Goal: Task Accomplishment & Management: Use online tool/utility

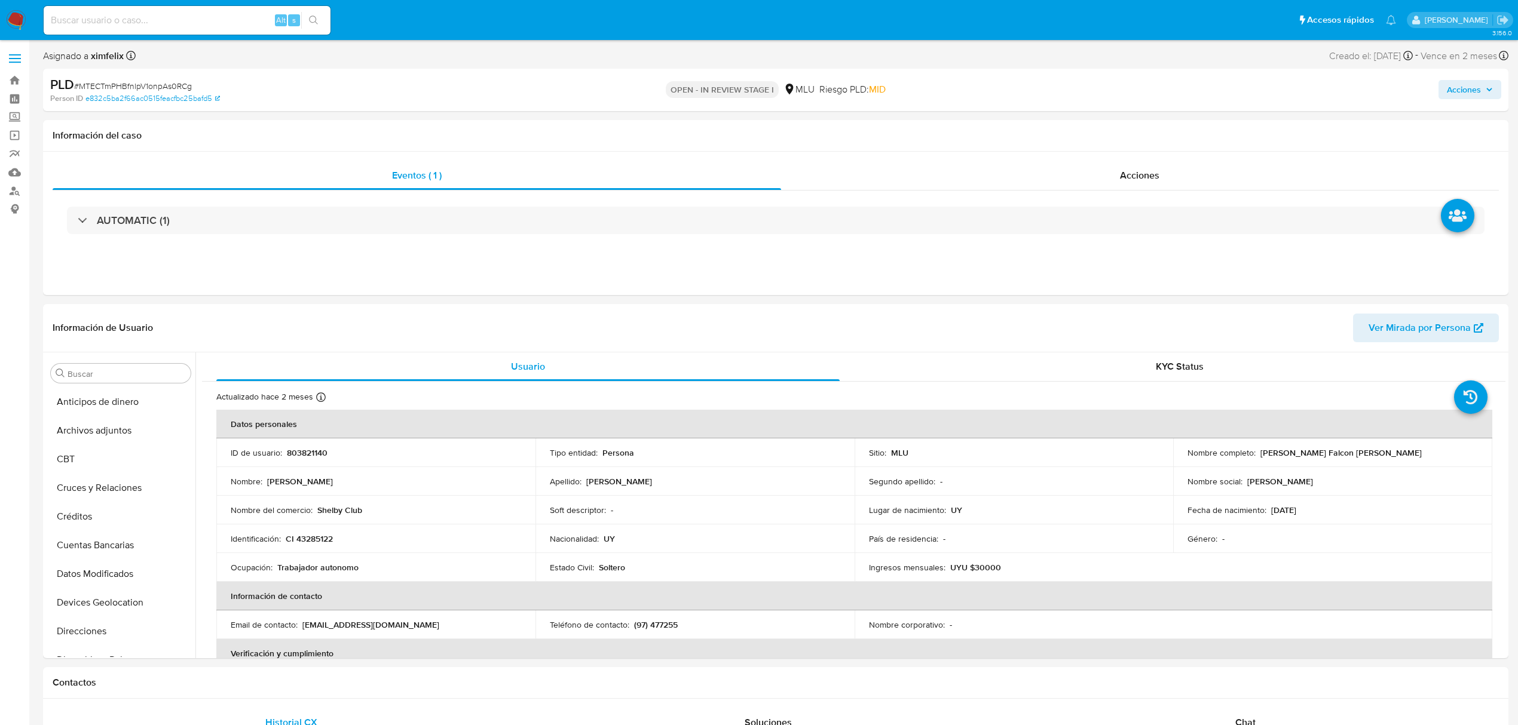
select select "10"
click at [114, 433] on button "Archivos adjuntos" at bounding box center [116, 431] width 140 height 29
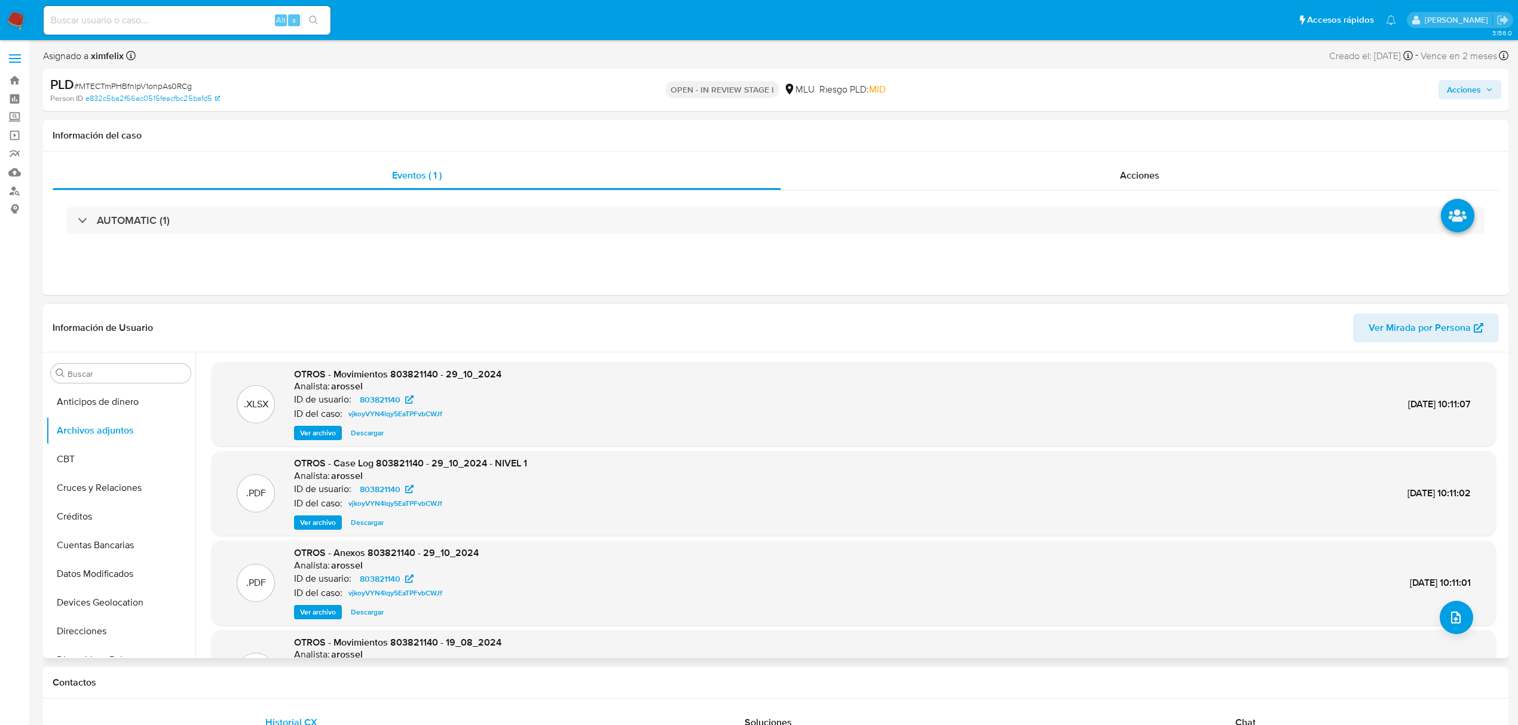
click at [321, 524] on span "Ver archivo" at bounding box center [318, 523] width 36 height 12
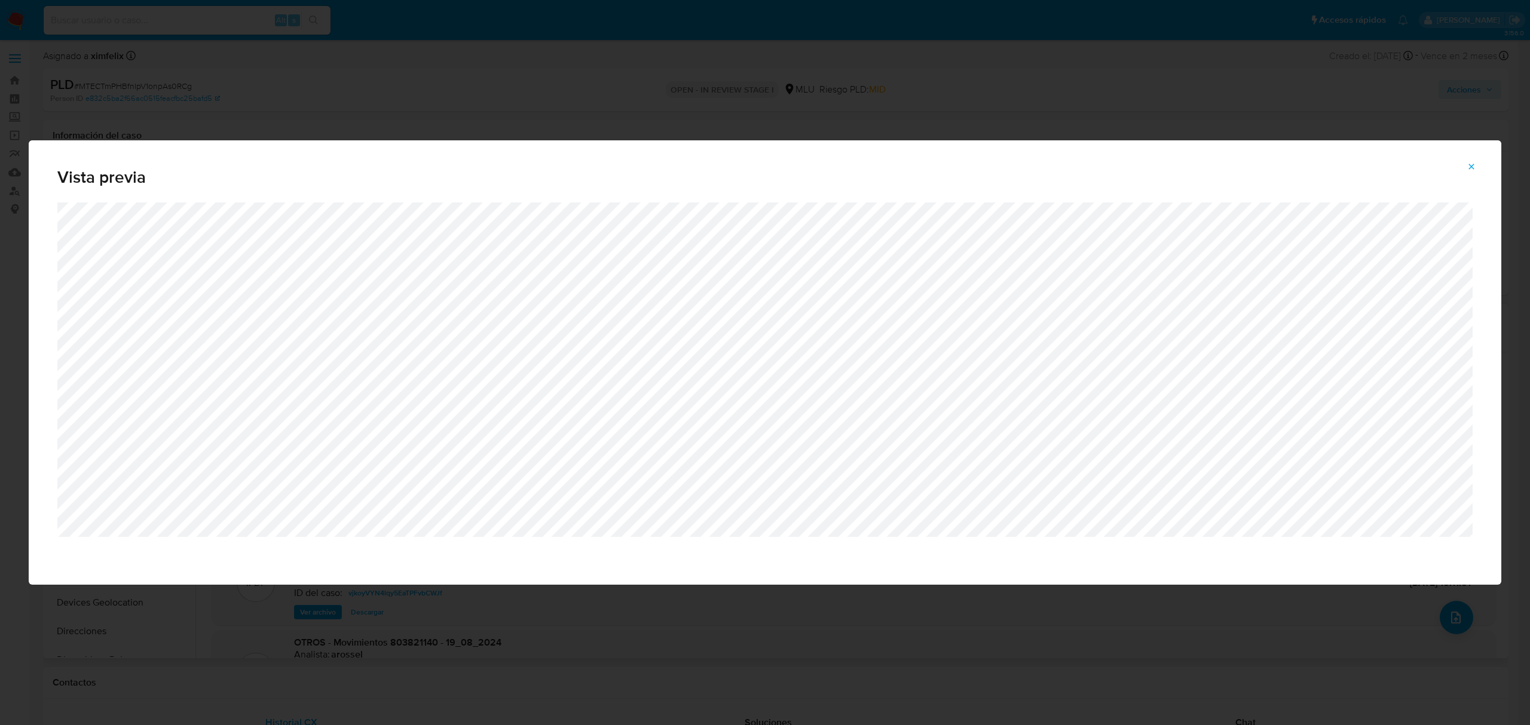
click at [1466, 166] on button "Attachment preview" at bounding box center [1471, 166] width 26 height 19
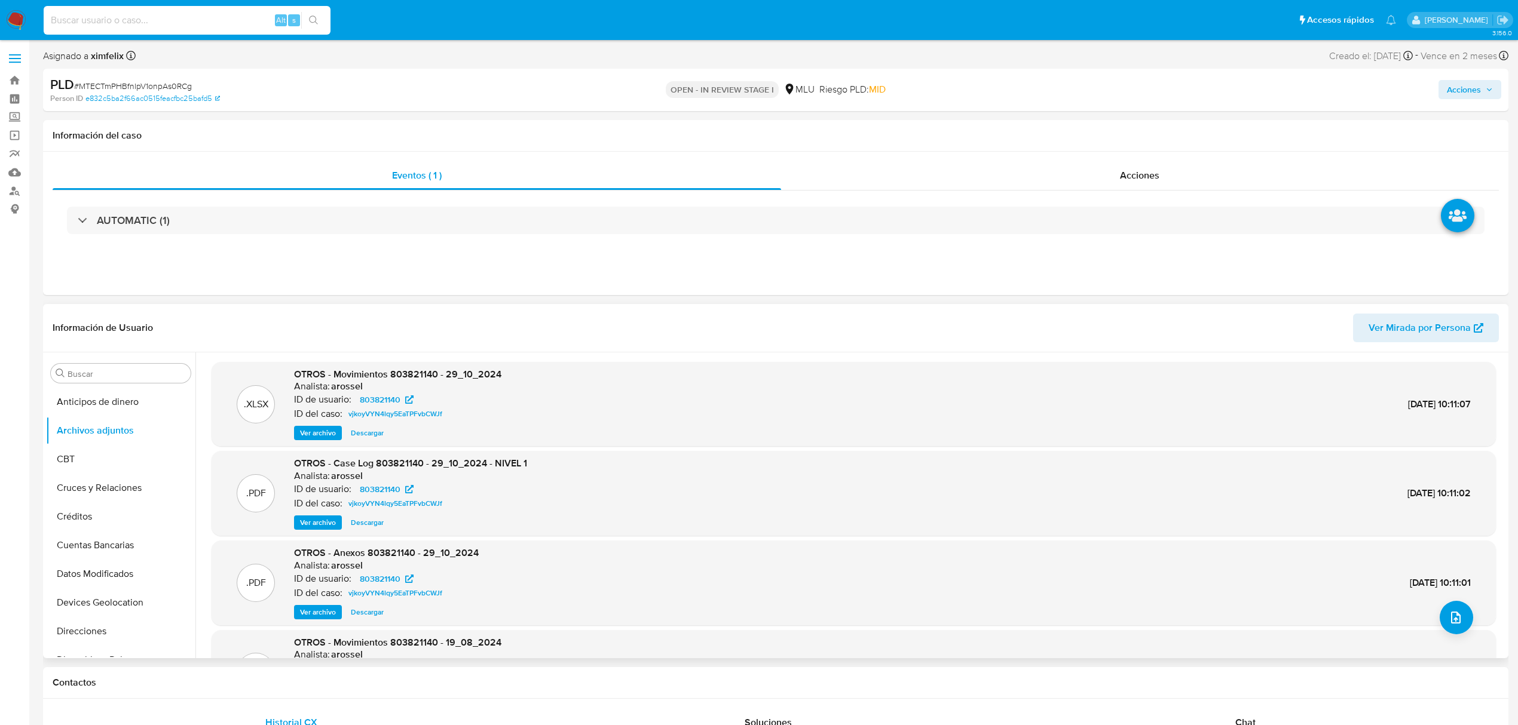
click at [187, 25] on input at bounding box center [187, 21] width 287 height 16
paste input "SIRDrVDnzK5UW3TUyQODUEVm"
type input "SIRDrVDnzK5UW3TUyQODUEVm"
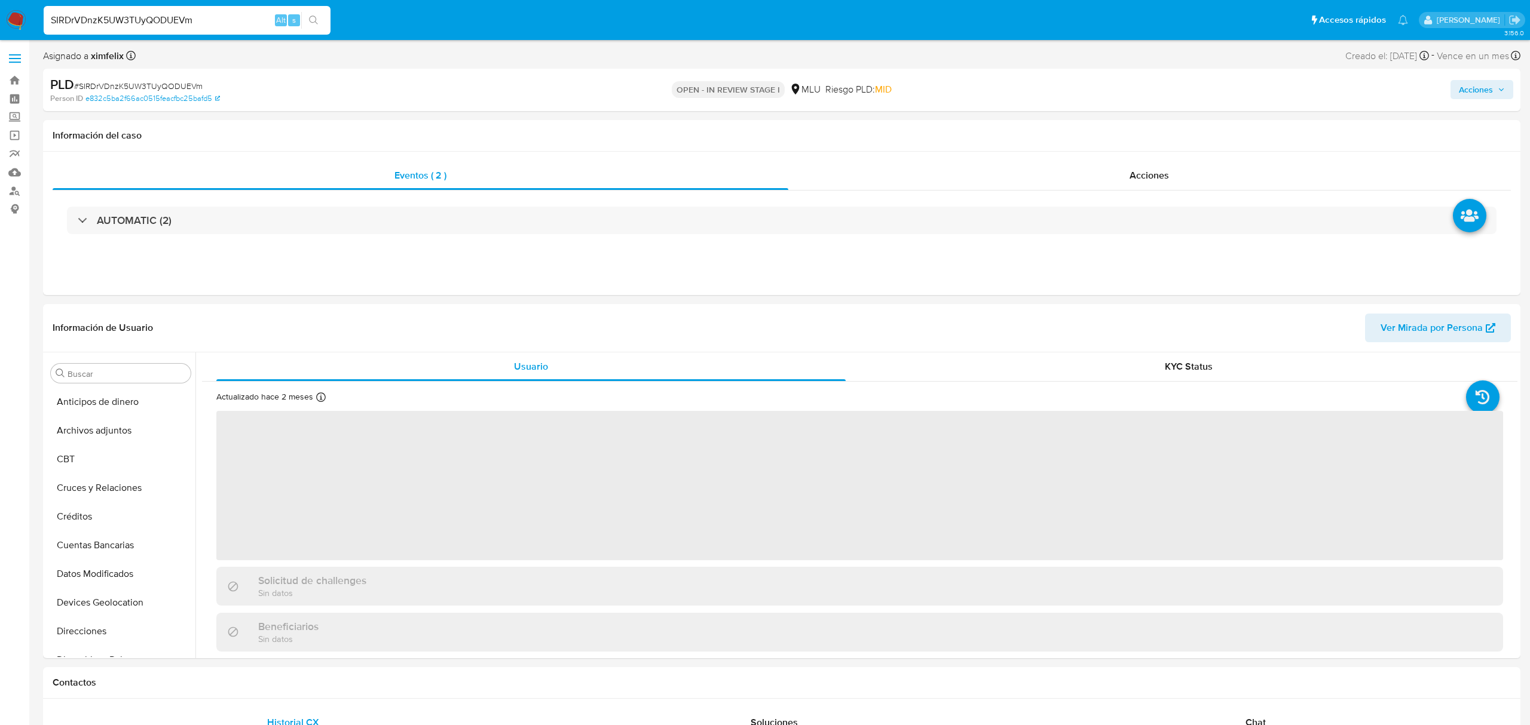
select select "10"
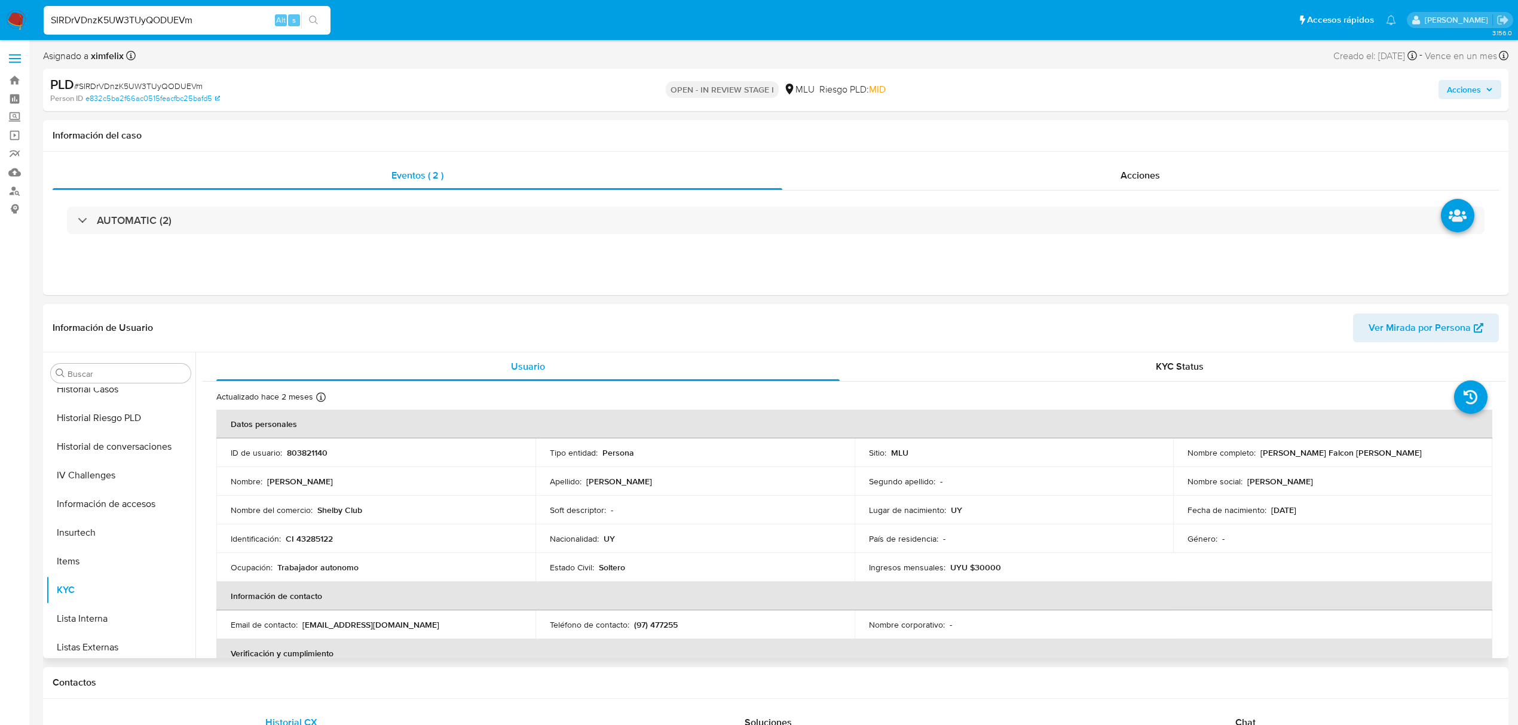
scroll to position [215, 0]
click at [111, 551] on button "Historial Casos" at bounding box center [116, 560] width 140 height 29
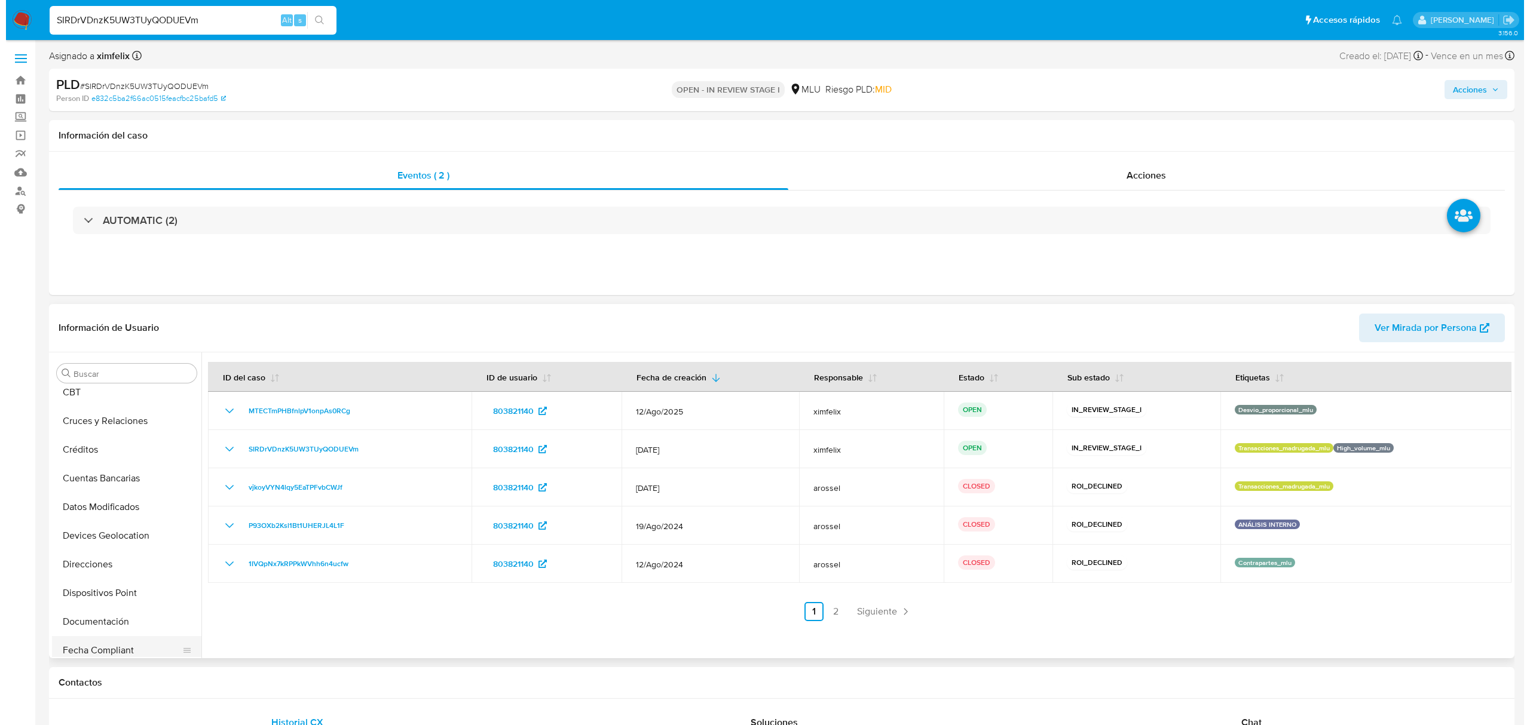
scroll to position [0, 0]
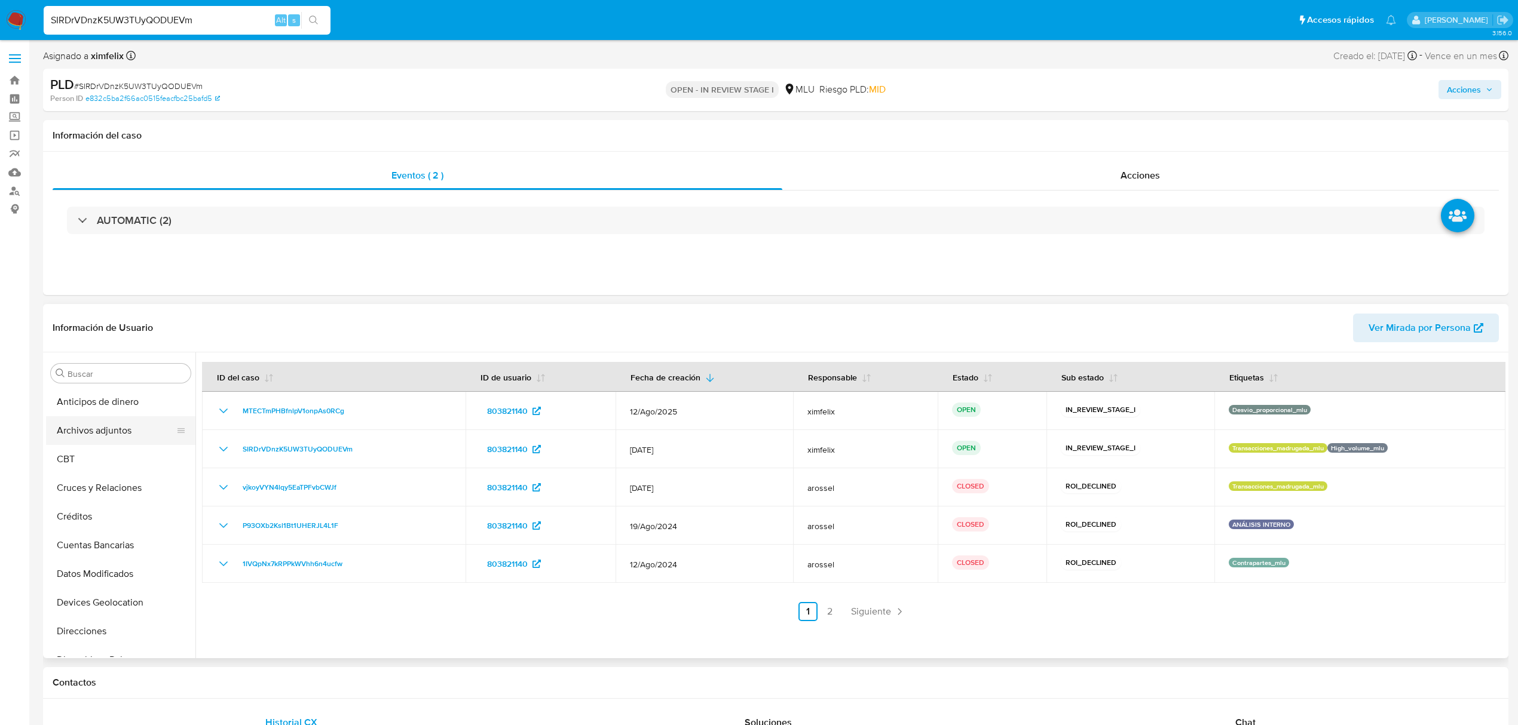
click at [109, 436] on button "Archivos adjuntos" at bounding box center [116, 431] width 140 height 29
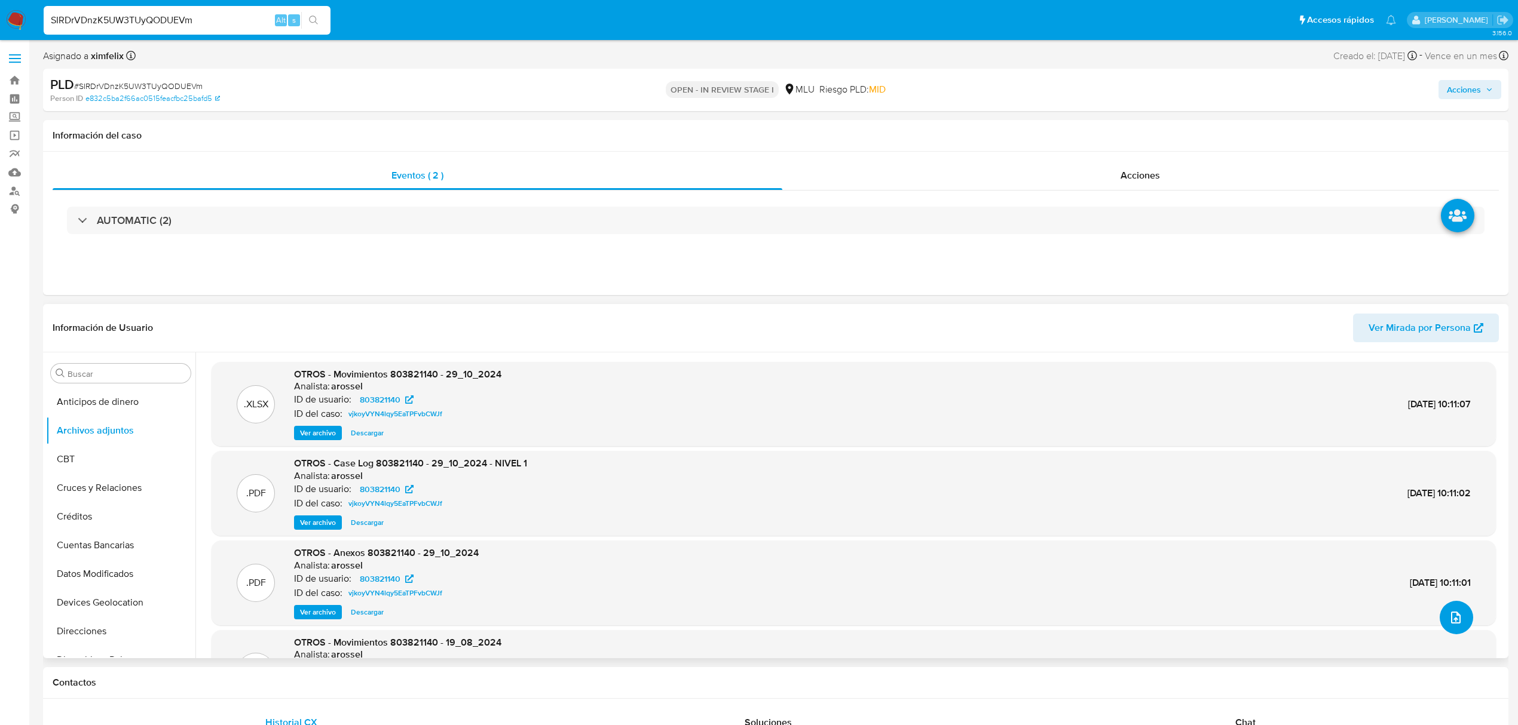
click at [1451, 617] on icon "upload-file" at bounding box center [1455, 618] width 14 height 14
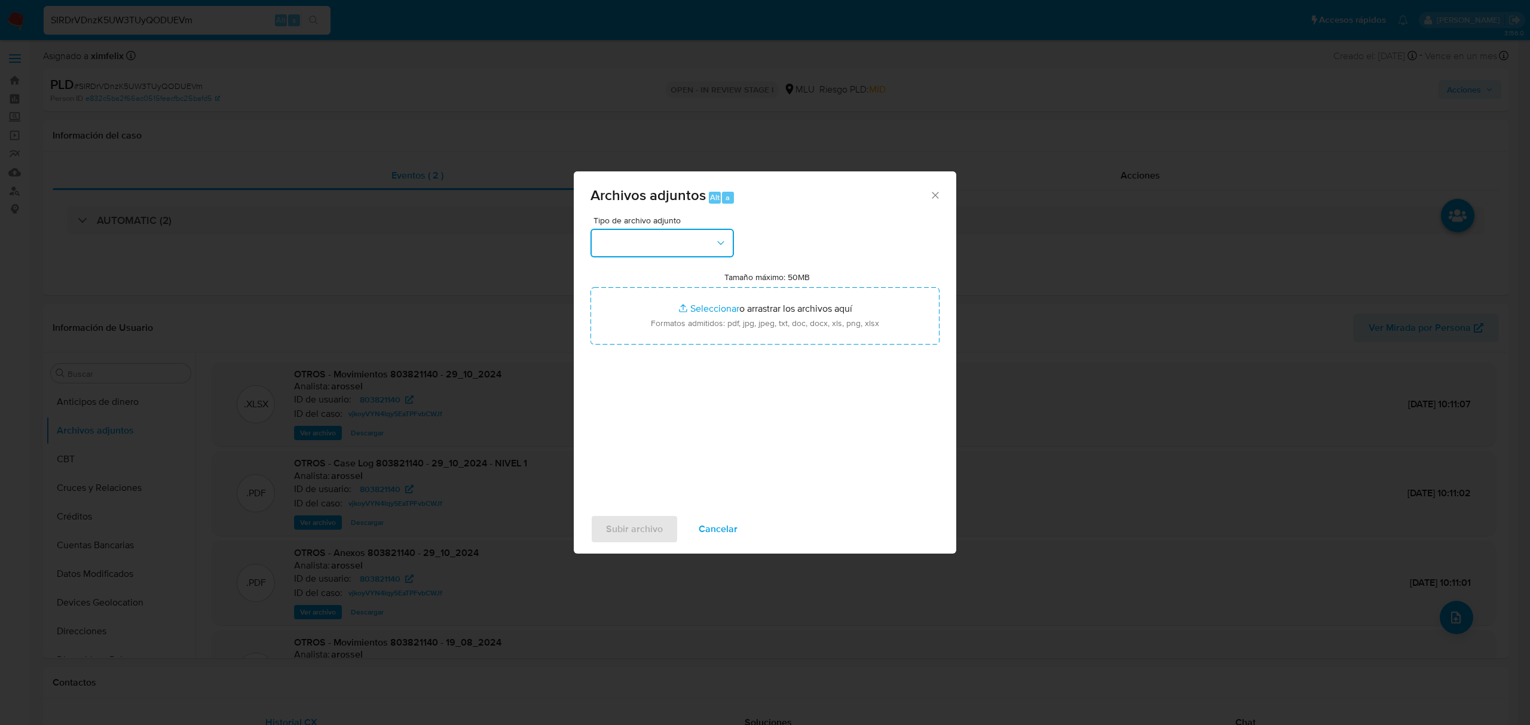
click at [656, 244] on button "button" at bounding box center [661, 243] width 143 height 29
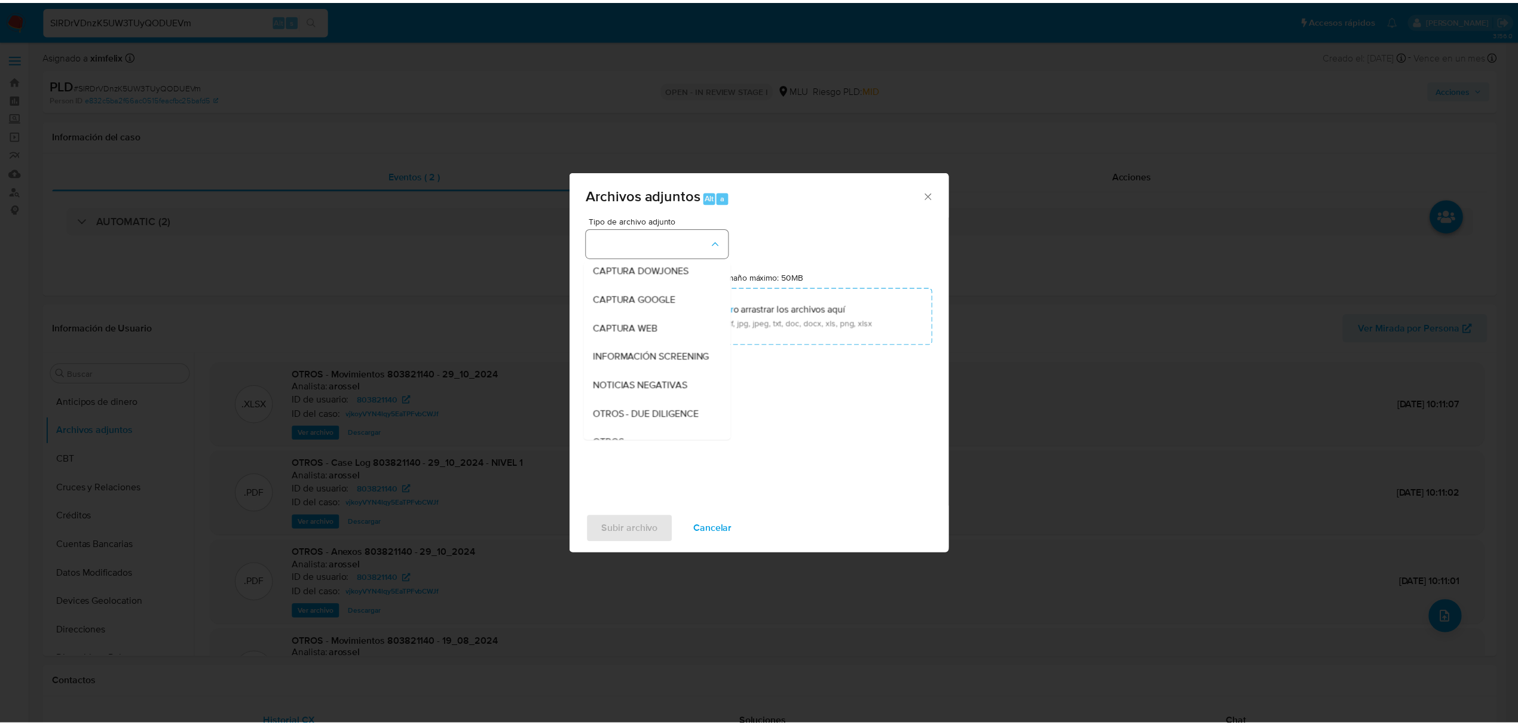
scroll to position [62, 0]
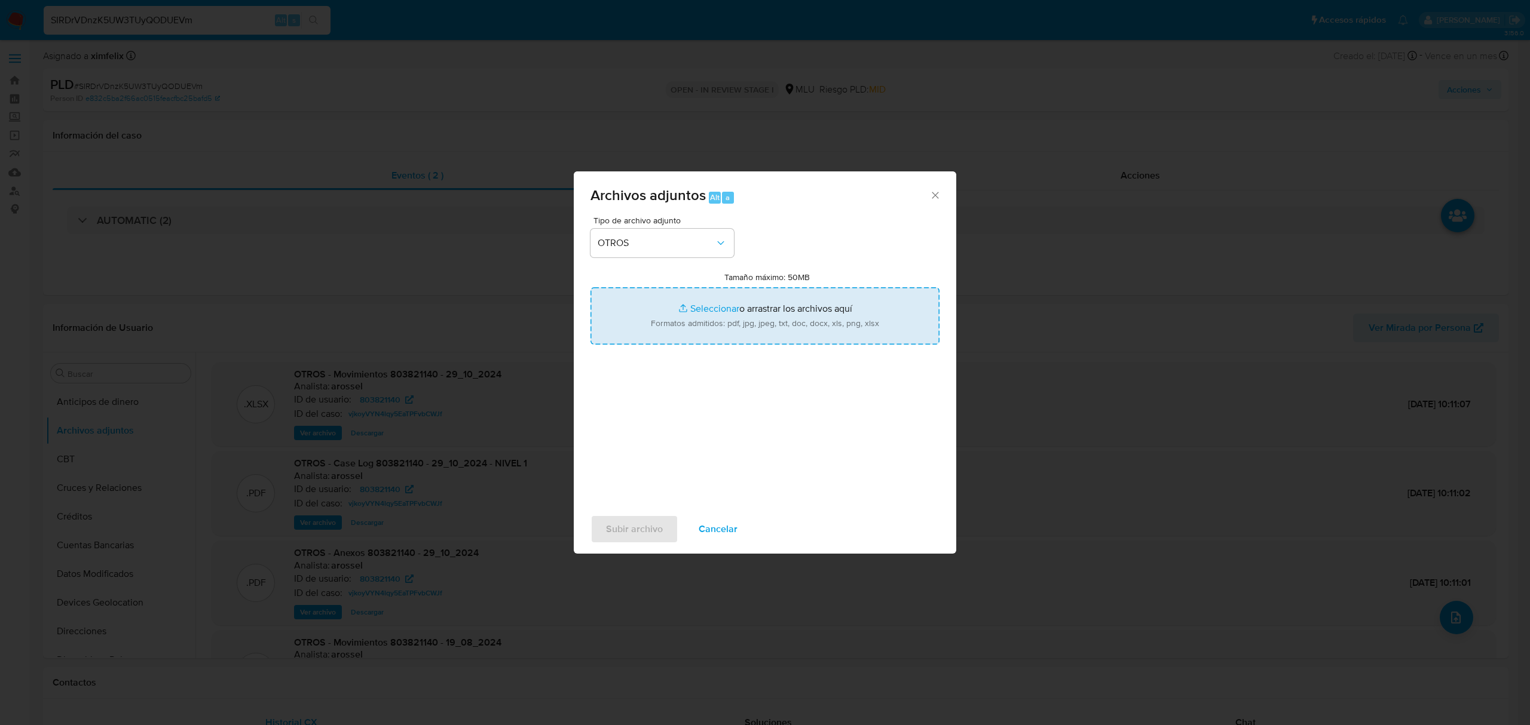
type input "C:\fakepath\CASE LOG 803821140 22_08_2025 - NIVEL 1.pdf"
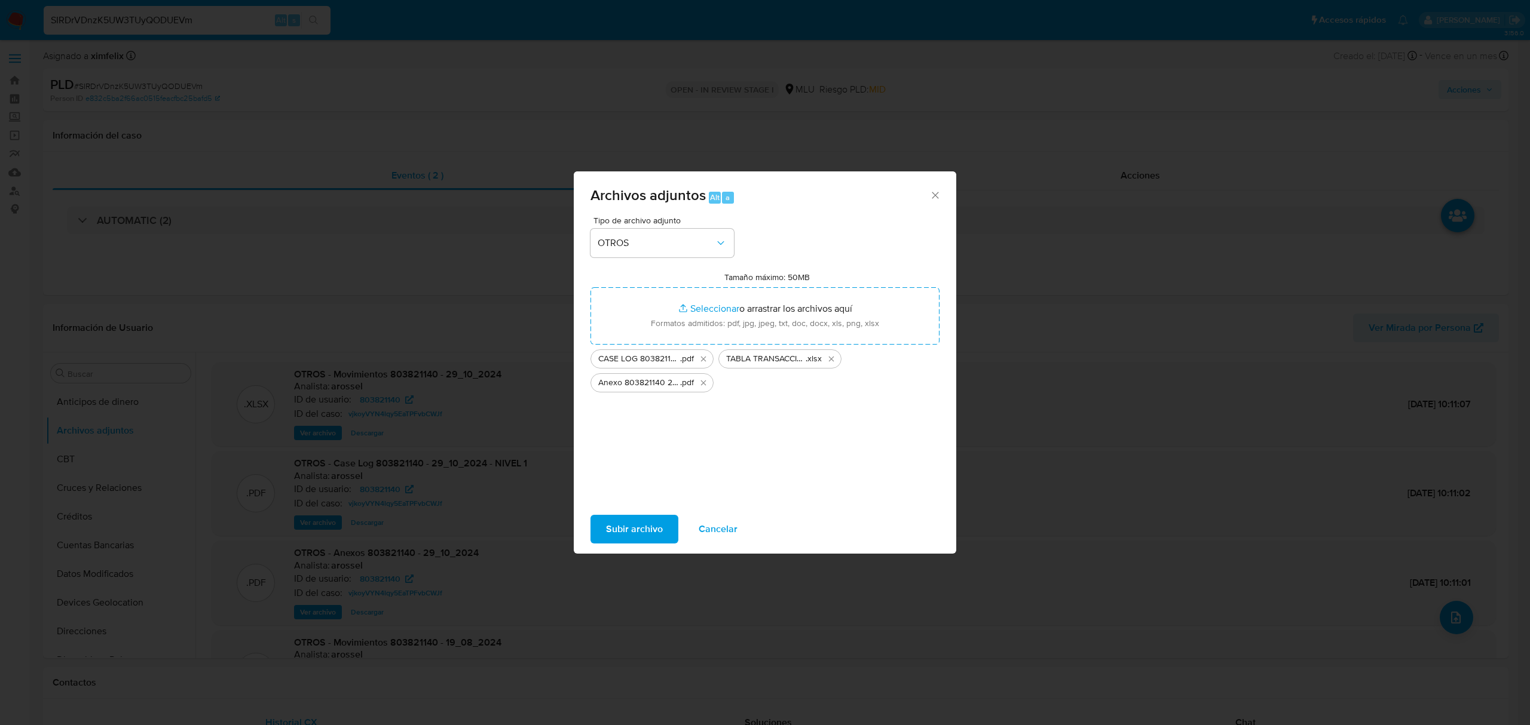
click at [617, 524] on span "Subir archivo" at bounding box center [634, 529] width 57 height 26
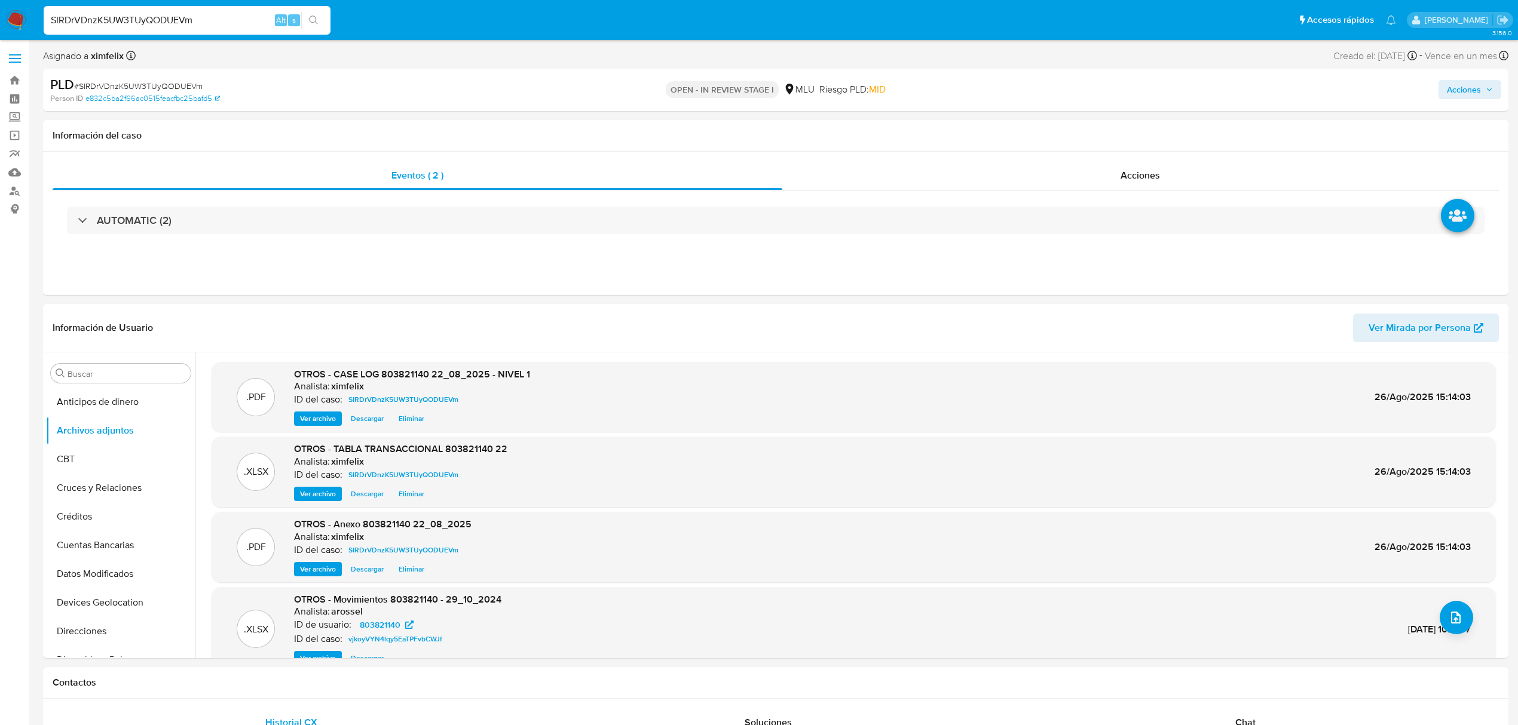
click at [1490, 84] on span "Acciones" at bounding box center [1470, 89] width 46 height 17
click at [1115, 137] on div "Resolución del caso Alt r" at bounding box center [1145, 127] width 114 height 31
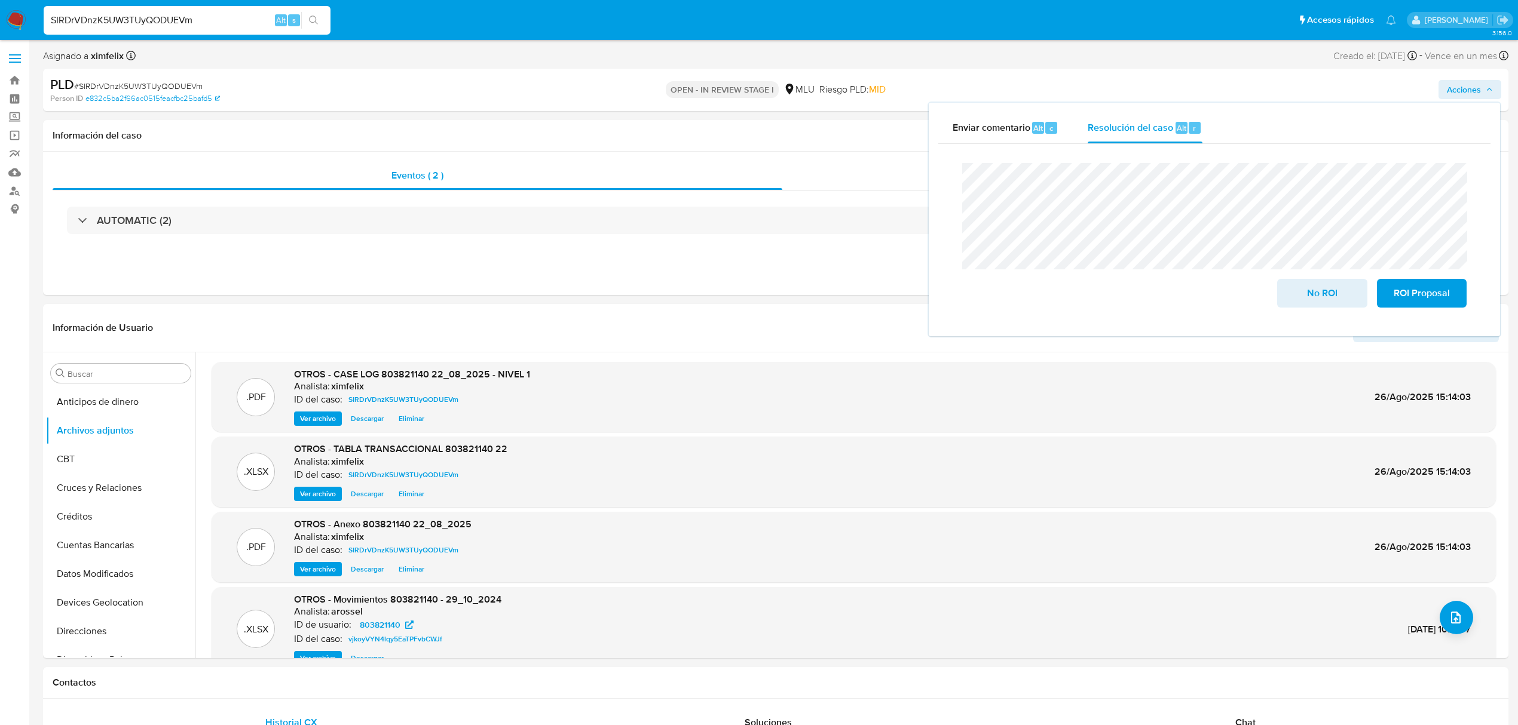
click at [944, 189] on div "Cierre de caso No ROI ROI Proposal" at bounding box center [1214, 235] width 552 height 183
click at [1310, 296] on span "No ROI" at bounding box center [1322, 293] width 59 height 26
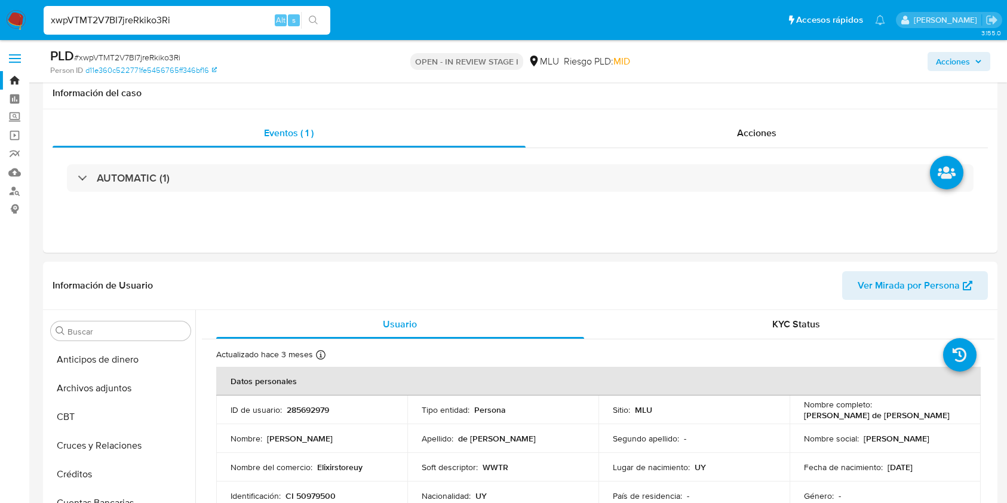
select select "10"
click at [137, 22] on input "xwpVTMT2V7BI7jreRkiko3Ri" at bounding box center [187, 21] width 287 height 16
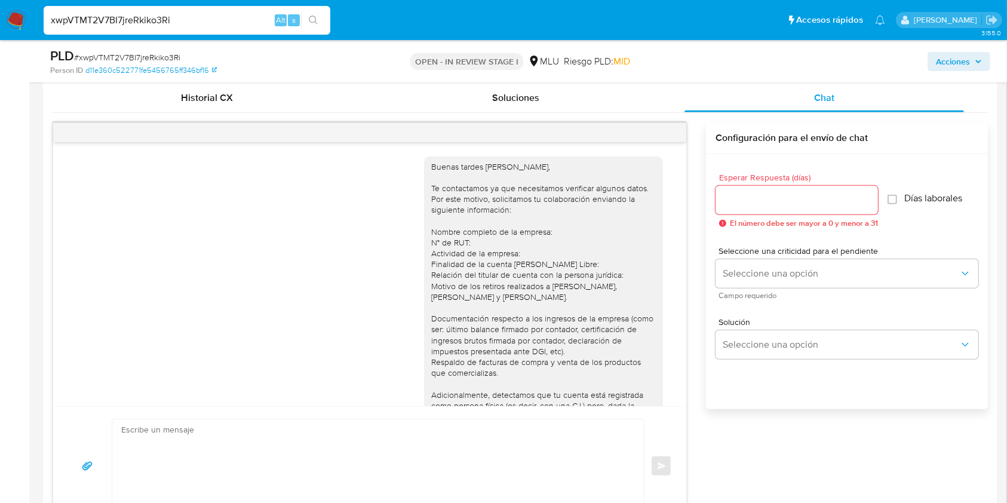
scroll to position [764, 0]
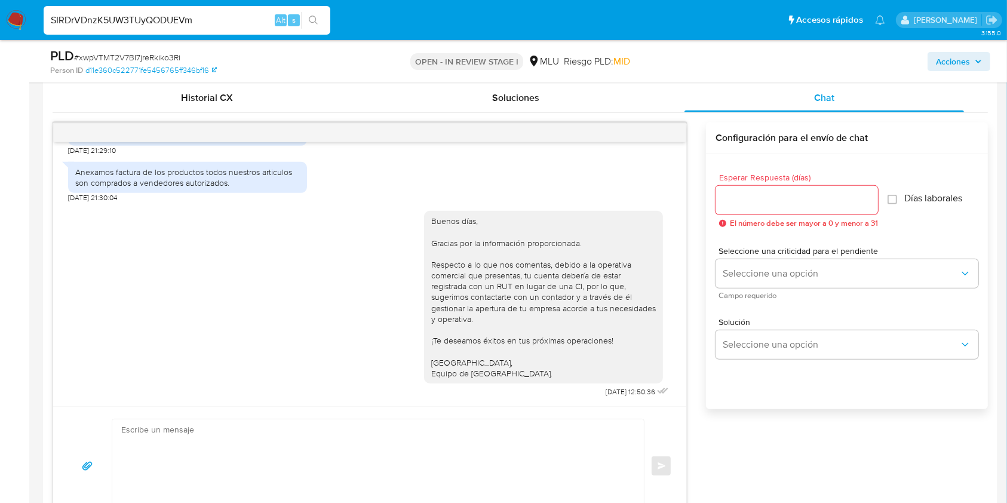
type input "SIRDrVDnzK5UW3TUyQODUEVm"
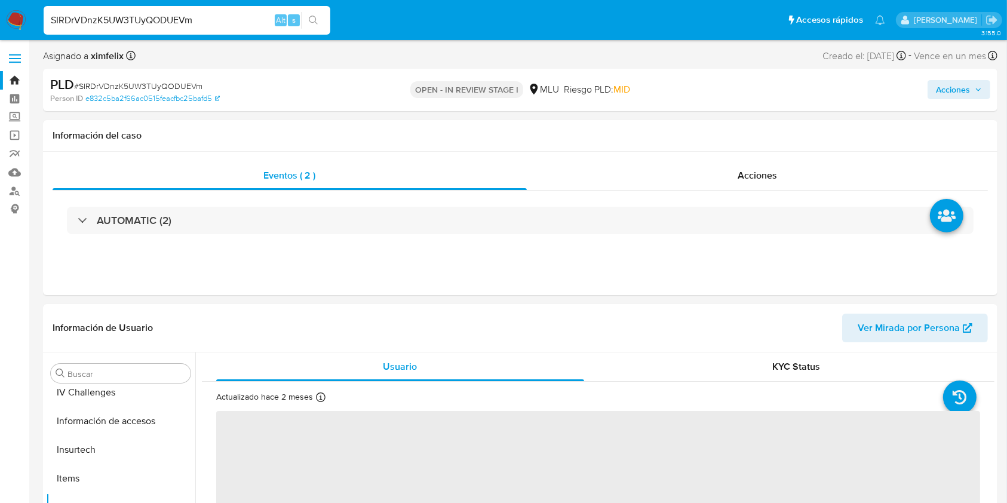
scroll to position [534, 0]
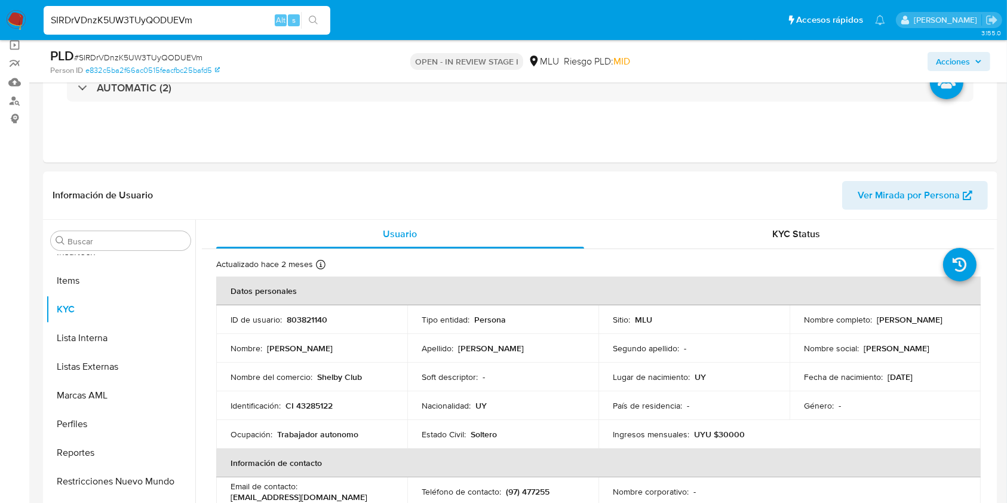
select select "10"
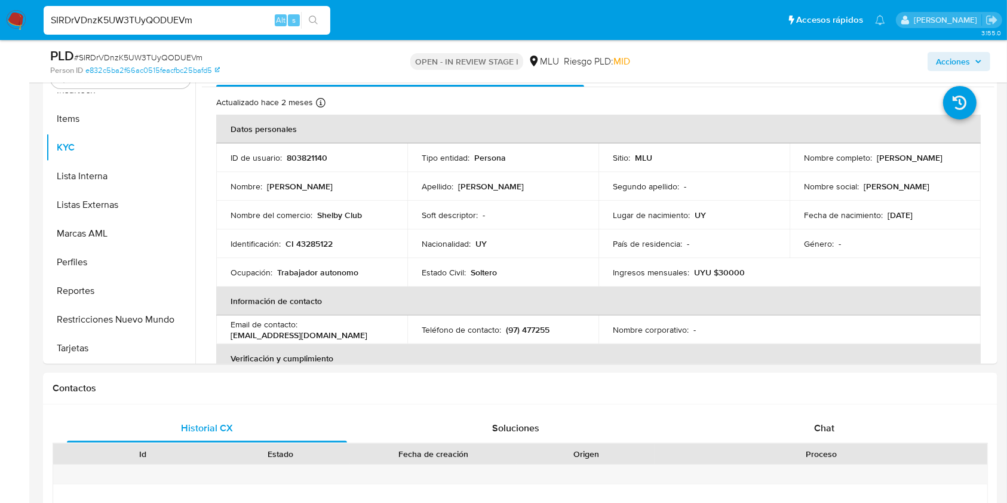
scroll to position [255, 0]
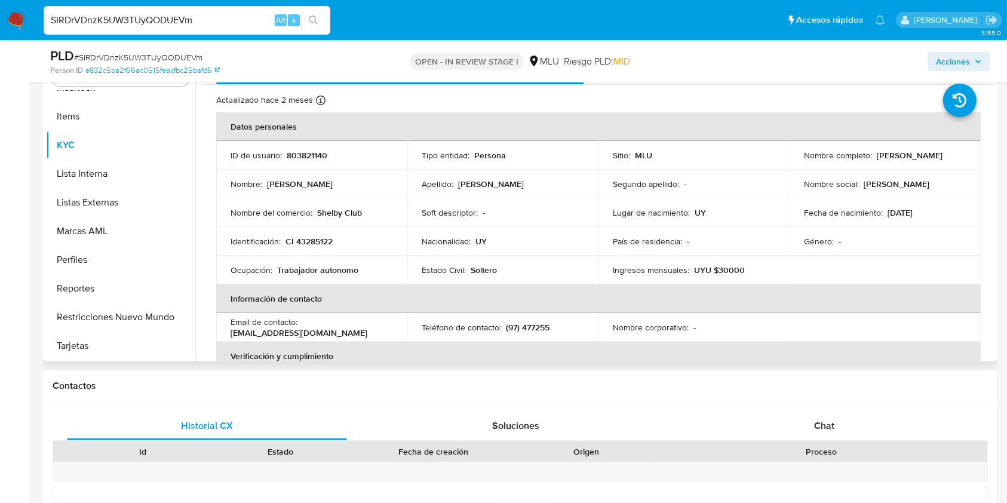
drag, startPoint x: 991, startPoint y: 137, endPoint x: 992, endPoint y: 148, distance: 10.8
click at [992, 148] on div "Usuario KYC Status Actualizado hace 2 meses Creado: 21/01/2022 15:44:22 Actuali…" at bounding box center [595, 209] width 800 height 306
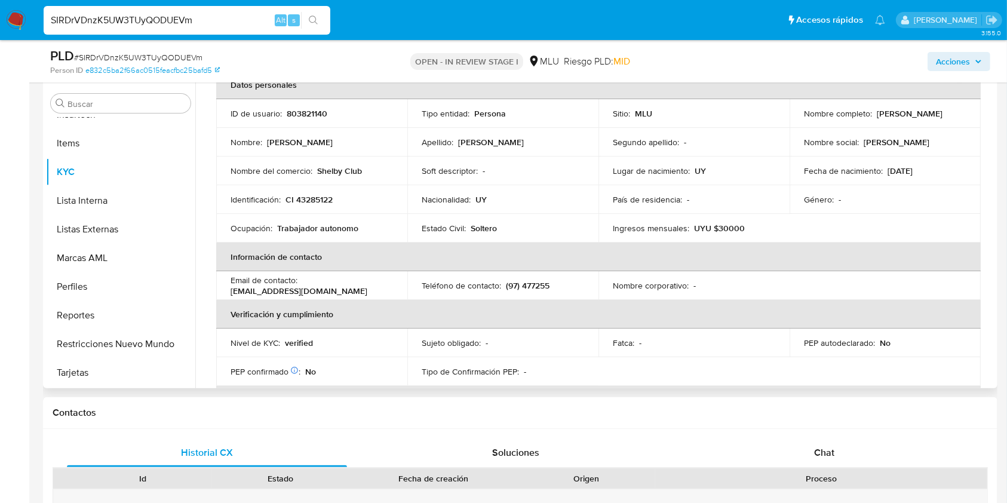
scroll to position [64, 0]
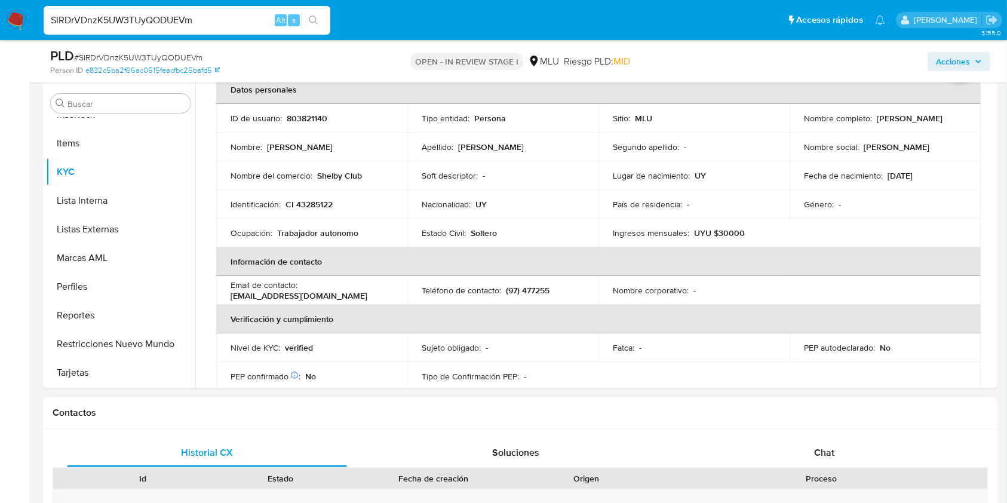
click at [779, 427] on div "Contactos" at bounding box center [520, 413] width 955 height 32
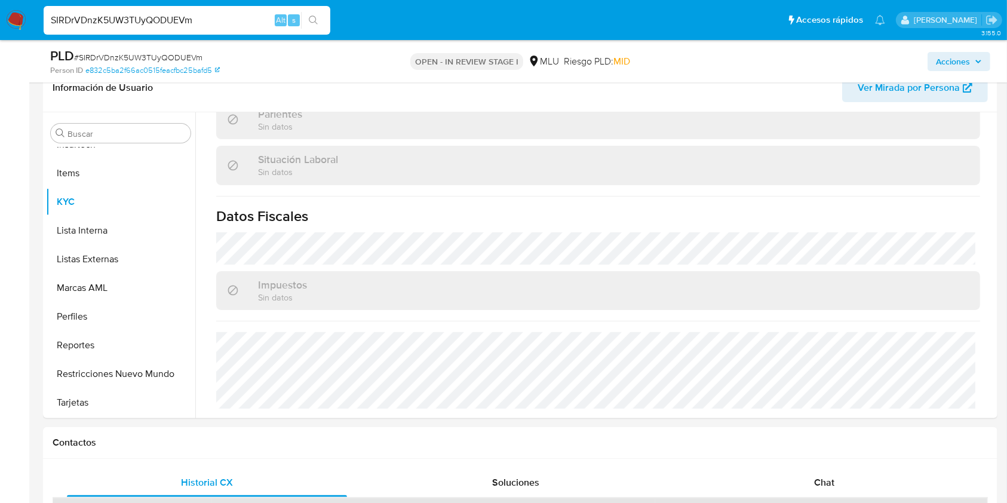
scroll to position [228, 0]
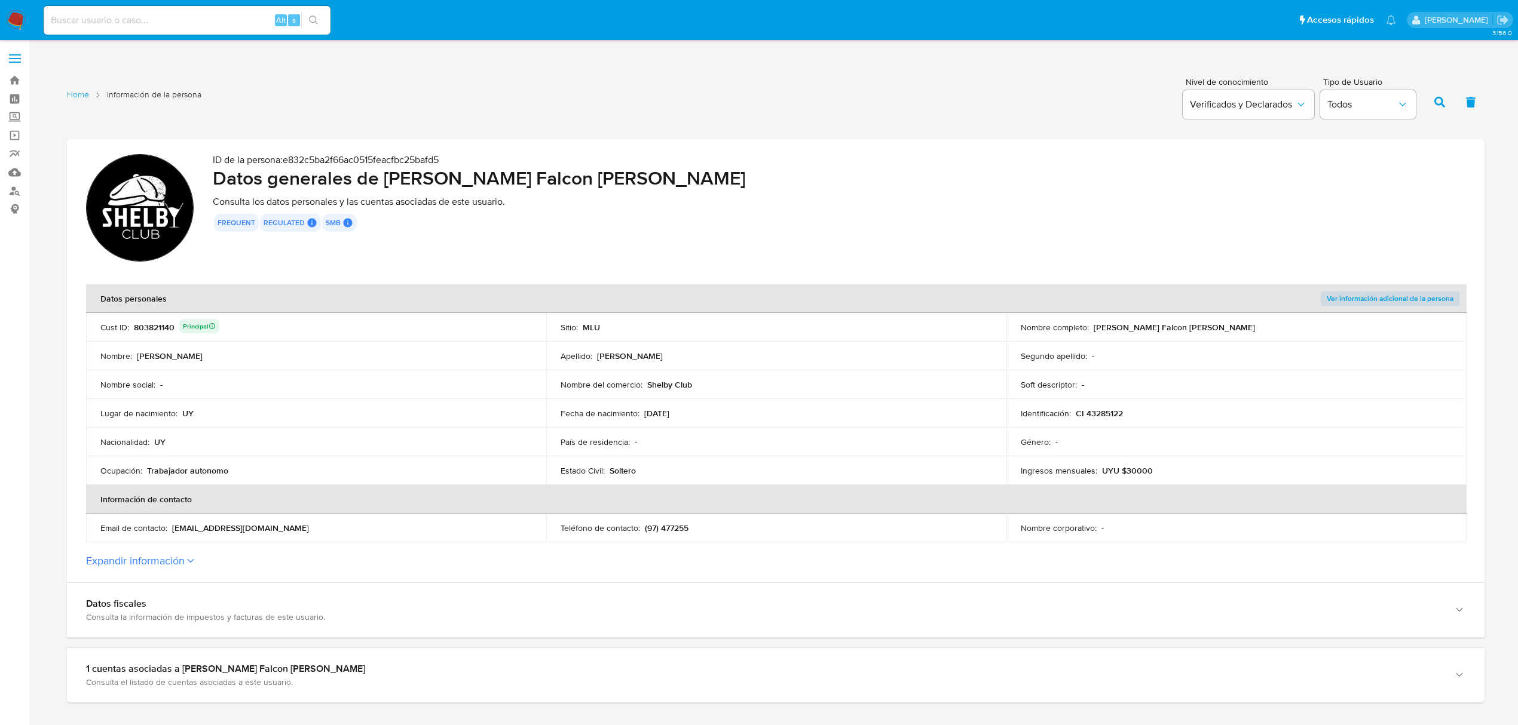
click at [175, 18] on input at bounding box center [187, 21] width 287 height 16
paste input "MTECTmPHBfnlpV1onpAs0RCg"
type input "MTECTmPHBfnlpV1onpAs0RCg"
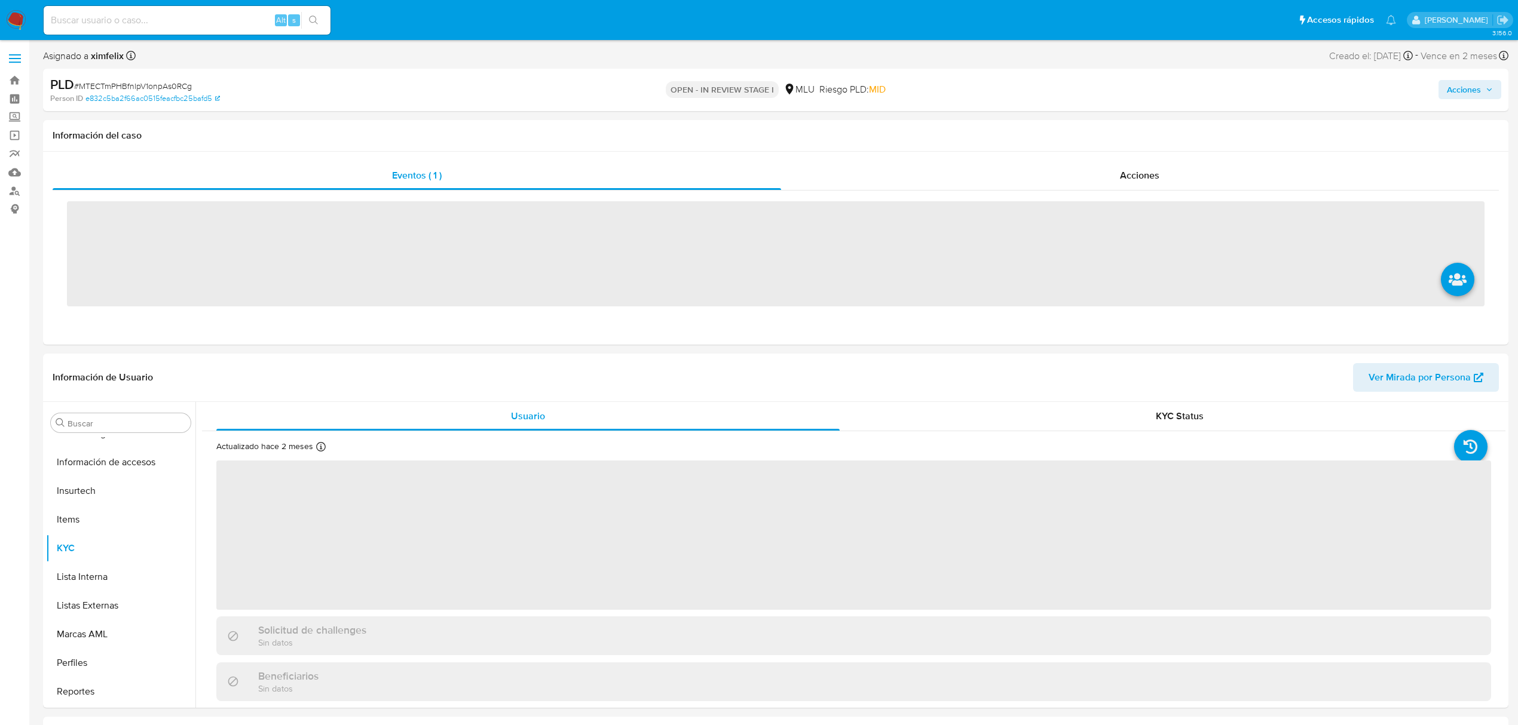
scroll to position [534, 0]
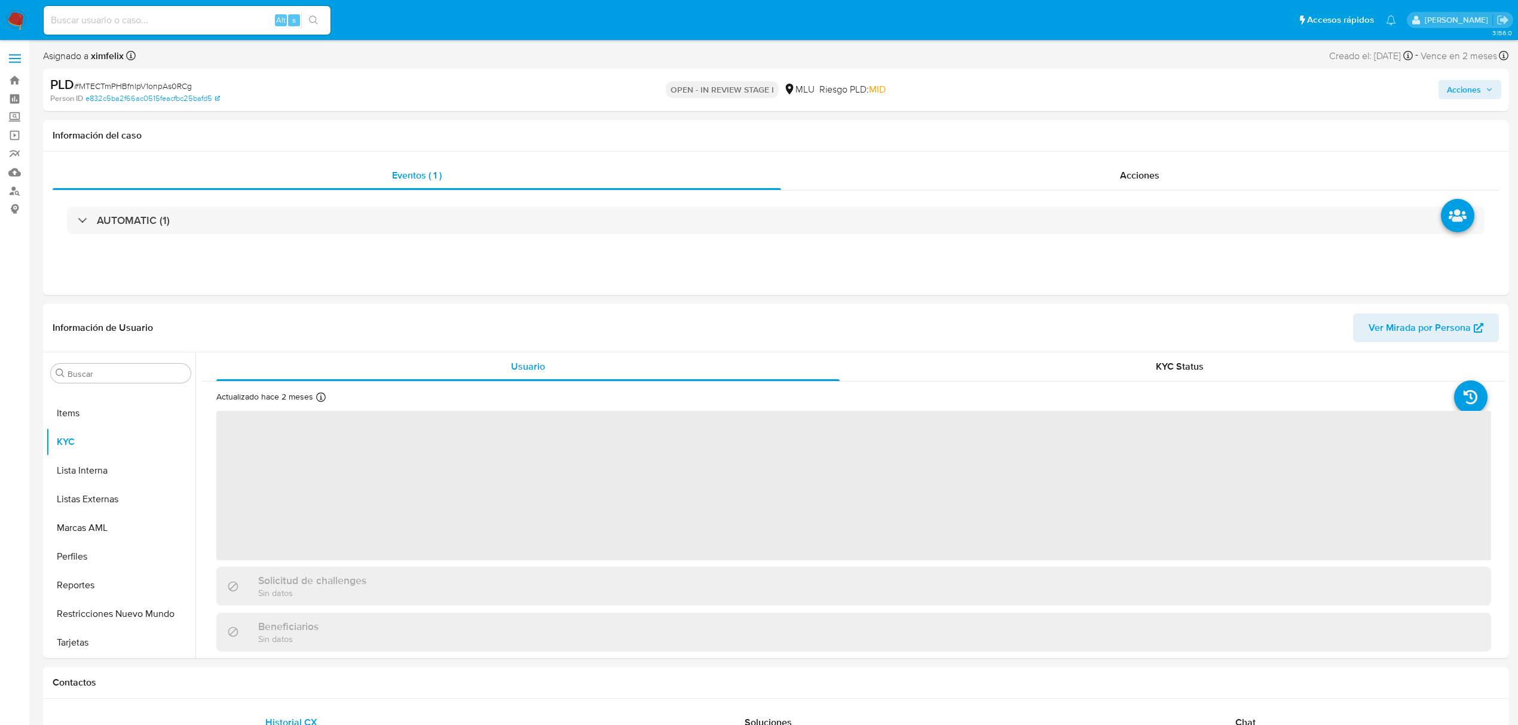
select select "10"
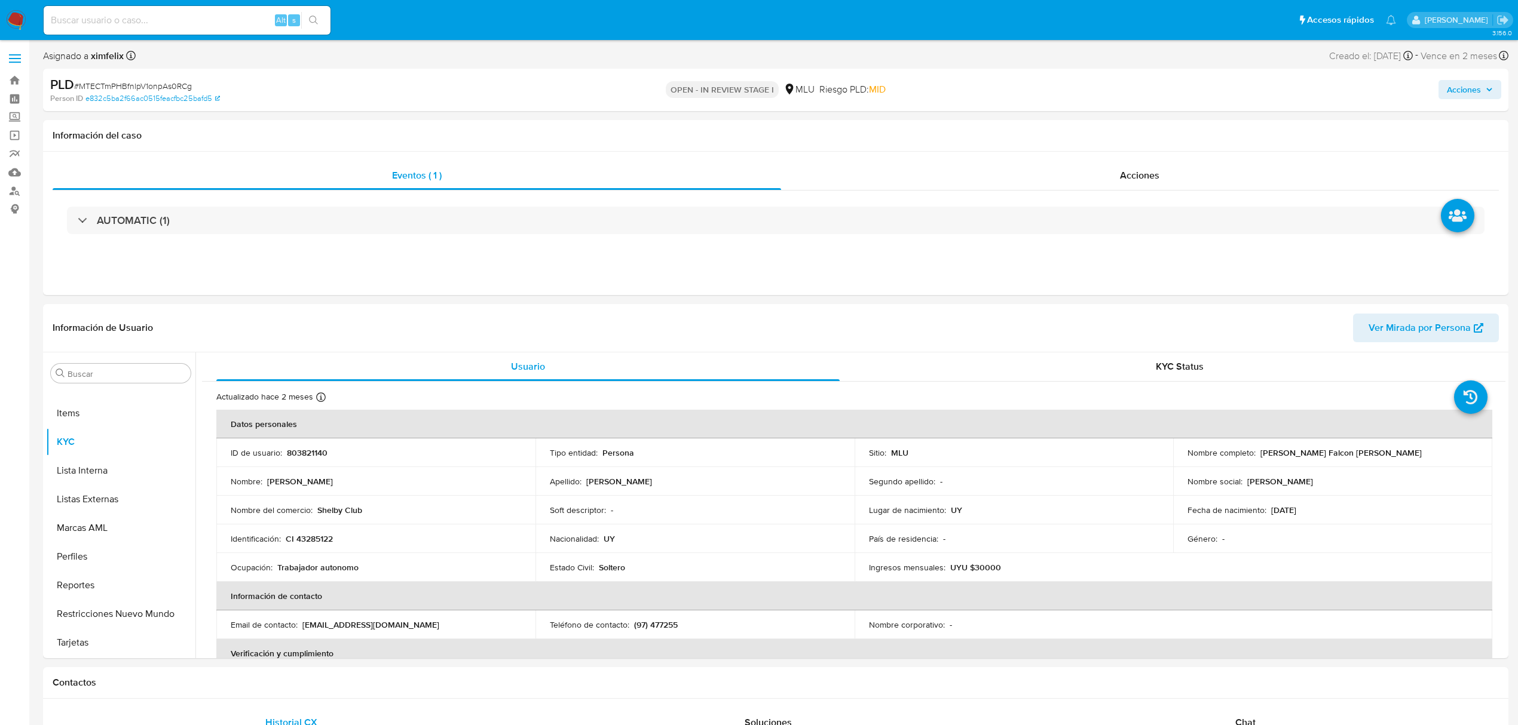
click at [1472, 93] on span "Acciones" at bounding box center [1464, 89] width 34 height 19
click at [1172, 128] on div "Resolución del caso Alt r" at bounding box center [1145, 127] width 114 height 31
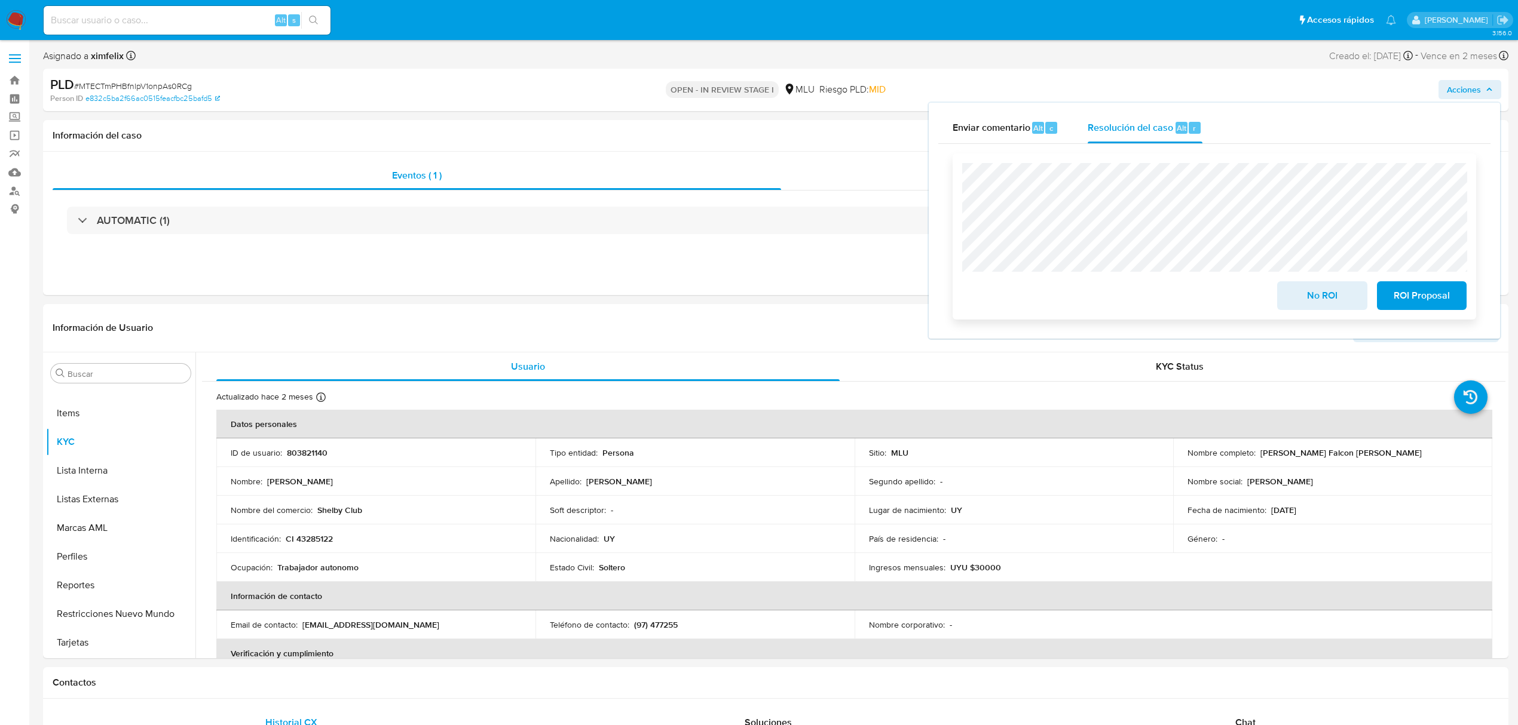
click at [1296, 294] on span "No ROI" at bounding box center [1322, 296] width 59 height 26
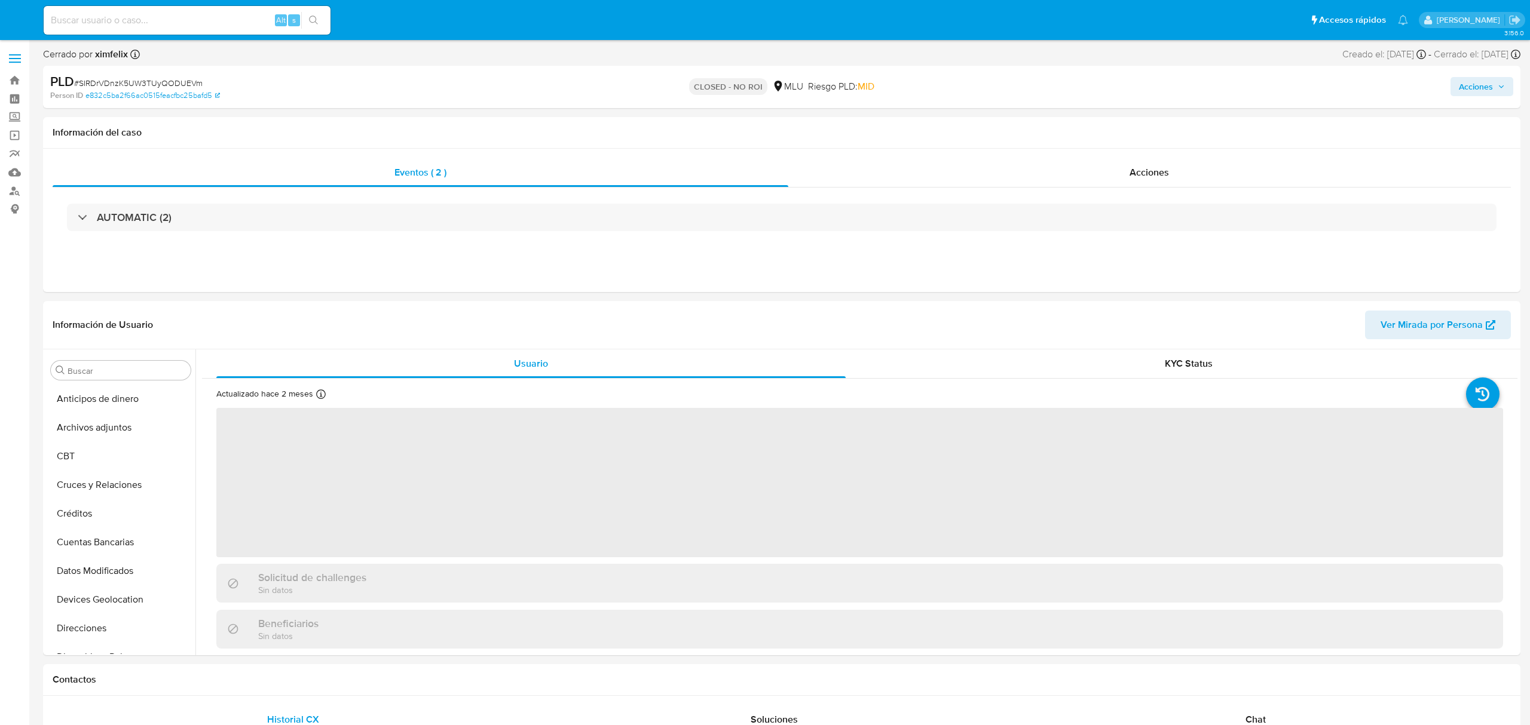
select select "10"
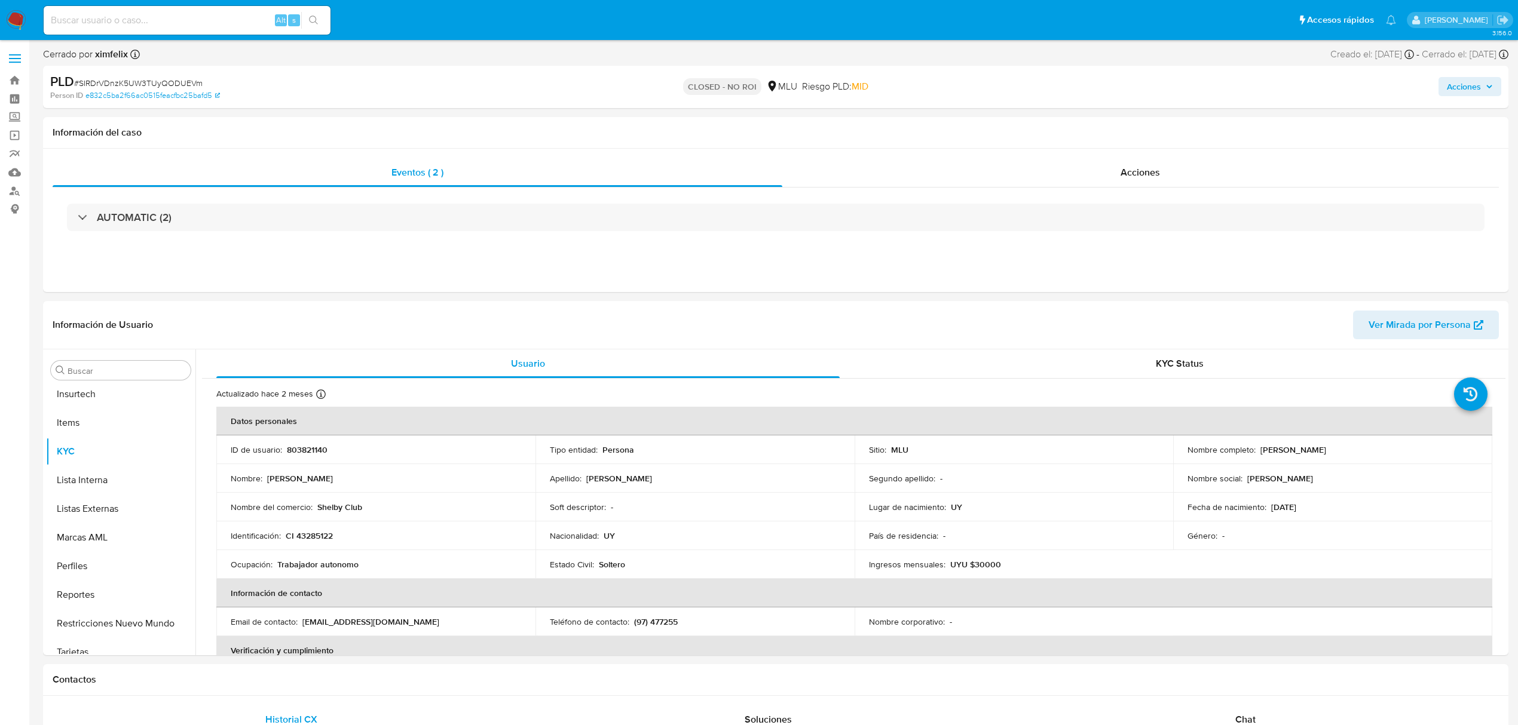
scroll to position [534, 0]
click at [182, 22] on input at bounding box center [187, 21] width 287 height 16
paste input "fR7Yw8Sf0rTnUIvz397S28cB"
type input "fR7Yw8Sf0rTnUIvz397S28cB"
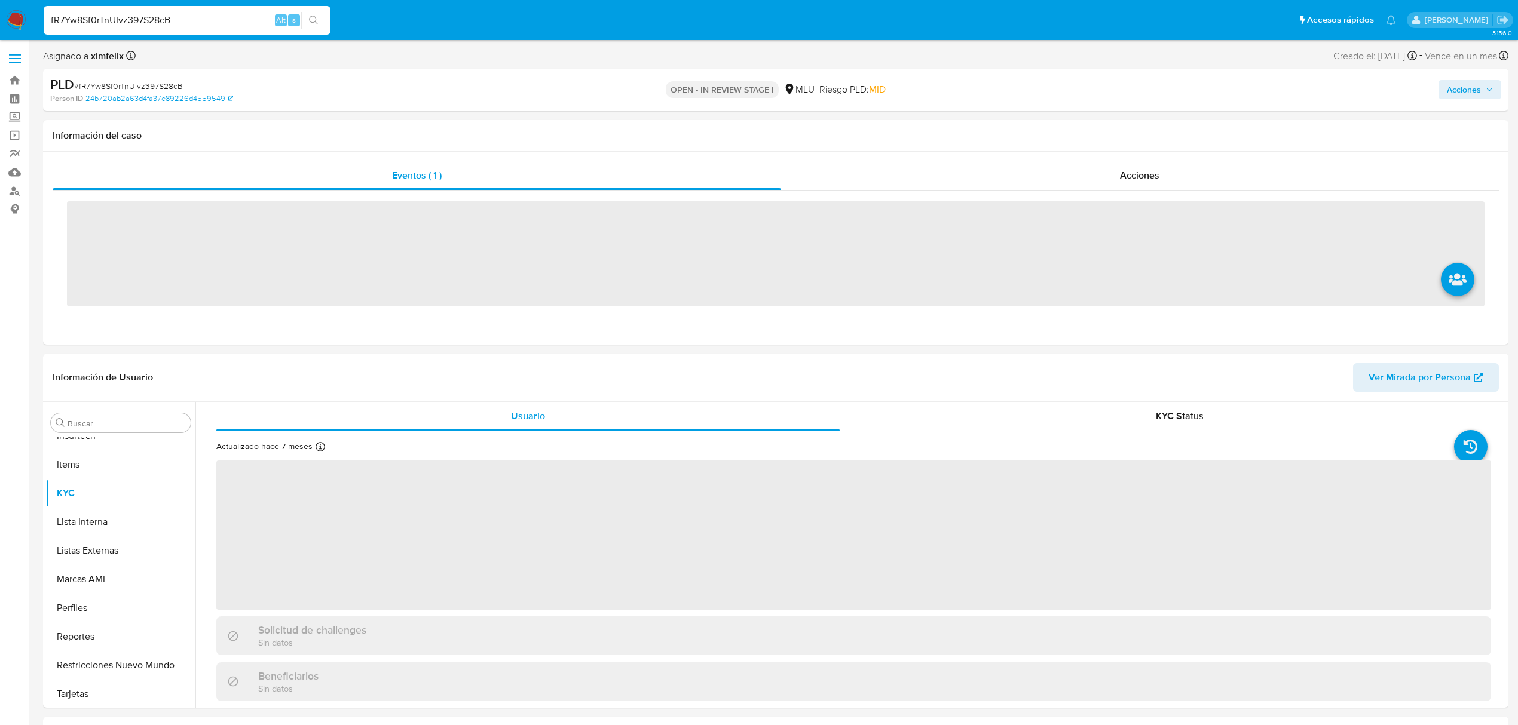
scroll to position [534, 0]
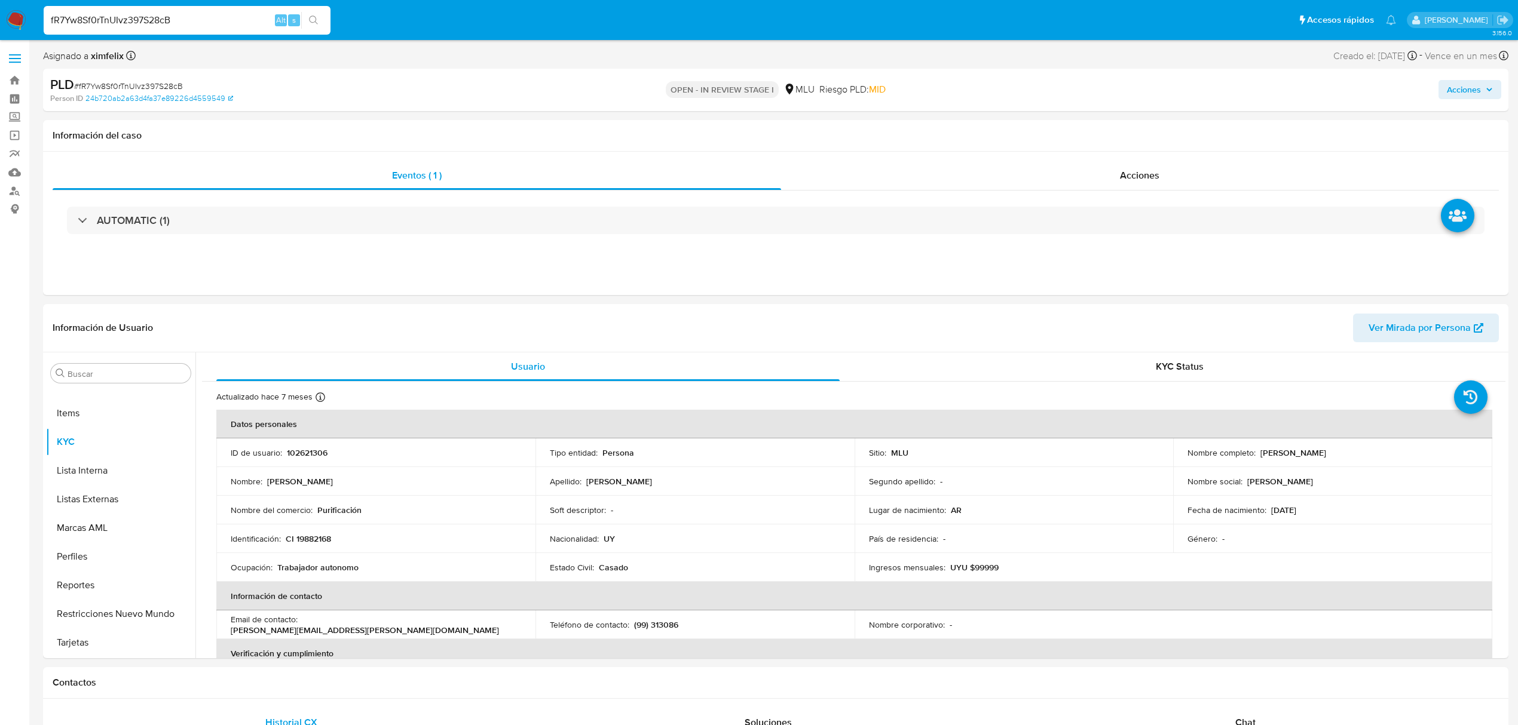
select select "10"
click at [1433, 319] on span "Ver Mirada por Persona" at bounding box center [1419, 328] width 102 height 29
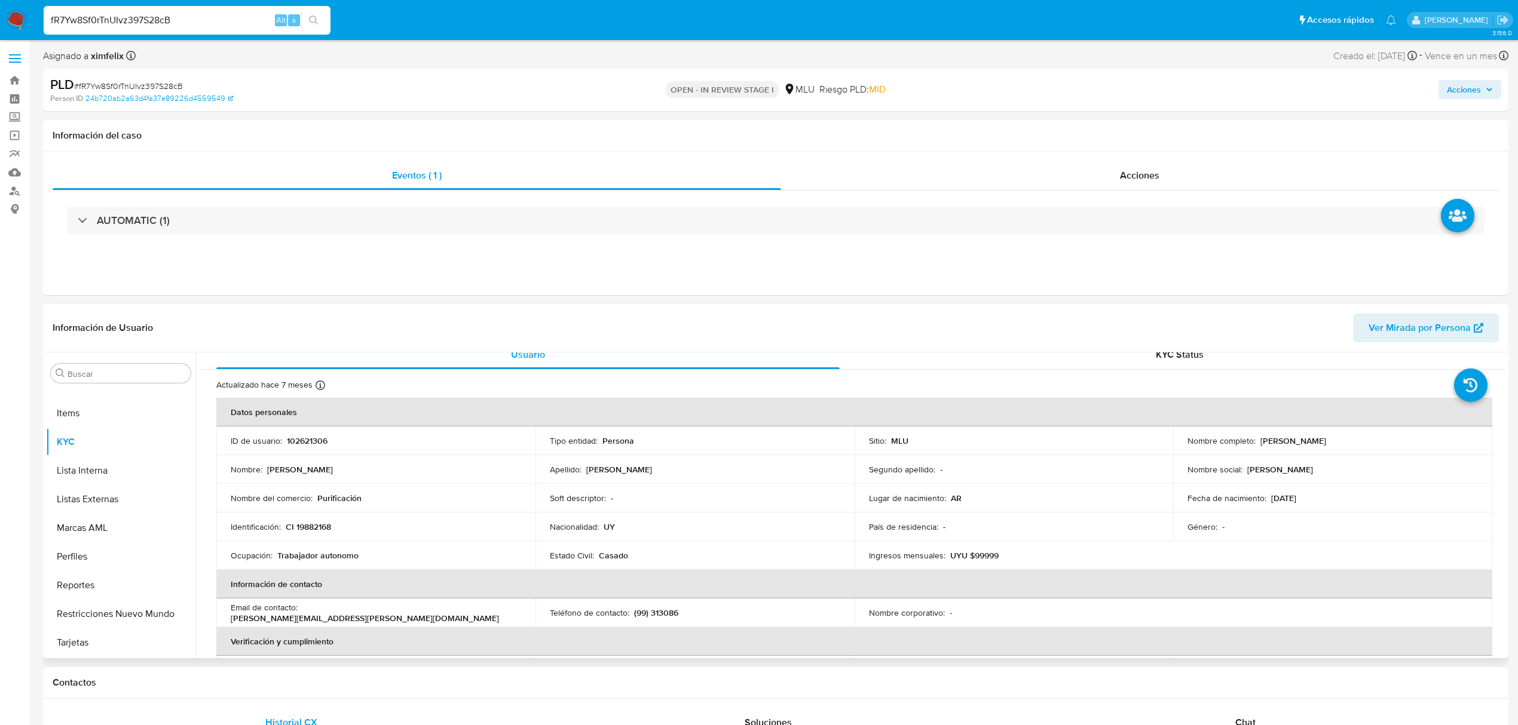
scroll to position [0, 0]
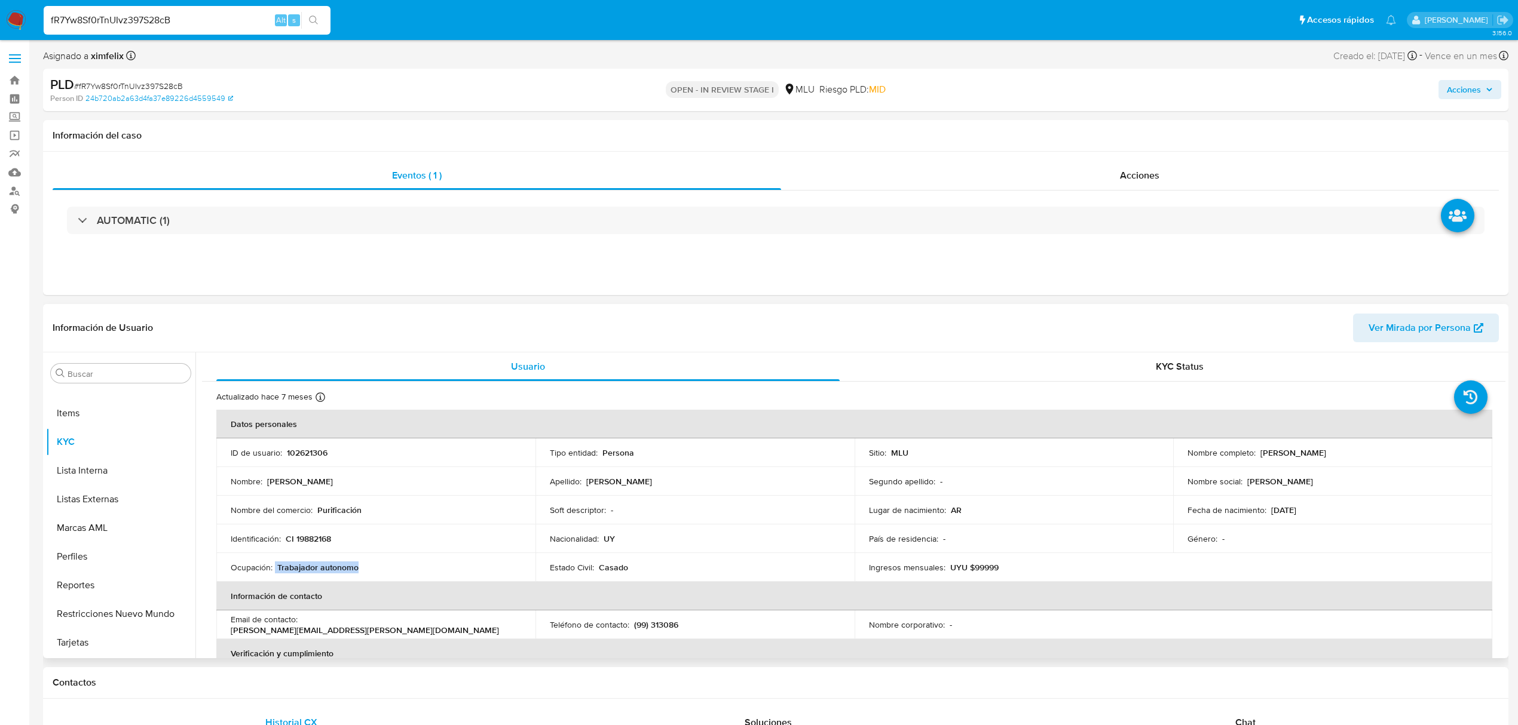
drag, startPoint x: 354, startPoint y: 568, endPoint x: 275, endPoint y: 565, distance: 78.9
click at [275, 565] on td "Ocupación : Trabajador autonomo" at bounding box center [375, 567] width 319 height 29
copy p "Trabajador autonomo"
click at [979, 565] on p "UYU $99999" at bounding box center [974, 567] width 48 height 11
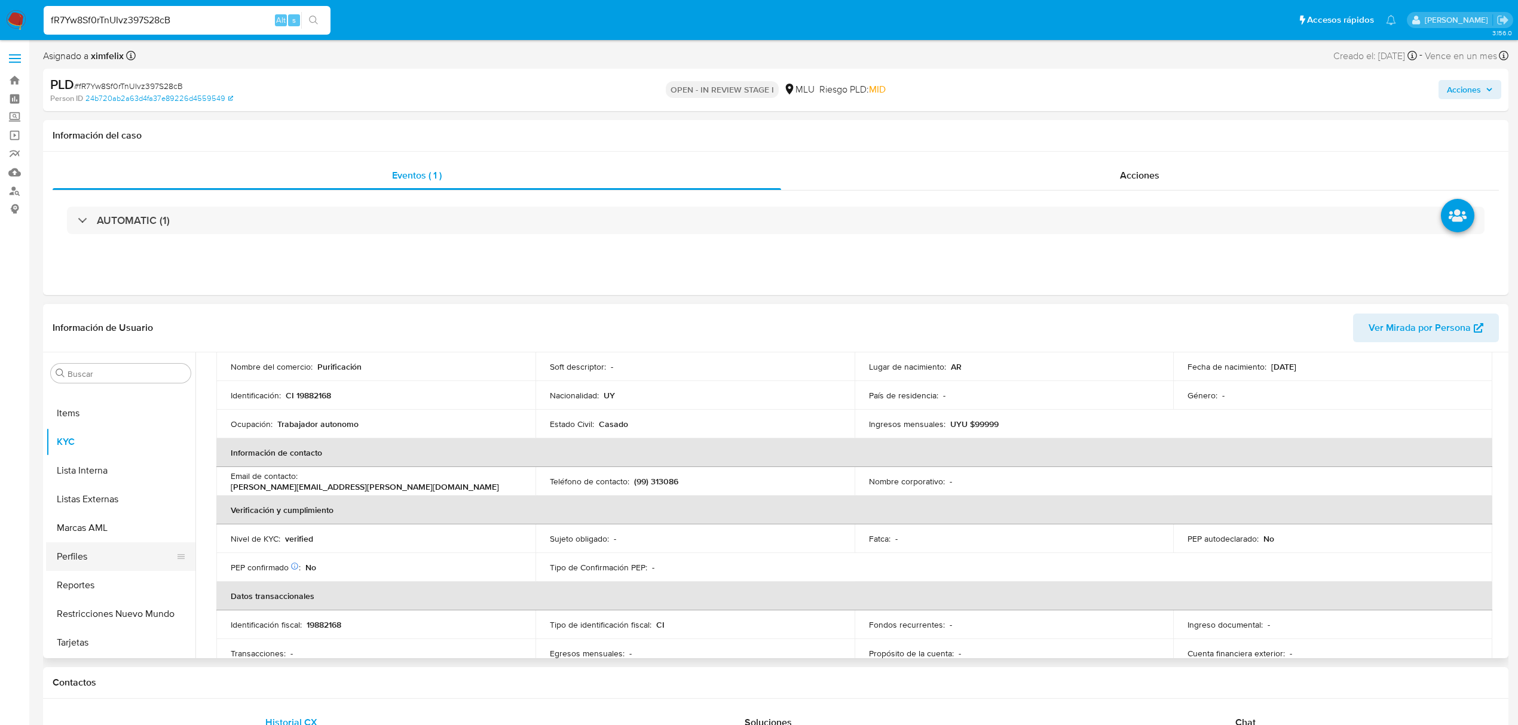
scroll to position [159, 0]
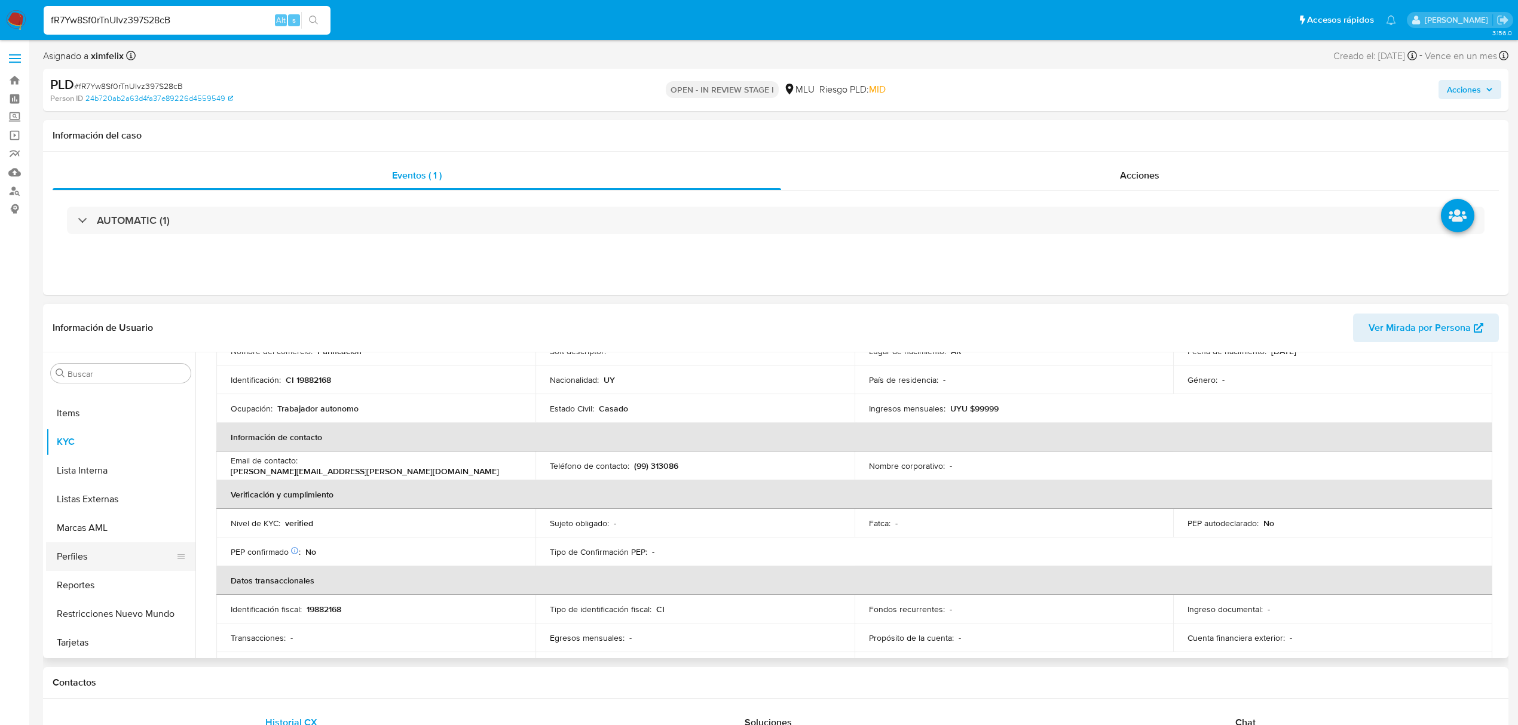
click at [109, 562] on button "Perfiles" at bounding box center [116, 557] width 140 height 29
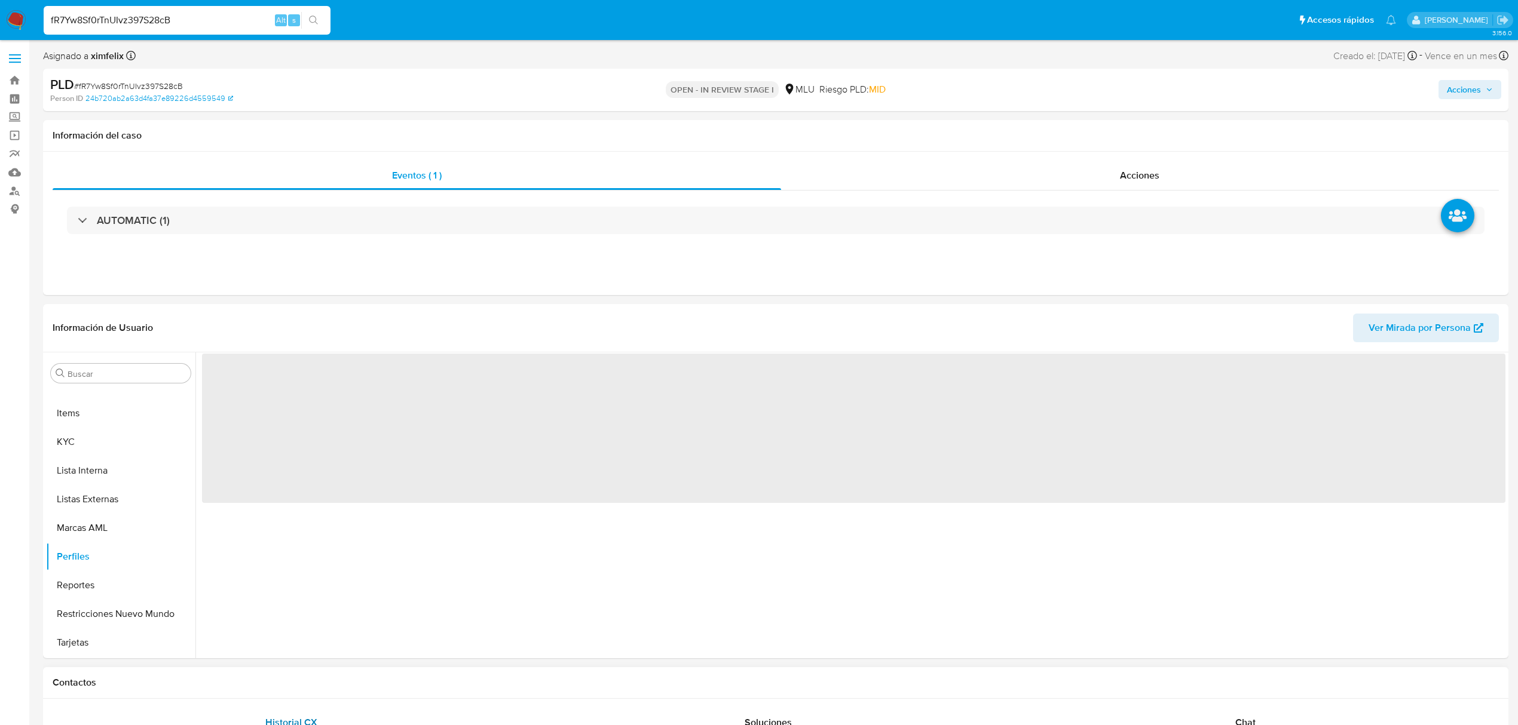
scroll to position [0, 0]
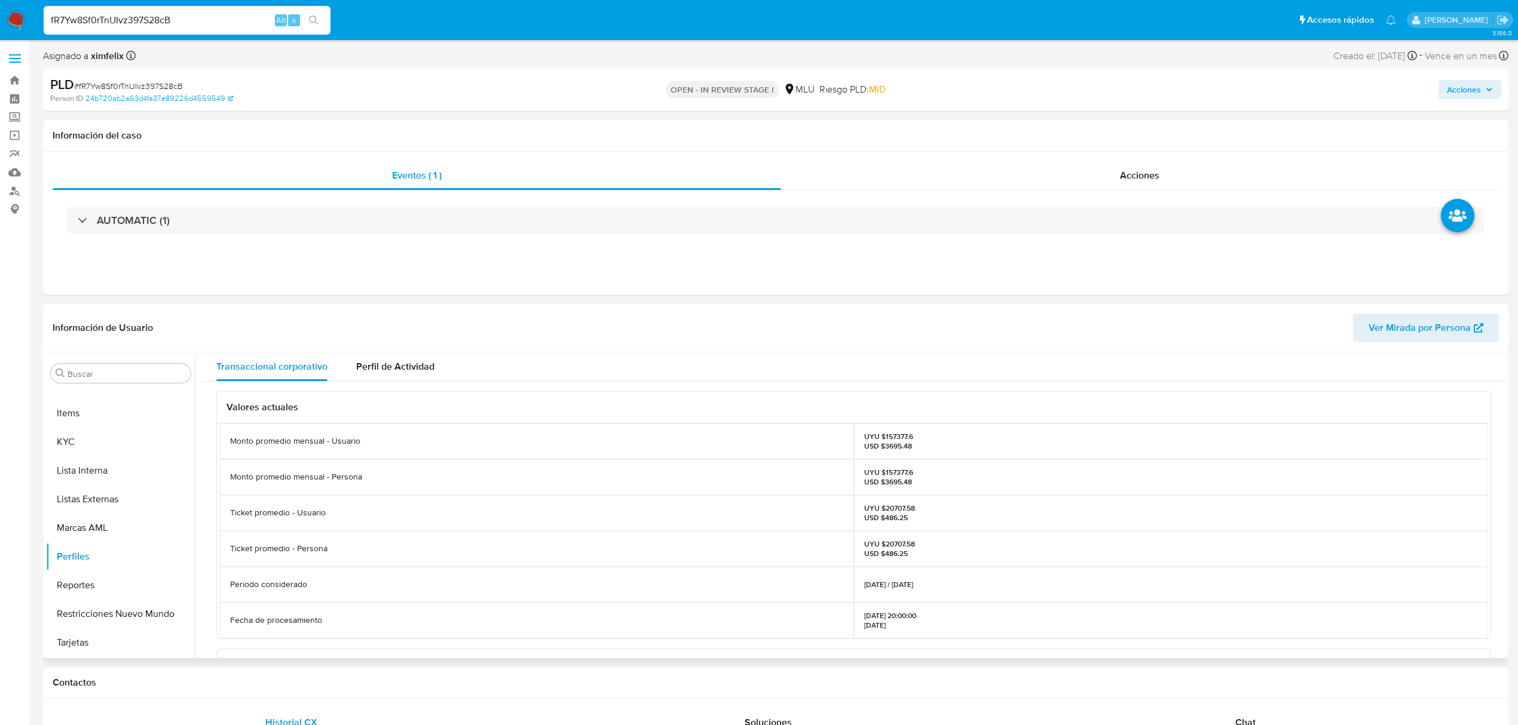
click at [894, 434] on p "UYU $157377.6 USD $3695.48" at bounding box center [888, 441] width 49 height 19
click at [893, 436] on p "UYU $157377.6 USD $3695.48" at bounding box center [888, 441] width 49 height 19
copy p "157377.6"
click at [125, 536] on button "Cuentas Bancarias" at bounding box center [116, 545] width 140 height 29
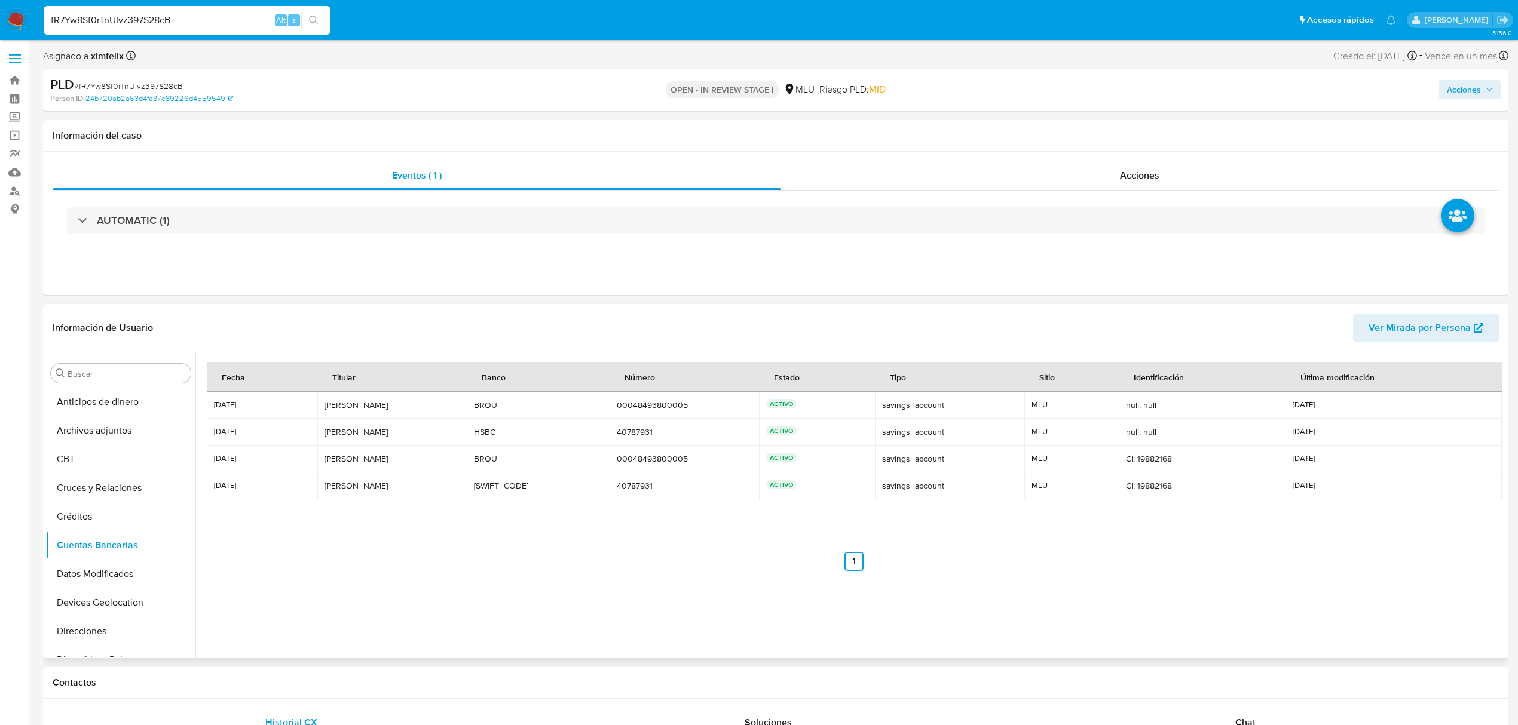
click at [304, 551] on nav "Anterior 1 Siguiente" at bounding box center [854, 552] width 1294 height 38
click at [825, 572] on div "Fecha Titular Banco Número Estado Tipo Sitio Identificación Última modificación…" at bounding box center [854, 496] width 1294 height 269
click at [88, 577] on button "KYC" at bounding box center [116, 578] width 140 height 29
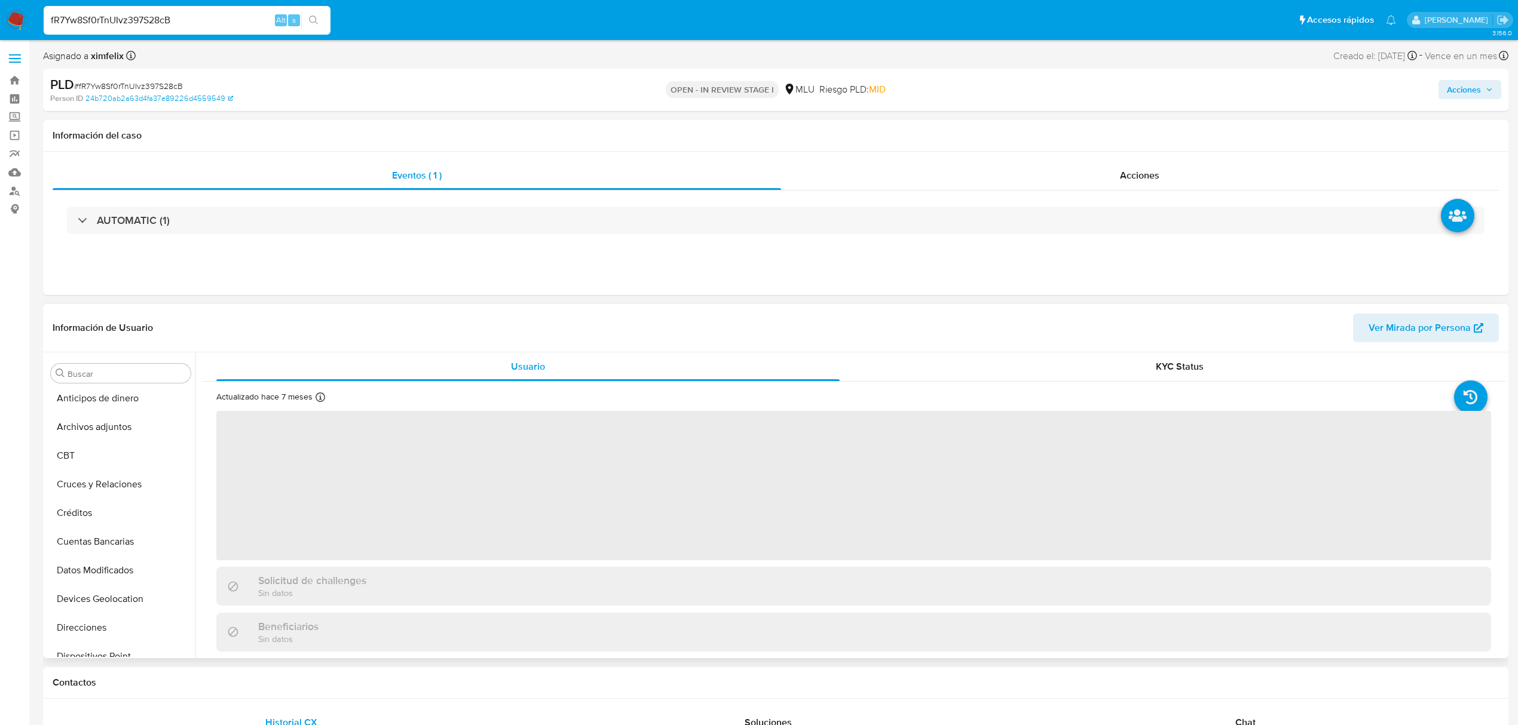
scroll to position [0, 0]
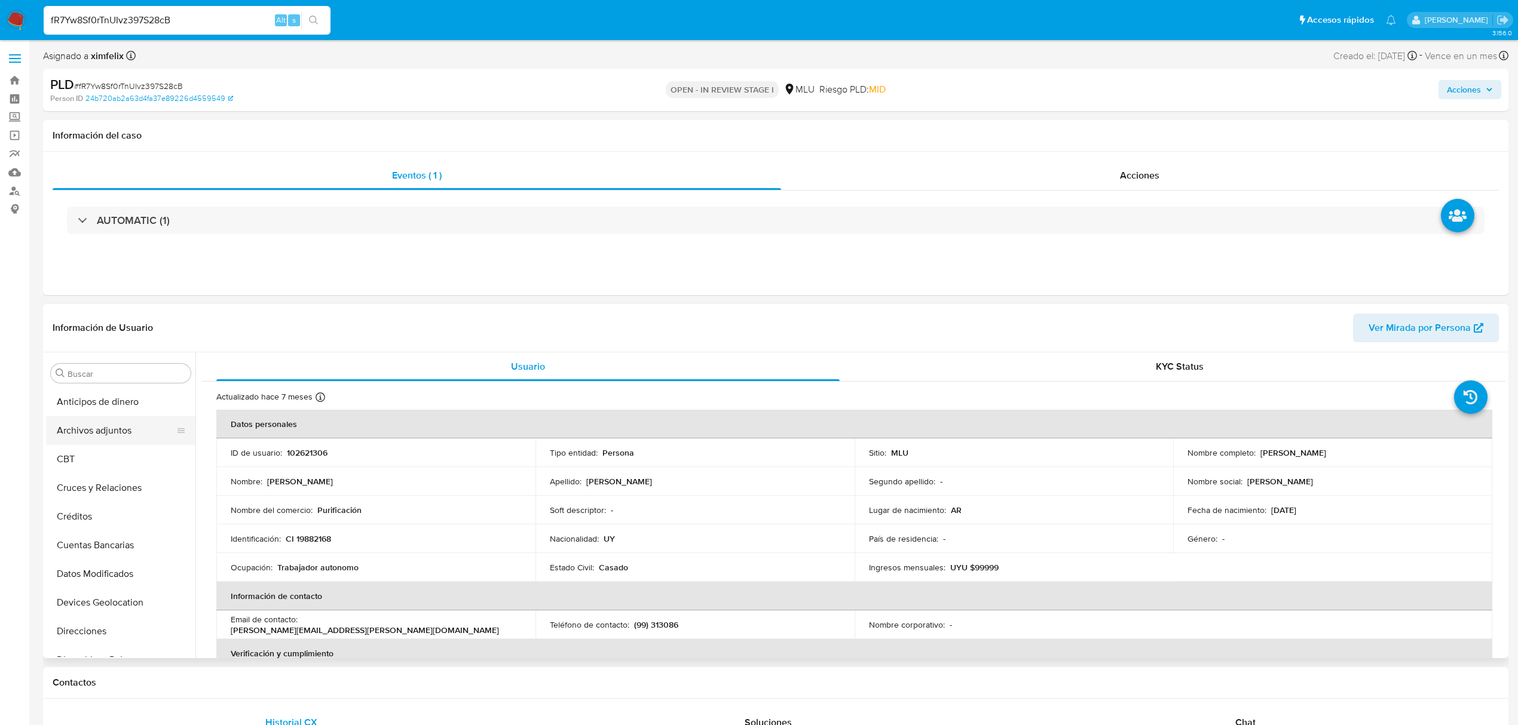
click at [132, 435] on button "Archivos adjuntos" at bounding box center [116, 431] width 140 height 29
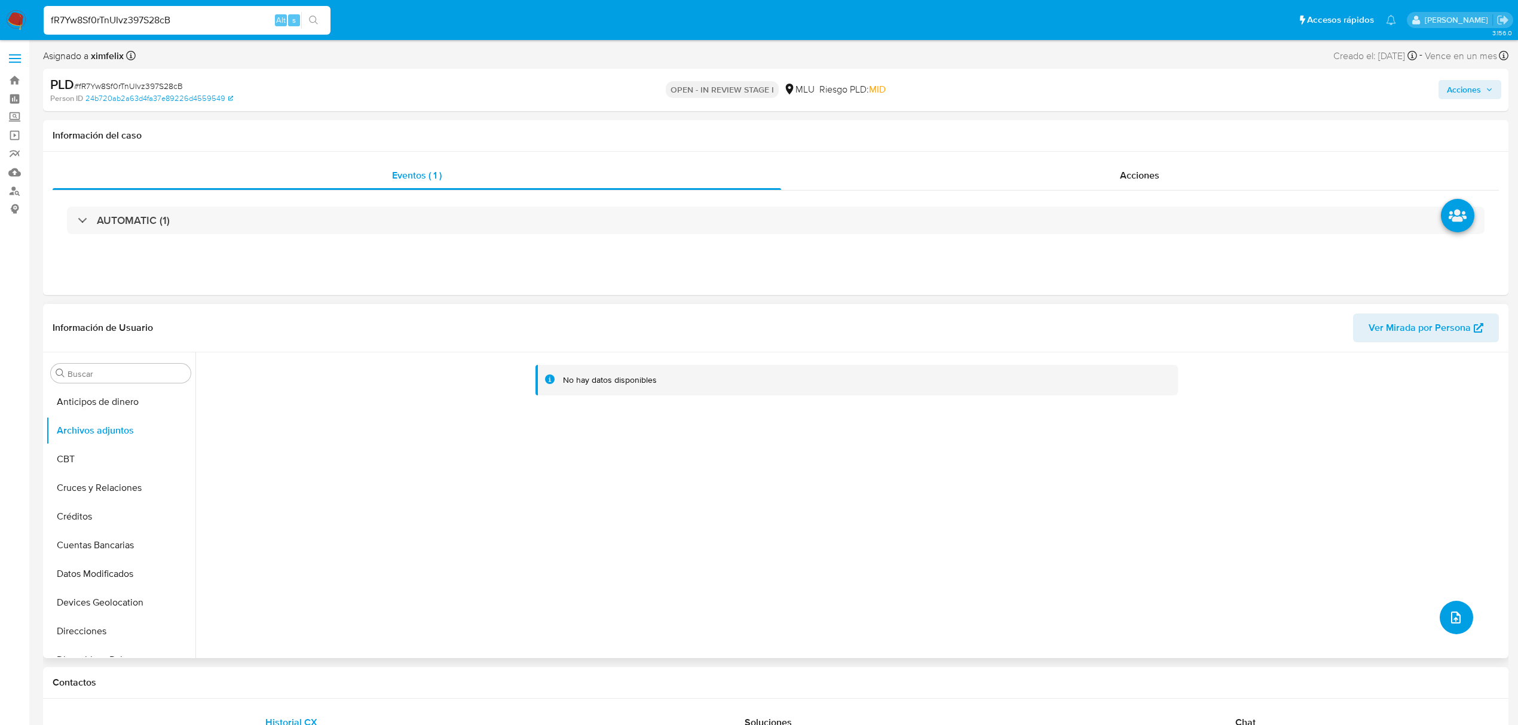
click at [1461, 614] on button "upload-file" at bounding box center [1456, 617] width 33 height 33
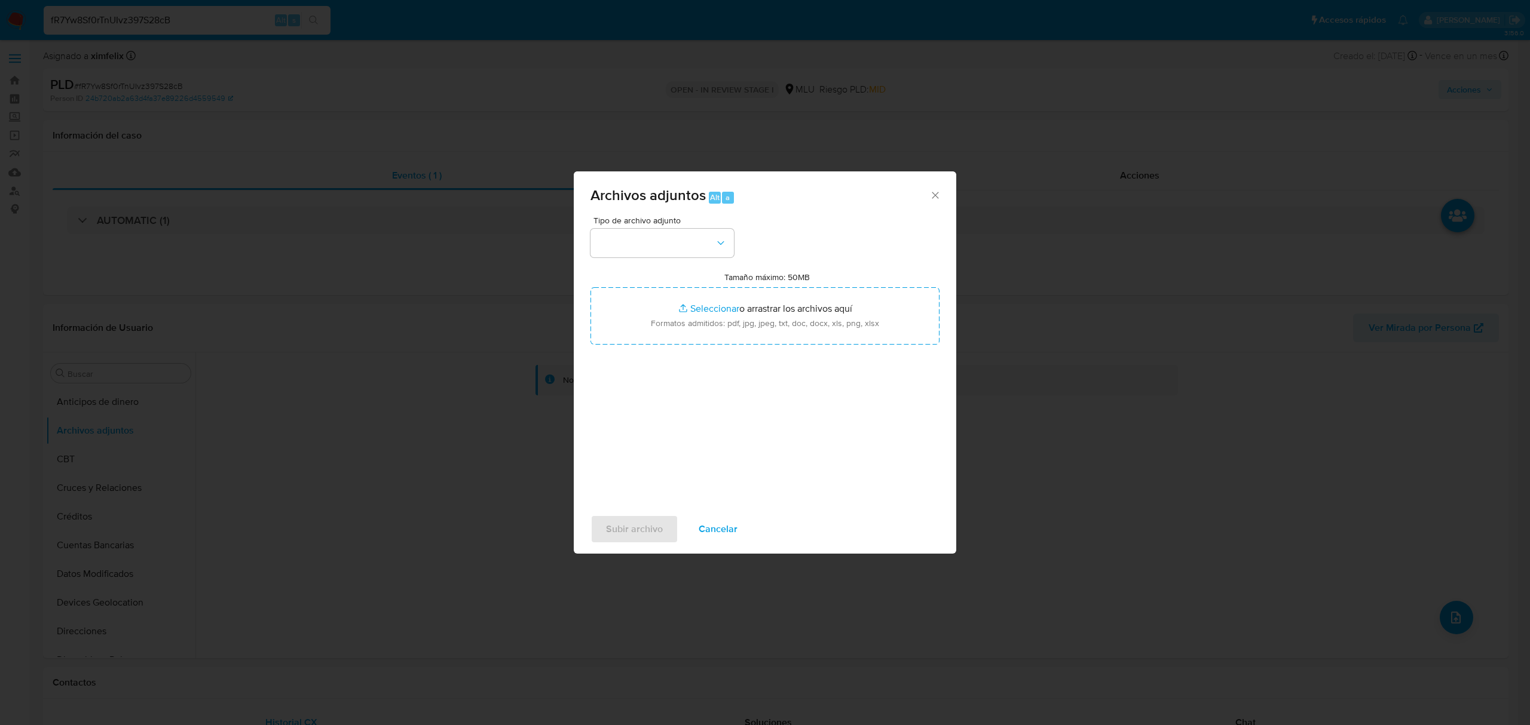
click at [159, 520] on div "Archivos adjuntos Alt a Tipo de archivo adjunto Tamaño máximo: 50MB Seleccionar…" at bounding box center [765, 362] width 1530 height 725
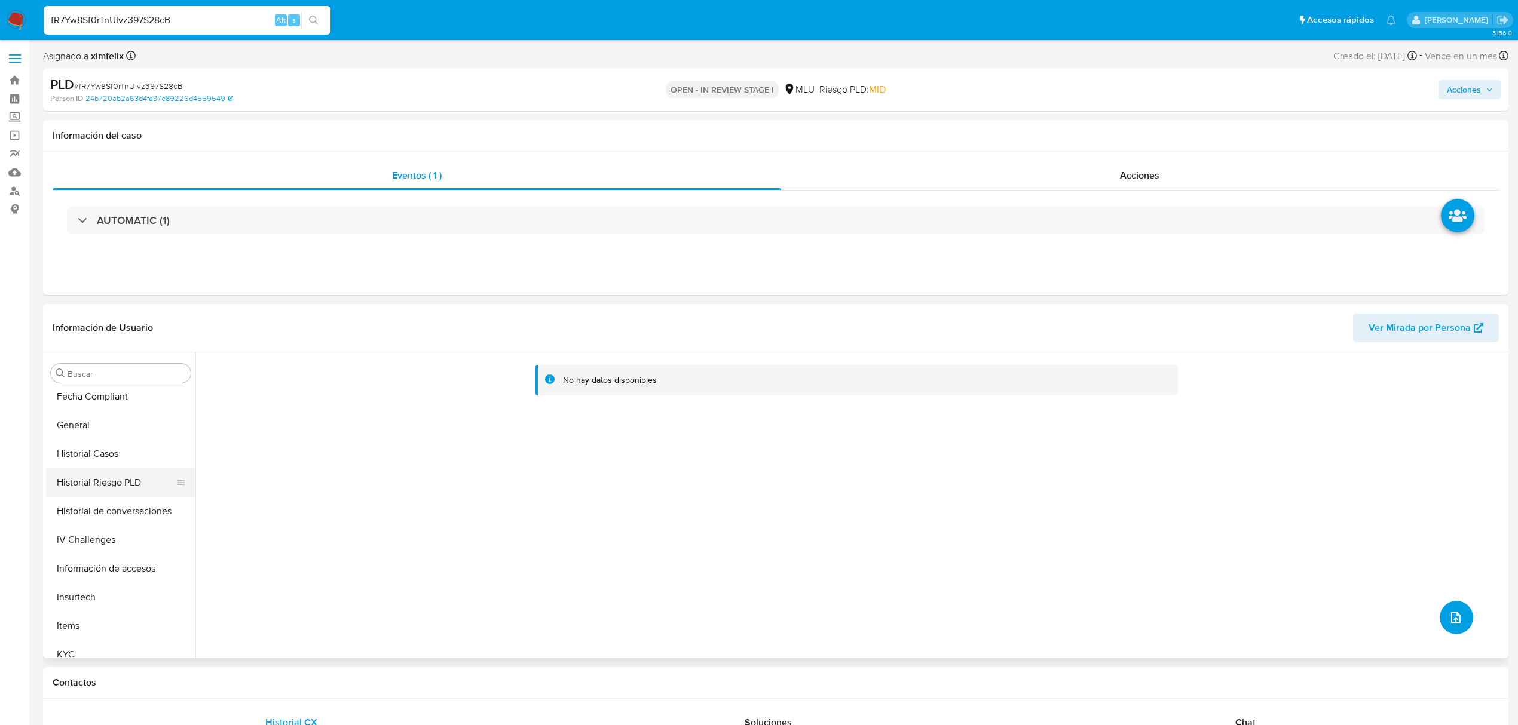
scroll to position [239, 0]
click at [113, 534] on button "Historial Casos" at bounding box center [116, 536] width 140 height 29
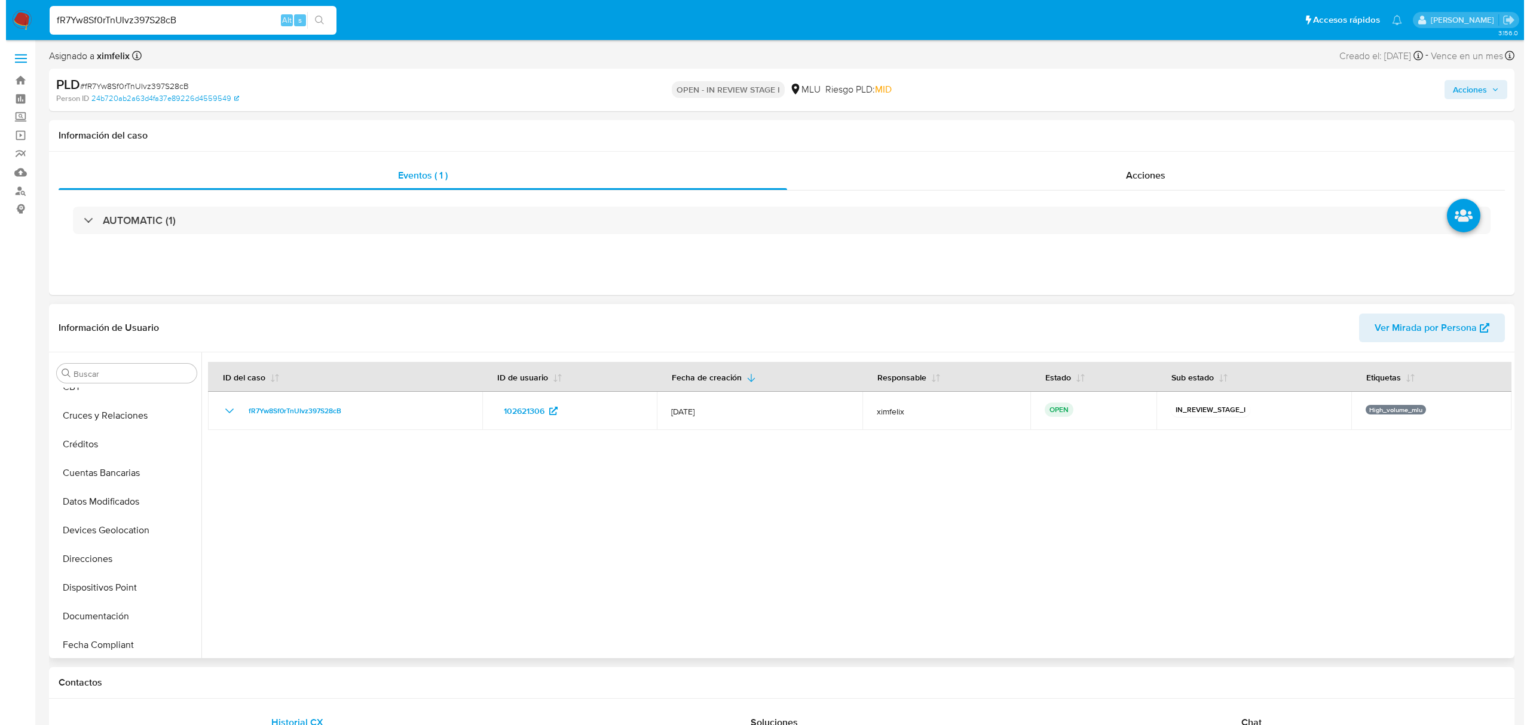
scroll to position [0, 0]
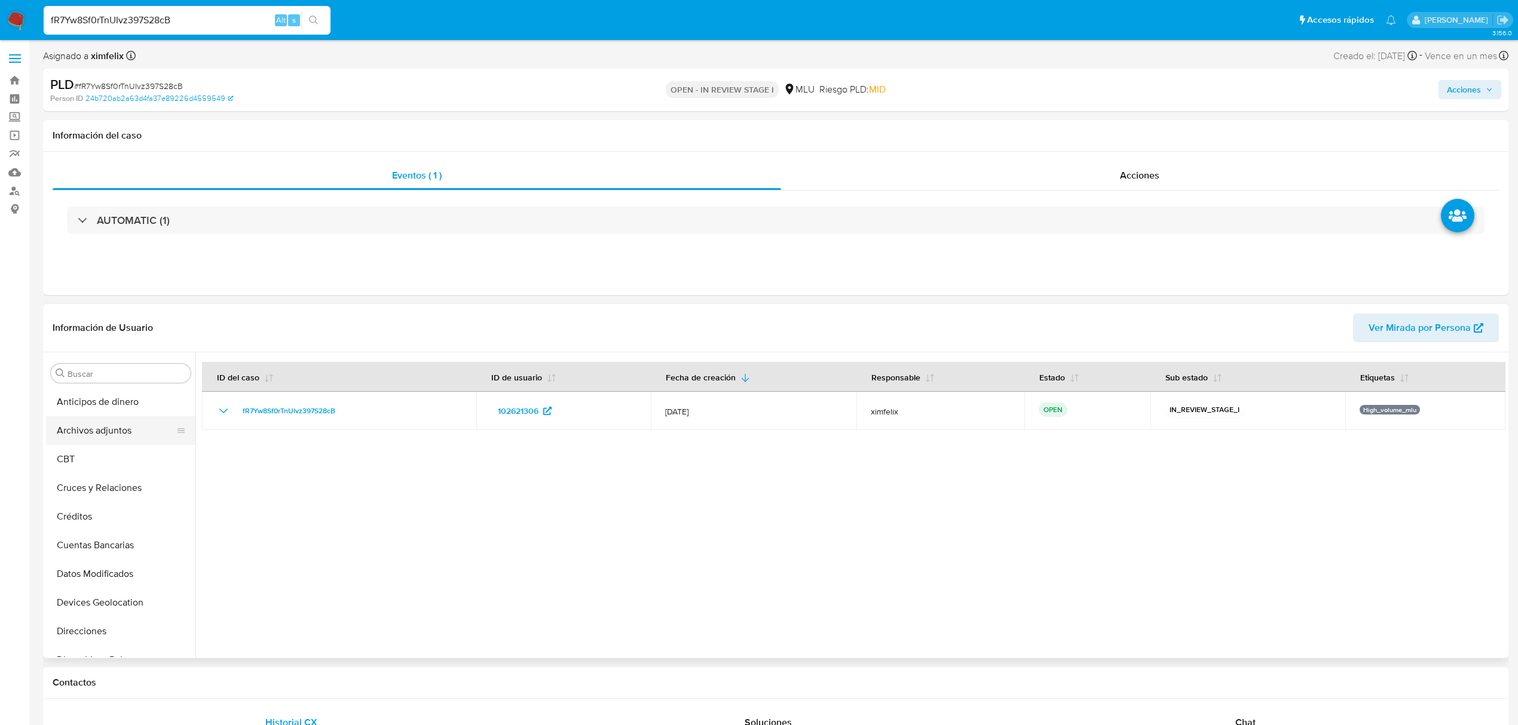
click at [123, 442] on button "Archivos adjuntos" at bounding box center [116, 431] width 140 height 29
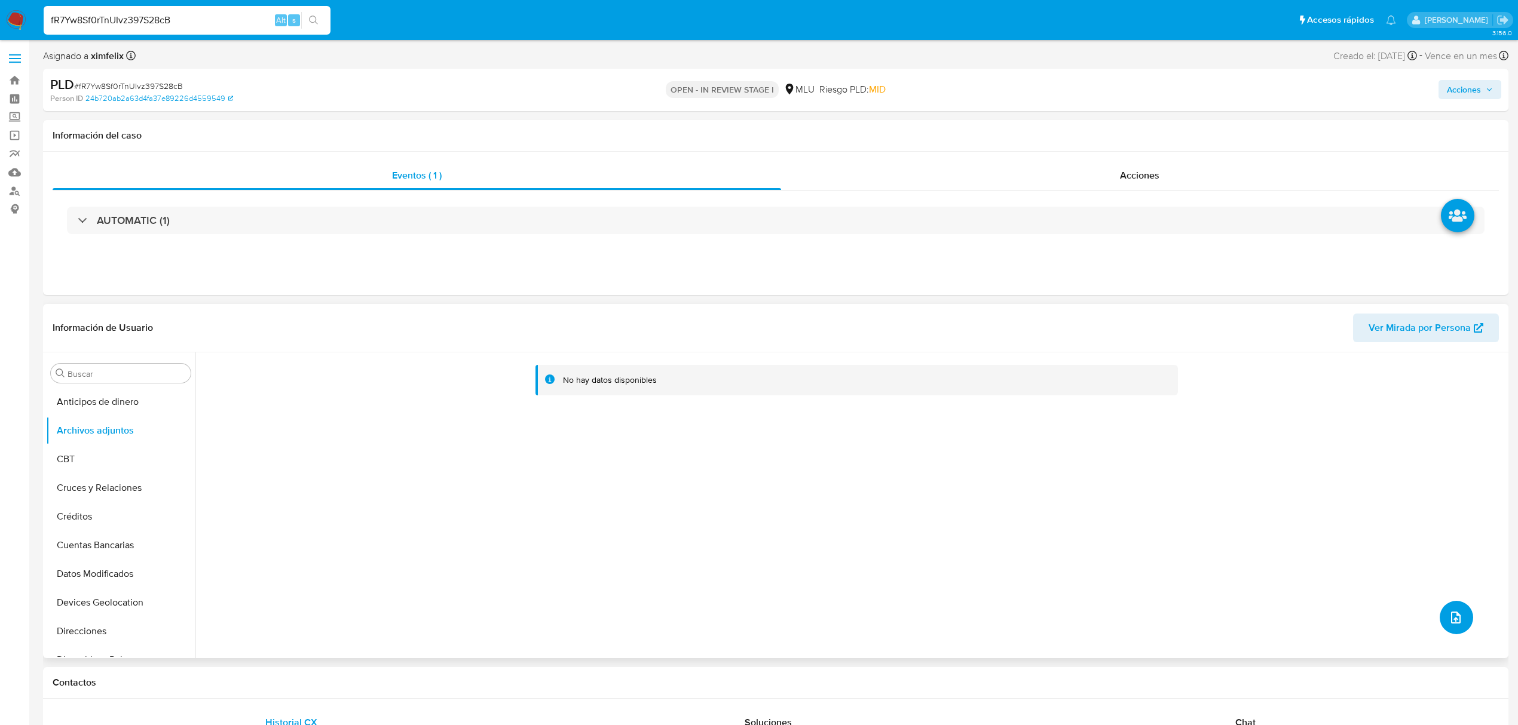
click at [1440, 612] on button "upload-file" at bounding box center [1456, 617] width 33 height 33
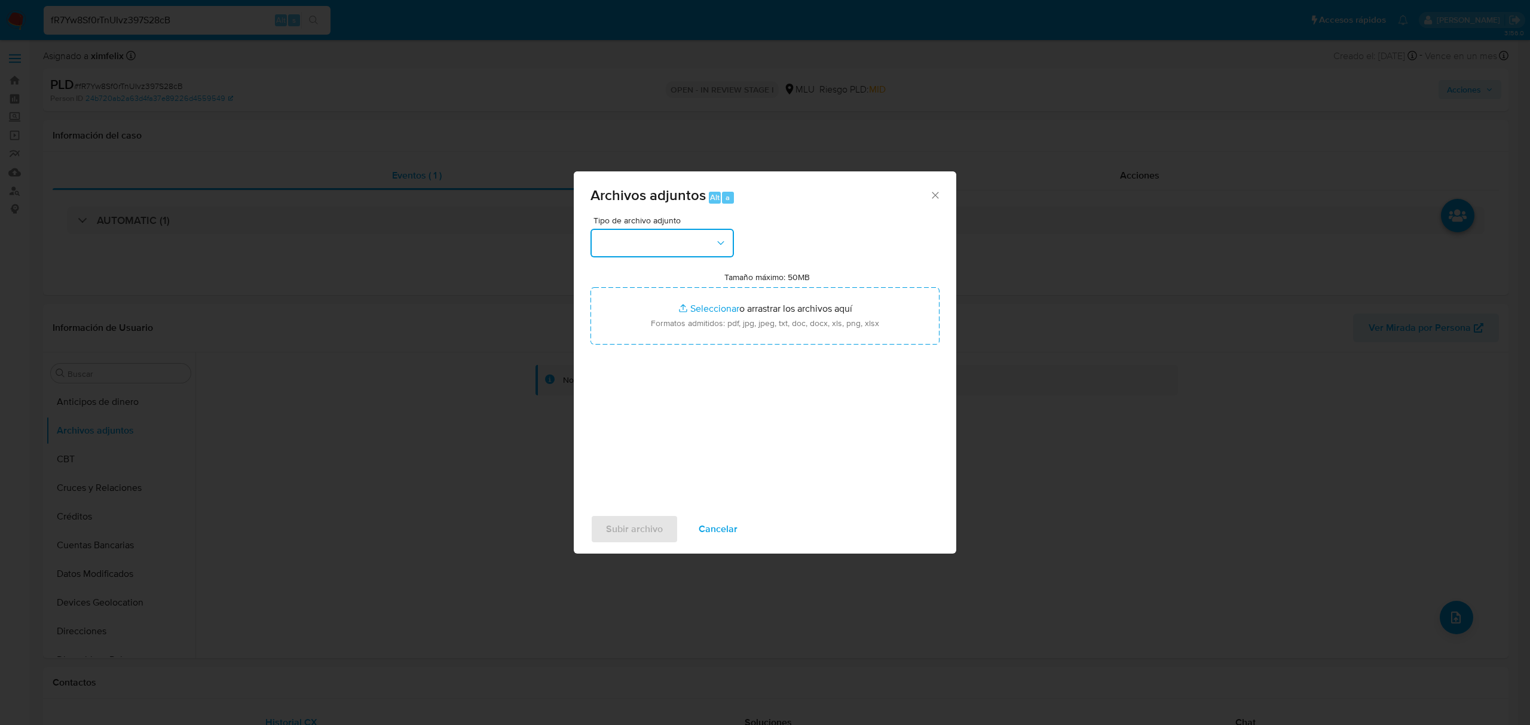
click at [665, 239] on button "button" at bounding box center [661, 243] width 143 height 29
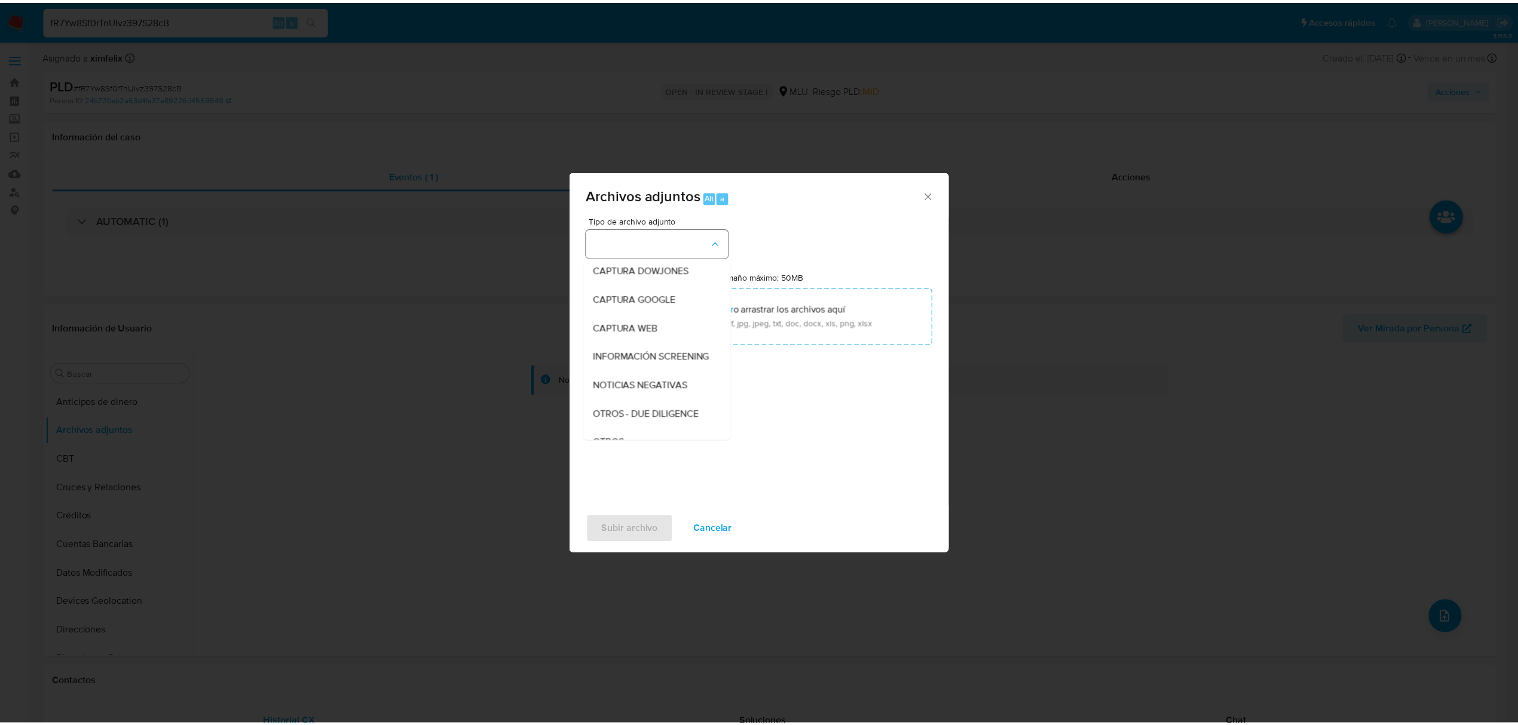
scroll to position [62, 0]
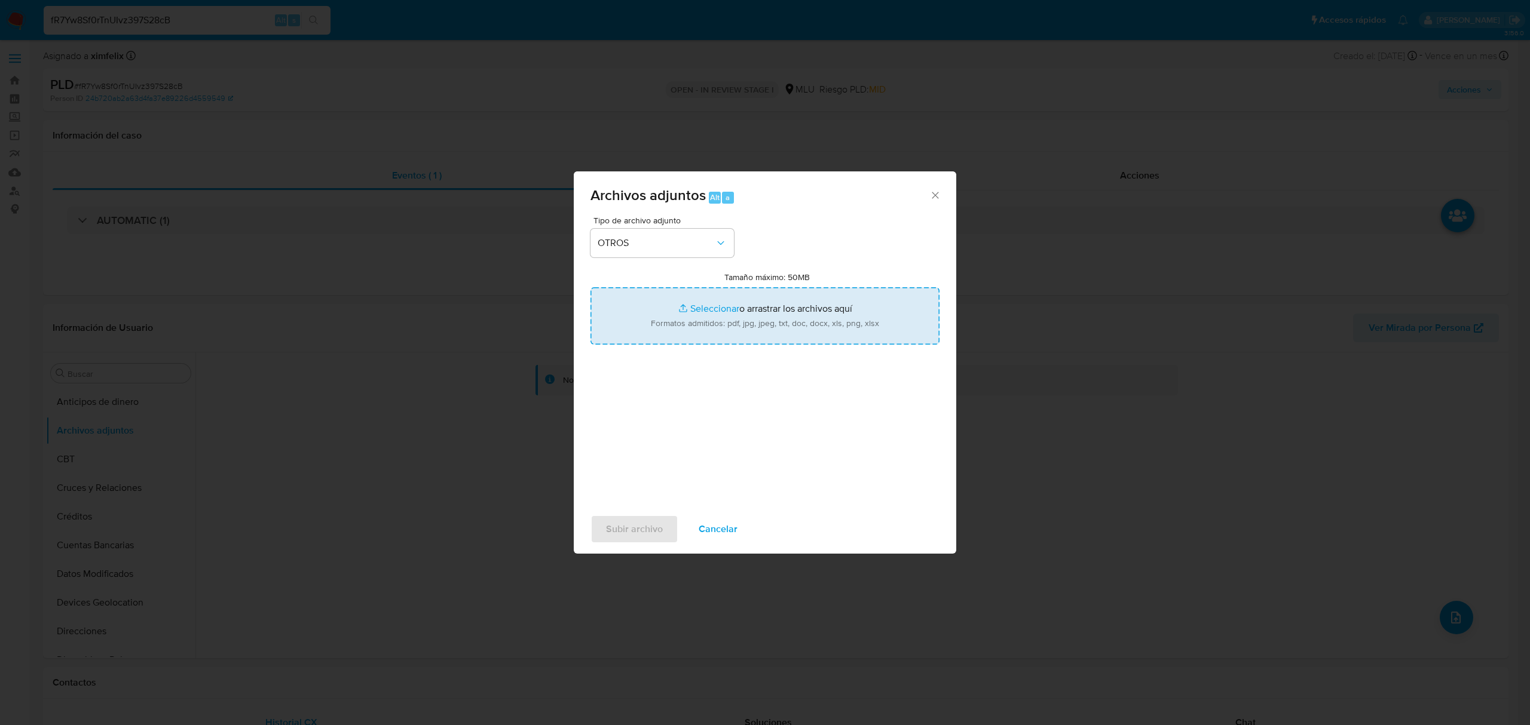
type input "C:\fakepath\CASE LOG 102621306 22_08_2025 - NIVEL 1.pdf"
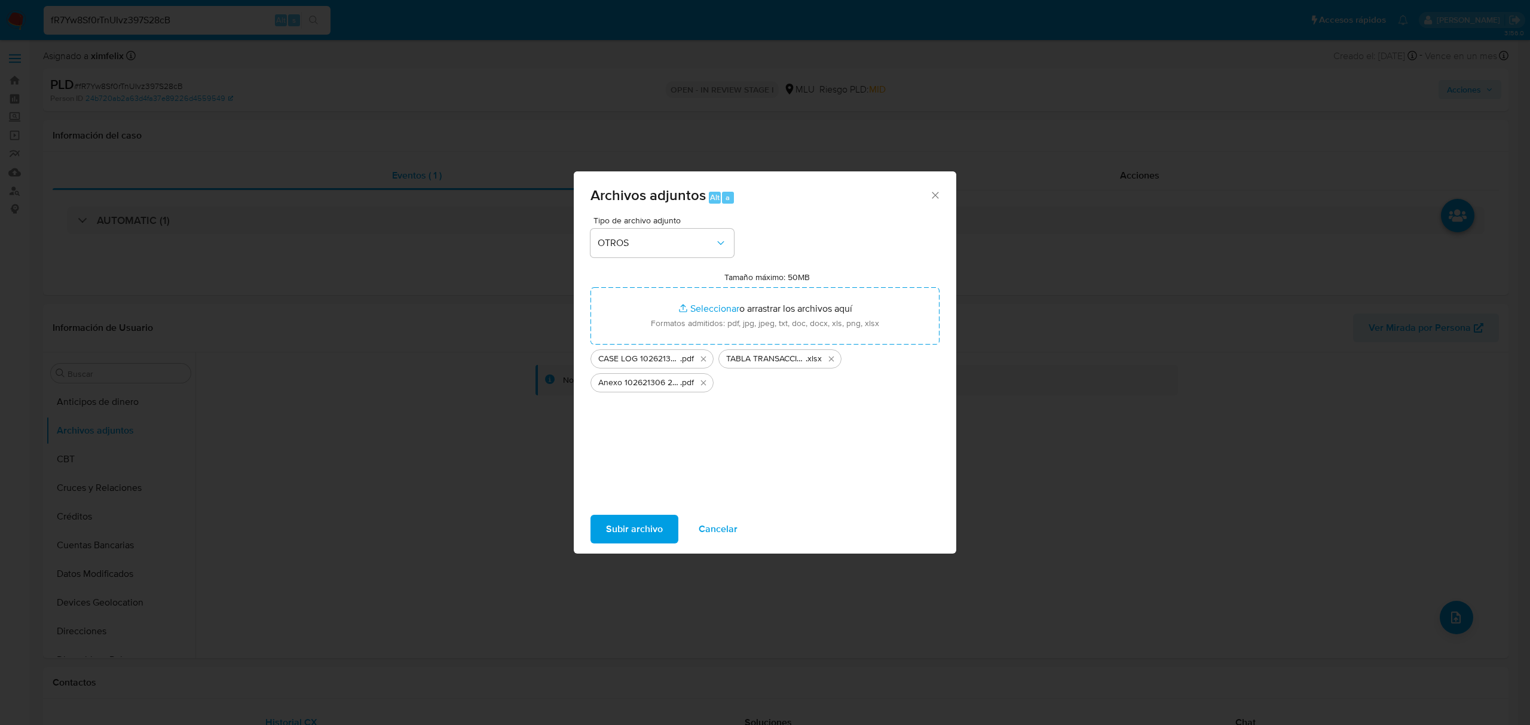
click at [636, 538] on span "Subir archivo" at bounding box center [634, 529] width 57 height 26
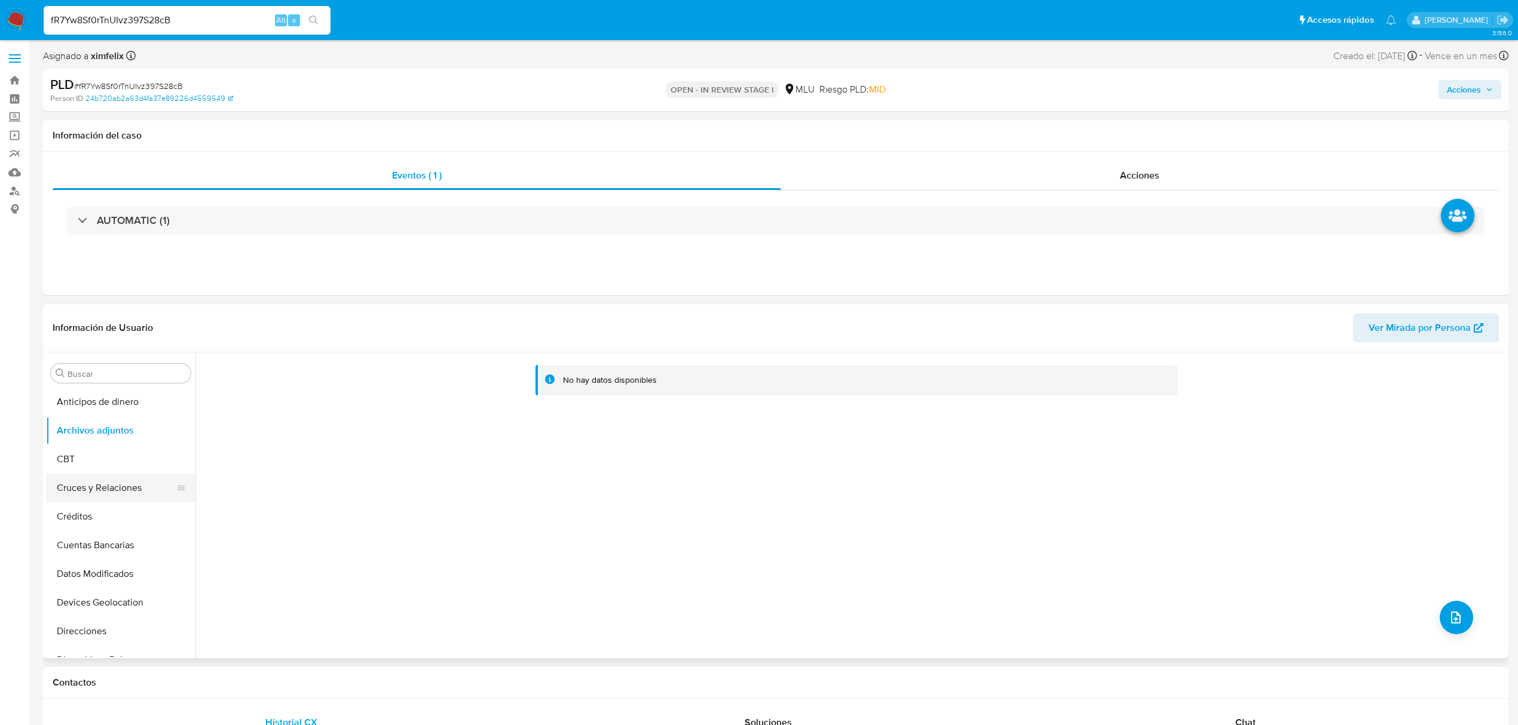
click at [141, 488] on button "Cruces y Relaciones" at bounding box center [116, 488] width 140 height 29
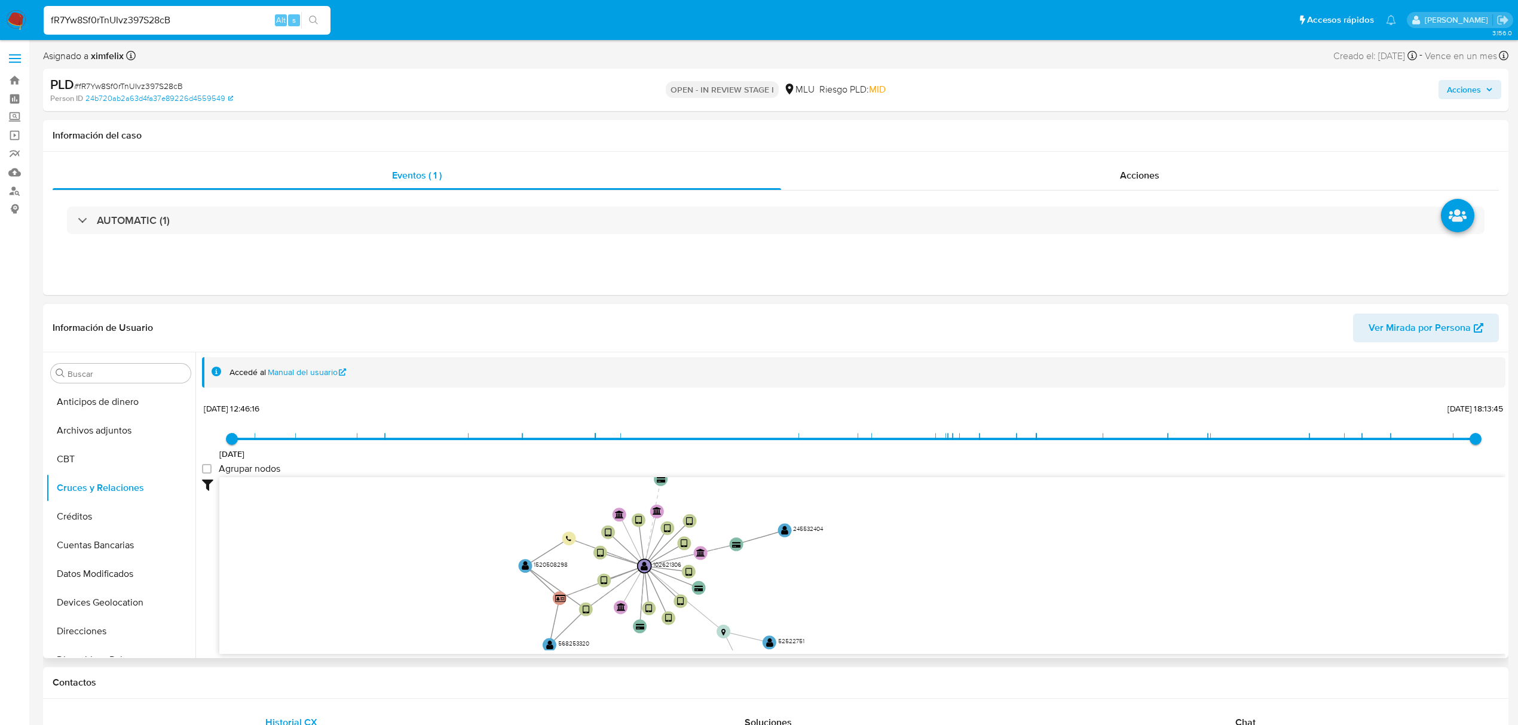
drag, startPoint x: 428, startPoint y: 578, endPoint x: 434, endPoint y: 562, distance: 17.2
click at [434, 562] on icon "device-5ee970fc08813b0017ebe387  user-102621306  102621306 device-628bff8b088…" at bounding box center [862, 563] width 1286 height 173
click at [134, 436] on button "Archivos adjuntos" at bounding box center [116, 431] width 140 height 29
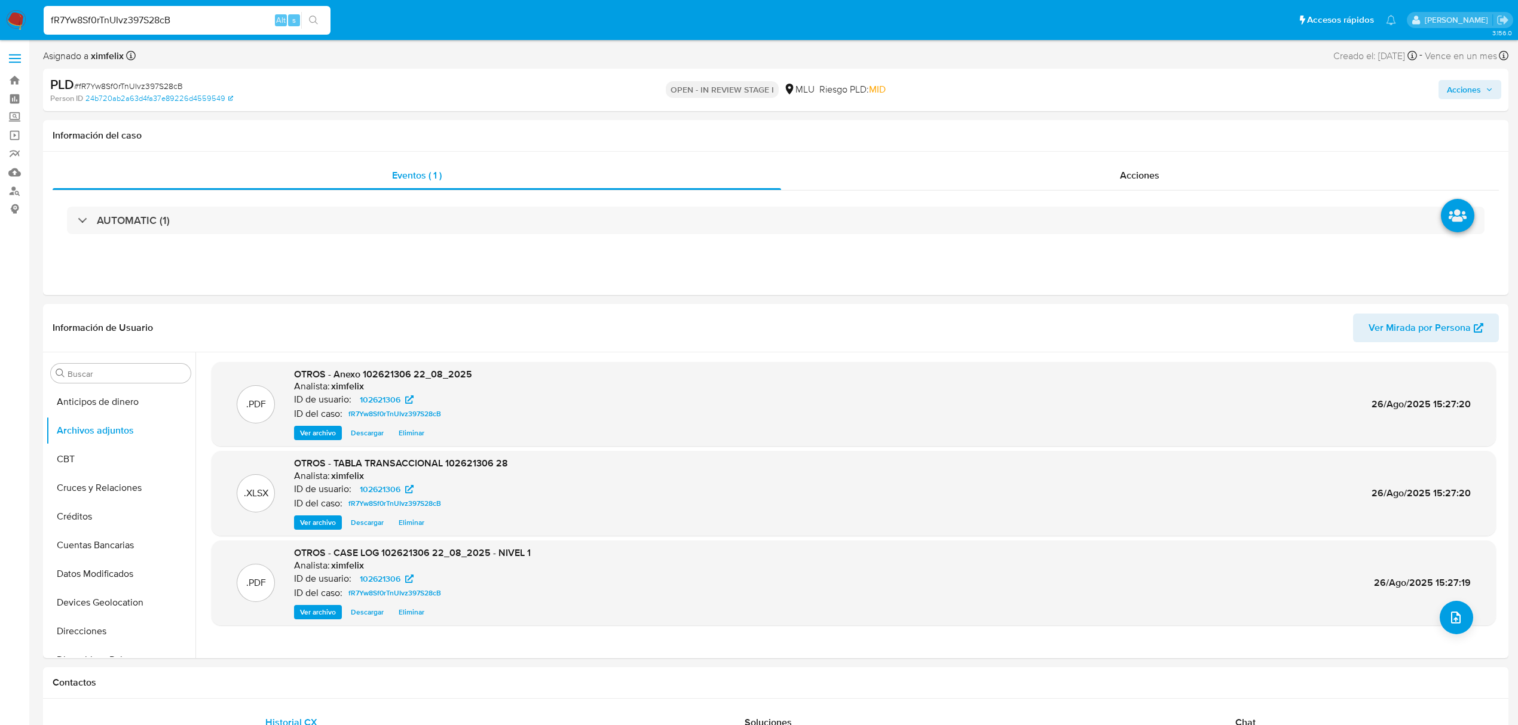
drag, startPoint x: 1472, startPoint y: 79, endPoint x: 1465, endPoint y: 88, distance: 11.5
click at [1471, 82] on span "Acciones" at bounding box center [1464, 89] width 34 height 19
drag, startPoint x: 1096, startPoint y: 127, endPoint x: 1091, endPoint y: 149, distance: 22.2
click at [1096, 130] on span "Resolución del caso" at bounding box center [1130, 128] width 85 height 14
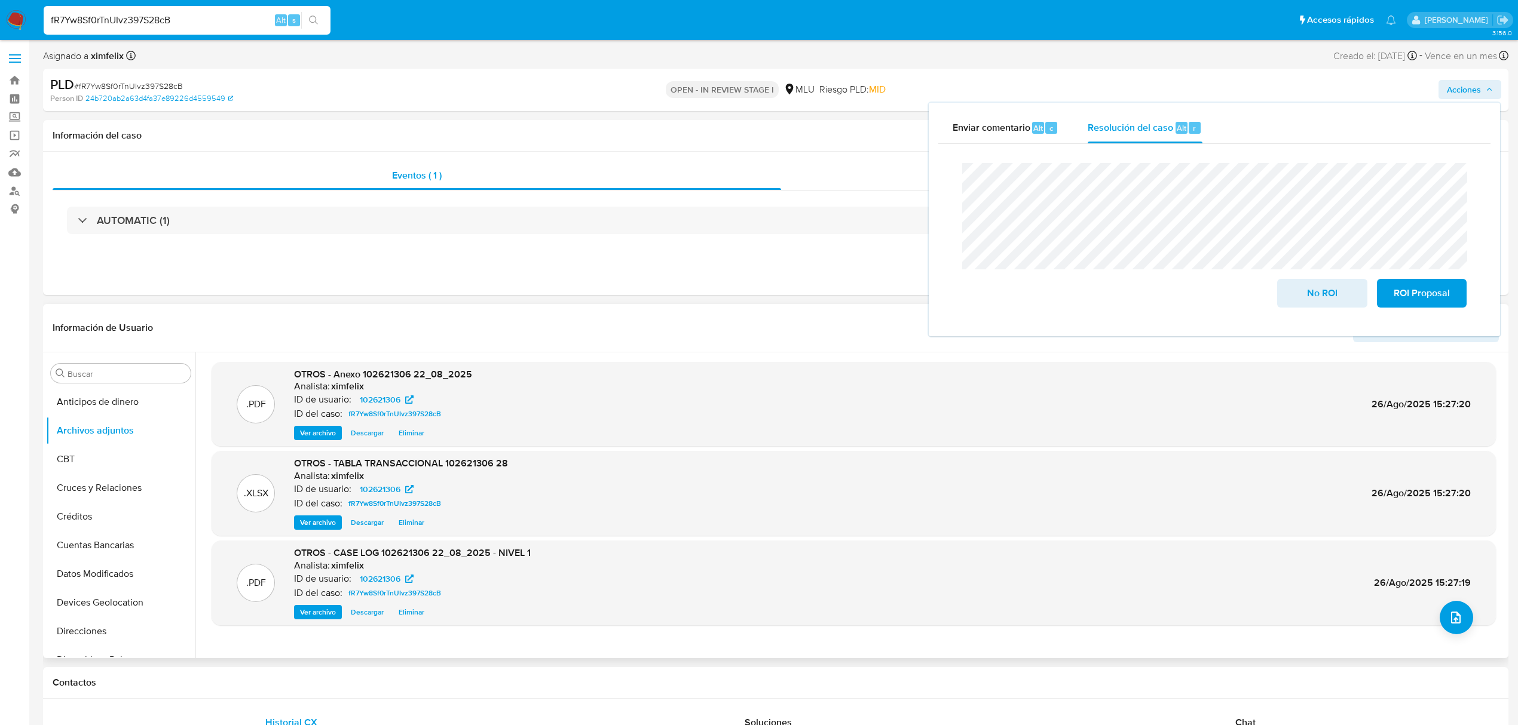
drag, startPoint x: 1337, startPoint y: 299, endPoint x: 1279, endPoint y: 341, distance: 72.0
click at [1337, 298] on span "No ROI" at bounding box center [1322, 293] width 59 height 26
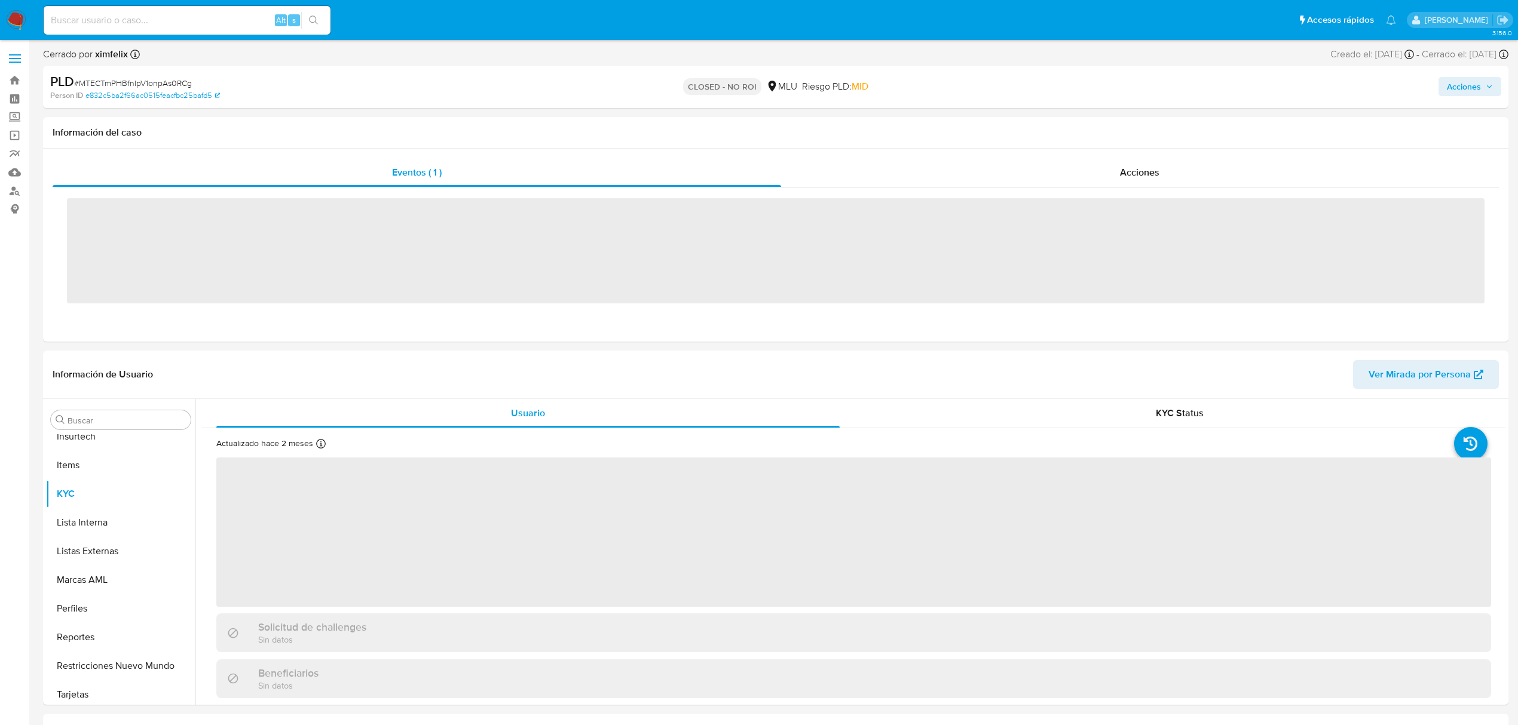
scroll to position [534, 0]
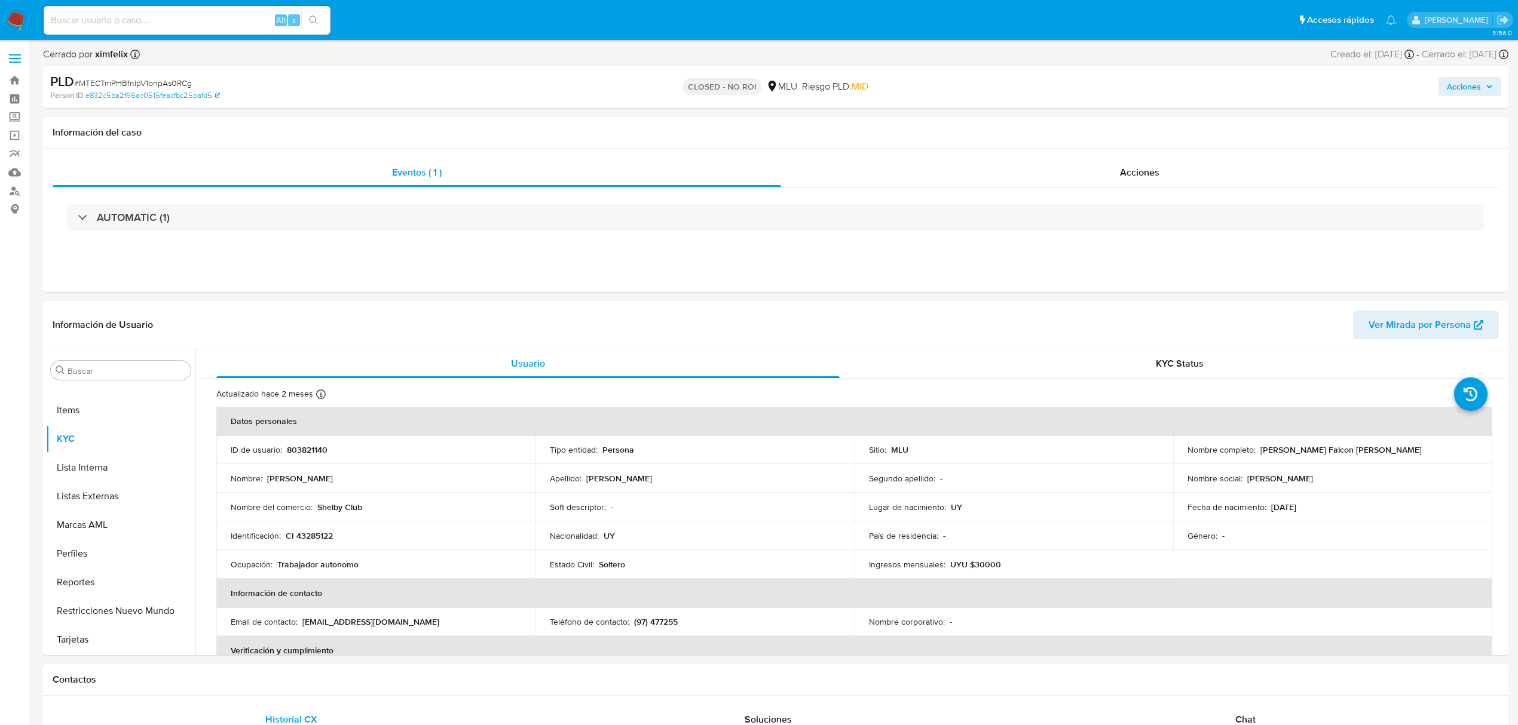
select select "10"
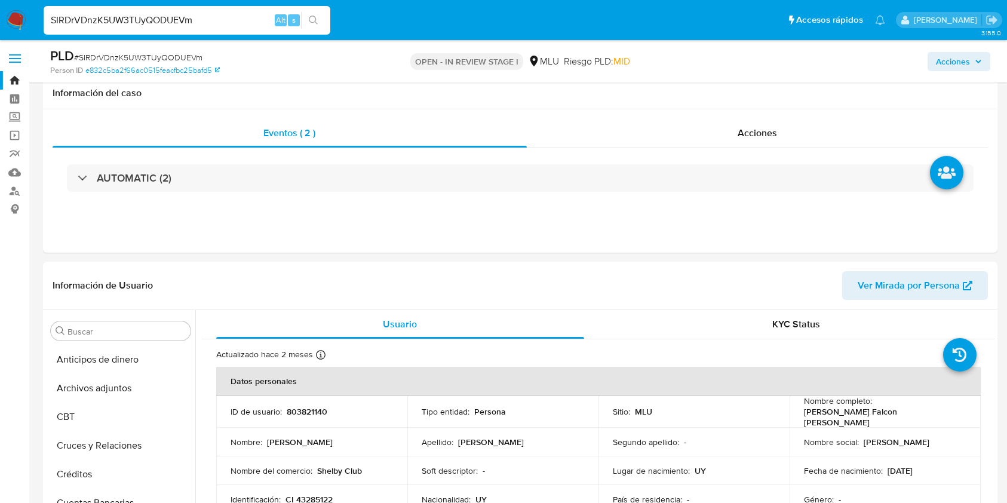
select select "10"
click at [137, 13] on input "SIRDrVDnzK5UW3TUyQODUEVm" at bounding box center [187, 21] width 287 height 16
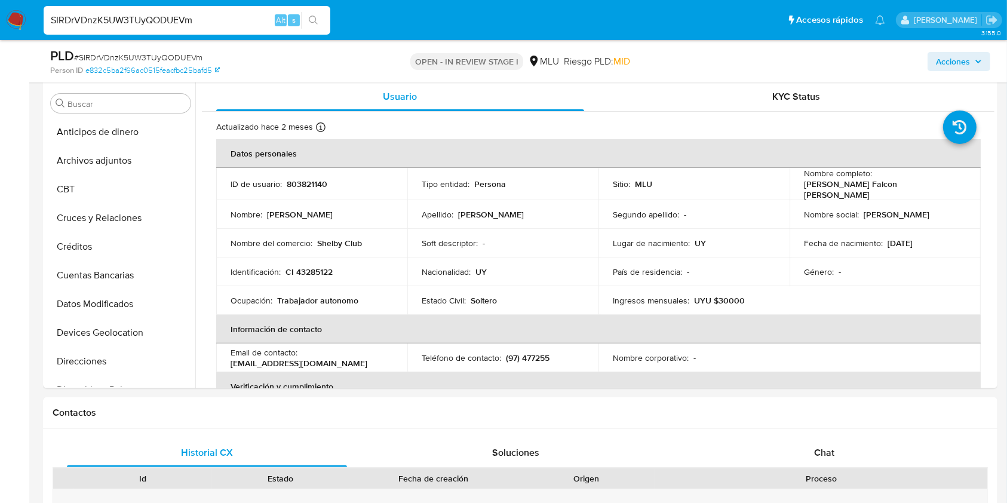
scroll to position [601, 0]
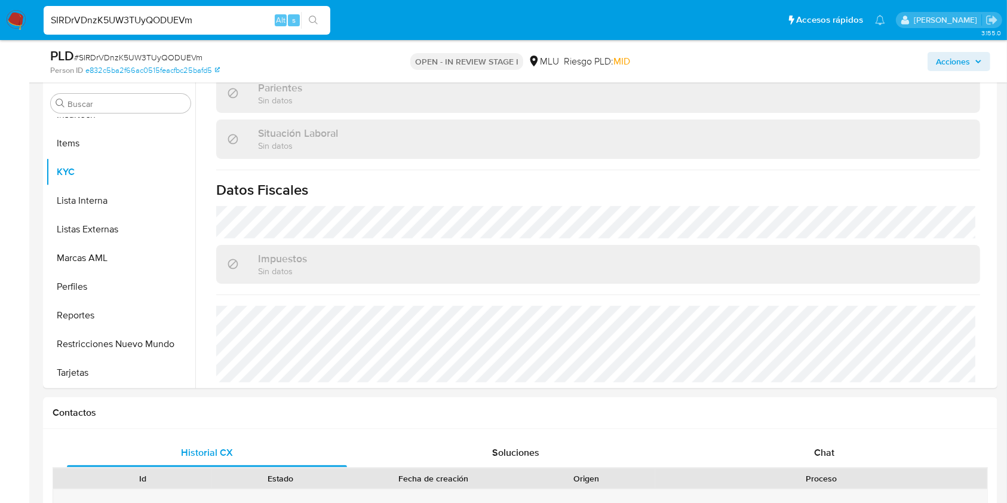
click at [137, 13] on input "SIRDrVDnzK5UW3TUyQODUEVm" at bounding box center [187, 21] width 287 height 16
paste input "fR7Yw8Sf0rTnUIvz397S28cB"
type input "fR7Yw8Sf0rTnUIvz397S28cB"
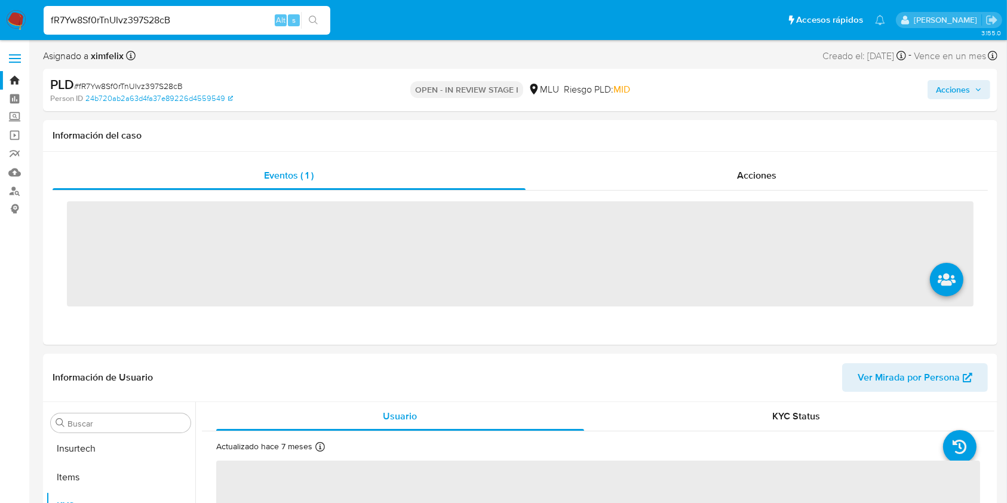
scroll to position [534, 0]
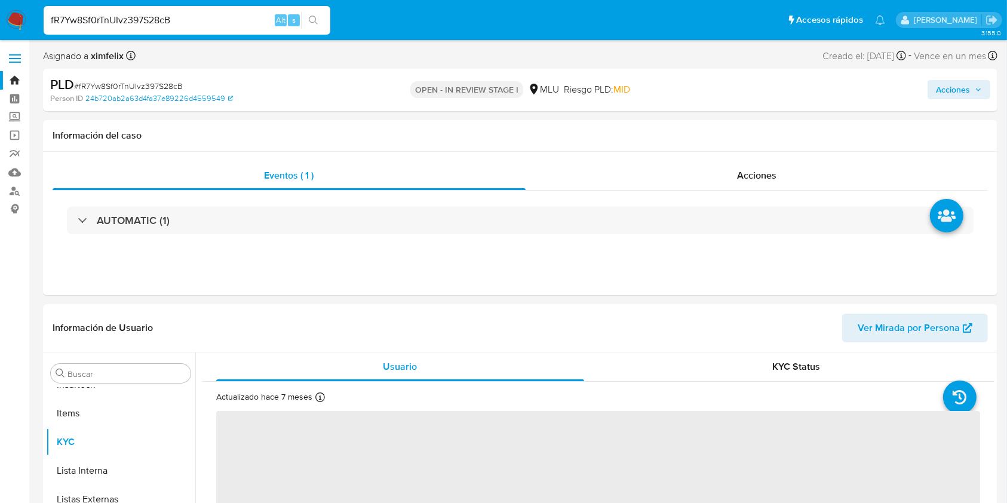
select select "10"
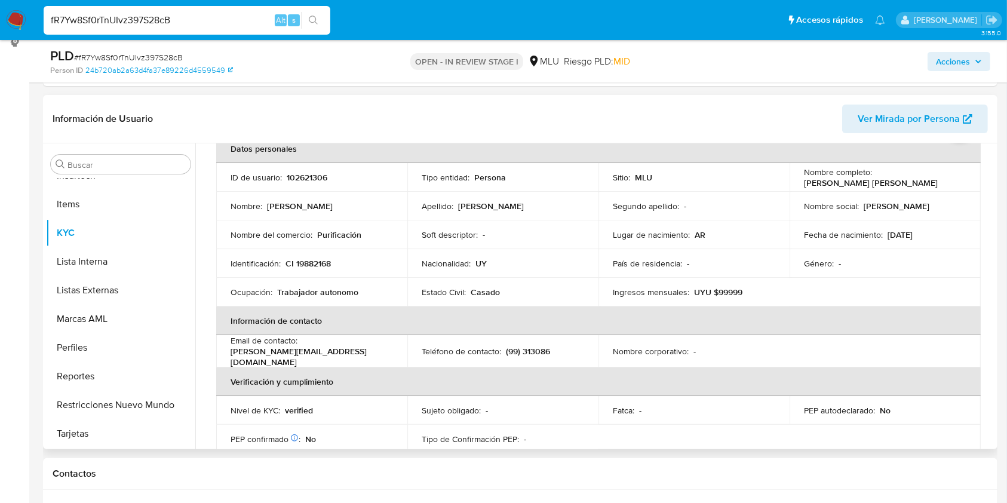
scroll to position [63, 0]
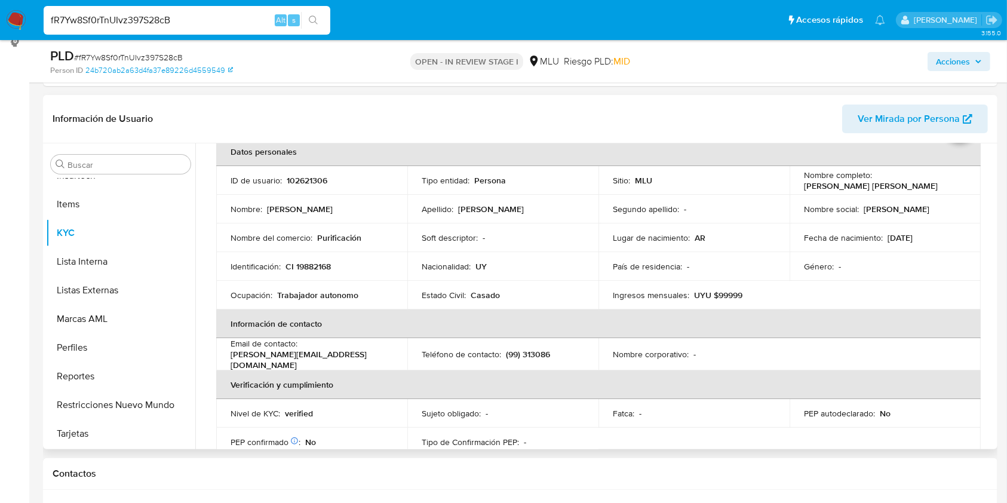
click at [783, 338] on td "Nombre corporativo : -" at bounding box center [694, 354] width 191 height 32
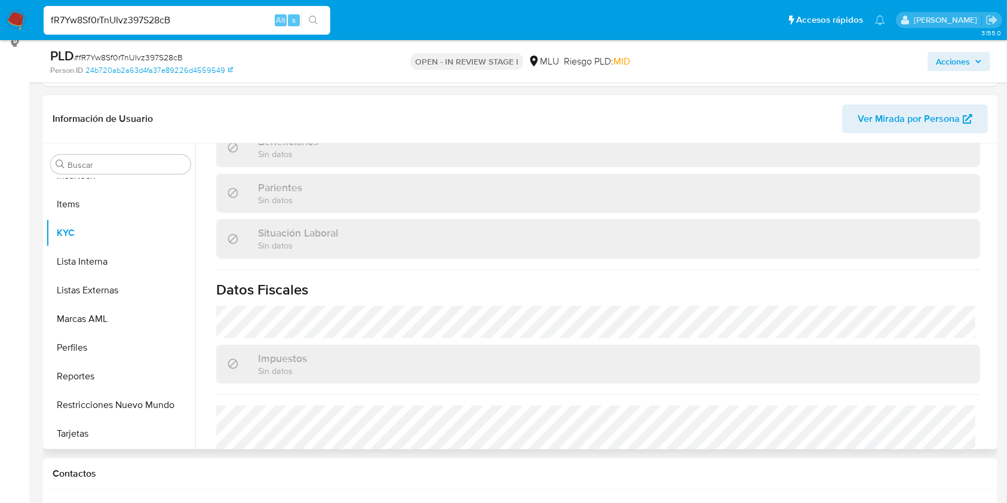
scroll to position [601, 0]
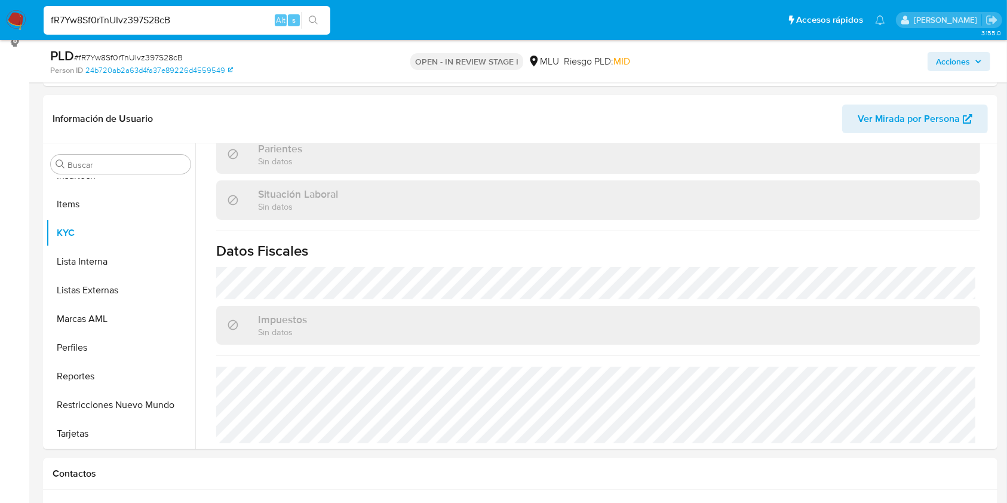
drag, startPoint x: 15, startPoint y: 14, endPoint x: 22, endPoint y: 15, distance: 7.2
click at [15, 14] on img at bounding box center [16, 20] width 20 height 20
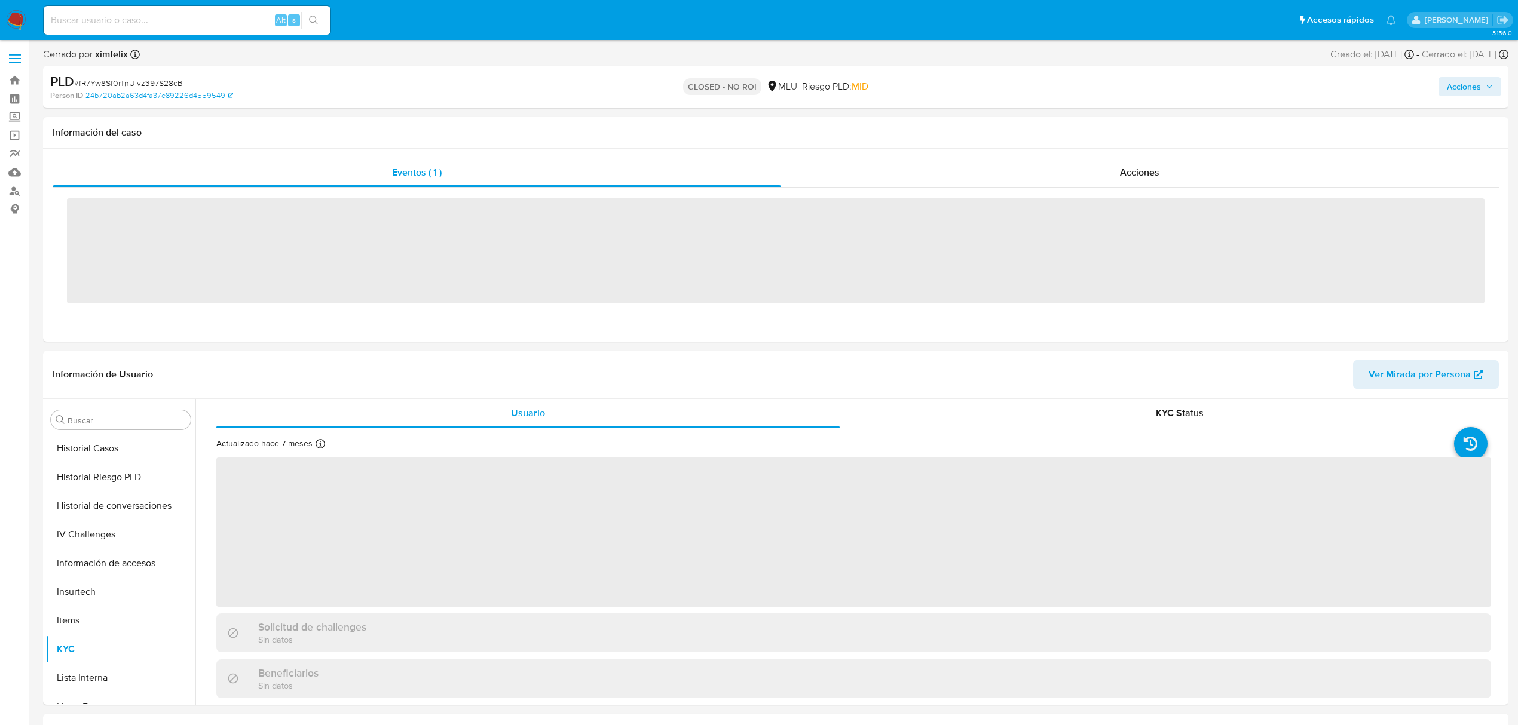
scroll to position [534, 0]
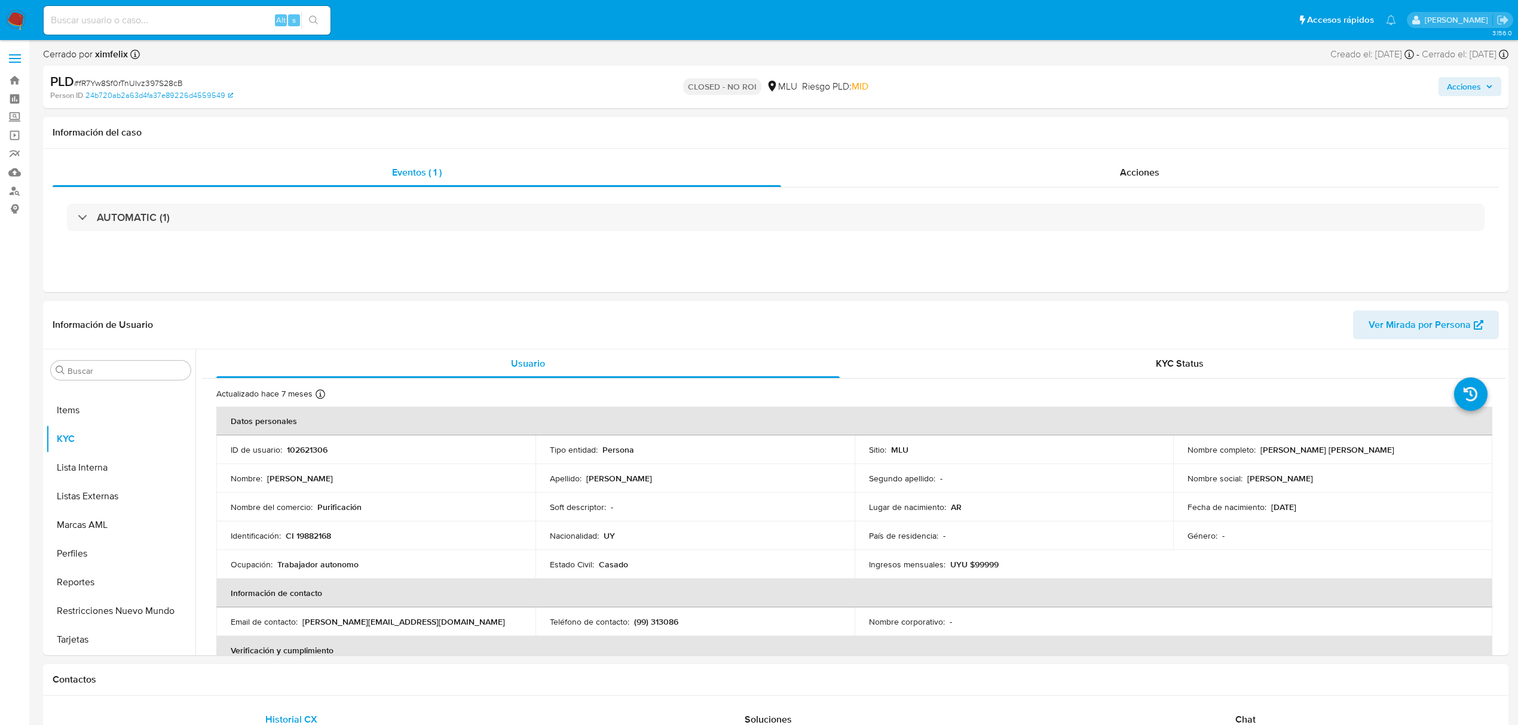
select select "10"
click at [207, 18] on input at bounding box center [187, 21] width 287 height 16
paste input "KJknyluXCImzJpzx0w1UPbHe"
type input "KJknyluXCImzJpzx0w1UPbHe"
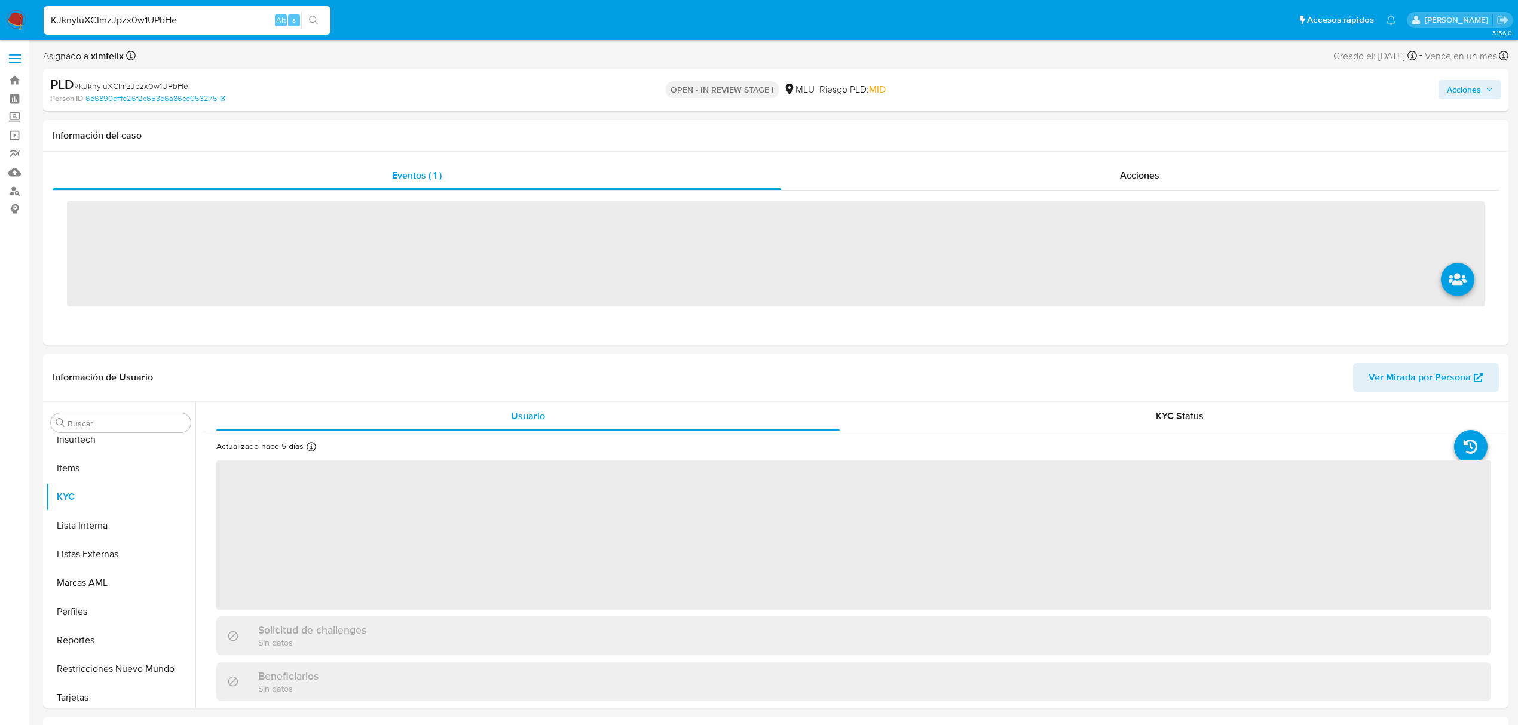
scroll to position [534, 0]
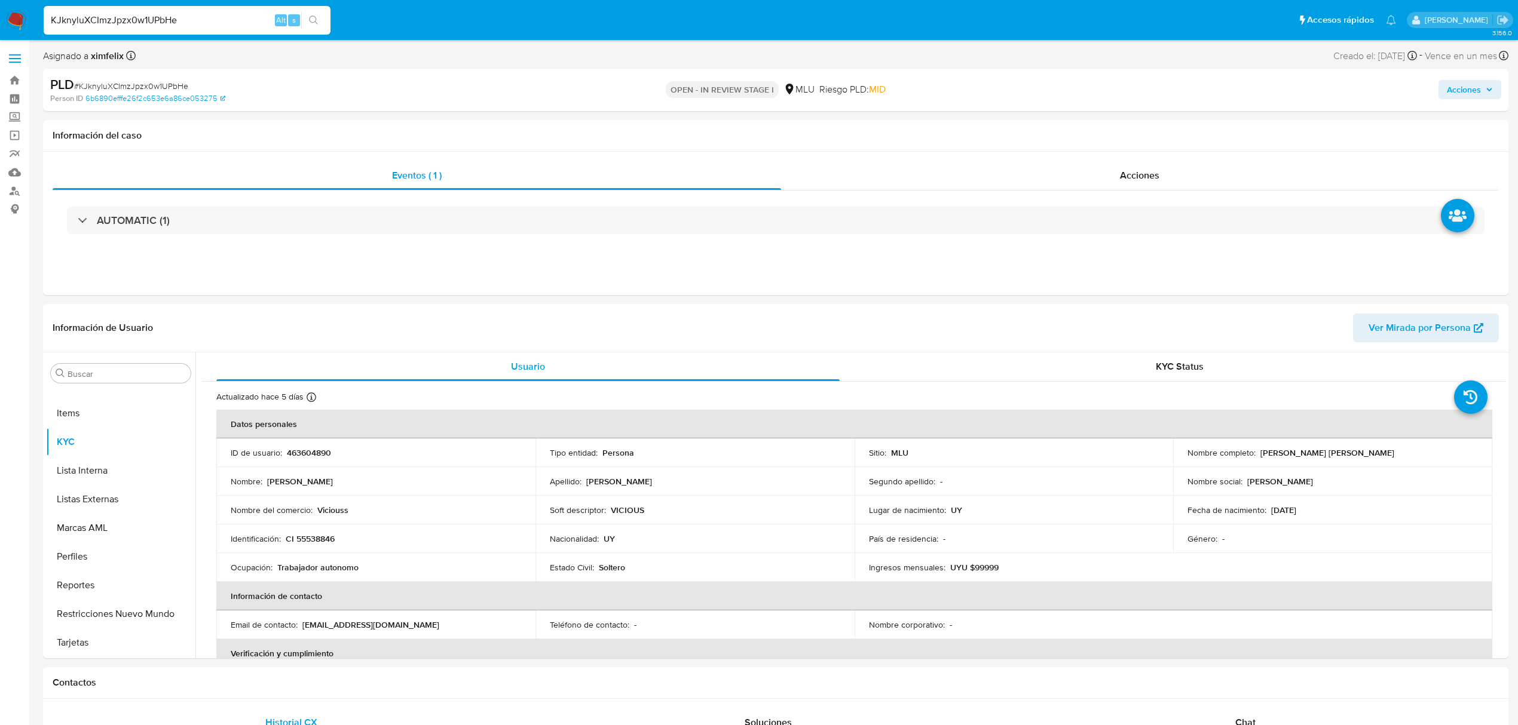
select select "10"
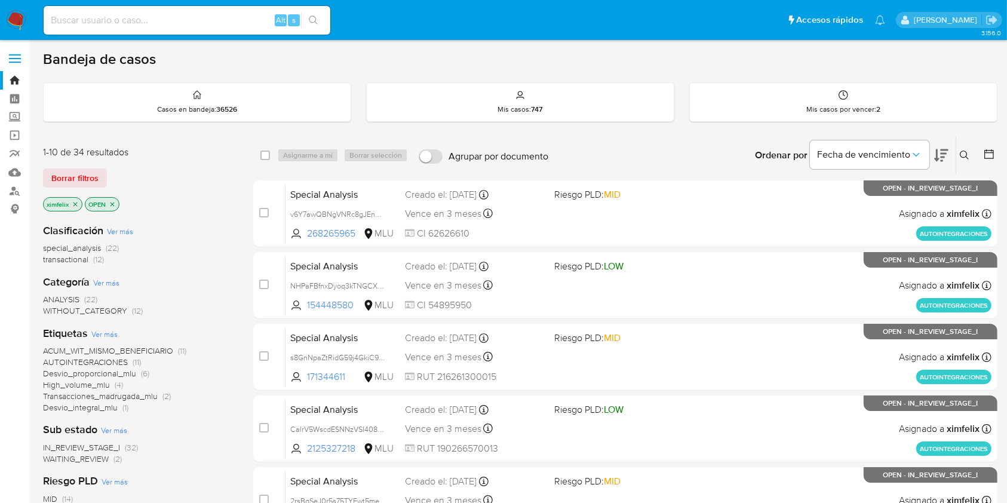
click at [79, 203] on p "ximfelix" at bounding box center [63, 204] width 38 height 13
click at [76, 203] on icon "close-filter" at bounding box center [75, 204] width 7 height 7
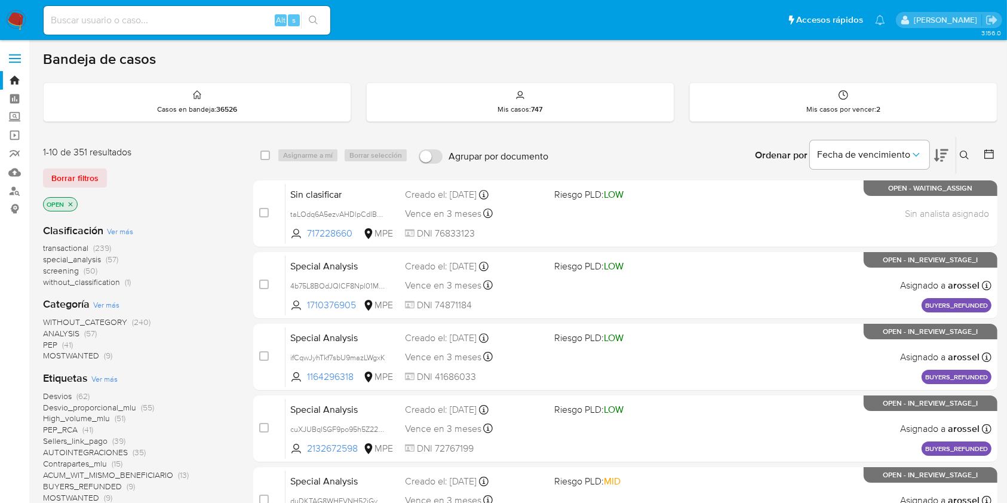
drag, startPoint x: 71, startPoint y: 203, endPoint x: 84, endPoint y: 198, distance: 14.0
click at [72, 203] on icon "close-filter" at bounding box center [70, 204] width 7 height 7
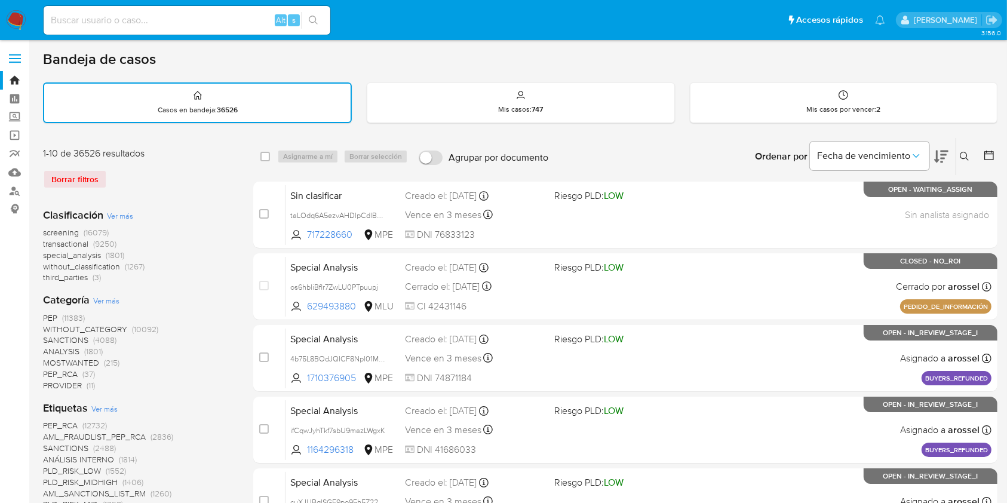
click at [991, 151] on icon at bounding box center [990, 155] width 12 height 12
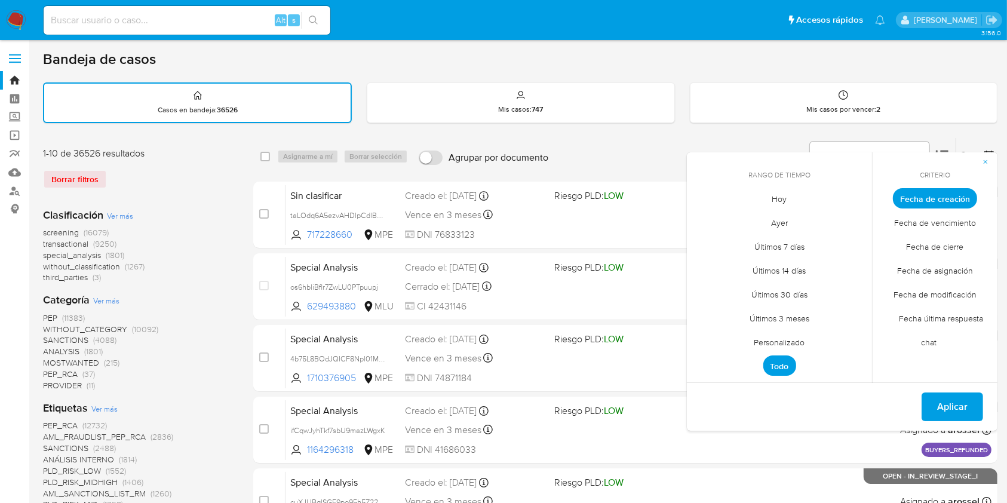
click at [791, 345] on span "Personalizado" at bounding box center [780, 342] width 76 height 25
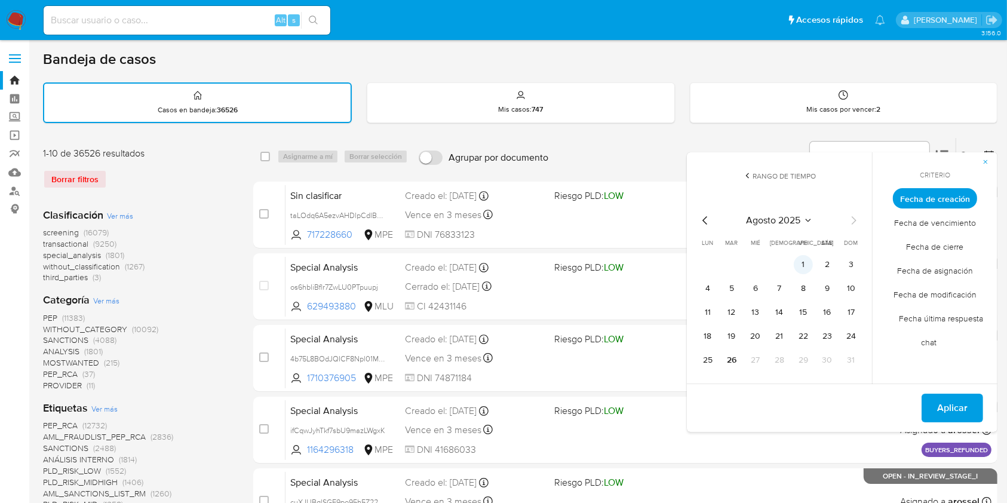
click at [803, 271] on button "1" at bounding box center [803, 264] width 19 height 19
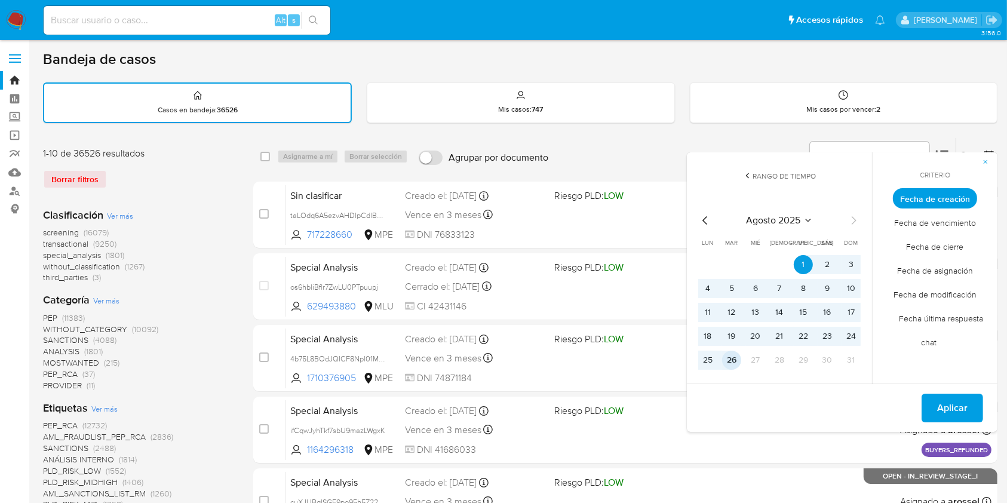
click at [736, 361] on button "26" at bounding box center [731, 360] width 19 height 19
click at [954, 246] on span "Fecha de cierre" at bounding box center [936, 247] width 82 height 25
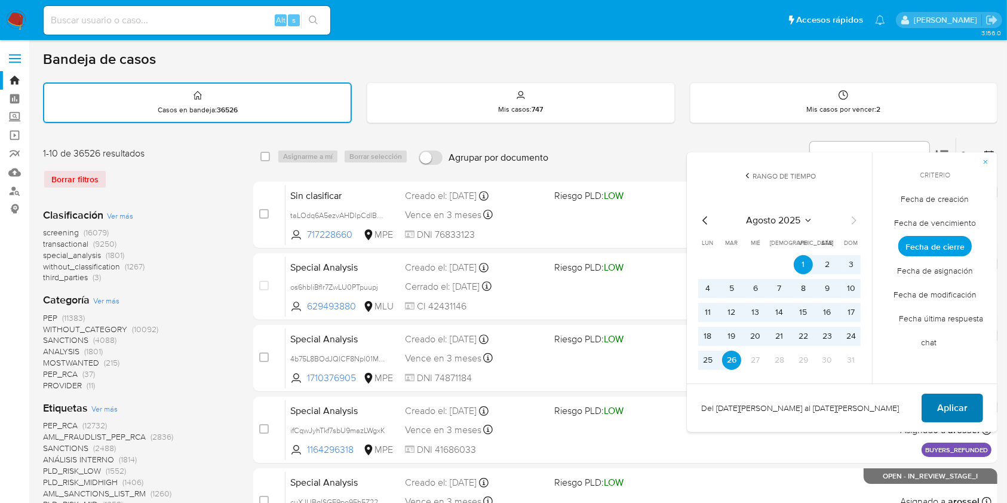
click at [966, 408] on span "Aplicar" at bounding box center [953, 408] width 30 height 26
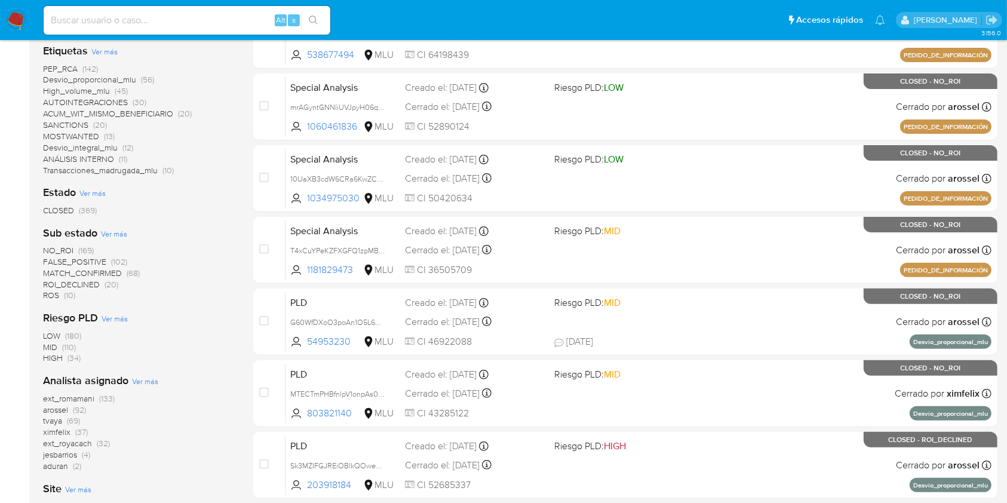
scroll to position [398, 0]
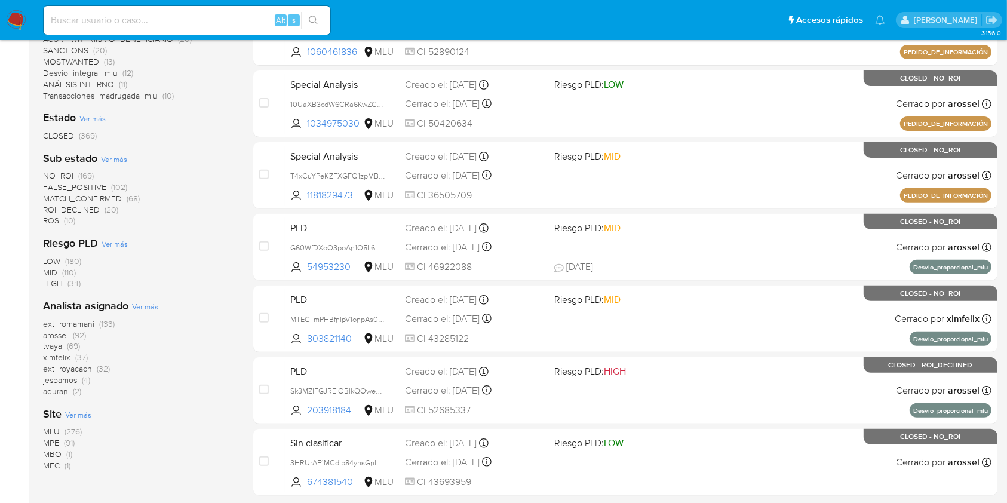
click at [172, 26] on input at bounding box center [187, 21] width 287 height 16
paste input "Tng1UWWVC3xjJ1BiSG2zlcmO"
type input "Tng1UWWVC3xjJ1BiSG2zlcmO"
click at [317, 16] on icon "search-icon" at bounding box center [314, 21] width 10 height 10
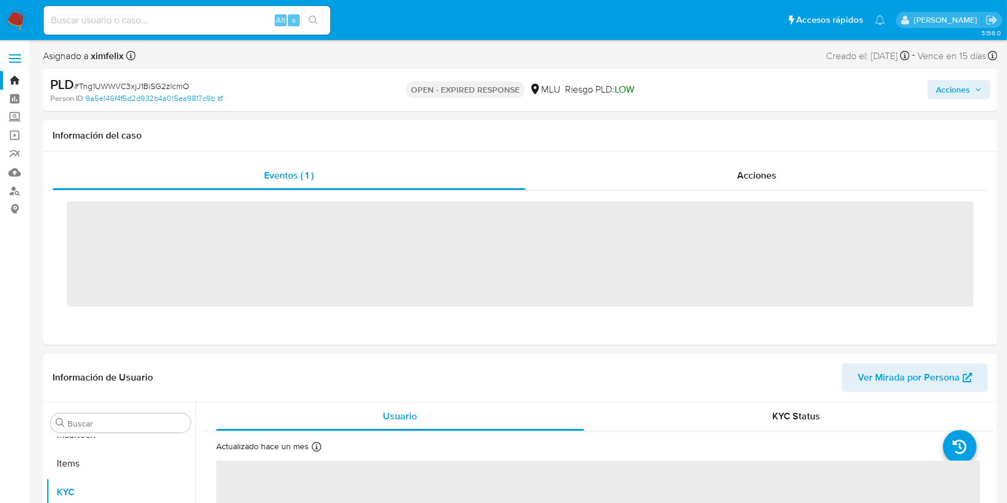
scroll to position [534, 0]
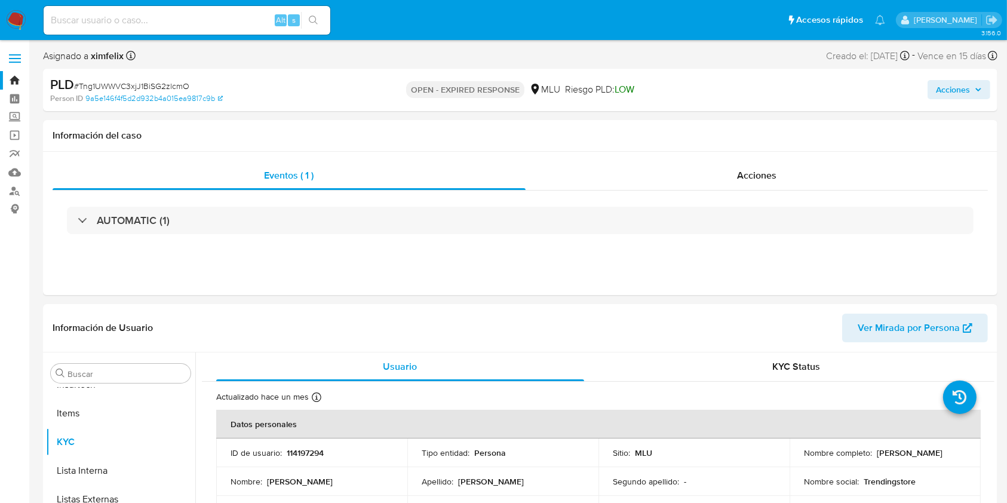
select select "10"
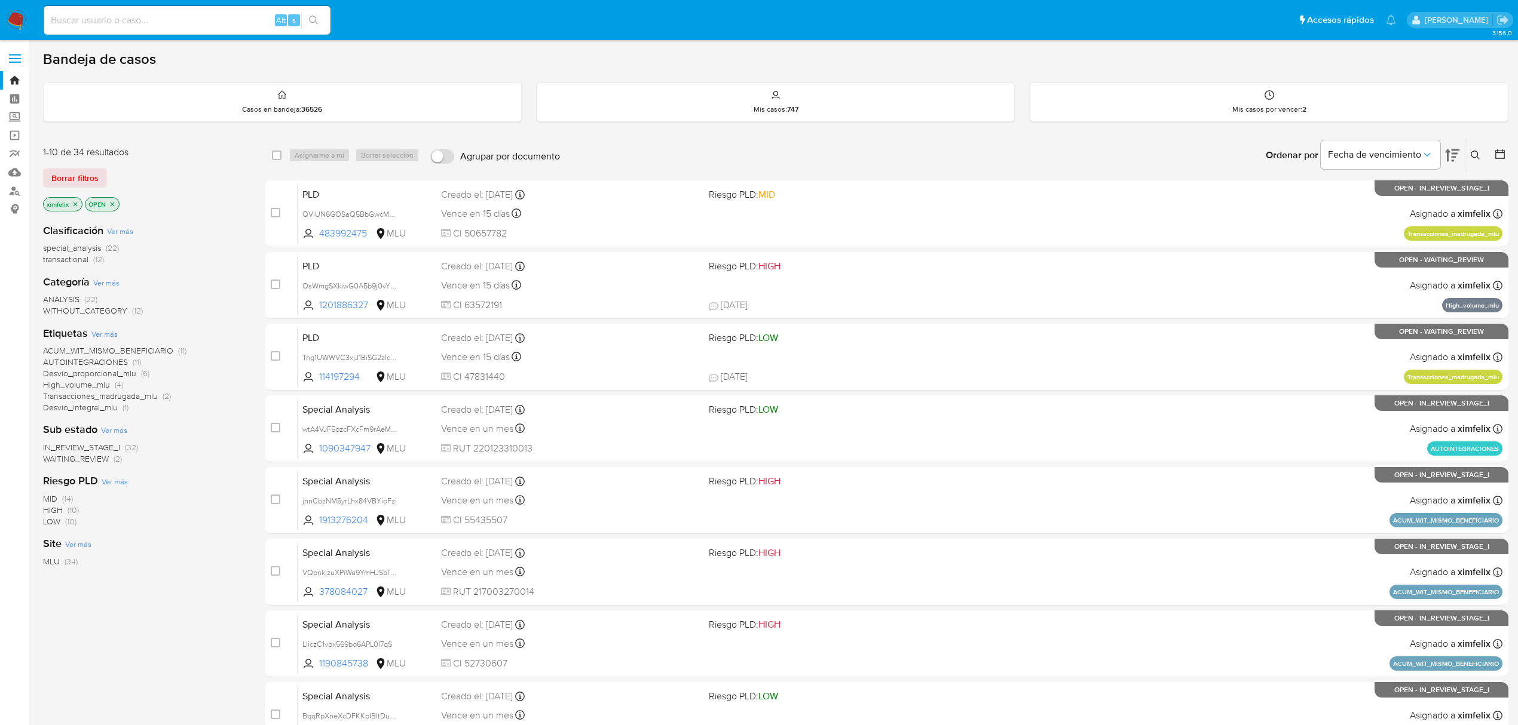
click at [118, 464] on span "(2)" at bounding box center [118, 459] width 8 height 12
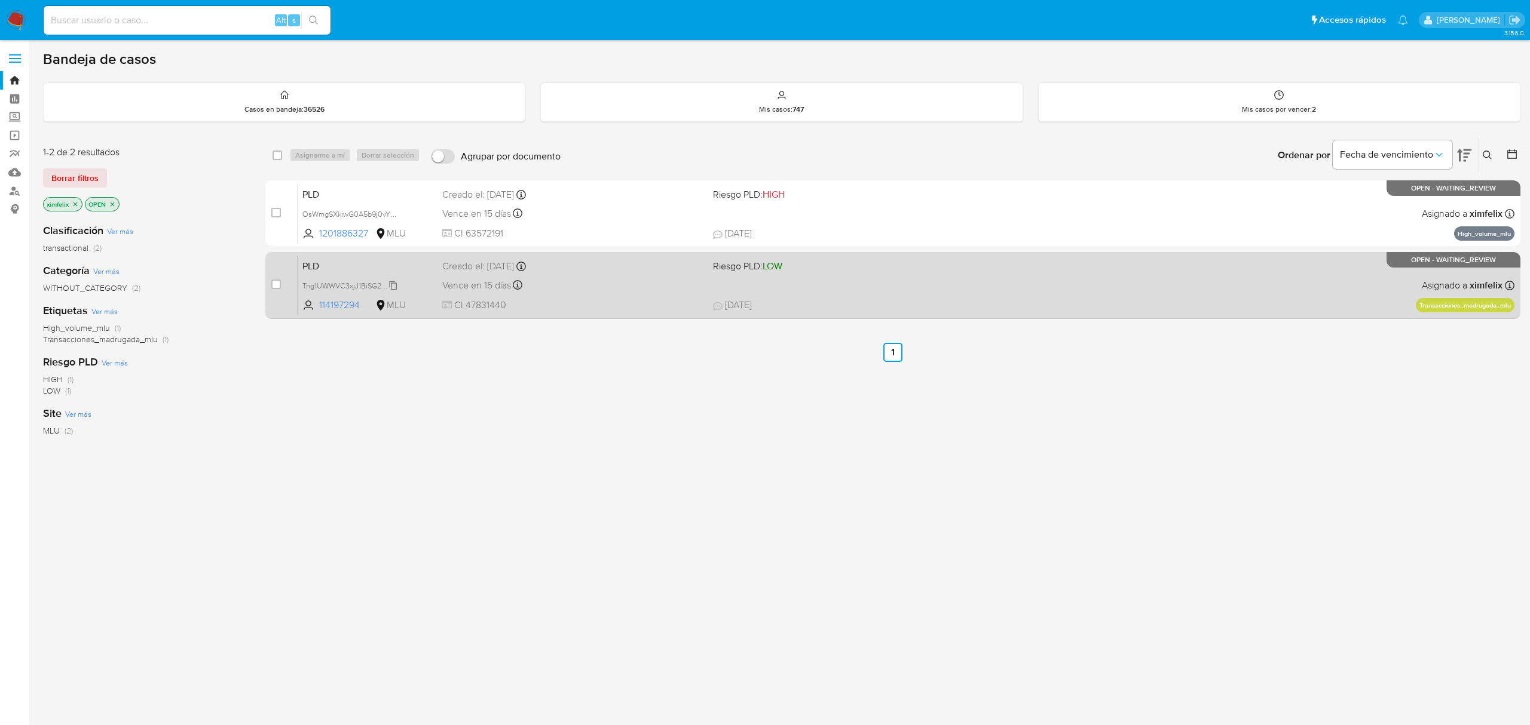
drag, startPoint x: 393, startPoint y: 282, endPoint x: 397, endPoint y: 290, distance: 9.6
click at [393, 282] on span "Tng1UWWVC3xjJ1BiSG2zlcmO" at bounding box center [352, 284] width 100 height 13
click at [1127, 278] on div "PLD Tng1UWWVC3xjJ1BiSG2zlcmO 114197294 MLU Riesgo PLD: LOW Creado el: 12/06/202…" at bounding box center [906, 285] width 1217 height 60
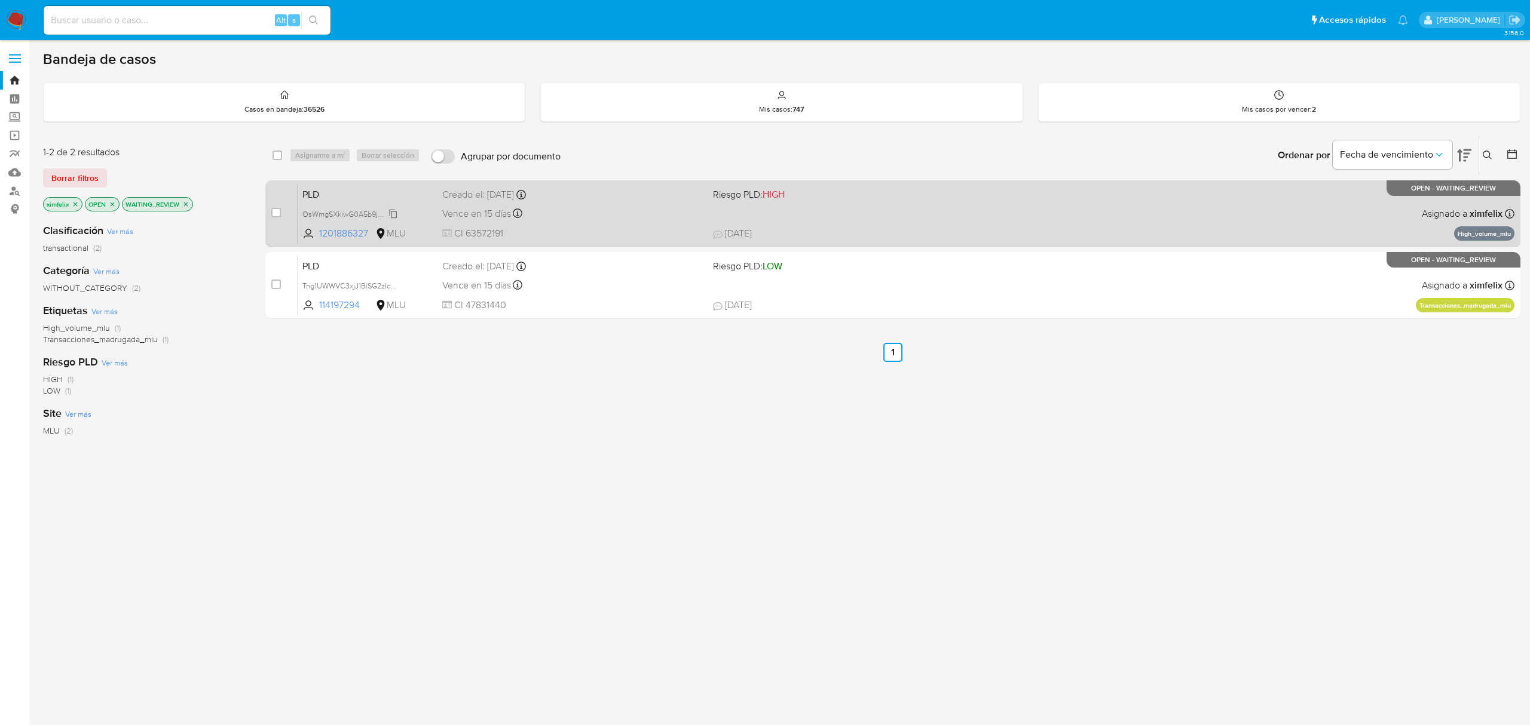
click at [394, 214] on span "OsWmgSXkiwG0A5b9j0vYDIyz" at bounding box center [353, 213] width 102 height 13
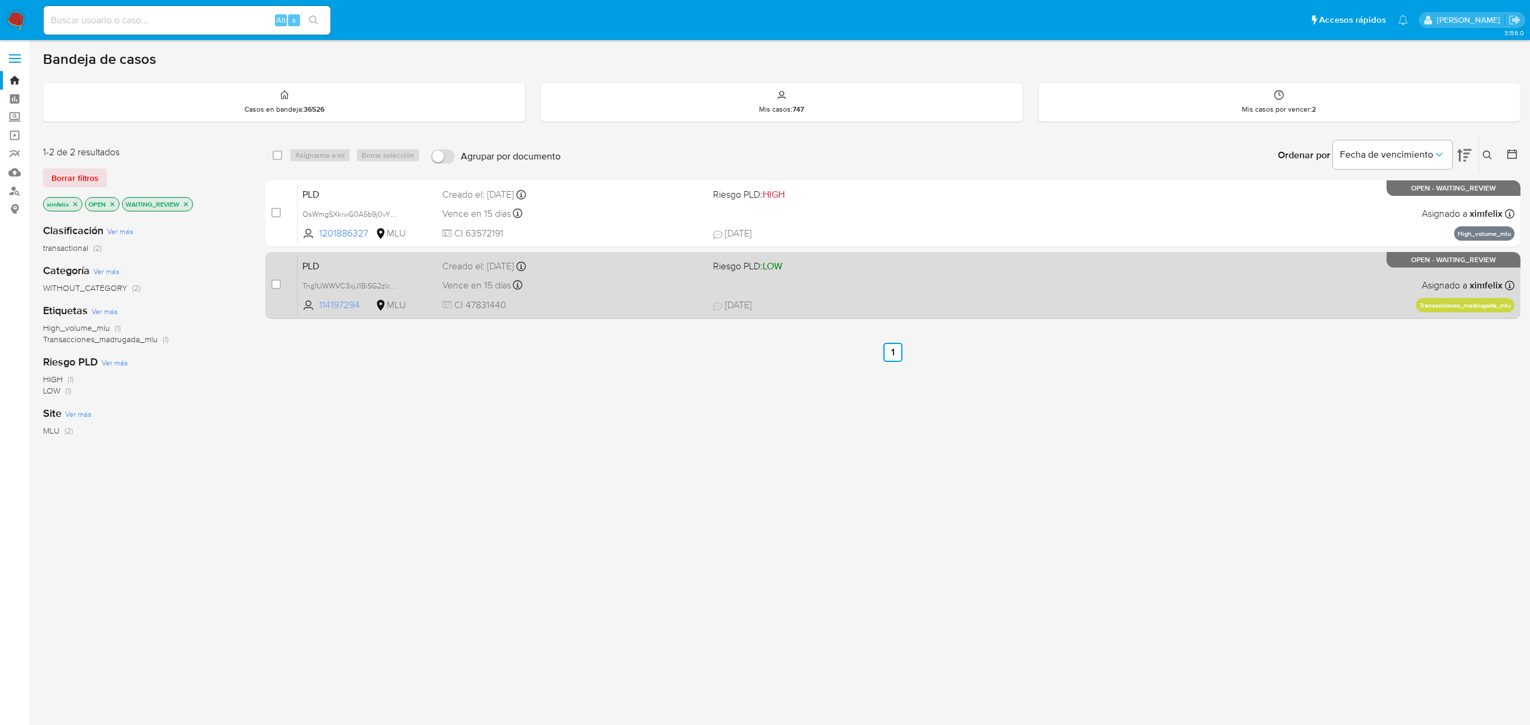
drag, startPoint x: 392, startPoint y: 283, endPoint x: 404, endPoint y: 302, distance: 22.0
click at [392, 283] on span "Tng1UWWVC3xjJ1BiSG2zlcmO" at bounding box center [352, 284] width 100 height 13
click at [277, 287] on input "checkbox" at bounding box center [276, 285] width 10 height 10
checkbox input "true"
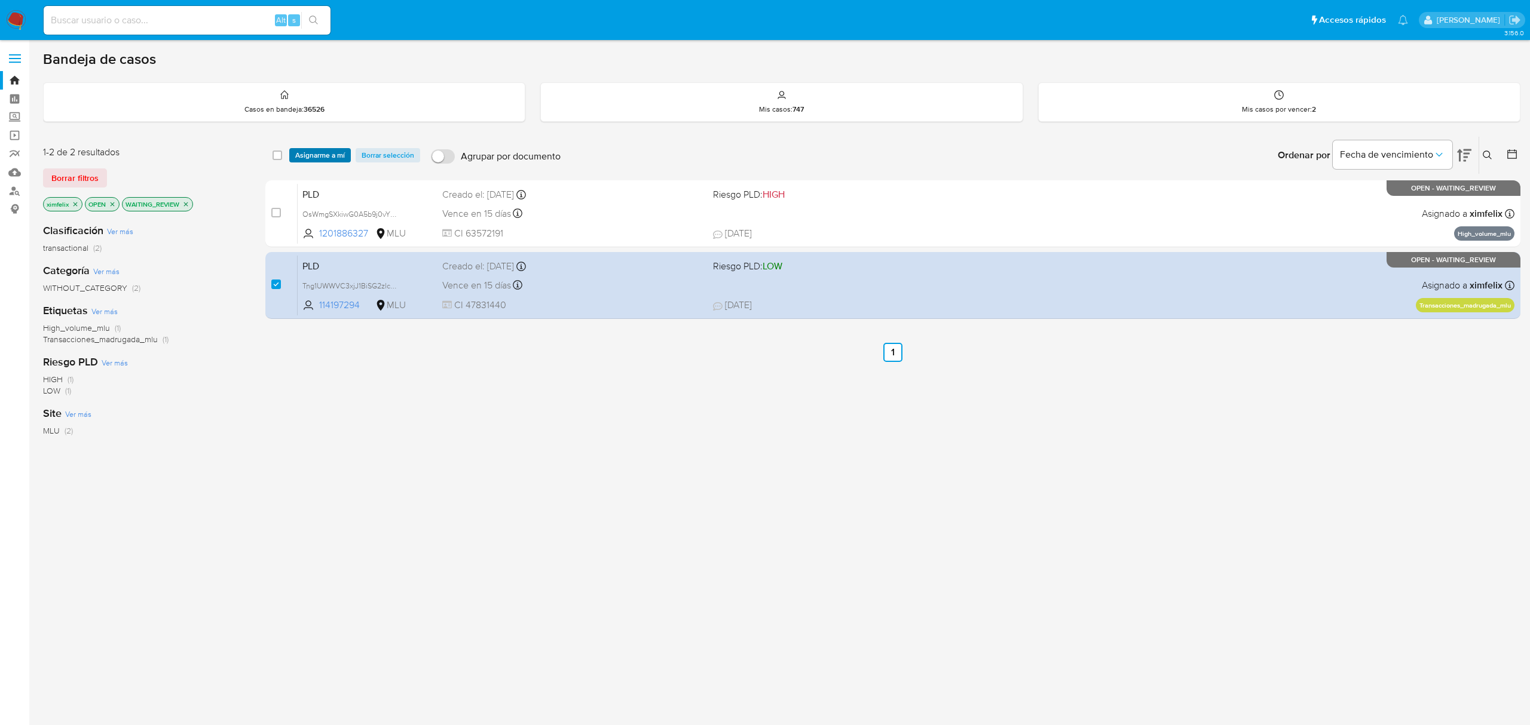
click at [324, 154] on span "Asignarme a mí" at bounding box center [320, 155] width 50 height 12
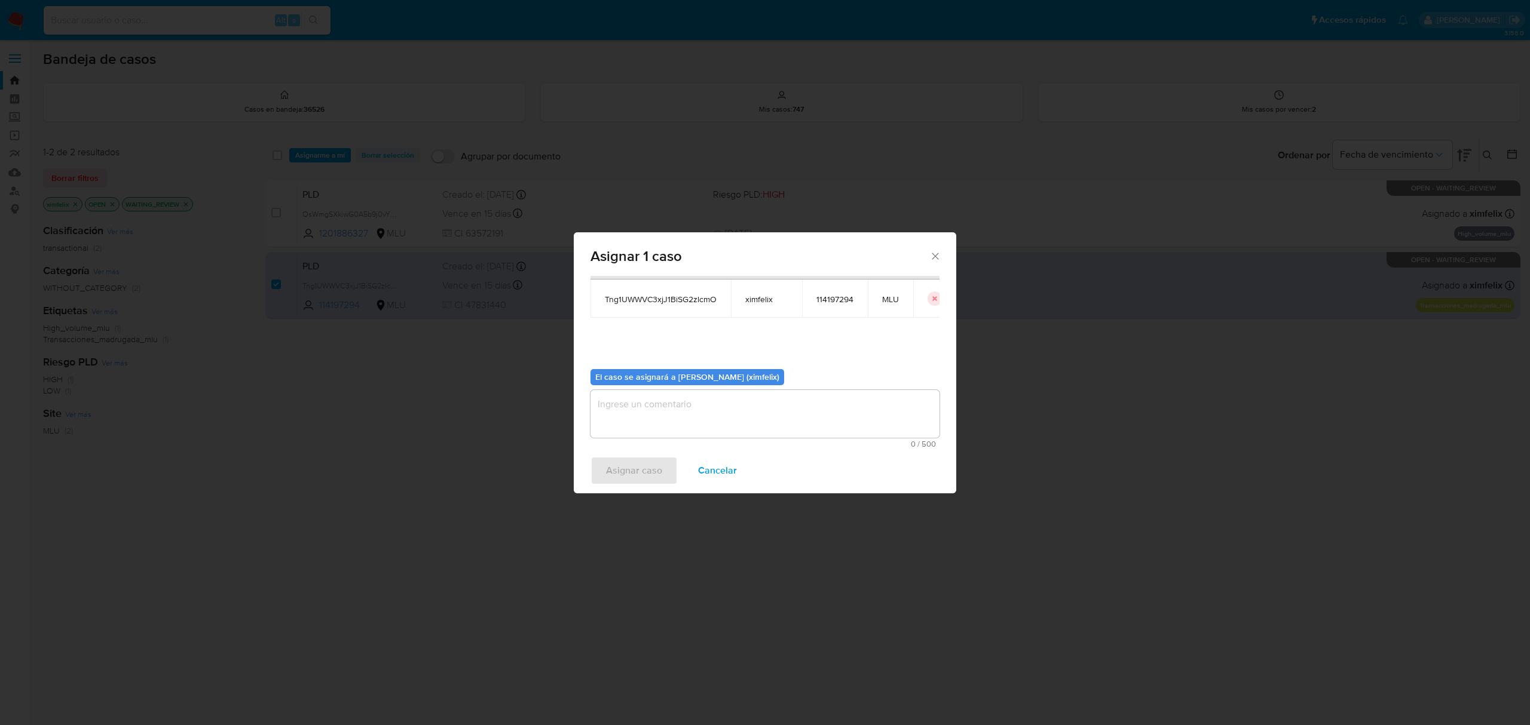
scroll to position [61, 0]
click at [654, 424] on textarea "assign-modal" at bounding box center [764, 413] width 349 height 48
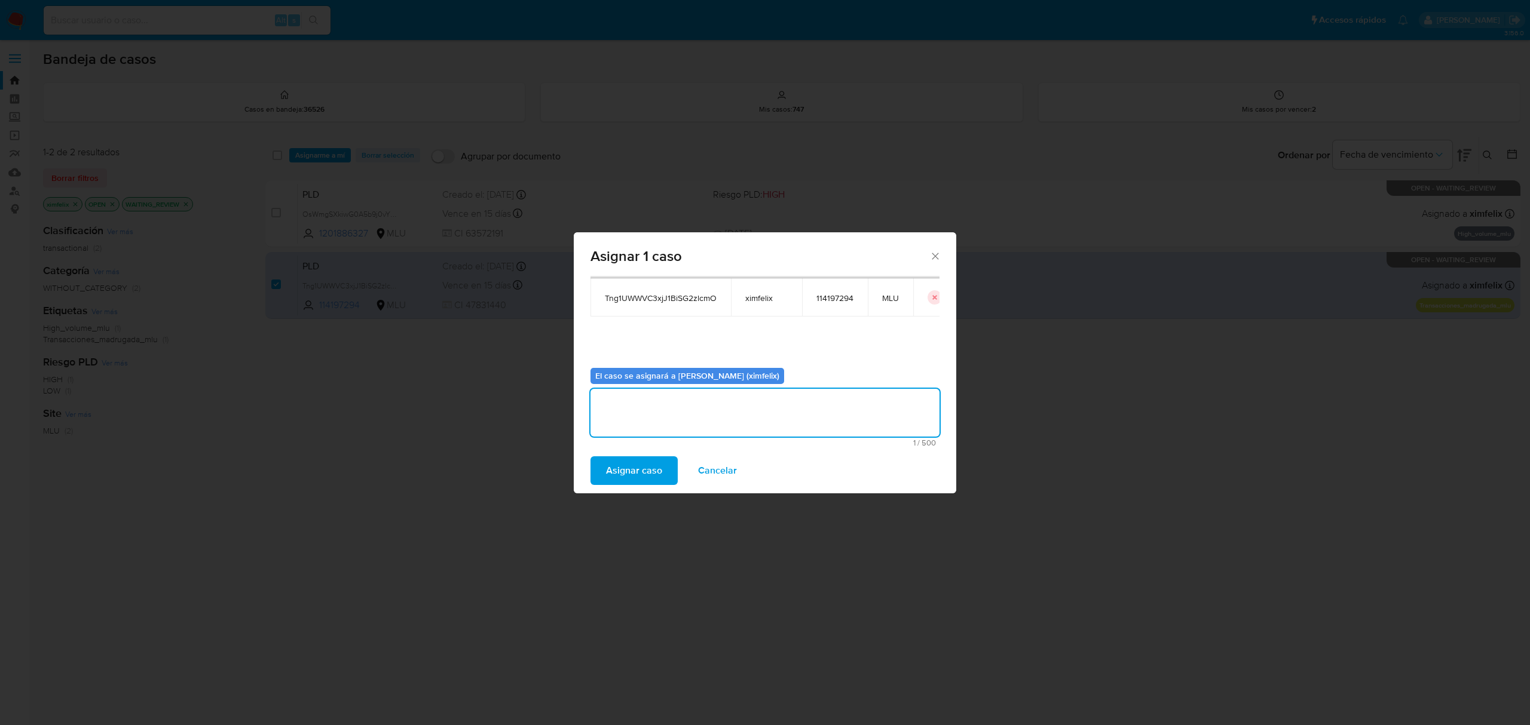
click at [627, 477] on span "Asignar caso" at bounding box center [634, 471] width 56 height 26
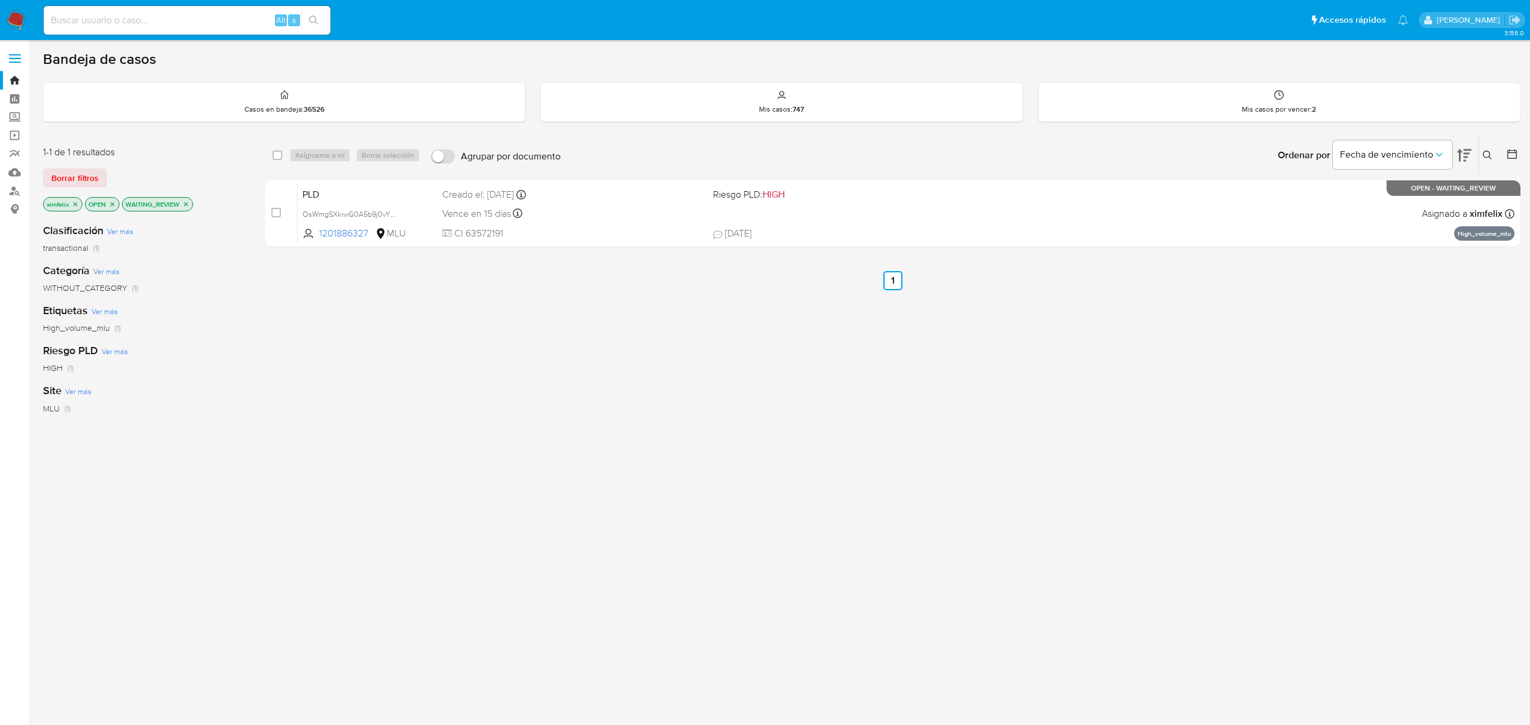
click at [12, 16] on img at bounding box center [16, 20] width 20 height 20
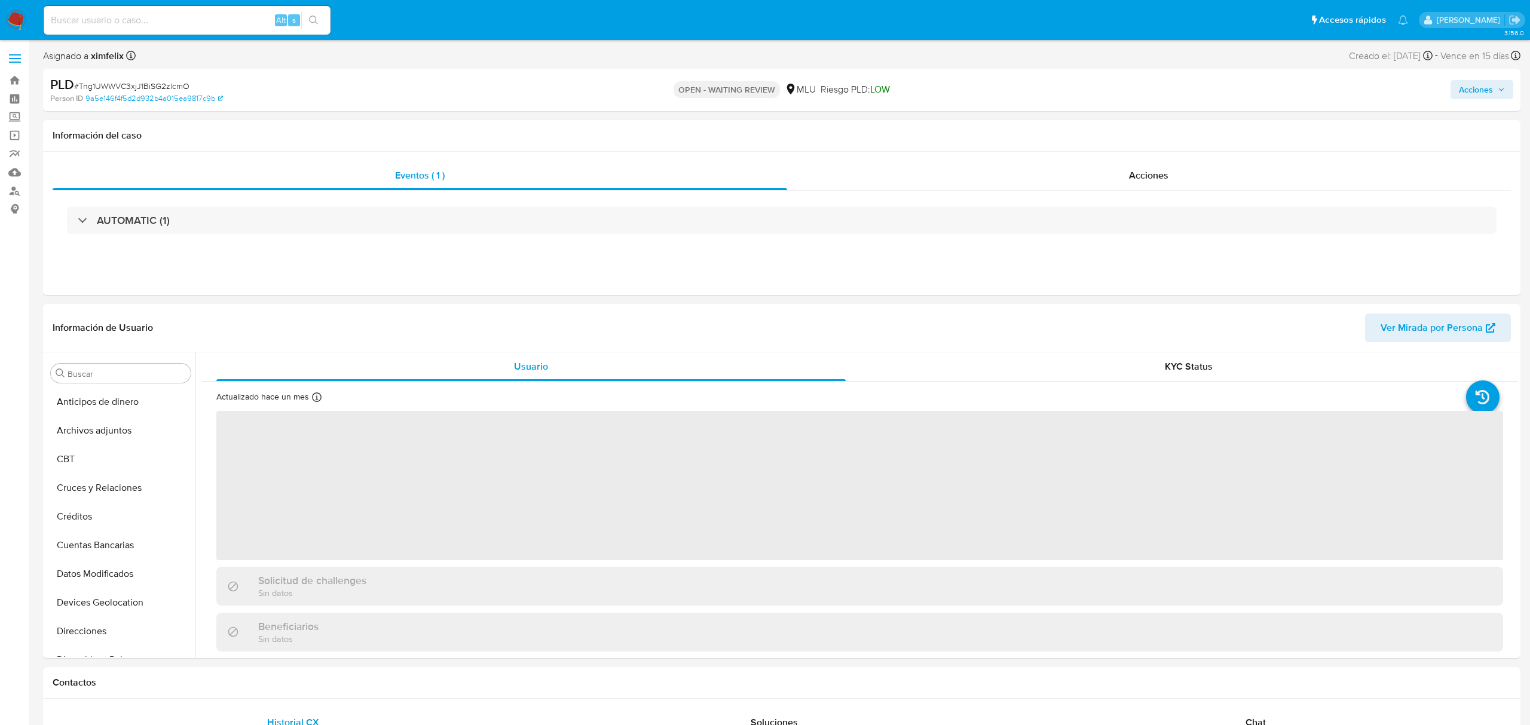
select select "10"
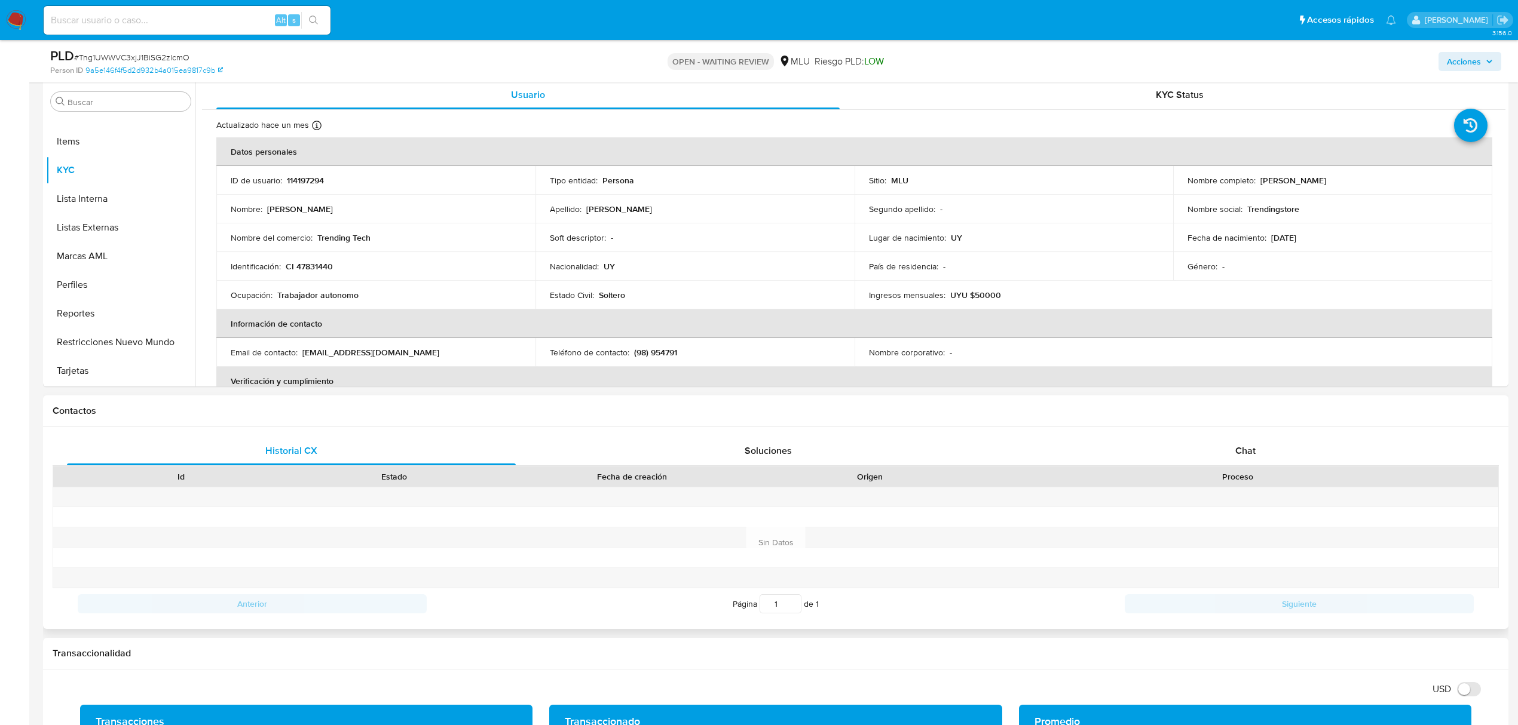
scroll to position [239, 0]
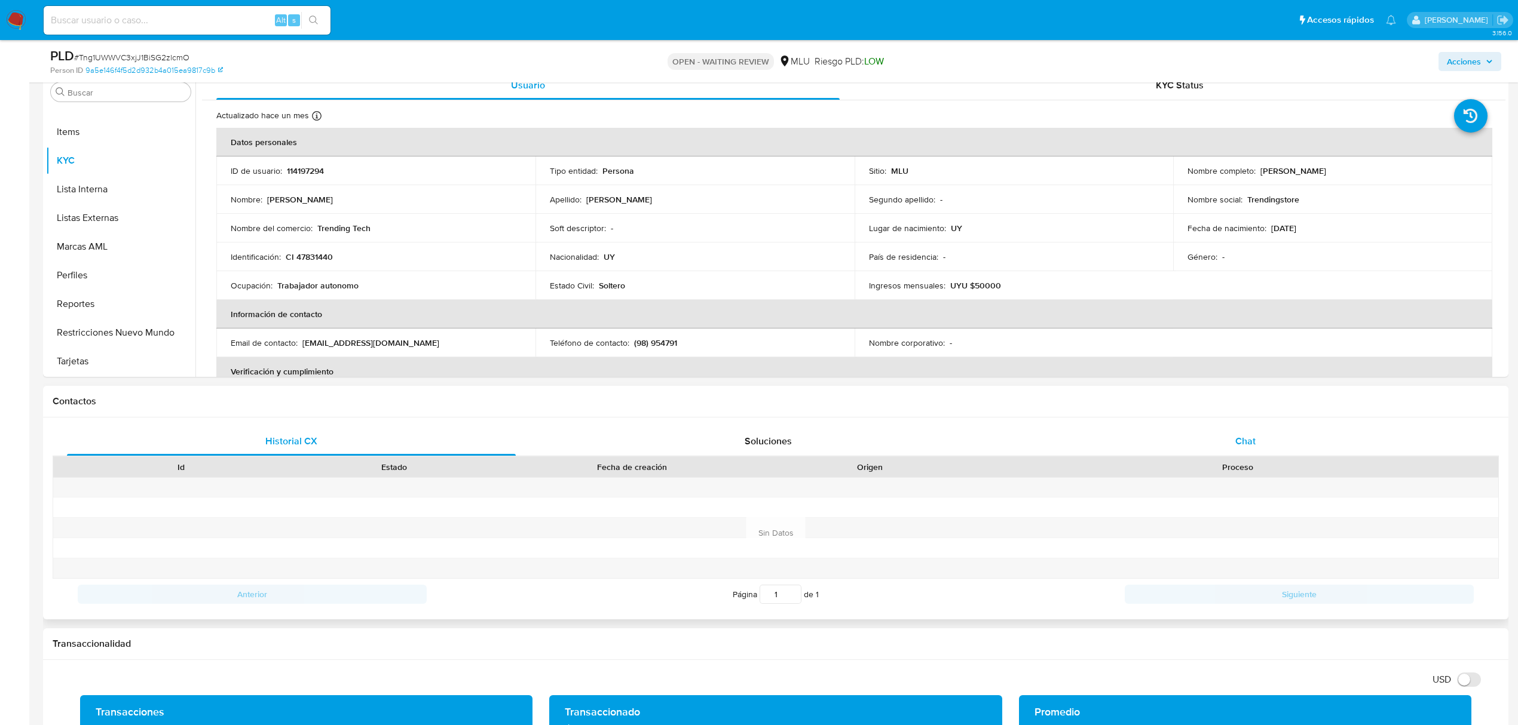
click at [1252, 435] on span "Chat" at bounding box center [1245, 441] width 20 height 14
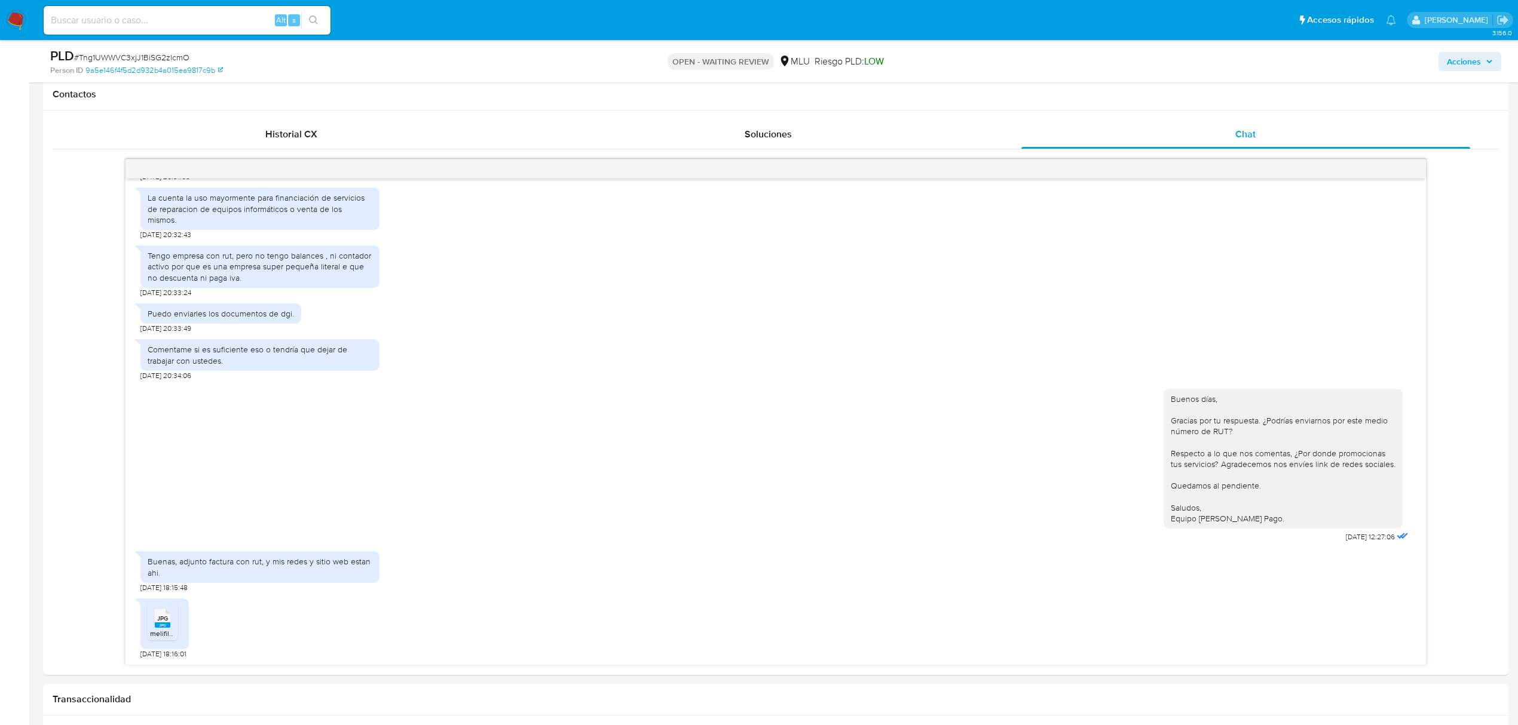
scroll to position [558, 0]
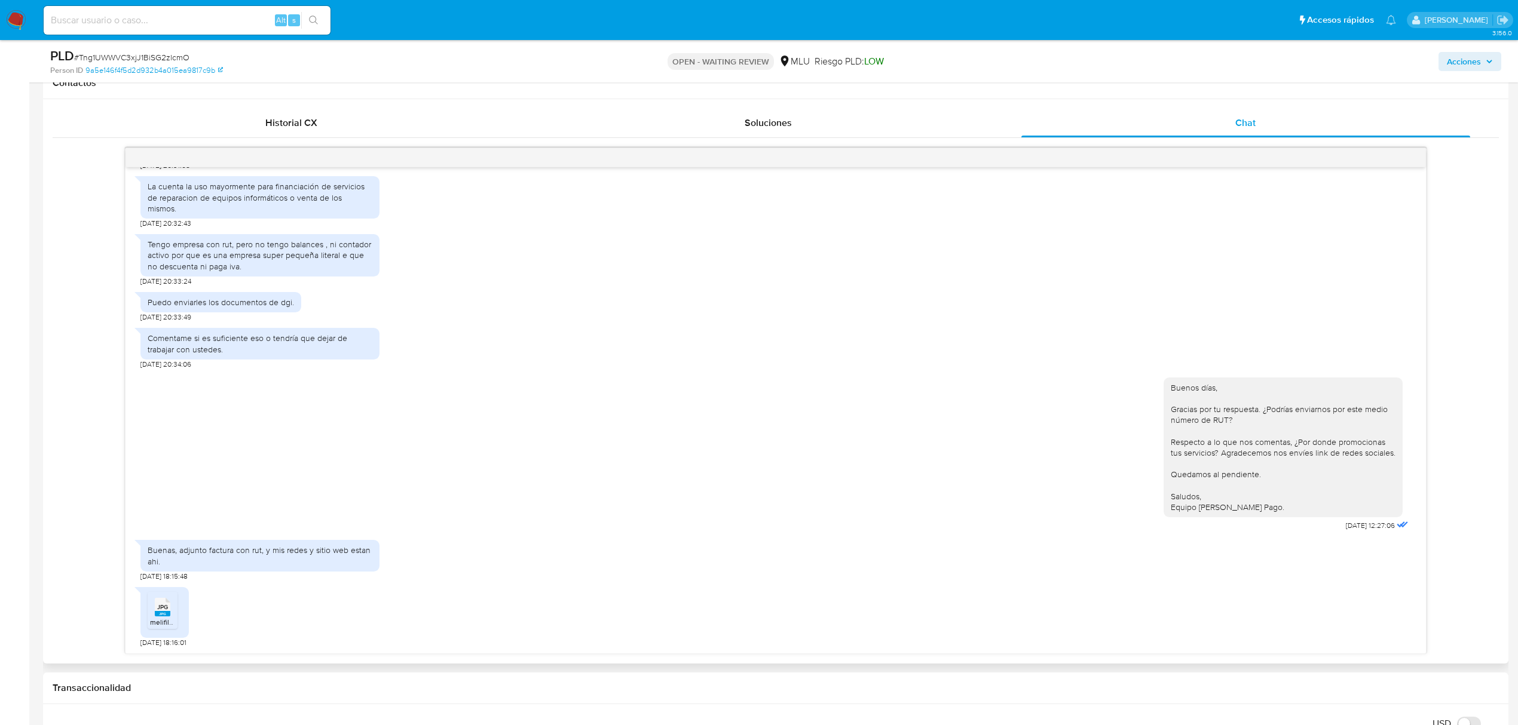
click at [170, 617] on rect at bounding box center [163, 613] width 16 height 5
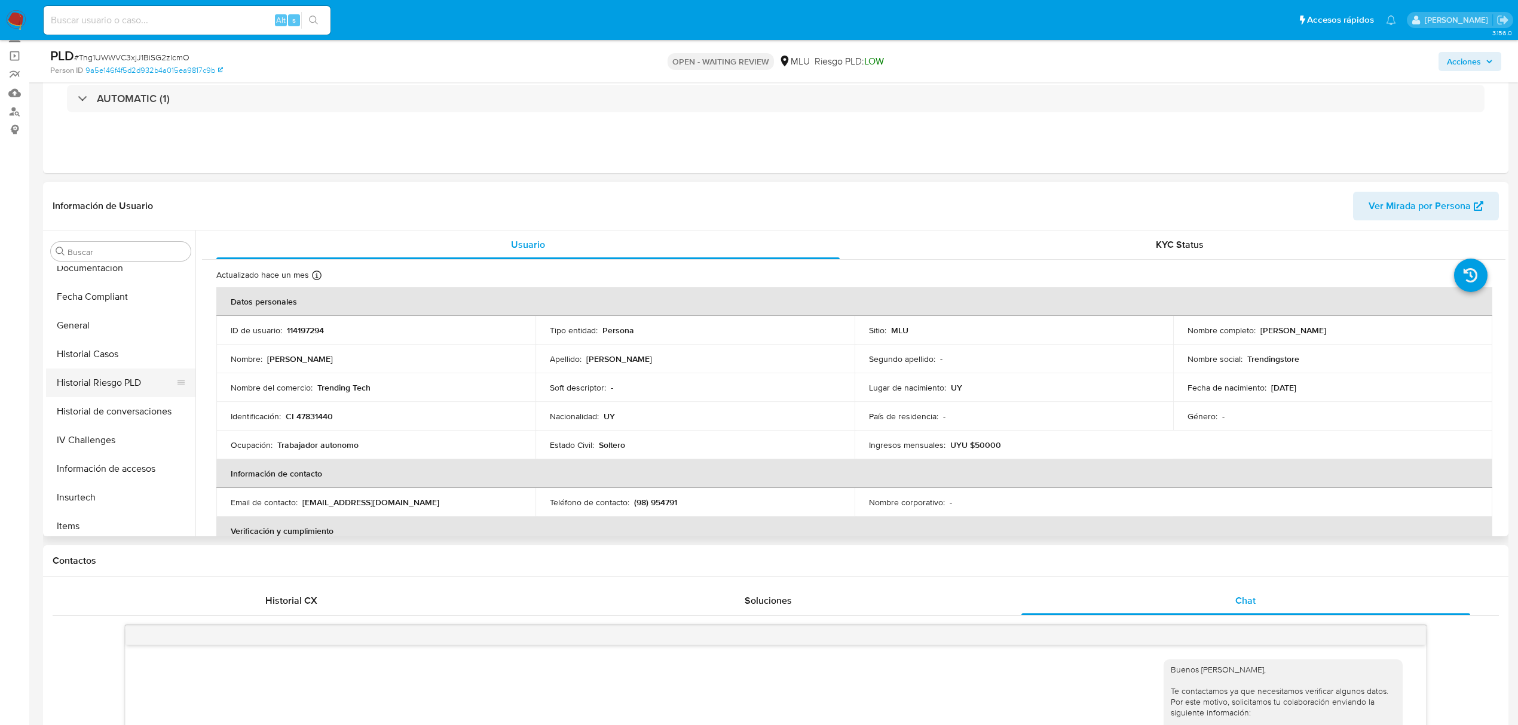
scroll to position [295, 0]
click at [124, 361] on button "Historial Casos" at bounding box center [116, 358] width 140 height 29
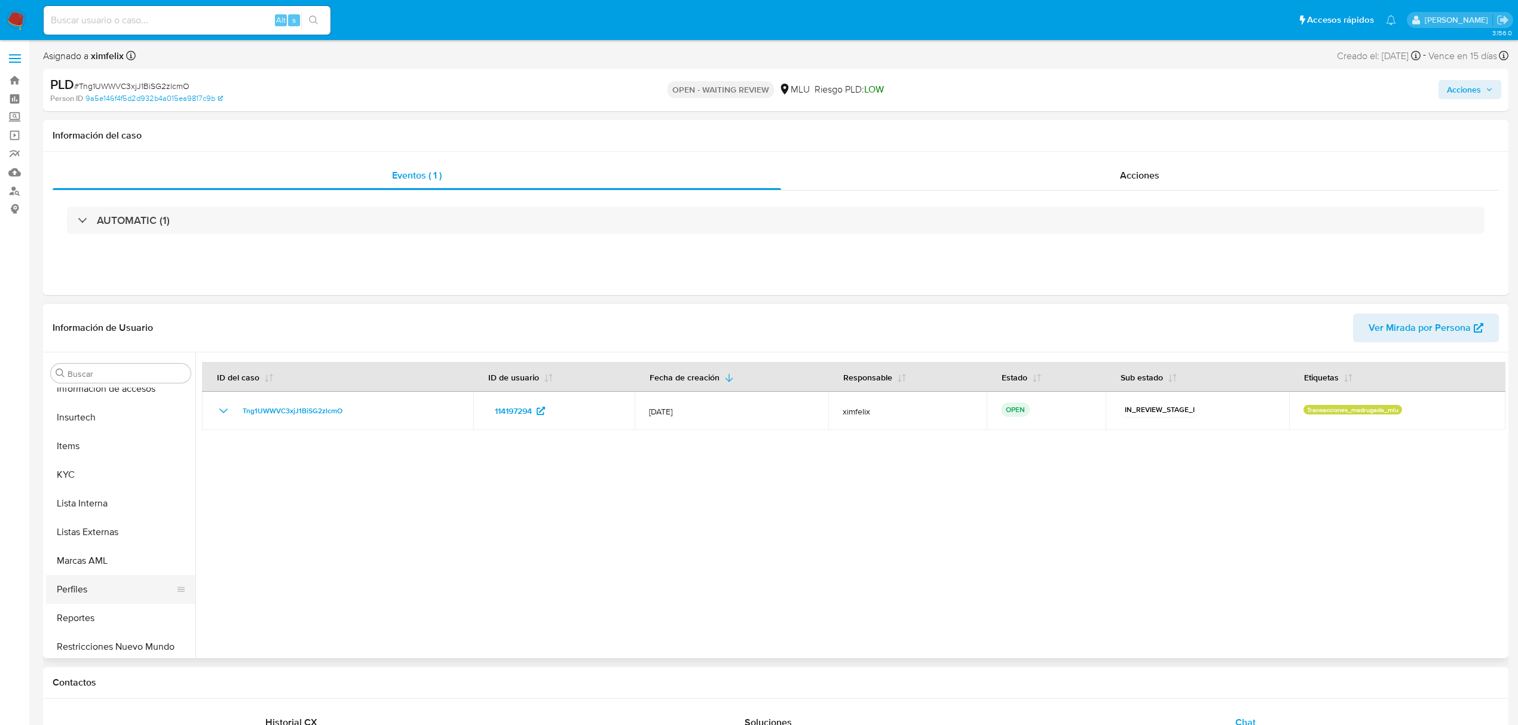
scroll to position [534, 0]
click at [124, 443] on button "KYC" at bounding box center [116, 442] width 140 height 29
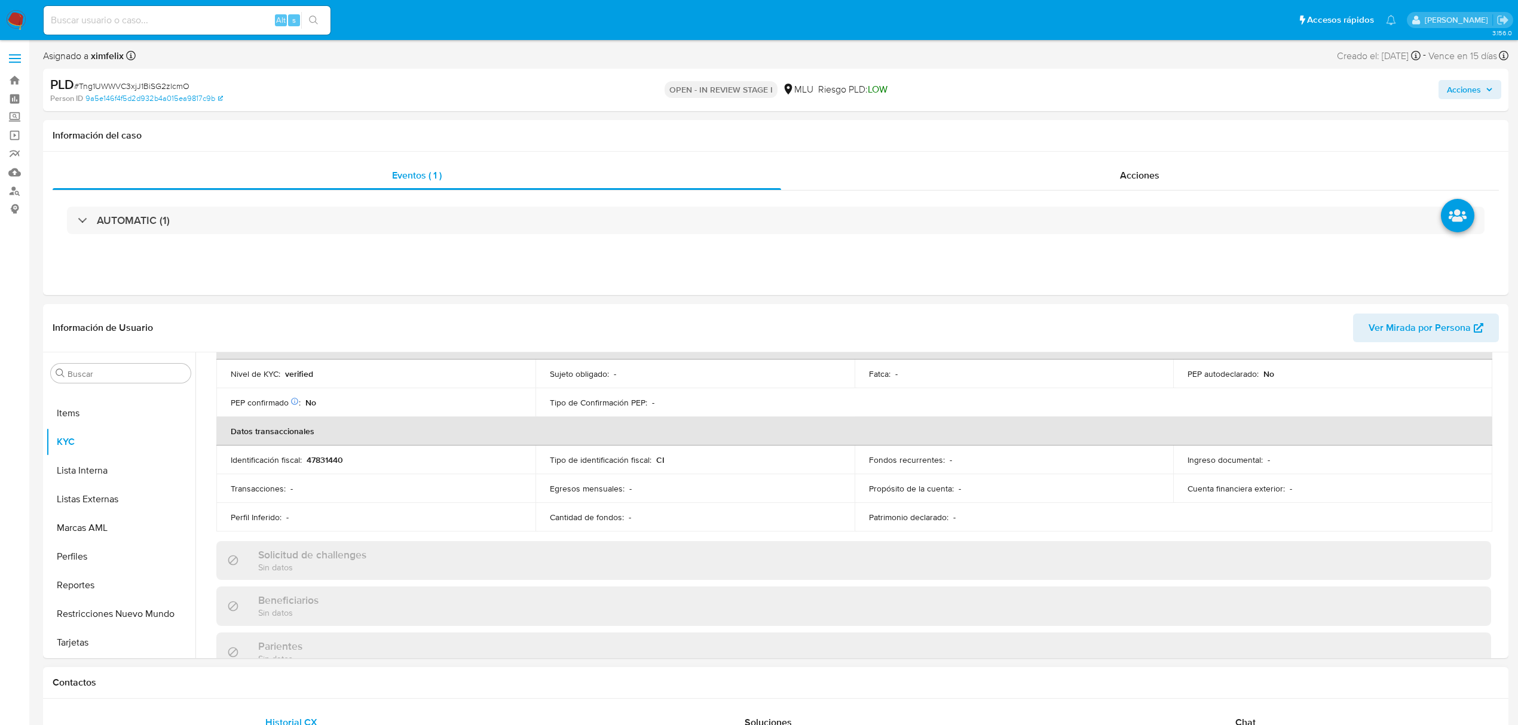
scroll to position [590, 0]
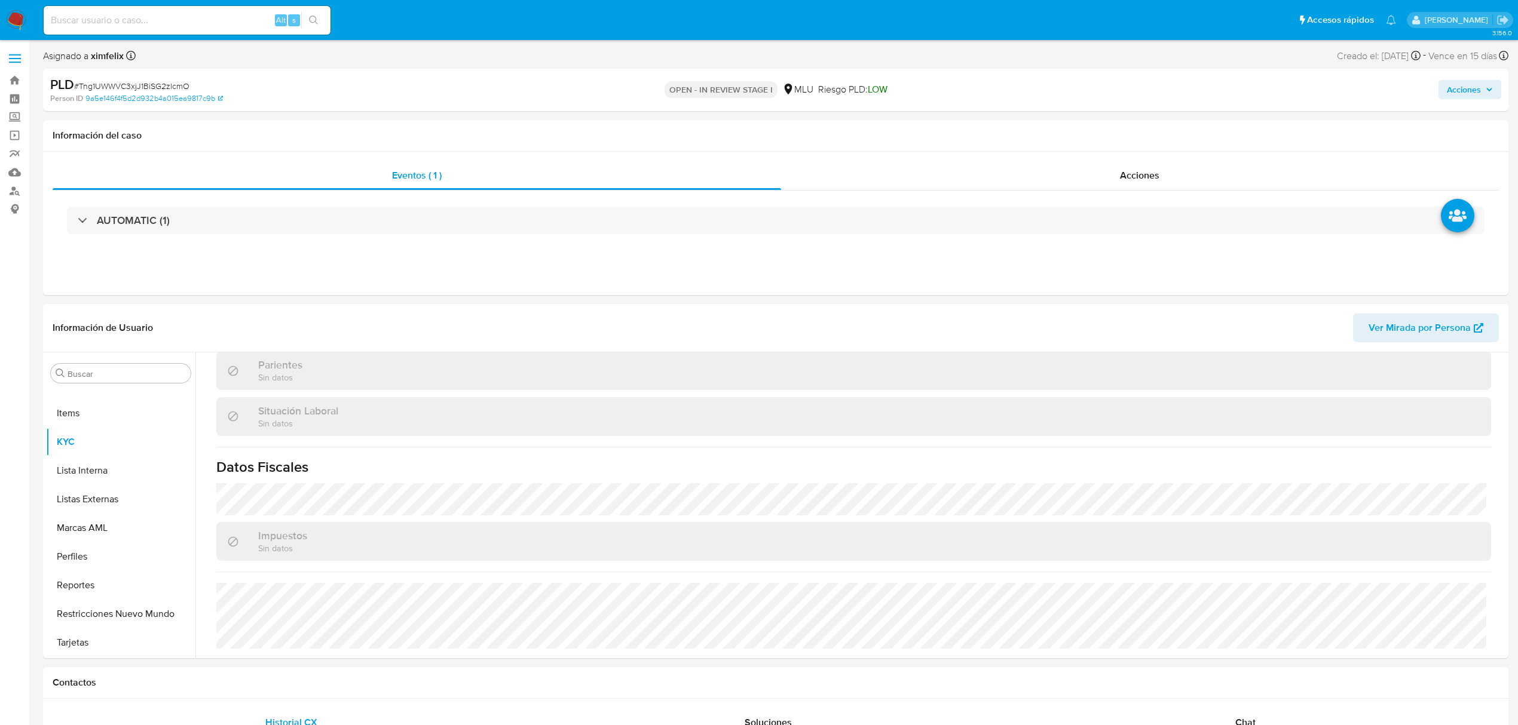
select select "10"
click at [1280, 713] on div "Chat" at bounding box center [1245, 723] width 449 height 29
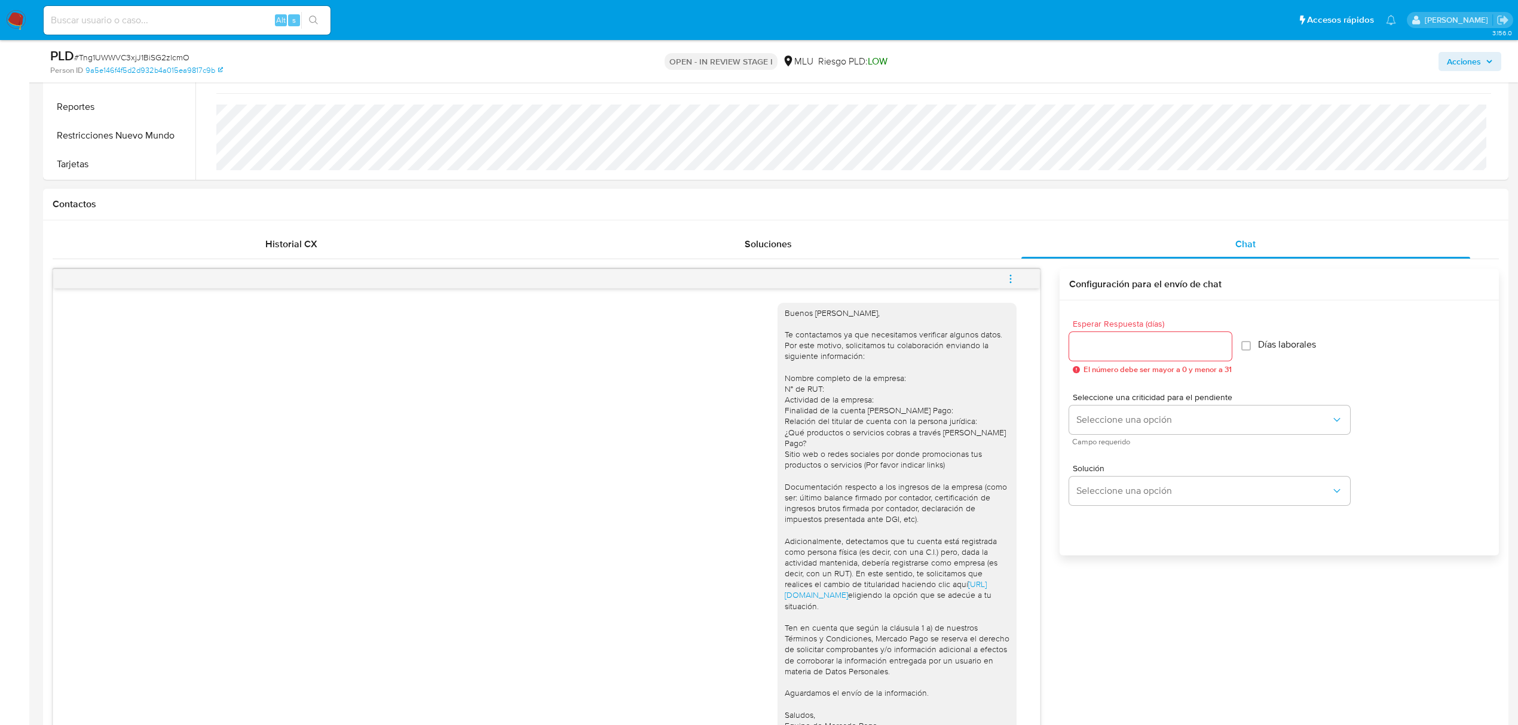
scroll to position [558, 0]
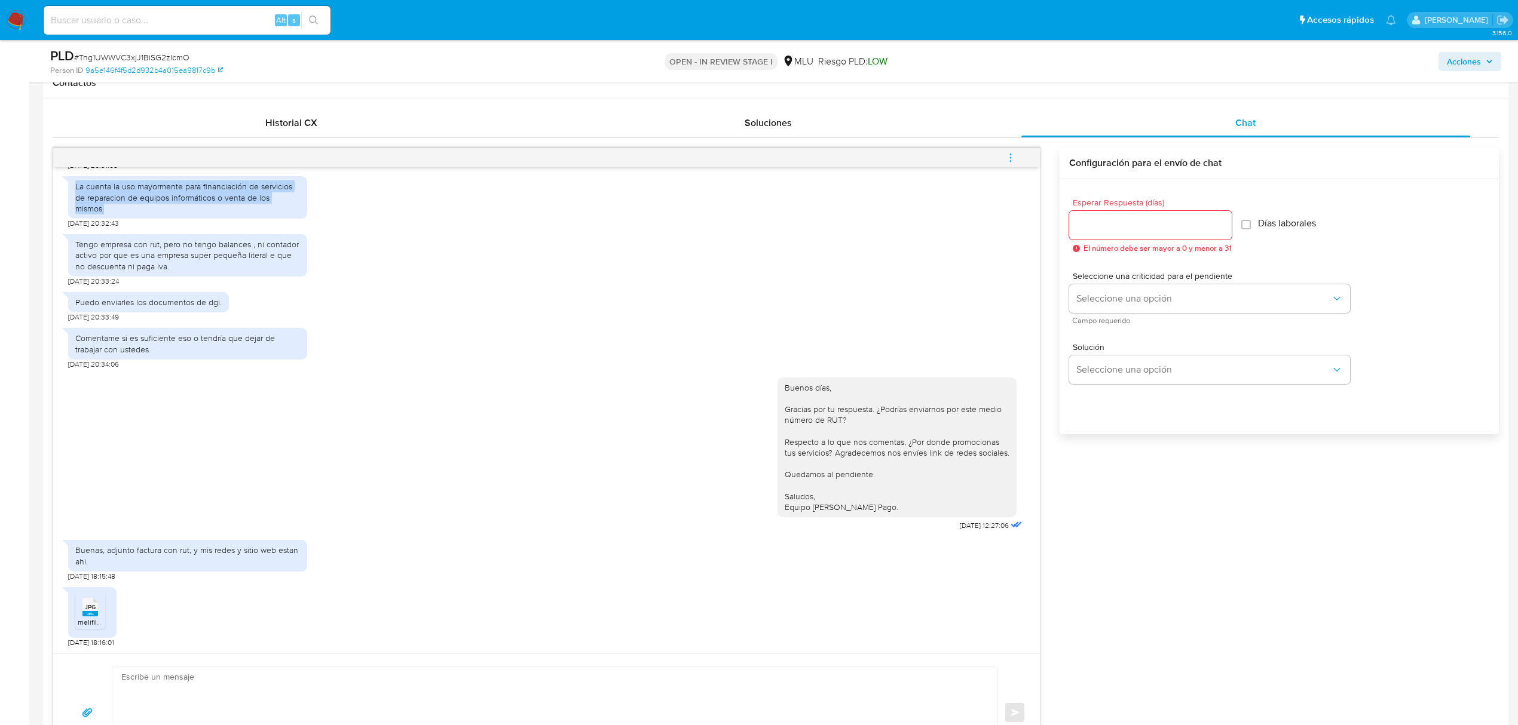
drag, startPoint x: 77, startPoint y: 198, endPoint x: 299, endPoint y: 222, distance: 223.0
click at [299, 222] on div "La cuenta la uso mayormente para financiación de servicios de reparacion de equ…" at bounding box center [187, 199] width 239 height 58
copy div "La cuenta la uso mayormente para financiación de servicios de reparacion de equ…"
drag, startPoint x: 76, startPoint y: 243, endPoint x: 167, endPoint y: 268, distance: 94.4
click at [167, 268] on div "Tengo empresa con rut, pero no tengo balances , ni contador activo por que es u…" at bounding box center [187, 255] width 225 height 33
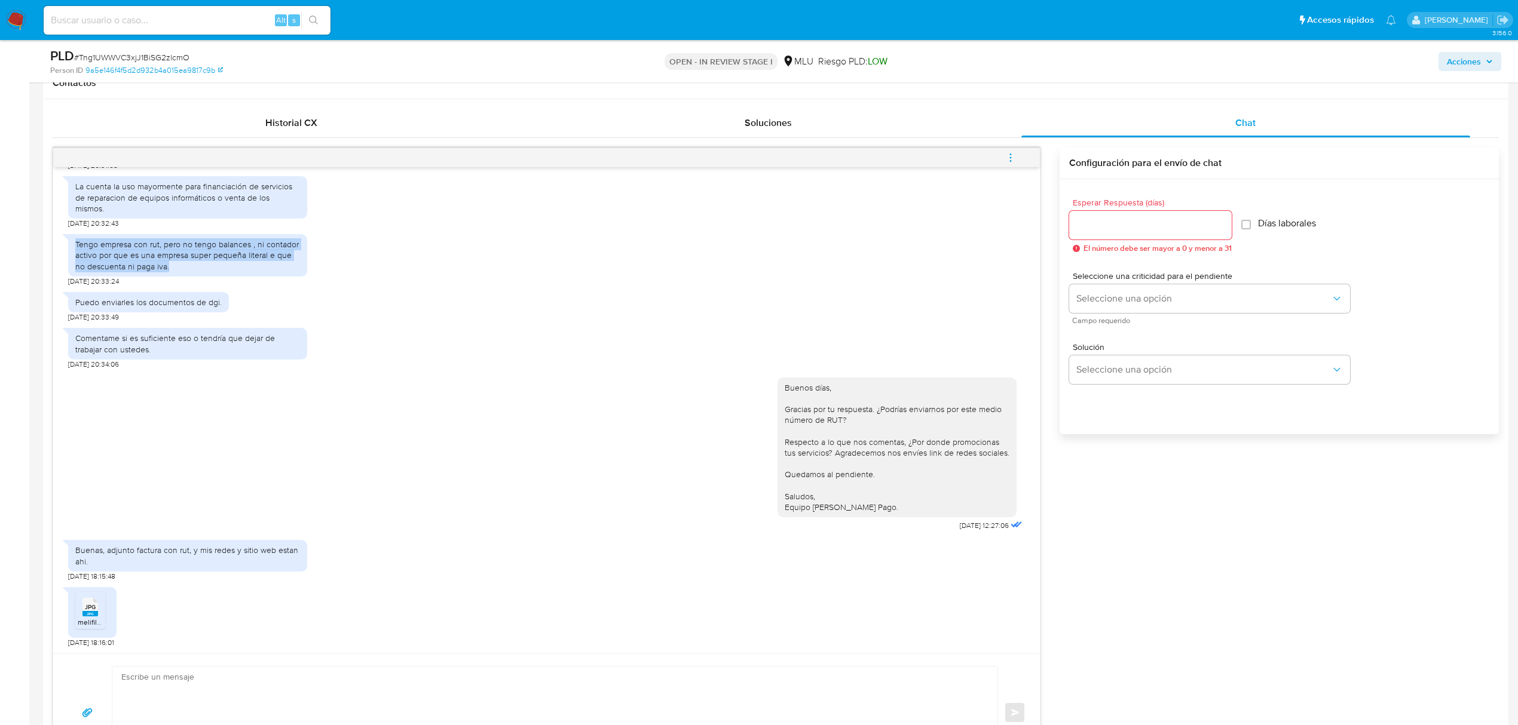
copy div "Tengo empresa con rut, pero no tengo balances , ni contador activo por que es u…"
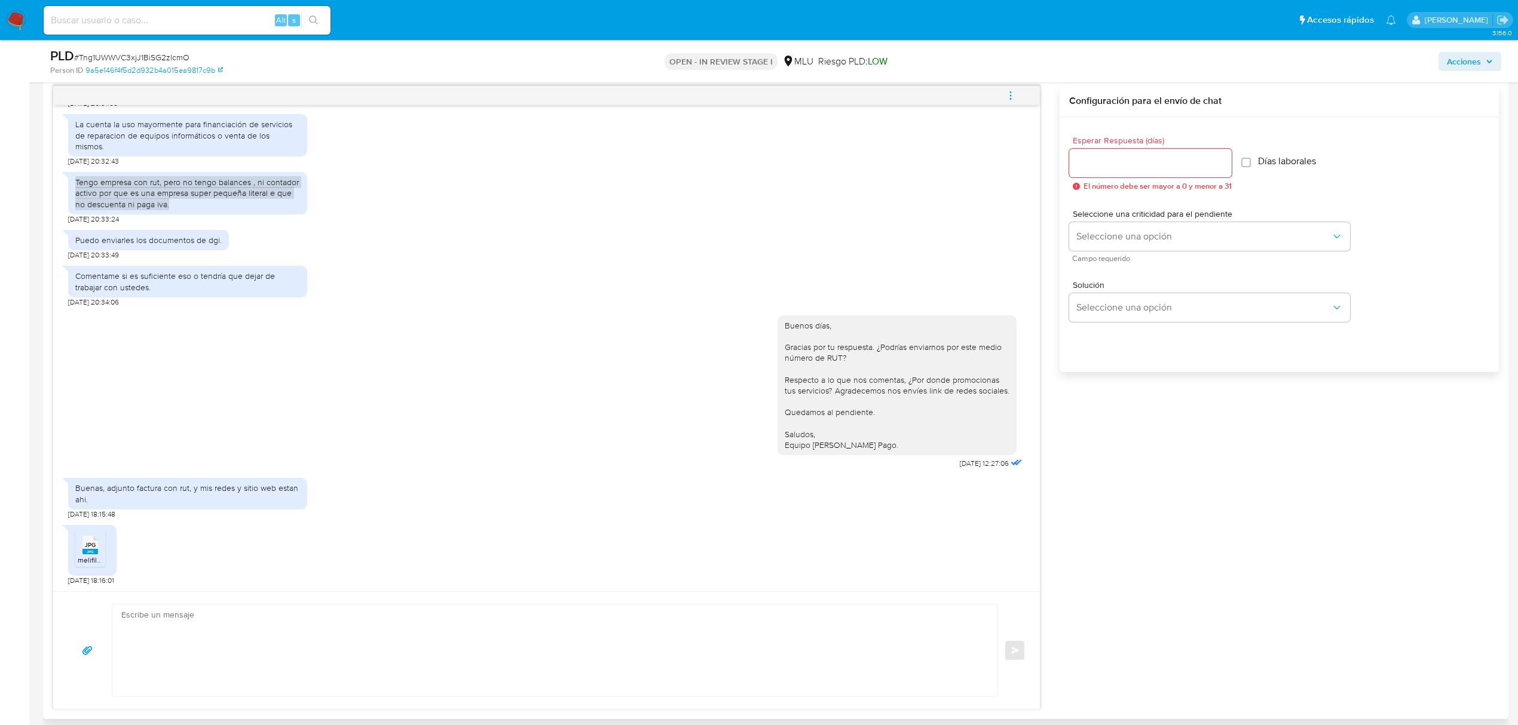
scroll to position [637, 0]
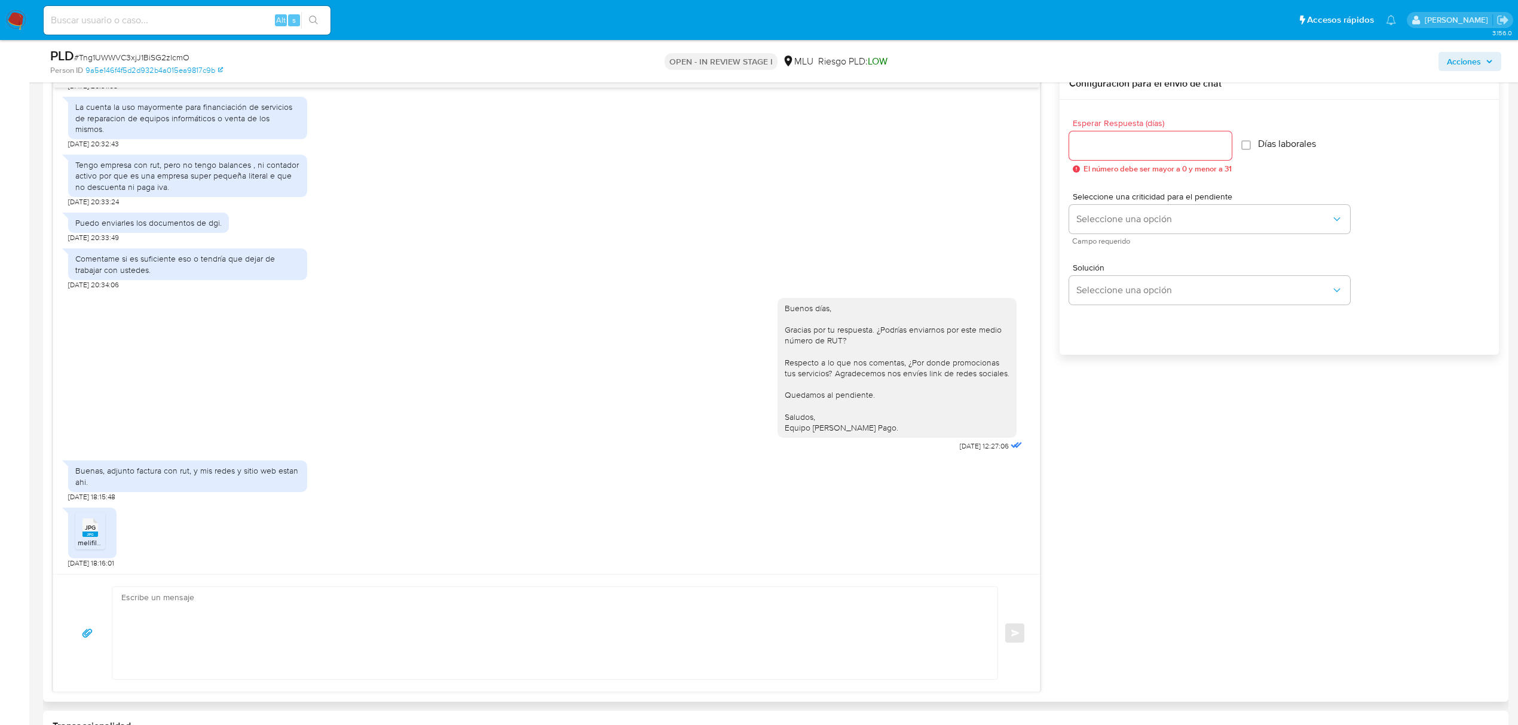
click at [561, 610] on textarea at bounding box center [551, 633] width 861 height 92
type textarea "b"
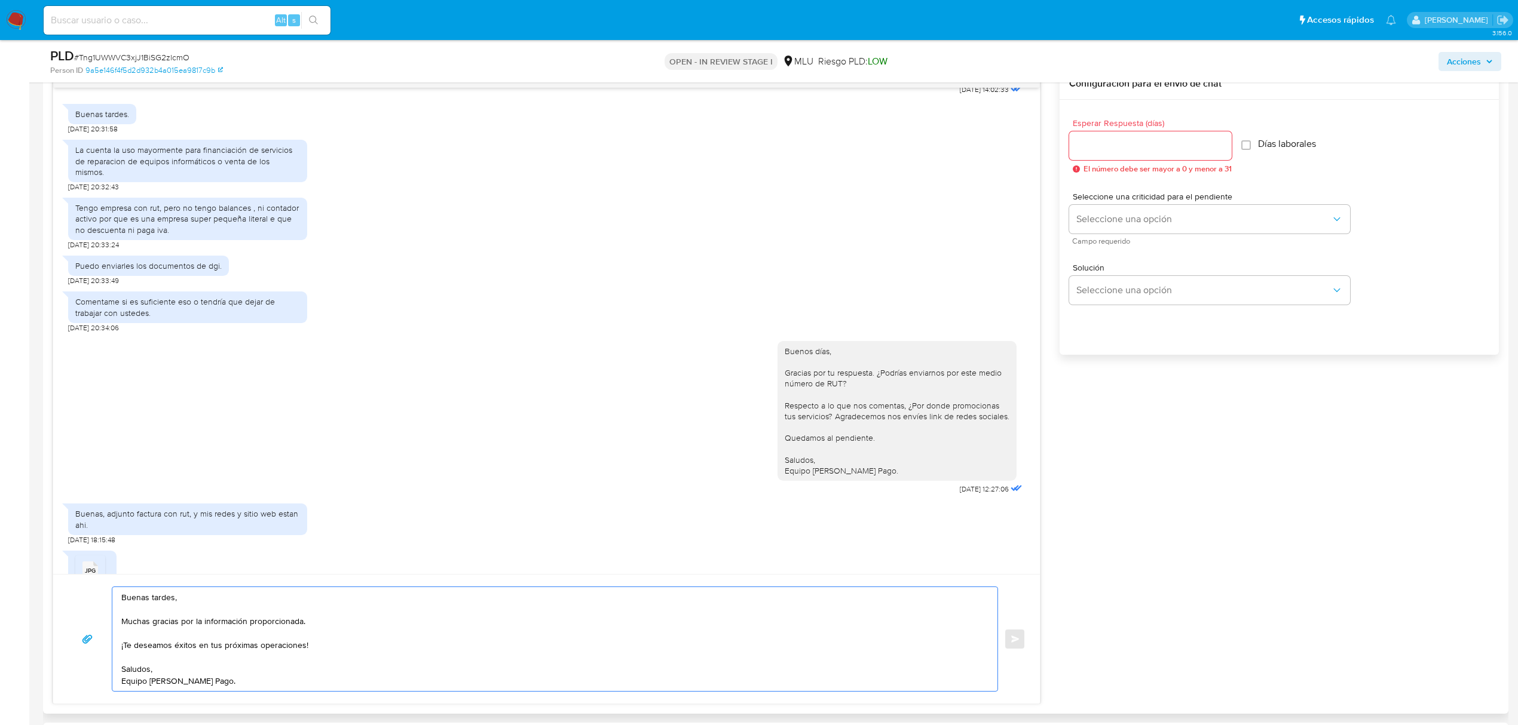
scroll to position [417, 0]
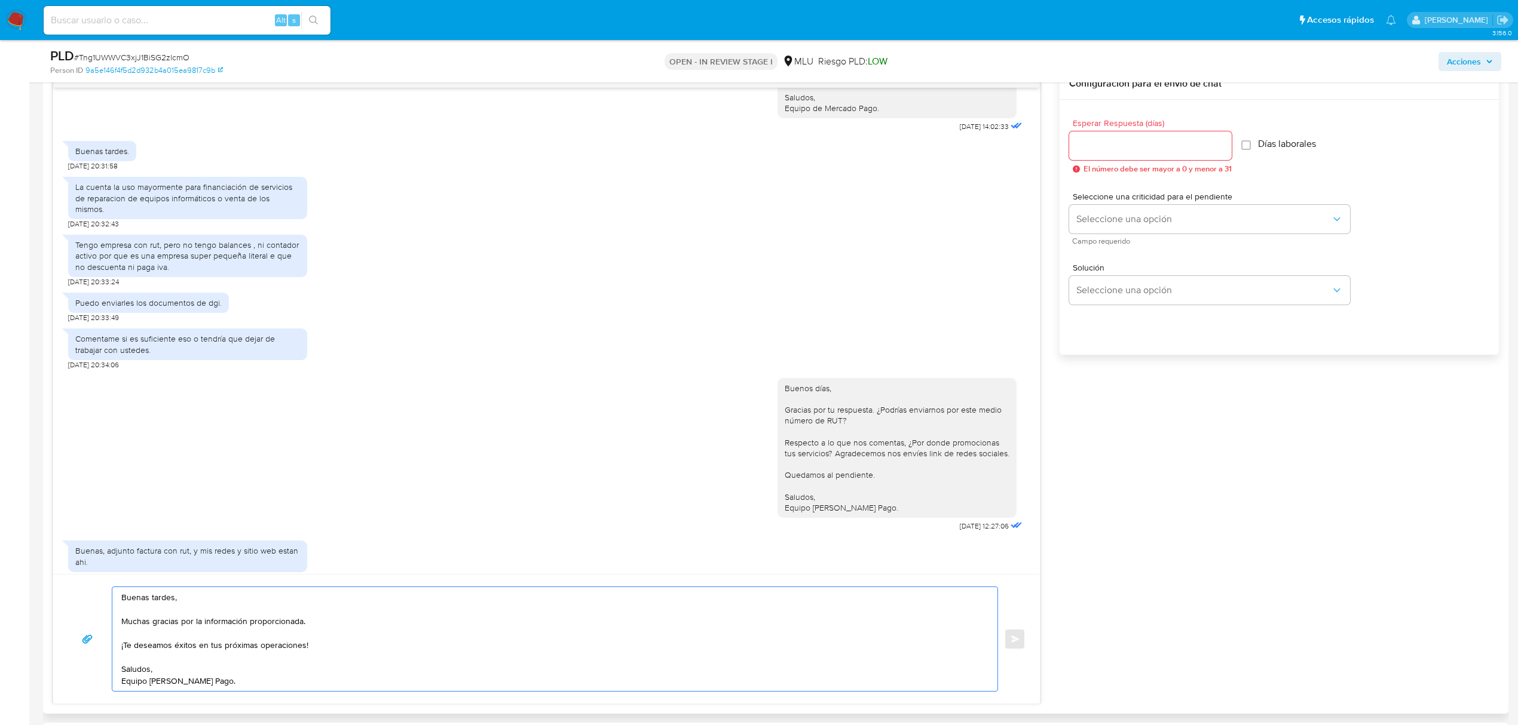
type textarea "Buenas tardes, Muchas gracias por la información proporcionada. ¡Te deseamos éx…"
click at [1153, 153] on input "Esperar Respuesta (días)" at bounding box center [1150, 146] width 163 height 16
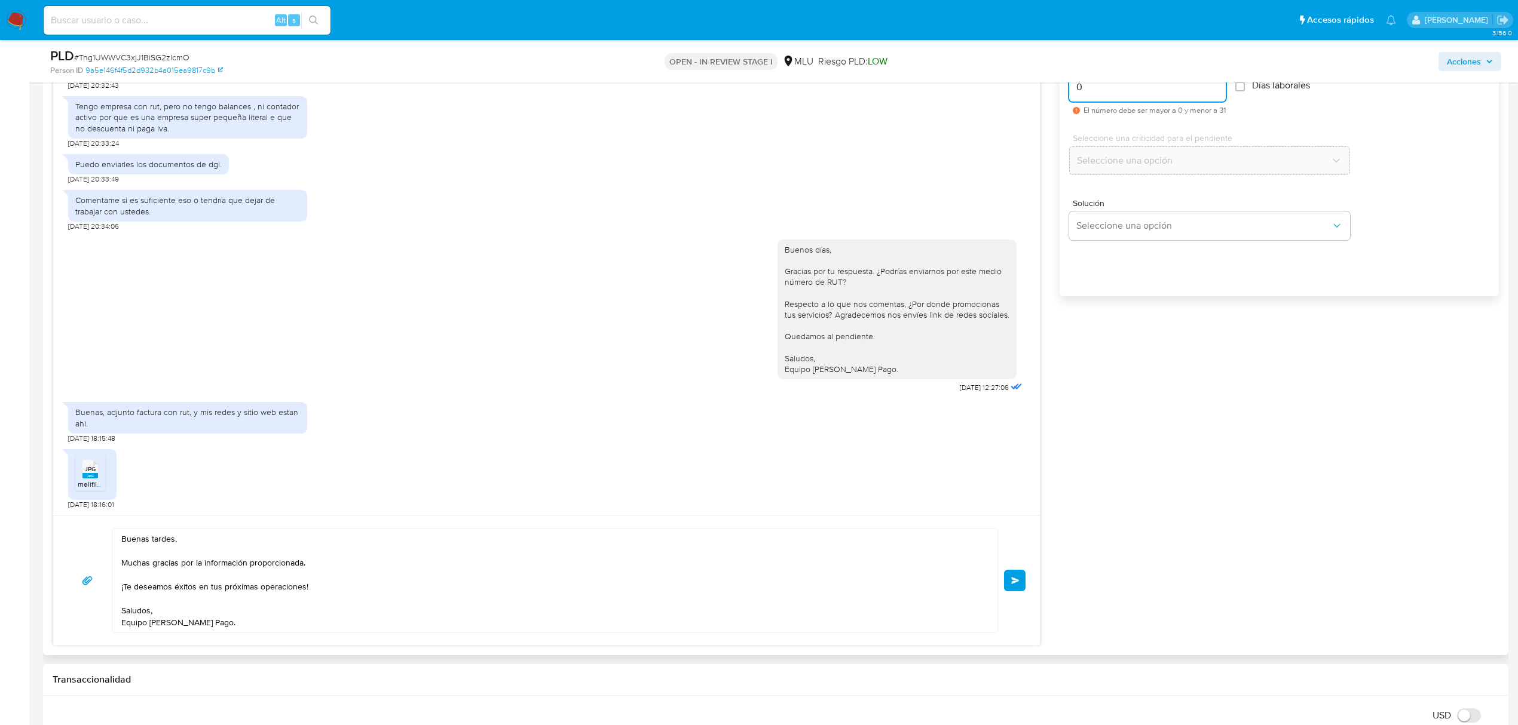
scroll to position [797, 0]
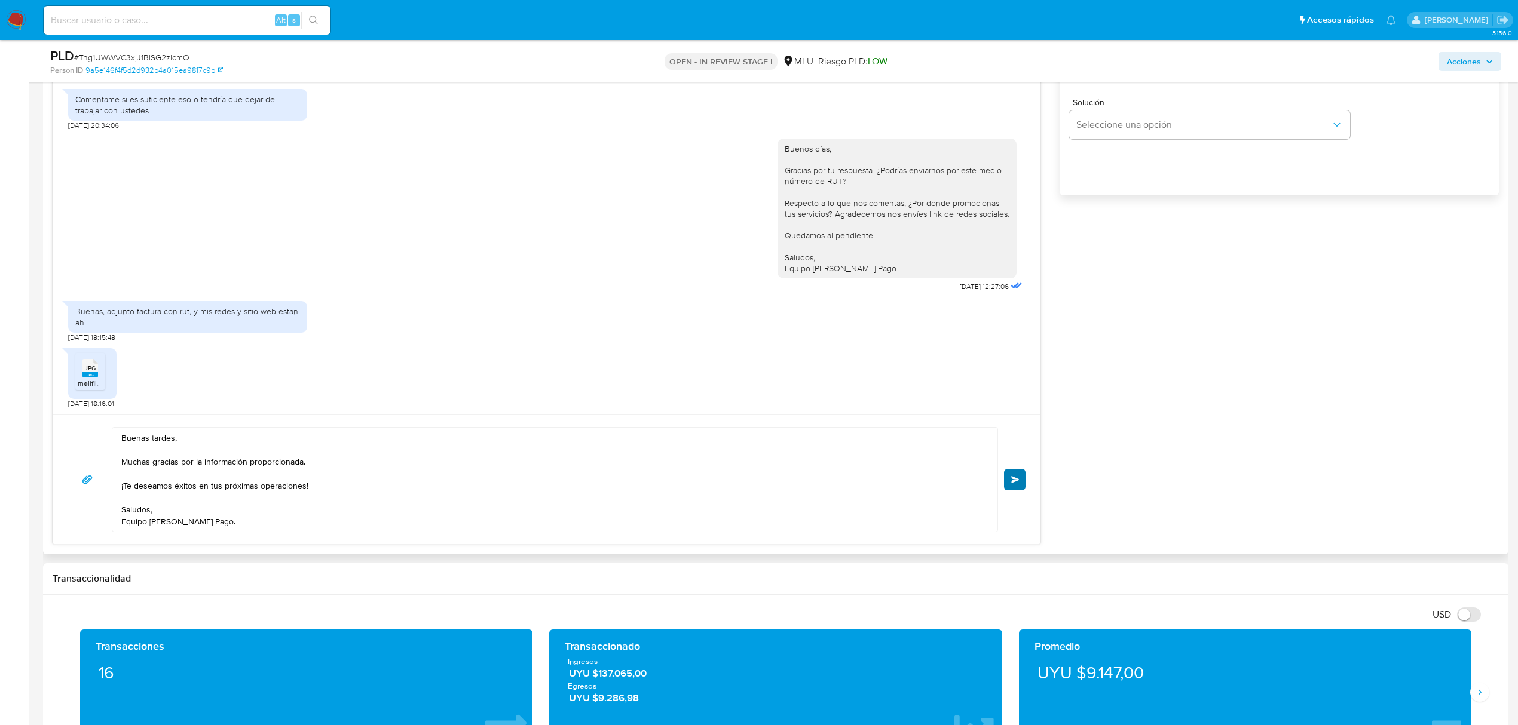
type input "0"
click at [1016, 477] on span "Enviar" at bounding box center [1015, 479] width 8 height 7
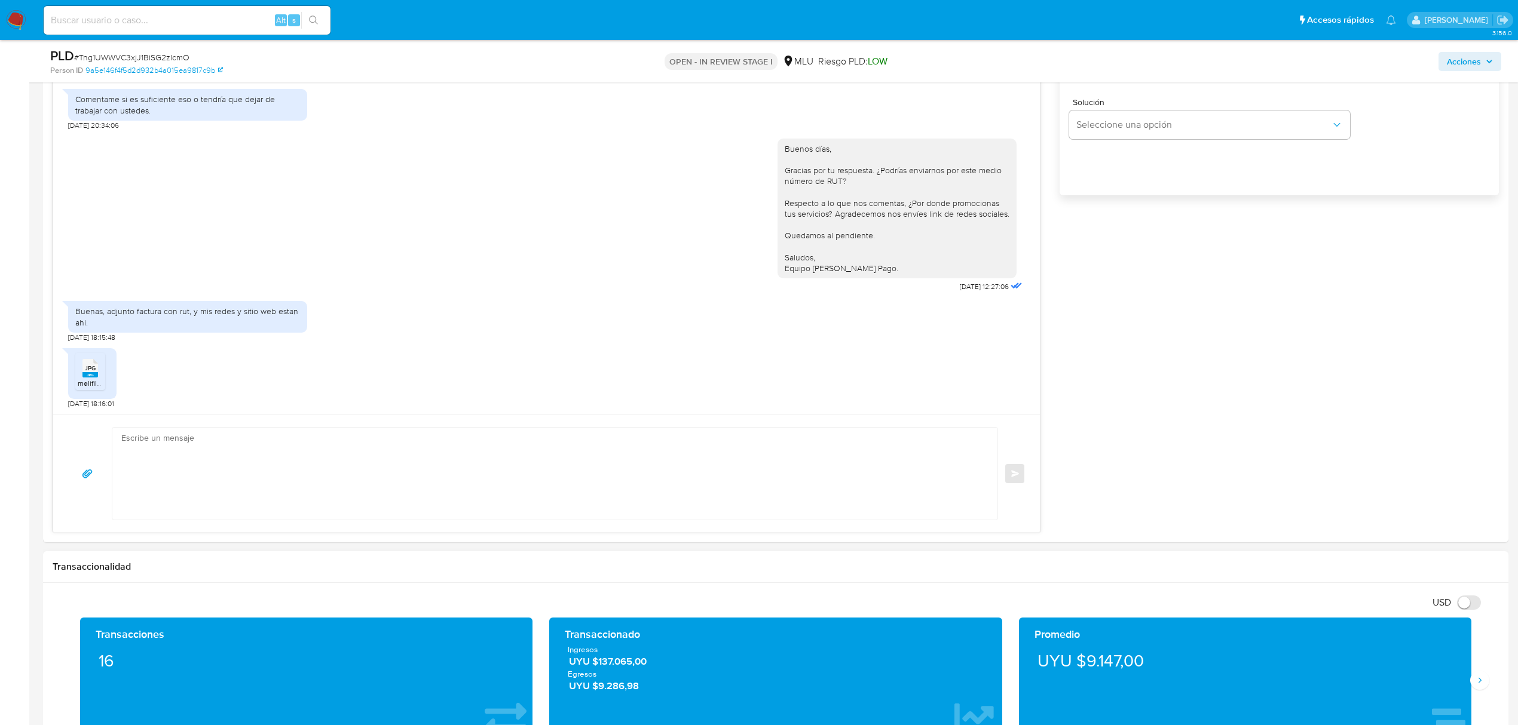
scroll to position [619, 0]
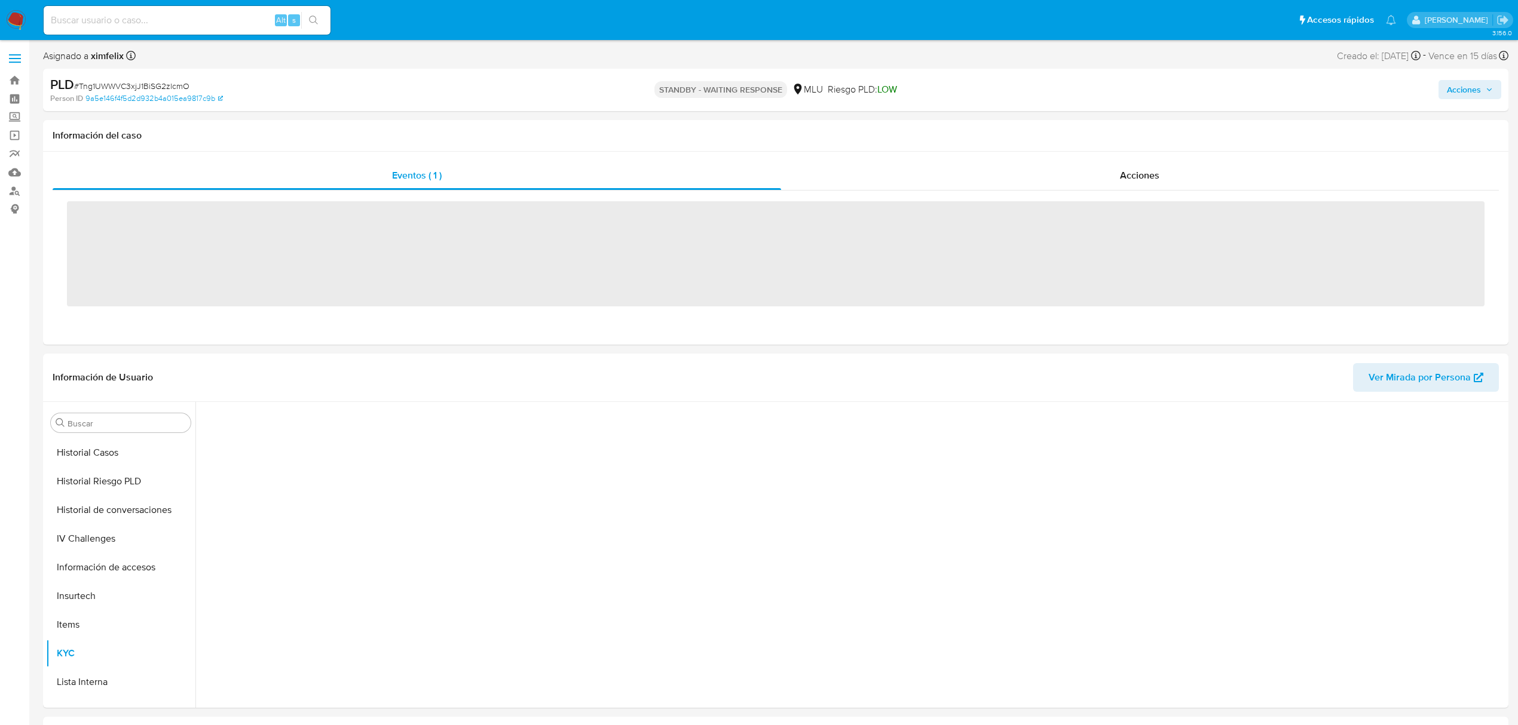
scroll to position [534, 0]
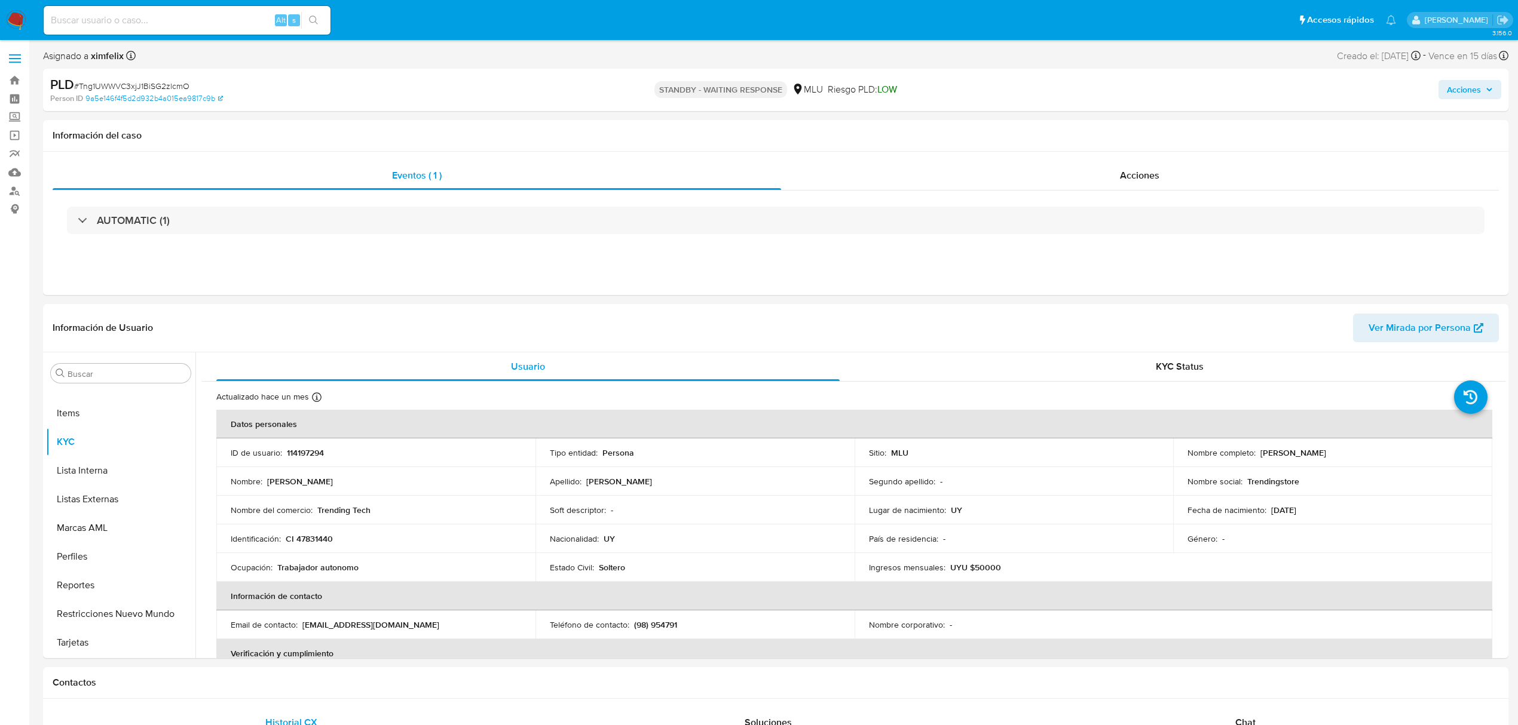
select select "10"
click at [1160, 353] on div "KYC Status" at bounding box center [1179, 367] width 623 height 29
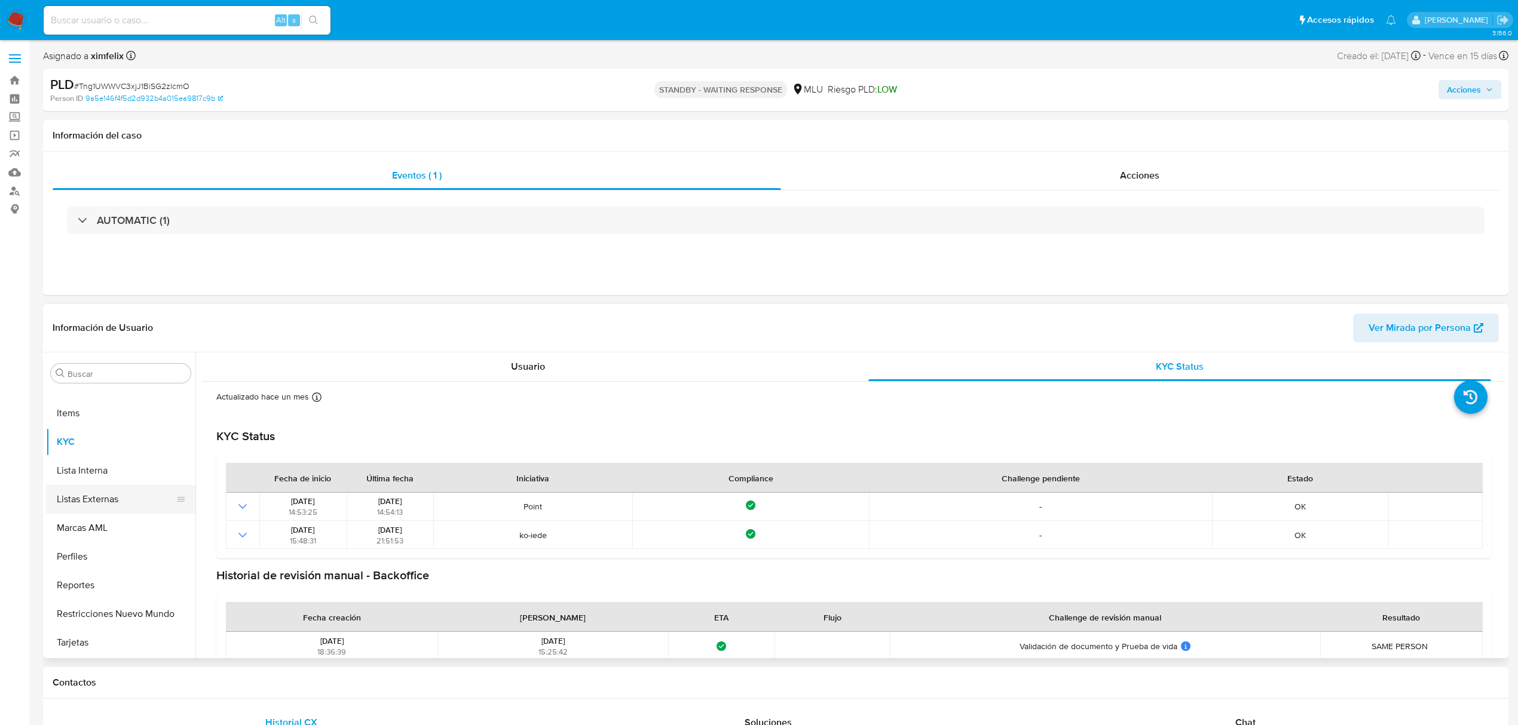
scroll to position [135, 0]
click at [96, 618] on button "General" at bounding box center [116, 611] width 140 height 29
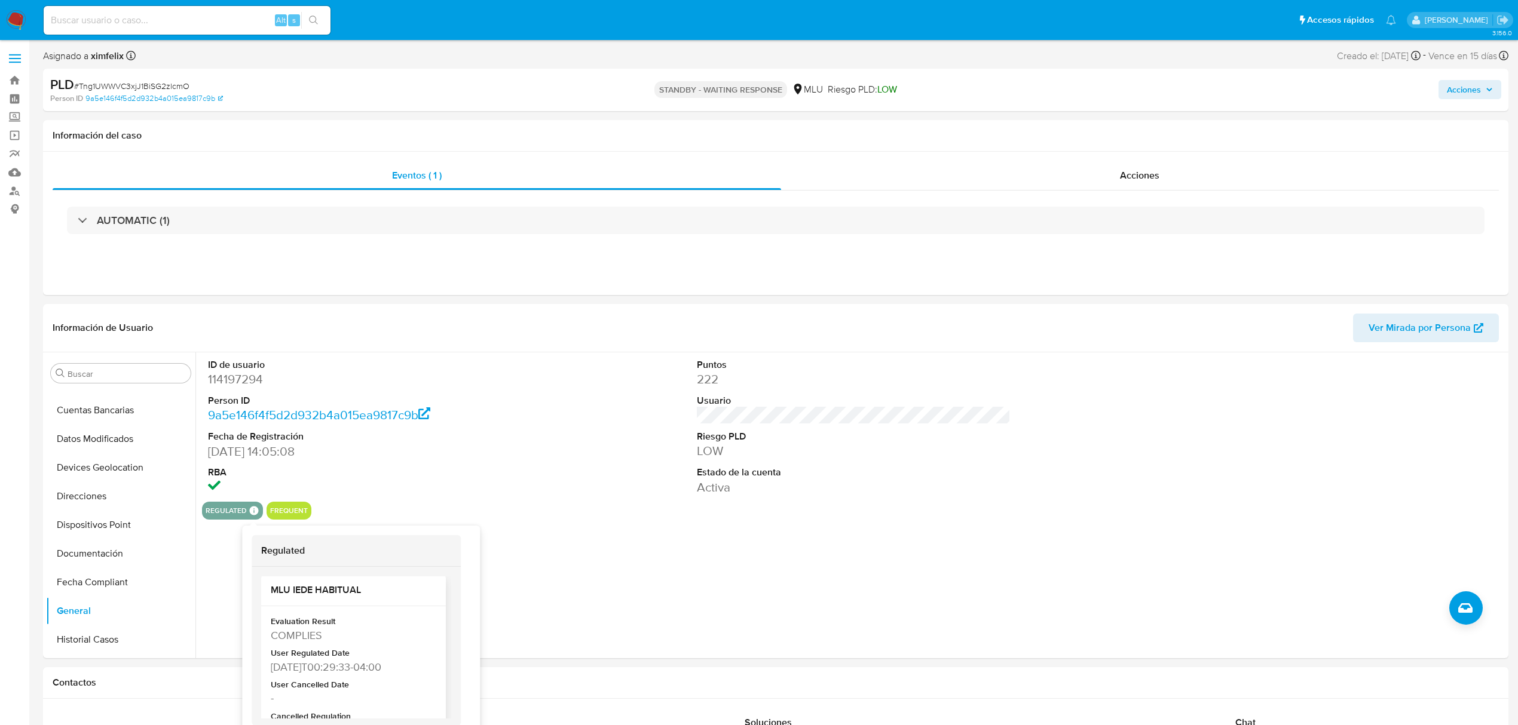
scroll to position [380, 0]
click at [598, 601] on div "ID de usuario 114197294 Person ID 9a5e146f4f5d2d932b4a015ea9817c9b Fecha de Reg…" at bounding box center [850, 506] width 1310 height 306
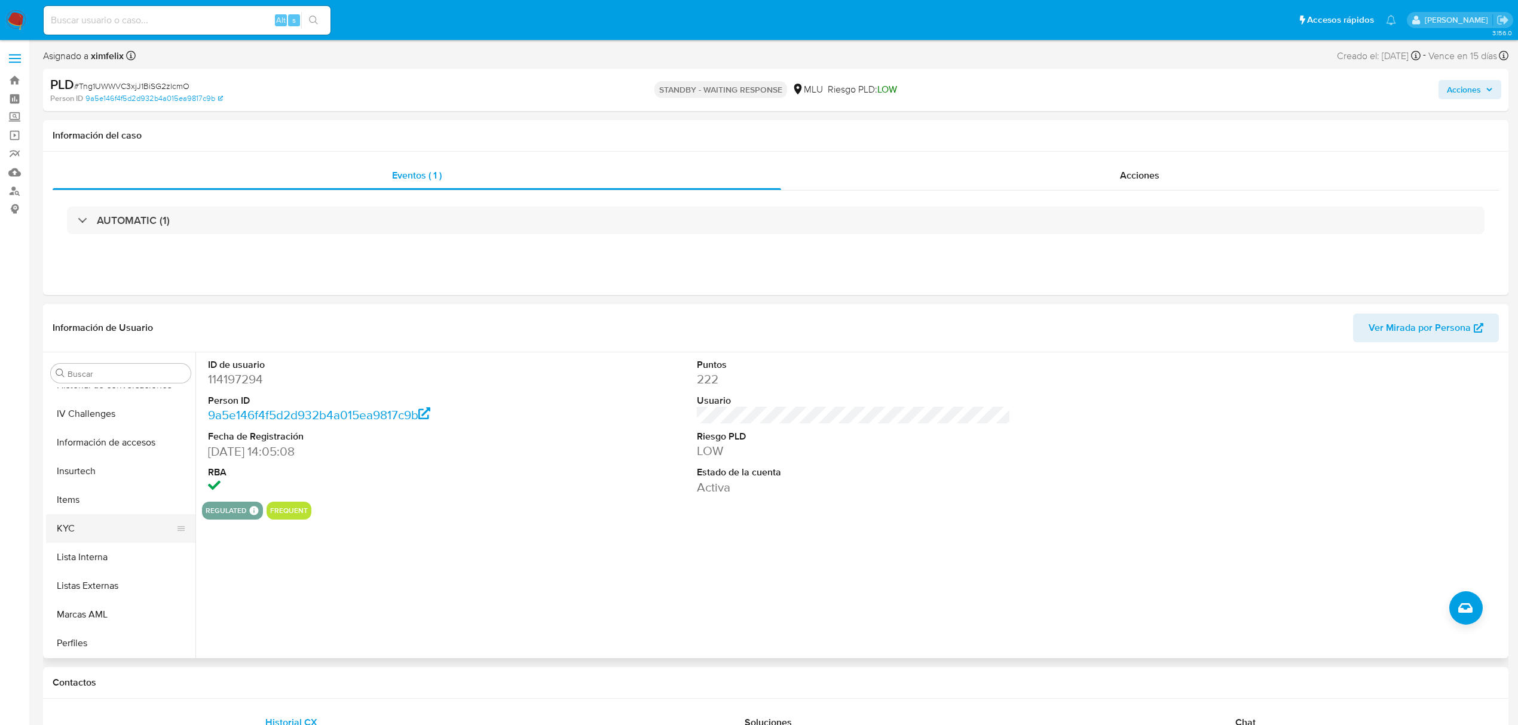
scroll to position [454, 0]
click at [84, 523] on button "KYC" at bounding box center [116, 521] width 140 height 29
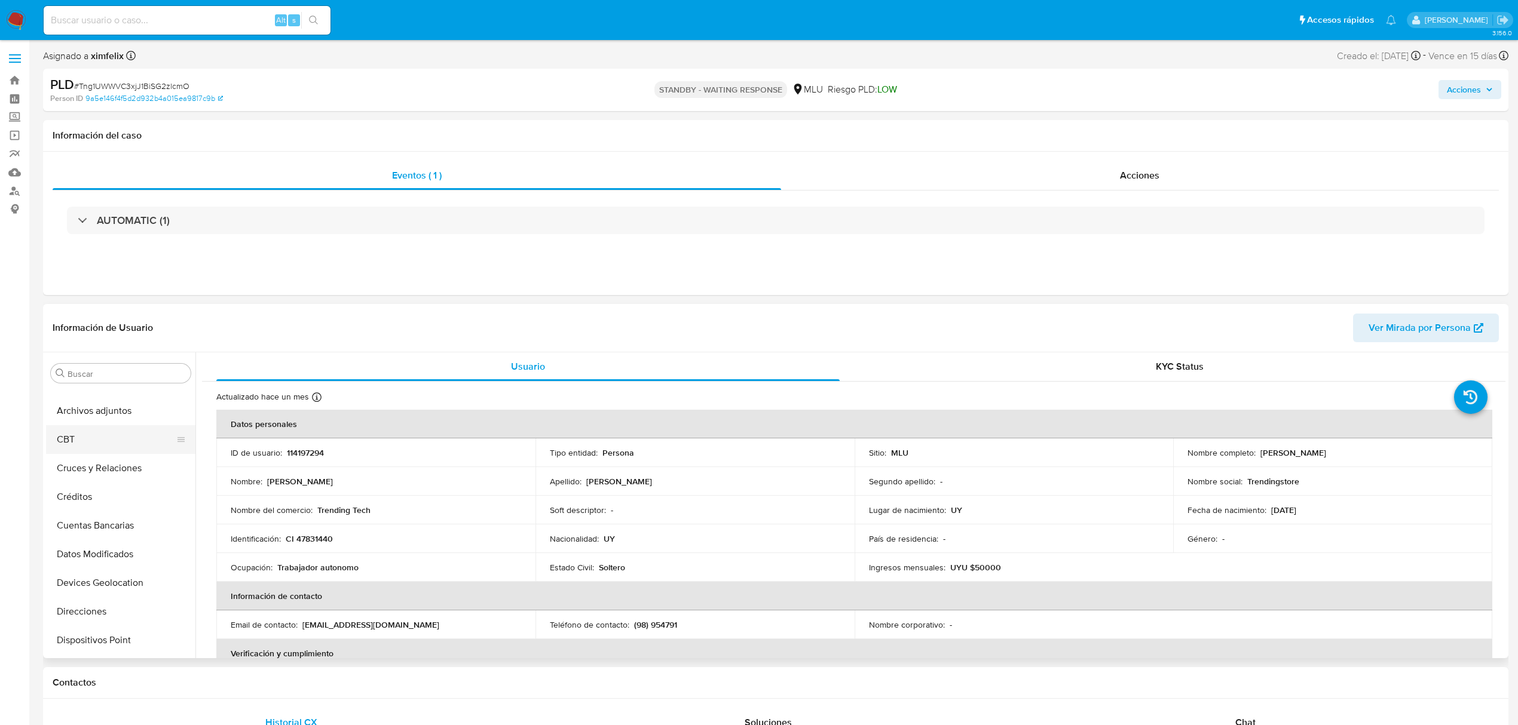
scroll to position [0, 0]
click at [133, 450] on button "CBT" at bounding box center [116, 459] width 140 height 29
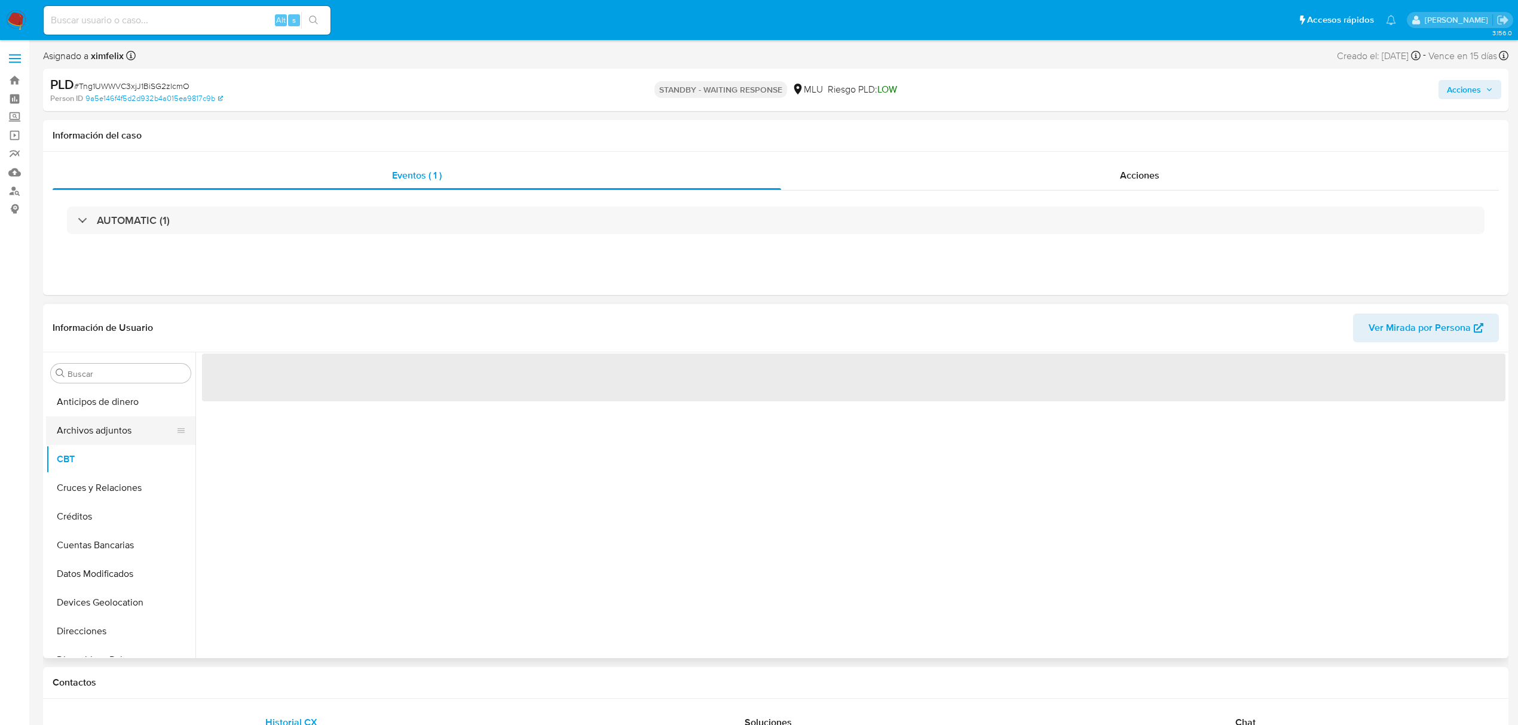
click at [136, 440] on button "Archivos adjuntos" at bounding box center [116, 431] width 140 height 29
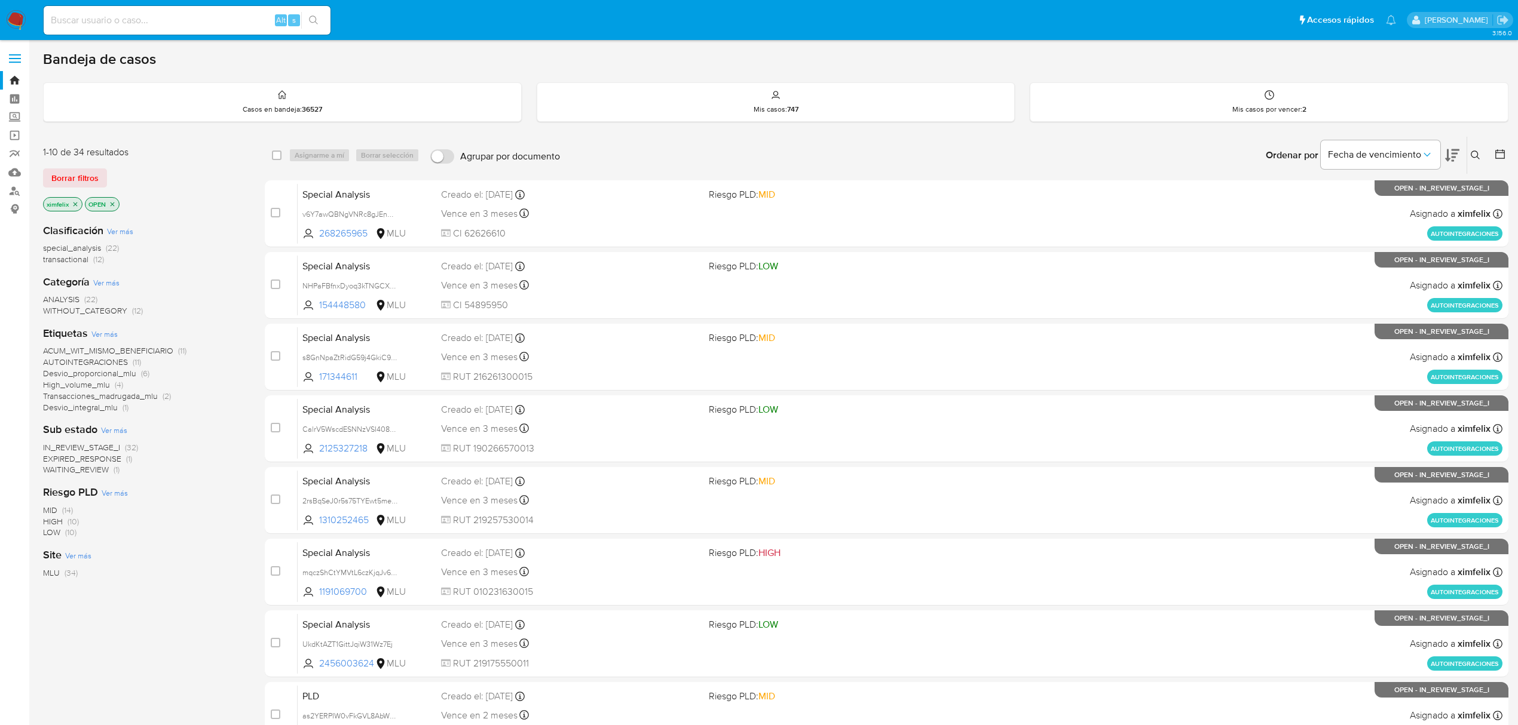
click at [113, 461] on span "EXPIRED_RESPONSE" at bounding box center [82, 459] width 78 height 12
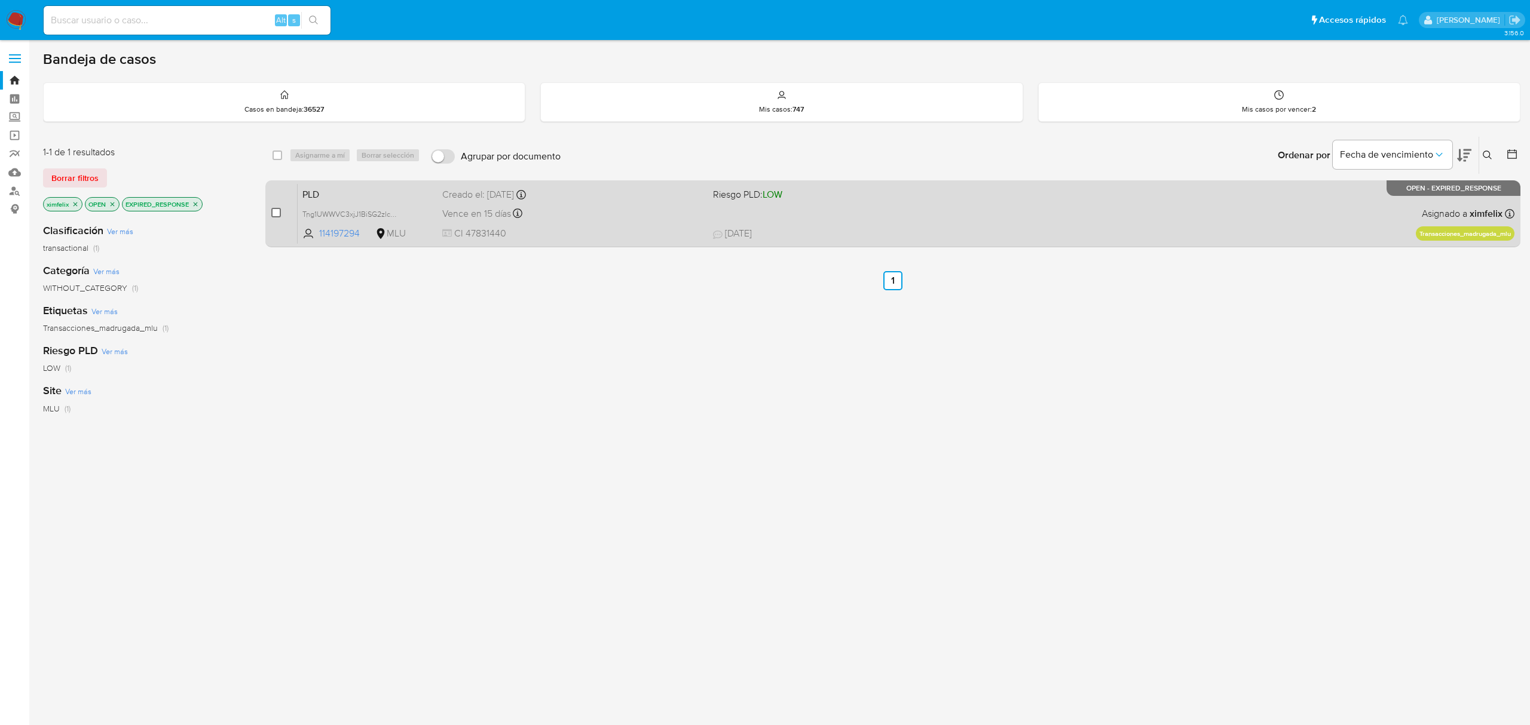
click at [274, 213] on input "checkbox" at bounding box center [276, 213] width 10 height 10
checkbox input "true"
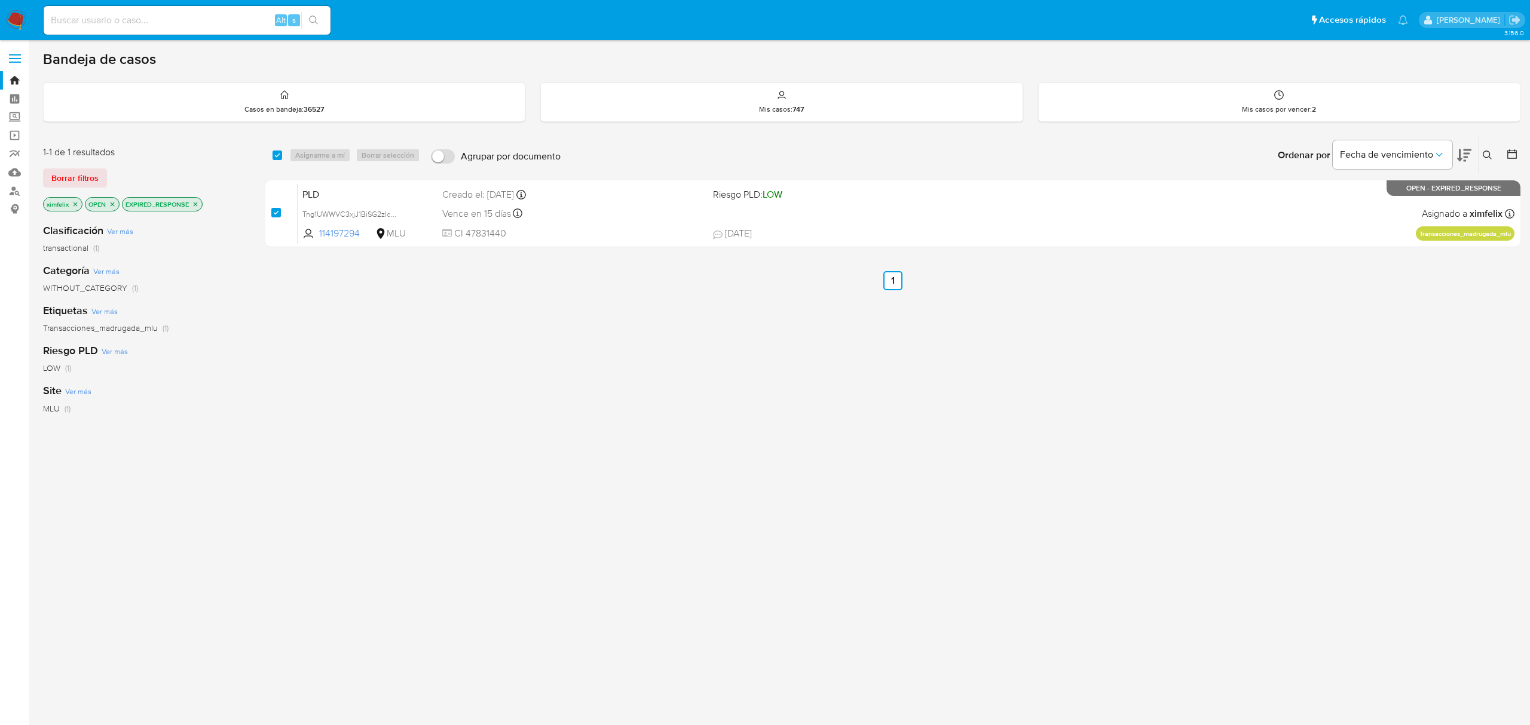
checkbox input "true"
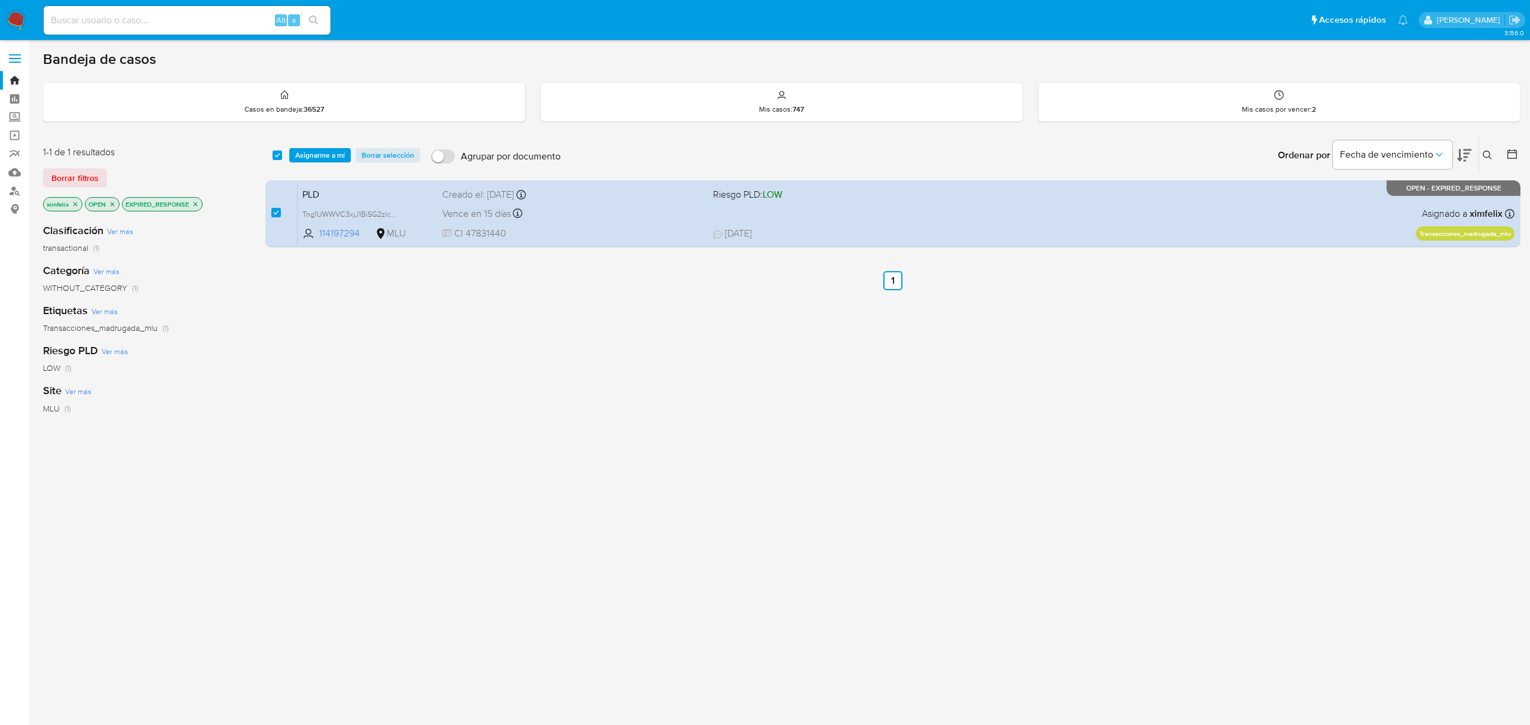
click at [321, 146] on div "select-all-cases-checkbox Asignarme a mí Borrar selección Agrupar por documento…" at bounding box center [892, 155] width 1255 height 37
click at [321, 149] on span "Asignarme a mí" at bounding box center [320, 155] width 50 height 12
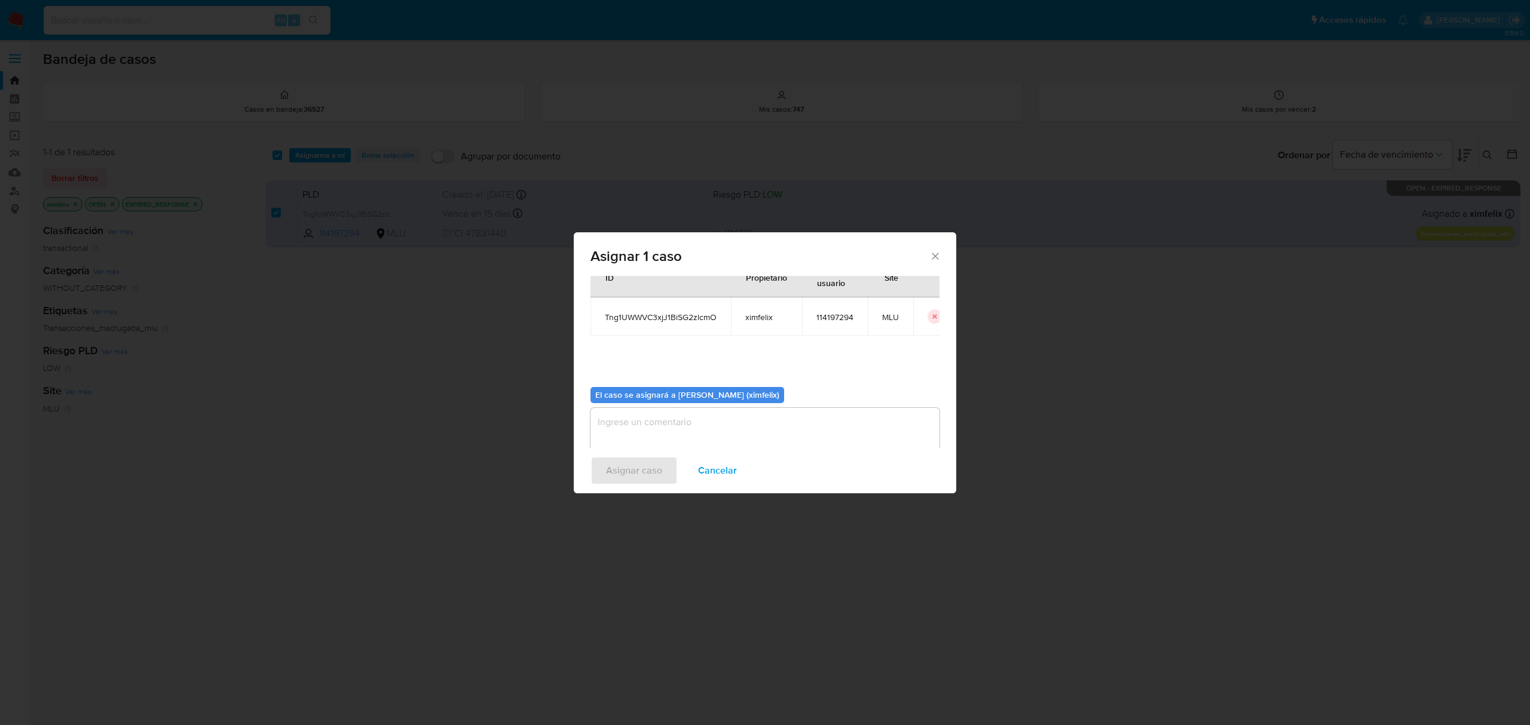
scroll to position [61, 0]
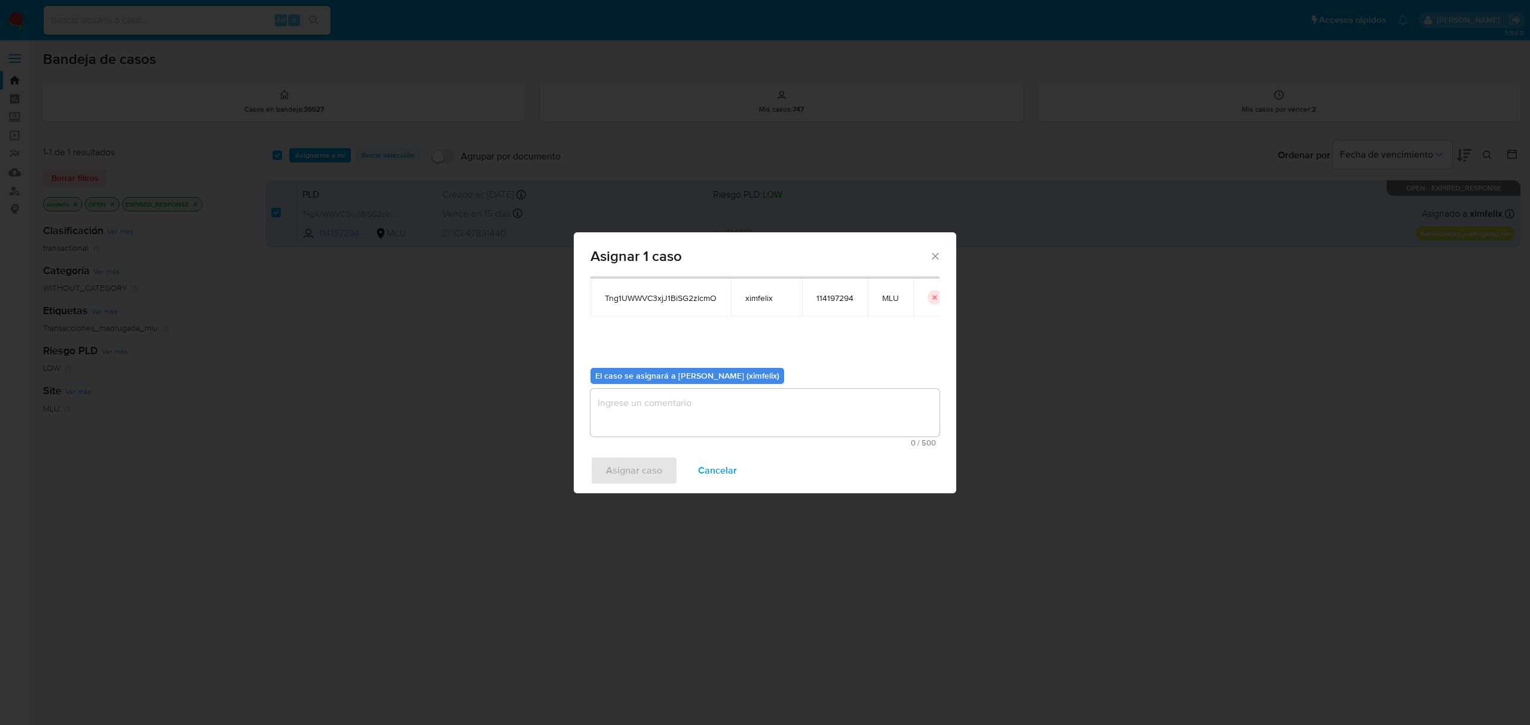
click at [691, 407] on textarea "assign-modal" at bounding box center [764, 413] width 349 height 48
click at [641, 474] on span "Asignar caso" at bounding box center [634, 471] width 56 height 26
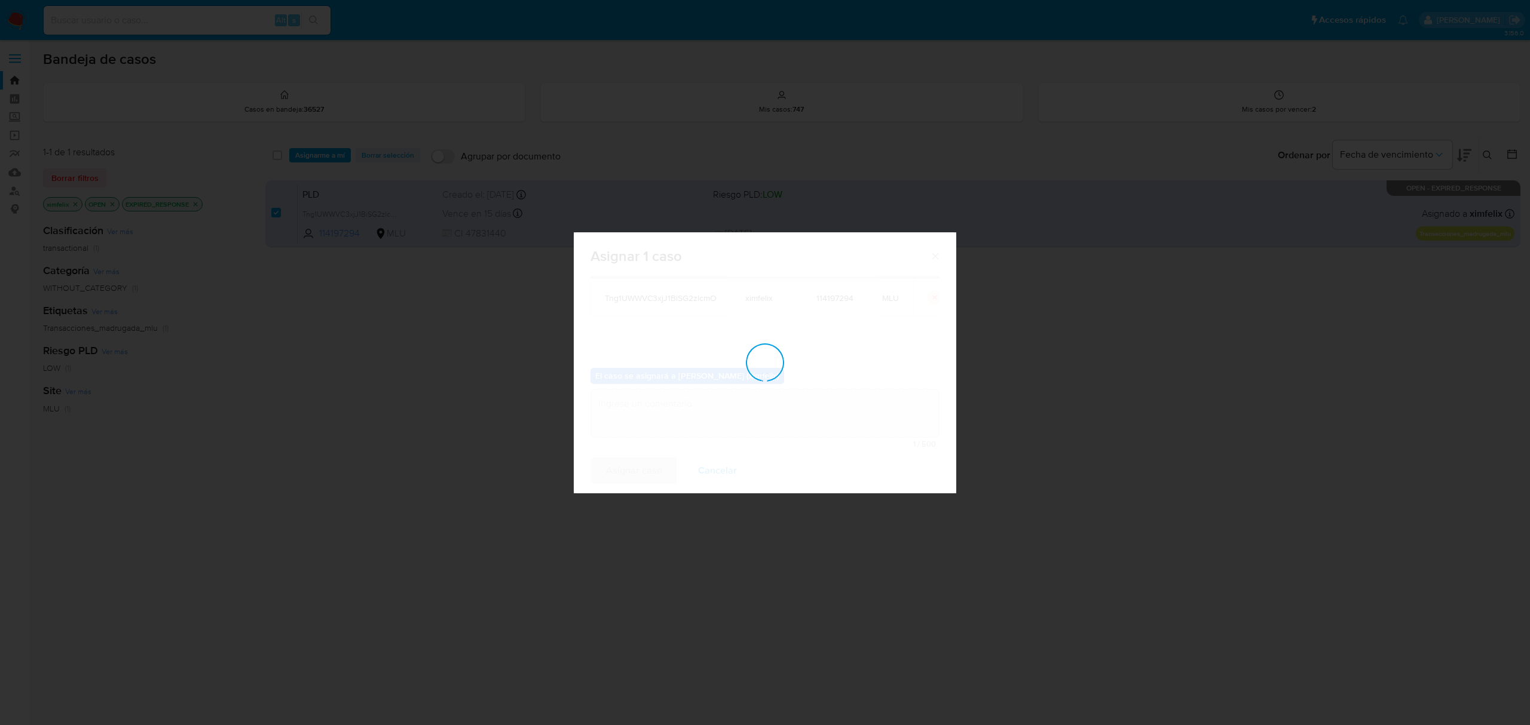
checkbox input "false"
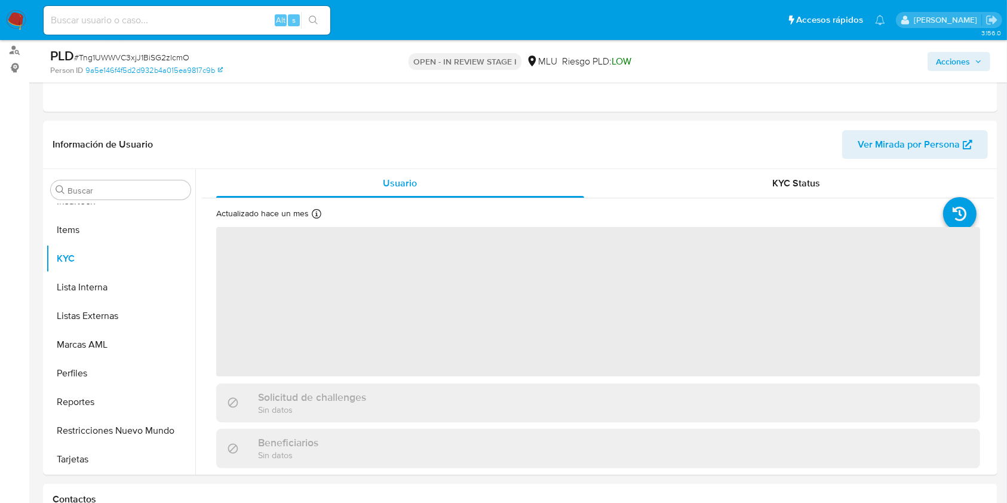
scroll to position [147, 0]
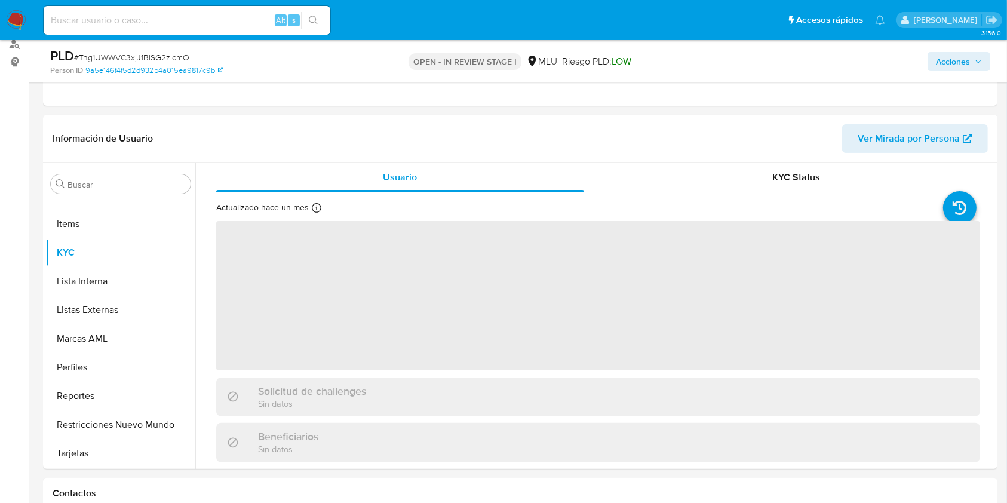
select select "10"
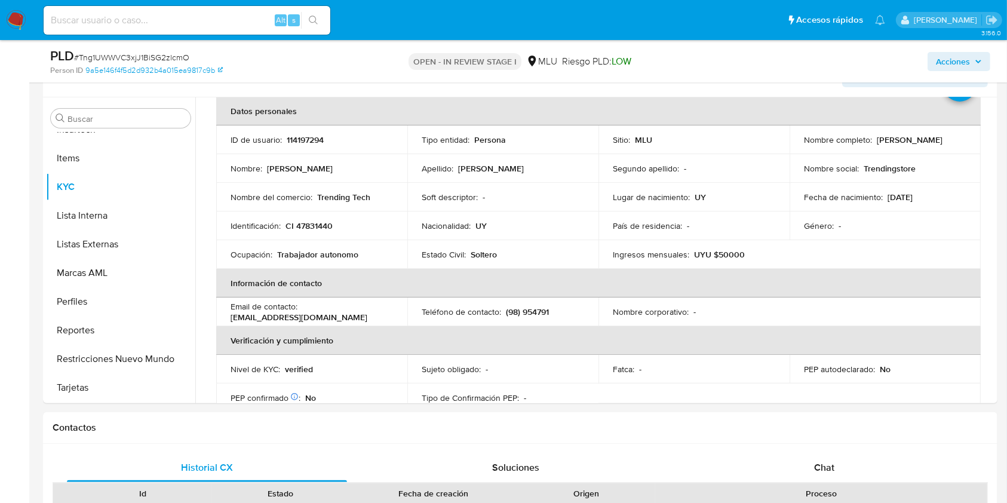
scroll to position [207, 0]
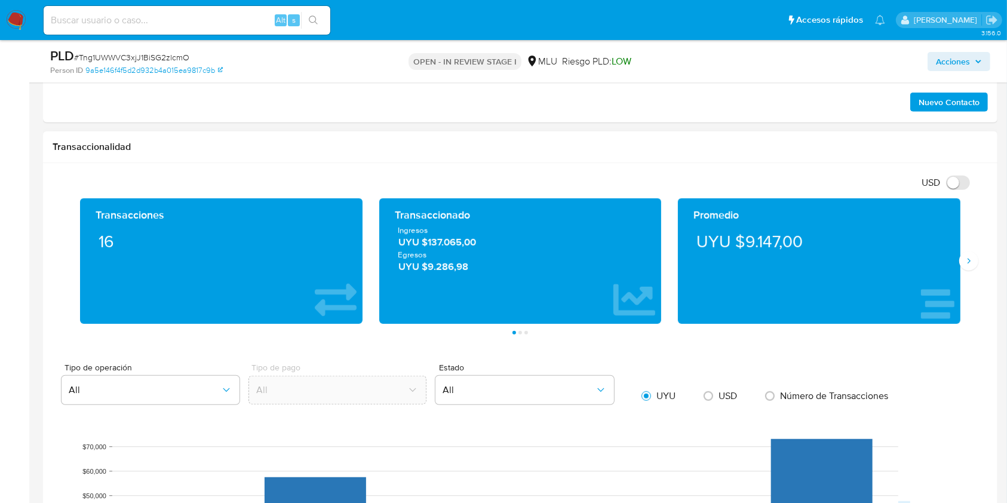
scroll to position [287, 0]
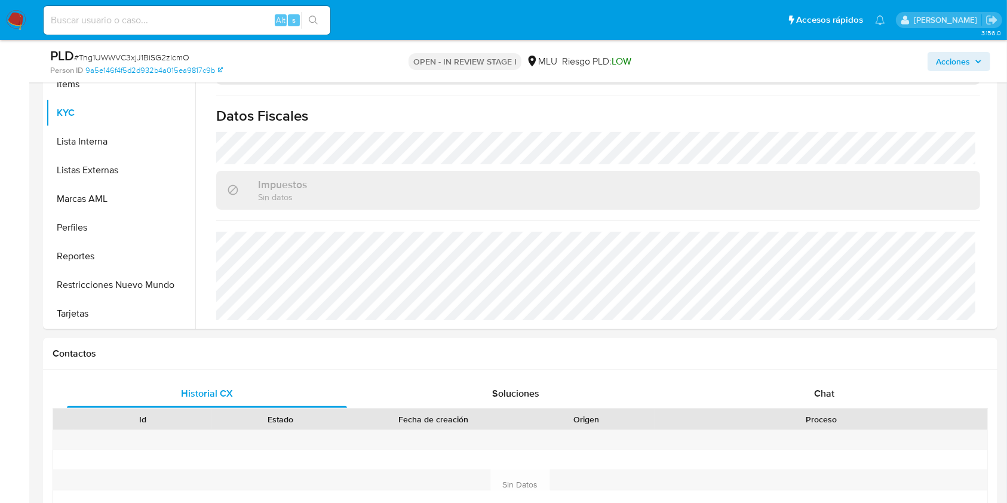
drag, startPoint x: 713, startPoint y: 54, endPoint x: 678, endPoint y: 53, distance: 35.3
click at [713, 55] on div "Acciones" at bounding box center [836, 61] width 310 height 28
drag, startPoint x: 829, startPoint y: 392, endPoint x: 863, endPoint y: 373, distance: 39.1
click at [829, 392] on span "Chat" at bounding box center [824, 394] width 20 height 14
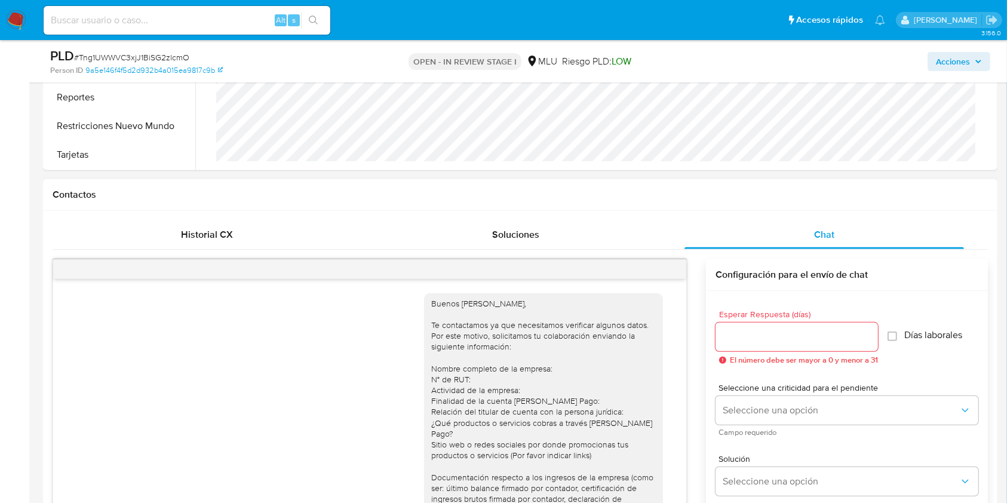
scroll to position [841, 0]
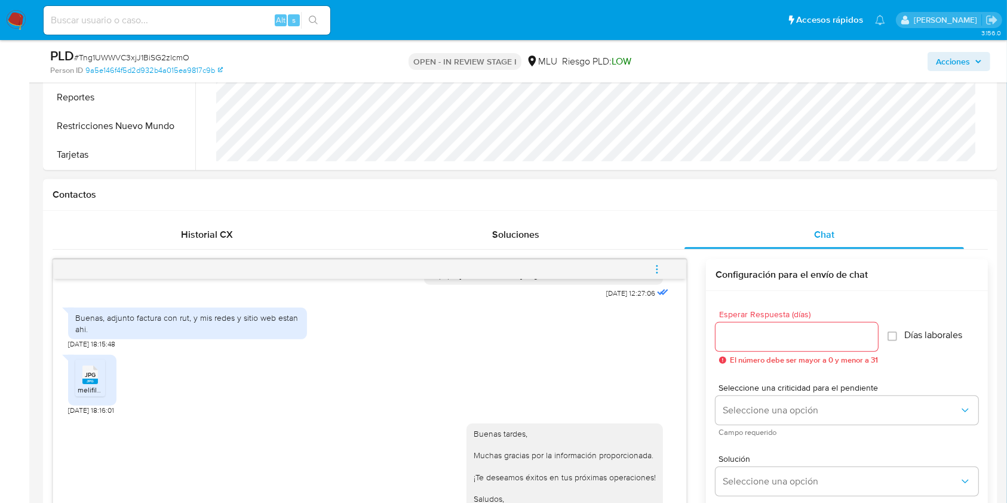
click at [653, 271] on icon "menu-action" at bounding box center [657, 269] width 11 height 11
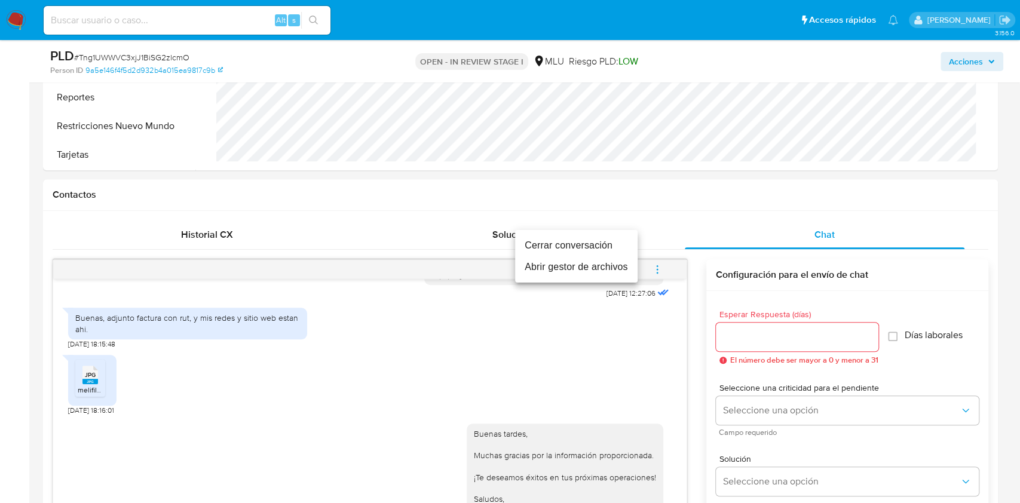
click at [529, 248] on li "Cerrar conversación" at bounding box center [576, 246] width 123 height 22
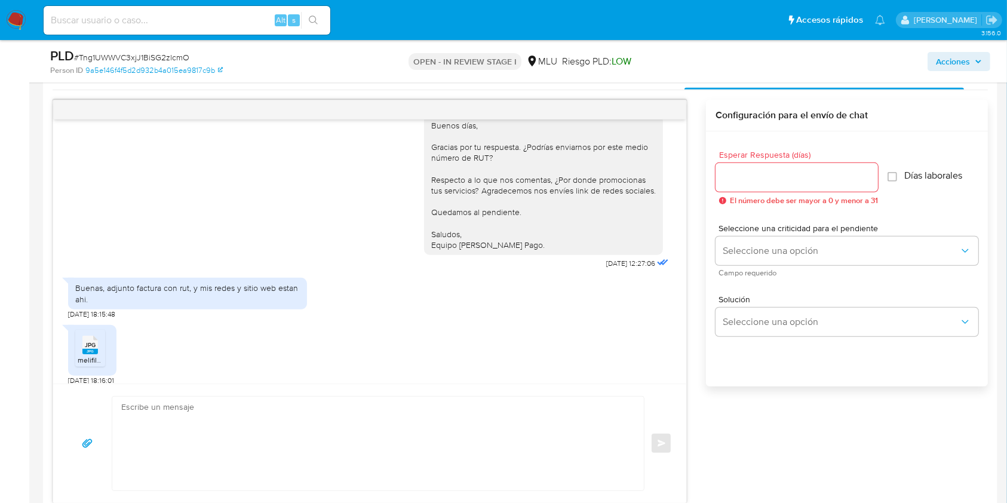
scroll to position [687, 0]
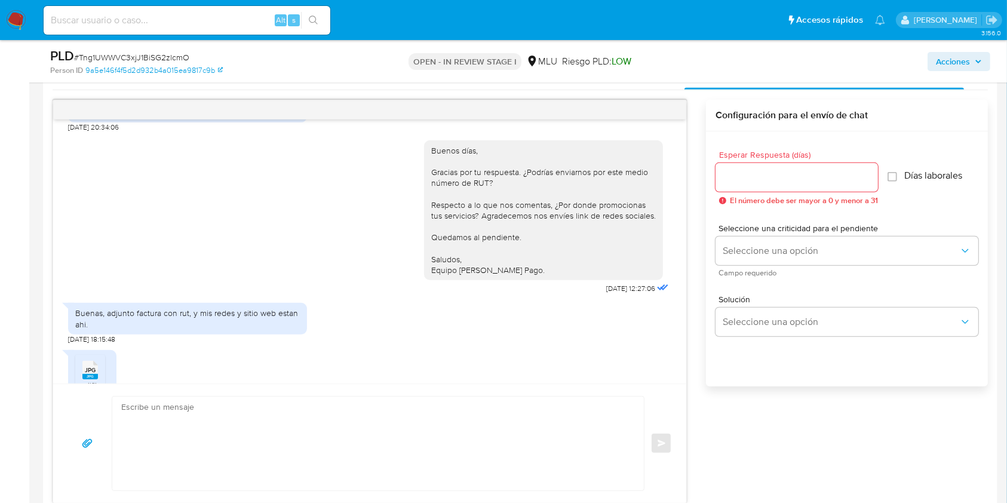
click at [521, 371] on div "JPG JPG melifile9195953618606111898.jpg 26/08/2025 18:16:01" at bounding box center [370, 377] width 604 height 66
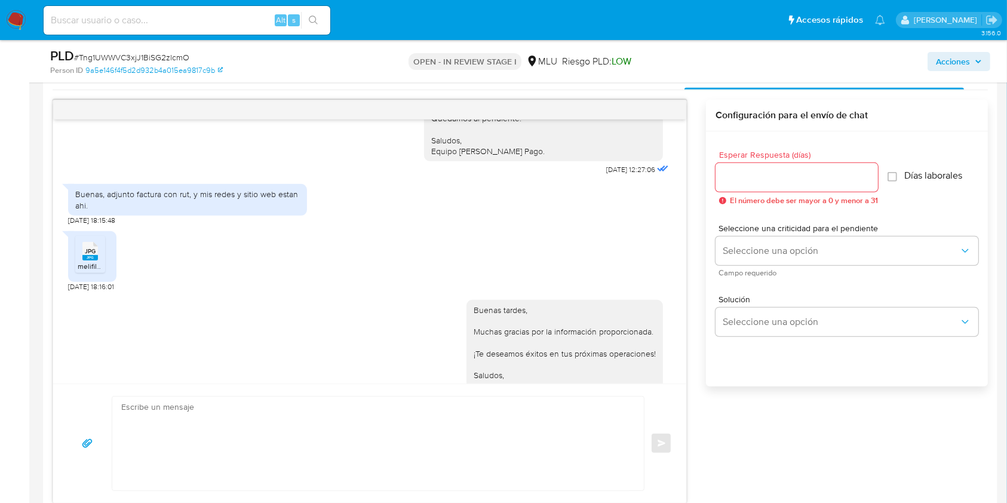
scroll to position [841, 0]
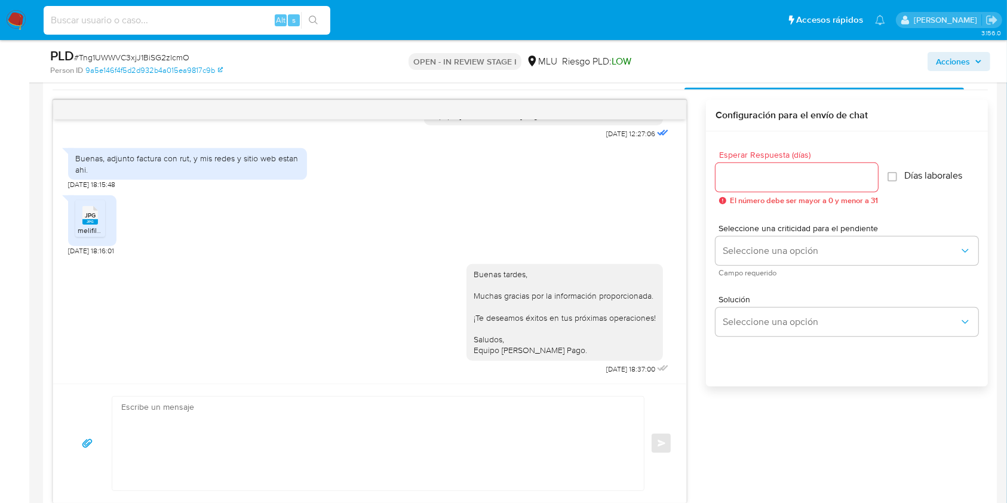
click at [198, 17] on input at bounding box center [187, 21] width 287 height 16
paste input "d1OrLXxpE8I6YctmGRWyA4lO"
type input "d1OrLXxpE8I6YctmGRWyA4lO"
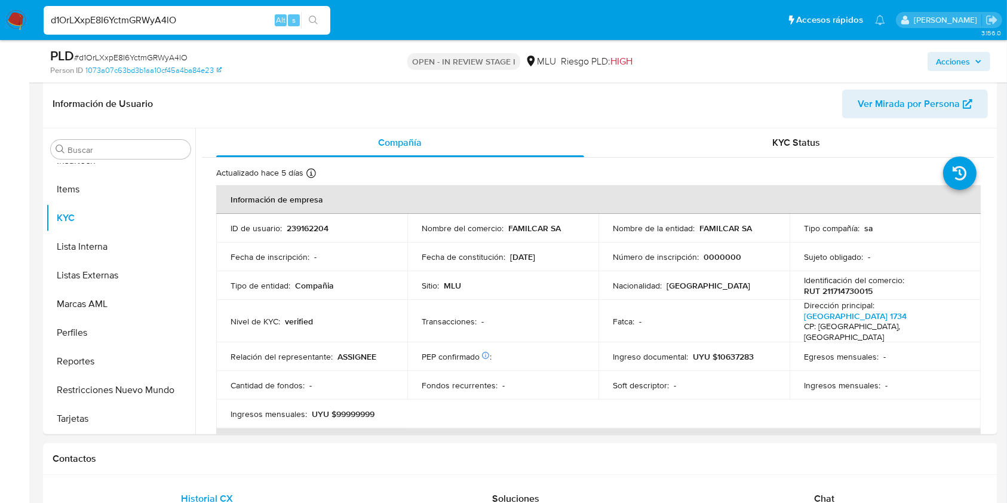
scroll to position [188, 0]
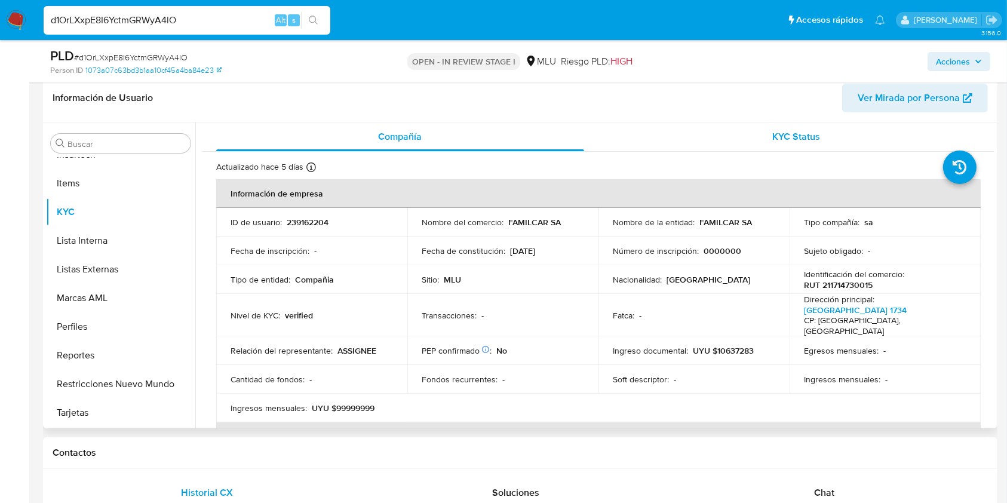
select select "10"
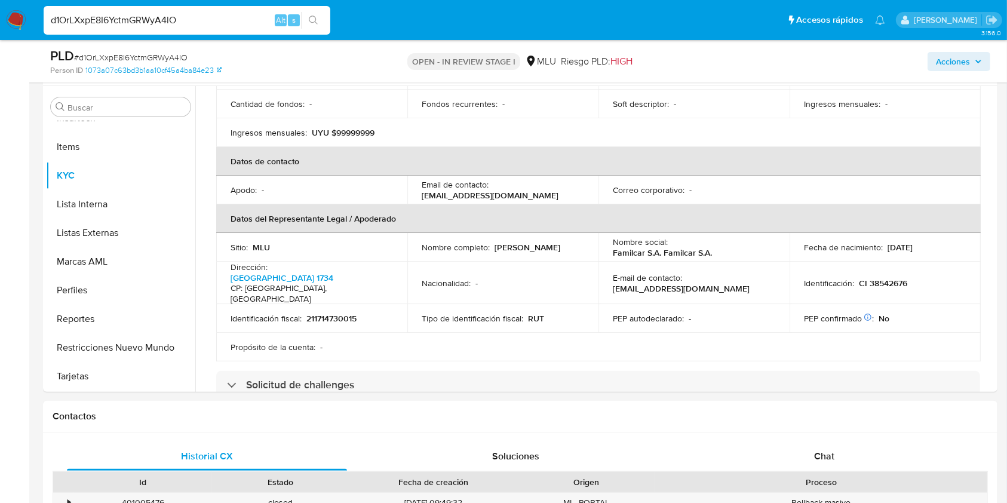
scroll to position [239, 0]
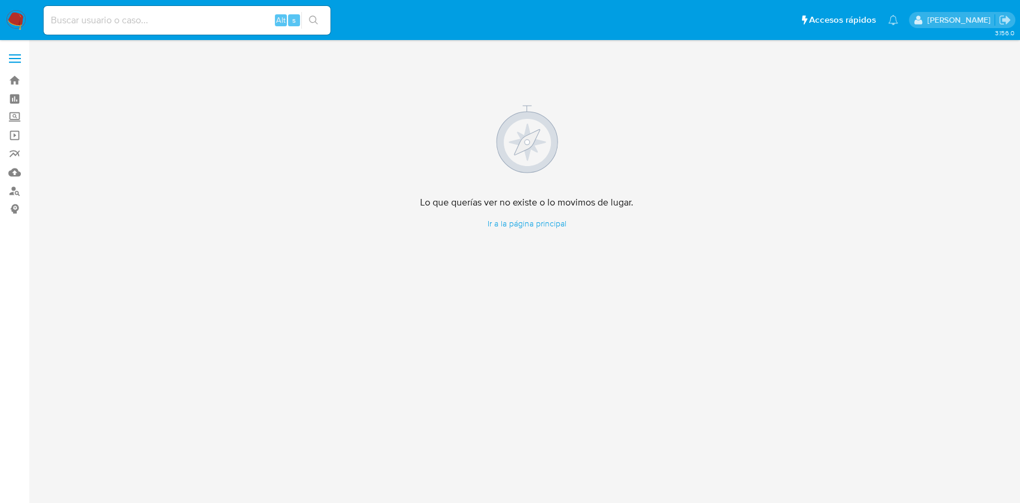
click at [7, 15] on img at bounding box center [16, 20] width 20 height 20
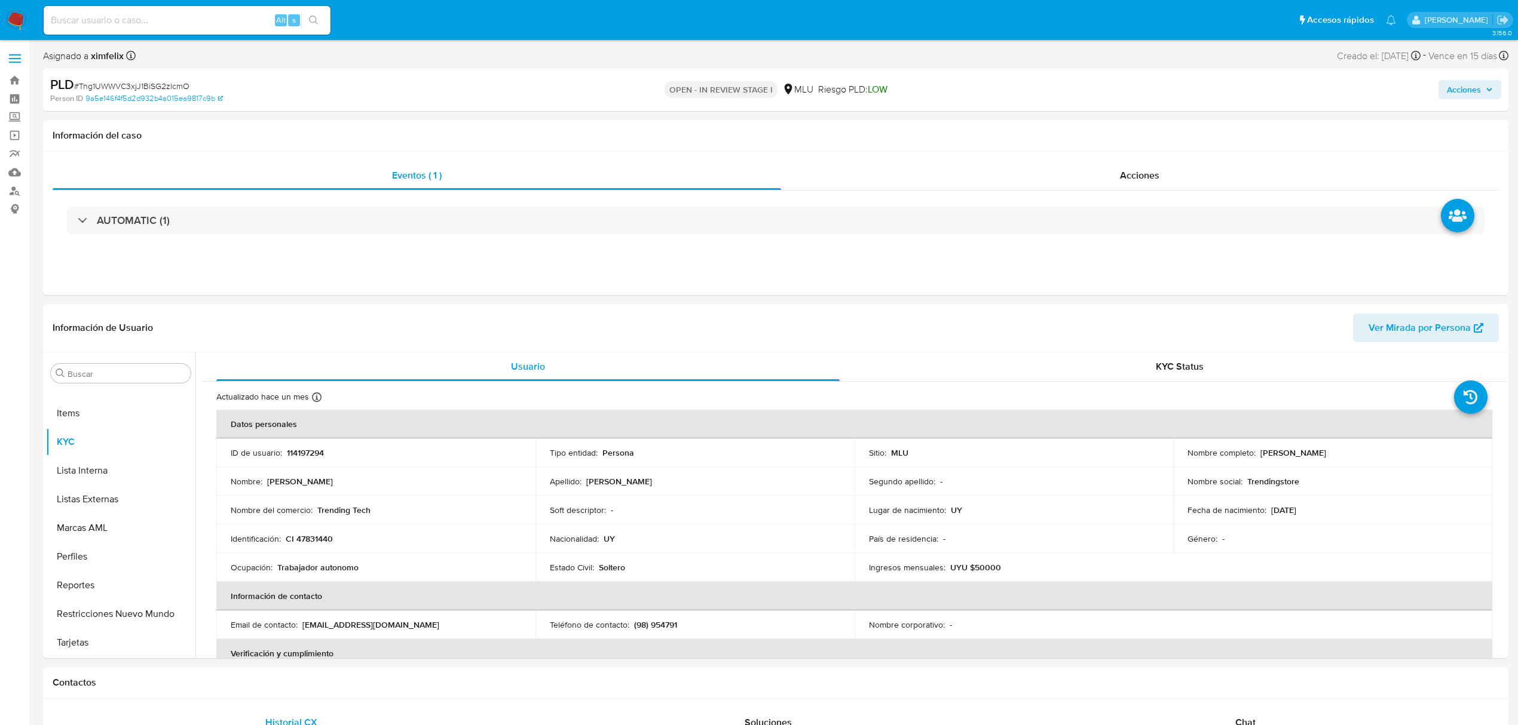
scroll to position [159, 0]
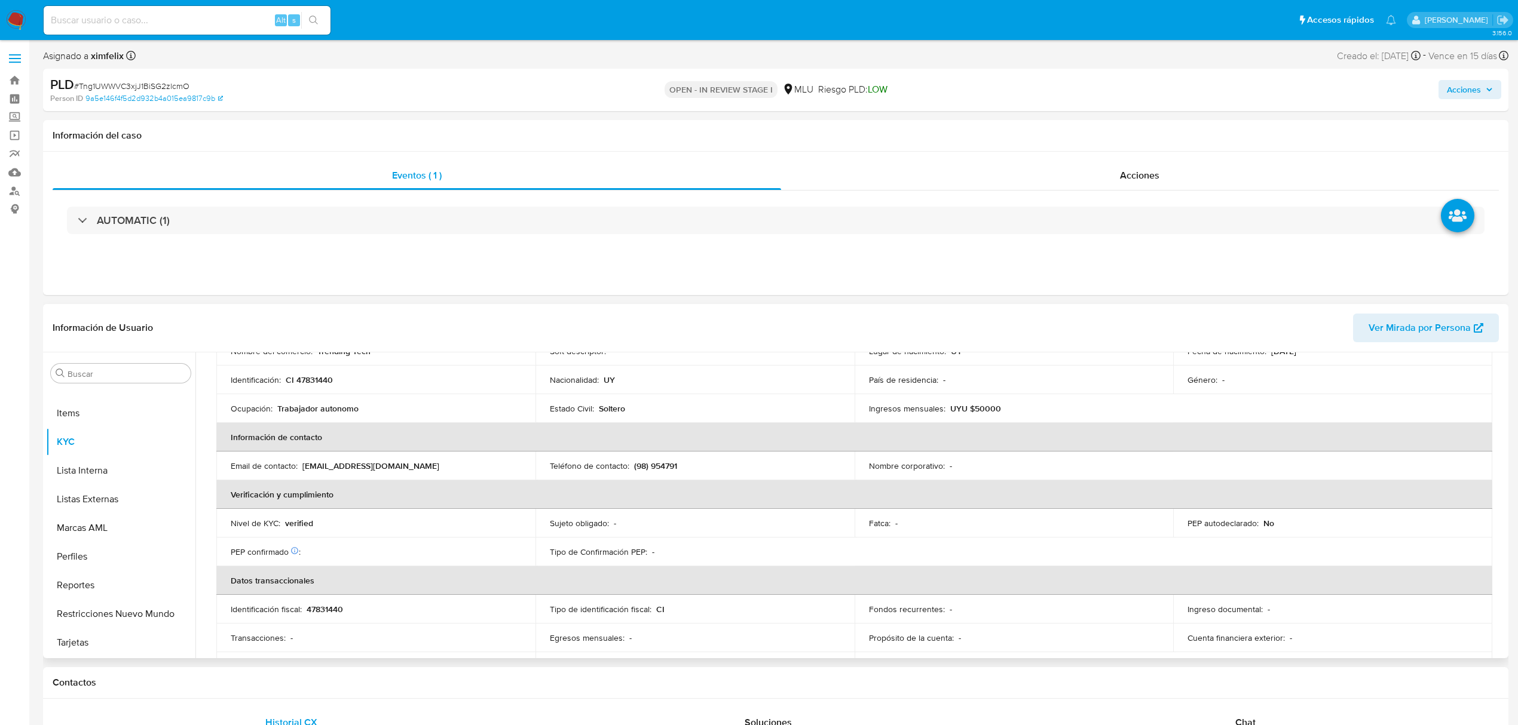
select select "10"
click at [1251, 715] on div "Chat" at bounding box center [1245, 723] width 449 height 29
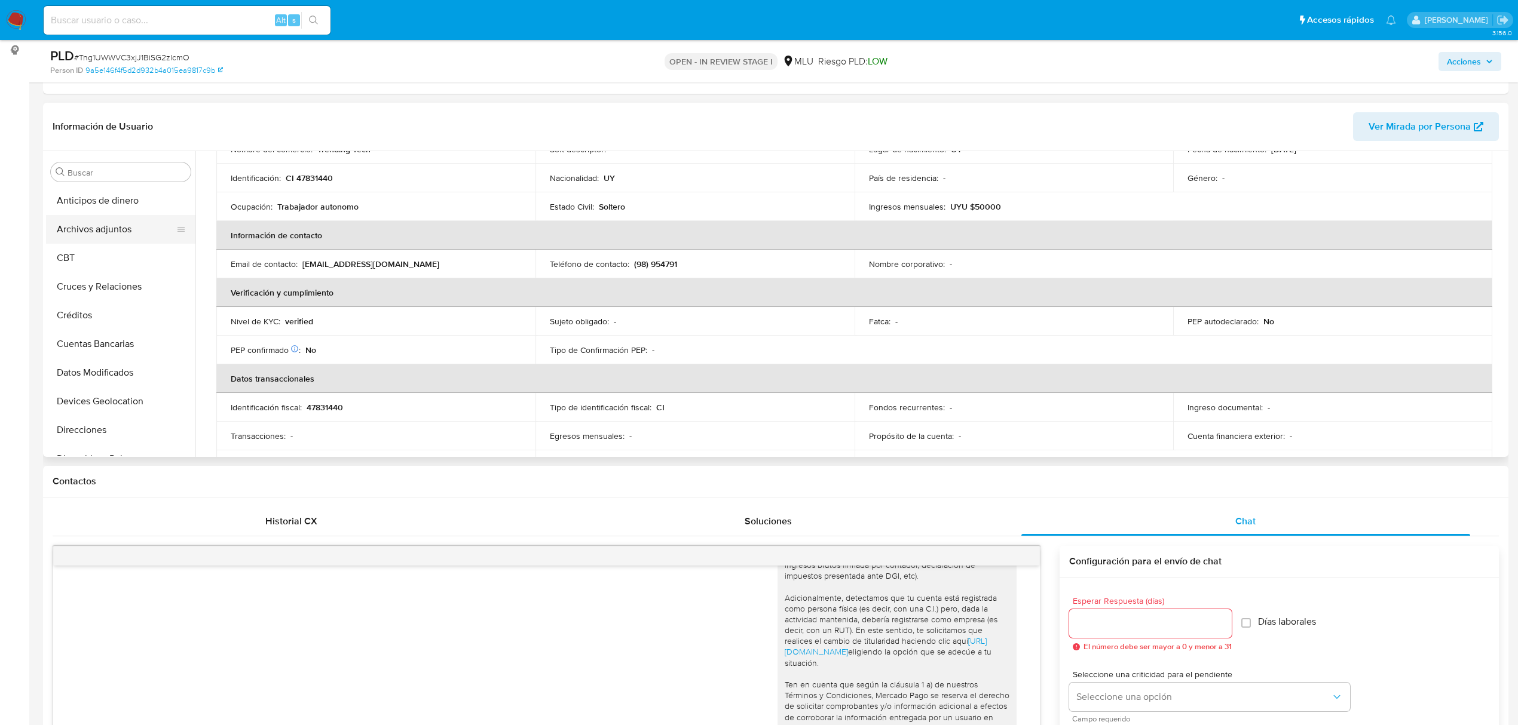
click at [124, 237] on button "Archivos adjuntos" at bounding box center [116, 229] width 140 height 29
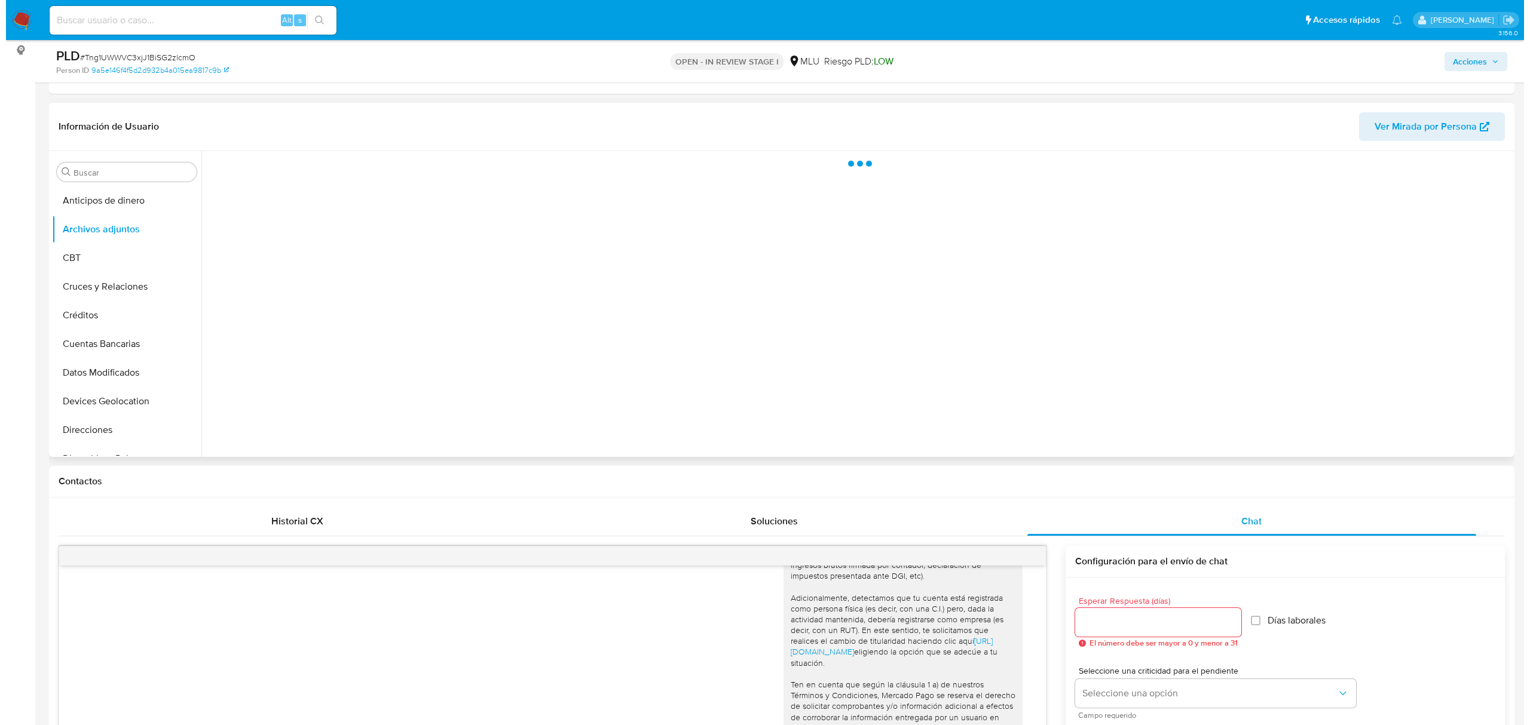
scroll to position [0, 0]
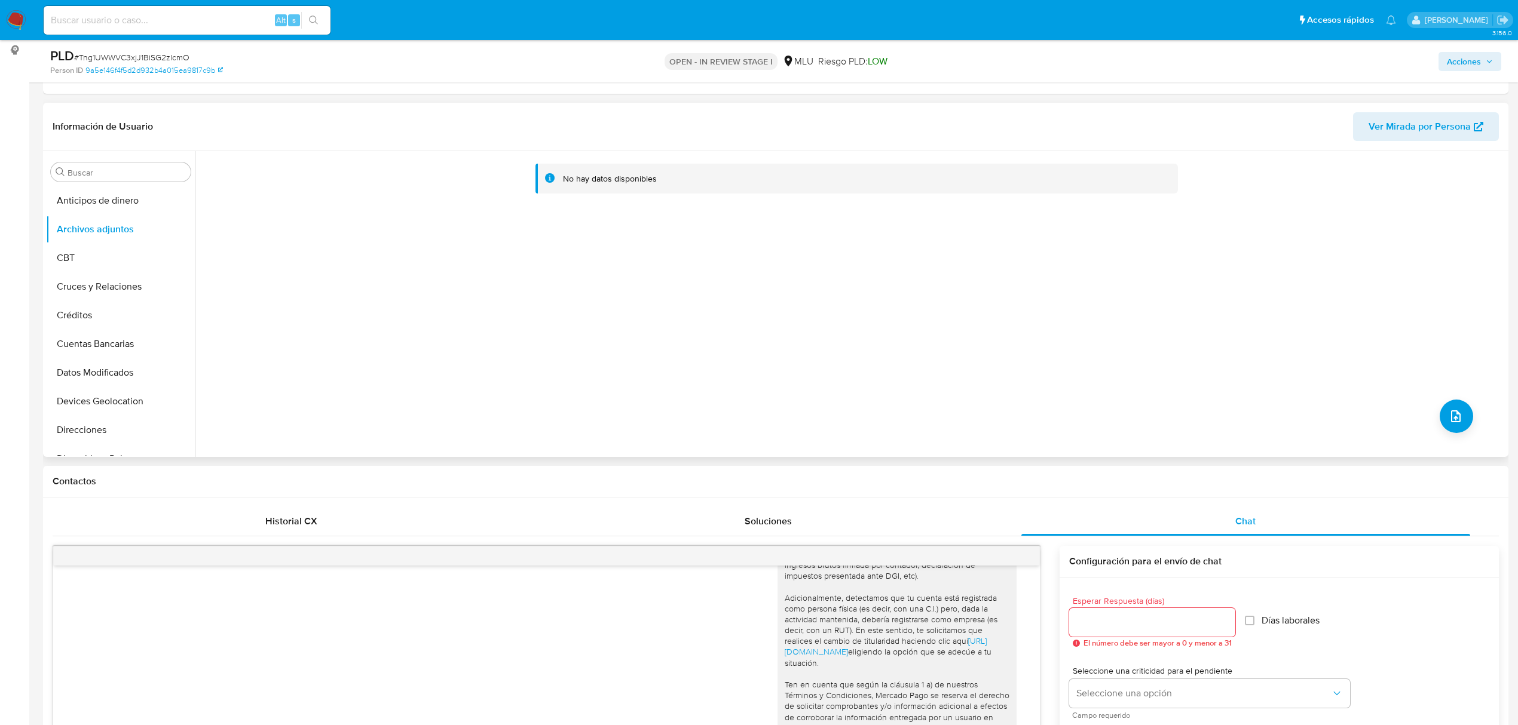
drag, startPoint x: 1440, startPoint y: 400, endPoint x: 1437, endPoint y: 407, distance: 8.0
click at [1440, 400] on div "No hay datos disponibles" at bounding box center [850, 304] width 1310 height 306
click at [1440, 416] on button "upload-file" at bounding box center [1456, 416] width 33 height 33
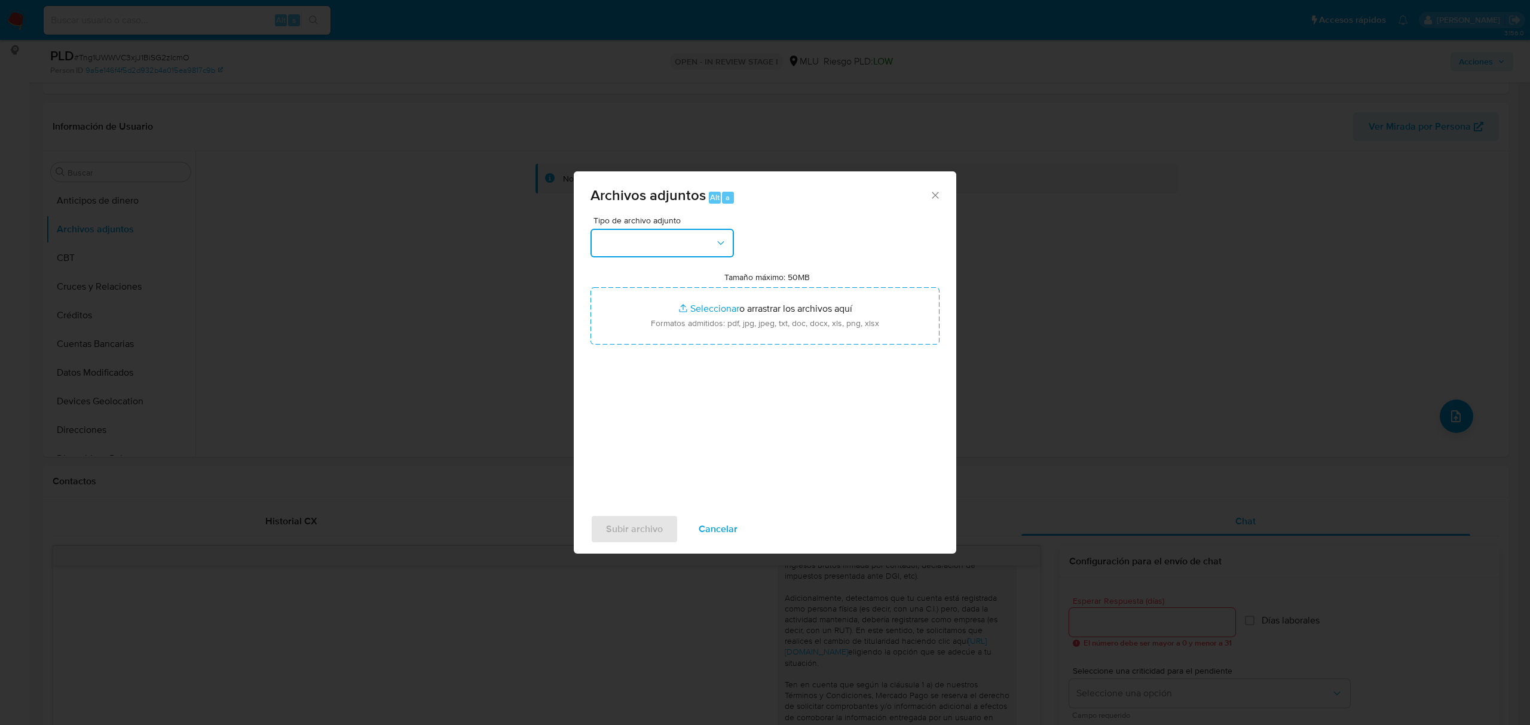
click at [642, 238] on button "button" at bounding box center [661, 243] width 143 height 29
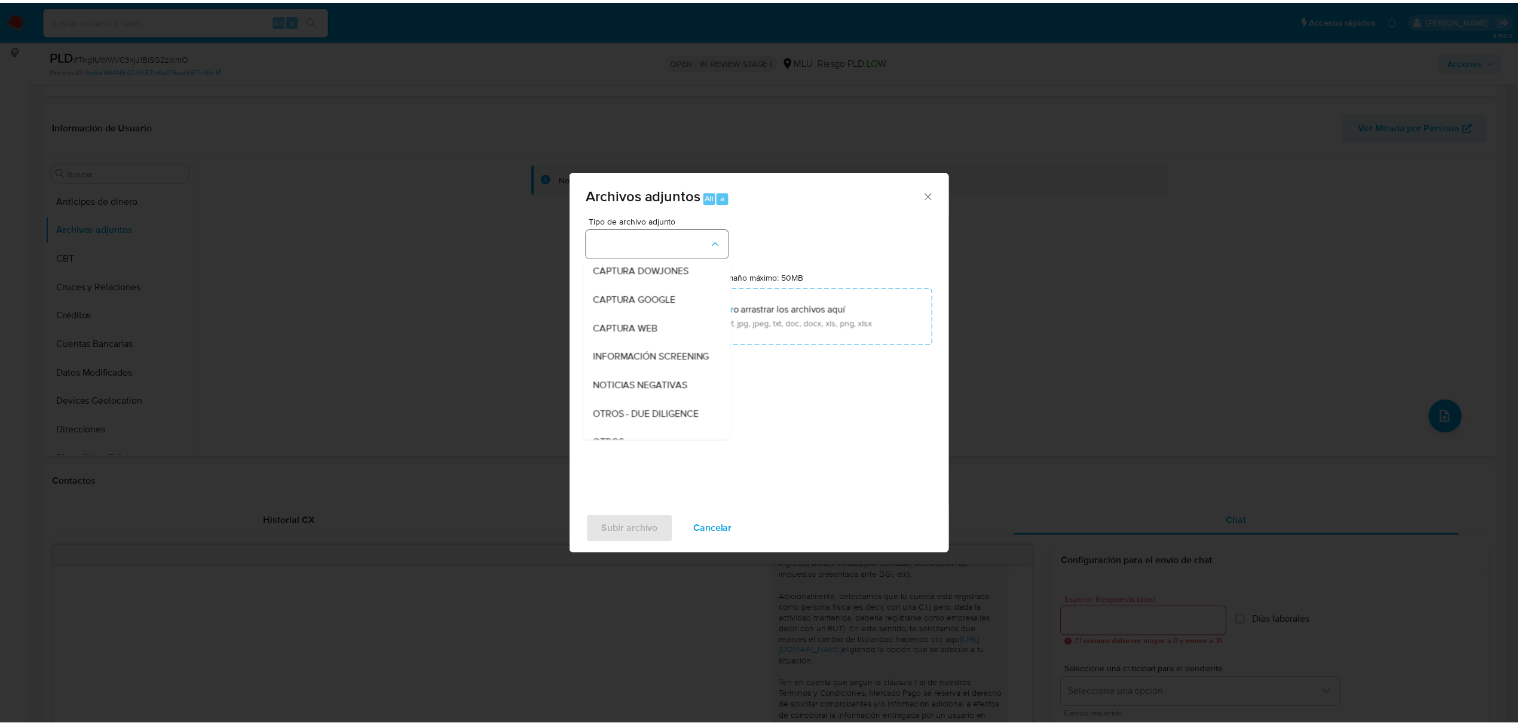
scroll to position [62, 0]
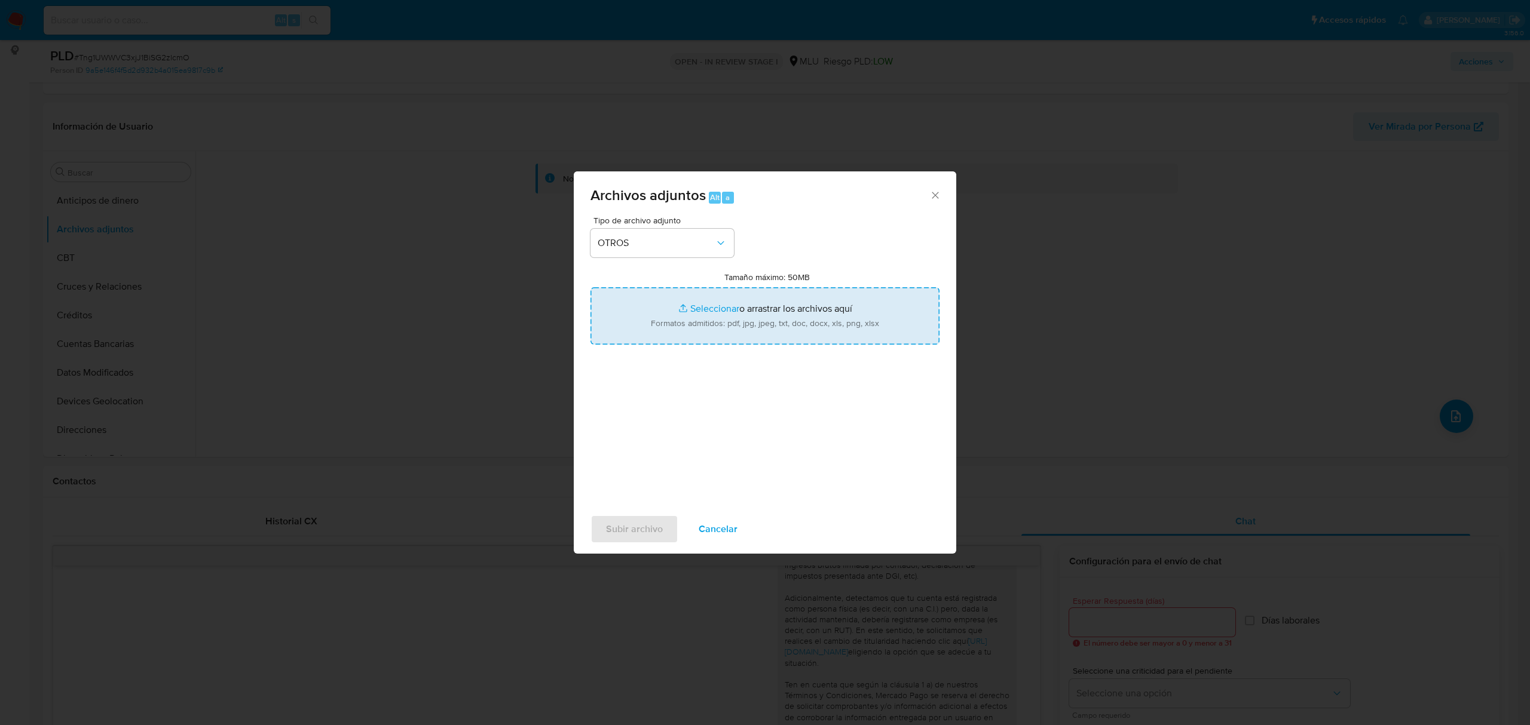
type input "C:\fakepath\Anexo 114197294 18_08_2025.pdf"
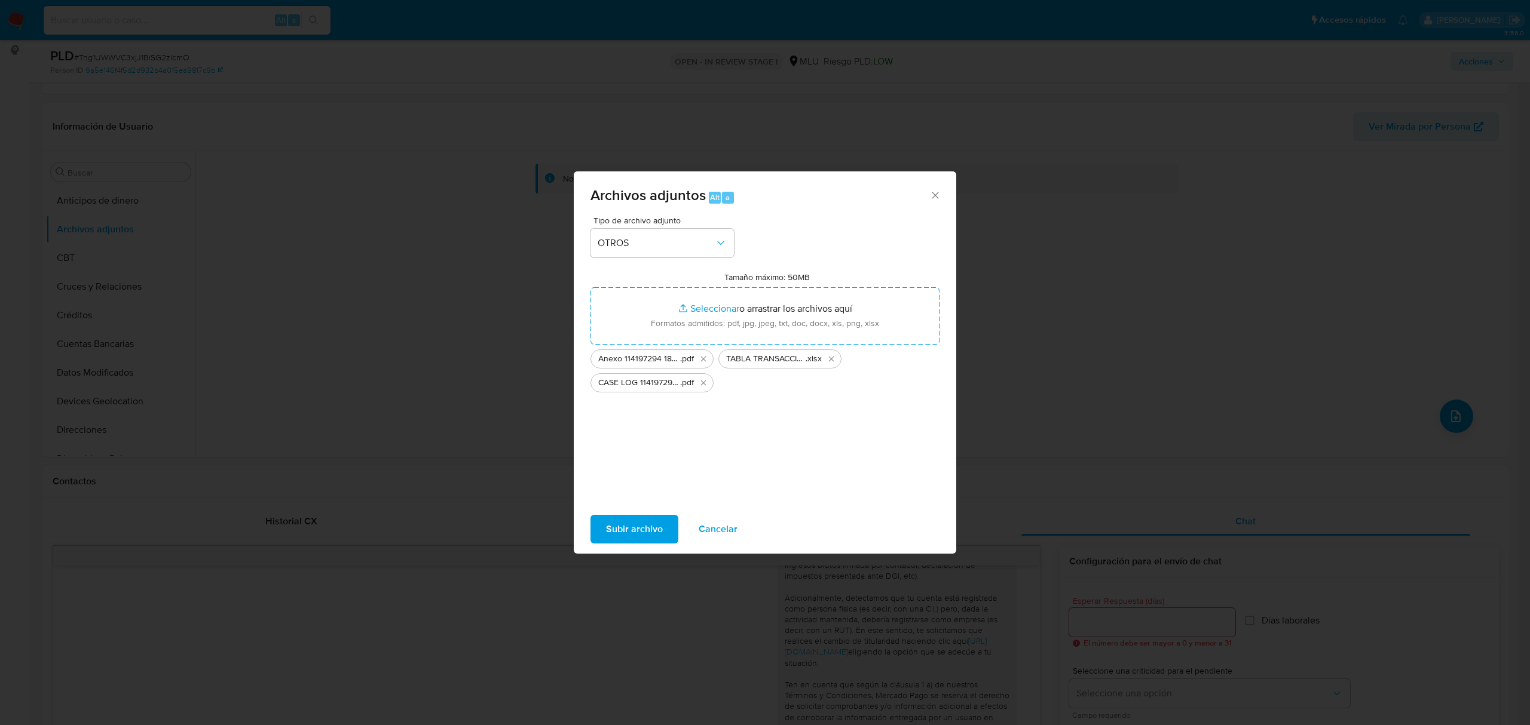
click at [629, 529] on span "Subir archivo" at bounding box center [634, 529] width 57 height 26
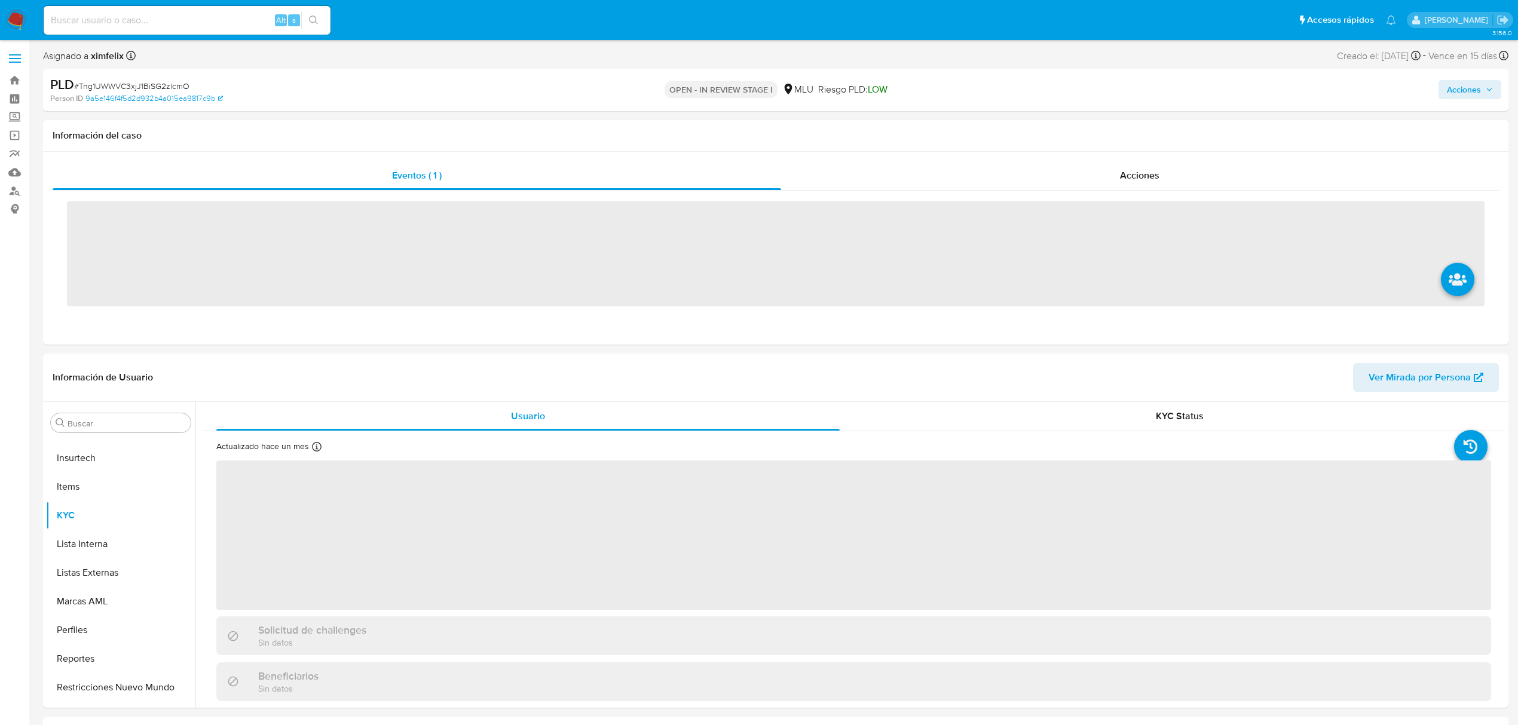
scroll to position [534, 0]
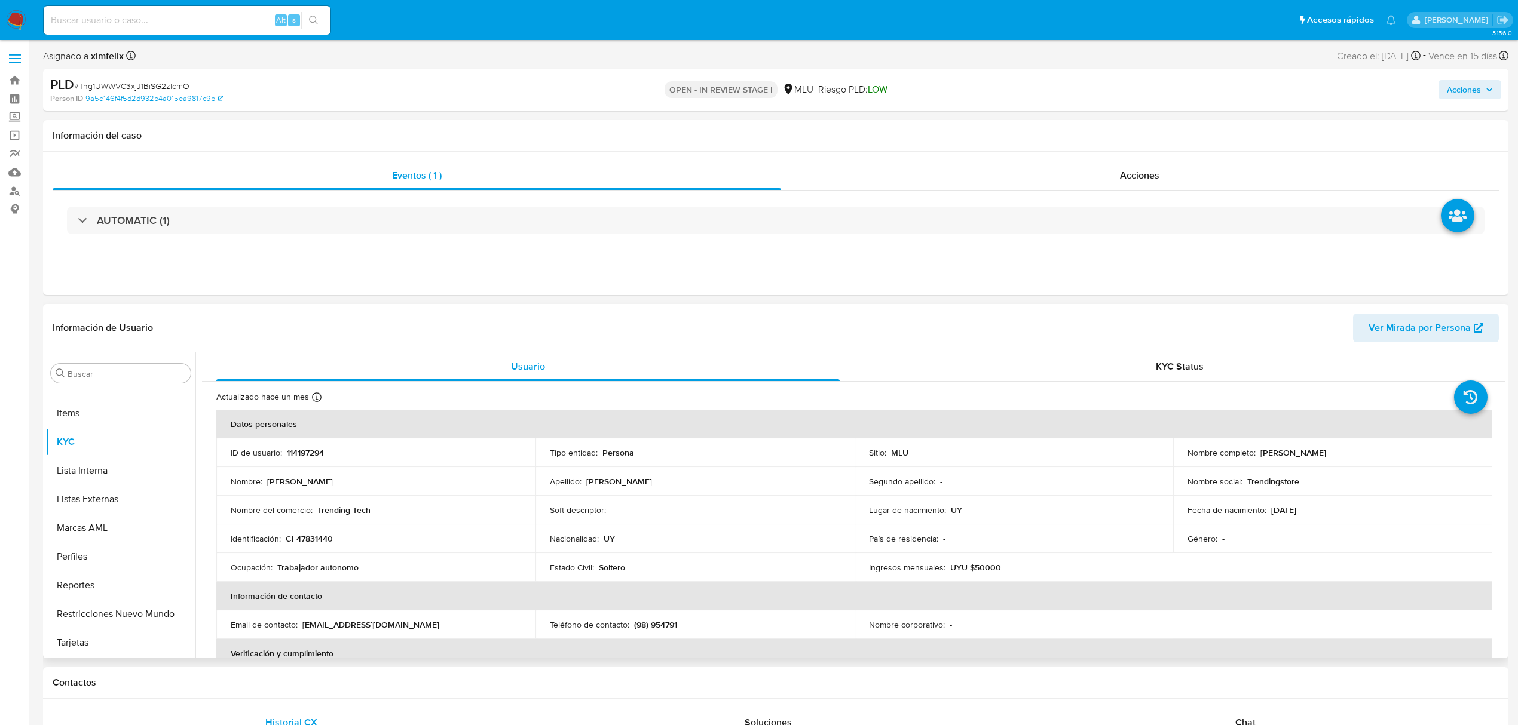
select select "10"
click at [108, 429] on button "Archivos adjuntos" at bounding box center [116, 431] width 140 height 29
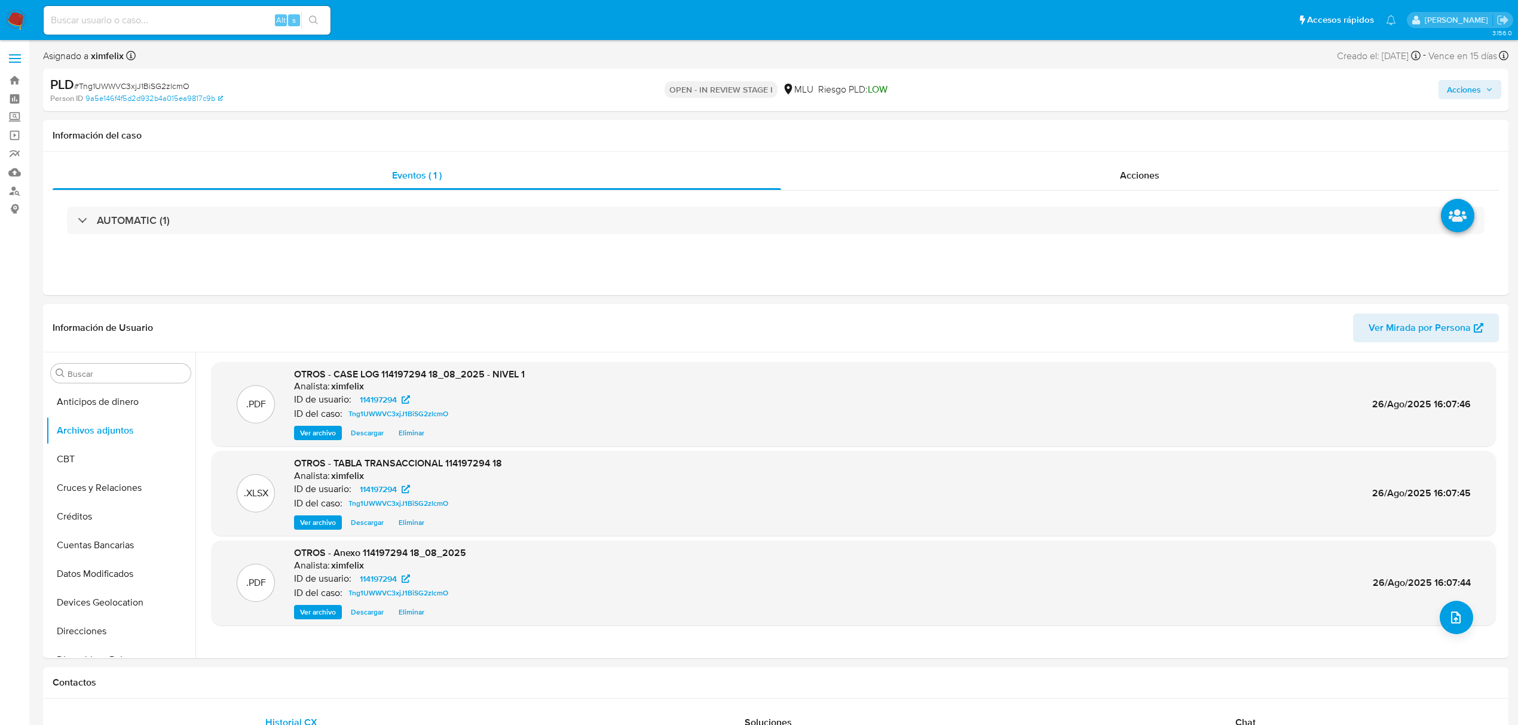
click at [1469, 87] on span "Acciones" at bounding box center [1464, 89] width 34 height 19
click at [1133, 122] on span "Resolución del caso" at bounding box center [1130, 128] width 85 height 14
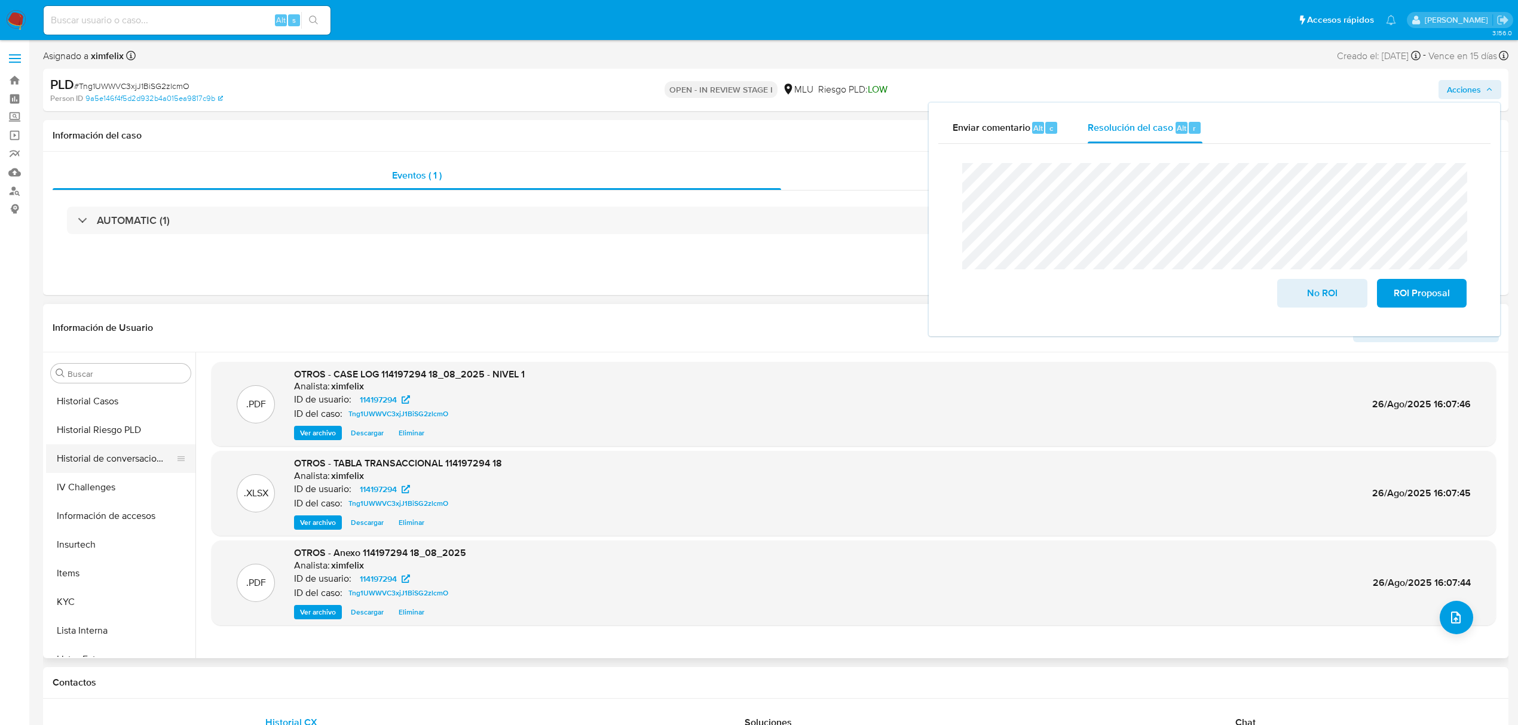
scroll to position [534, 0]
click at [92, 439] on button "KYC" at bounding box center [116, 442] width 140 height 29
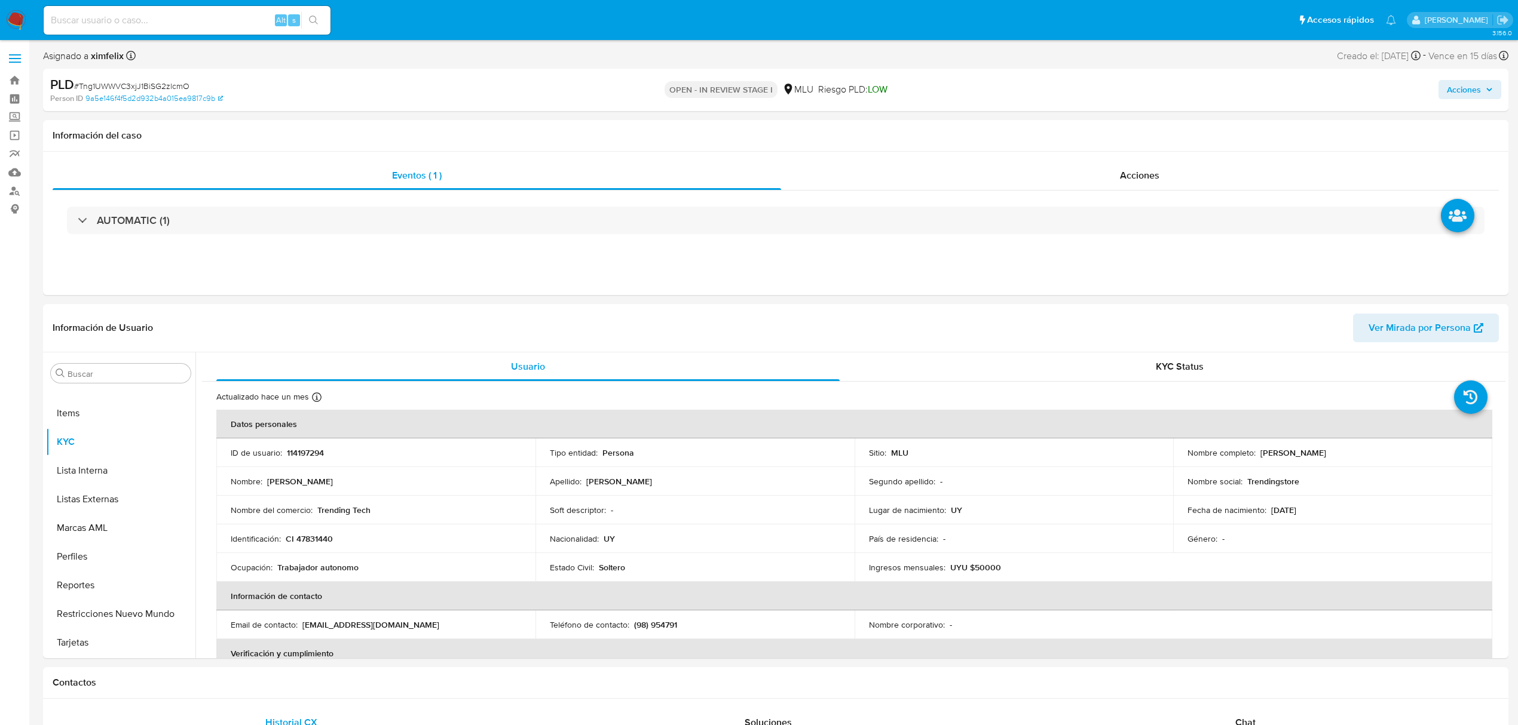
click at [1461, 93] on span "Acciones" at bounding box center [1464, 89] width 34 height 19
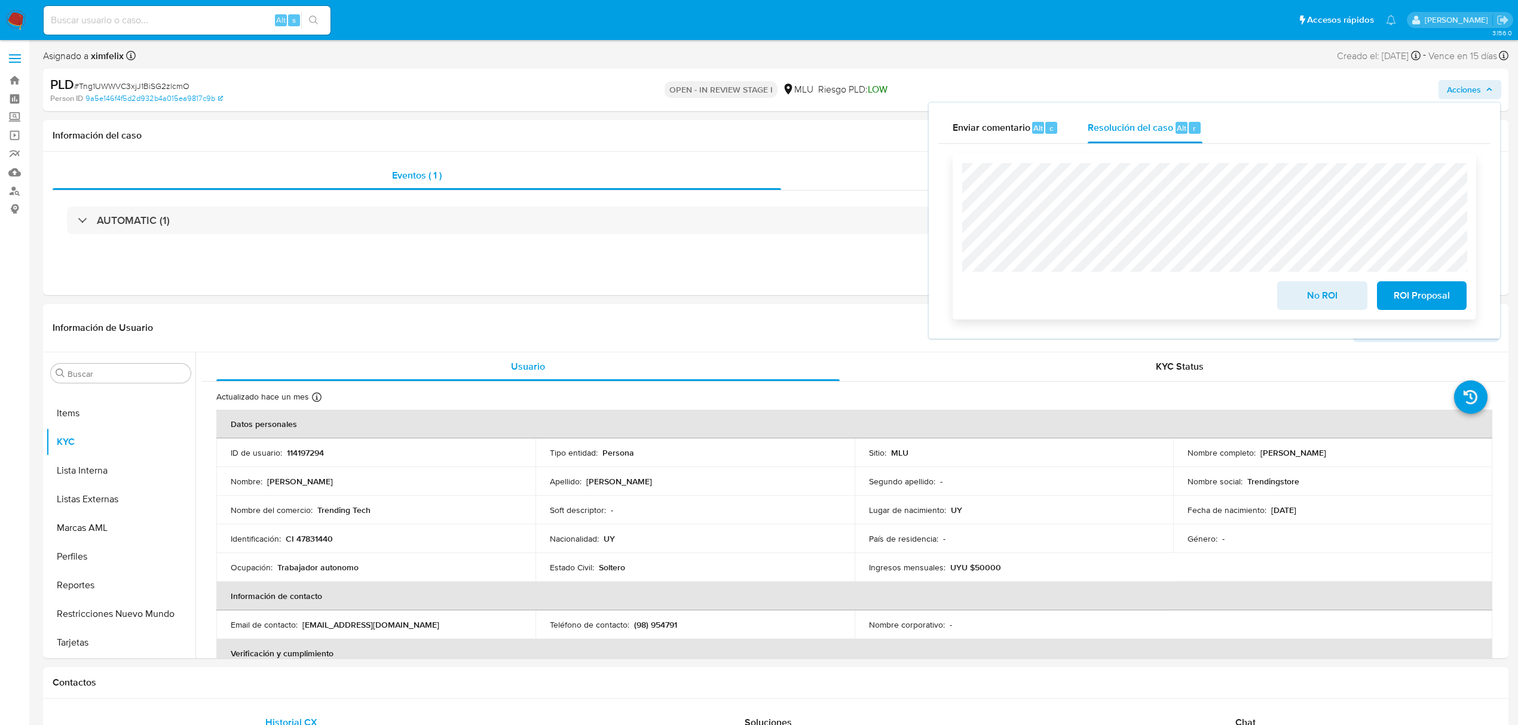
click at [1344, 292] on span "No ROI" at bounding box center [1322, 296] width 59 height 26
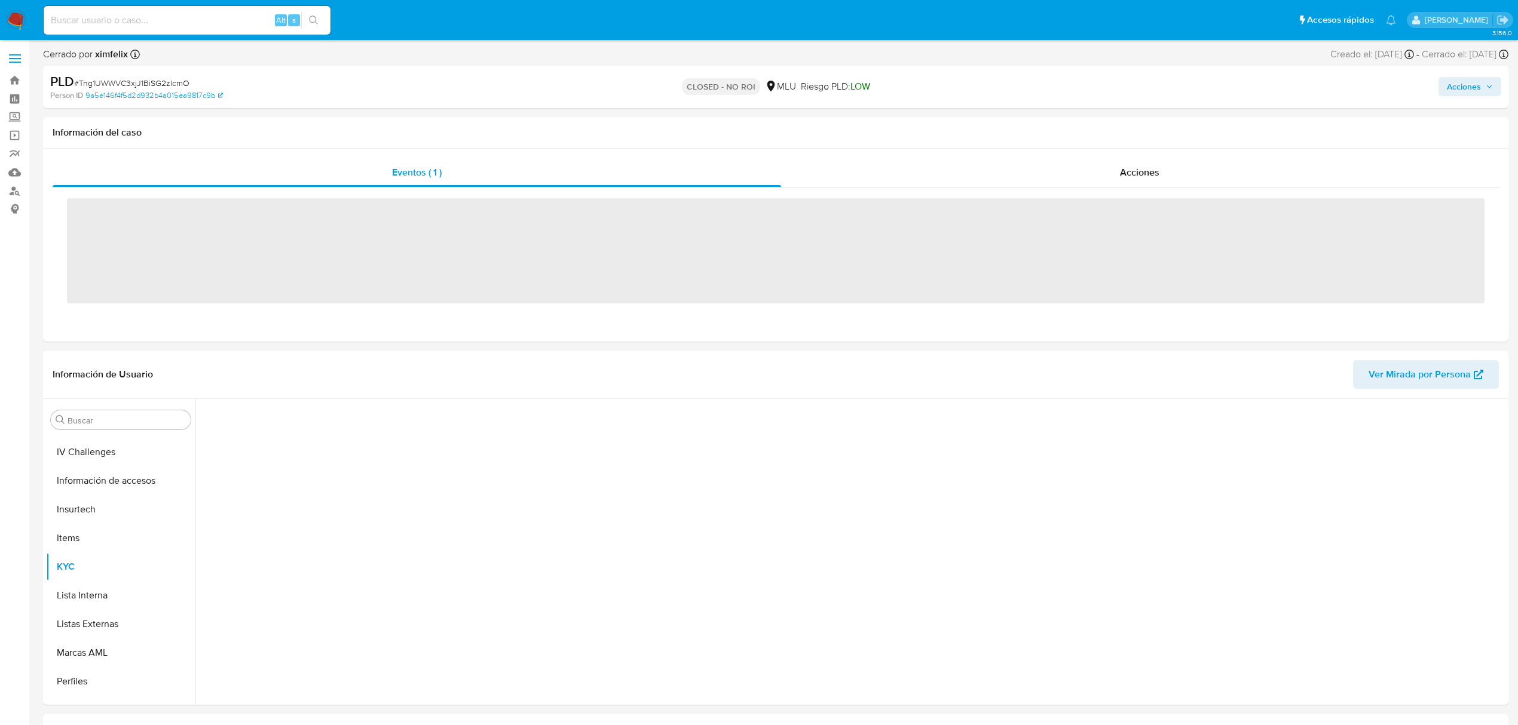
scroll to position [534, 0]
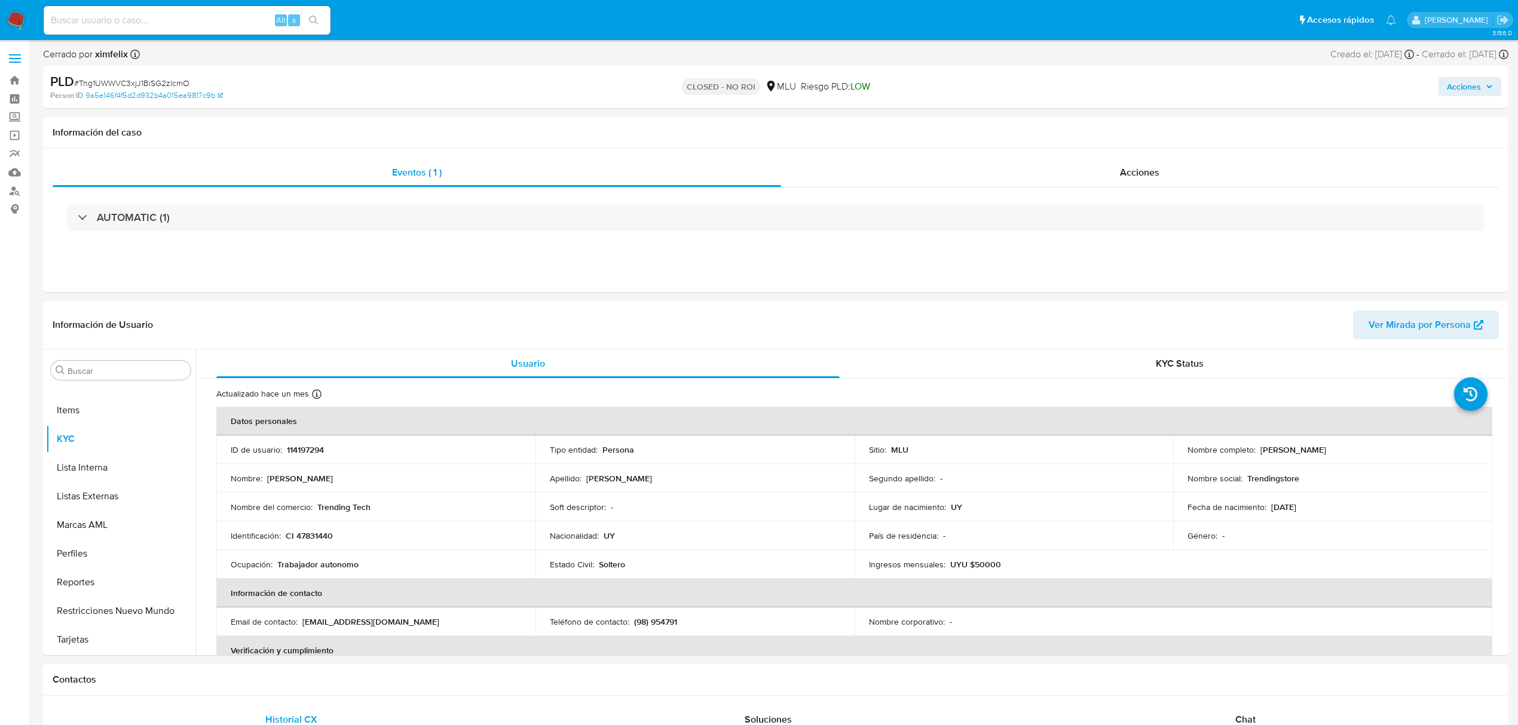
select select "10"
click at [231, 19] on input at bounding box center [187, 21] width 287 height 16
paste input "KJknyluXCImzJpzx0w1UPbHe"
type input "KJknyluXCImzJpzx0w1UPbHe"
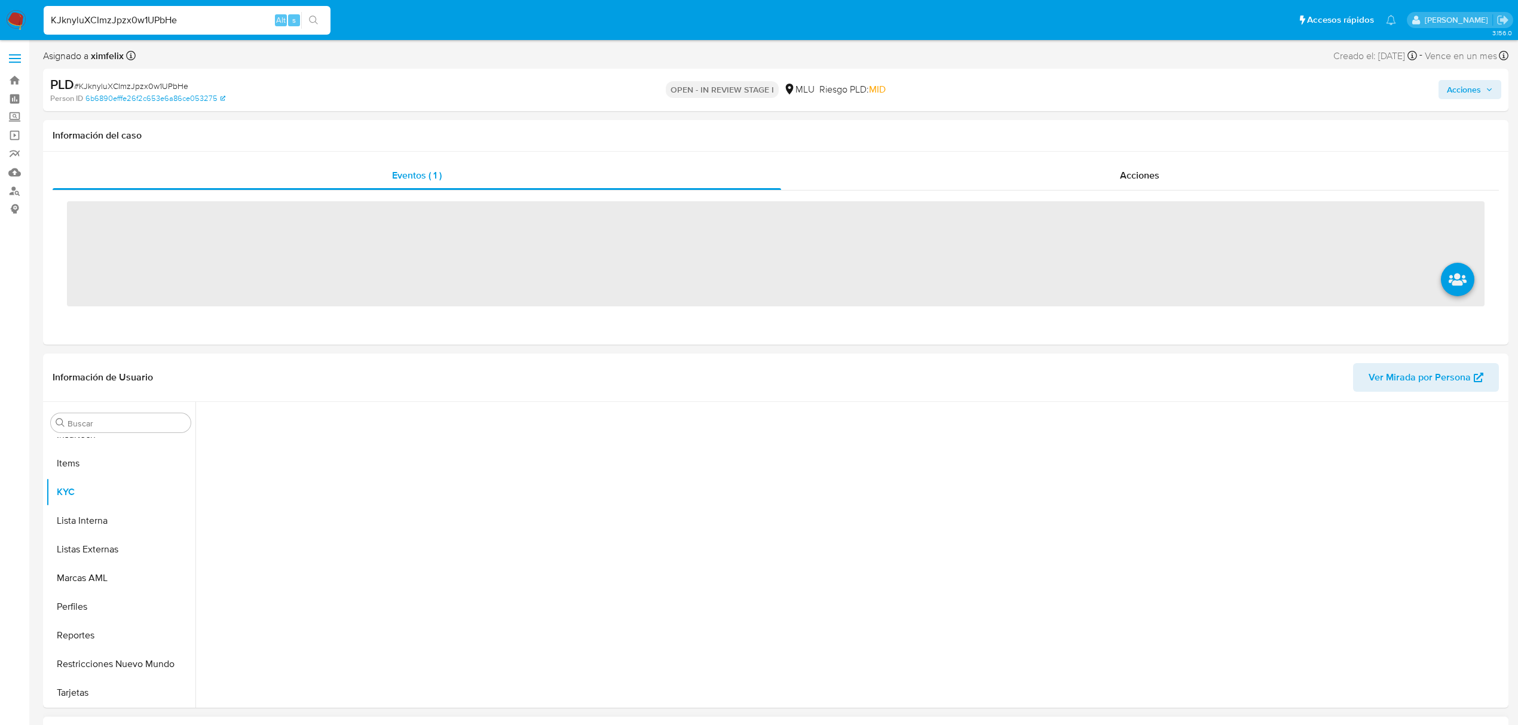
scroll to position [534, 0]
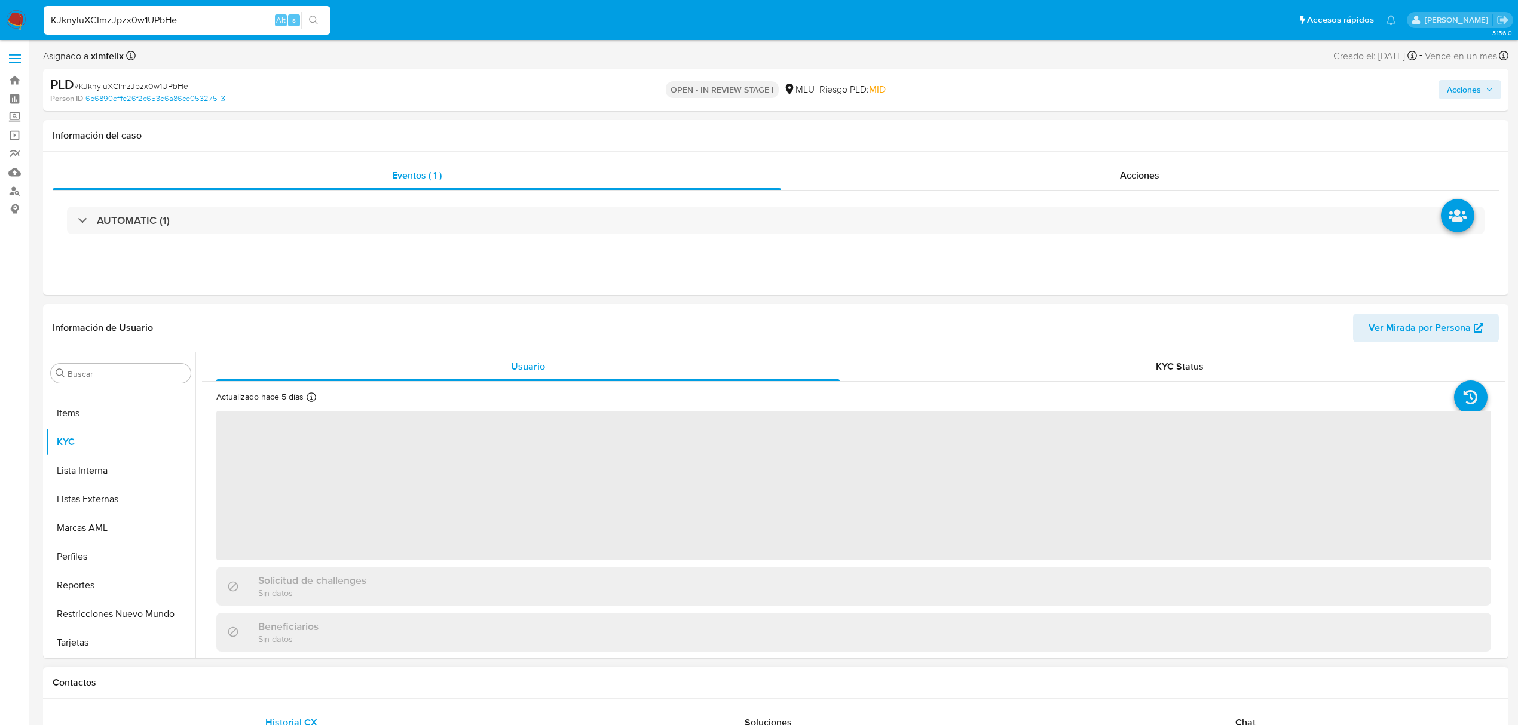
select select "10"
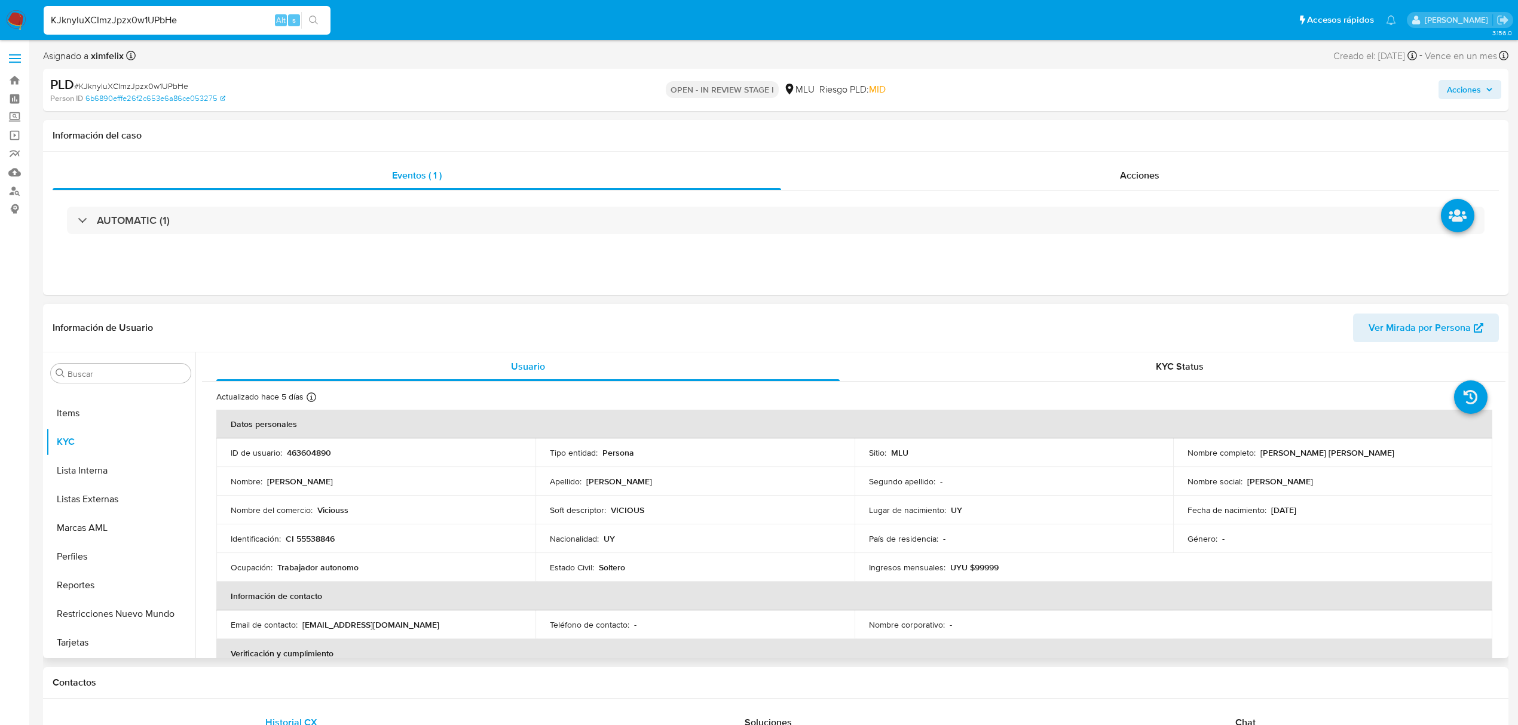
click at [1398, 332] on span "Ver Mirada por Persona" at bounding box center [1419, 328] width 102 height 29
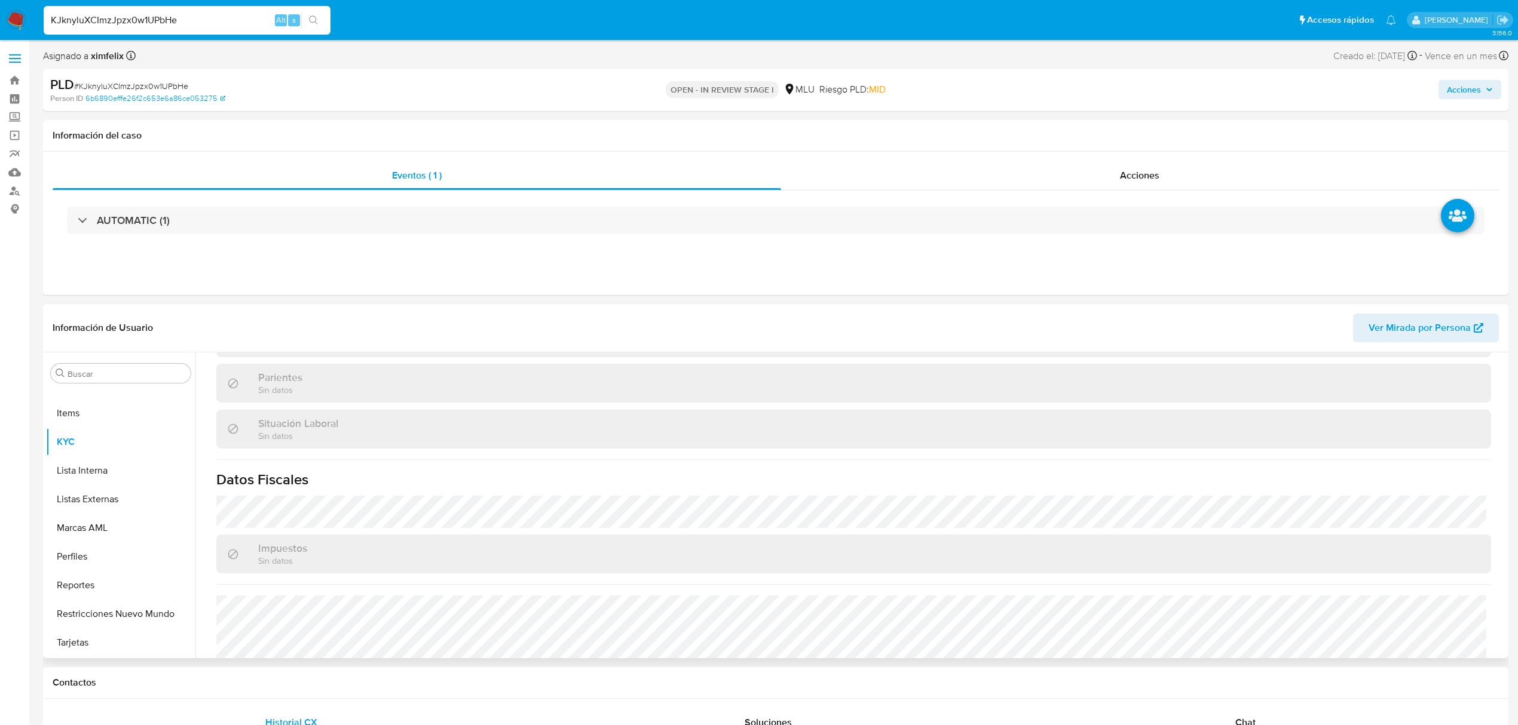
scroll to position [589, 0]
drag, startPoint x: 216, startPoint y: 11, endPoint x: 221, endPoint y: 20, distance: 9.9
click at [218, 16] on input "KJknyluXCImzJpzx0w1UPbHe" at bounding box center [187, 21] width 287 height 16
click at [221, 20] on input "KJknyluXCImzJpzx0w1UPbHe" at bounding box center [187, 21] width 287 height 16
drag, startPoint x: 209, startPoint y: 29, endPoint x: 159, endPoint y: 29, distance: 49.6
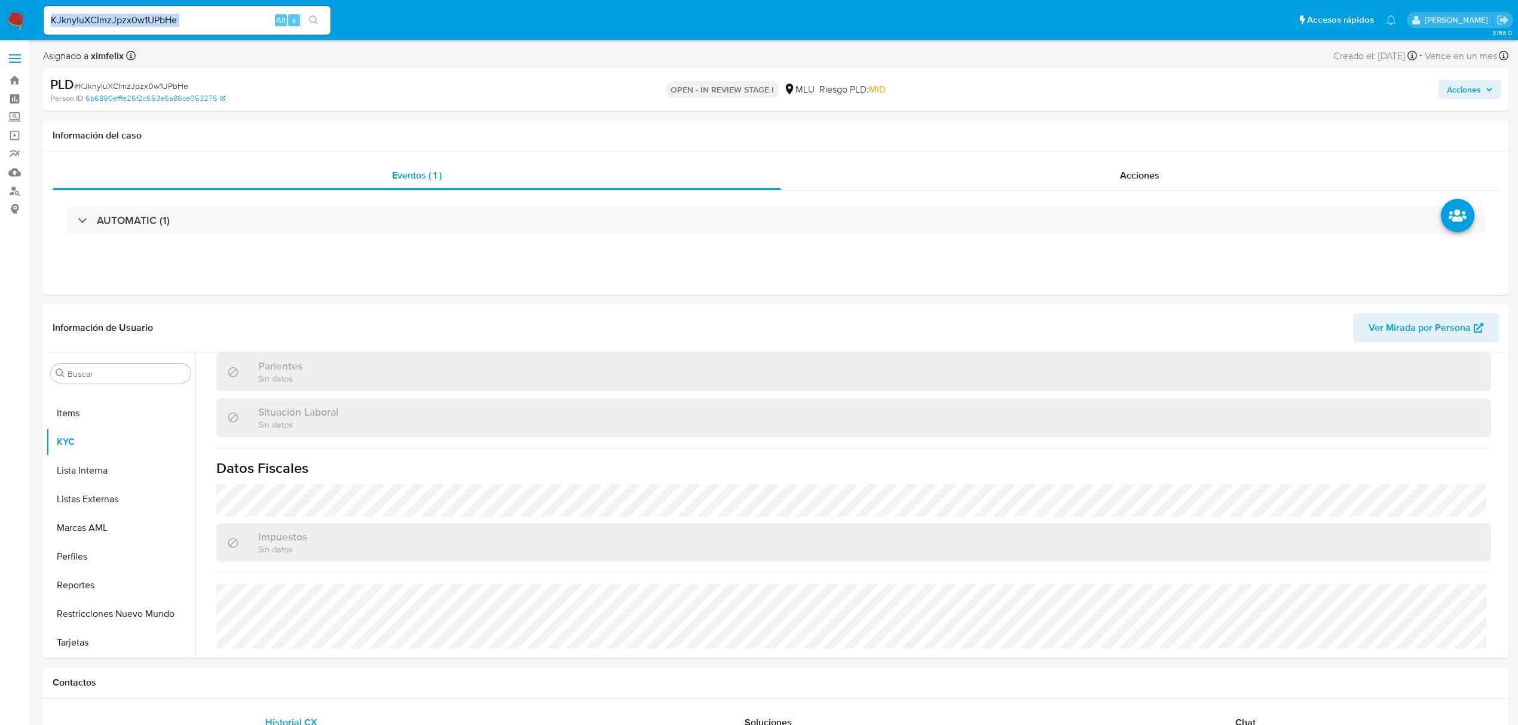
click at [159, 29] on div "KJknyluXCImzJpzx0w1UPbHe Alt s" at bounding box center [187, 20] width 287 height 29
click at [160, 19] on input "KJknyluXCImzJpzx0w1UPbHe" at bounding box center [187, 21] width 287 height 16
paste input "YLBN8xrqcz87TvRuM8EP2R3Q"
type input "YLBN8xrqcz87TvRuM8EP2R3Q"
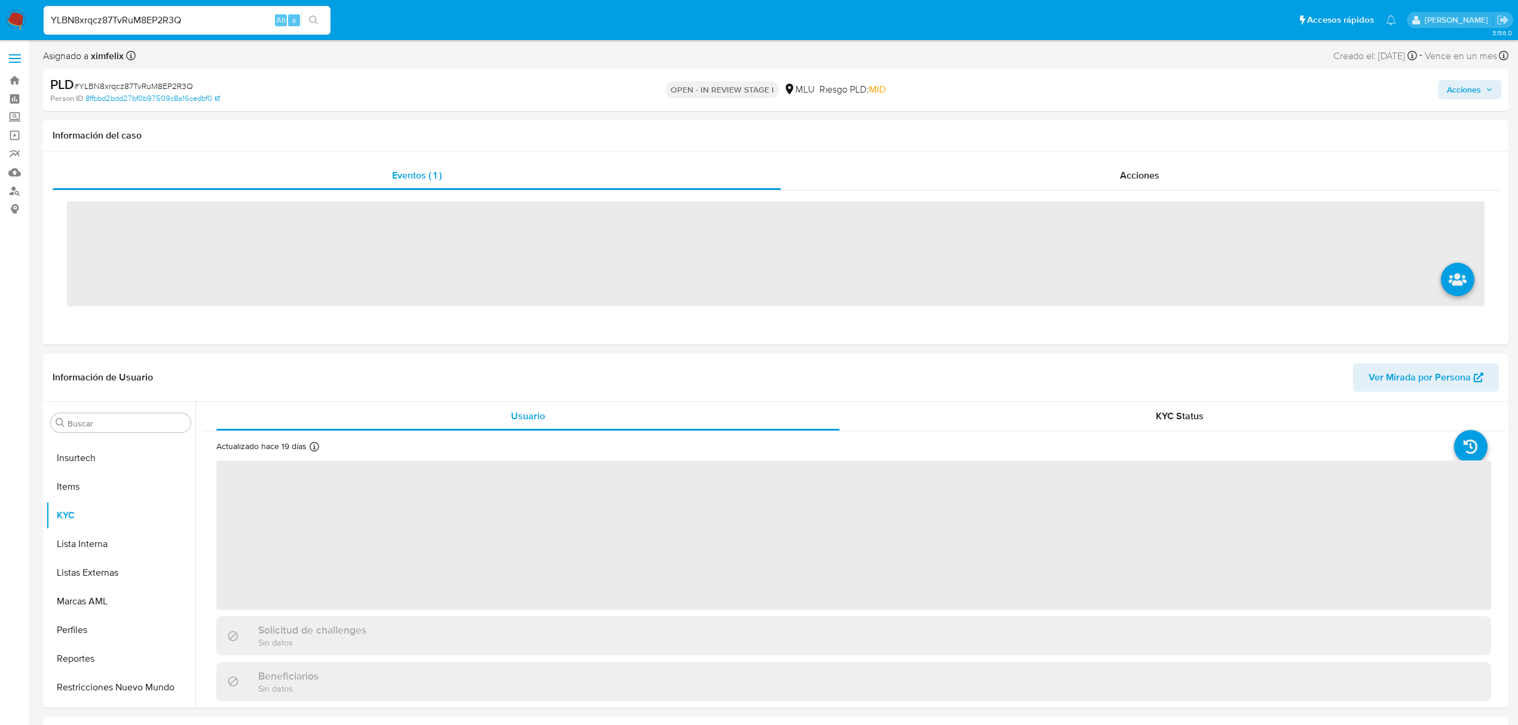
scroll to position [534, 0]
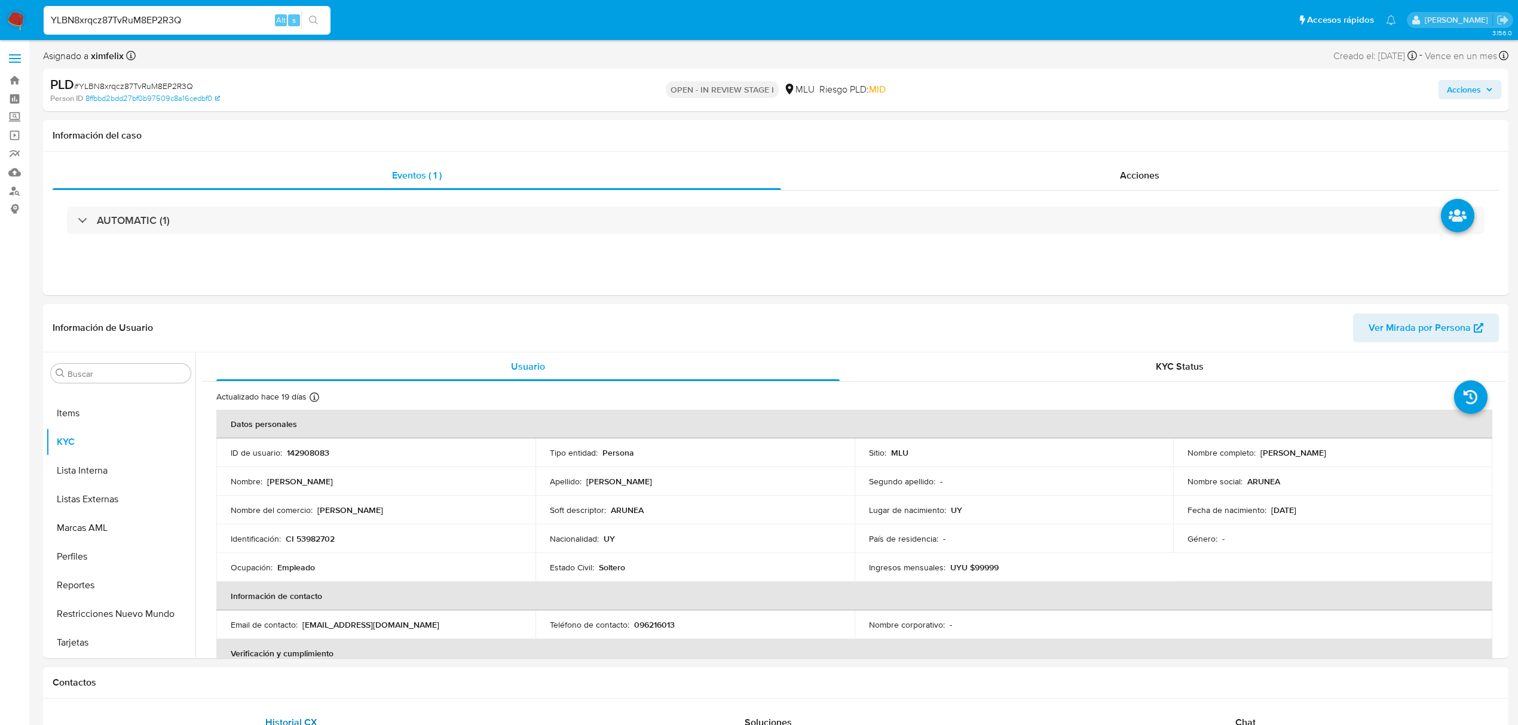
select select "10"
click at [1441, 323] on span "Ver Mirada por Persona" at bounding box center [1419, 328] width 102 height 29
click at [297, 563] on p "Empleado" at bounding box center [296, 567] width 38 height 11
copy p "Empleado"
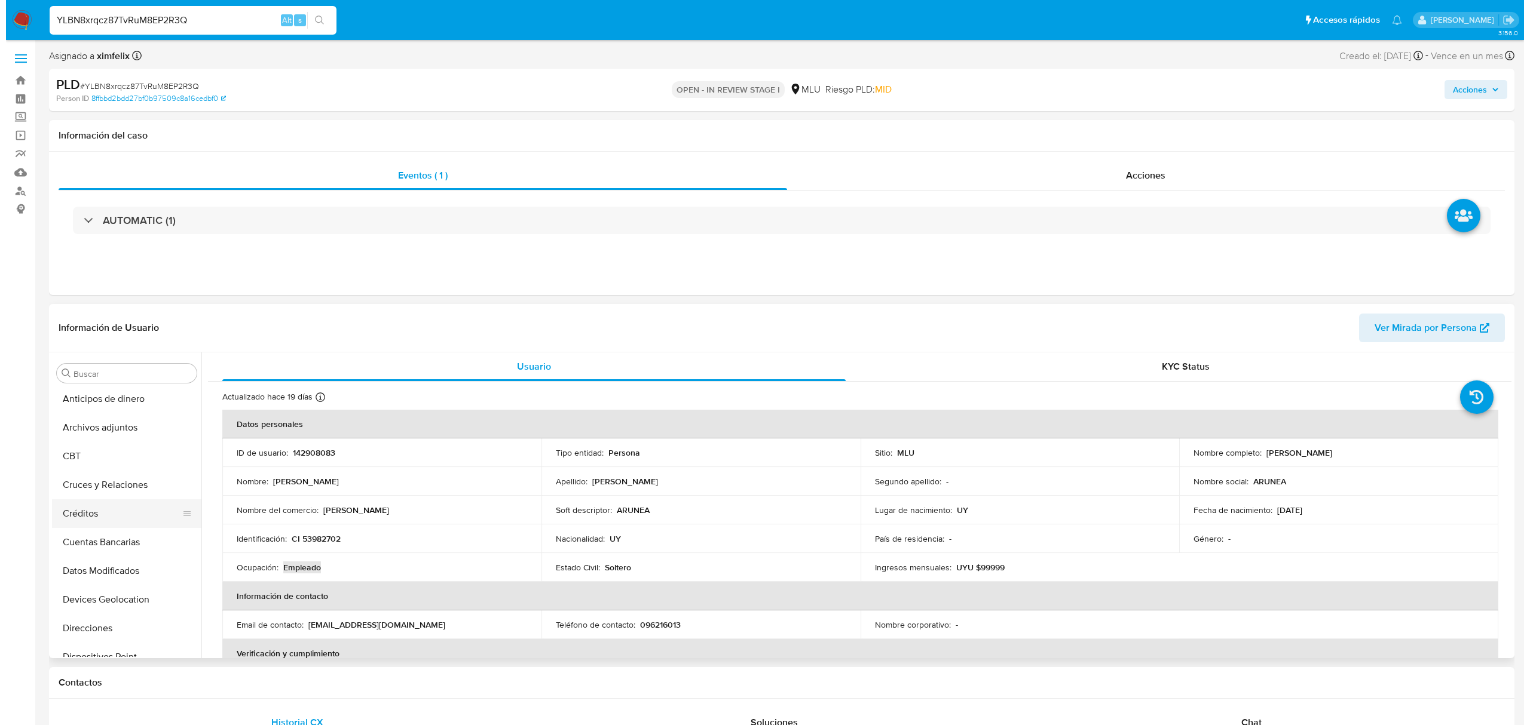
scroll to position [0, 0]
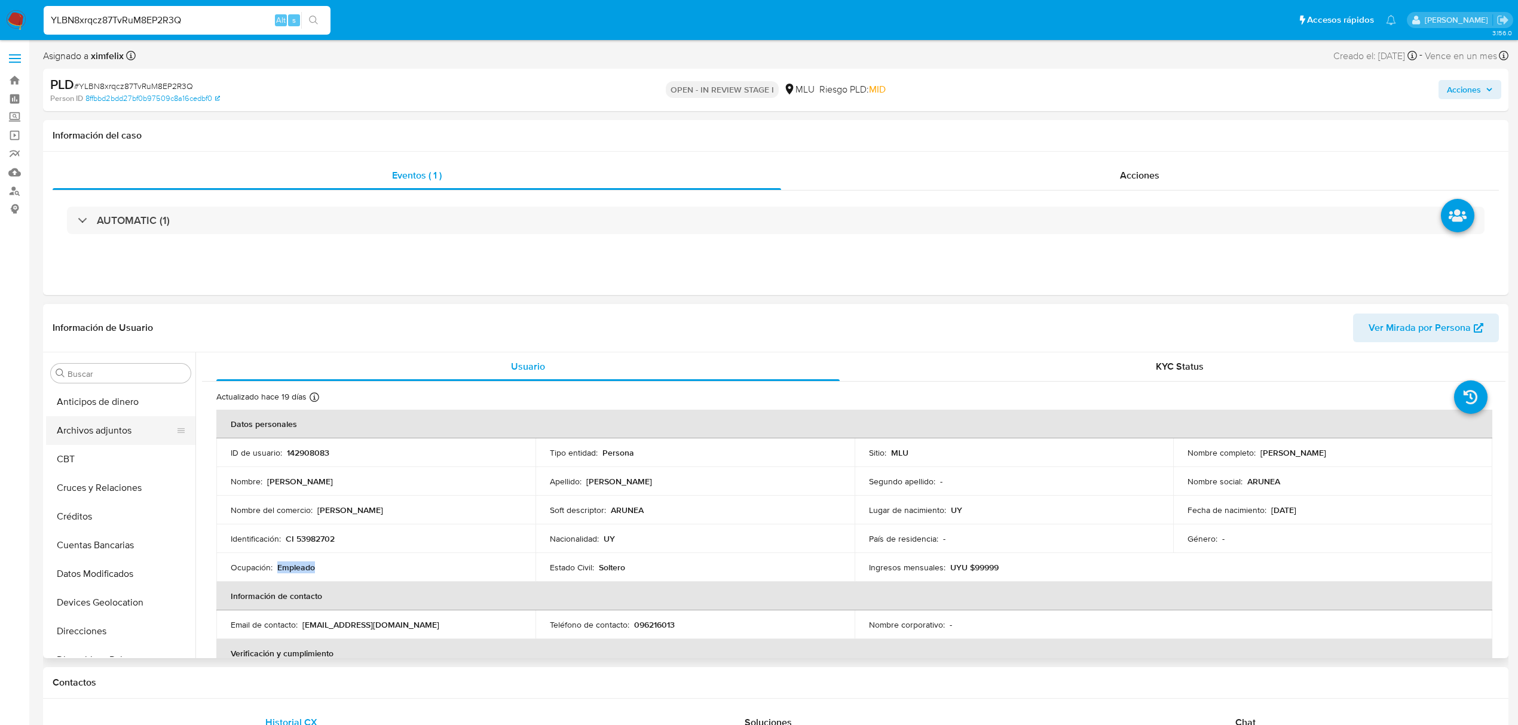
click at [117, 428] on button "Archivos adjuntos" at bounding box center [116, 431] width 140 height 29
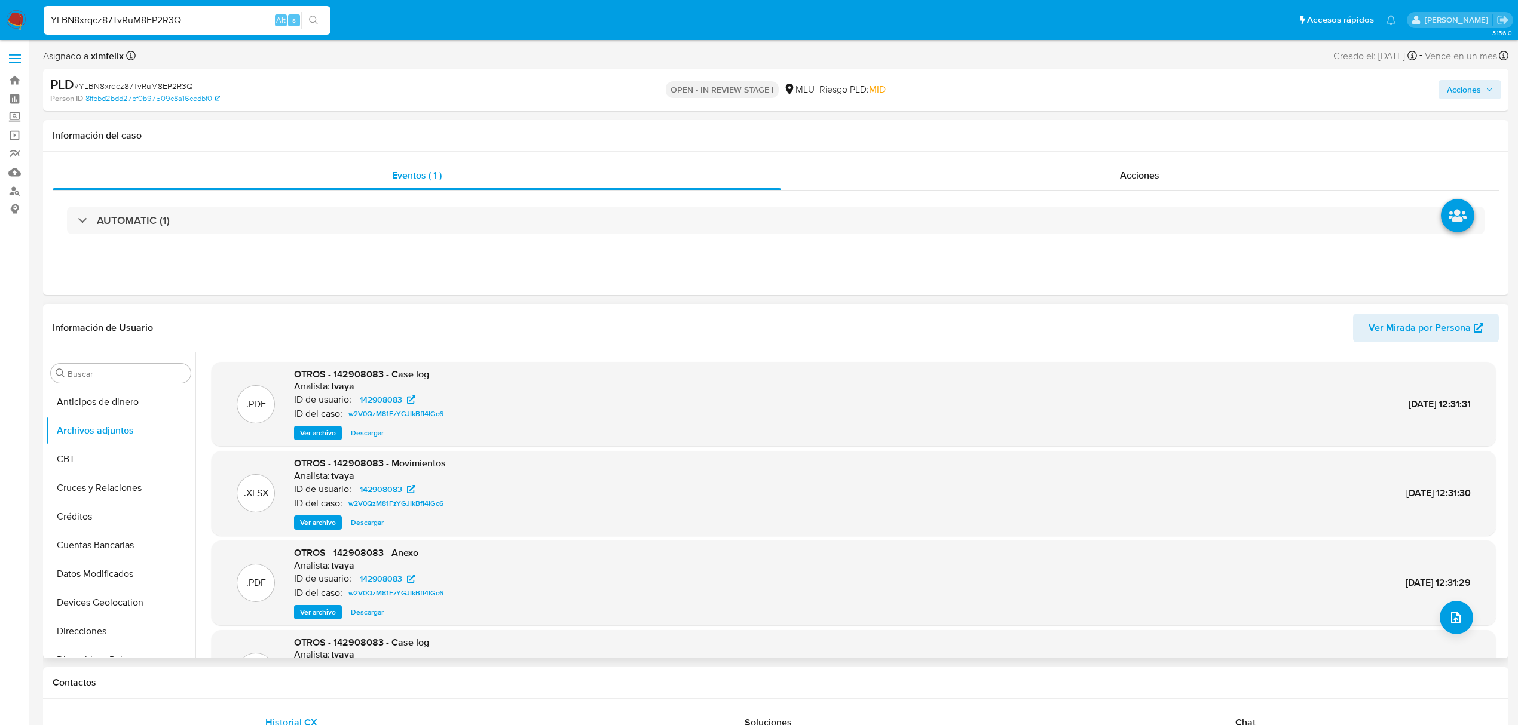
click at [313, 438] on span "Ver archivo" at bounding box center [318, 433] width 36 height 12
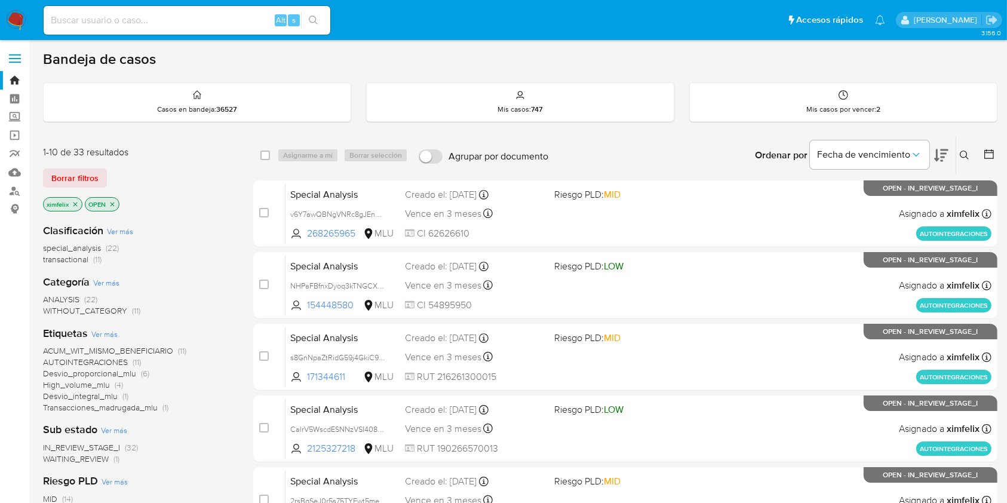
click at [72, 204] on icon "close-filter" at bounding box center [75, 204] width 7 height 7
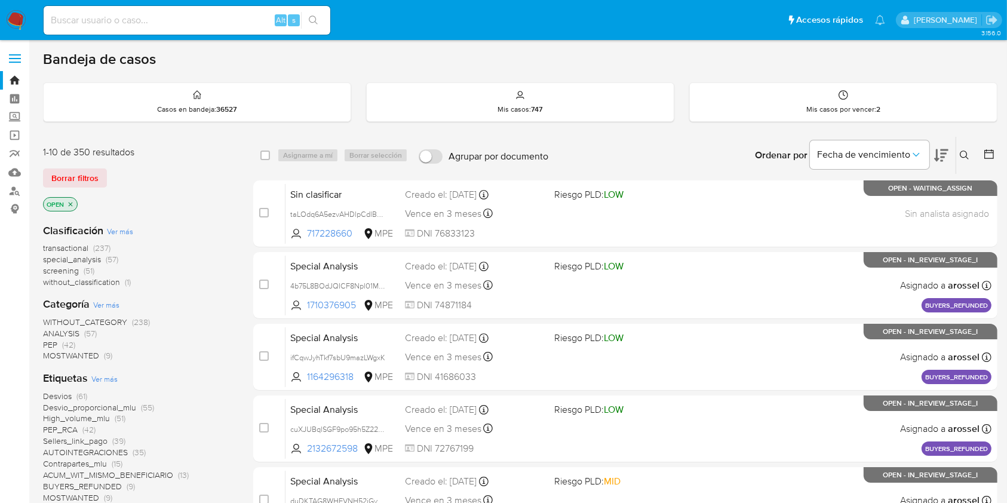
click at [72, 204] on icon "close-filter" at bounding box center [70, 204] width 7 height 7
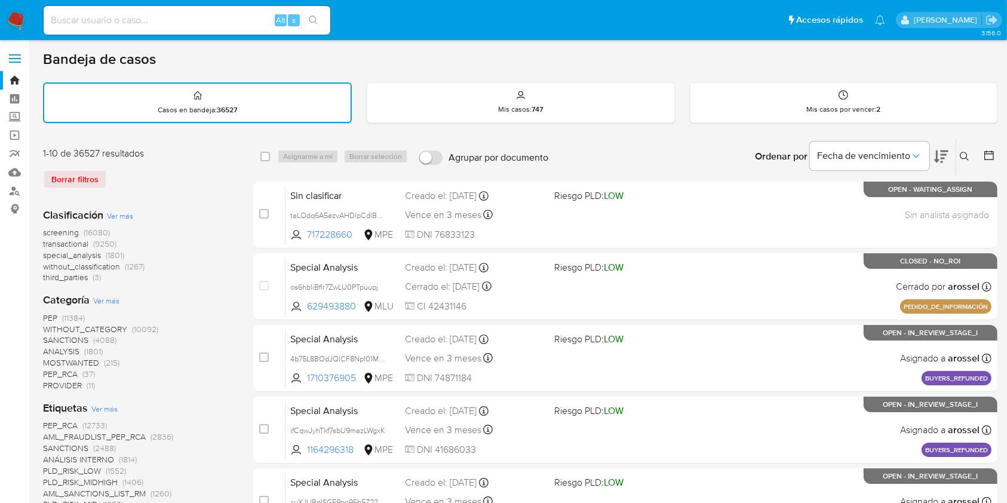
click at [987, 160] on icon at bounding box center [990, 155] width 12 height 12
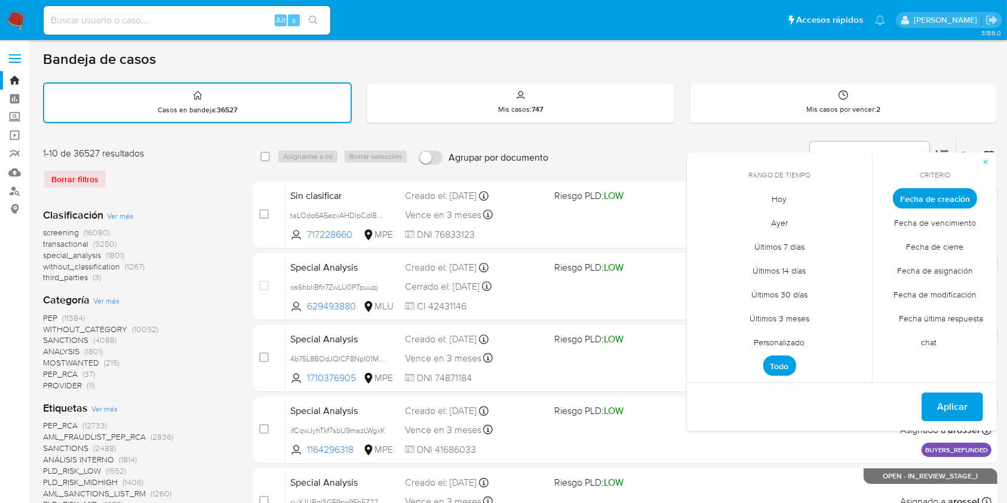
click at [780, 336] on span "Personalizado" at bounding box center [780, 342] width 76 height 25
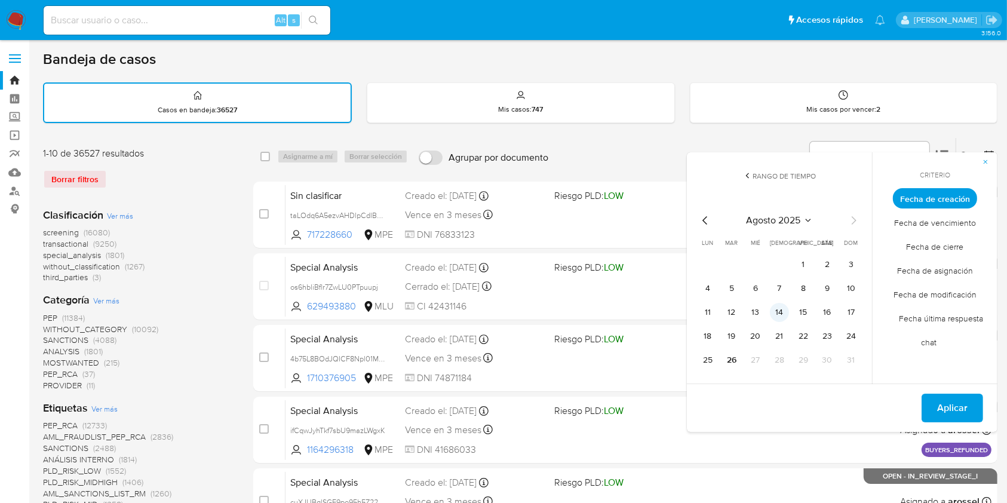
drag, startPoint x: 810, startPoint y: 261, endPoint x: 788, endPoint y: 302, distance: 46.5
click at [811, 262] on button "1" at bounding box center [803, 264] width 19 height 19
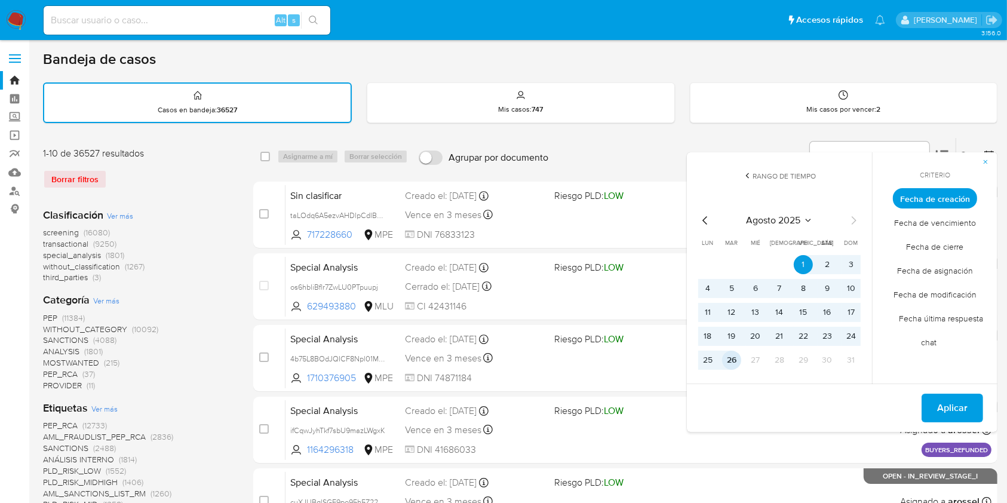
click at [735, 362] on button "26" at bounding box center [731, 360] width 19 height 19
click at [947, 243] on span "Fecha de cierre" at bounding box center [936, 247] width 82 height 25
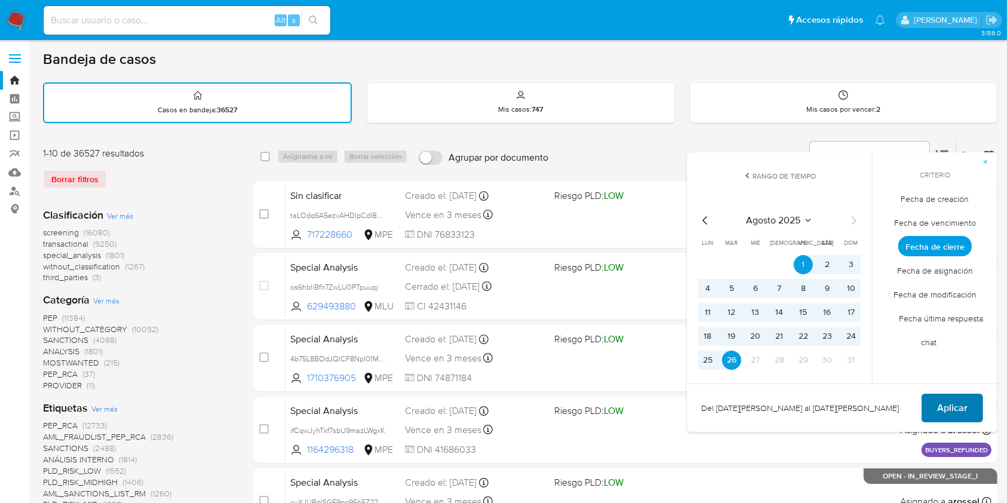
click at [951, 397] on span "Aplicar" at bounding box center [953, 408] width 30 height 26
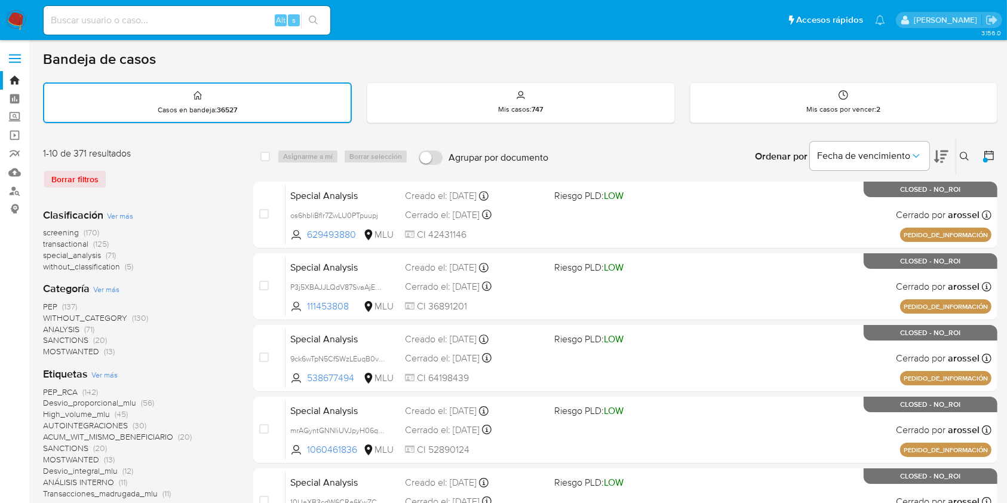
click at [990, 158] on icon at bounding box center [990, 156] width 10 height 10
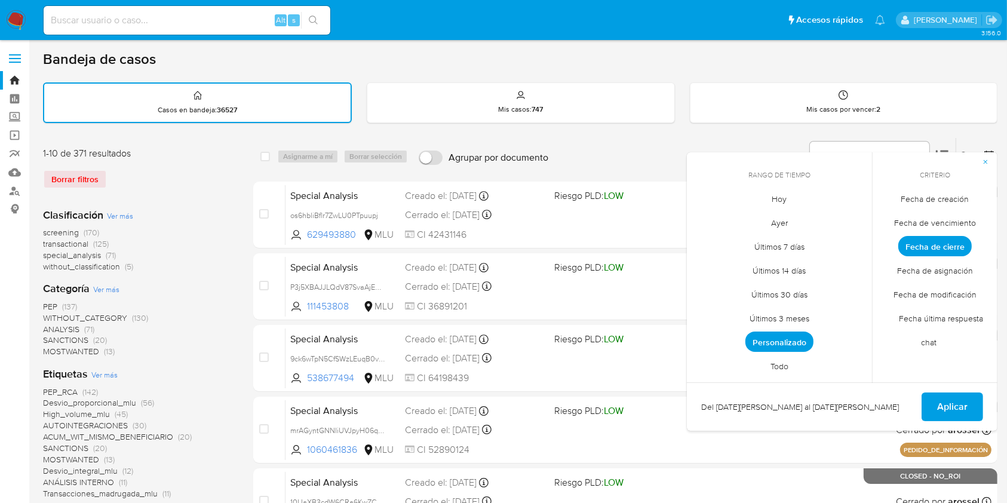
click at [782, 340] on span "Personalizado" at bounding box center [780, 342] width 68 height 20
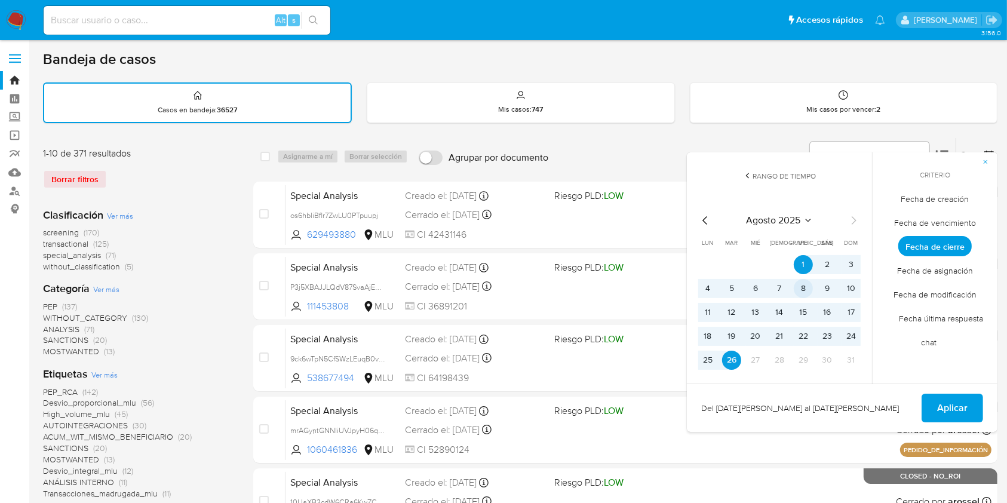
drag, startPoint x: 804, startPoint y: 268, endPoint x: 796, endPoint y: 294, distance: 27.6
click at [804, 270] on button "1" at bounding box center [803, 264] width 19 height 19
click at [740, 366] on td "26" at bounding box center [731, 360] width 19 height 19
drag, startPoint x: 731, startPoint y: 365, endPoint x: 751, endPoint y: 366, distance: 19.8
click at [735, 366] on button "26" at bounding box center [731, 360] width 19 height 19
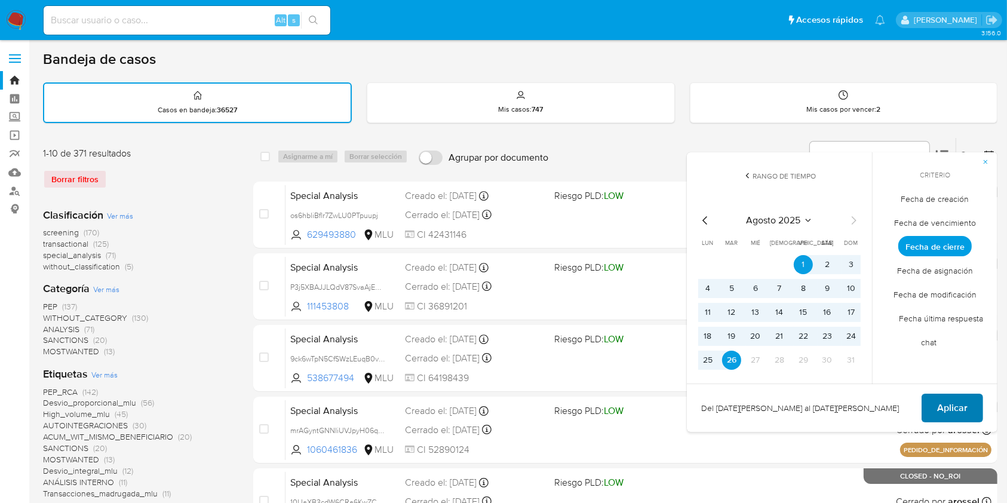
click at [968, 406] on button "Aplicar" at bounding box center [953, 408] width 62 height 29
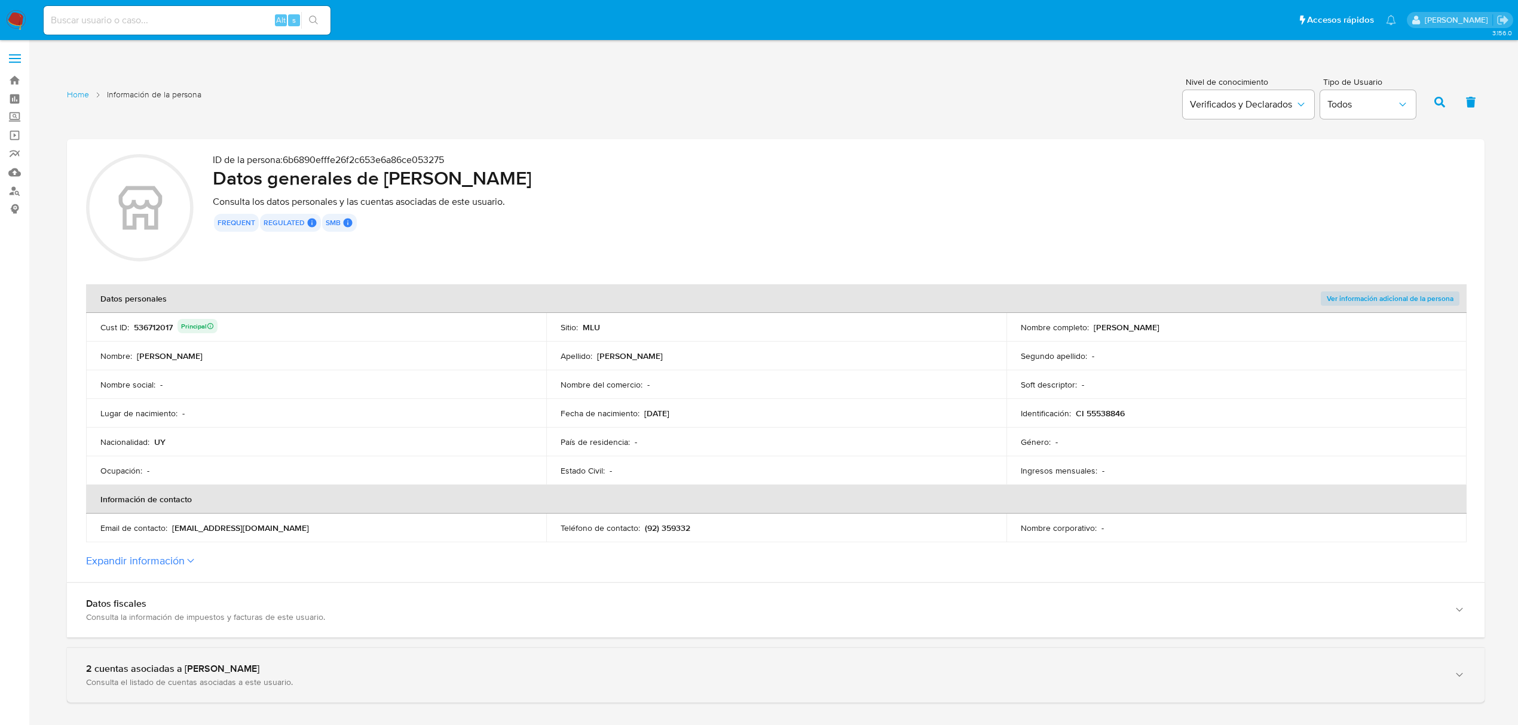
click at [495, 696] on div "2 cuentas asociadas a [PERSON_NAME] Consulta el listado de cuentas asociadas a …" at bounding box center [775, 675] width 1417 height 54
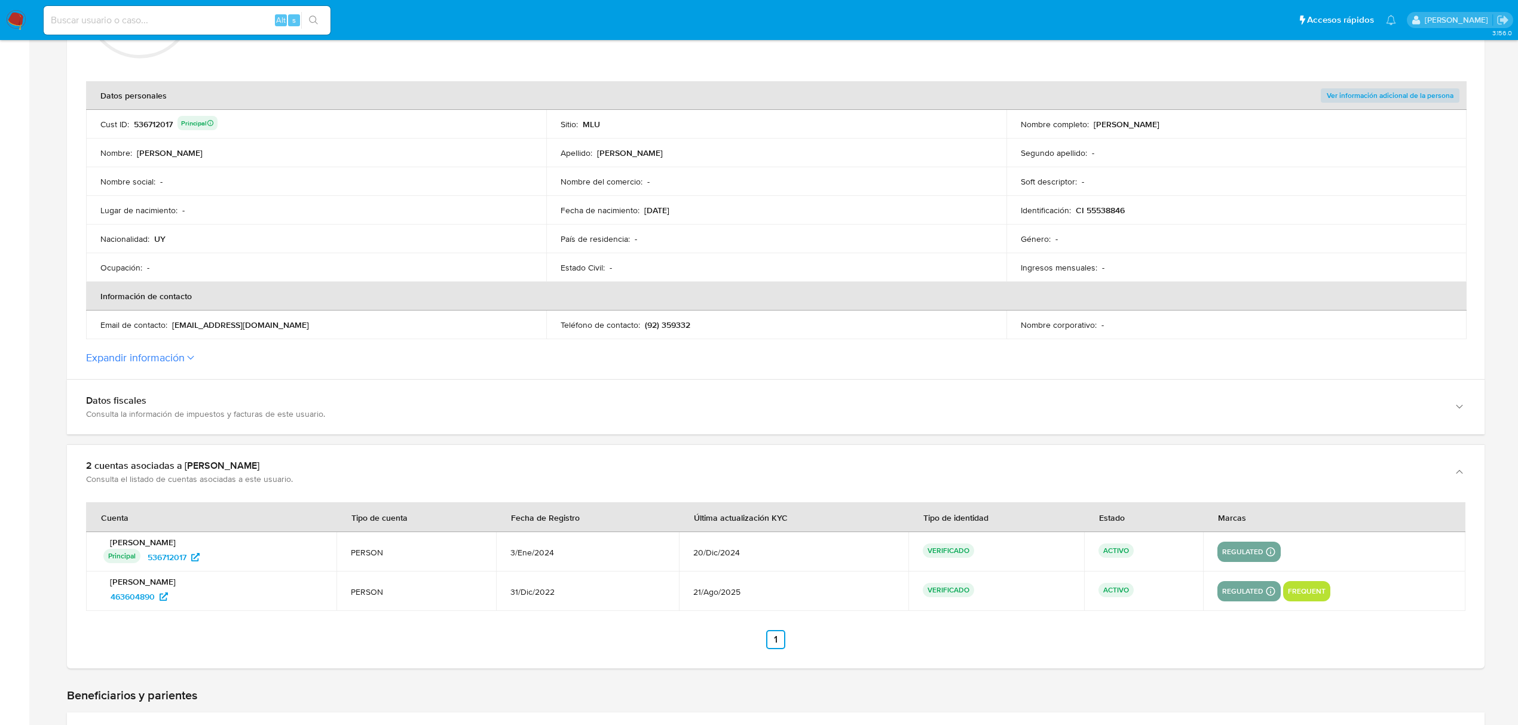
scroll to position [239, 0]
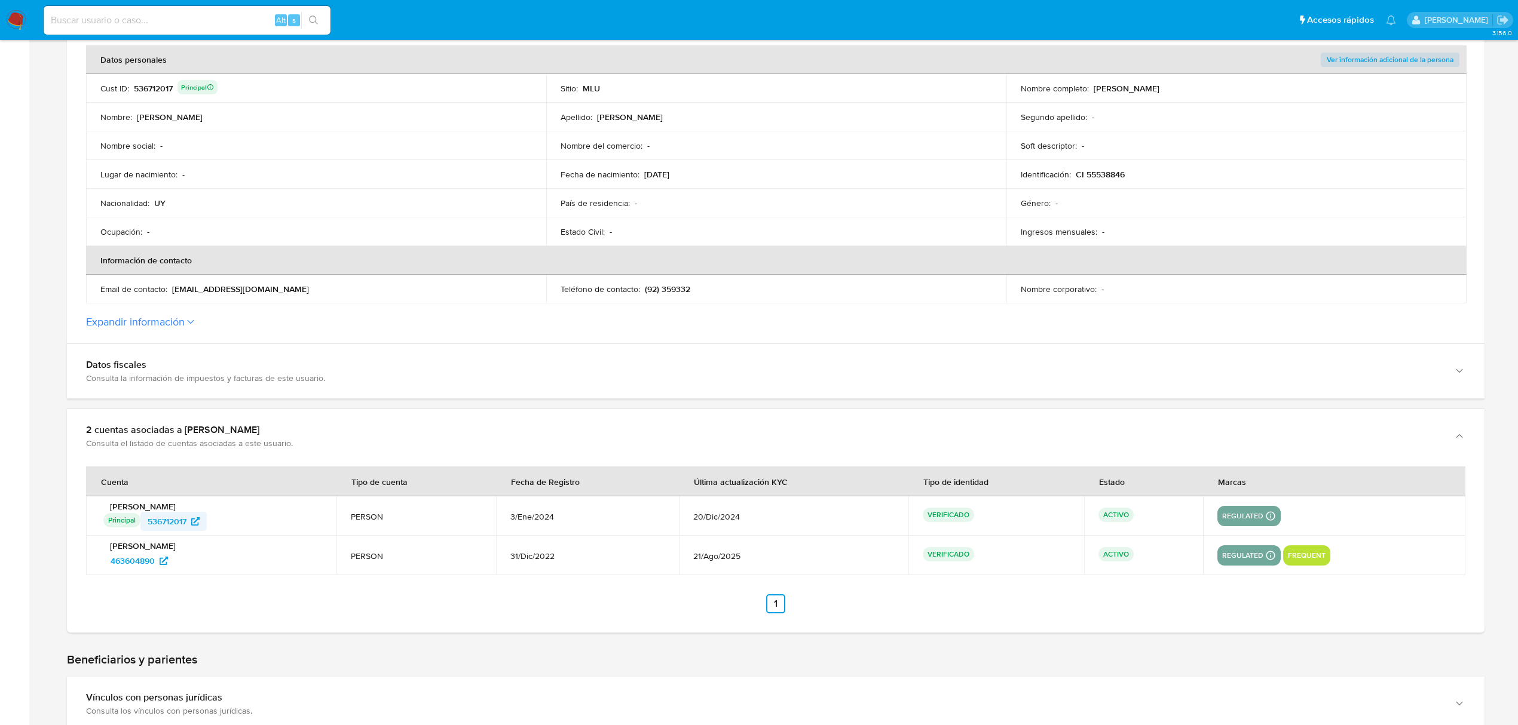
drag, startPoint x: 219, startPoint y: 523, endPoint x: 149, endPoint y: 526, distance: 70.0
click at [149, 526] on div "Principal Identificado como usuario principal 536712017" at bounding box center [212, 521] width 219 height 19
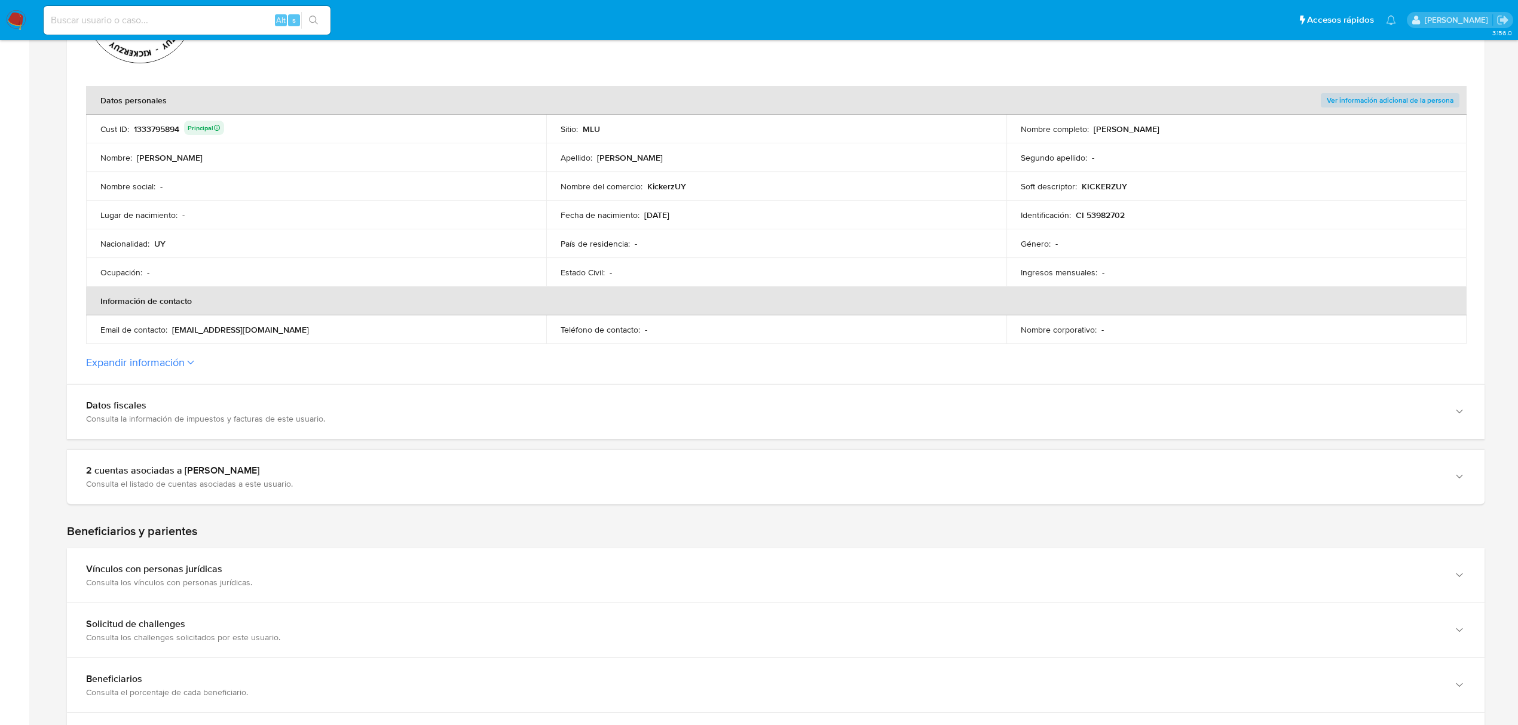
scroll to position [239, 0]
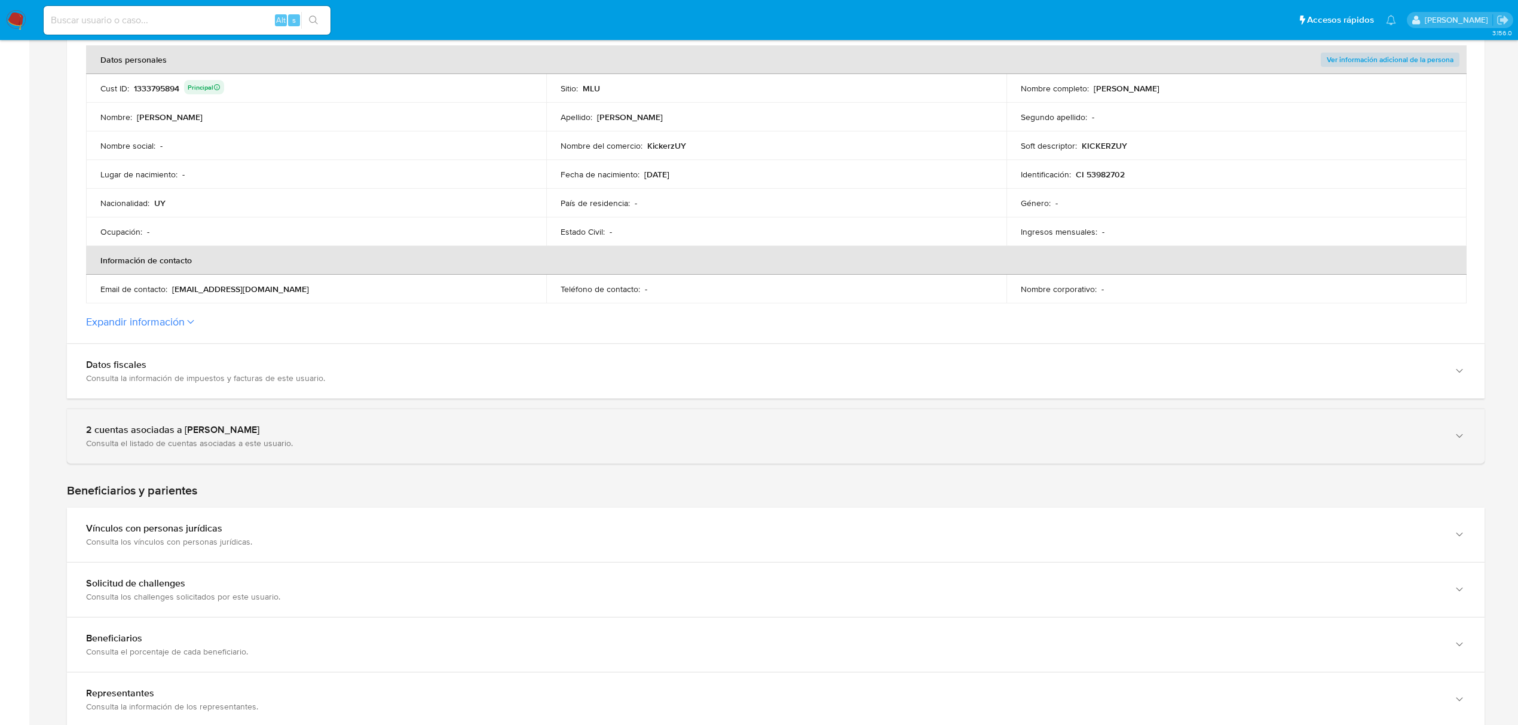
click at [679, 427] on div "2 cuentas asociadas a [PERSON_NAME]" at bounding box center [763, 430] width 1355 height 12
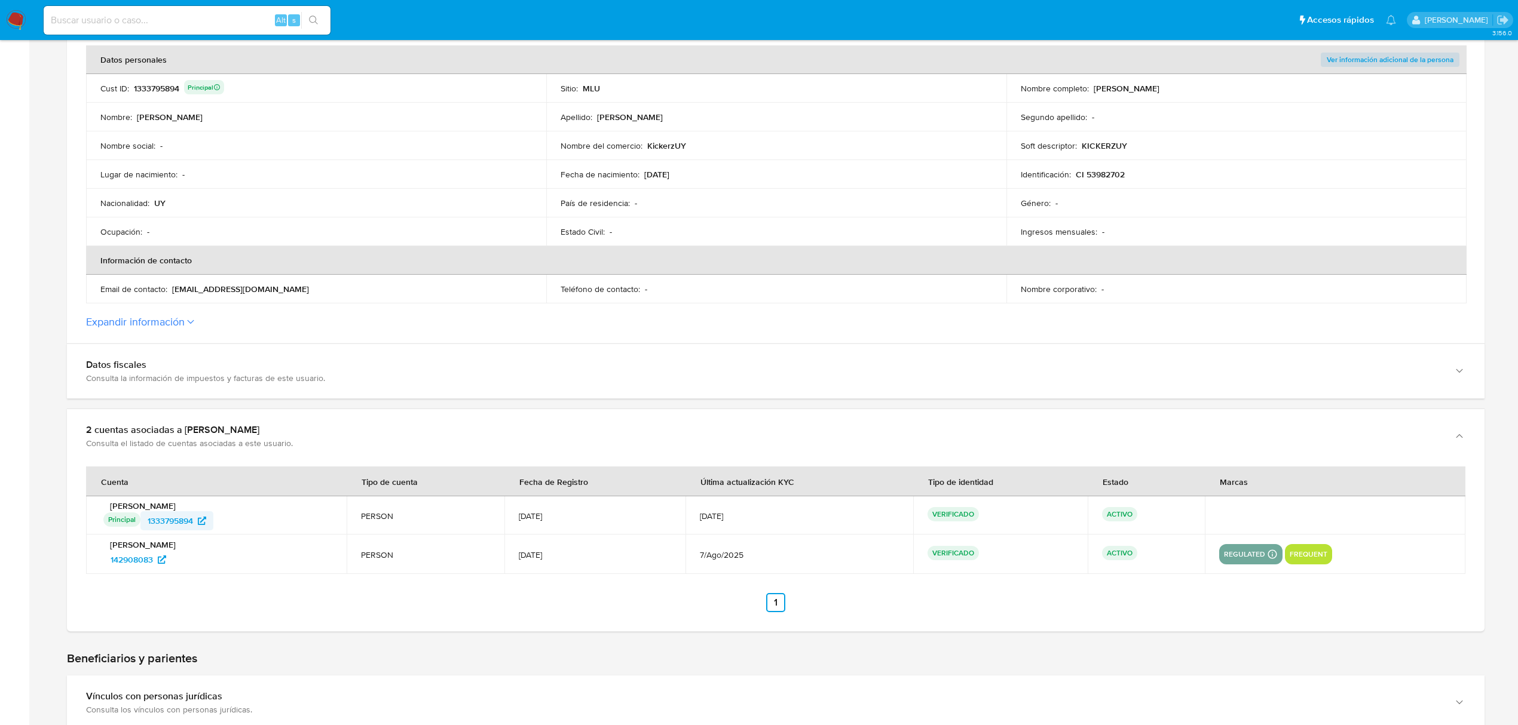
drag, startPoint x: 222, startPoint y: 525, endPoint x: 152, endPoint y: 525, distance: 70.5
click at [151, 524] on div "Principal Identificado como usuario principal 1333795894" at bounding box center [217, 521] width 229 height 19
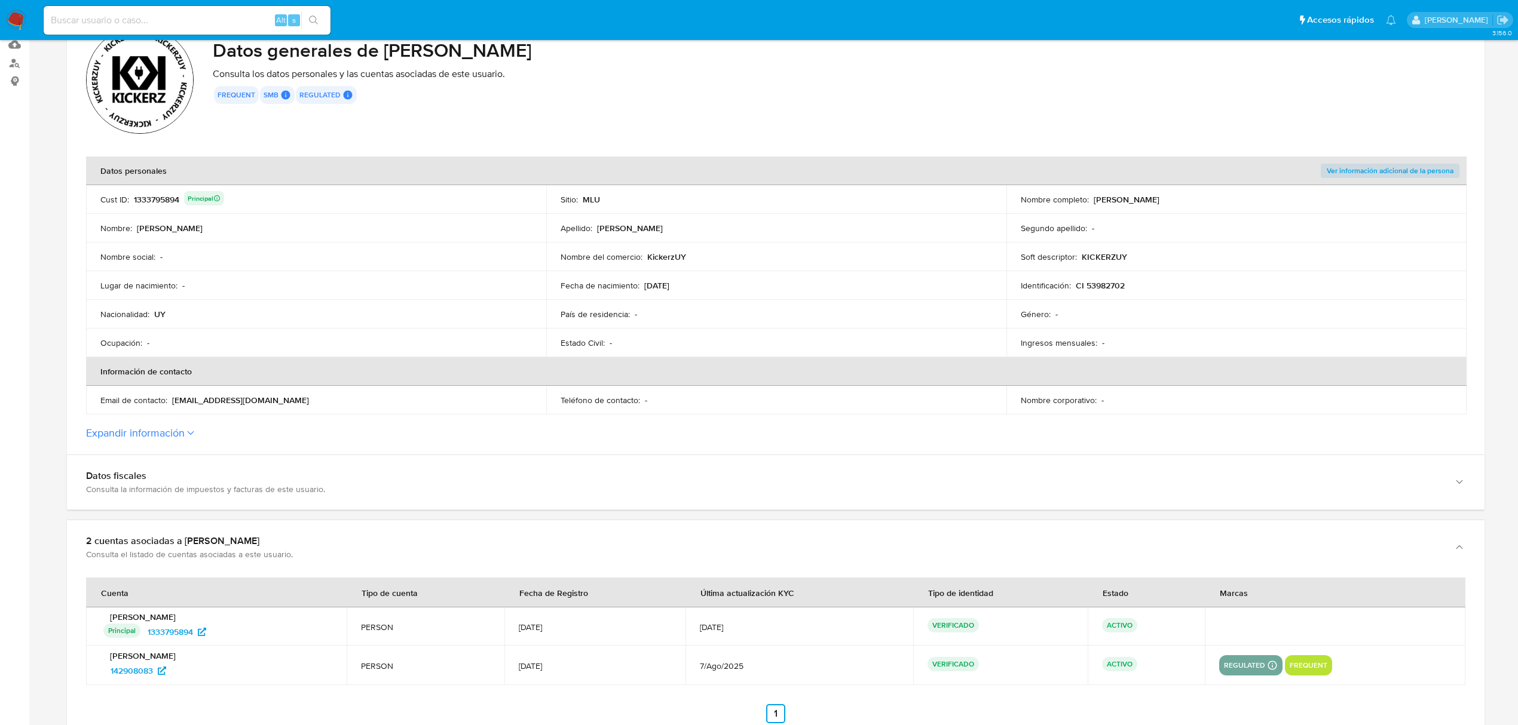
scroll to position [0, 0]
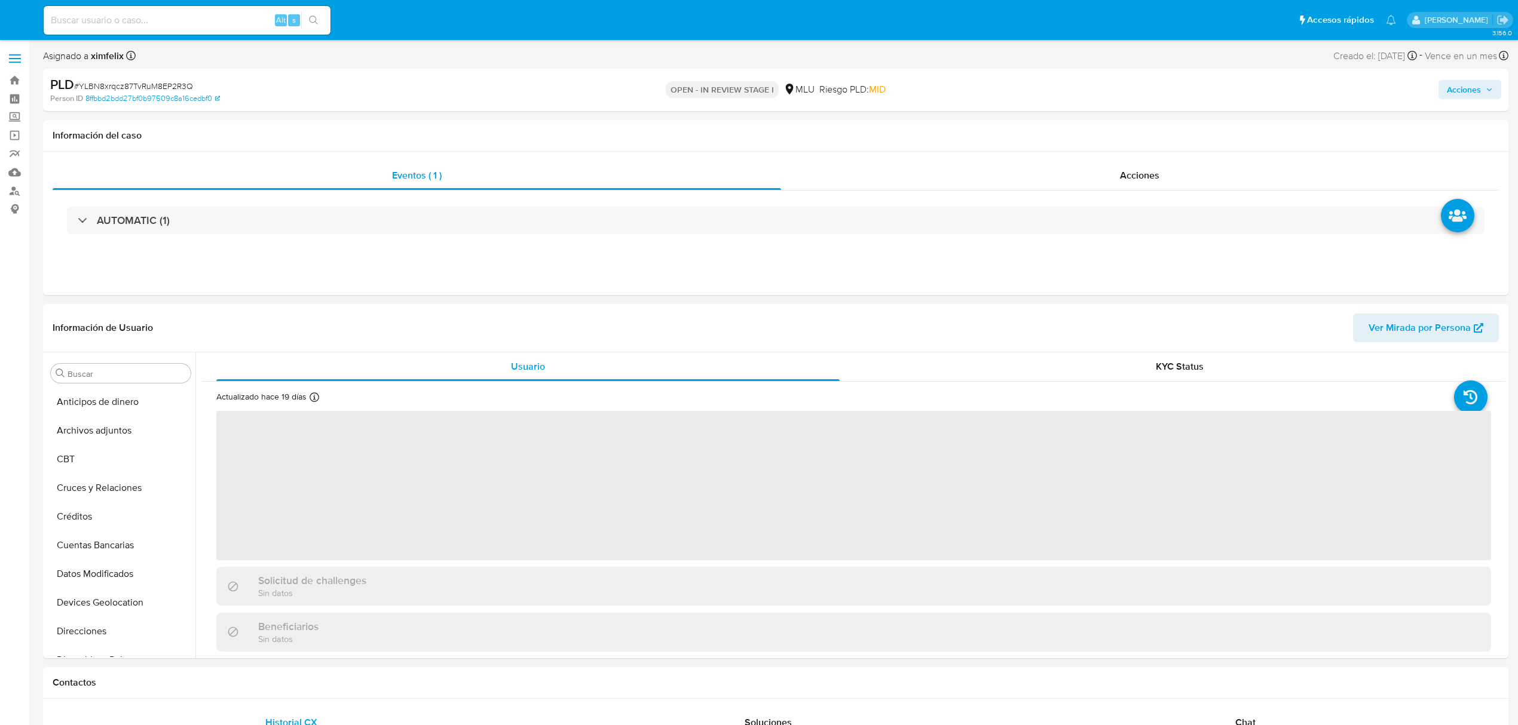
select select "10"
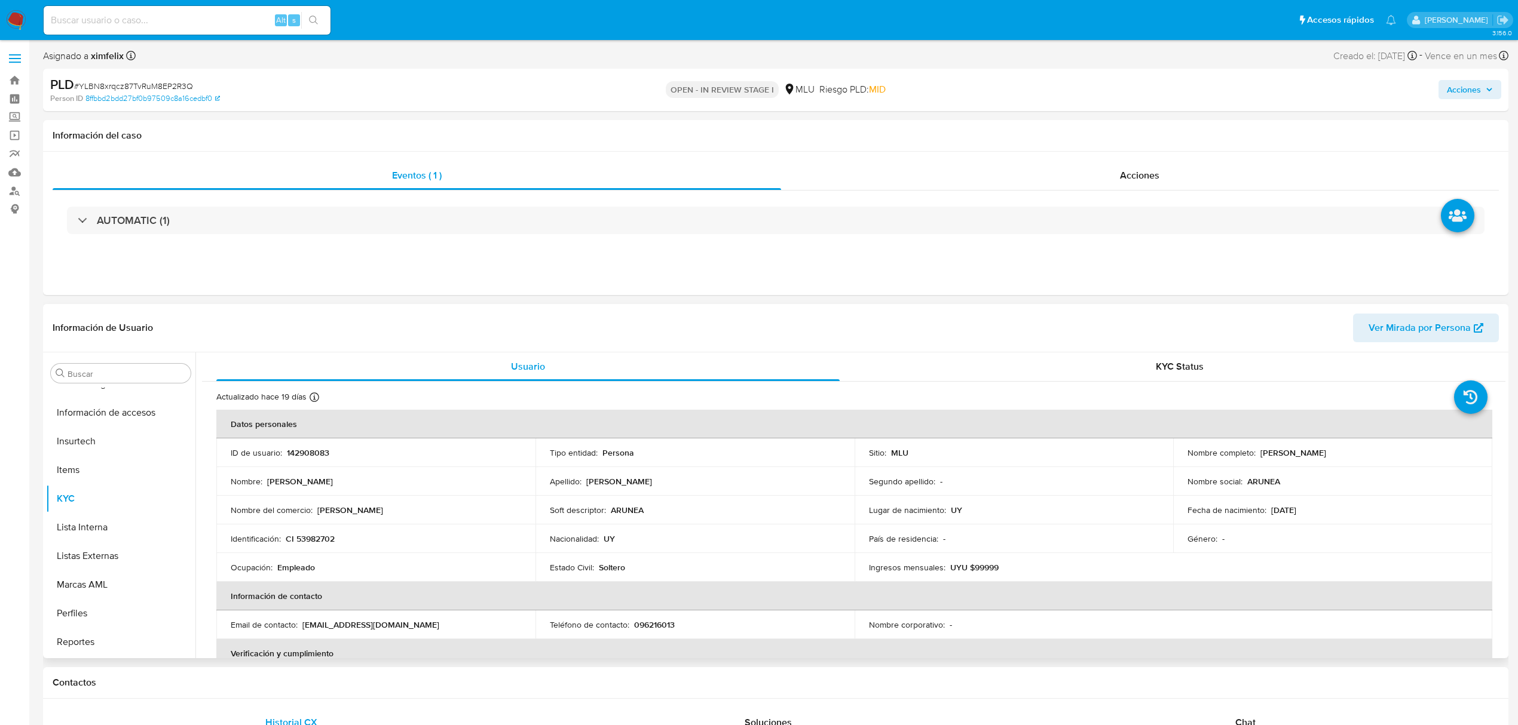
scroll to position [534, 0]
click at [99, 543] on button "Perfiles" at bounding box center [116, 557] width 140 height 29
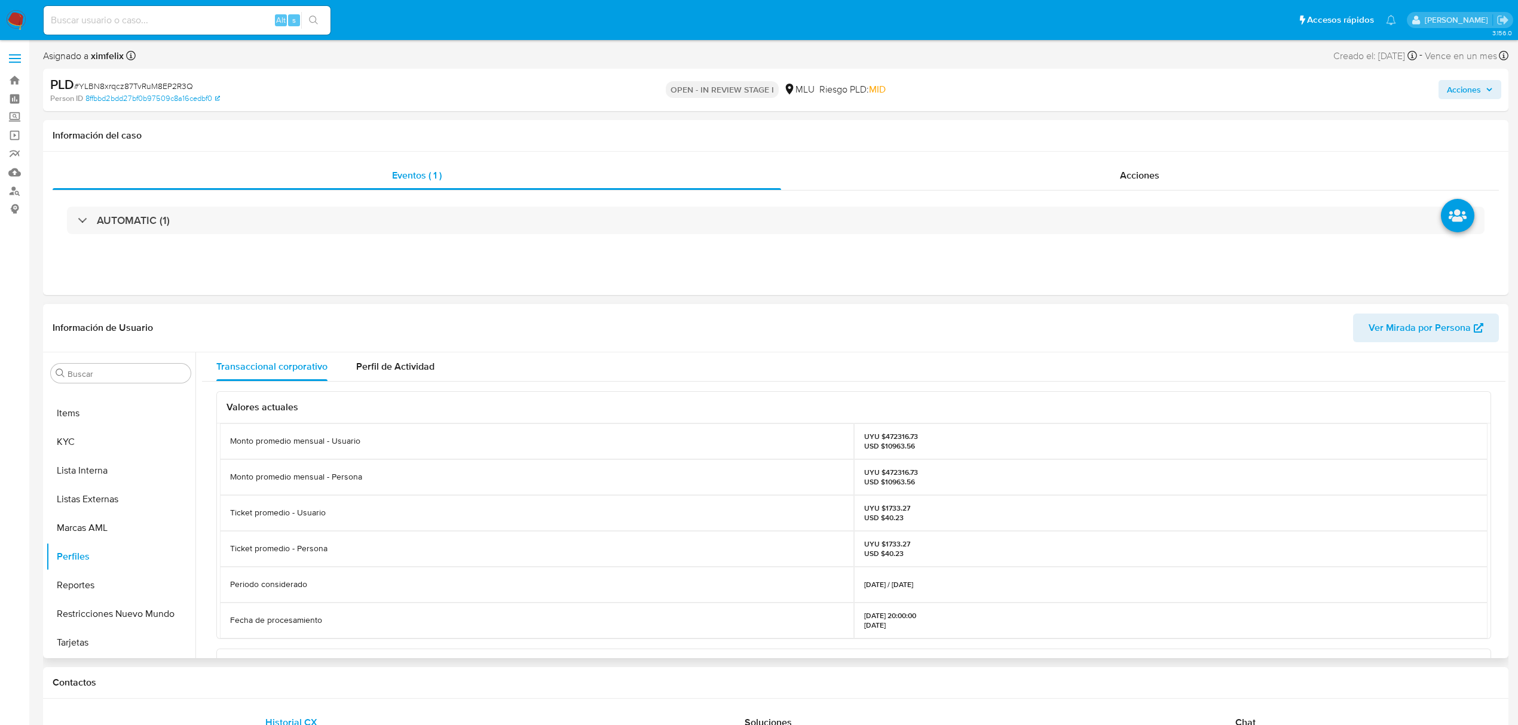
click at [895, 471] on p "UYU $472316.73 USD $10963.56" at bounding box center [891, 477] width 54 height 19
copy p "472316.73"
click at [122, 474] on button "Historial Casos" at bounding box center [116, 480] width 140 height 29
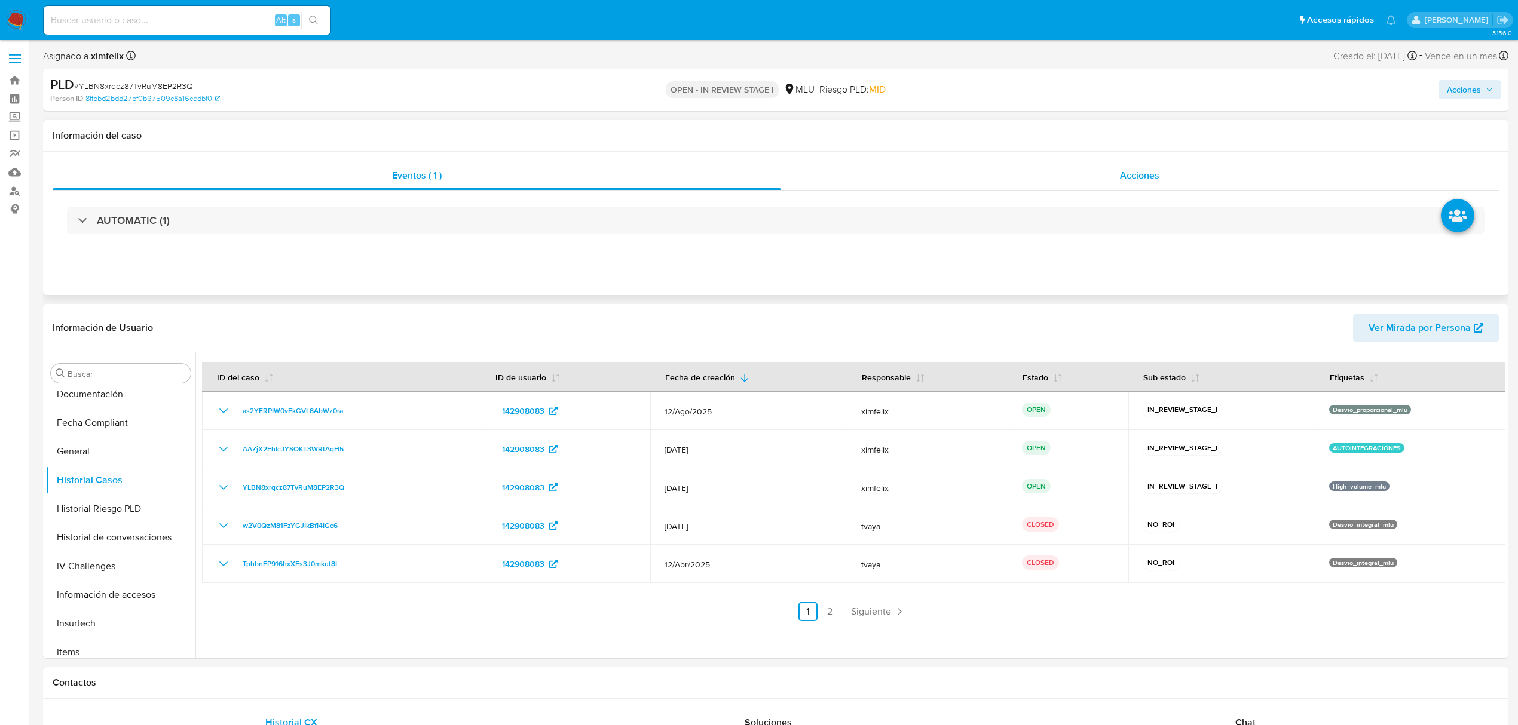
click at [1244, 177] on div "Acciones" at bounding box center [1140, 175] width 718 height 29
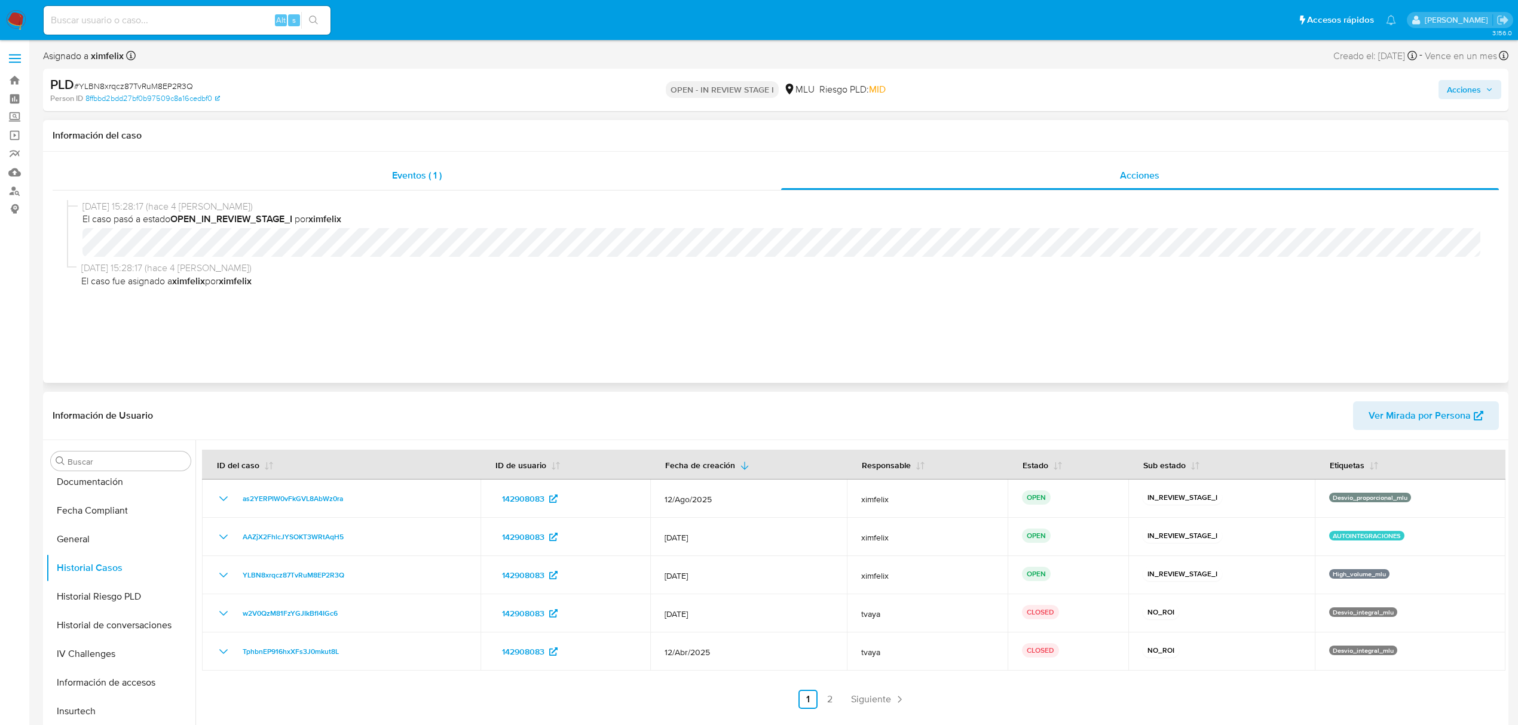
click at [670, 188] on div "Eventos ( 1 )" at bounding box center [417, 175] width 728 height 29
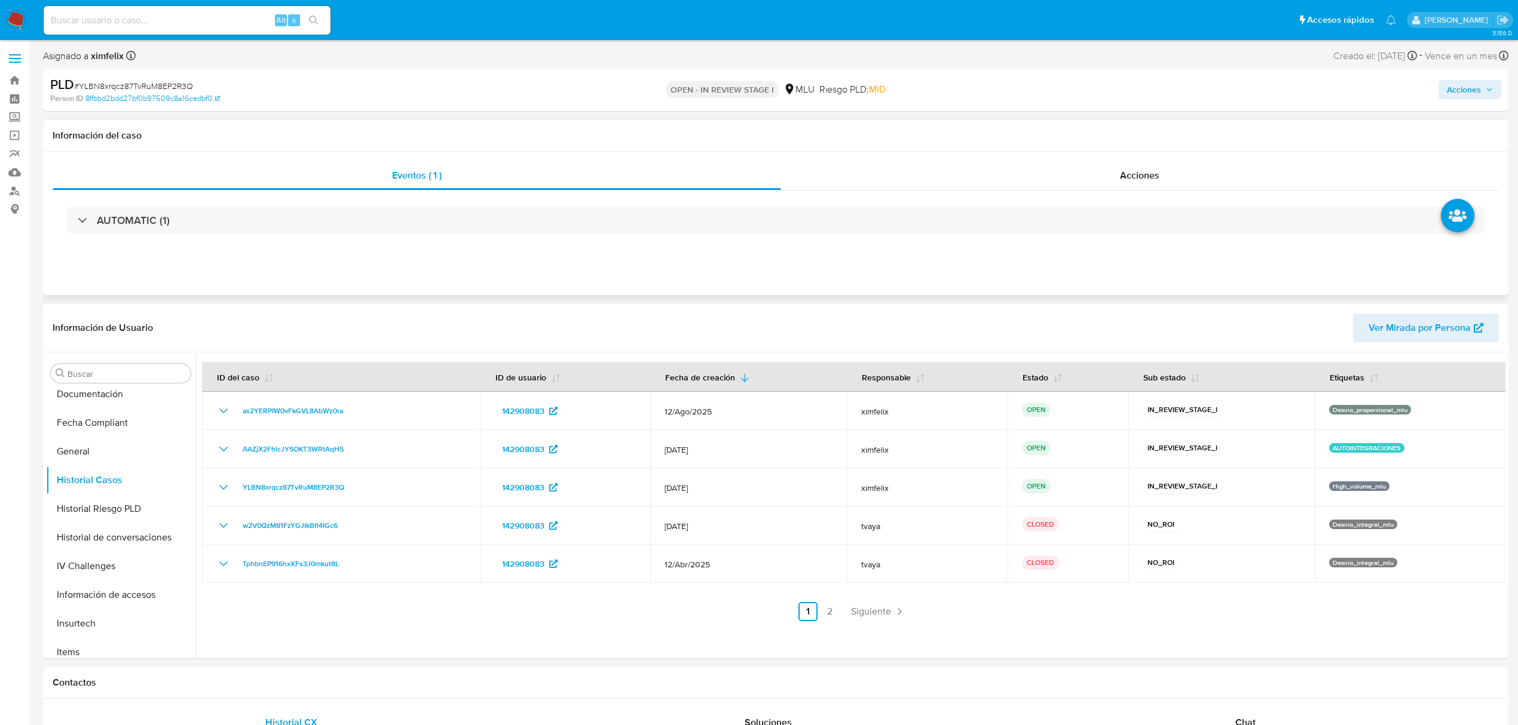
click at [759, 259] on div "Eventos ( 1 ) Acciones AUTOMATIC (1)" at bounding box center [775, 223] width 1465 height 143
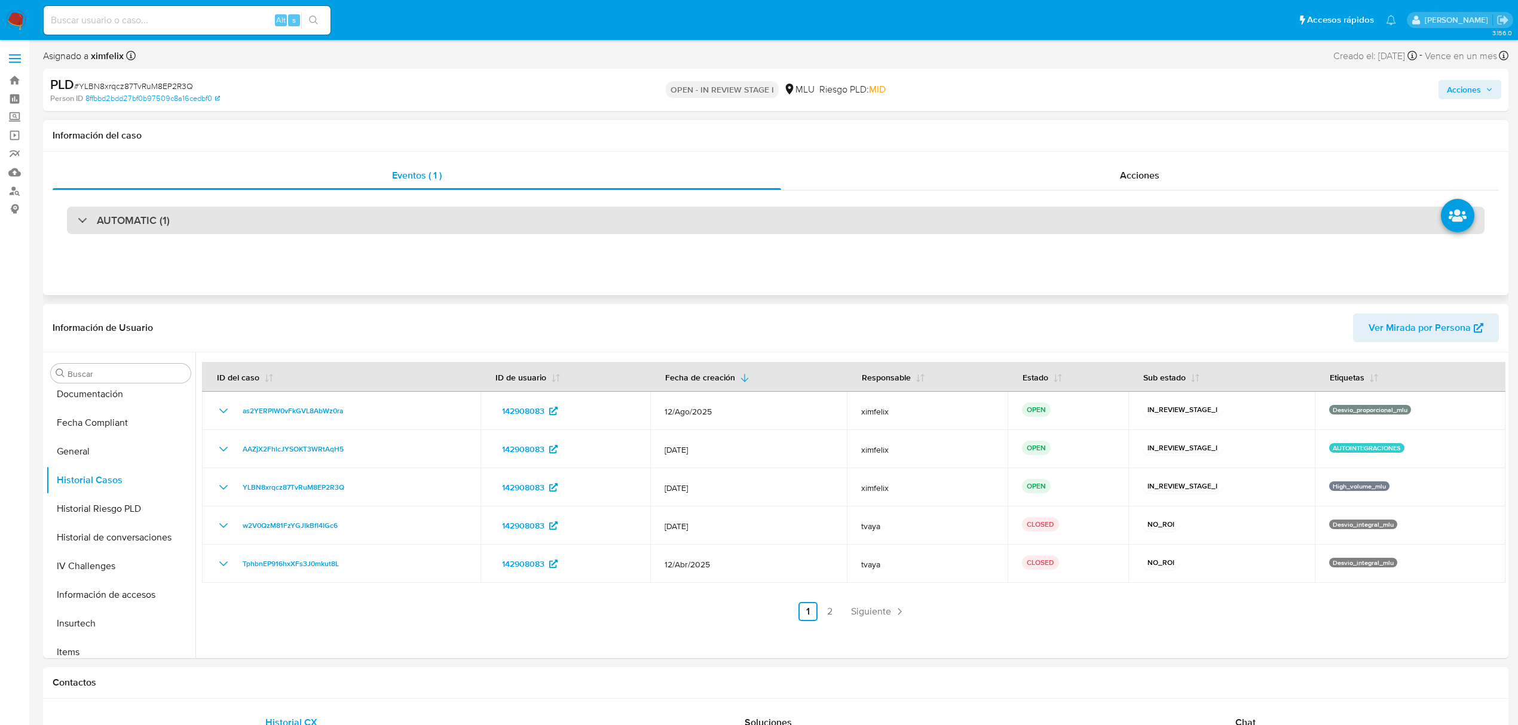
click at [770, 231] on div "AUTOMATIC (1)" at bounding box center [775, 220] width 1417 height 27
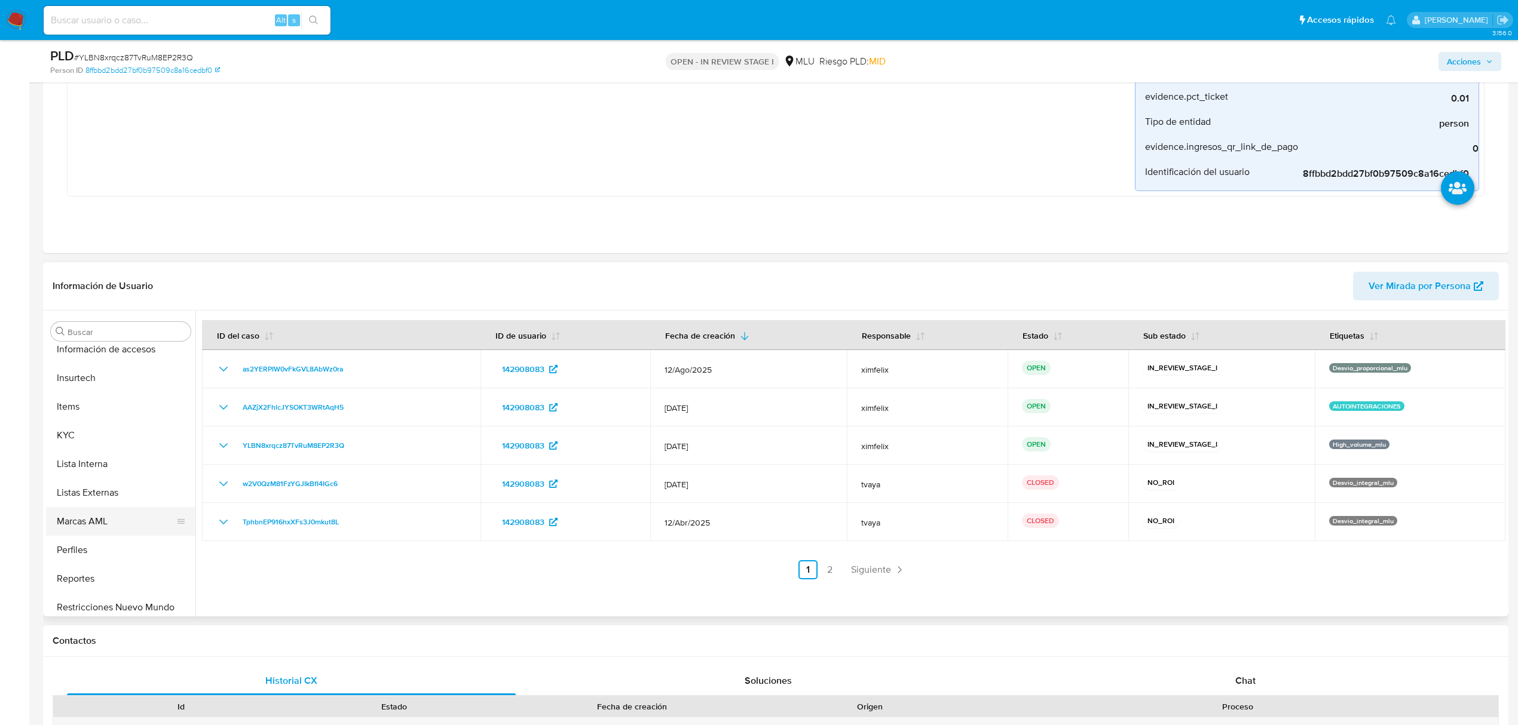
scroll to position [534, 0]
click at [86, 412] on button "KYC" at bounding box center [116, 400] width 140 height 29
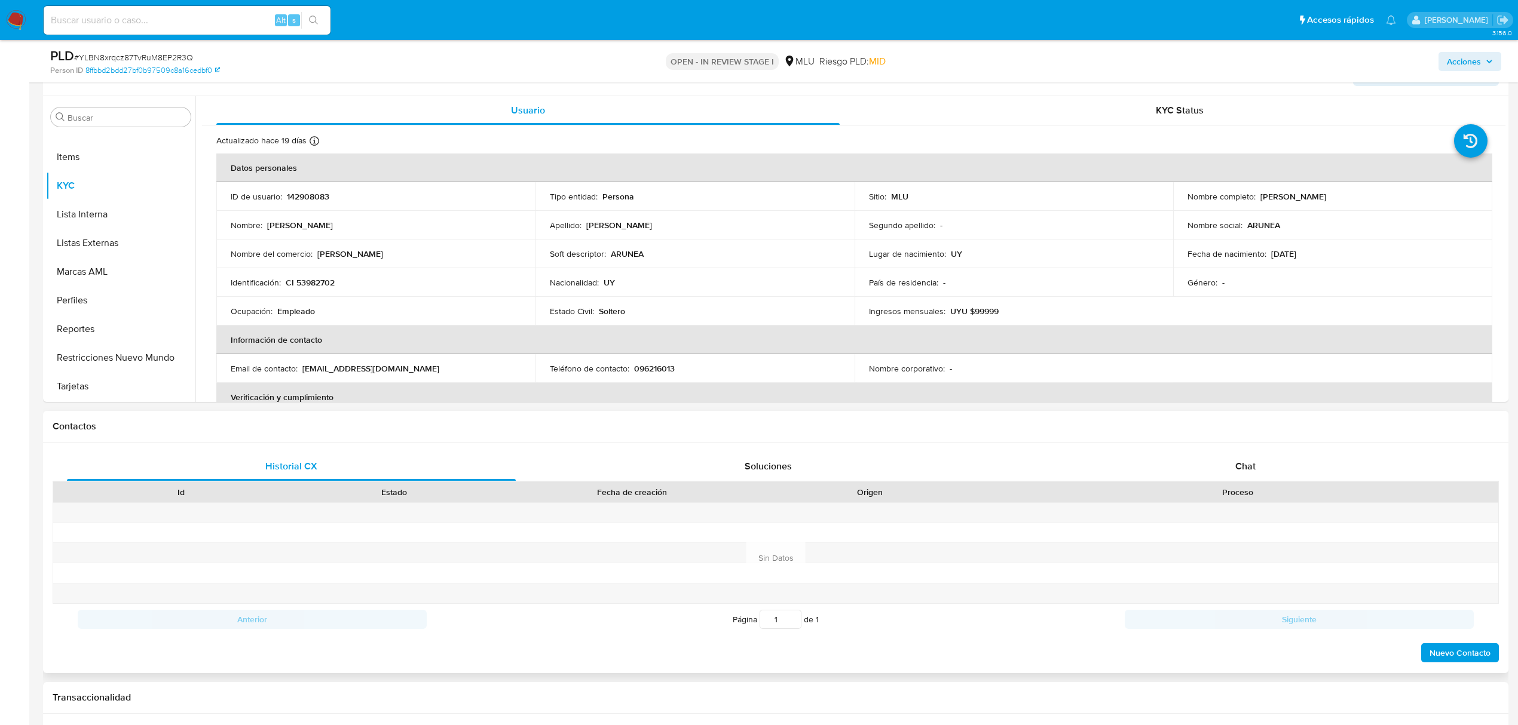
scroll to position [637, 0]
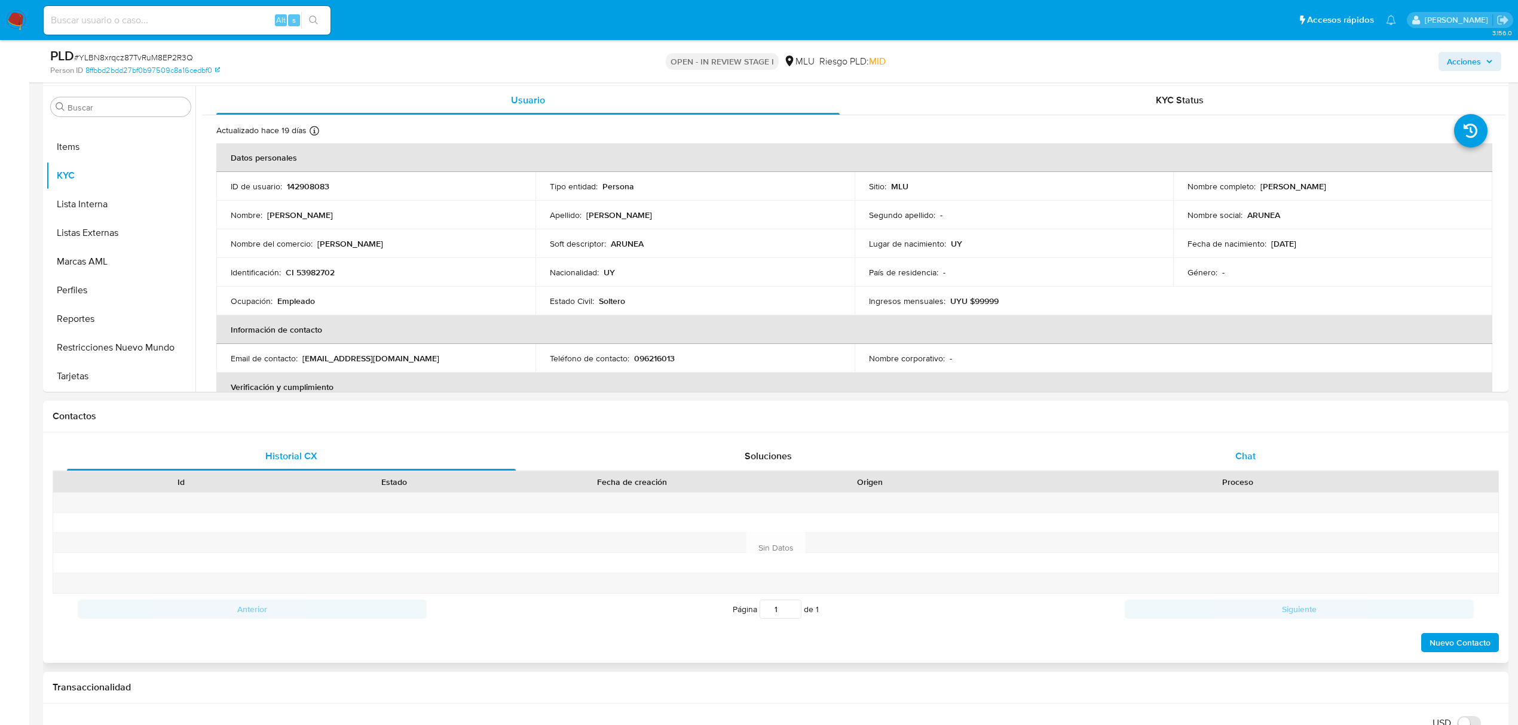
click at [1243, 459] on span "Chat" at bounding box center [1245, 456] width 20 height 14
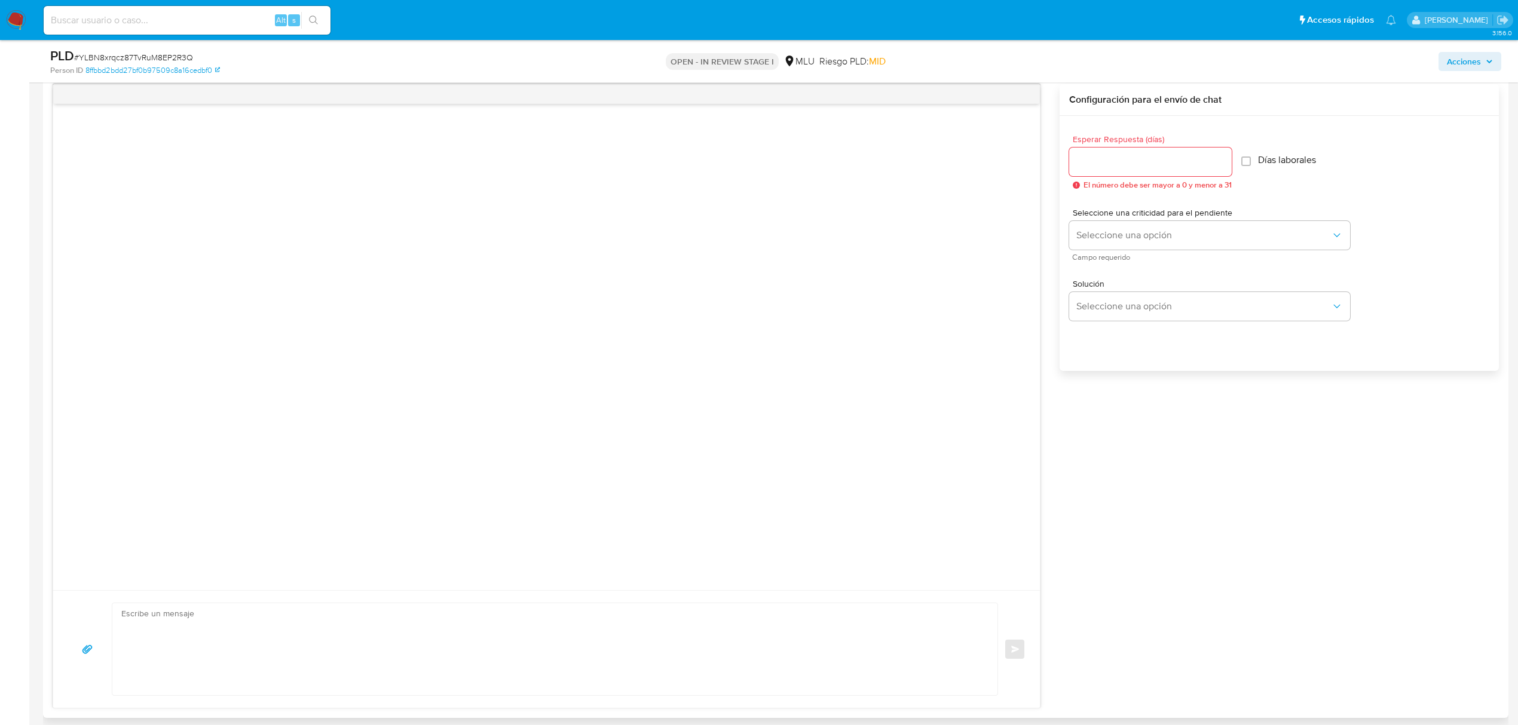
scroll to position [1036, 0]
click at [1131, 155] on input "Esperar Respuesta (días)" at bounding box center [1150, 160] width 163 height 16
type input "3"
click at [1149, 218] on div "Seleccione una criticidad para el pendiente Seleccione una opción Campo requeri…" at bounding box center [1209, 233] width 281 height 52
click at [1138, 235] on span "Seleccione una opción" at bounding box center [1203, 234] width 255 height 12
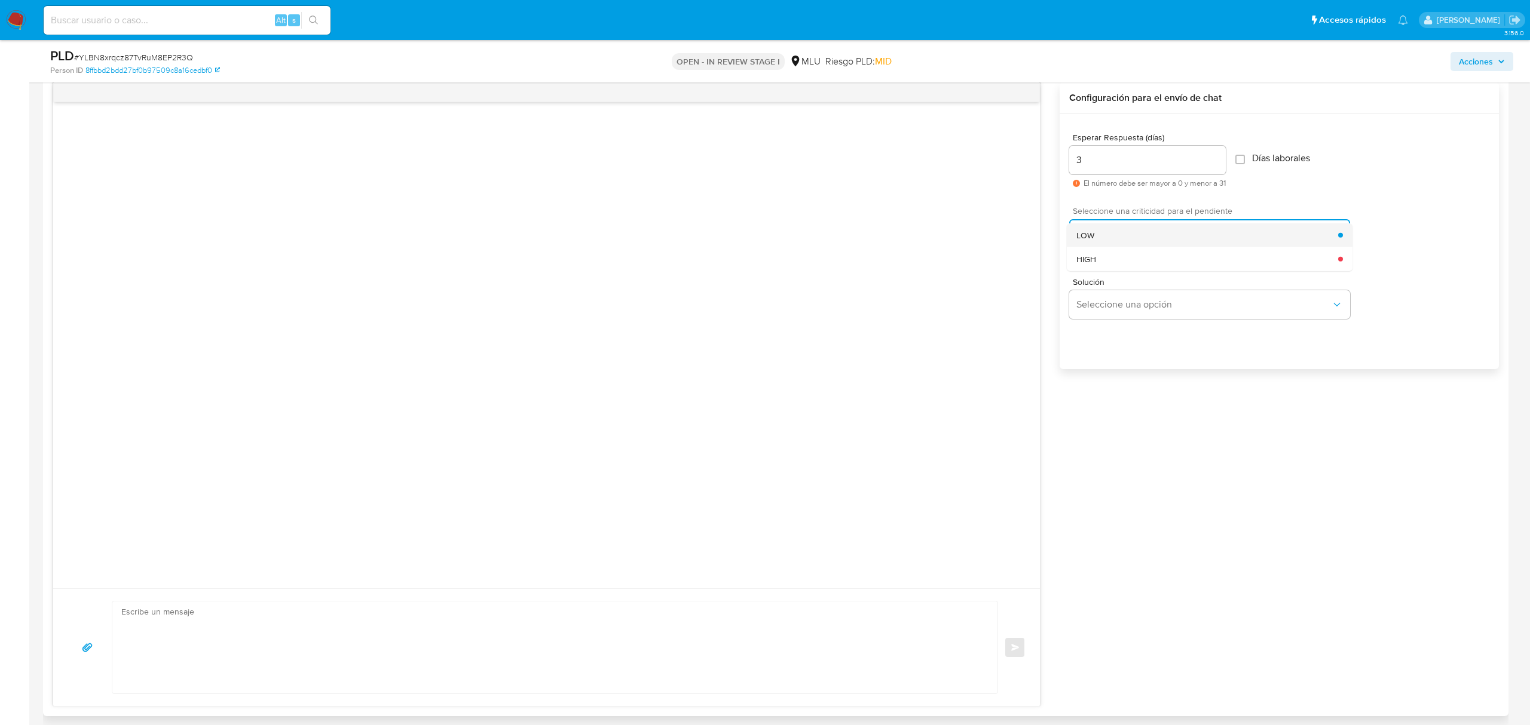
click at [1120, 240] on div "LOW" at bounding box center [1207, 235] width 262 height 24
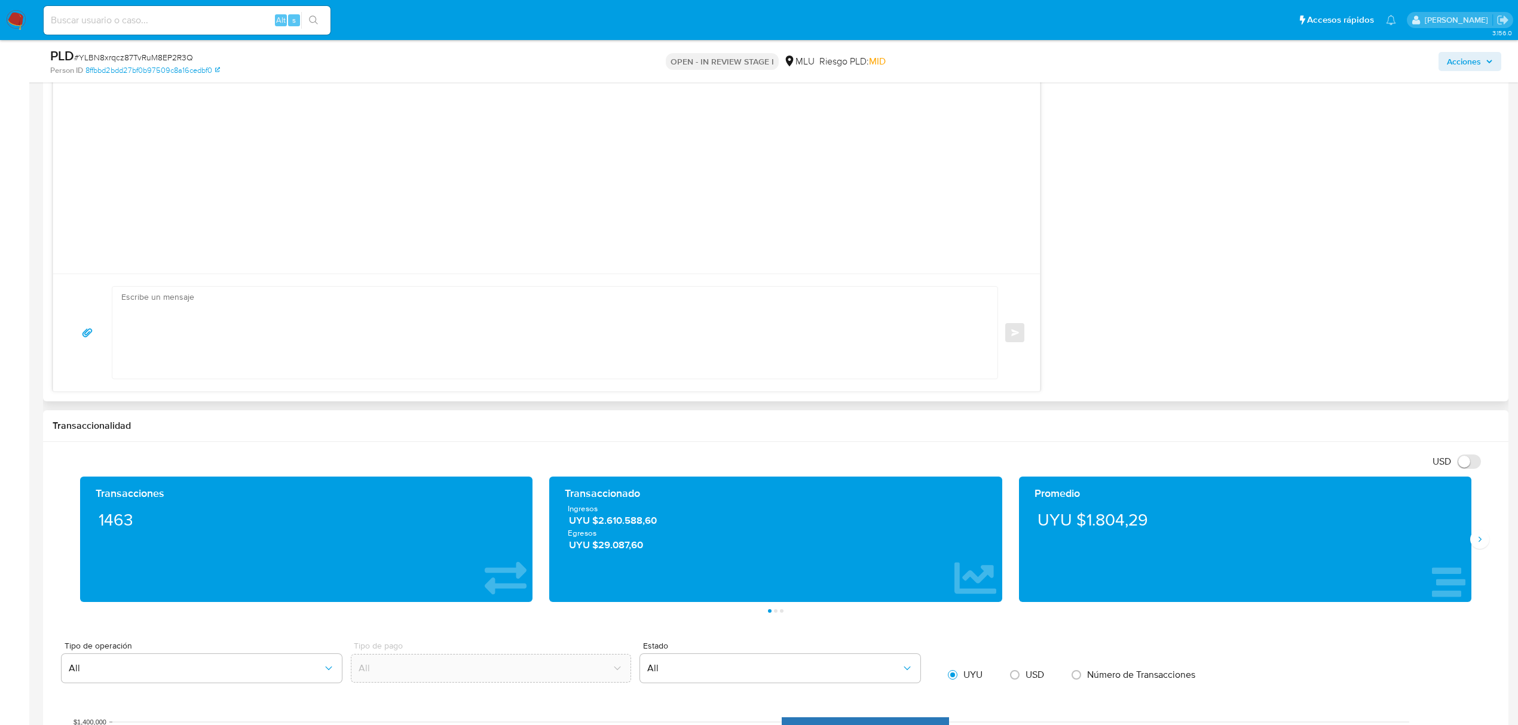
scroll to position [1354, 0]
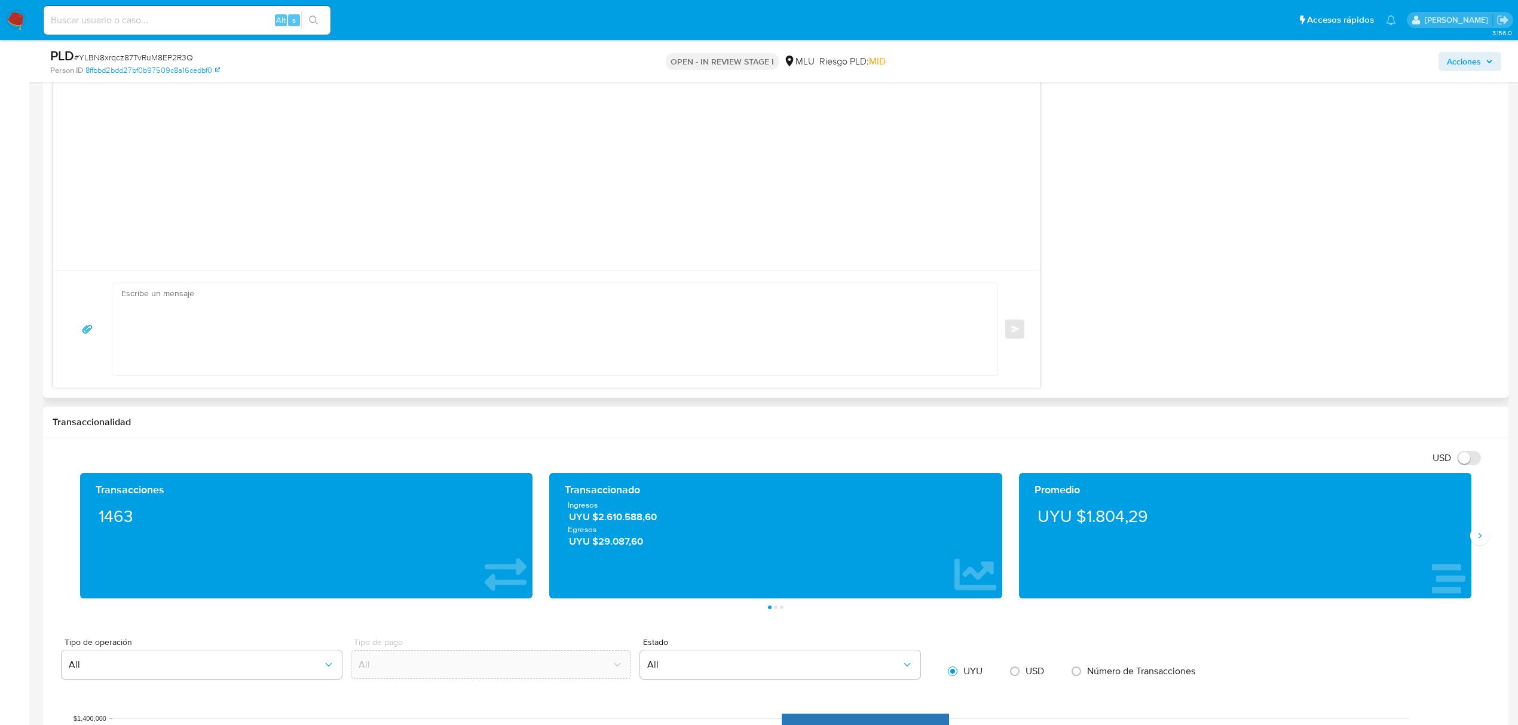
click at [510, 320] on textarea at bounding box center [551, 329] width 861 height 92
paste textarea "Buenas tardes Gianni, Te contactamos ya que necesitamos verificar algunos datos…"
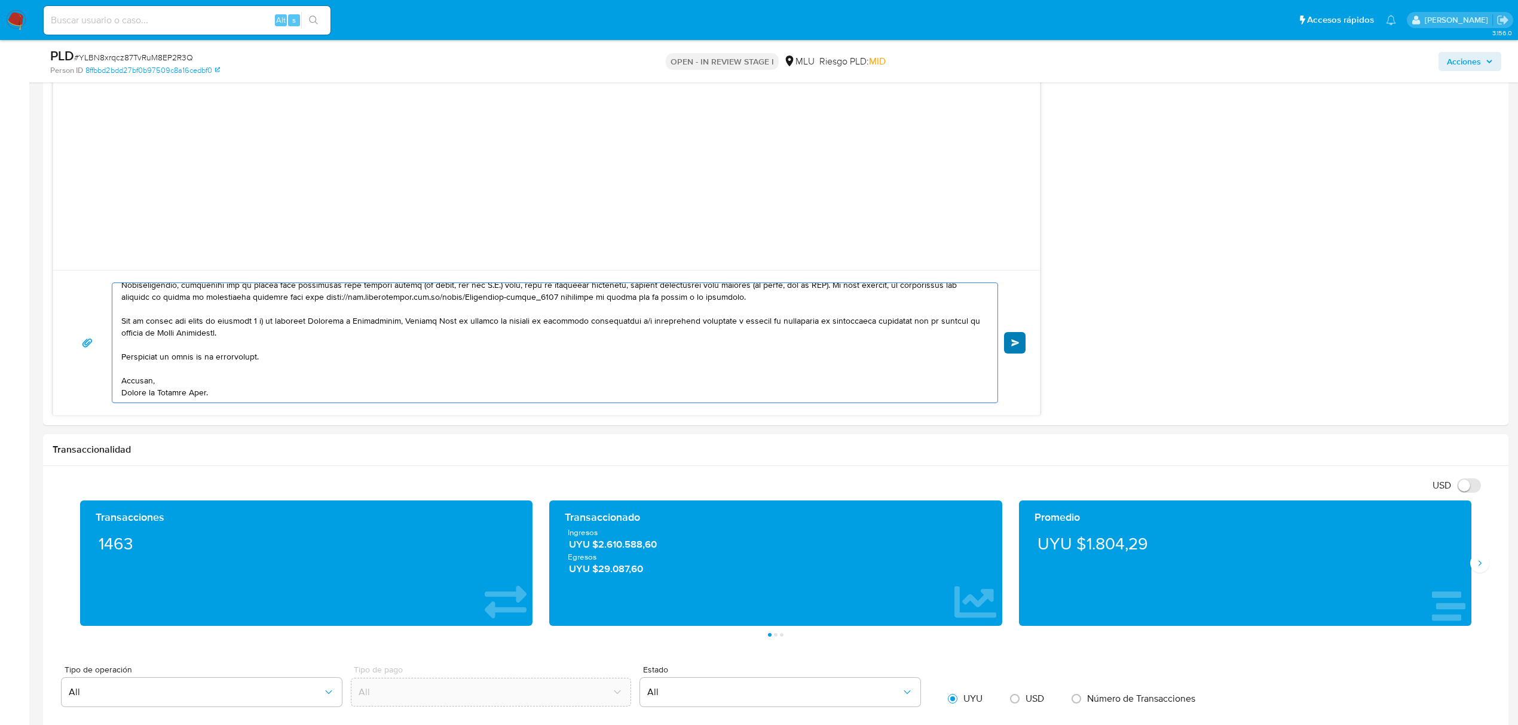
type textarea "Buenas tardes Gianni, Te contactamos ya que necesitamos verificar algunos datos…"
click at [1007, 344] on button "Enviar" at bounding box center [1015, 343] width 22 height 22
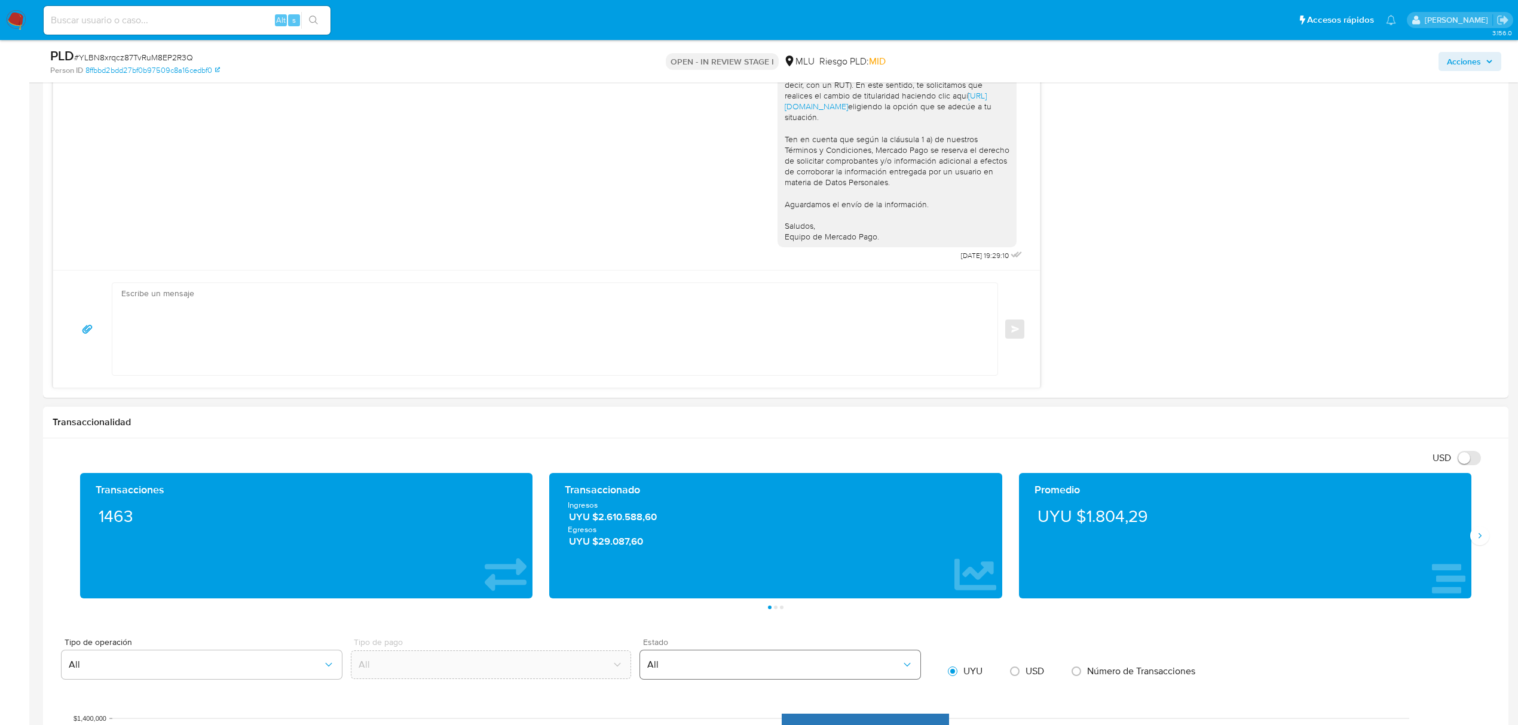
scroll to position [0, 0]
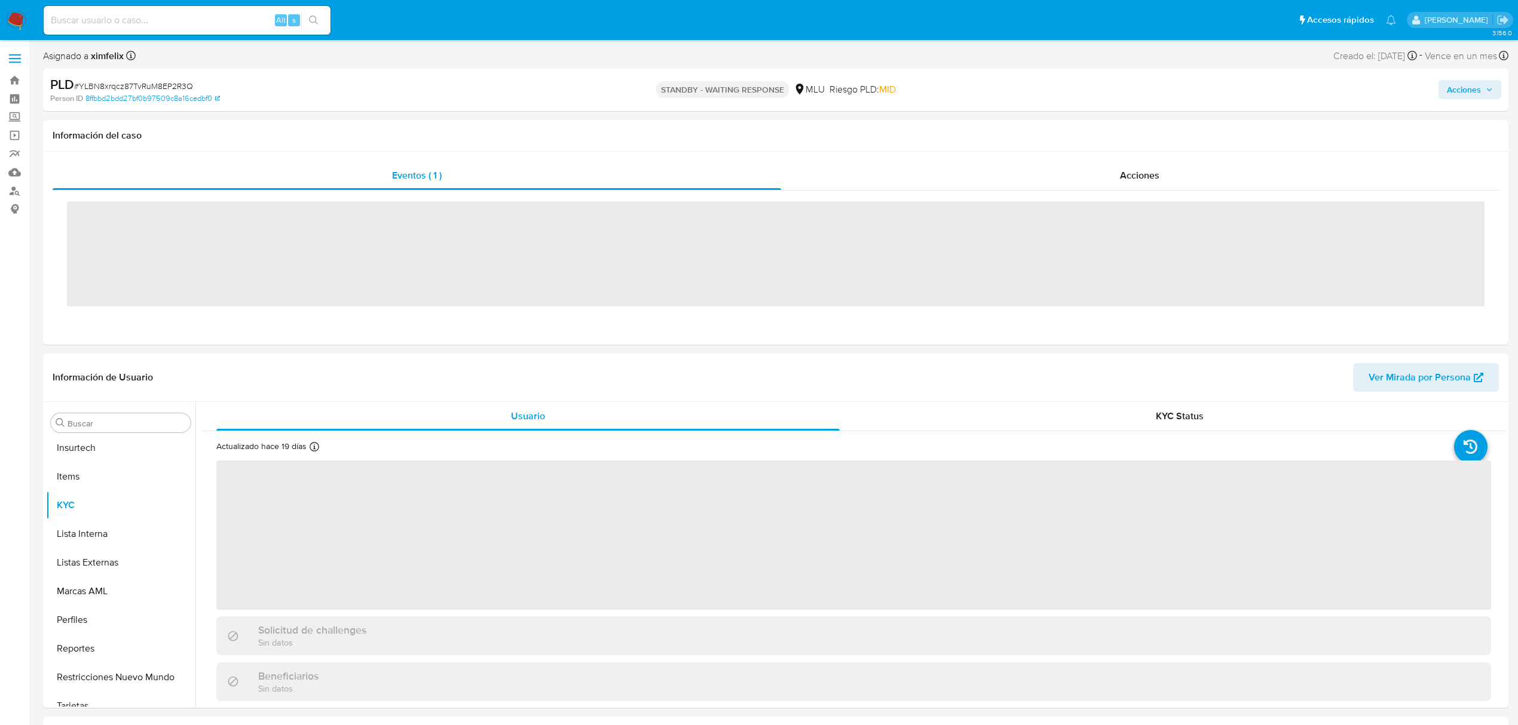
scroll to position [534, 0]
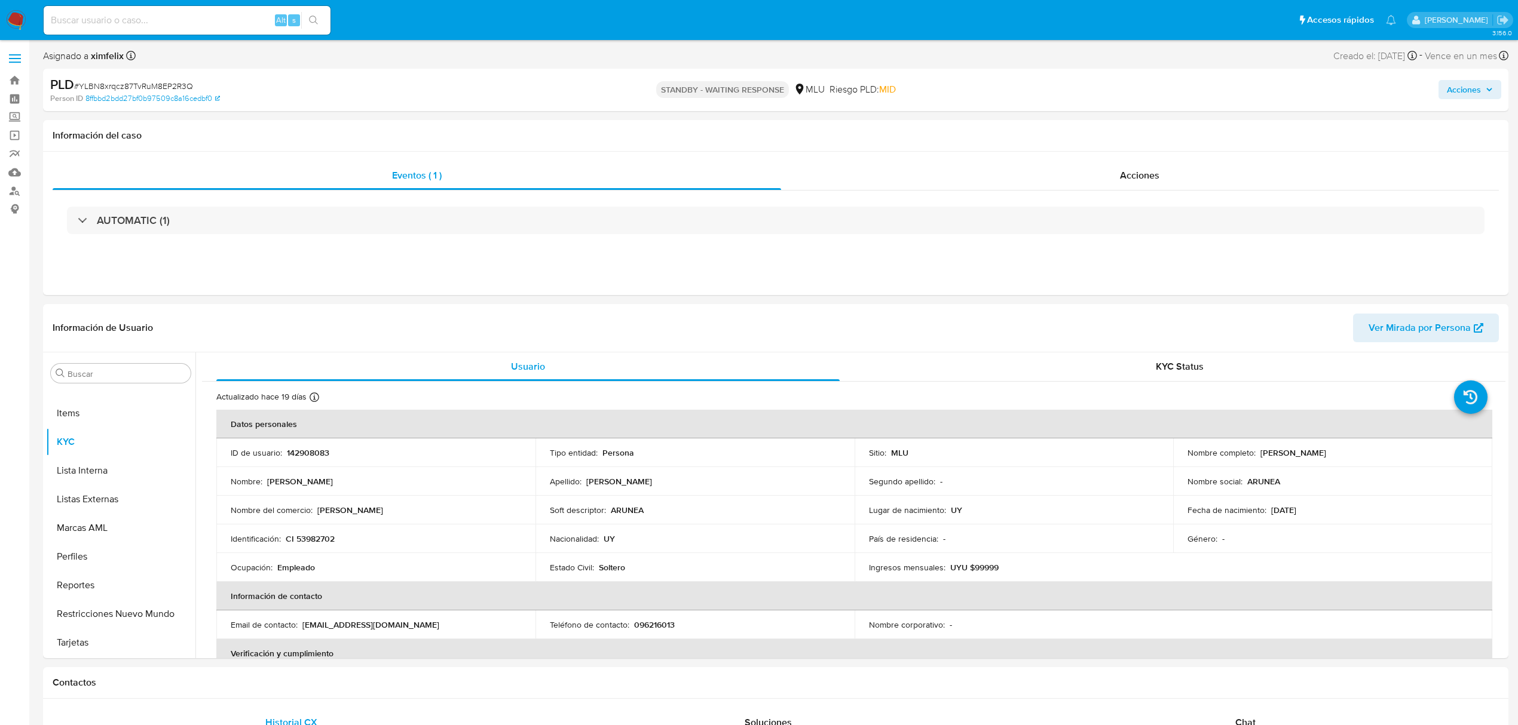
select select "10"
click at [84, 13] on input at bounding box center [187, 21] width 287 height 16
paste input "d0Msk3S9lXZ10F67I6jsjGaQ"
type input "d0Msk3S9lXZ10F67I6jsjGaQ"
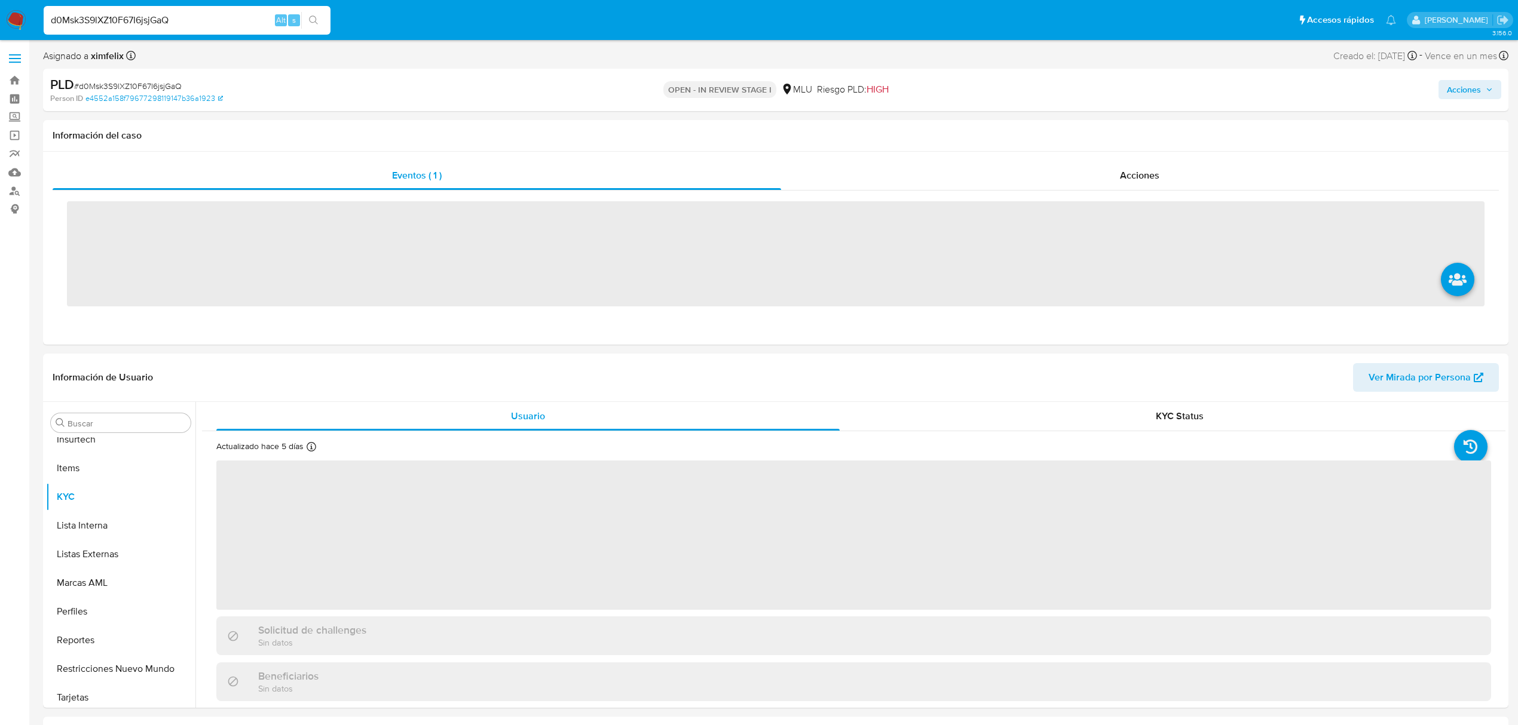
scroll to position [534, 0]
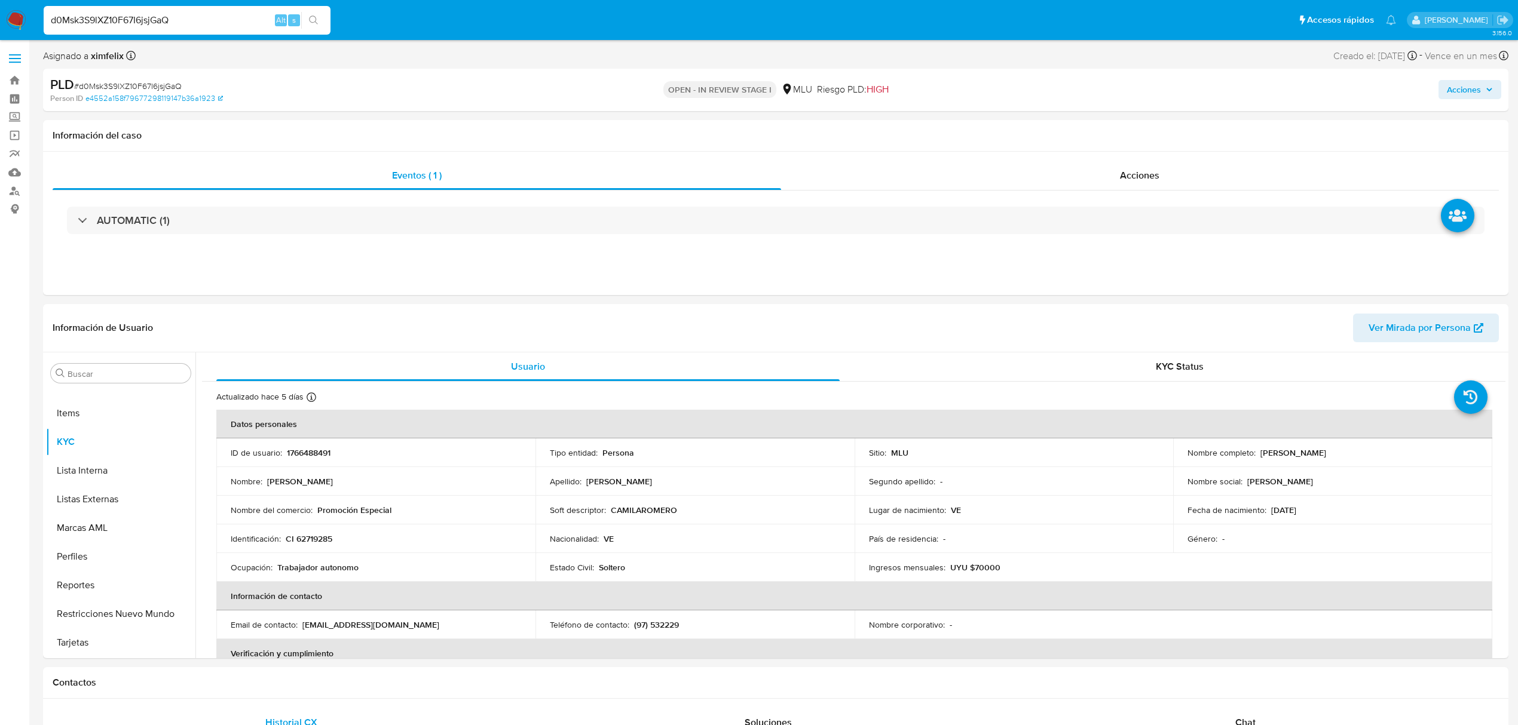
select select "10"
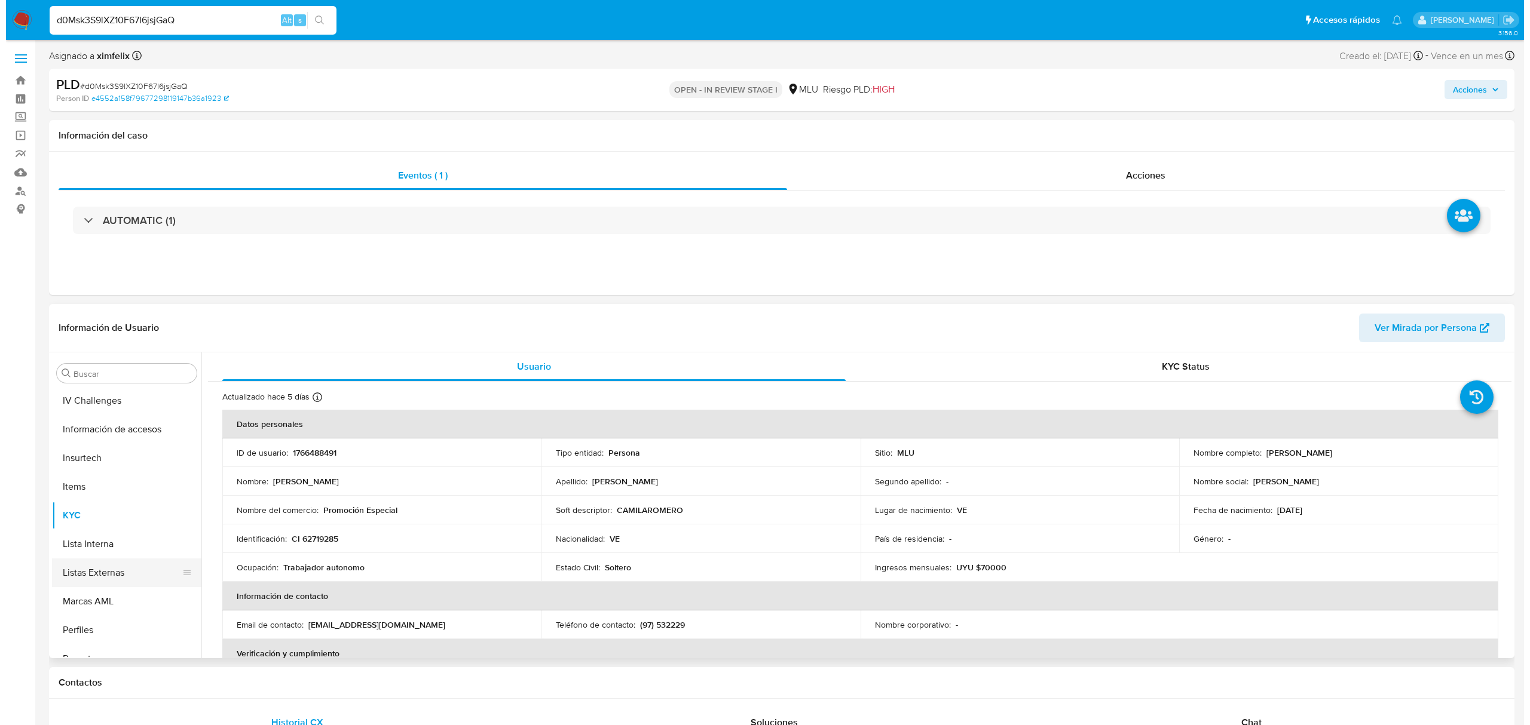
scroll to position [215, 0]
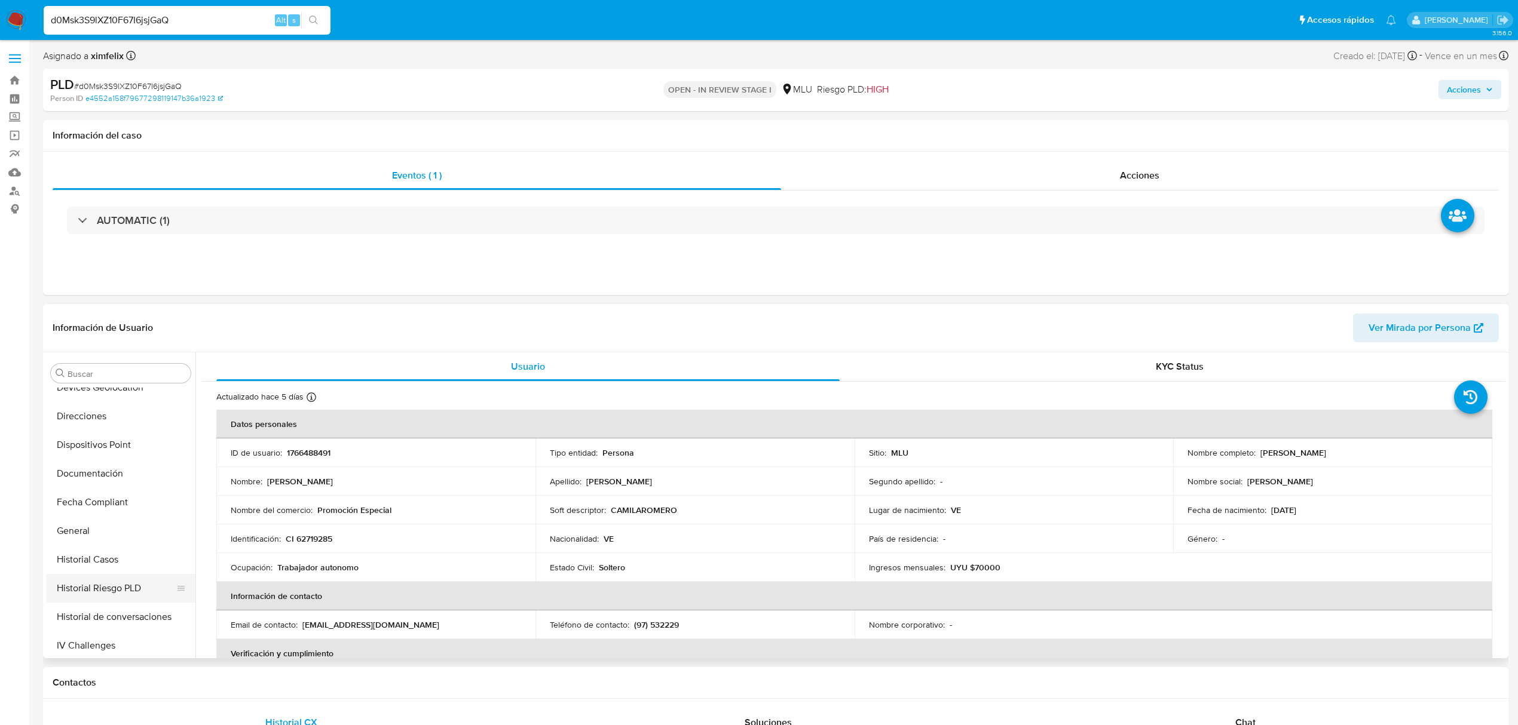
click at [120, 575] on button "Historial Riesgo PLD" at bounding box center [116, 588] width 140 height 29
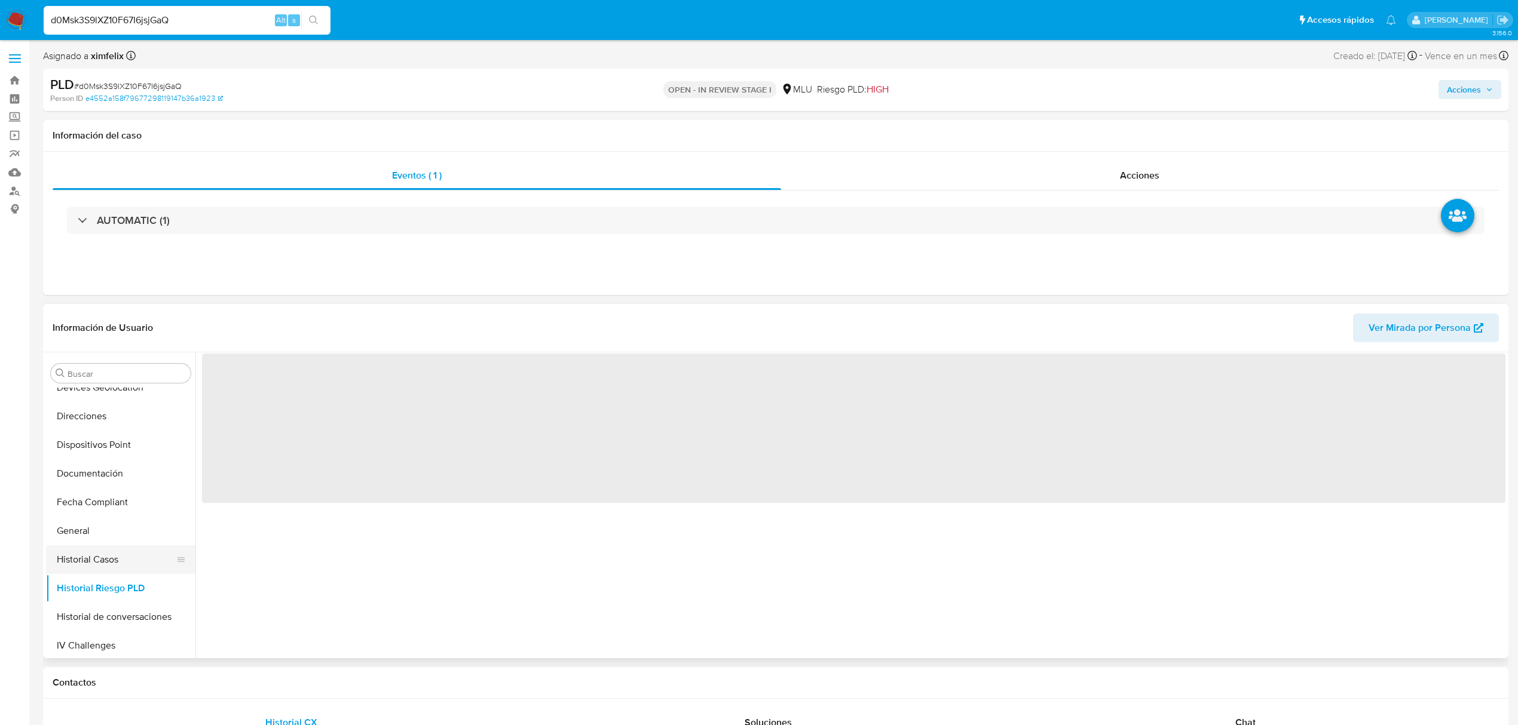
click at [120, 555] on button "Historial Casos" at bounding box center [116, 560] width 140 height 29
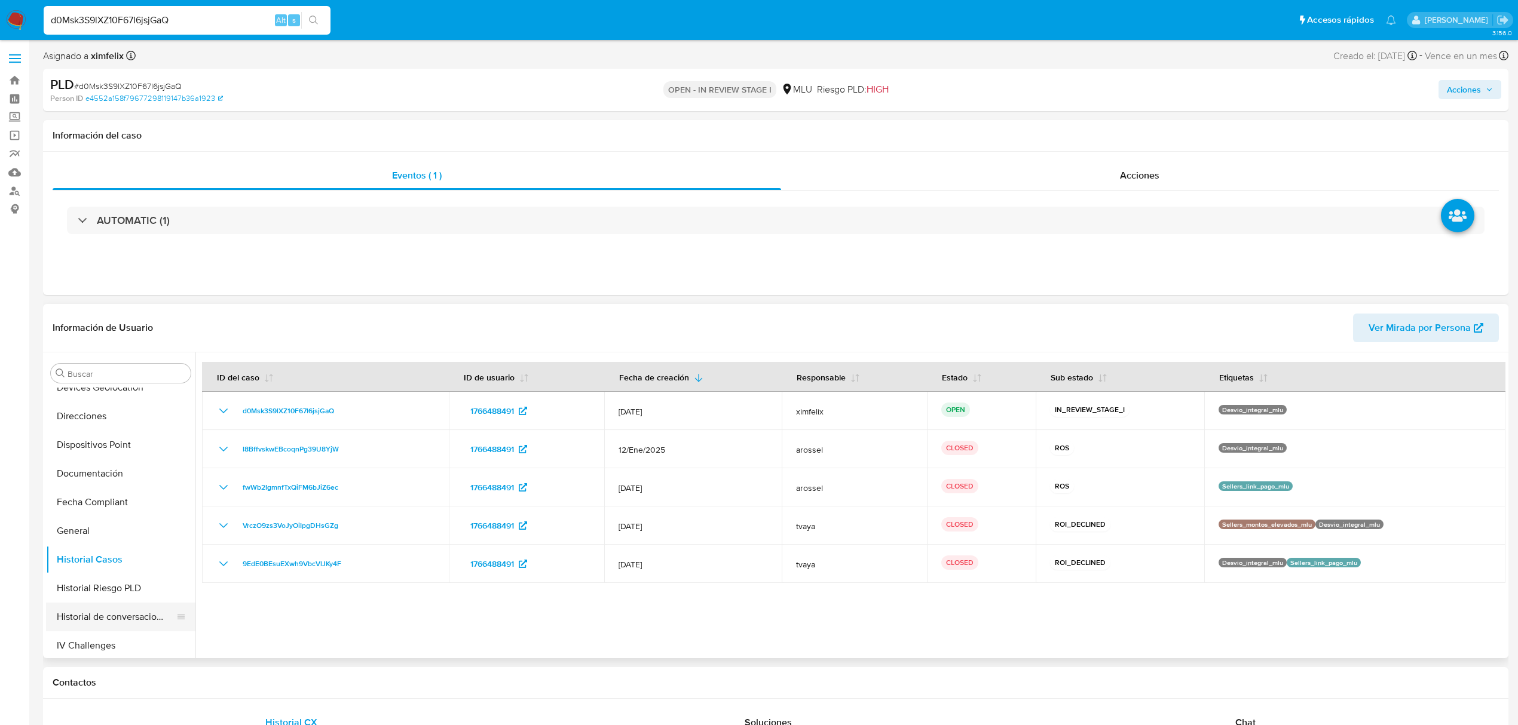
click at [115, 604] on button "Historial de conversaciones" at bounding box center [116, 617] width 140 height 29
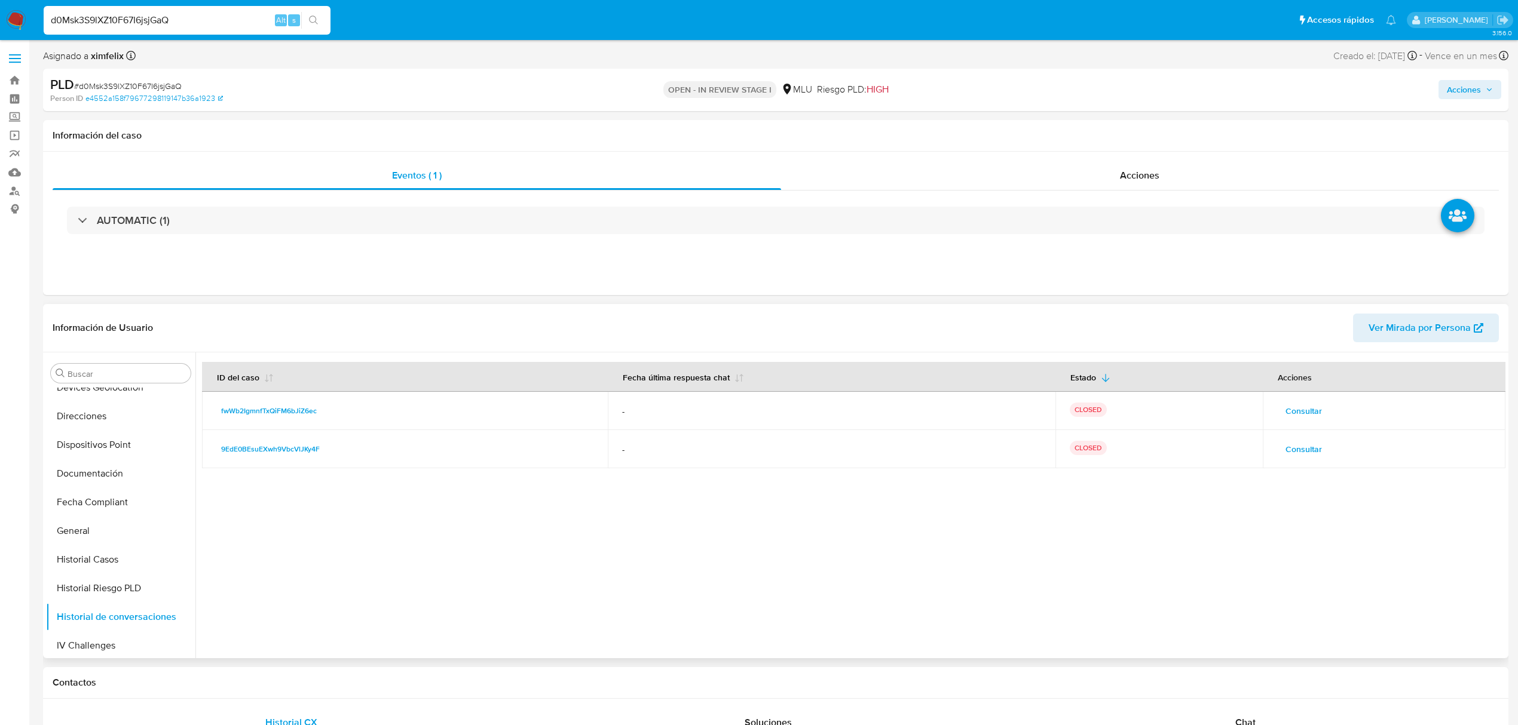
click at [1292, 457] on span "Consultar" at bounding box center [1303, 449] width 36 height 17
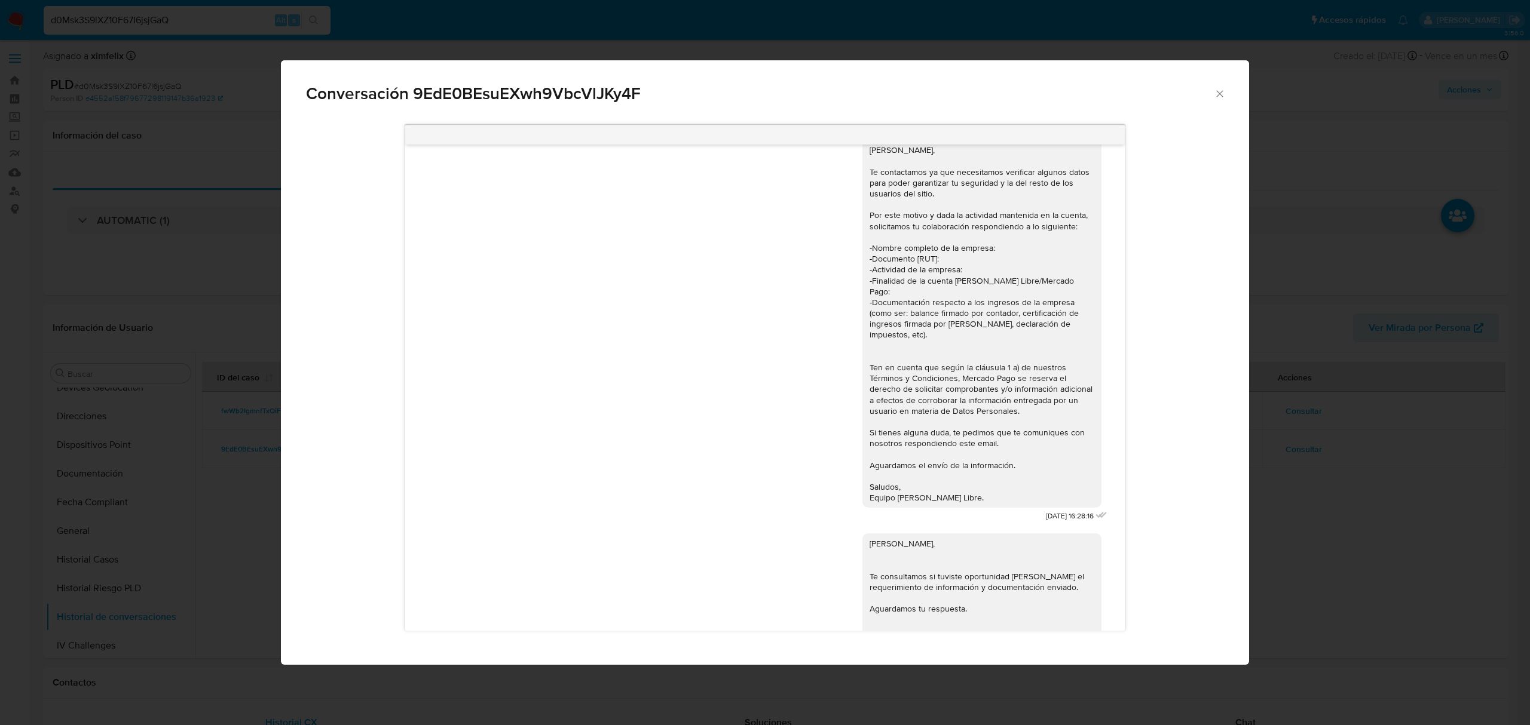
scroll to position [0, 0]
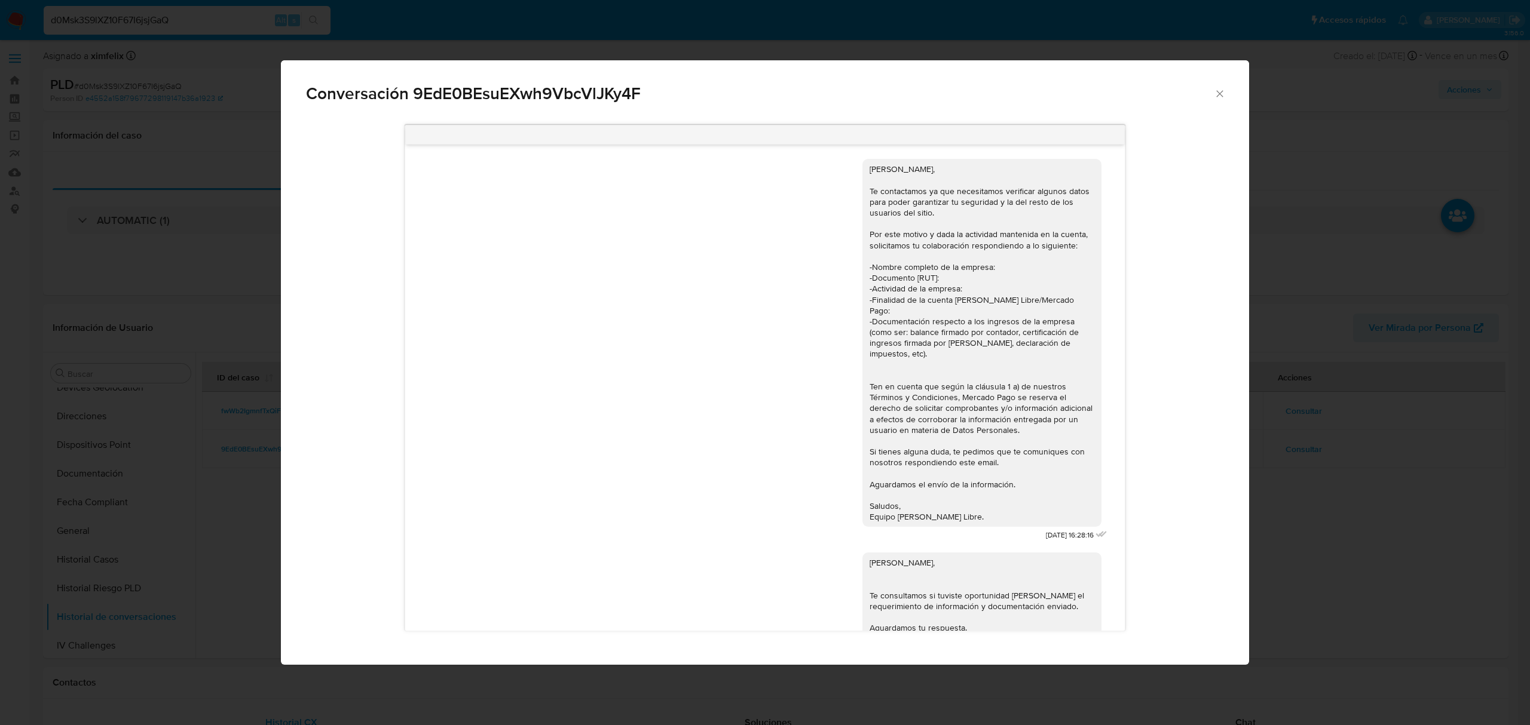
click at [1321, 451] on div "Conversación 9EdE0BEsuEXwh9VbcVlJKy4F [DATE] 16:28:16 [PERSON_NAME], Te consult…" at bounding box center [765, 362] width 1530 height 725
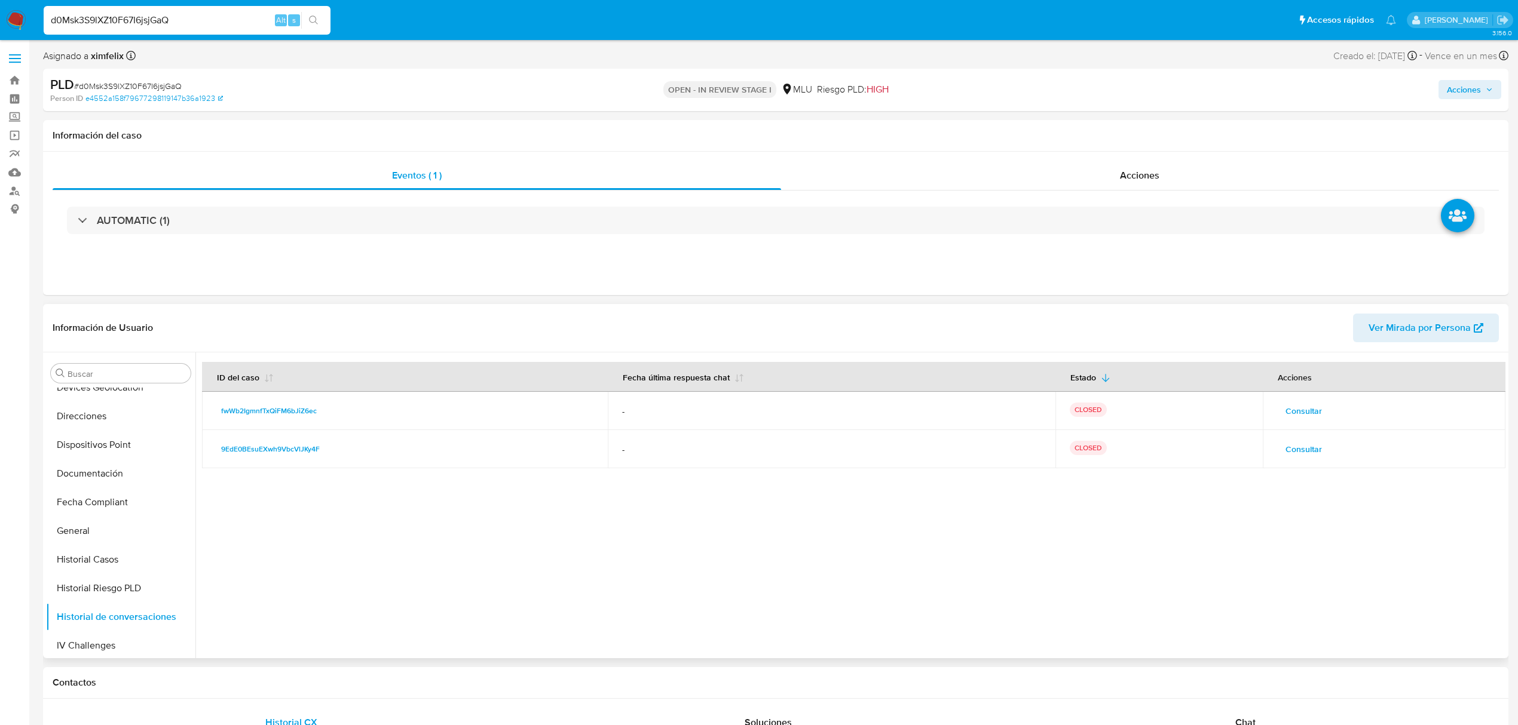
click at [1310, 412] on span "Consultar" at bounding box center [1303, 411] width 36 height 17
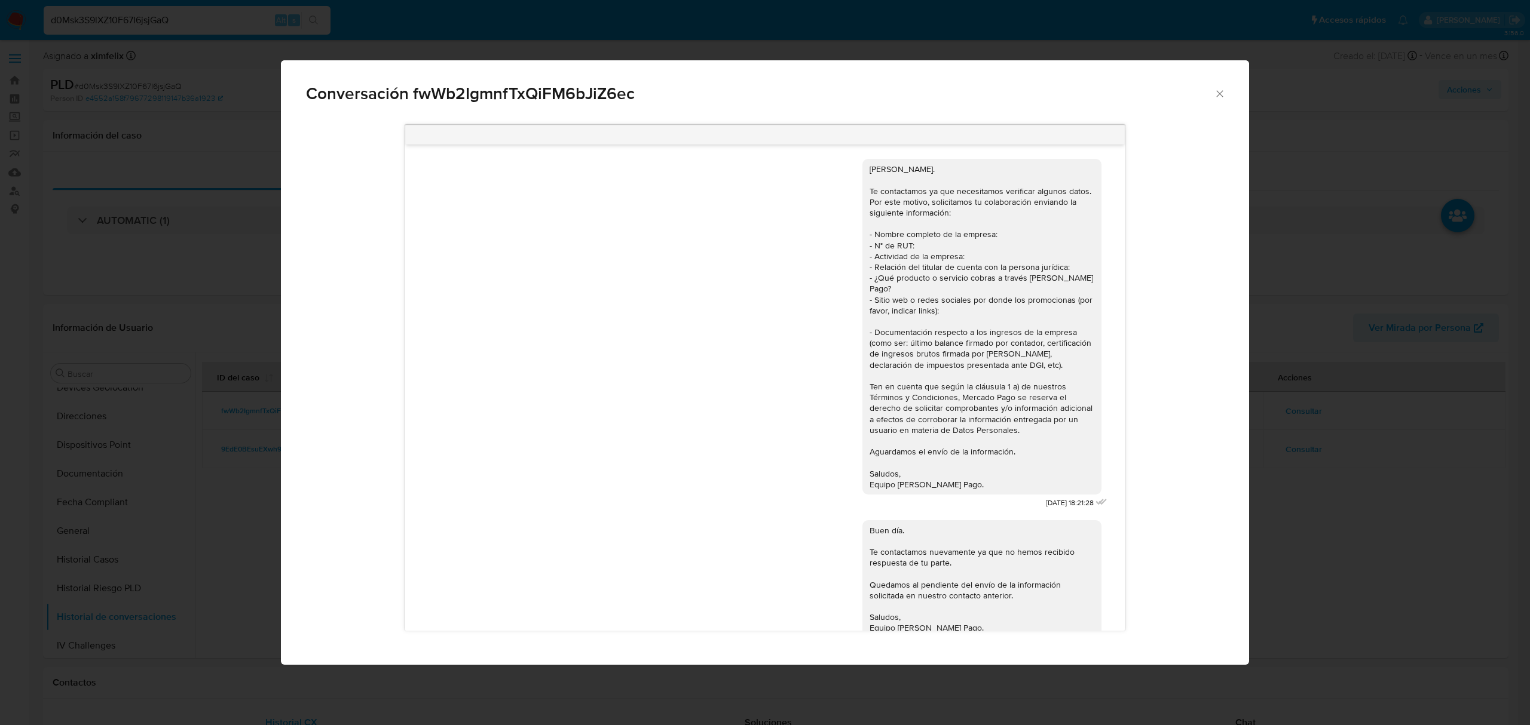
click at [1361, 642] on div "Conversación fwWb2IgmnfTxQiFM6bJiZ6ec [DATE] 18:21:28 Buen día. Te contactamos …" at bounding box center [765, 362] width 1530 height 725
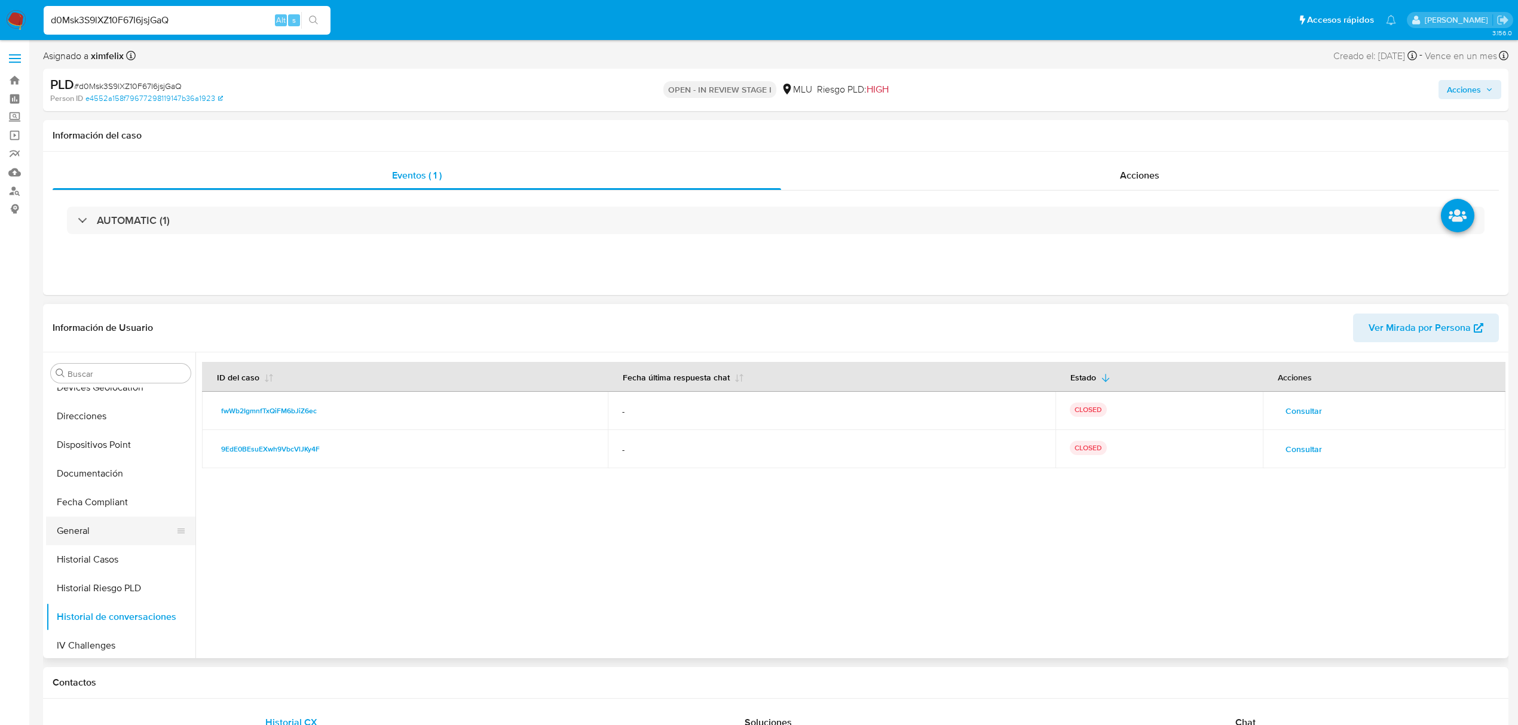
drag, startPoint x: 127, startPoint y: 553, endPoint x: 125, endPoint y: 543, distance: 10.3
click at [127, 546] on button "Historial Casos" at bounding box center [120, 560] width 149 height 29
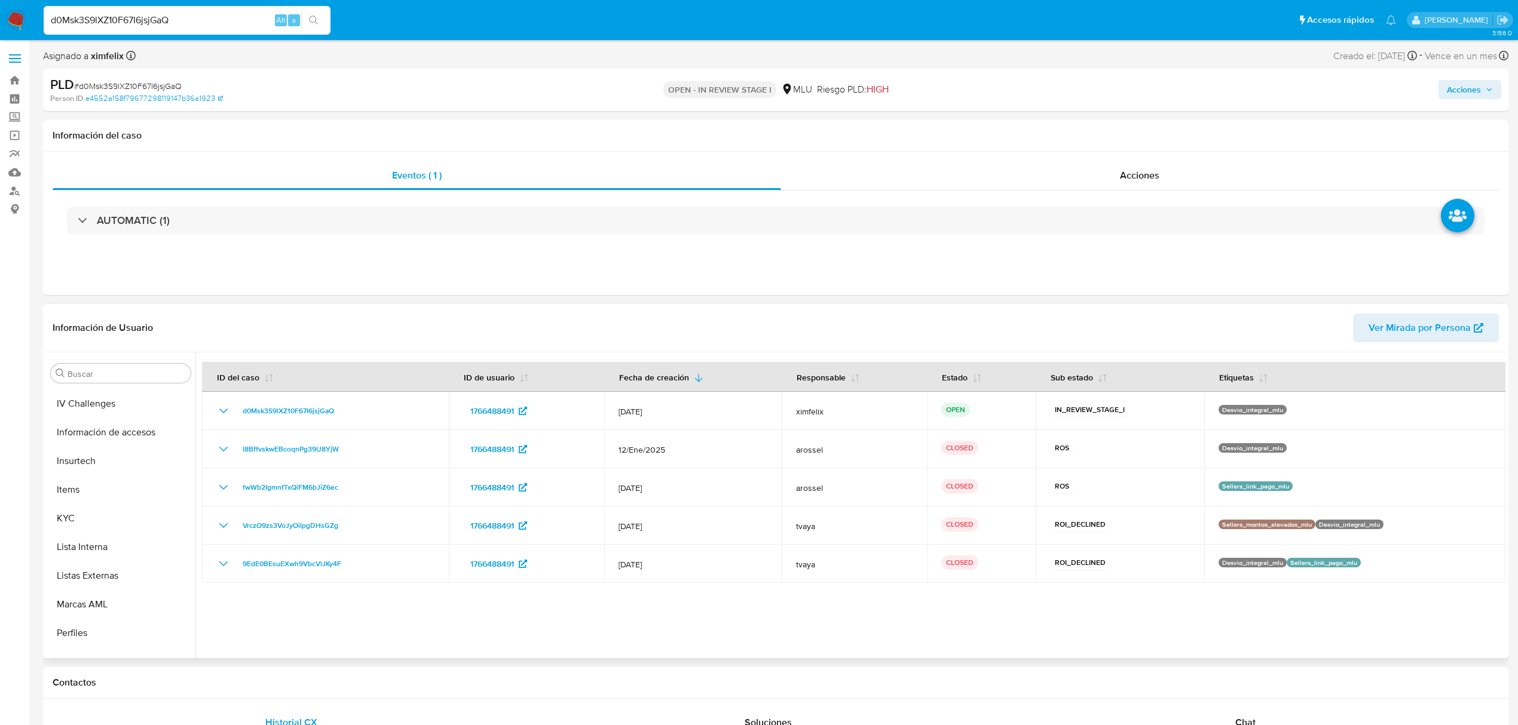
scroll to position [478, 0]
click at [96, 502] on button "KYC" at bounding box center [116, 497] width 140 height 29
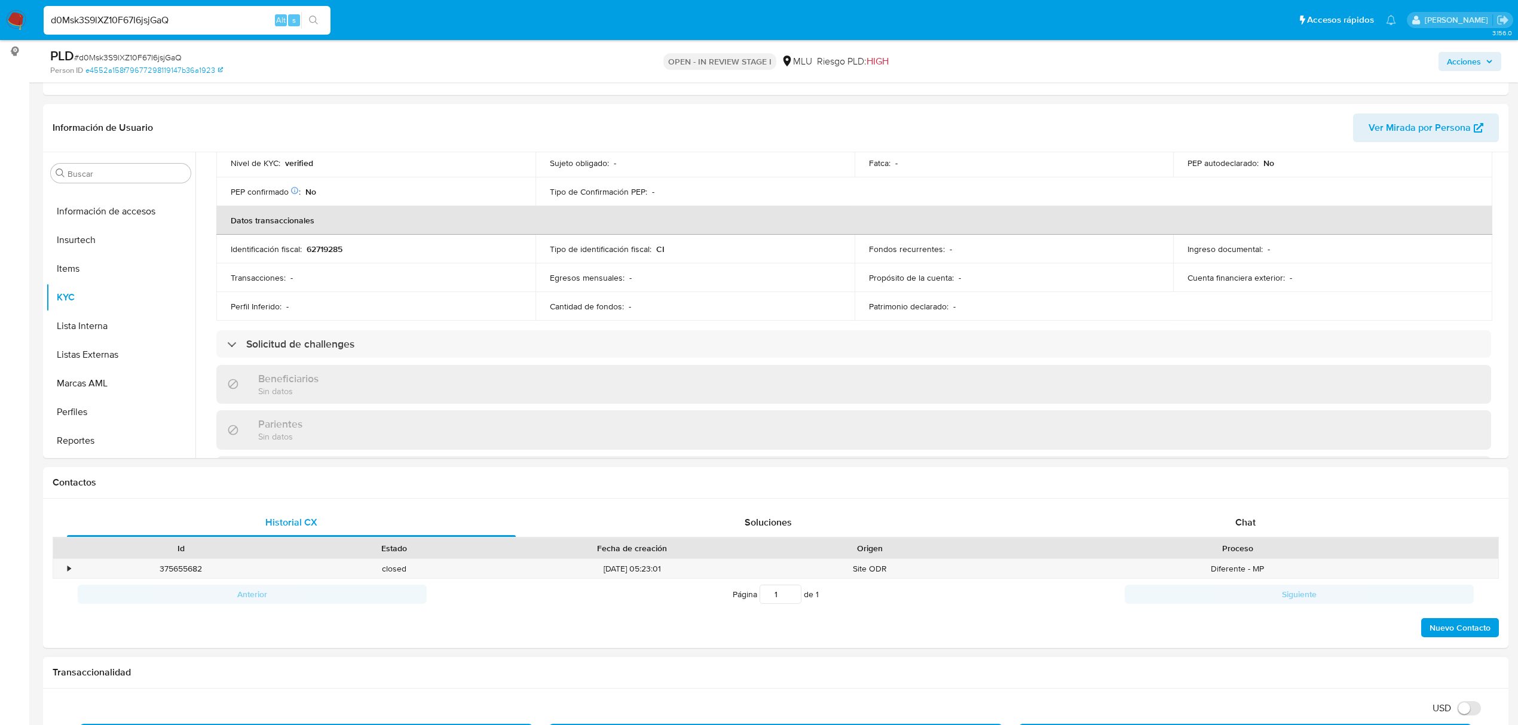
scroll to position [159, 0]
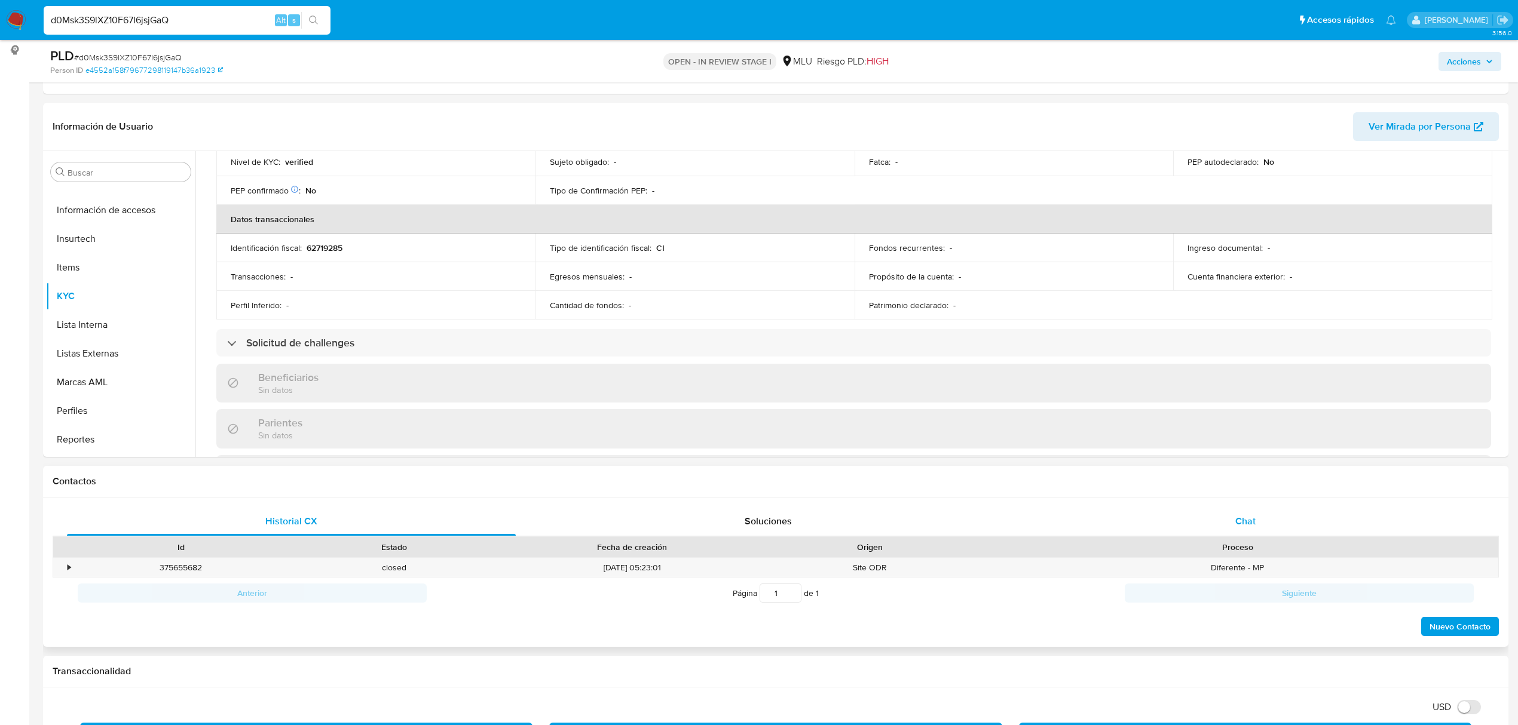
drag, startPoint x: 1255, startPoint y: 515, endPoint x: 1246, endPoint y: 519, distance: 9.9
click at [1255, 515] on span "Chat" at bounding box center [1245, 522] width 20 height 14
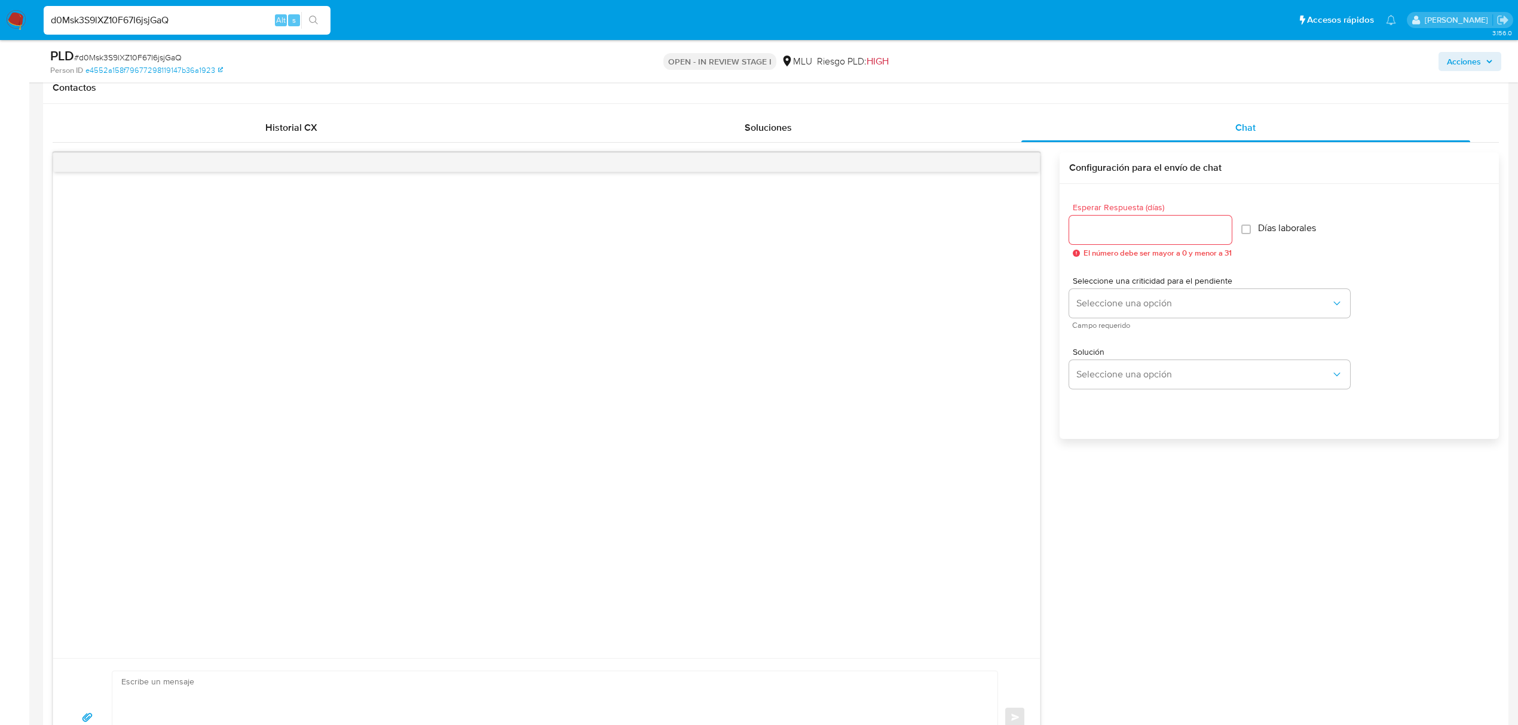
scroll to position [558, 0]
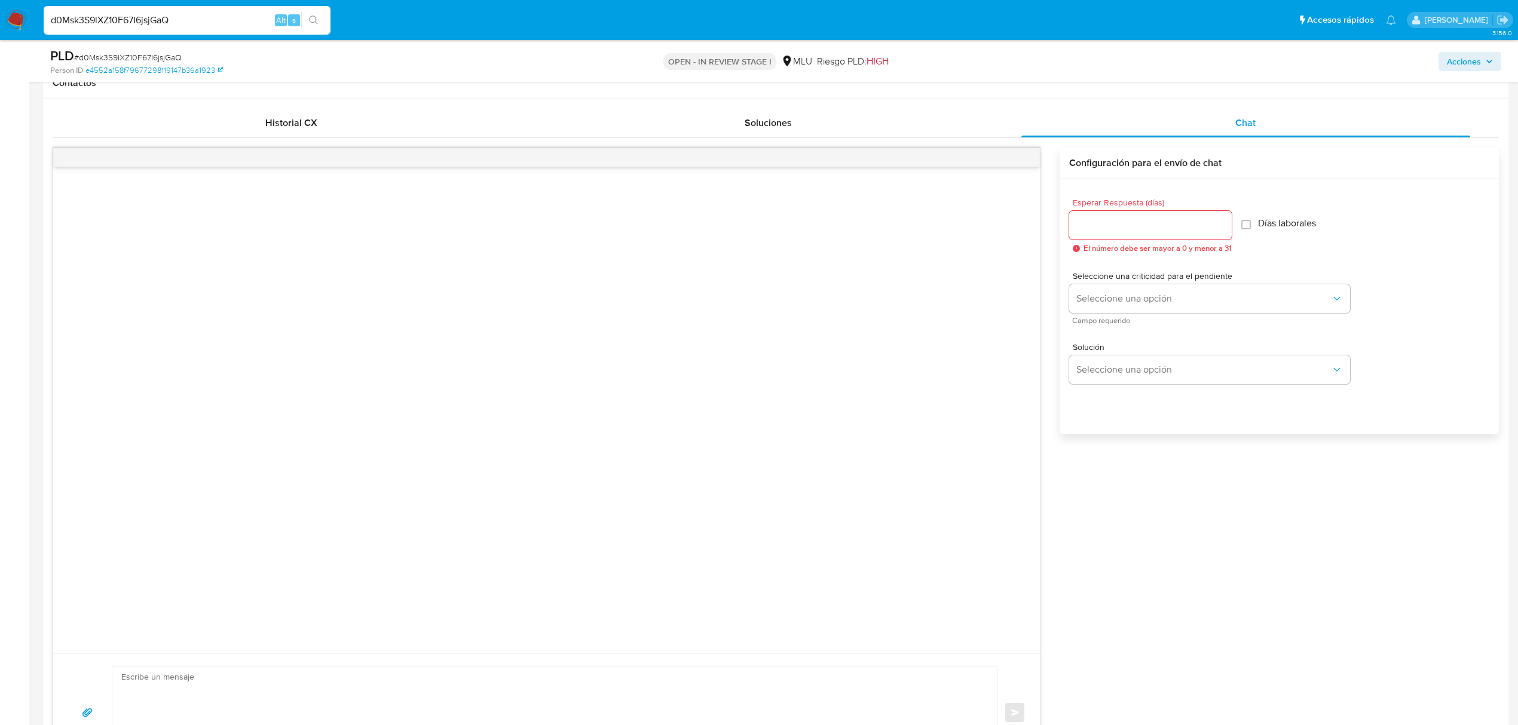
click at [427, 673] on textarea at bounding box center [551, 713] width 861 height 92
paste textarea "Loremi dolors Amet, Co adipiscinge se doe temporincid utlaboree dolorem aliqu. …"
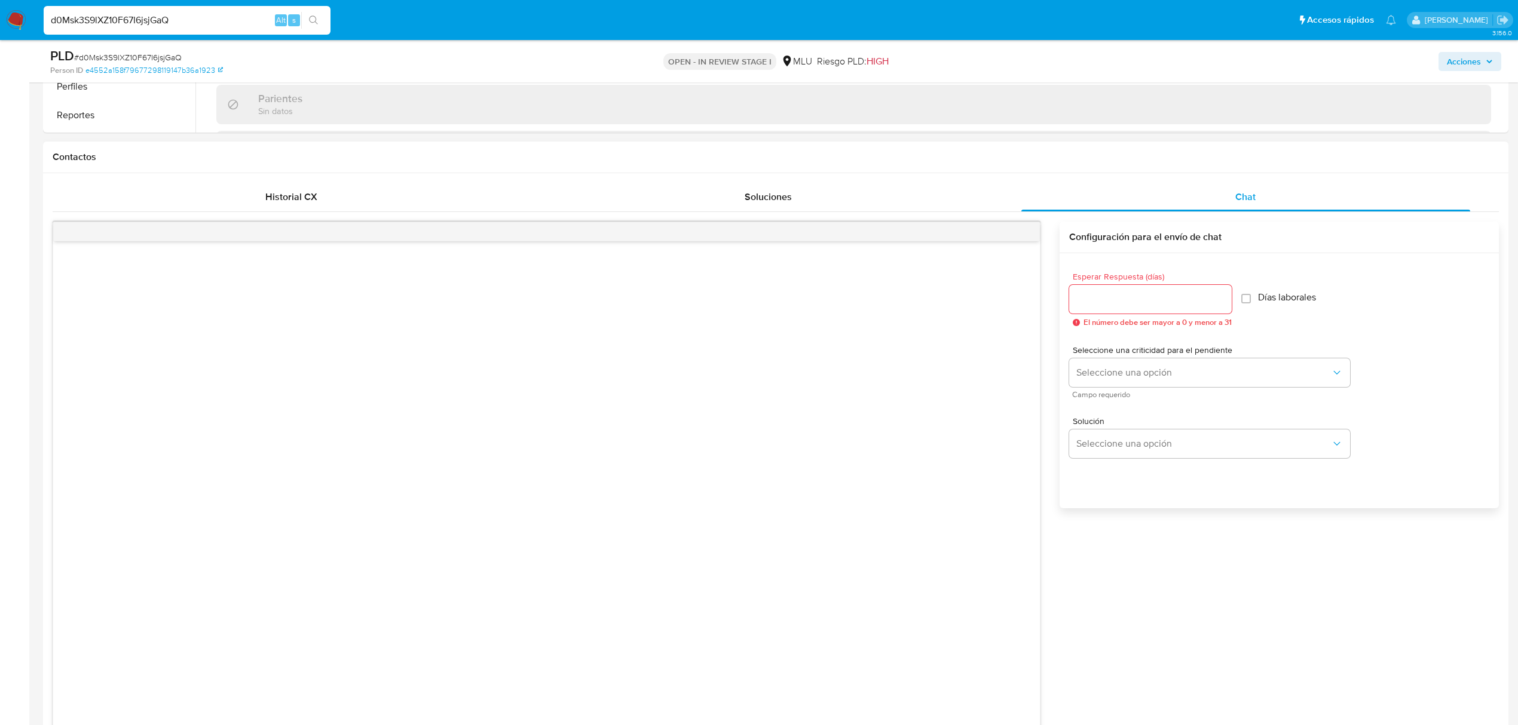
scroll to position [301, 0]
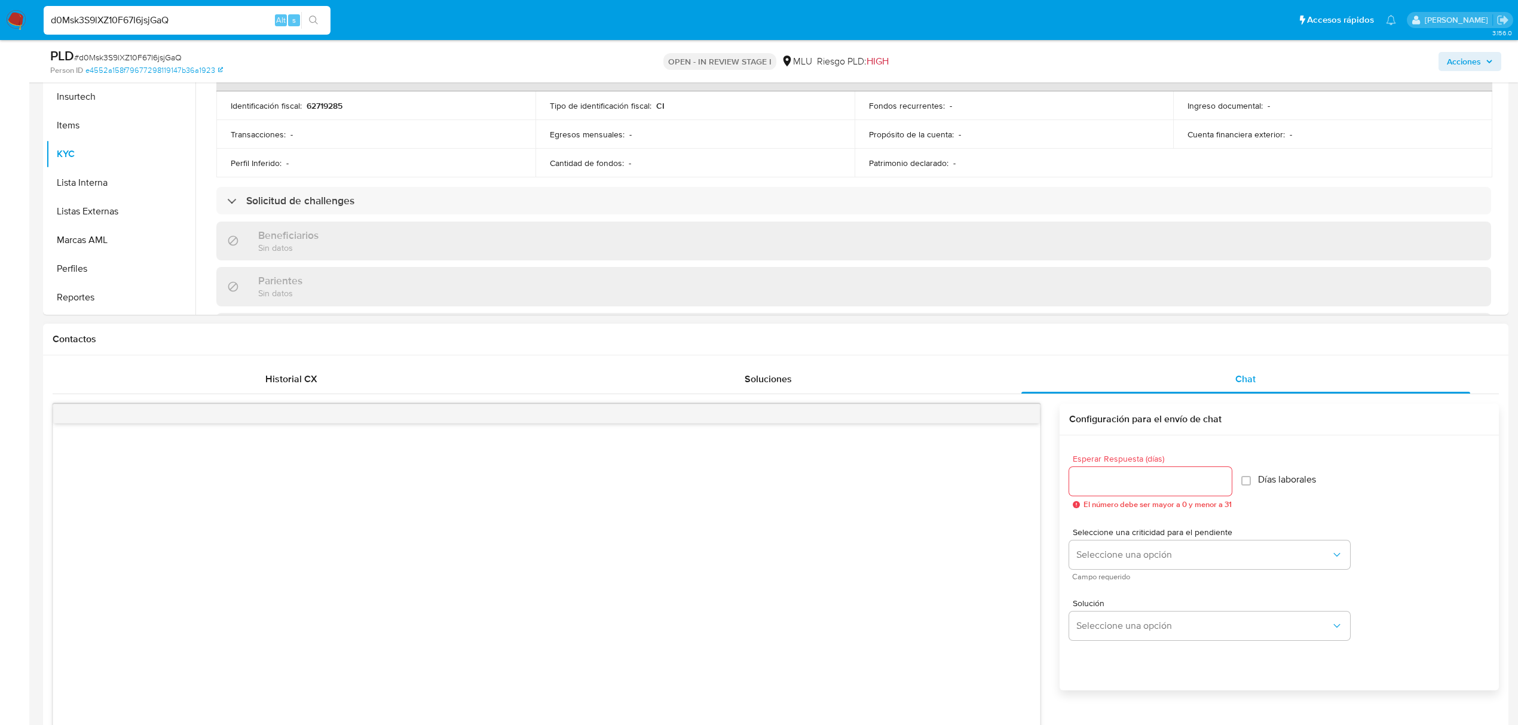
type textarea "Loremi dolors Amet, Co adipiscinge se doe temporincid utlaboree dolorem aliqu. …"
click at [1117, 477] on input "Esperar Respuesta (días)" at bounding box center [1150, 482] width 163 height 16
drag, startPoint x: 1188, startPoint y: 496, endPoint x: 1177, endPoint y: 491, distance: 12.0
click at [1186, 495] on div at bounding box center [1150, 481] width 163 height 29
type input "3"
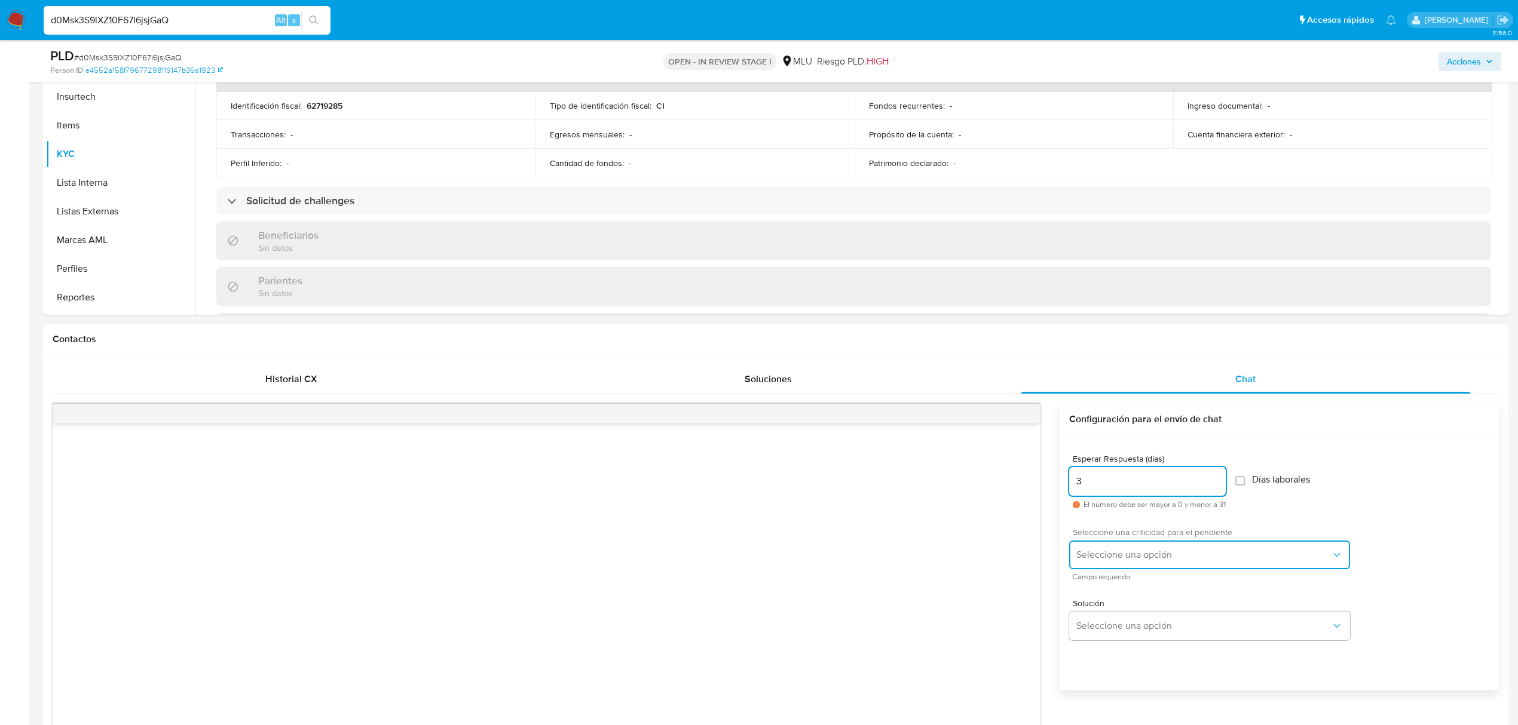
click at [1175, 555] on span "Seleccione una opción" at bounding box center [1203, 555] width 255 height 12
click at [1124, 555] on div "LOW" at bounding box center [1207, 556] width 262 height 24
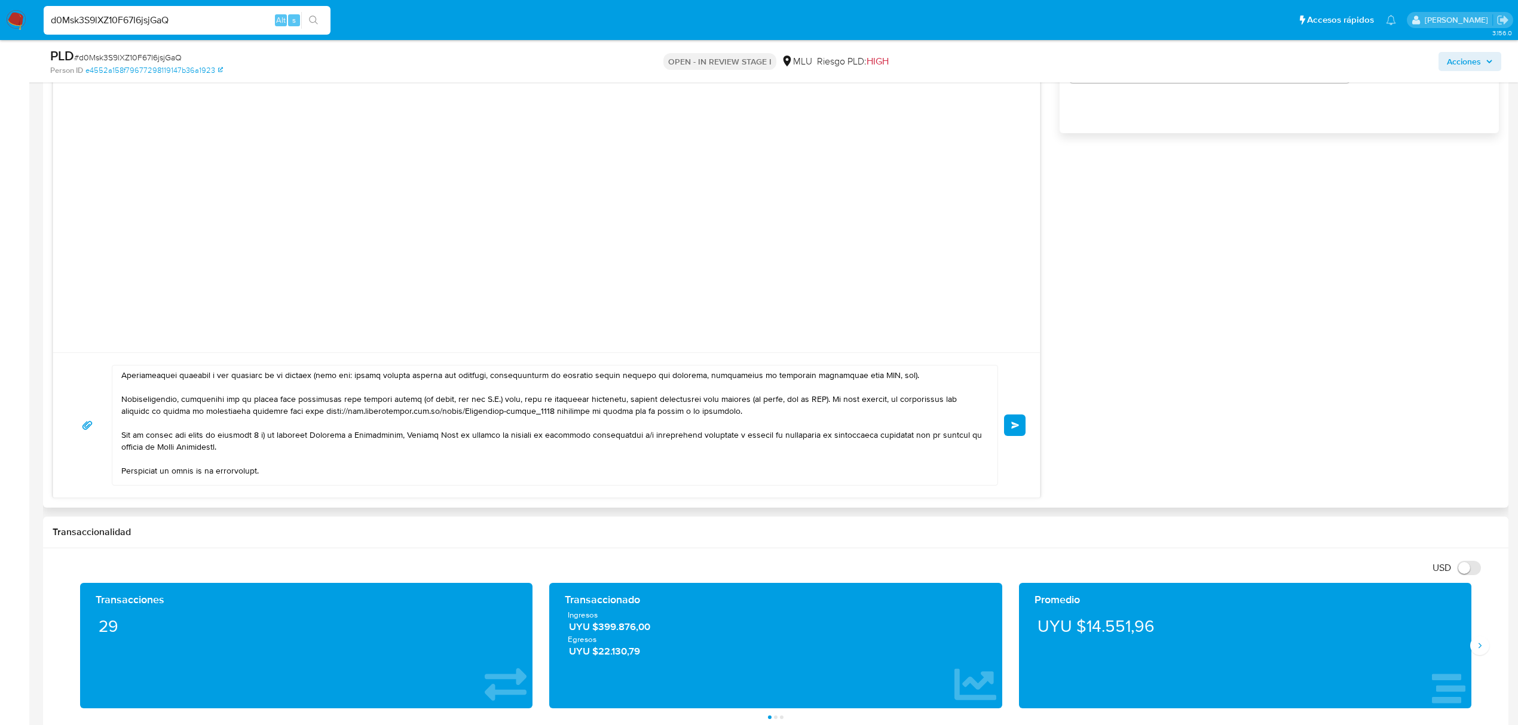
scroll to position [151, 0]
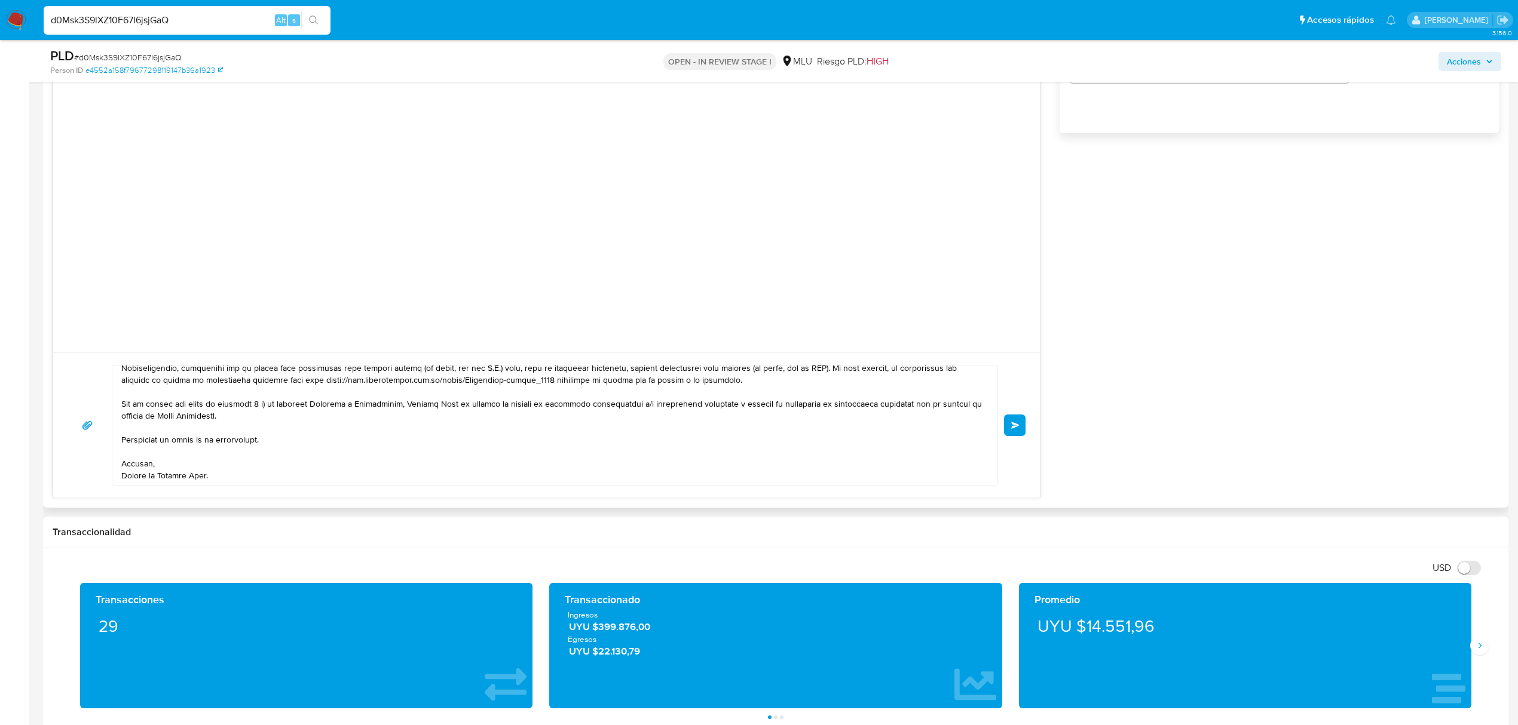
click at [1014, 431] on button "Enviar" at bounding box center [1015, 426] width 22 height 22
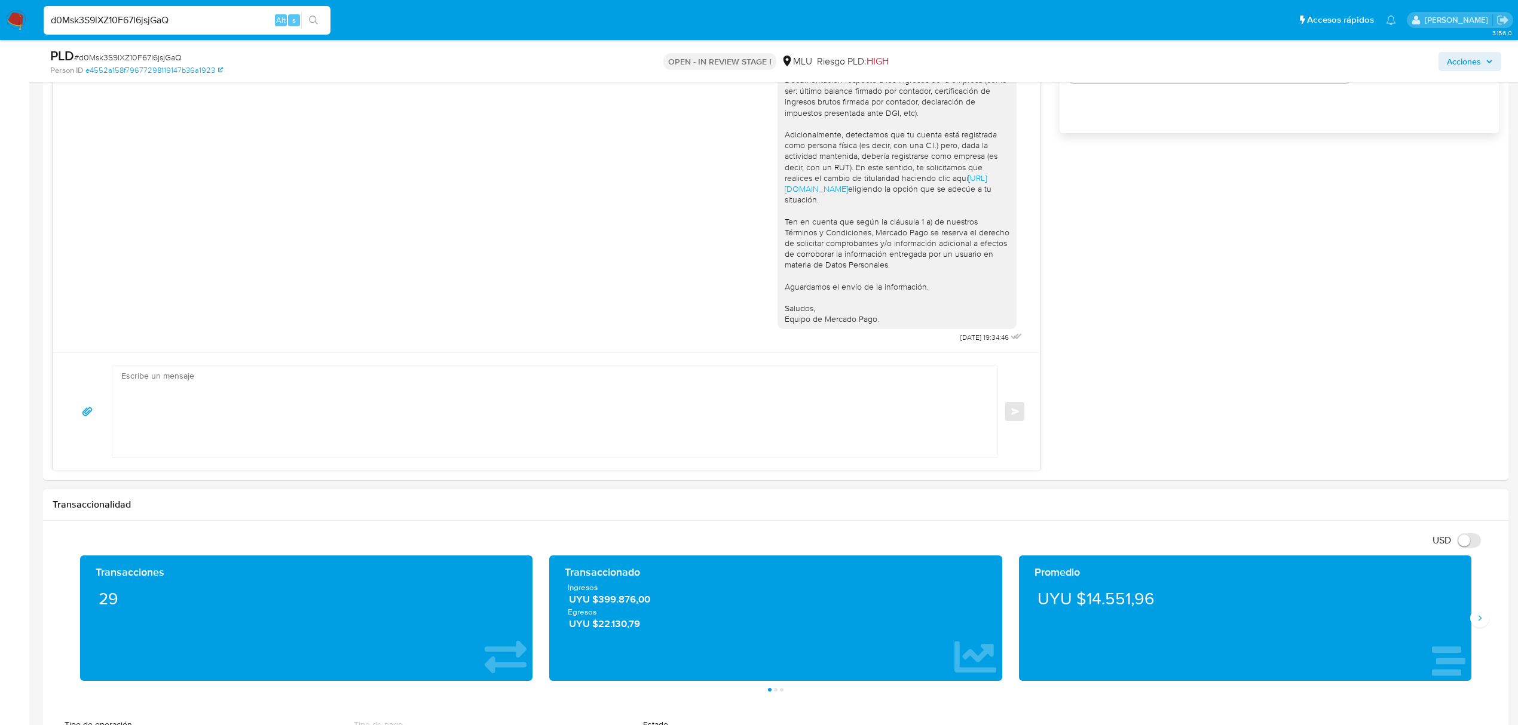
scroll to position [0, 0]
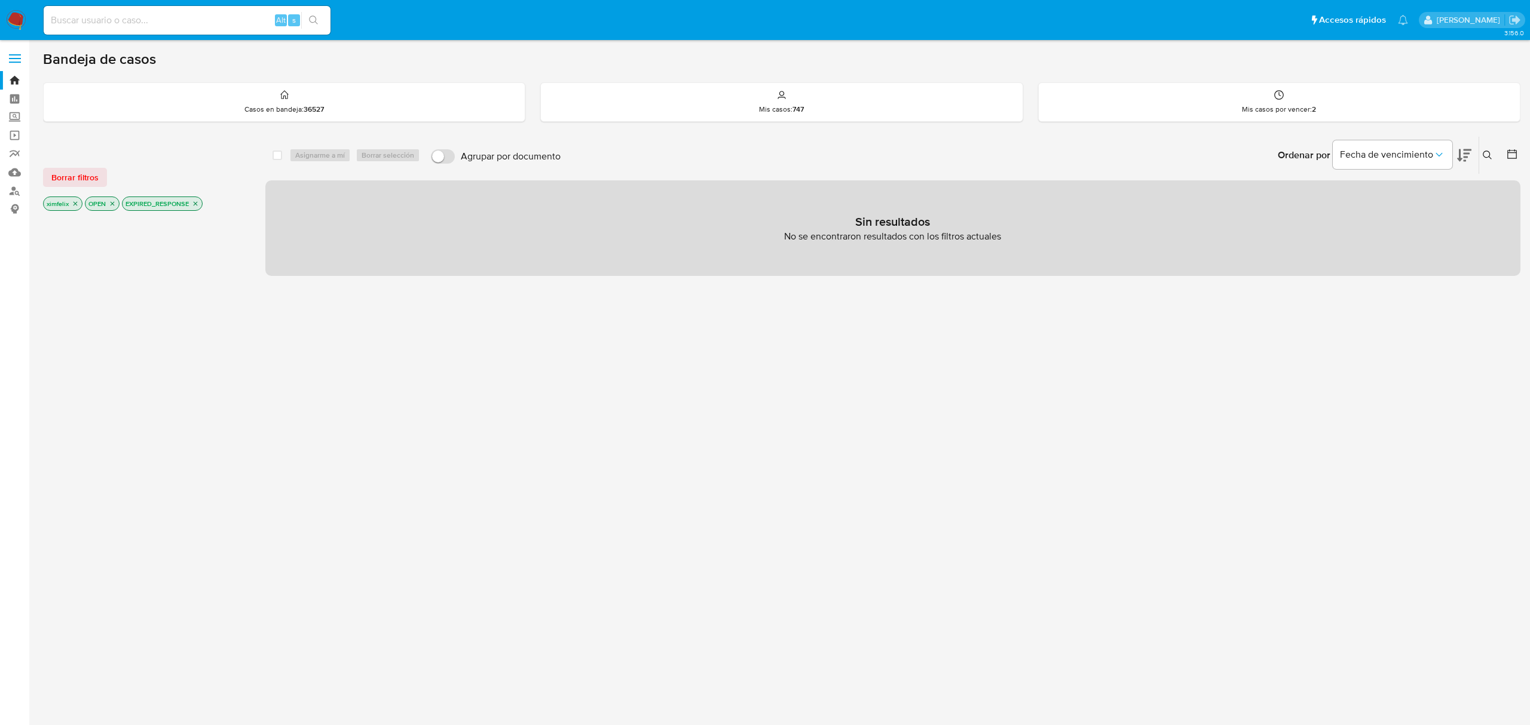
click at [17, 17] on img at bounding box center [16, 20] width 20 height 20
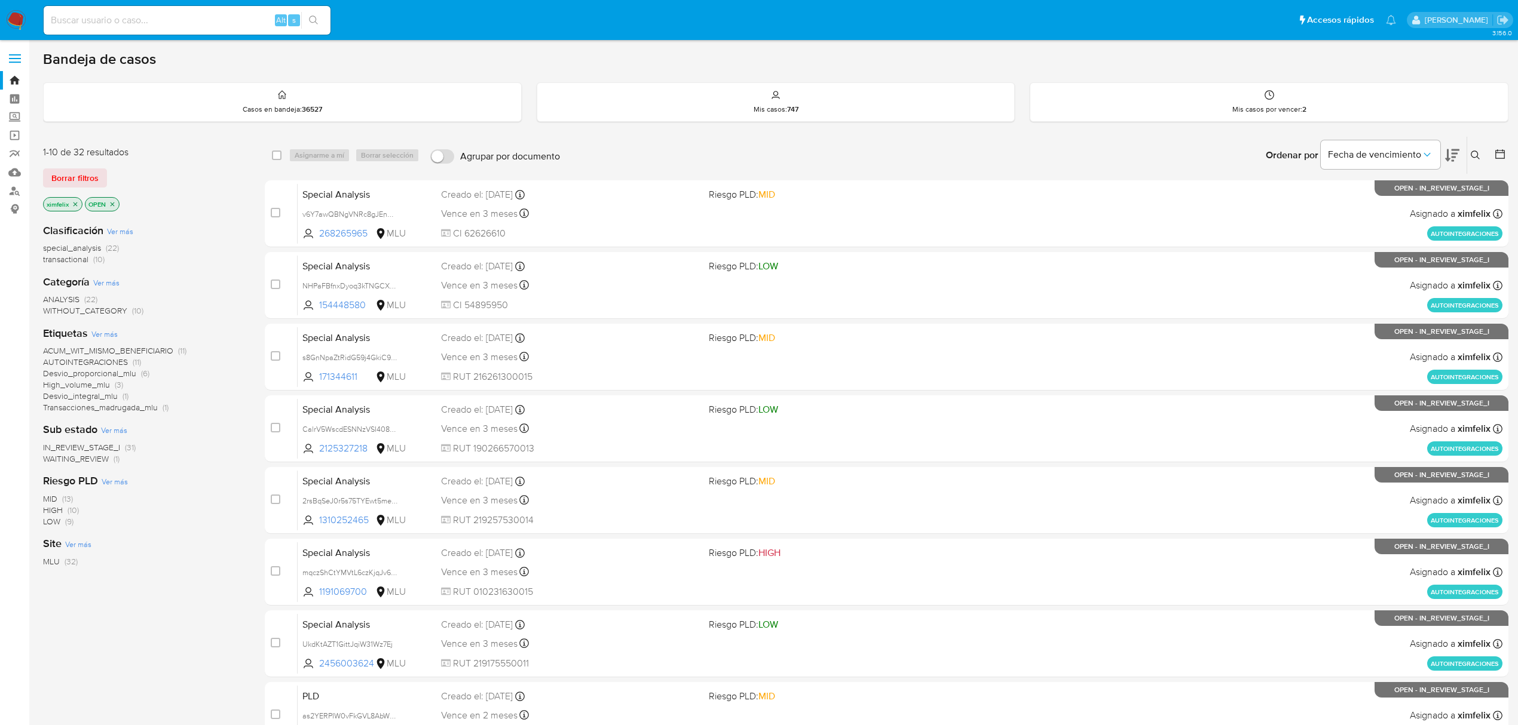
click at [1457, 152] on icon at bounding box center [1452, 155] width 14 height 14
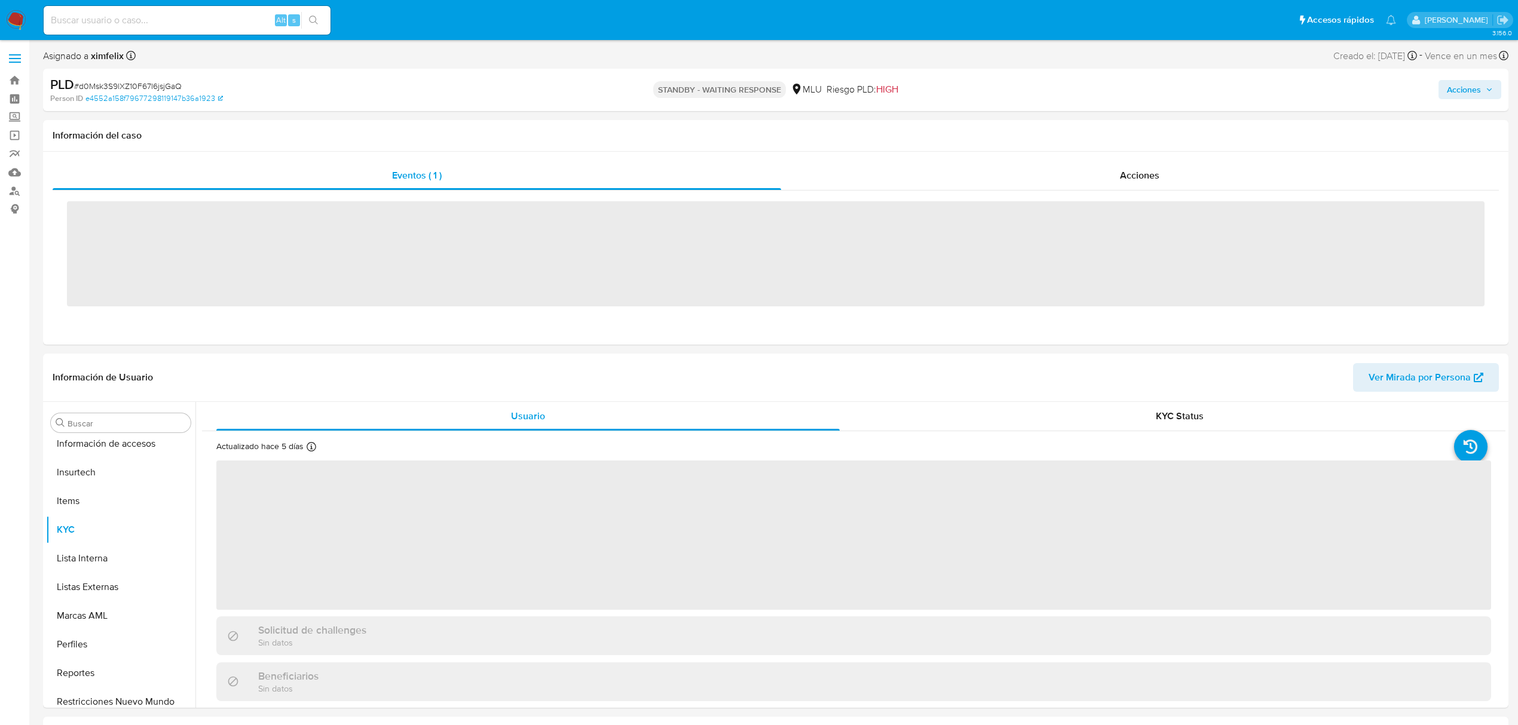
scroll to position [534, 0]
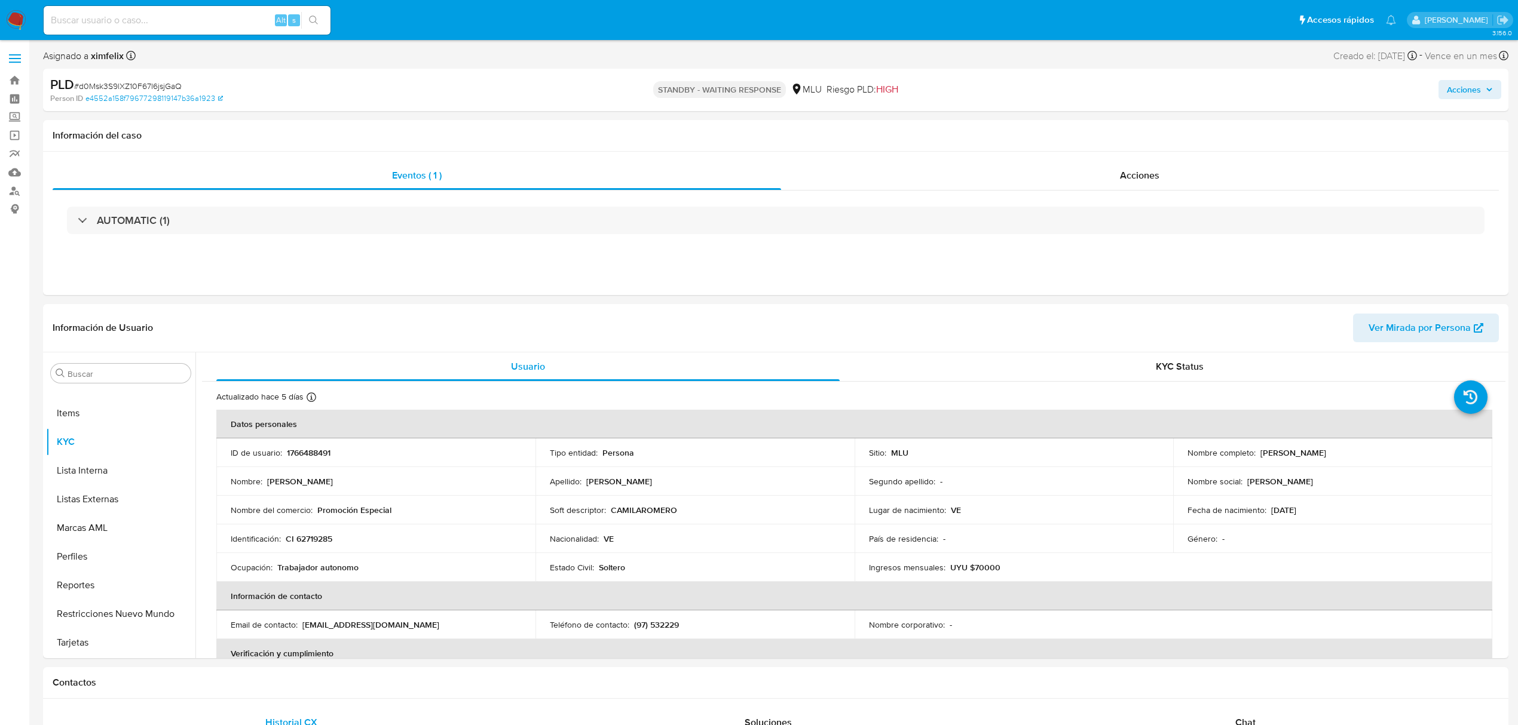
select select "10"
click at [171, 16] on input at bounding box center [187, 21] width 287 height 16
paste input "d1OrLXxpE8I6YctmGRWyA4lO"
type input "d1OrLXxpE8I6YctmGRWyA4lO"
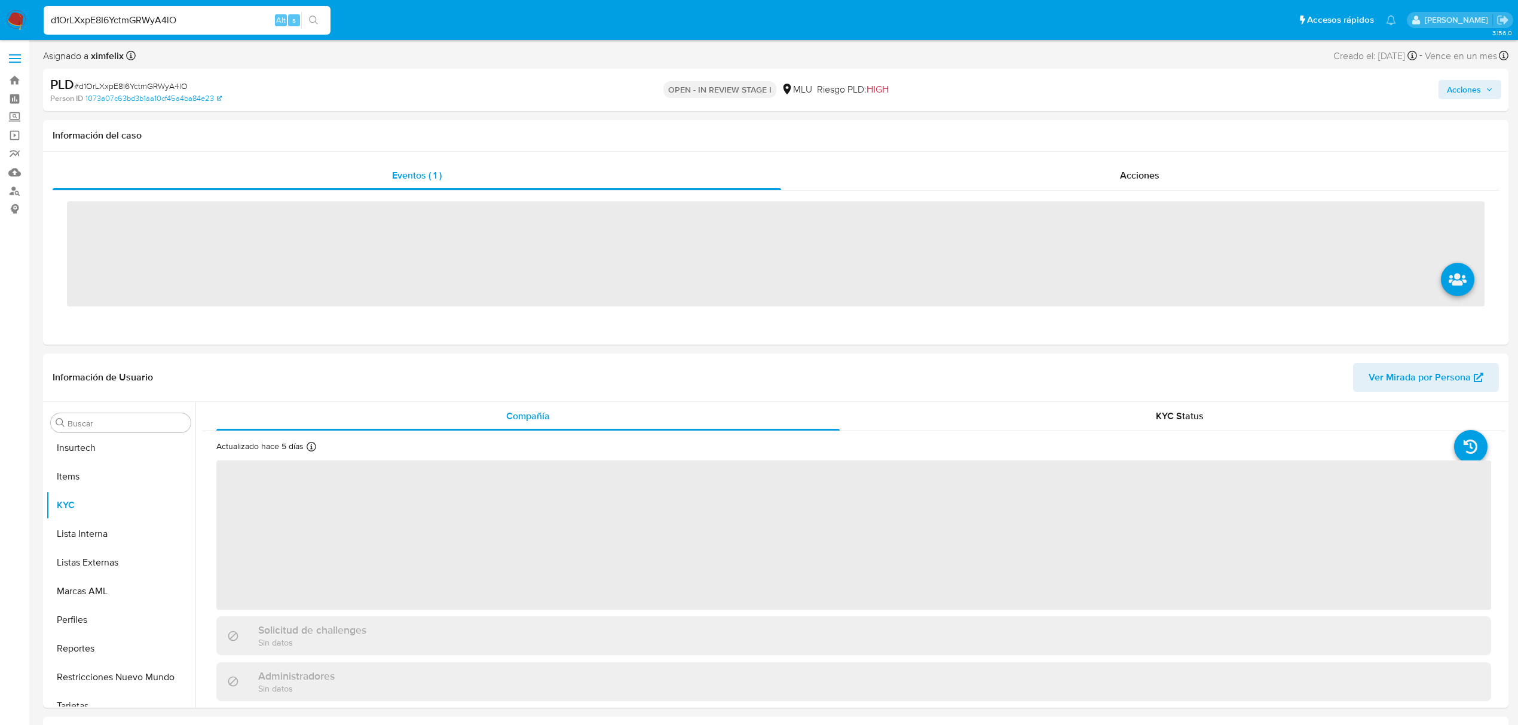
scroll to position [534, 0]
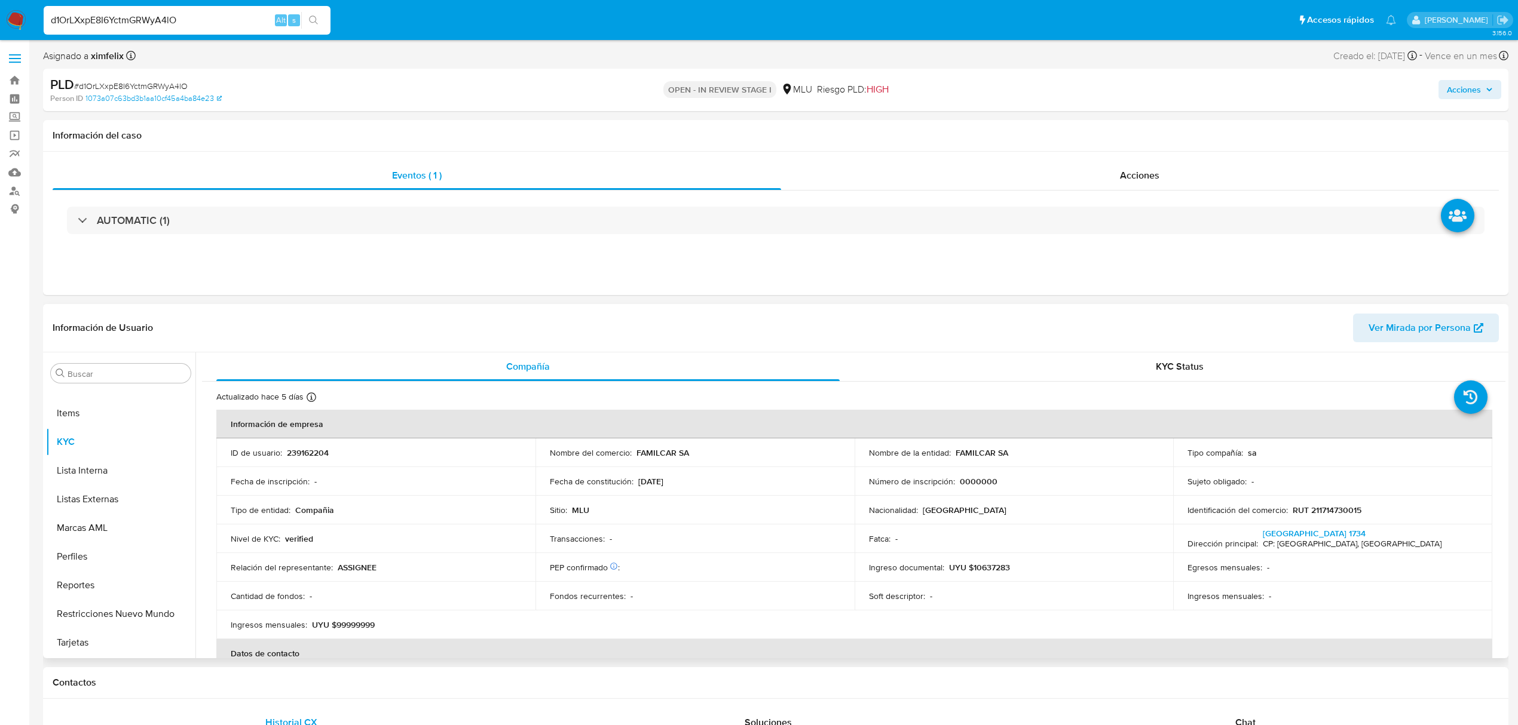
click at [1402, 328] on span "Ver Mirada por Persona" at bounding box center [1419, 328] width 102 height 29
select select "10"
drag, startPoint x: 692, startPoint y: 448, endPoint x: 634, endPoint y: 452, distance: 58.1
click at [634, 452] on div "Nombre del comercio : FAMILCAR SA" at bounding box center [695, 453] width 290 height 11
copy p "FAMILCAR SA"
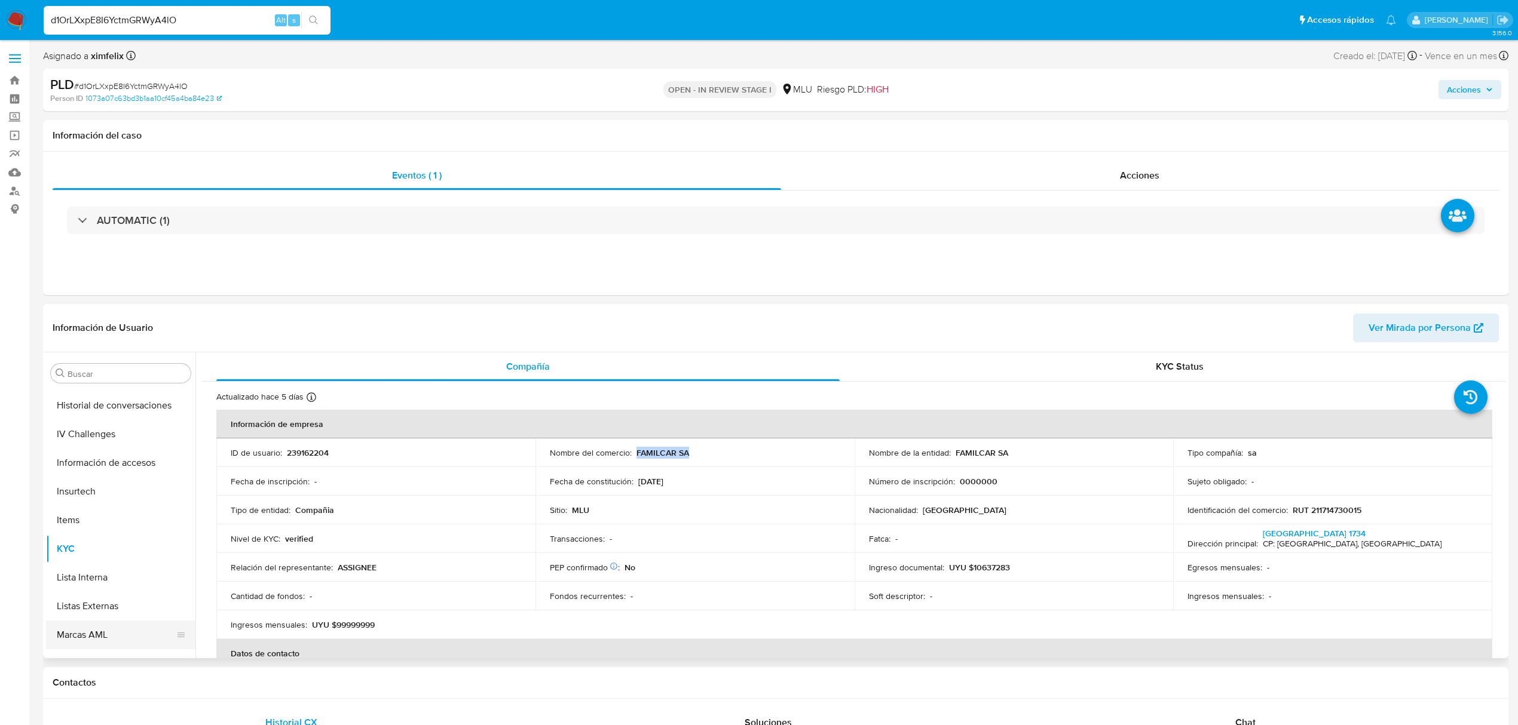
scroll to position [295, 0]
click at [115, 486] on button "Historial Casos" at bounding box center [116, 480] width 140 height 29
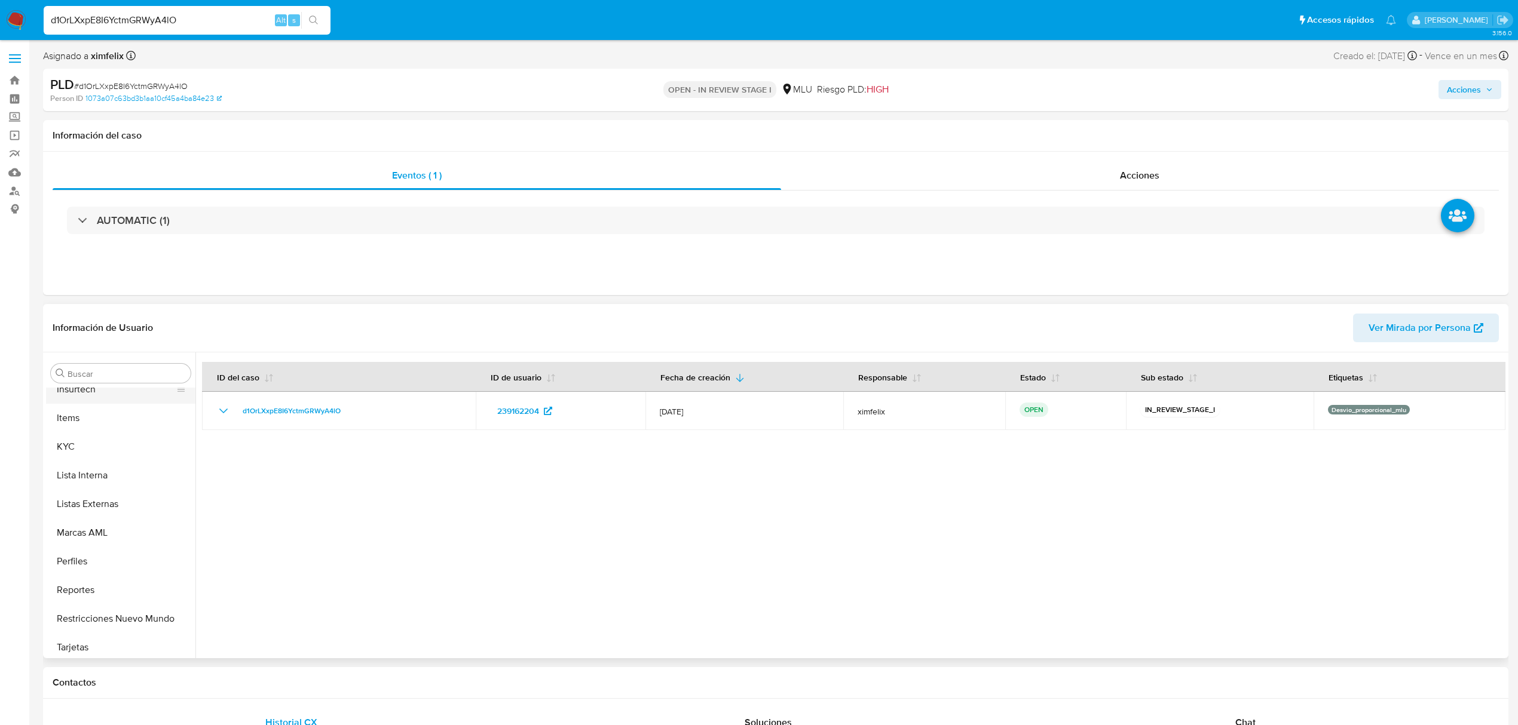
scroll to position [534, 0]
click at [93, 443] on button "KYC" at bounding box center [116, 442] width 140 height 29
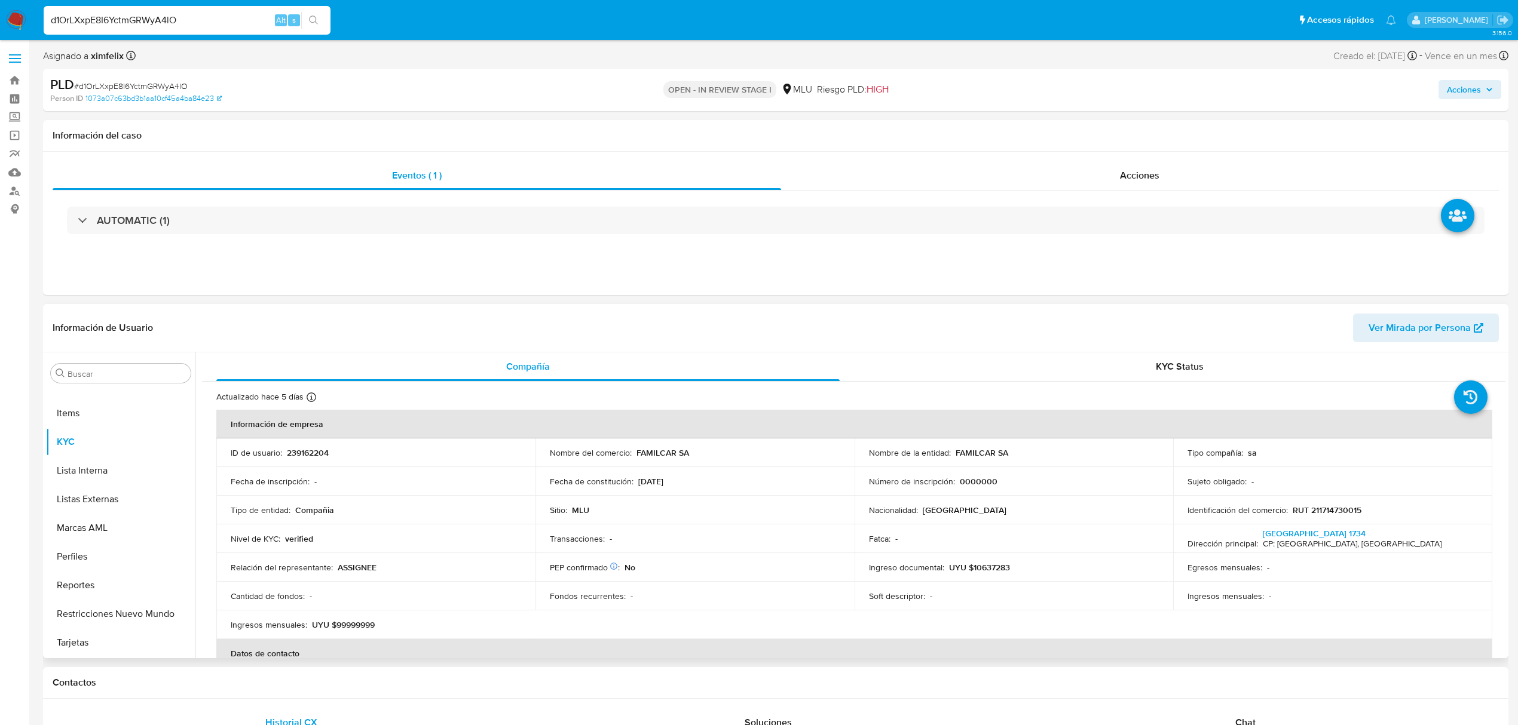
click at [992, 567] on p "UYU $10637283" at bounding box center [979, 567] width 61 height 11
copy p "10637283"
click at [123, 553] on button "Perfiles" at bounding box center [116, 557] width 140 height 29
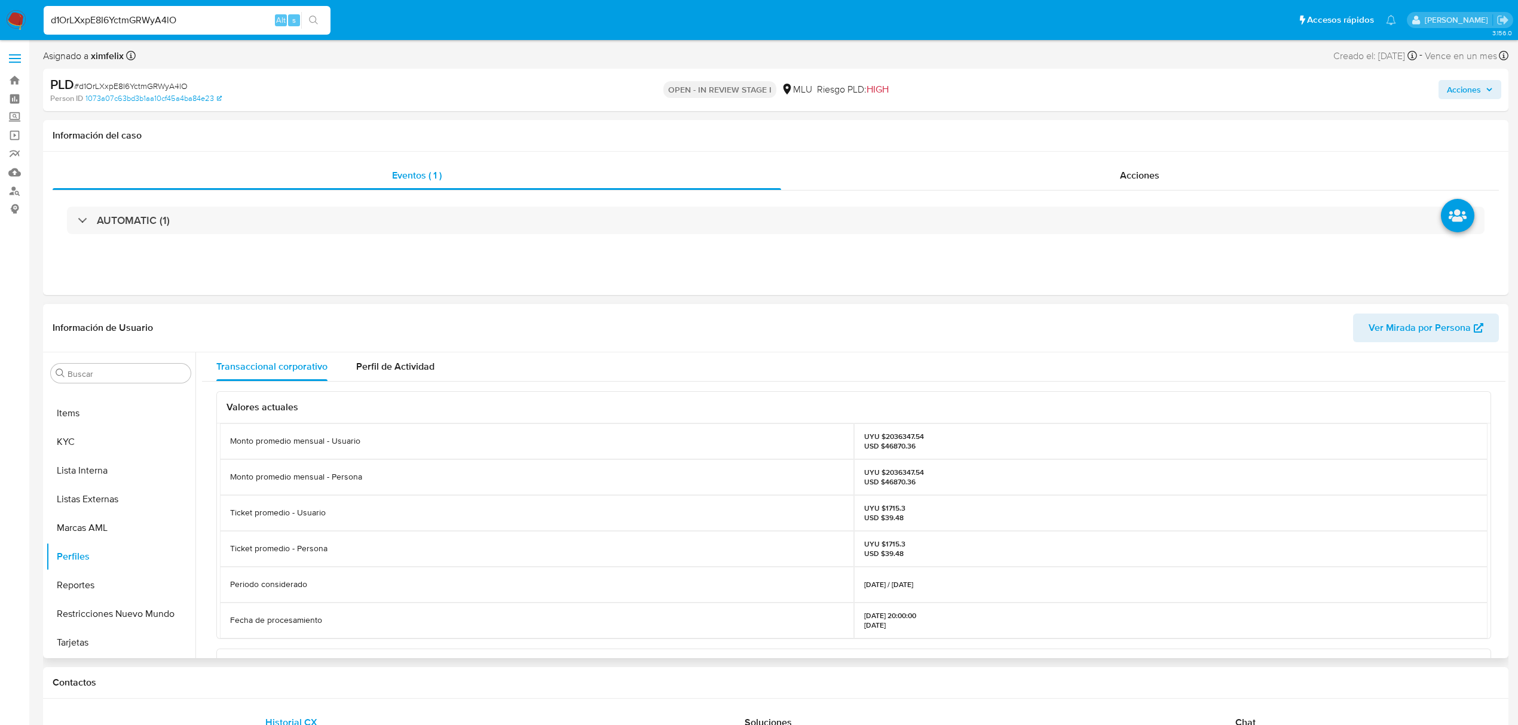
click at [900, 471] on p "UYU $2036347.54 USD $46870.36" at bounding box center [894, 477] width 60 height 19
copy p "2036347.54"
click at [115, 627] on button "Documentación" at bounding box center [116, 633] width 140 height 29
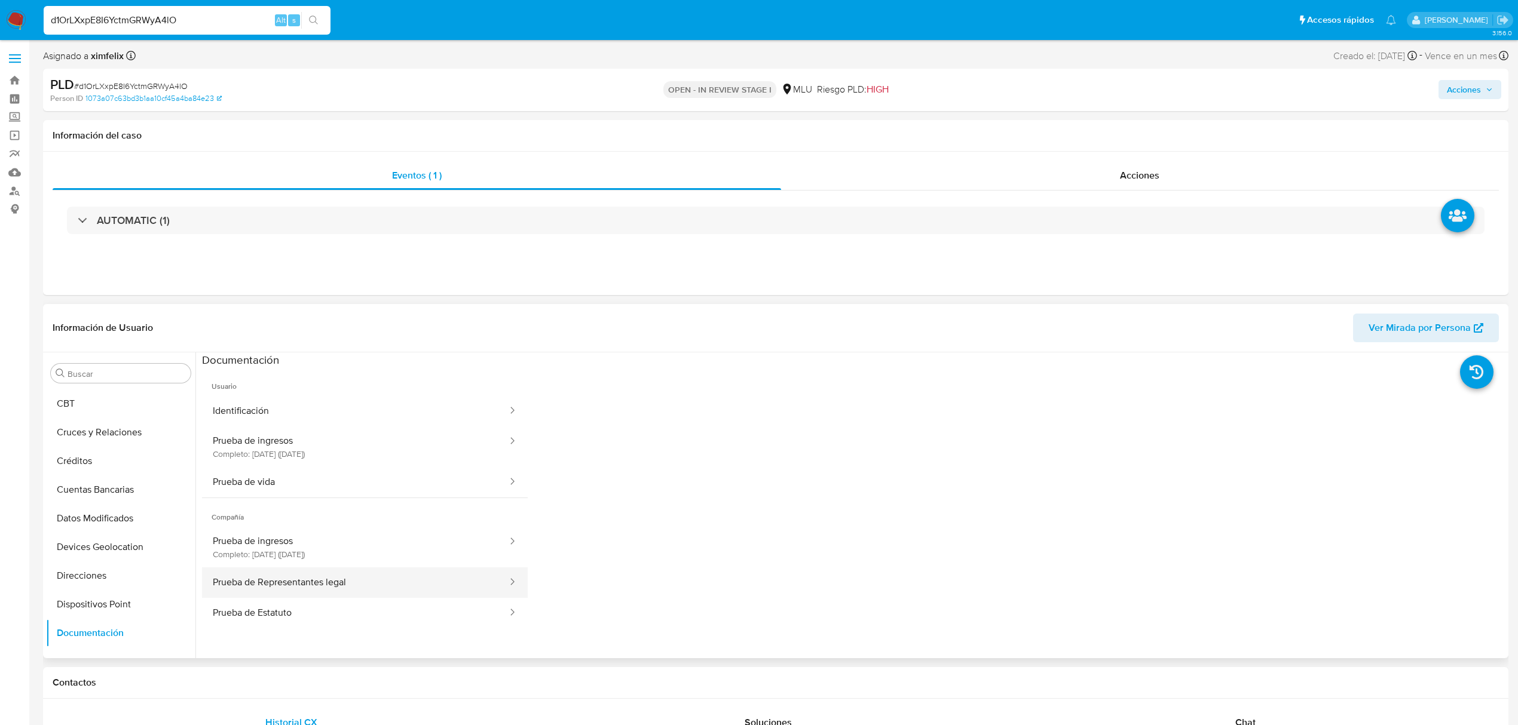
click at [283, 584] on button "Prueba de Representantes legal" at bounding box center [355, 583] width 307 height 30
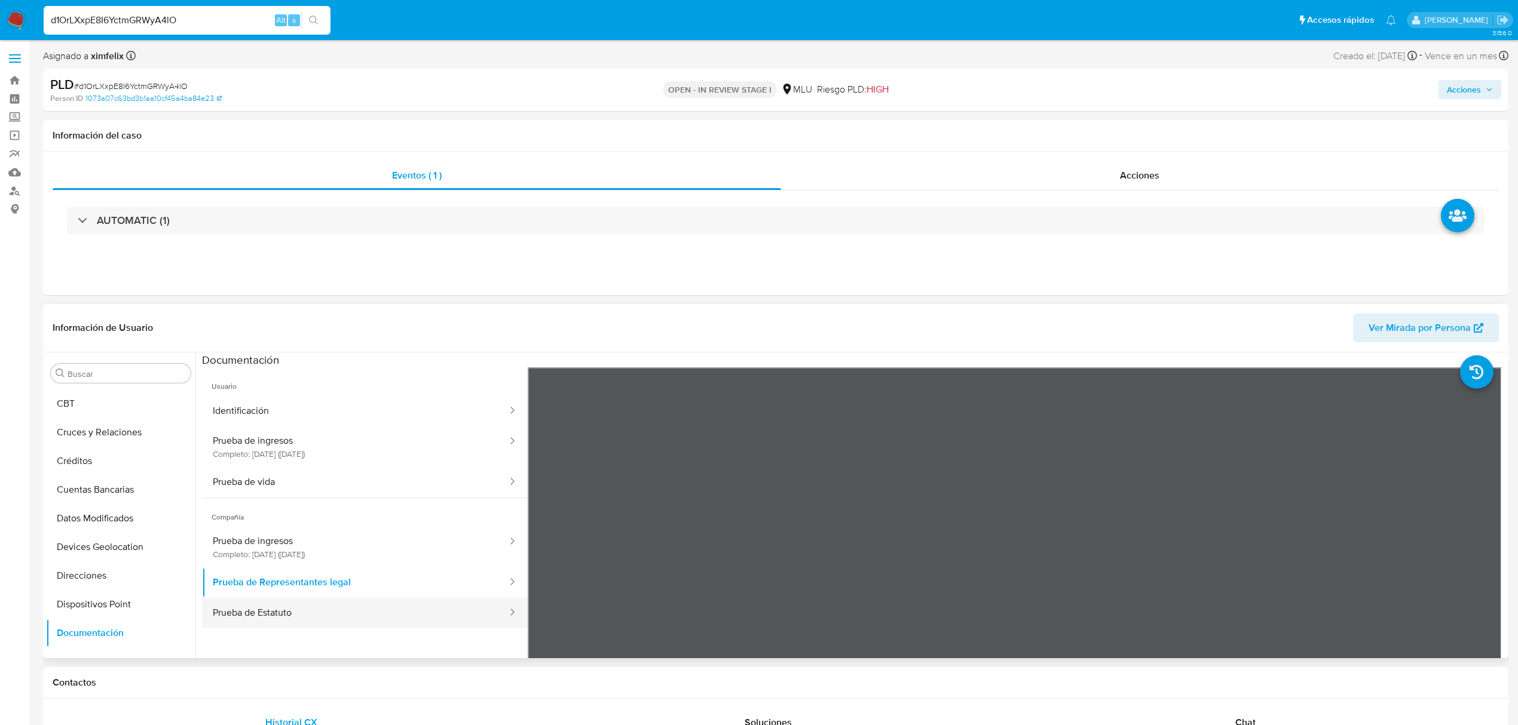
click at [374, 610] on button "Prueba de Estatuto" at bounding box center [355, 613] width 307 height 30
click at [256, 399] on button "Identificación" at bounding box center [355, 411] width 307 height 30
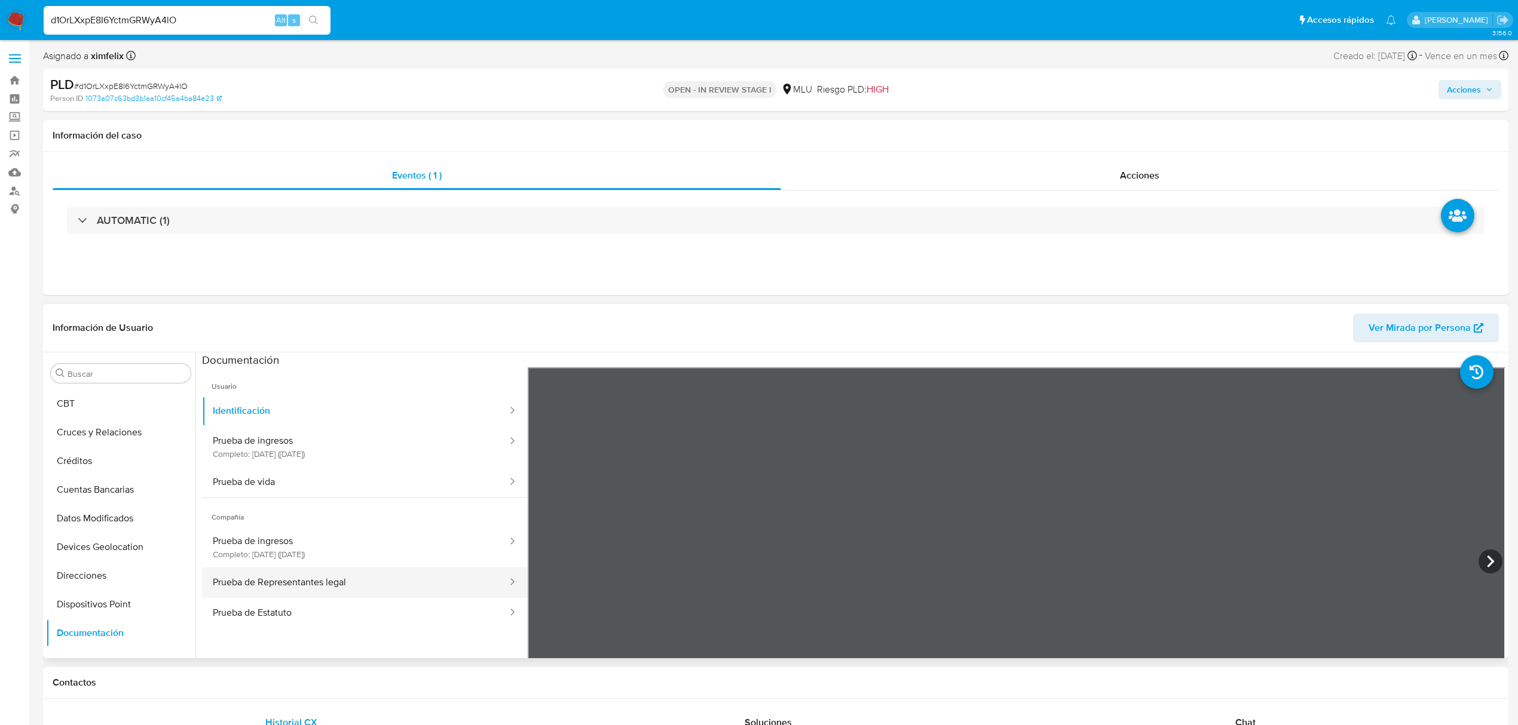
click at [362, 586] on button "Prueba de Representantes legal" at bounding box center [355, 583] width 307 height 30
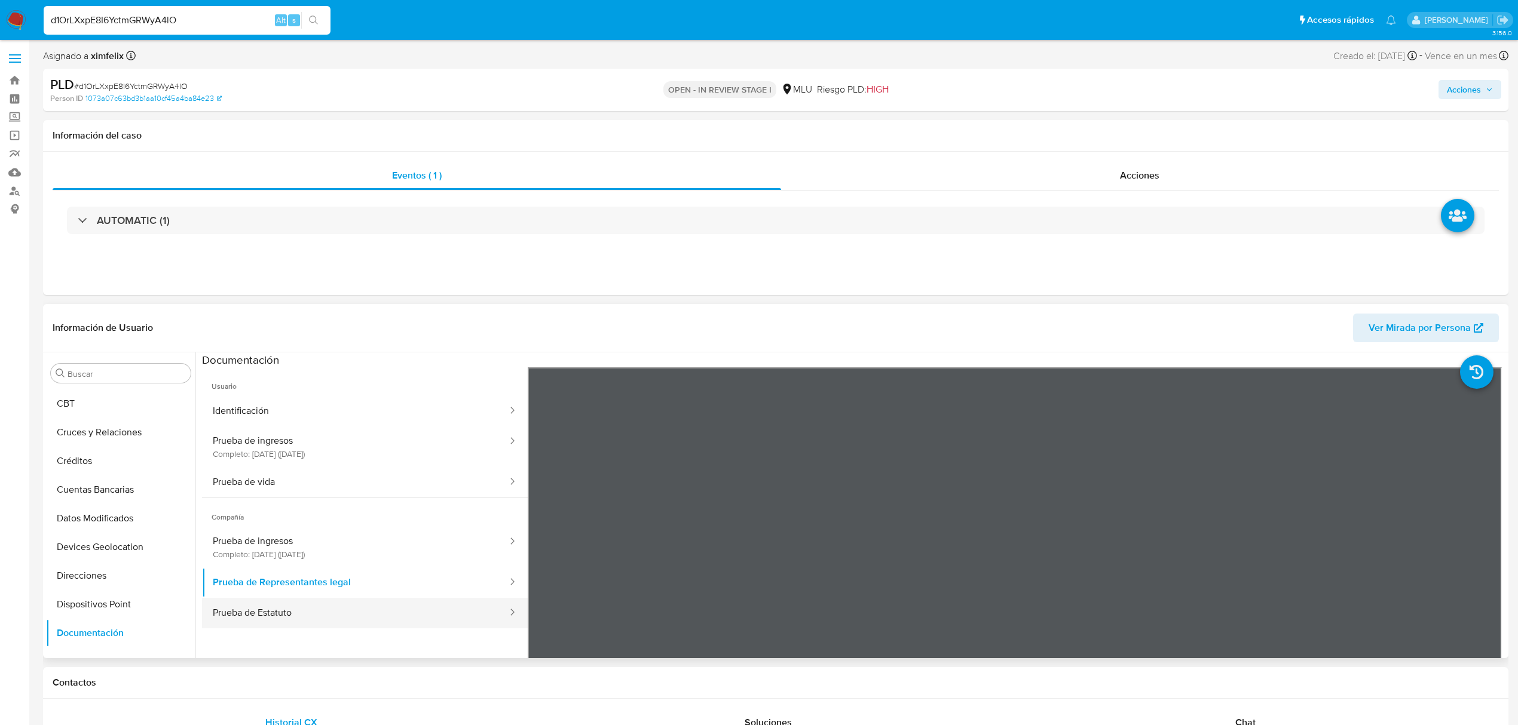
click at [359, 619] on button "Prueba de Estatuto" at bounding box center [355, 613] width 307 height 30
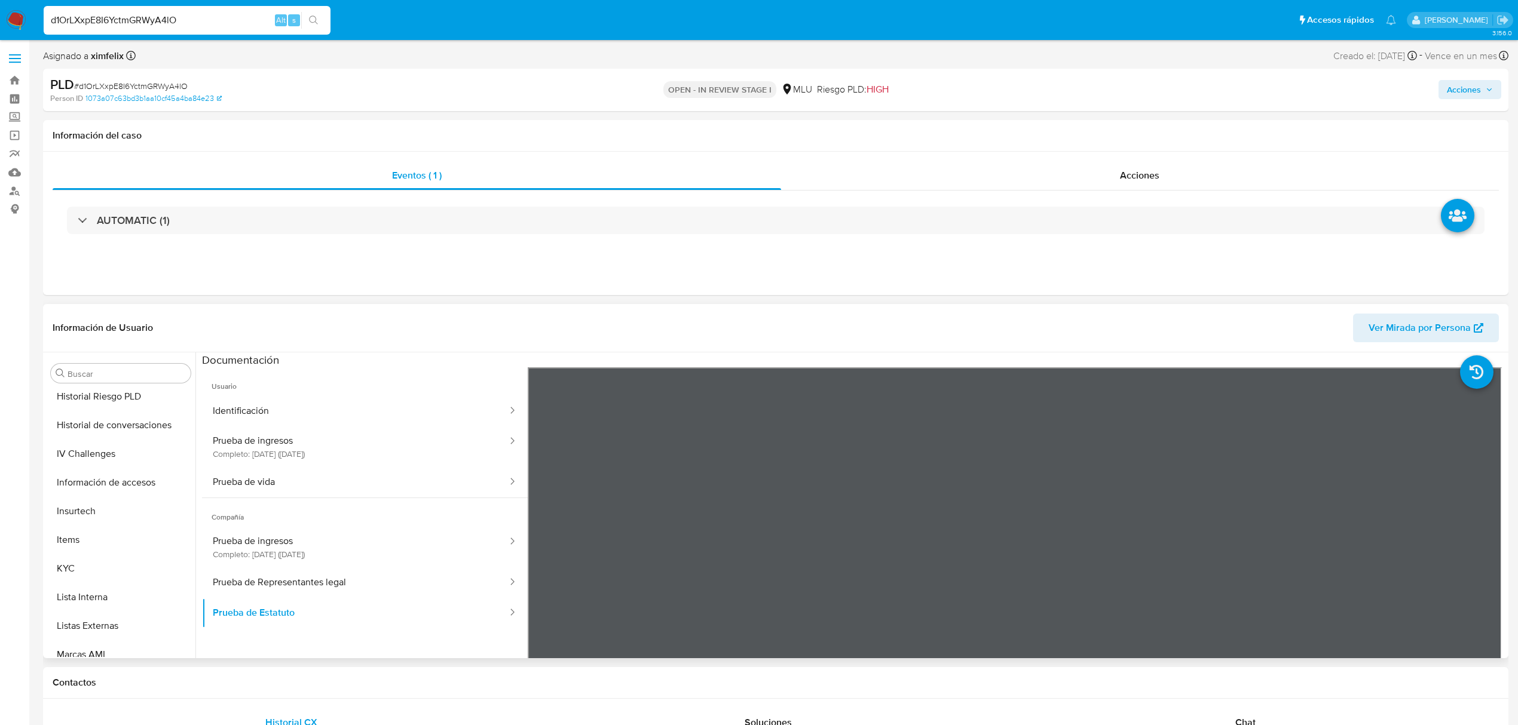
scroll to position [454, 0]
click at [99, 526] on button "KYC" at bounding box center [116, 521] width 140 height 29
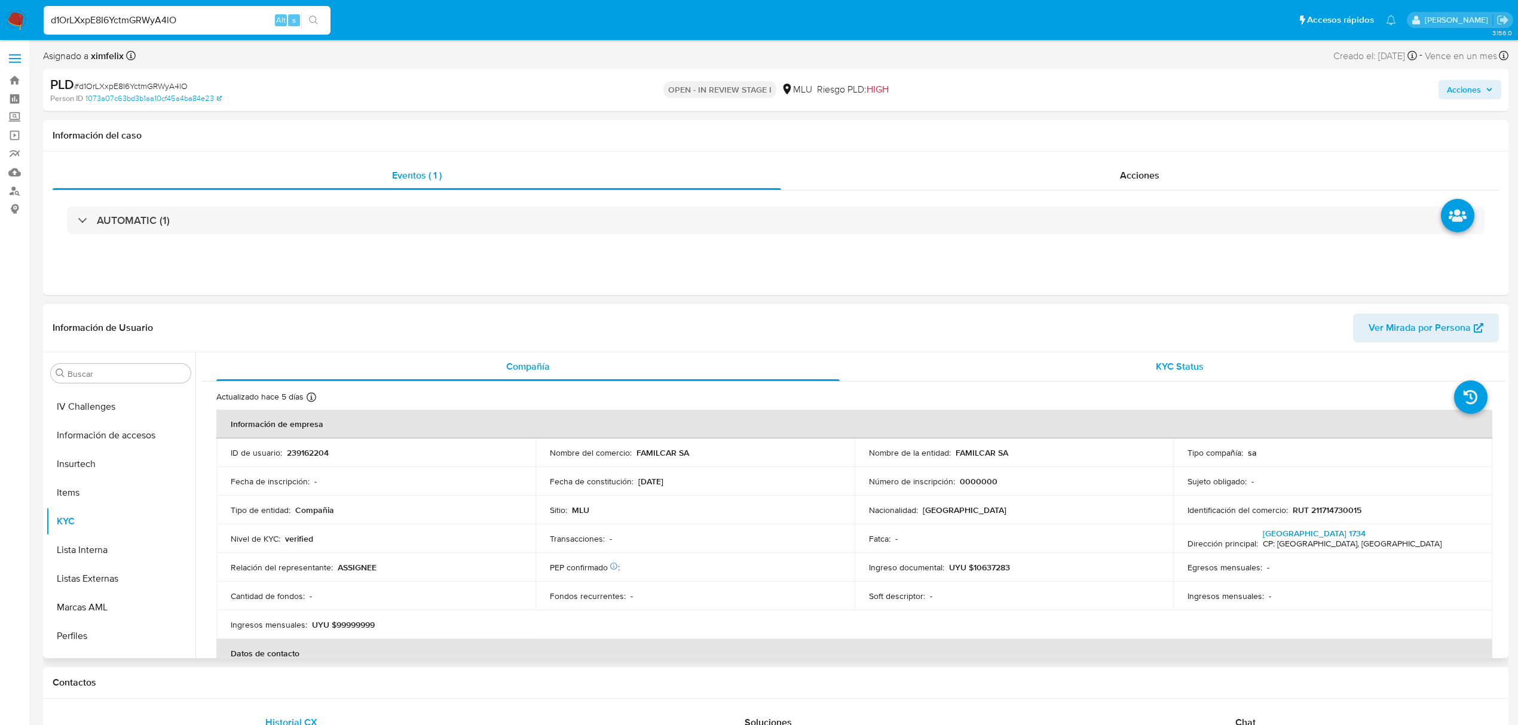
click at [1110, 375] on div "KYC Status" at bounding box center [1179, 367] width 623 height 29
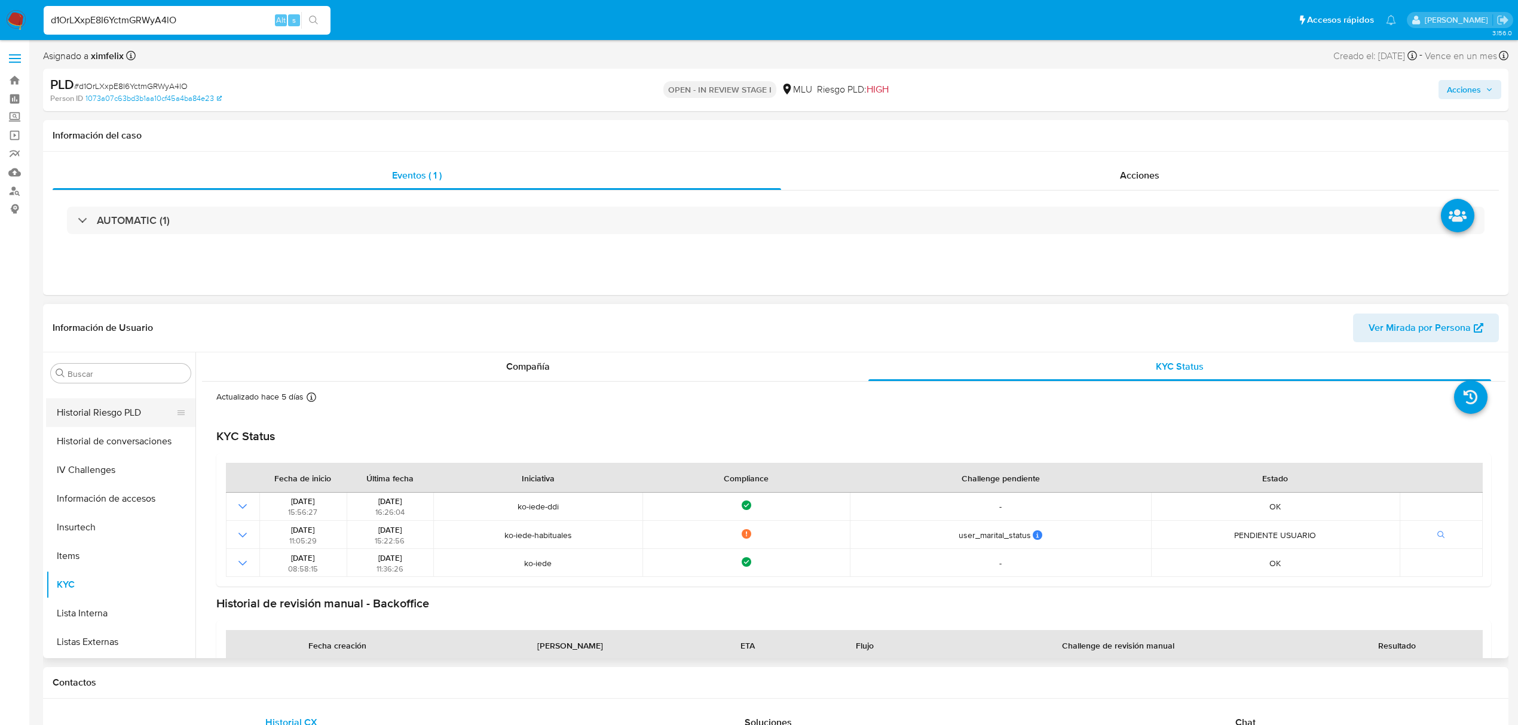
scroll to position [215, 0]
click at [118, 560] on button "Historial Casos" at bounding box center [116, 560] width 140 height 29
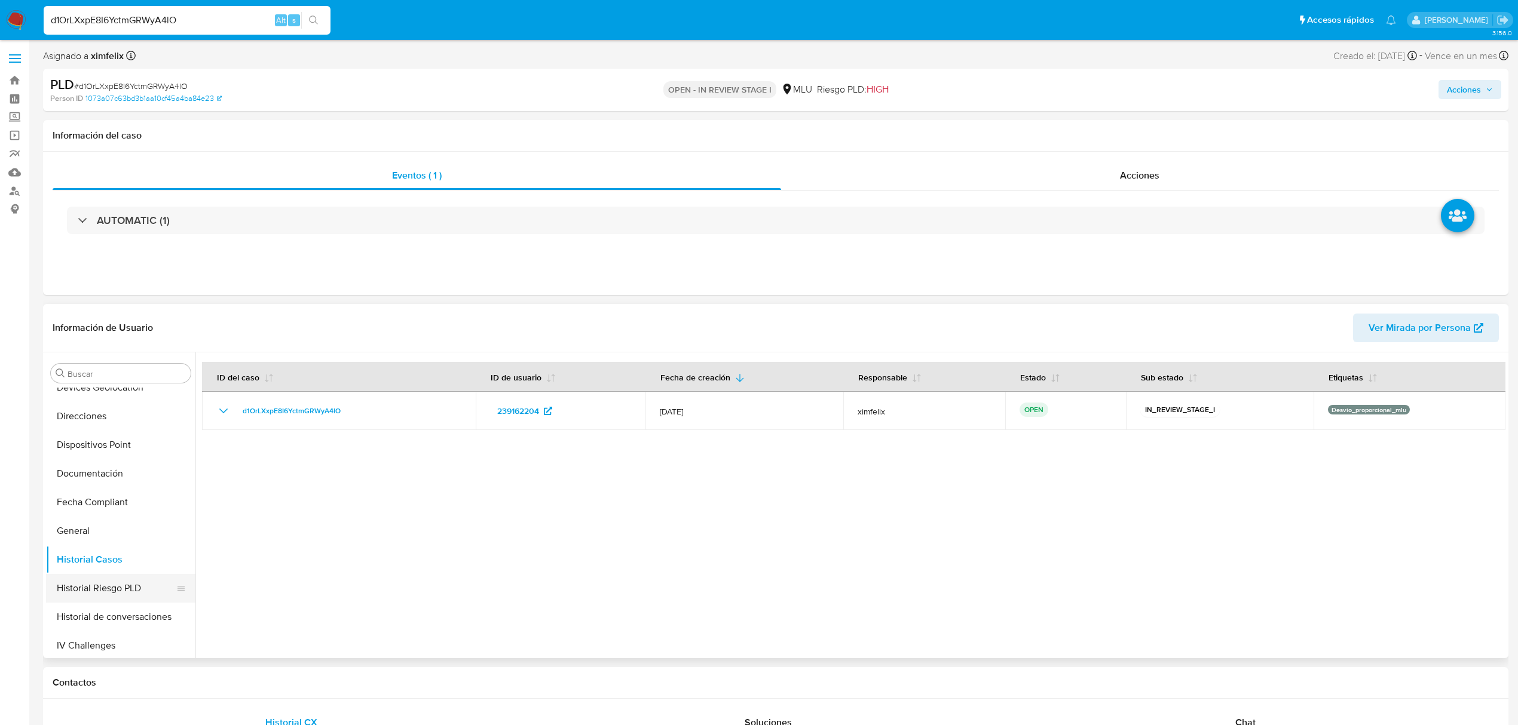
scroll to position [534, 0]
click at [89, 431] on button "KYC" at bounding box center [116, 442] width 140 height 29
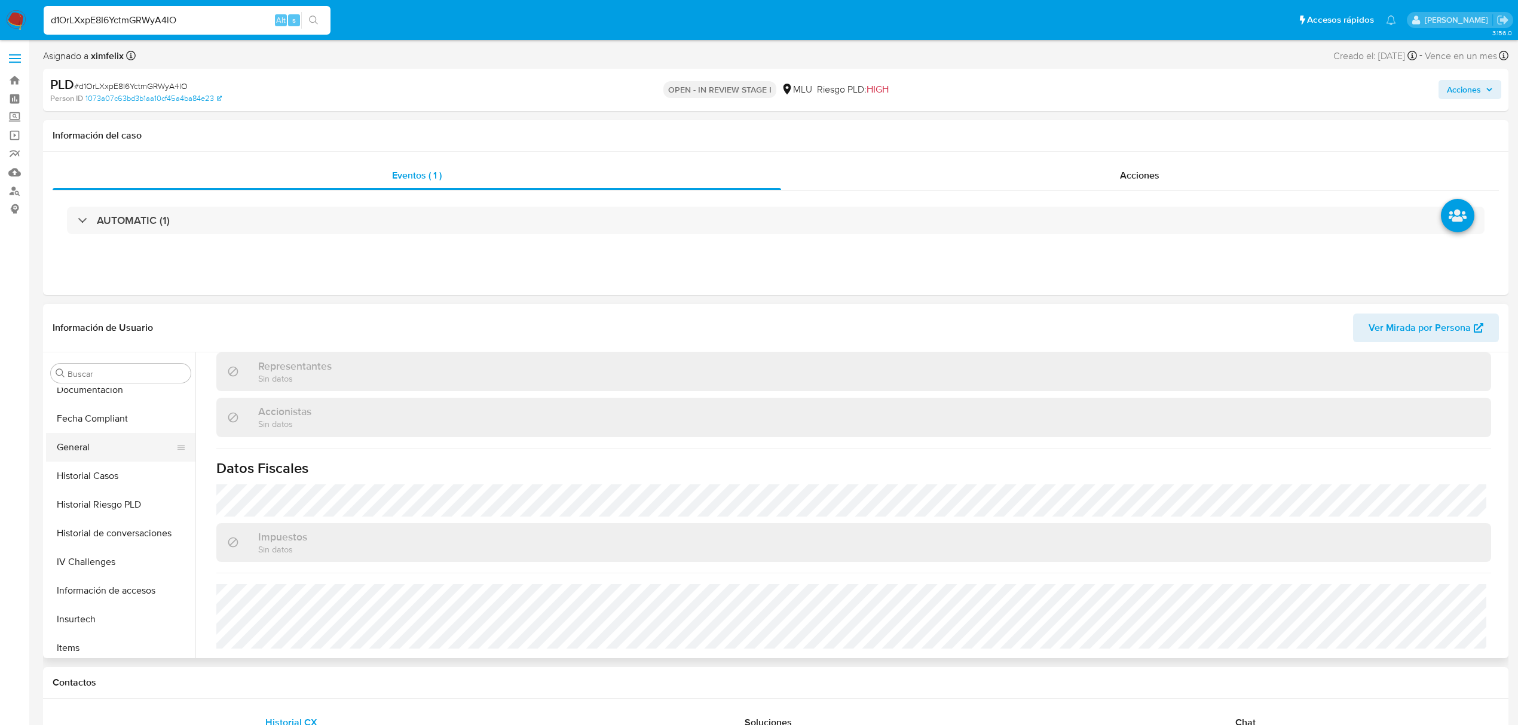
scroll to position [215, 0]
click at [79, 527] on button "General" at bounding box center [116, 531] width 140 height 29
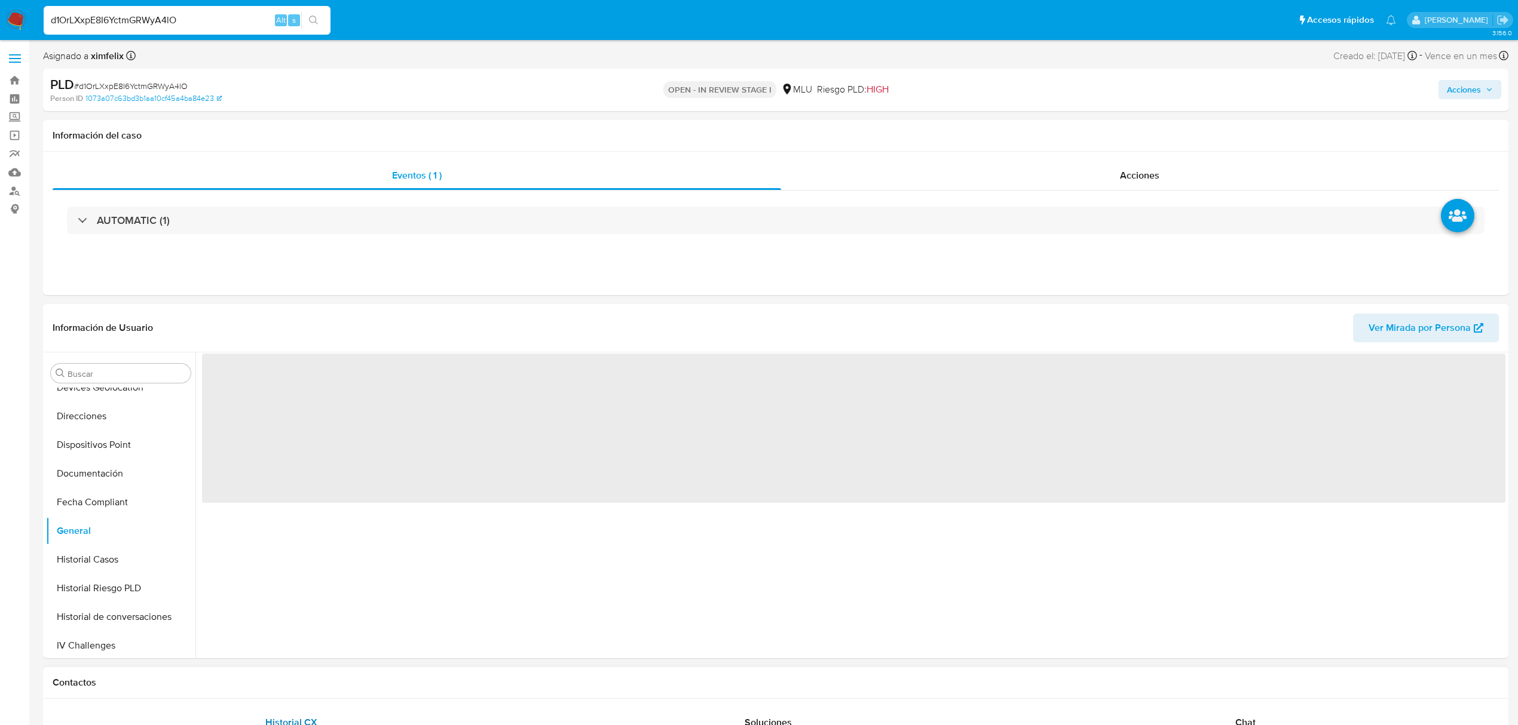
scroll to position [0, 0]
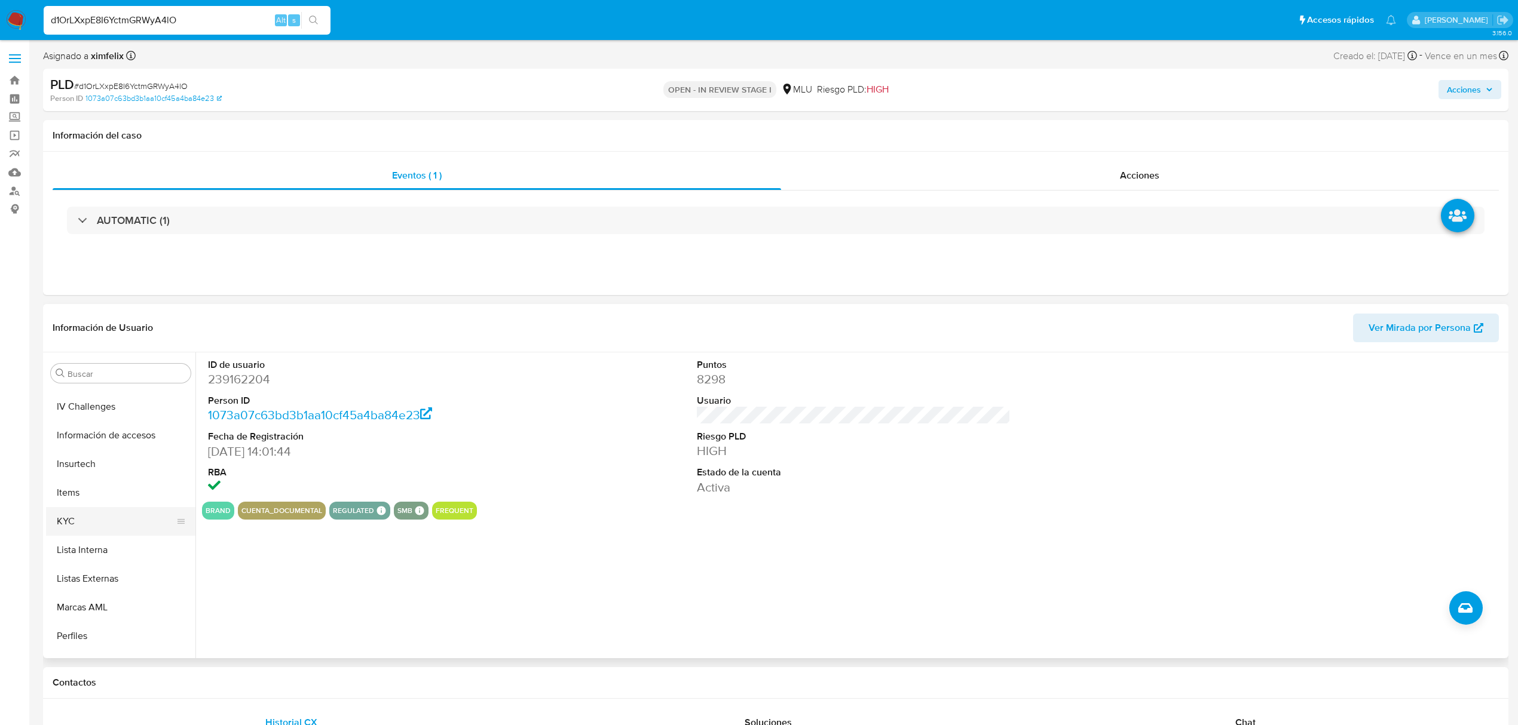
click at [124, 526] on button "KYC" at bounding box center [116, 521] width 140 height 29
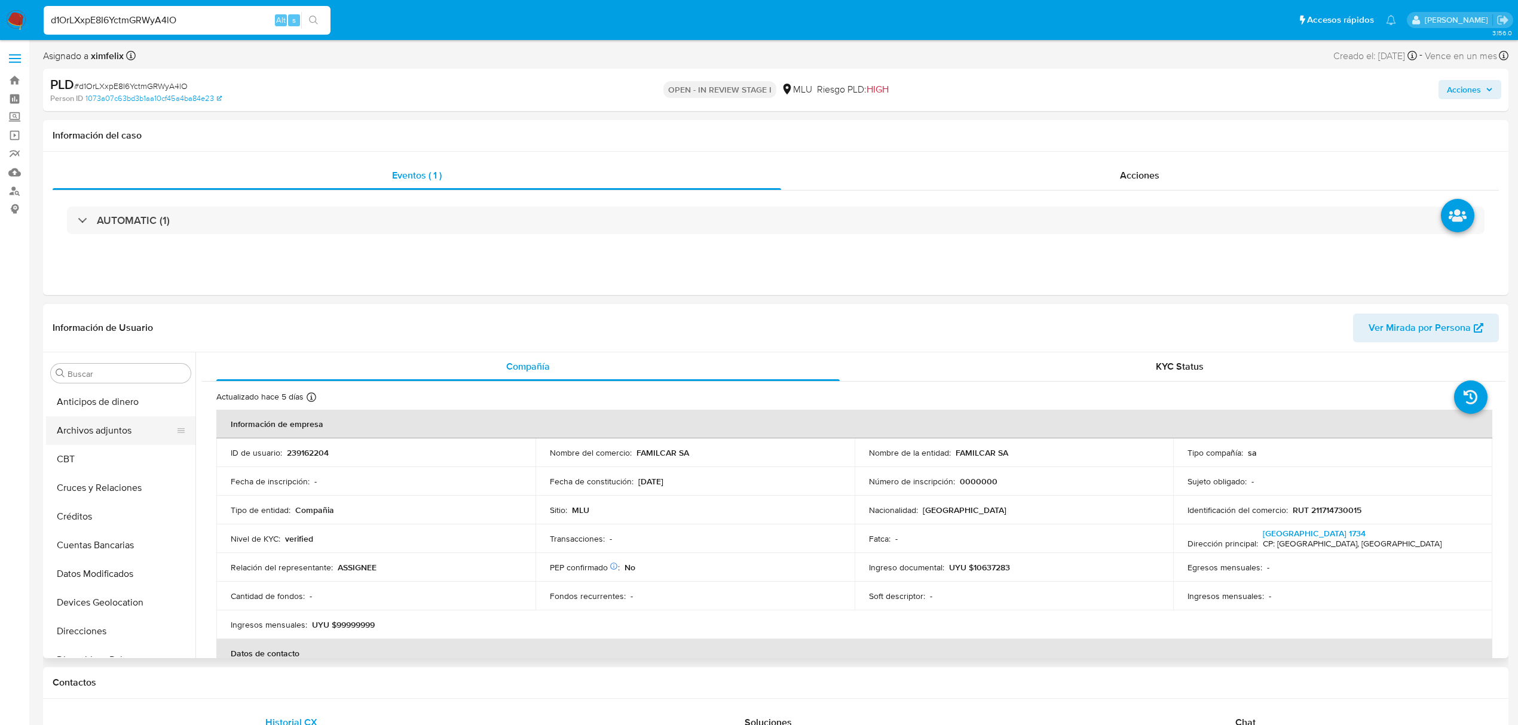
click at [114, 424] on button "Archivos adjuntos" at bounding box center [116, 431] width 140 height 29
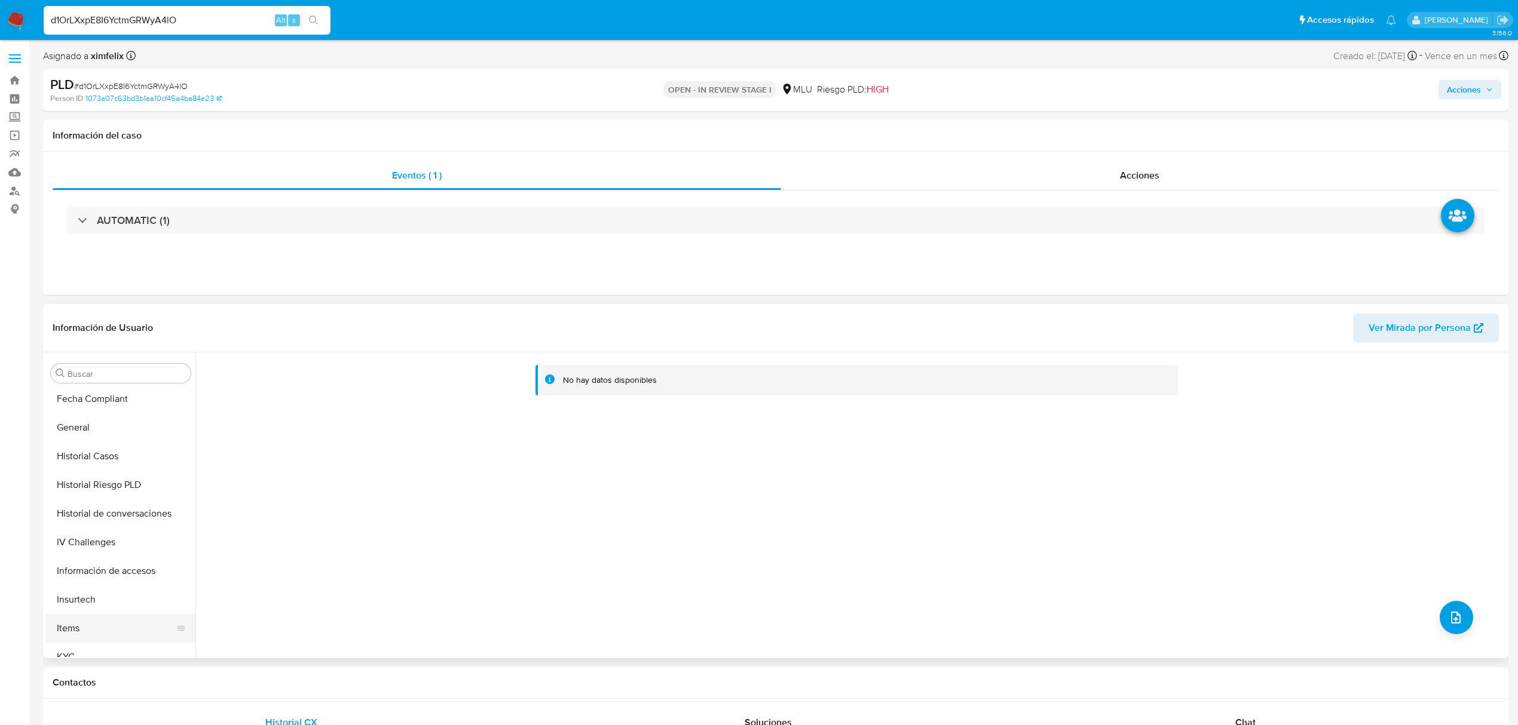
scroll to position [398, 0]
click at [109, 578] on button "KYC" at bounding box center [116, 578] width 140 height 29
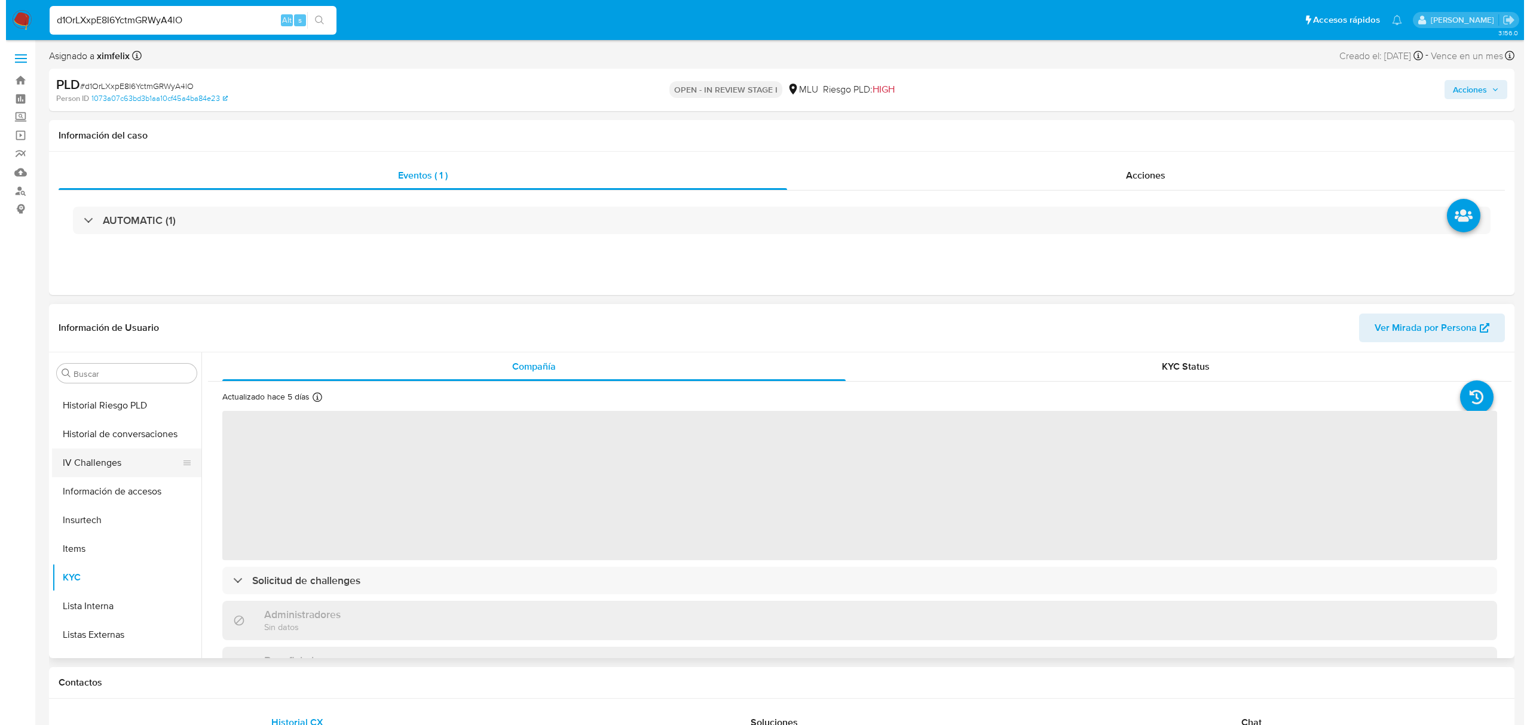
scroll to position [0, 0]
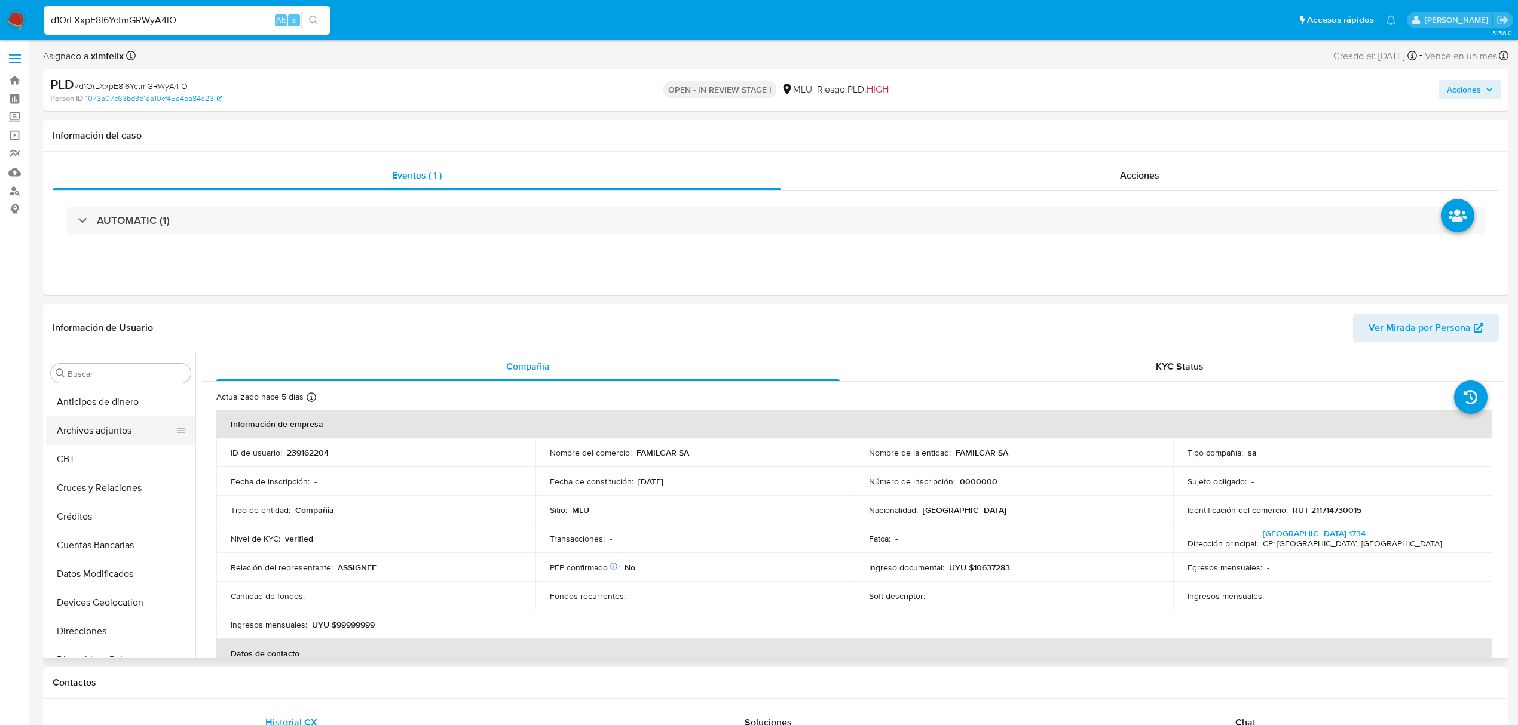
click at [106, 433] on button "Archivos adjuntos" at bounding box center [116, 431] width 140 height 29
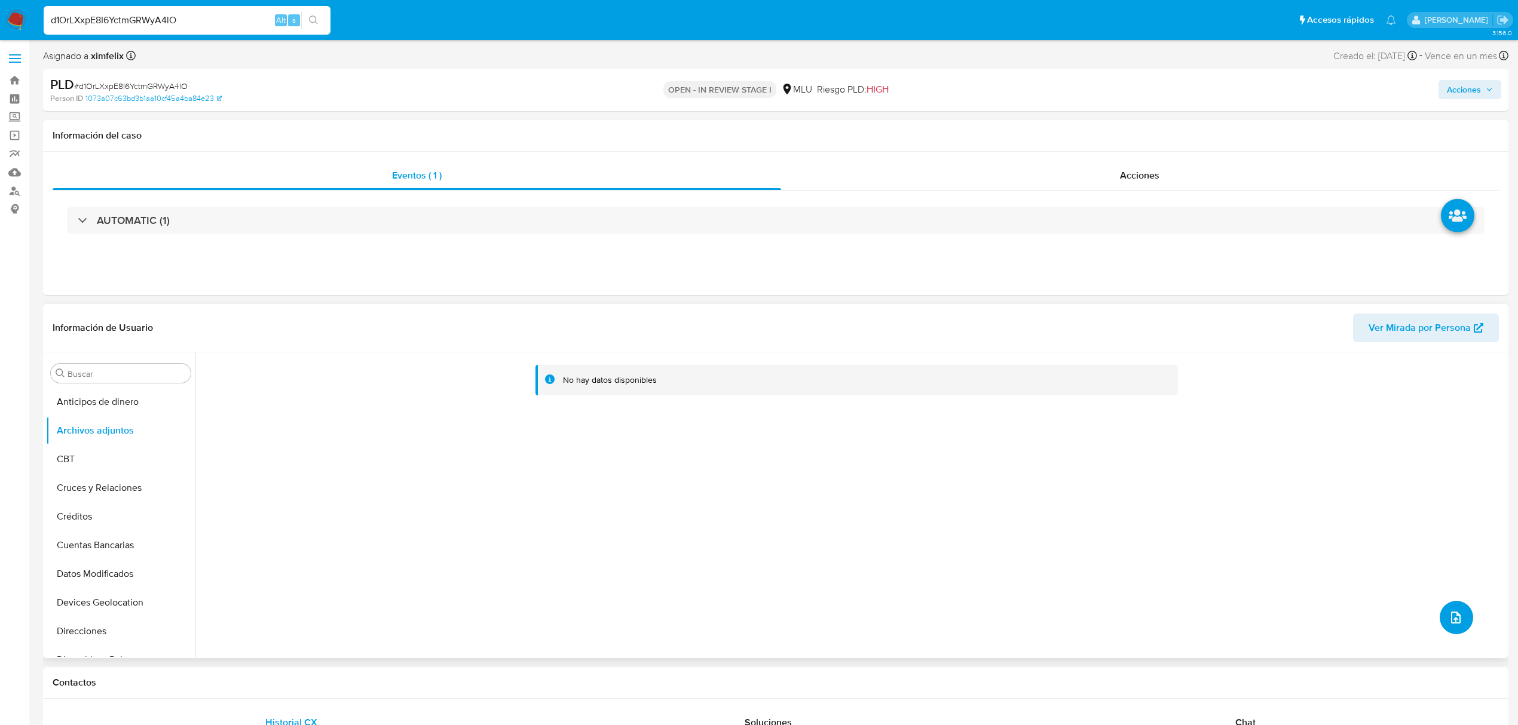
click at [1459, 623] on button "upload-file" at bounding box center [1456, 617] width 33 height 33
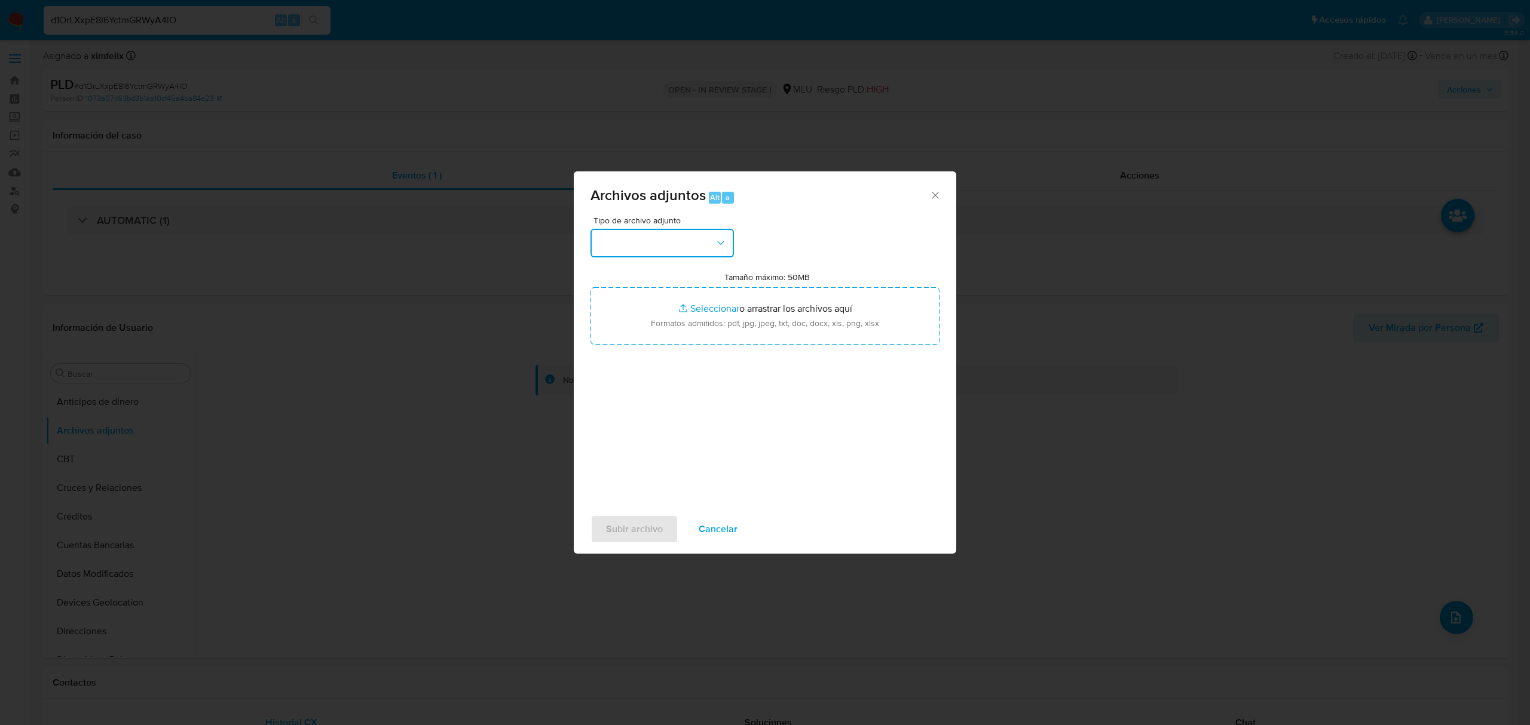
click at [670, 246] on button "button" at bounding box center [661, 243] width 143 height 29
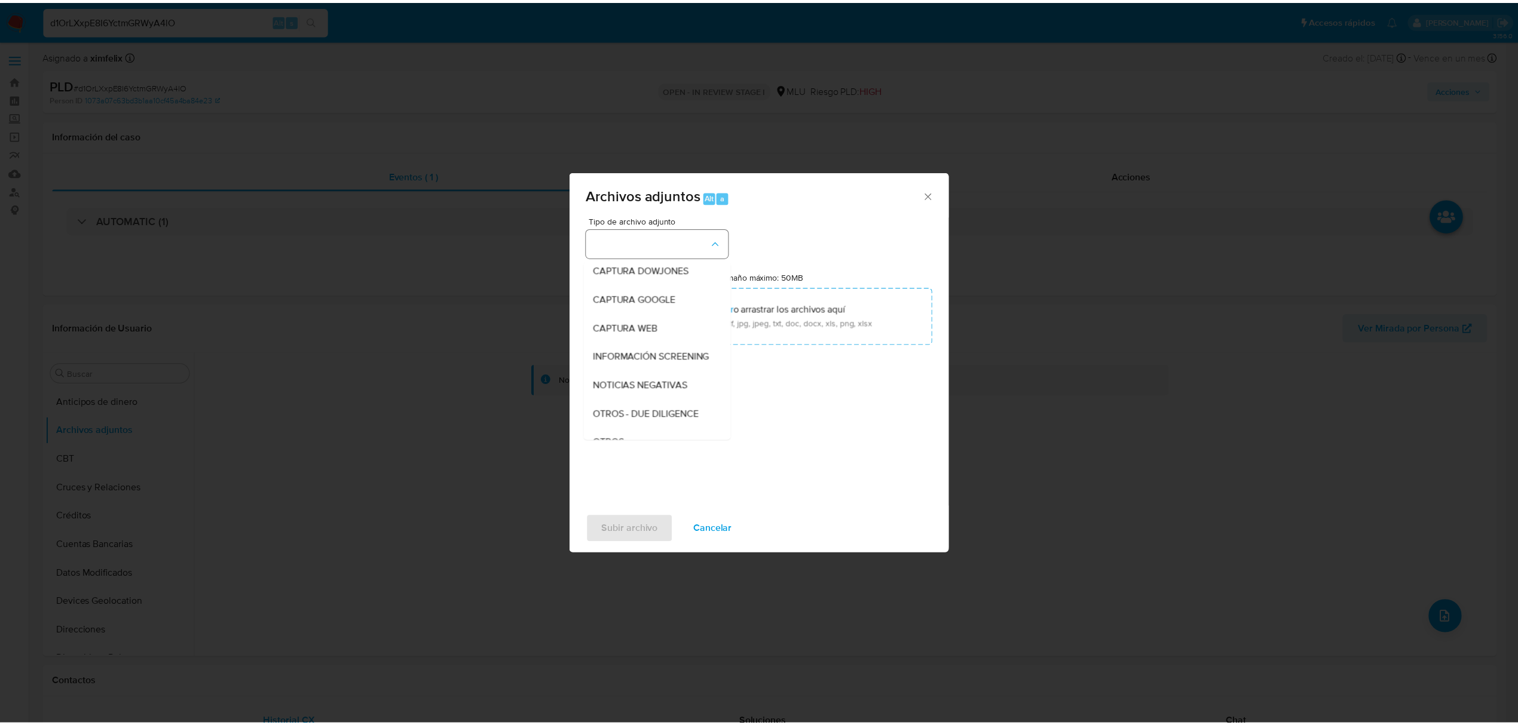
scroll to position [62, 0]
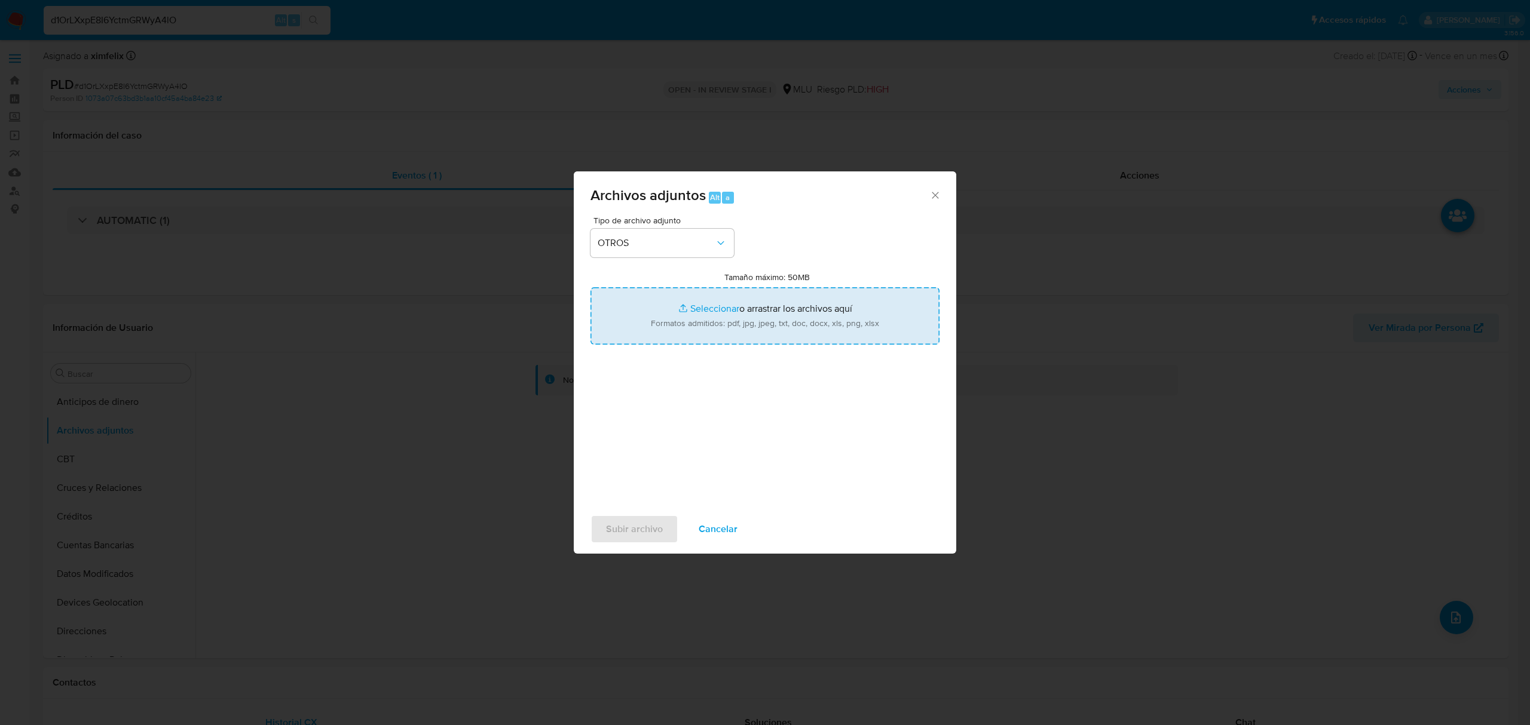
type input "C:\fakepath\CASE LOG 239162204 22_08_2025 - NIVEL 1.pdf"
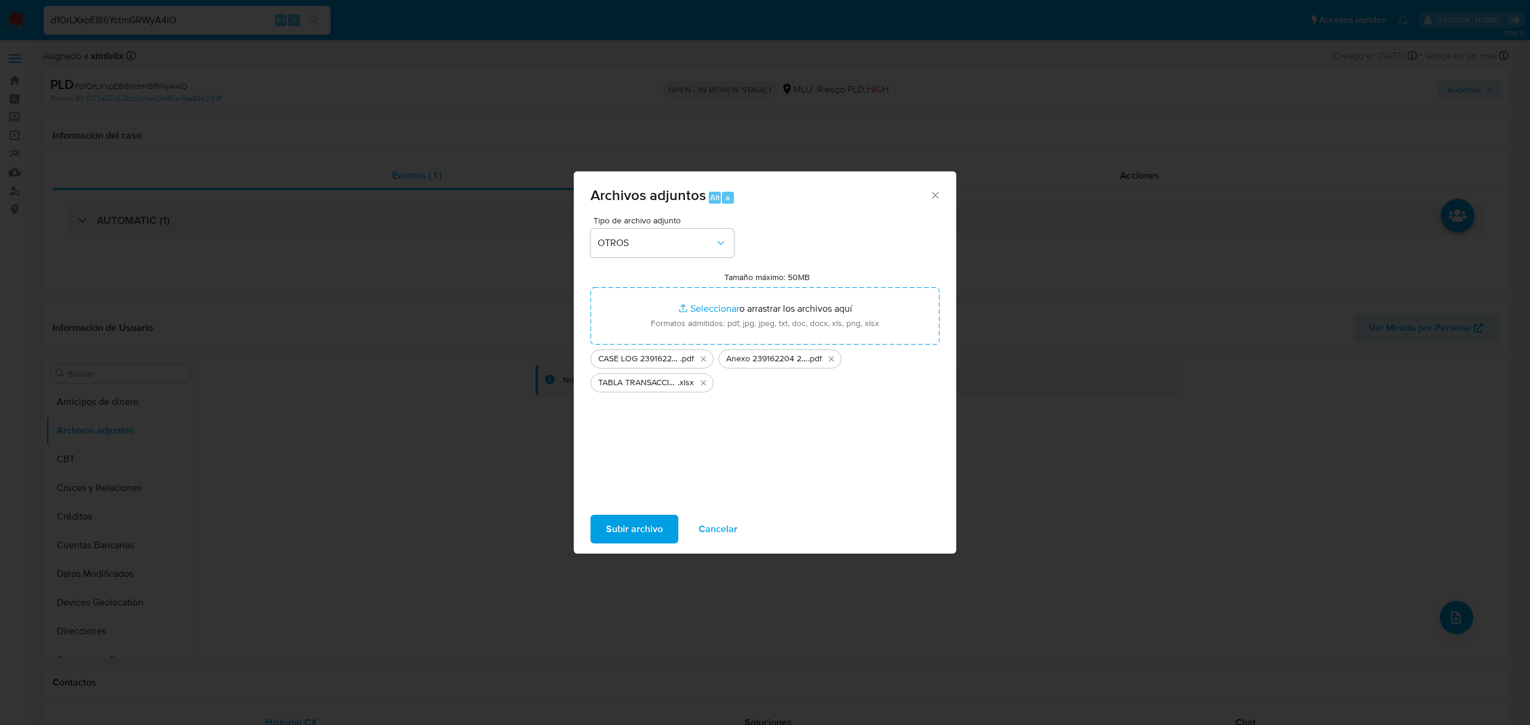
click at [641, 524] on span "Subir archivo" at bounding box center [634, 529] width 57 height 26
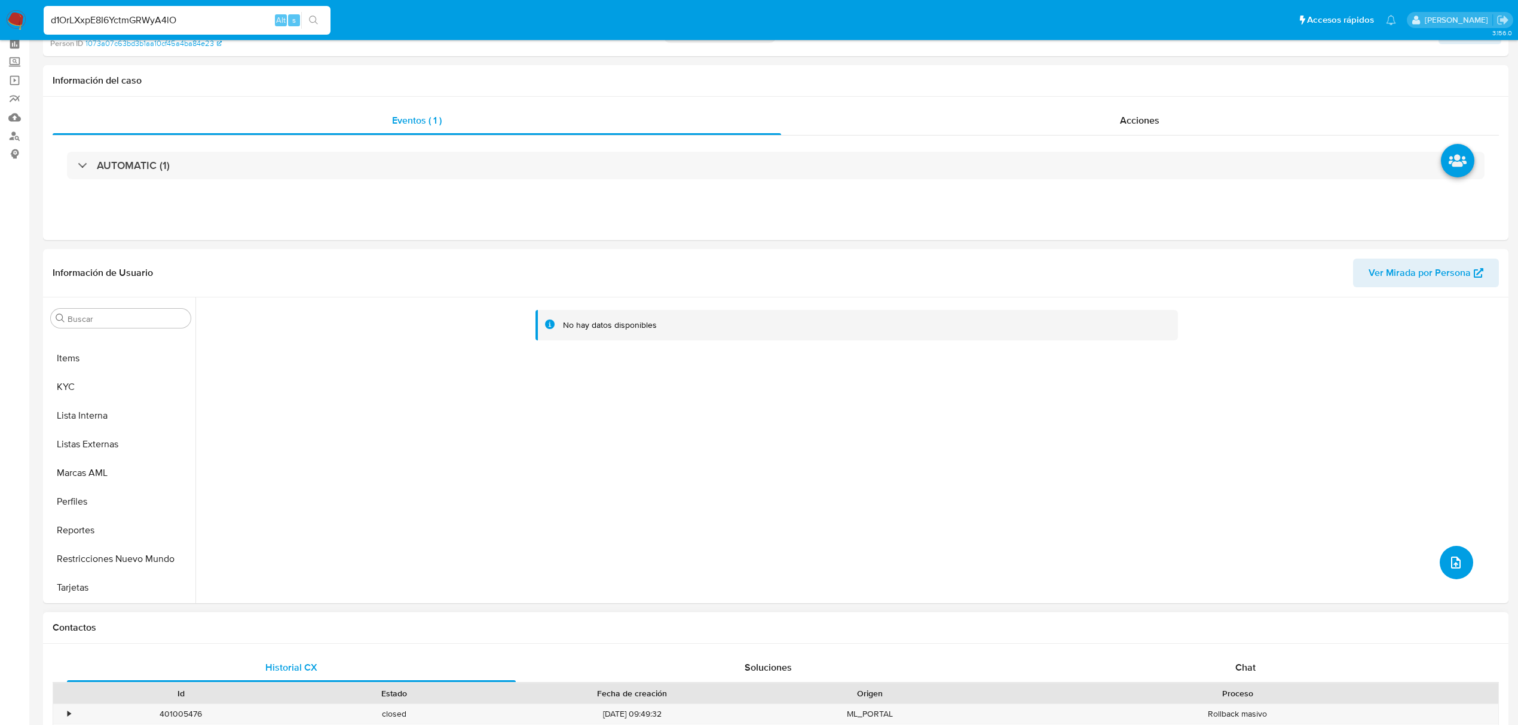
scroll to position [0, 0]
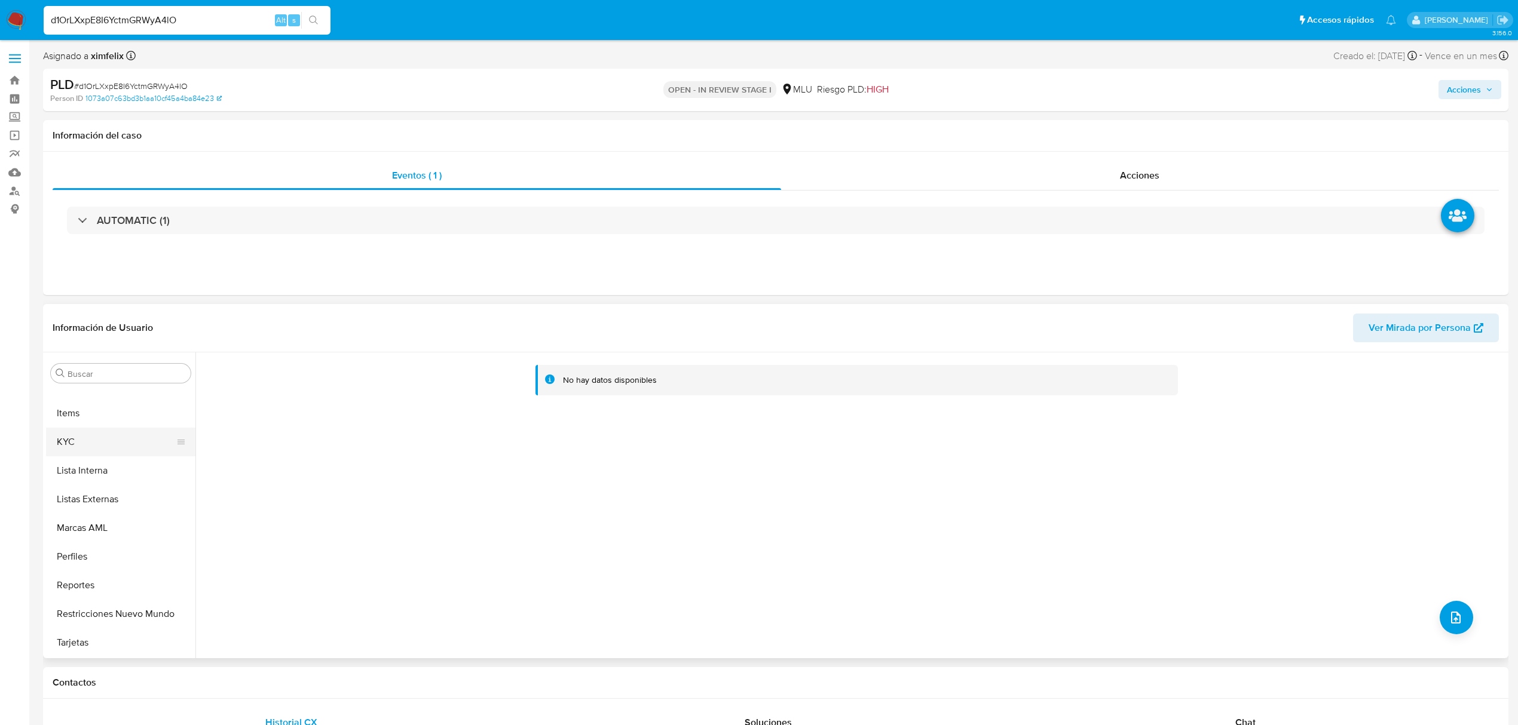
click at [106, 443] on button "KYC" at bounding box center [116, 442] width 140 height 29
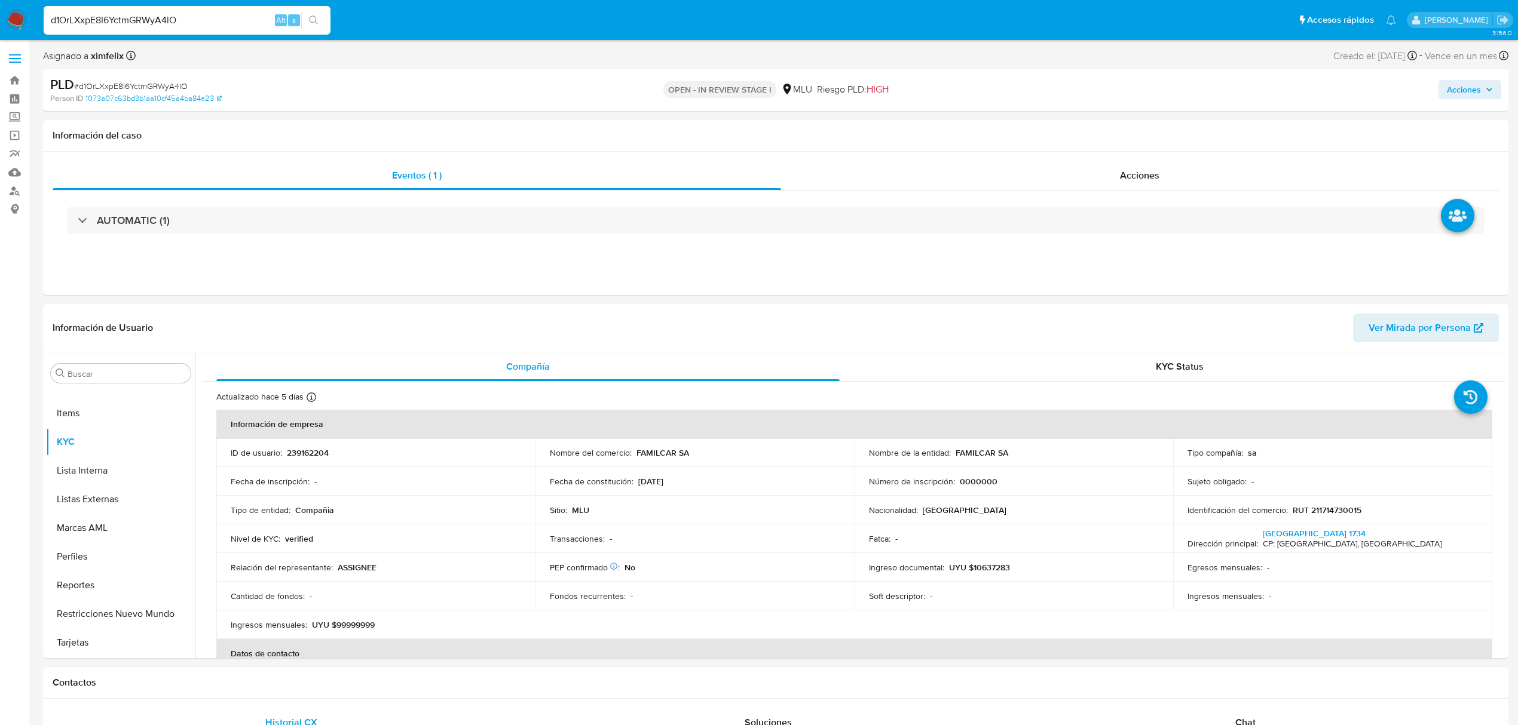
drag, startPoint x: 1470, startPoint y: 90, endPoint x: 1432, endPoint y: 100, distance: 39.2
click at [1469, 90] on span "Acciones" at bounding box center [1464, 89] width 34 height 19
click at [1110, 125] on span "Resolución del caso" at bounding box center [1130, 128] width 85 height 14
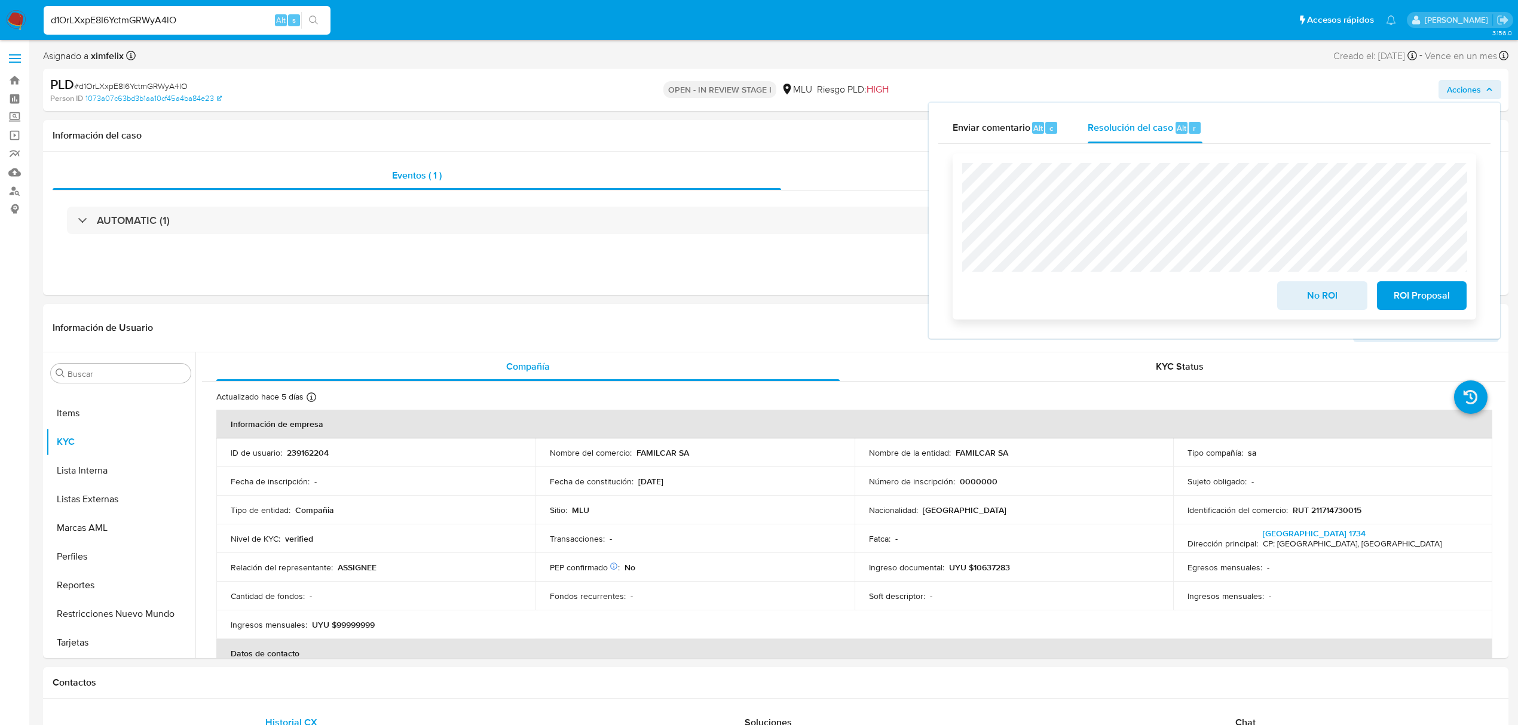
click at [1297, 295] on span "No ROI" at bounding box center [1322, 296] width 59 height 26
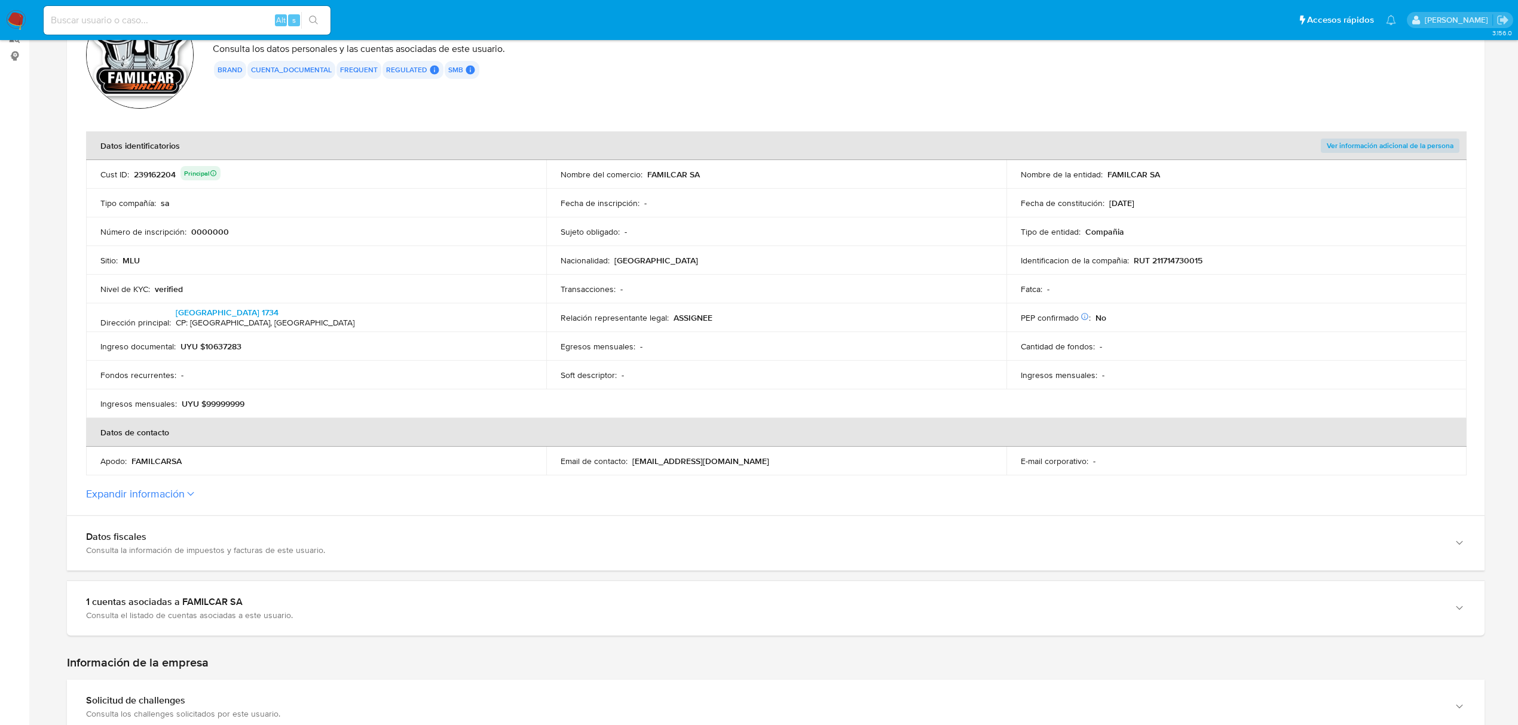
scroll to position [159, 0]
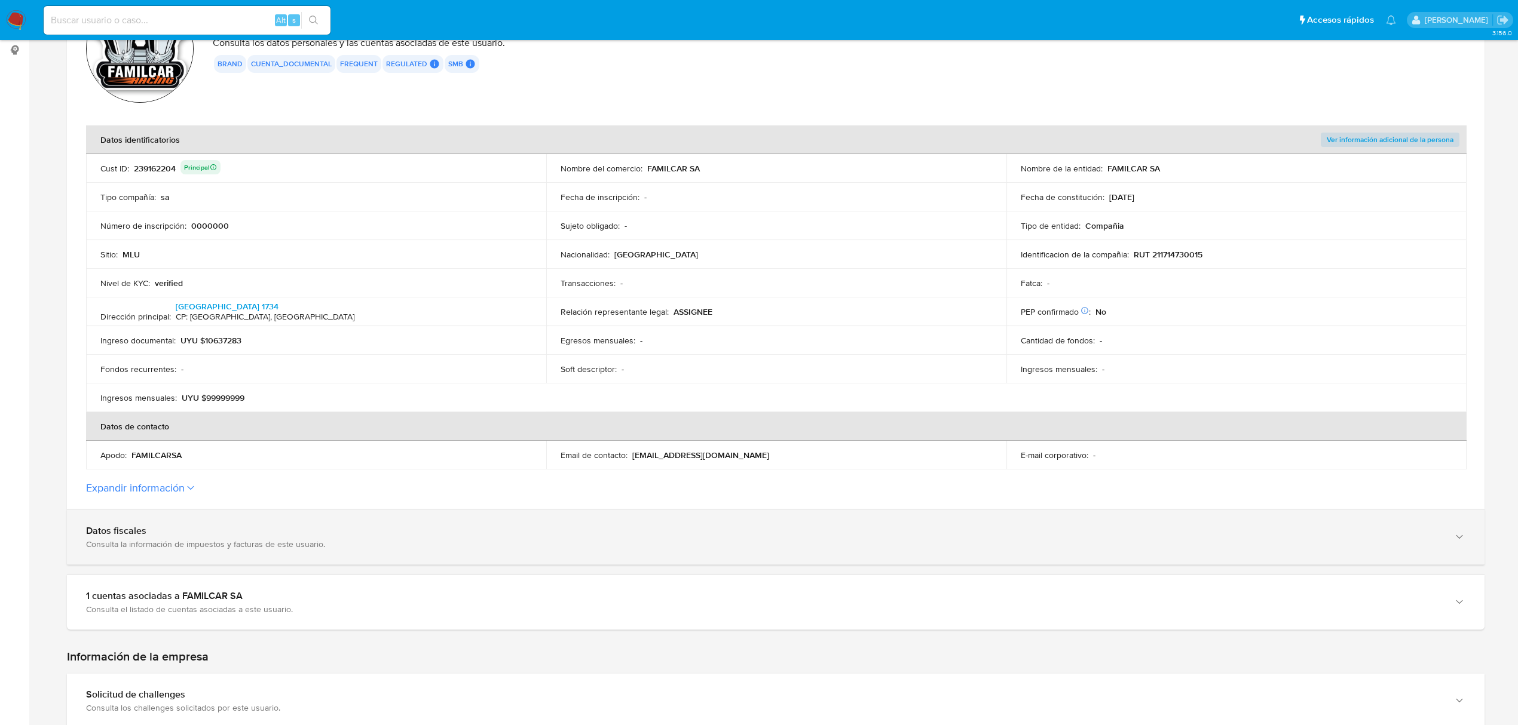
click at [685, 539] on div "Consulta la información de impuestos y facturas de este usuario." at bounding box center [763, 544] width 1355 height 11
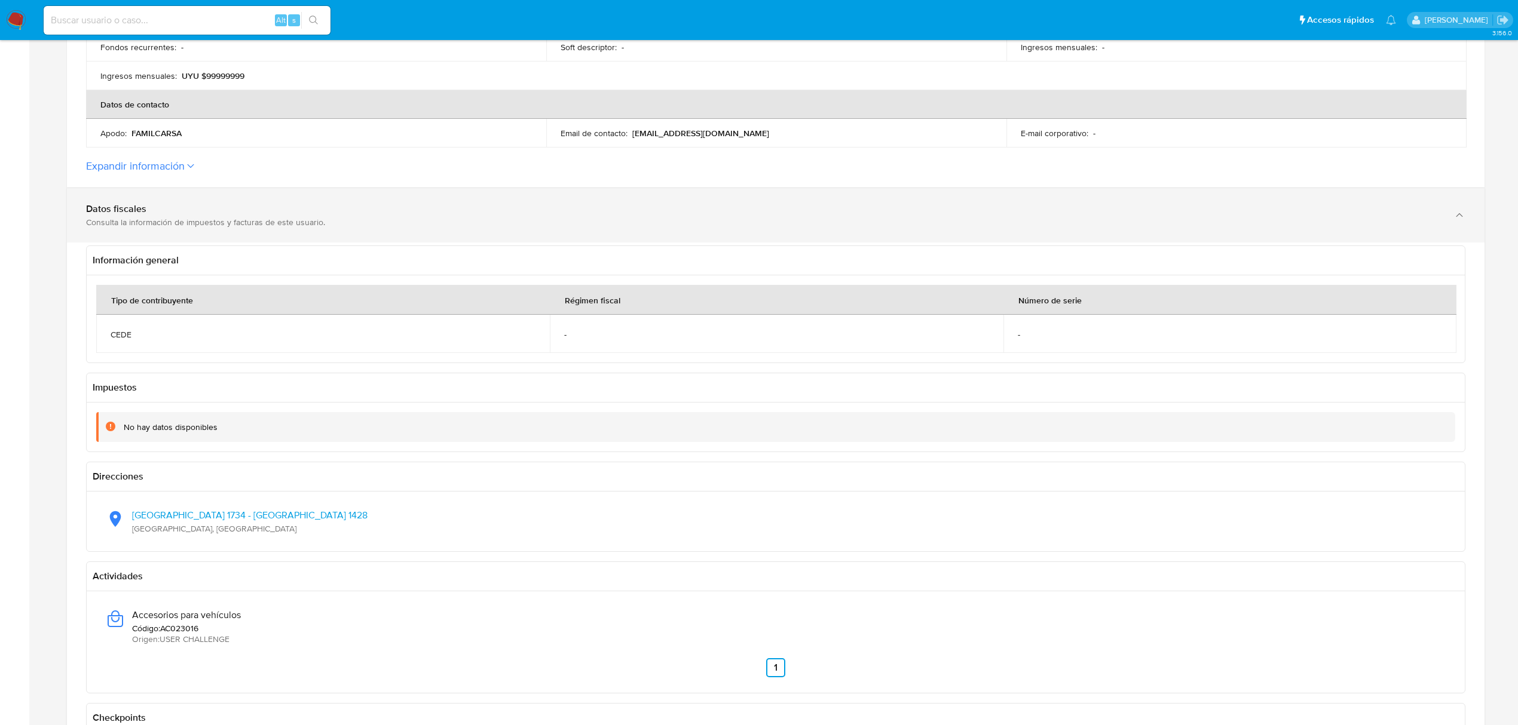
scroll to position [319, 0]
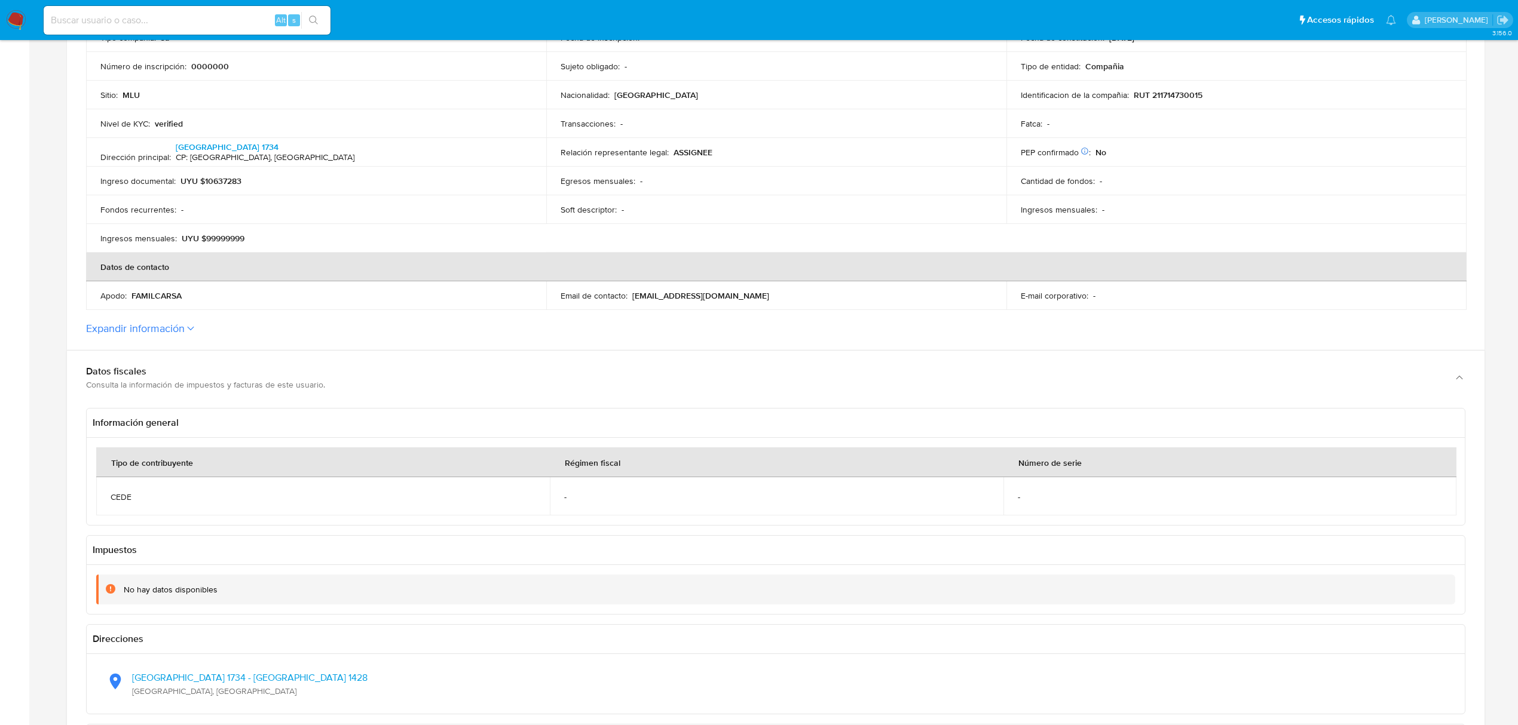
click at [529, 327] on label "Expandir información" at bounding box center [775, 328] width 1379 height 13
click at [185, 327] on button "Expandir información" at bounding box center [135, 328] width 99 height 13
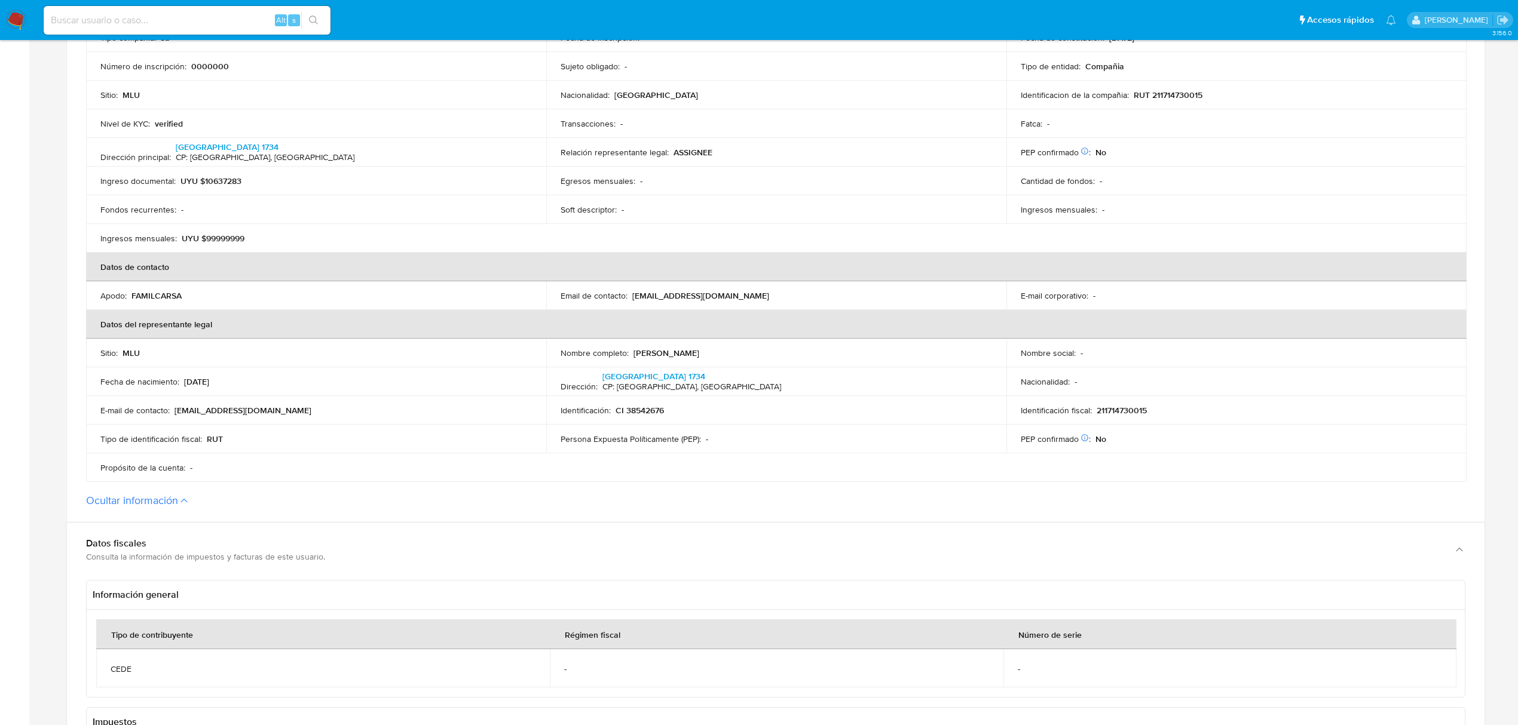
drag, startPoint x: 742, startPoint y: 353, endPoint x: 633, endPoint y: 355, distance: 108.2
click at [633, 355] on div "Nombre completo : Pablo Rodrigo Garcia Dorelo" at bounding box center [776, 353] width 431 height 11
drag, startPoint x: 669, startPoint y: 410, endPoint x: 615, endPoint y: 409, distance: 53.8
click at [615, 409] on div "Identificación : CI 38542676" at bounding box center [776, 410] width 431 height 11
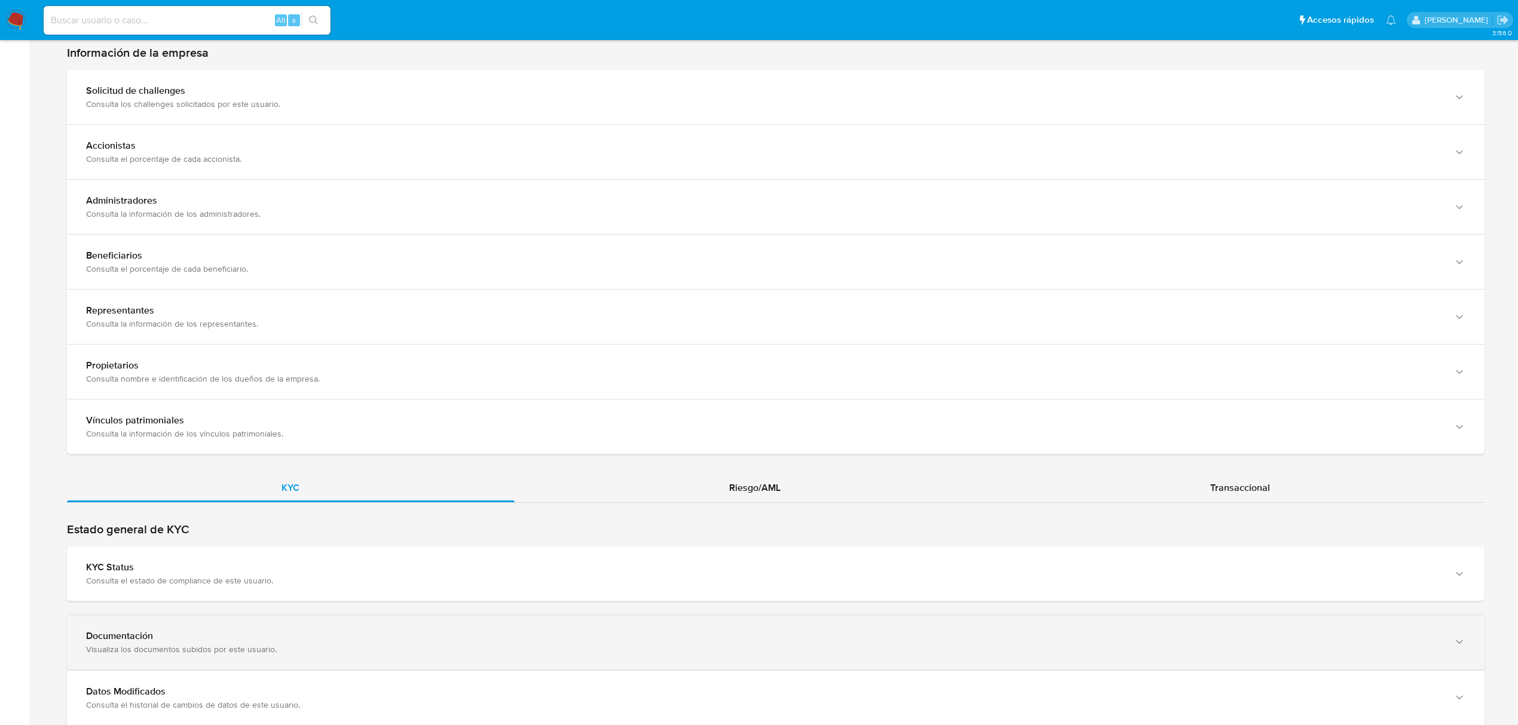
scroll to position [1748, 0]
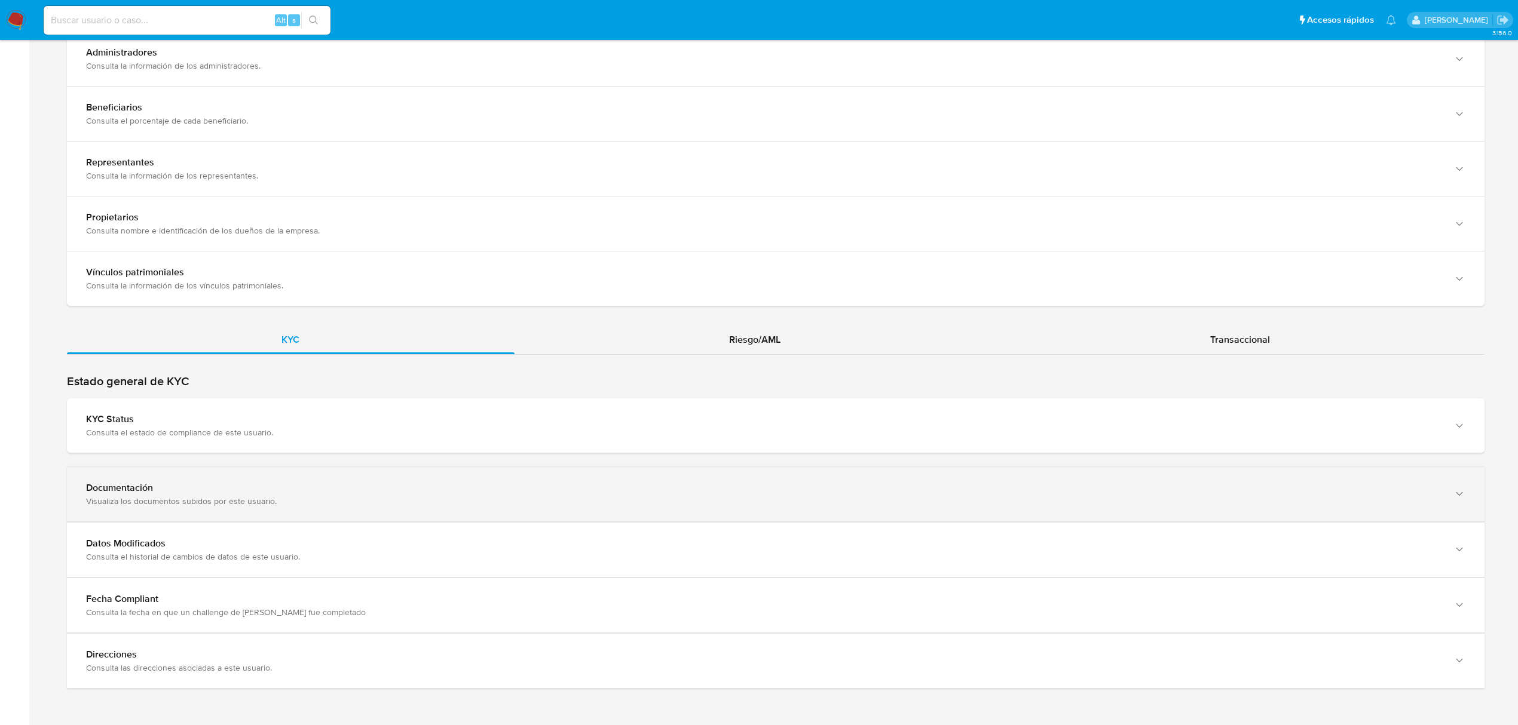
click at [486, 473] on div "Documentación Visualiza los documentos subidos por este usuario." at bounding box center [775, 494] width 1417 height 54
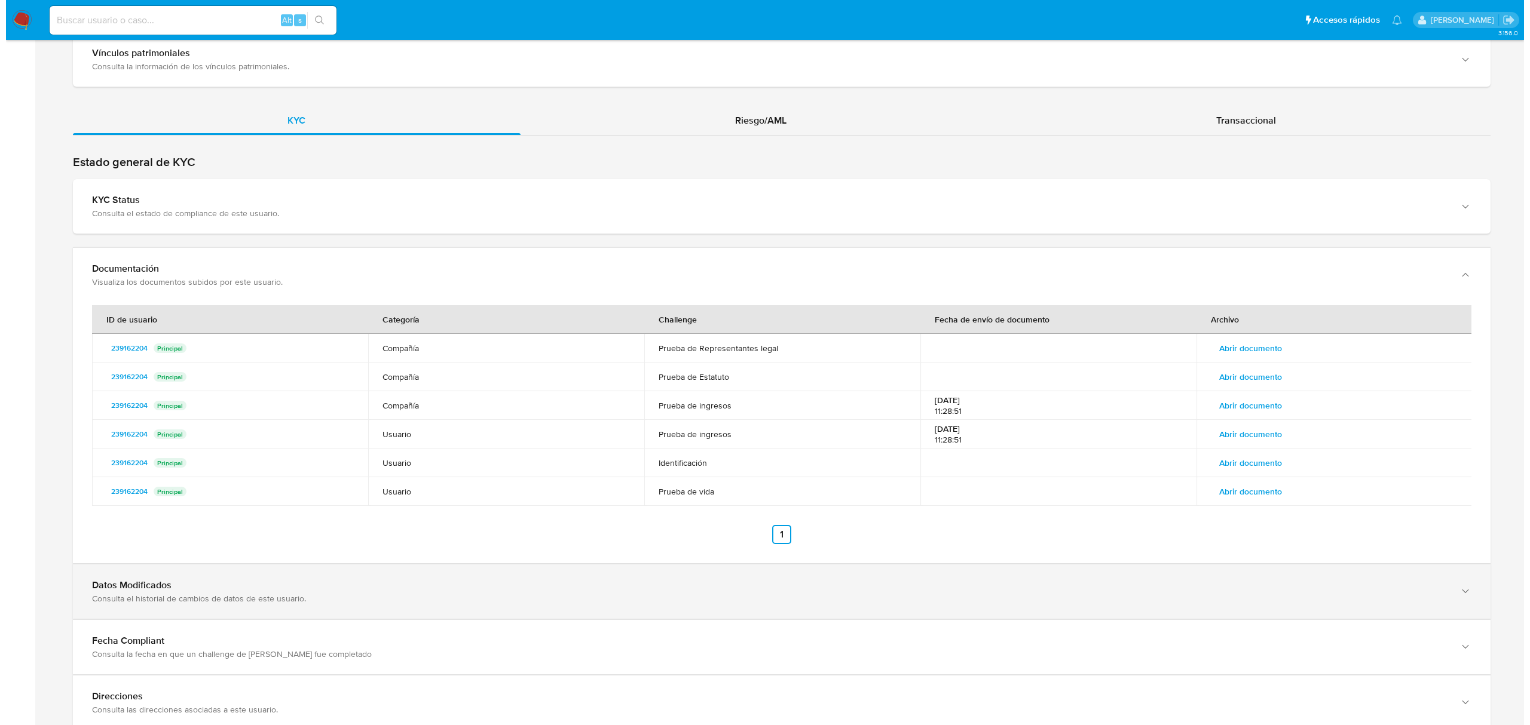
scroll to position [2010, 0]
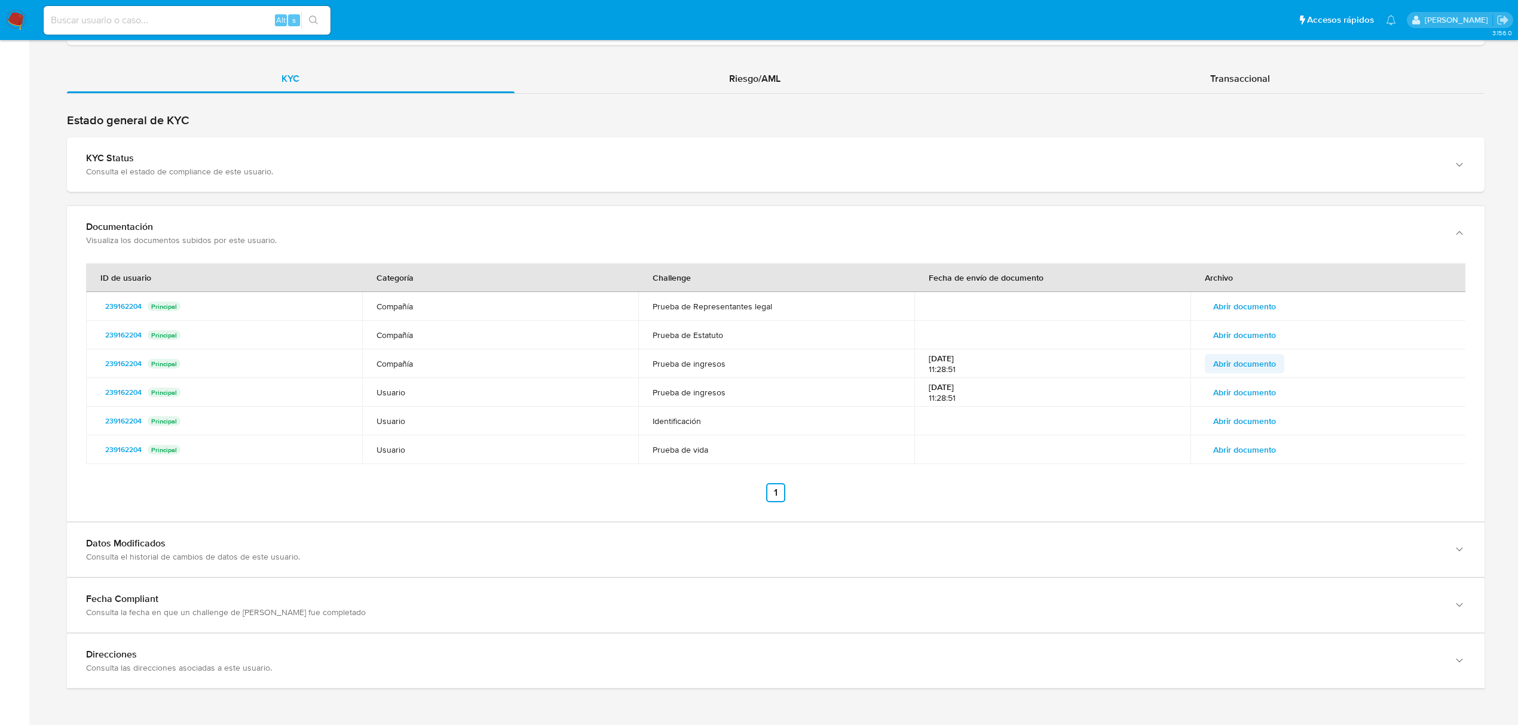
click at [1270, 364] on span "Abrir documento" at bounding box center [1244, 364] width 63 height 17
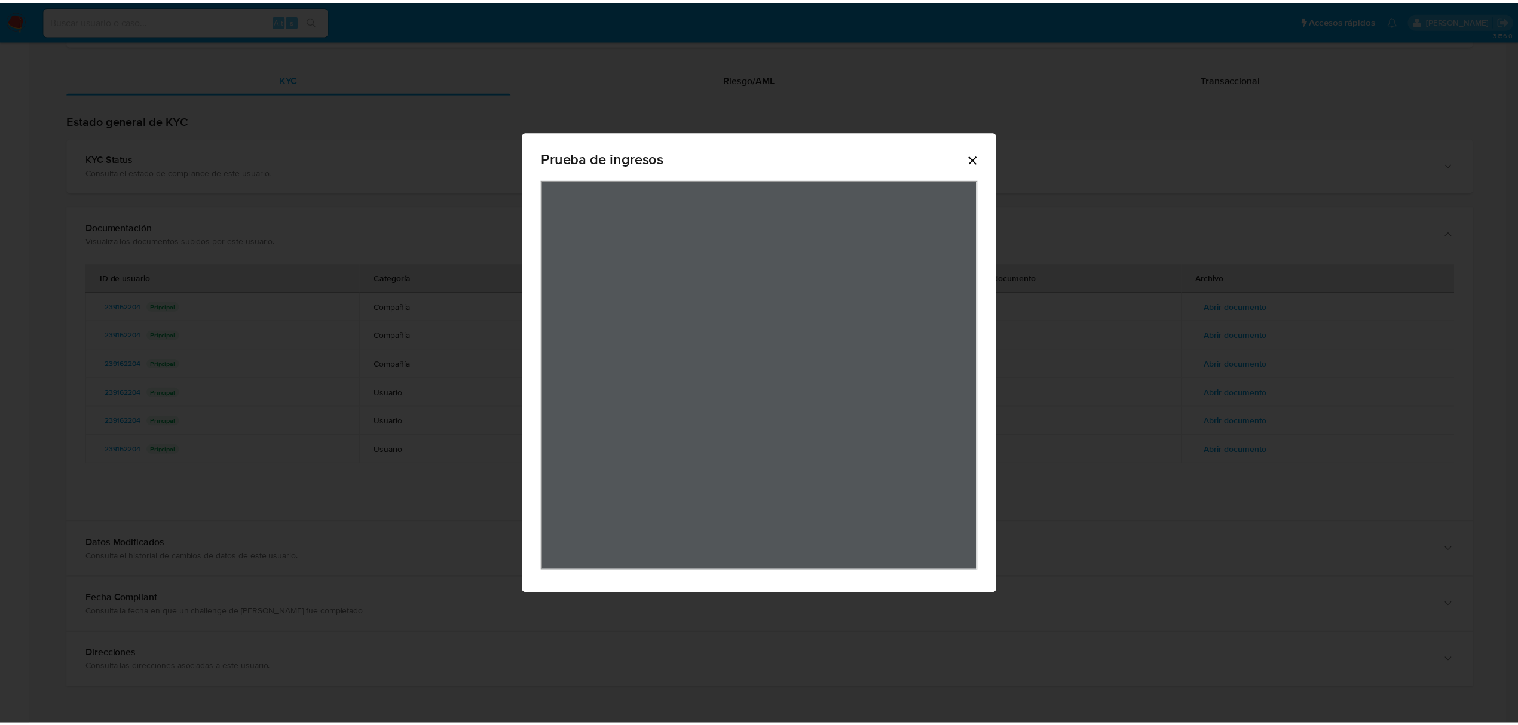
scroll to position [2001, 0]
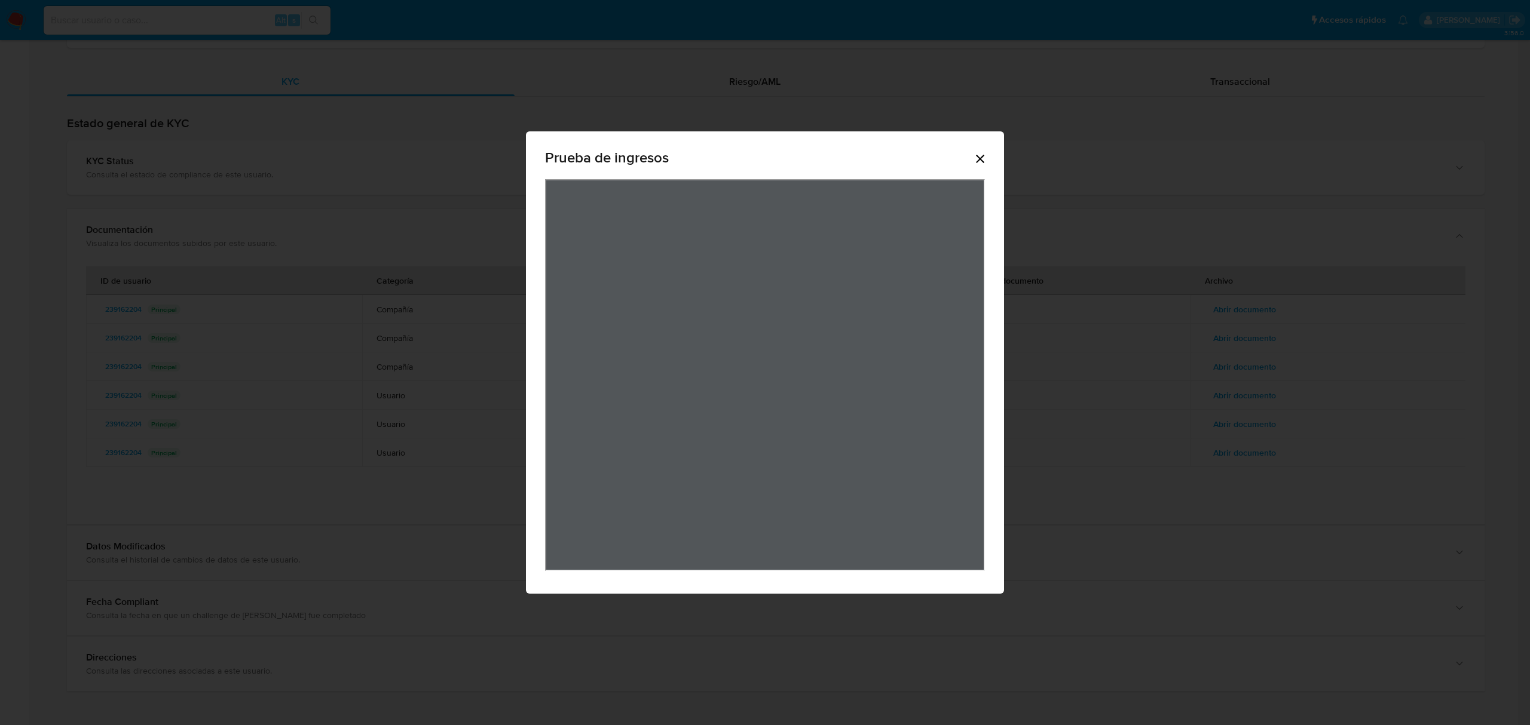
click at [981, 163] on icon "Cerrar" at bounding box center [980, 159] width 14 height 14
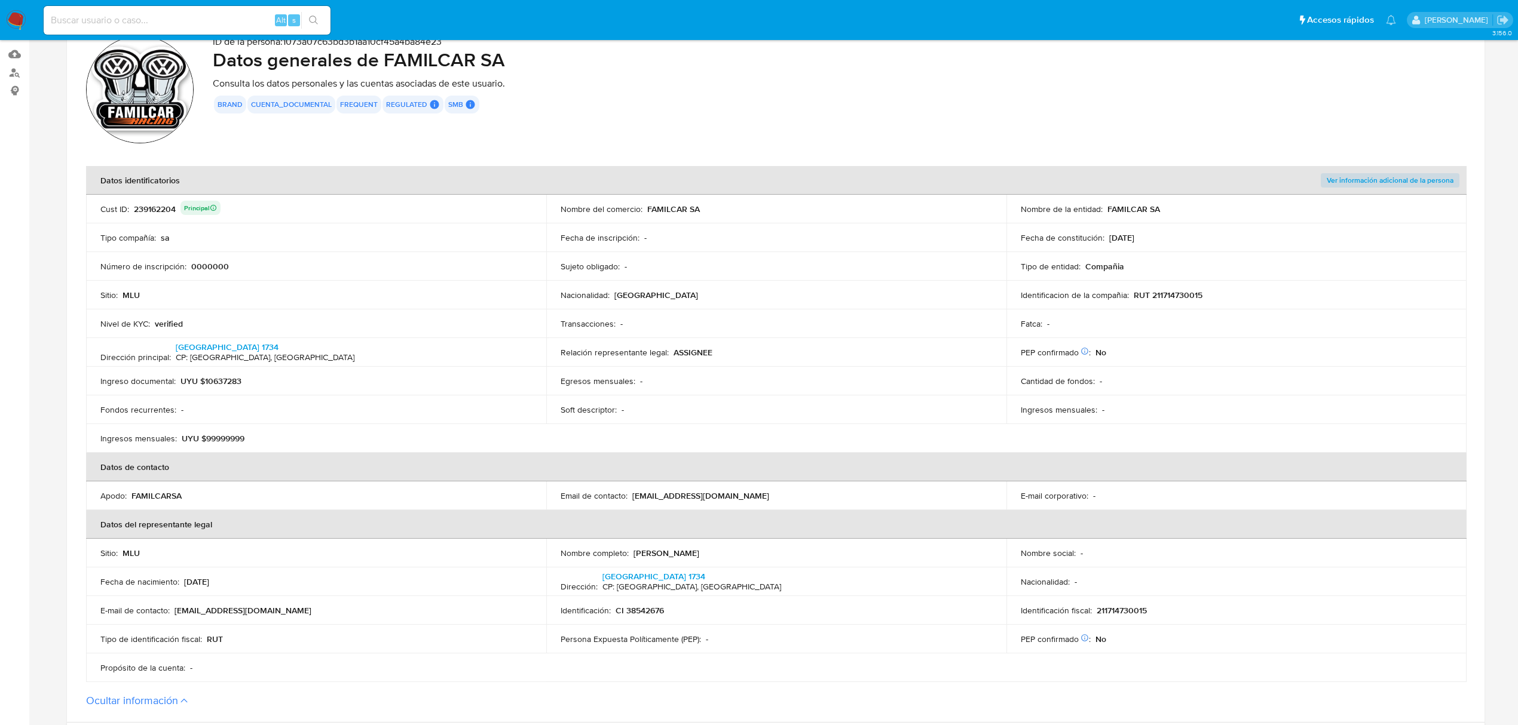
scroll to position [0, 0]
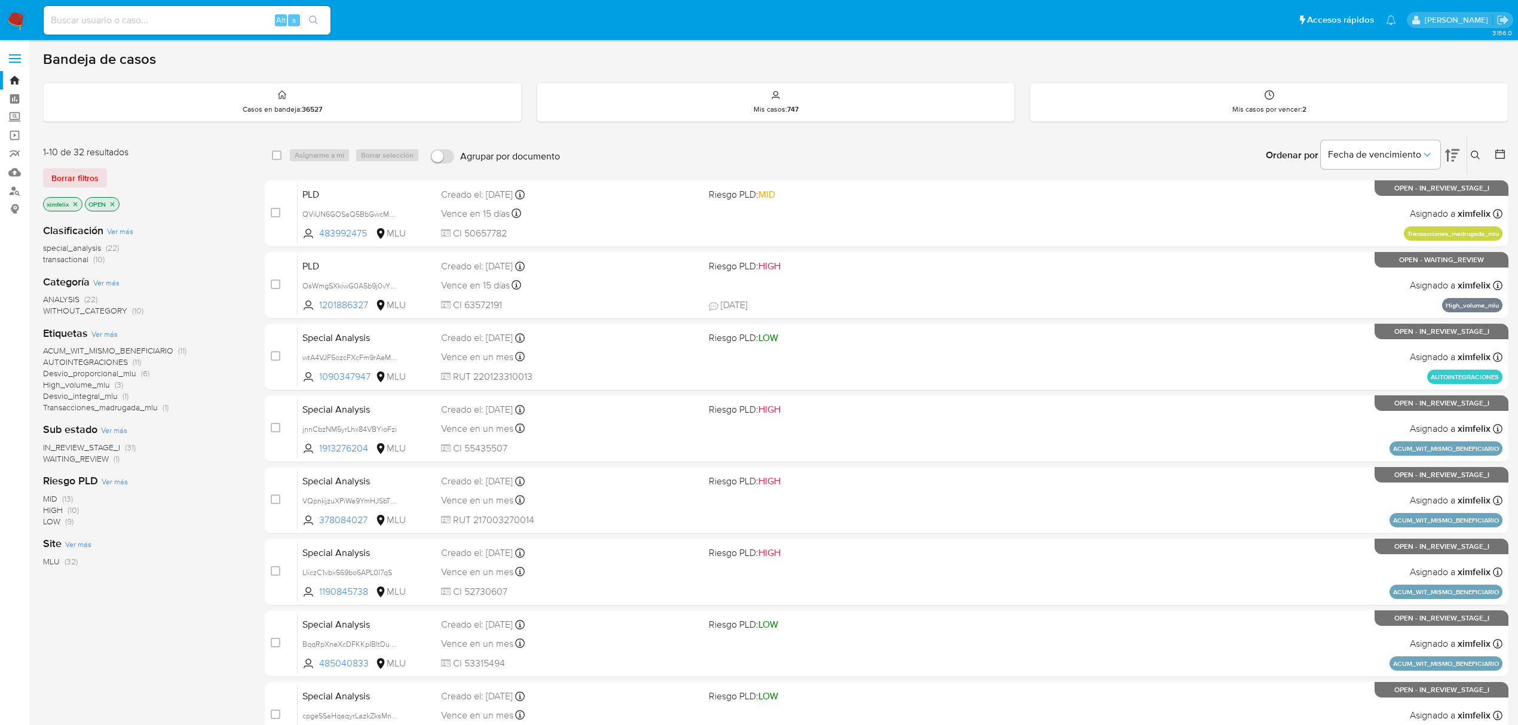
drag, startPoint x: 17, startPoint y: 22, endPoint x: 26, endPoint y: 45, distance: 25.7
click at [17, 22] on img at bounding box center [16, 20] width 20 height 20
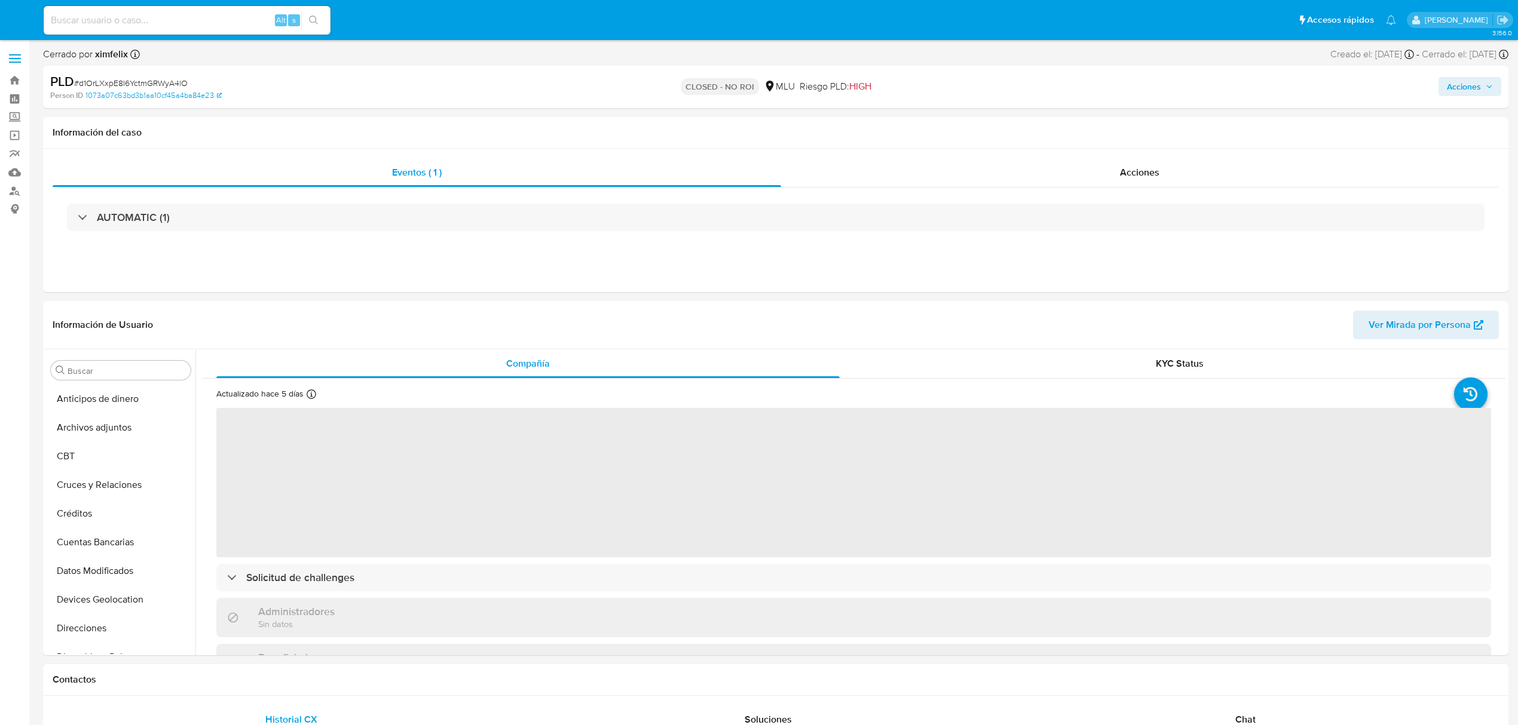
select select "10"
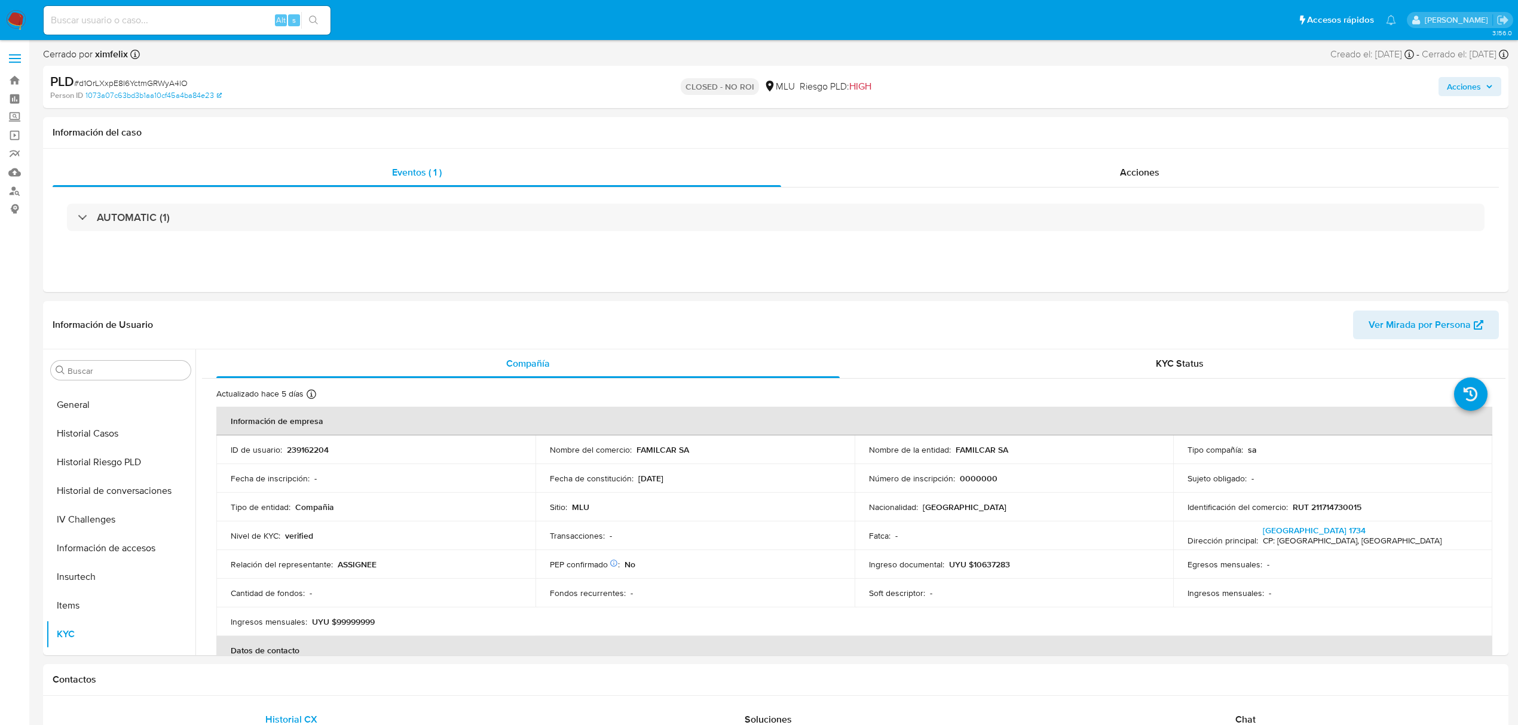
scroll to position [534, 0]
click at [170, 19] on input at bounding box center [187, 21] width 287 height 16
paste input "IUaJEgChedax9NS9KLuY4l9N"
type input "IUaJEgChedax9NS9KLuY4l9N"
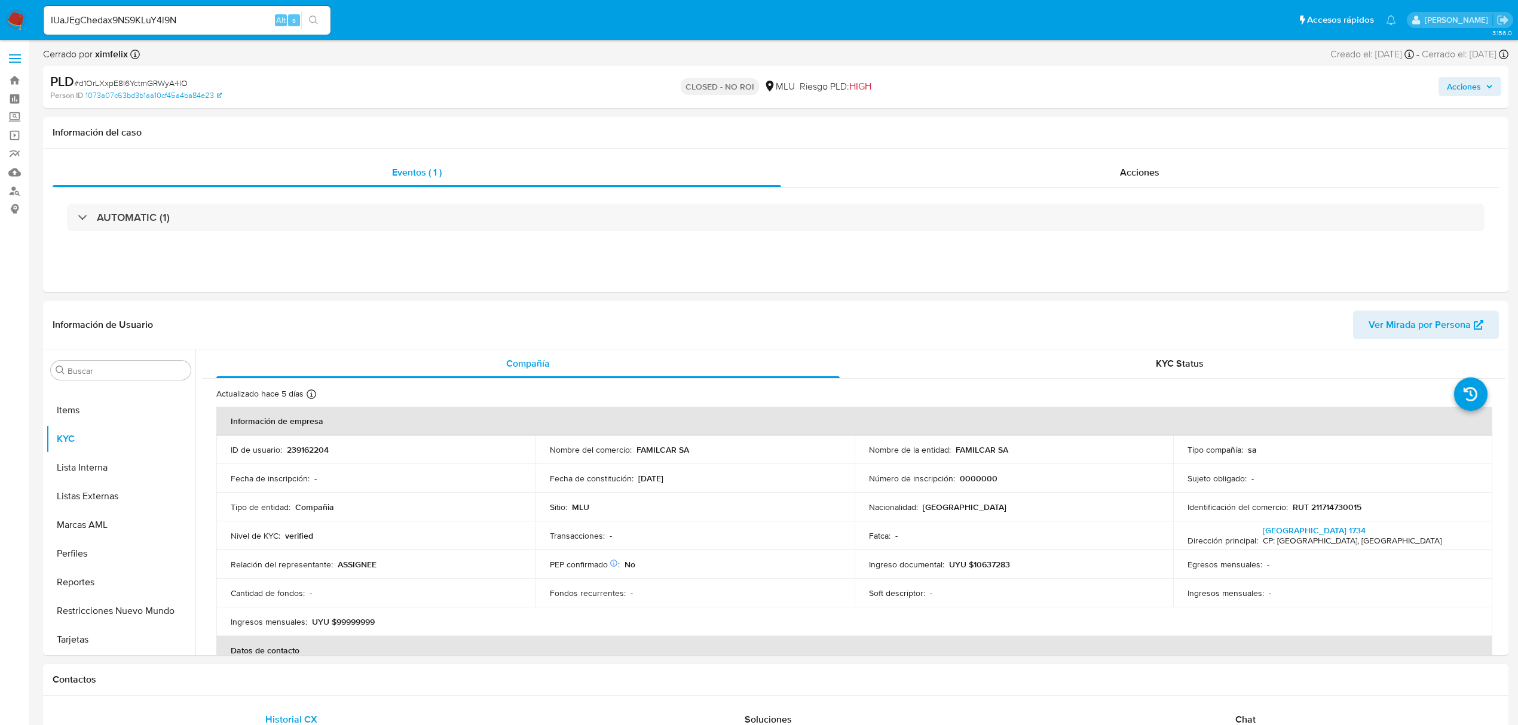
click at [317, 25] on button "search-icon" at bounding box center [313, 20] width 25 height 17
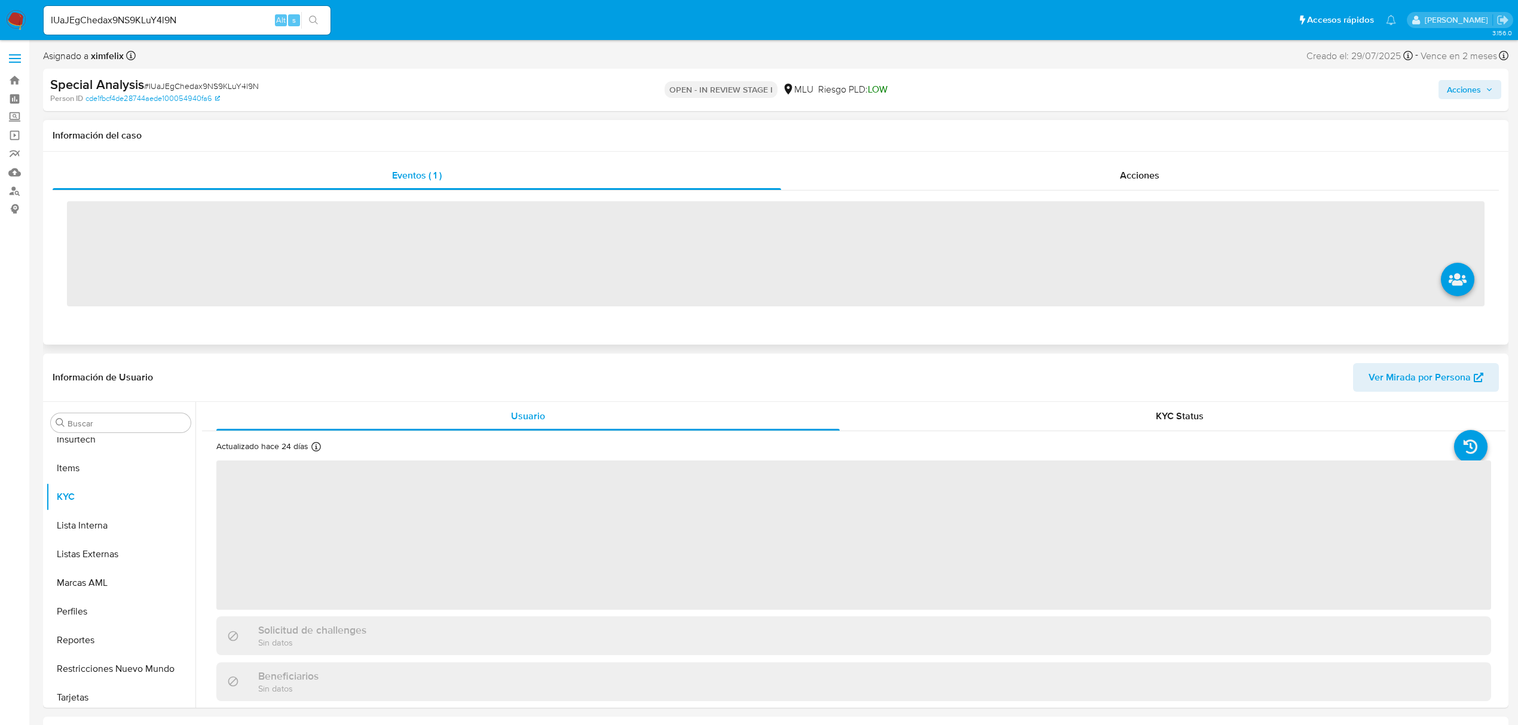
scroll to position [534, 0]
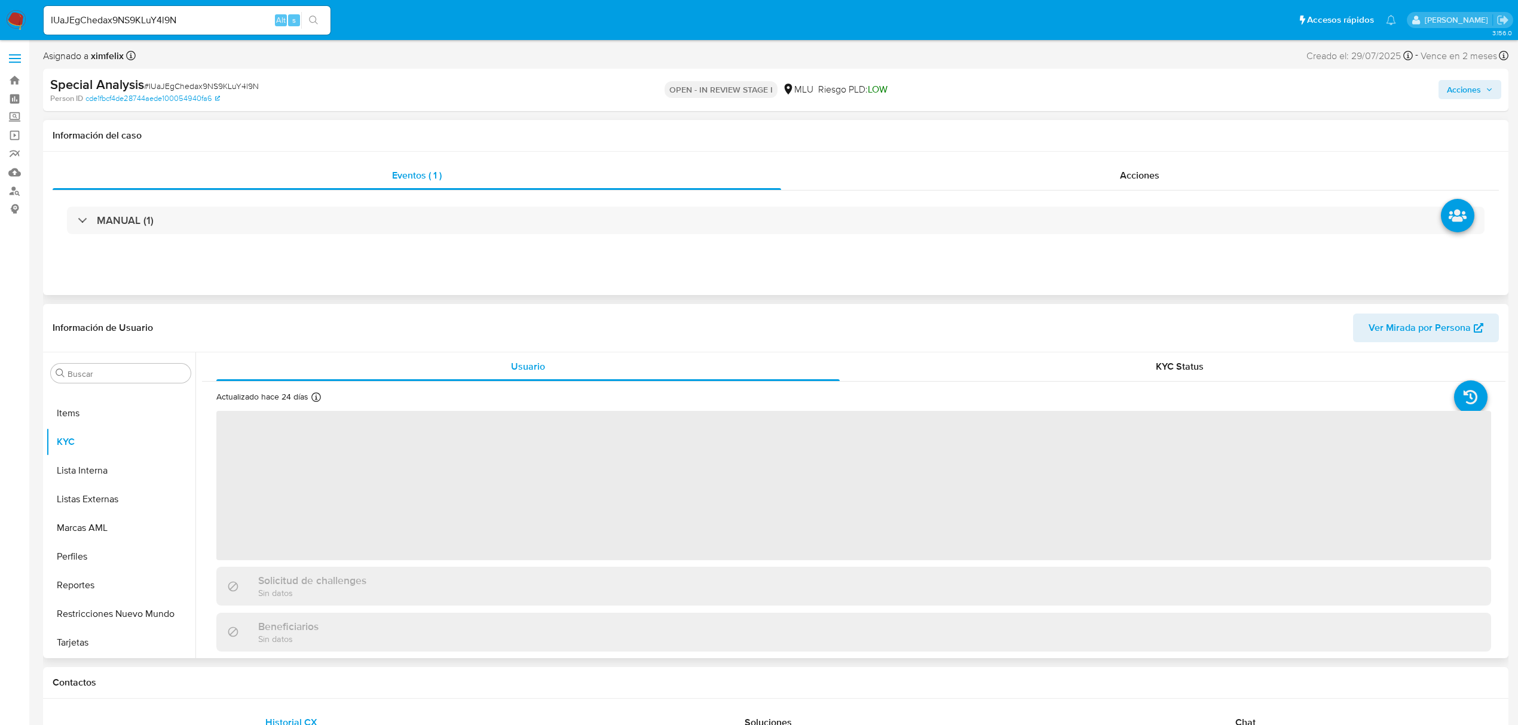
select select "10"
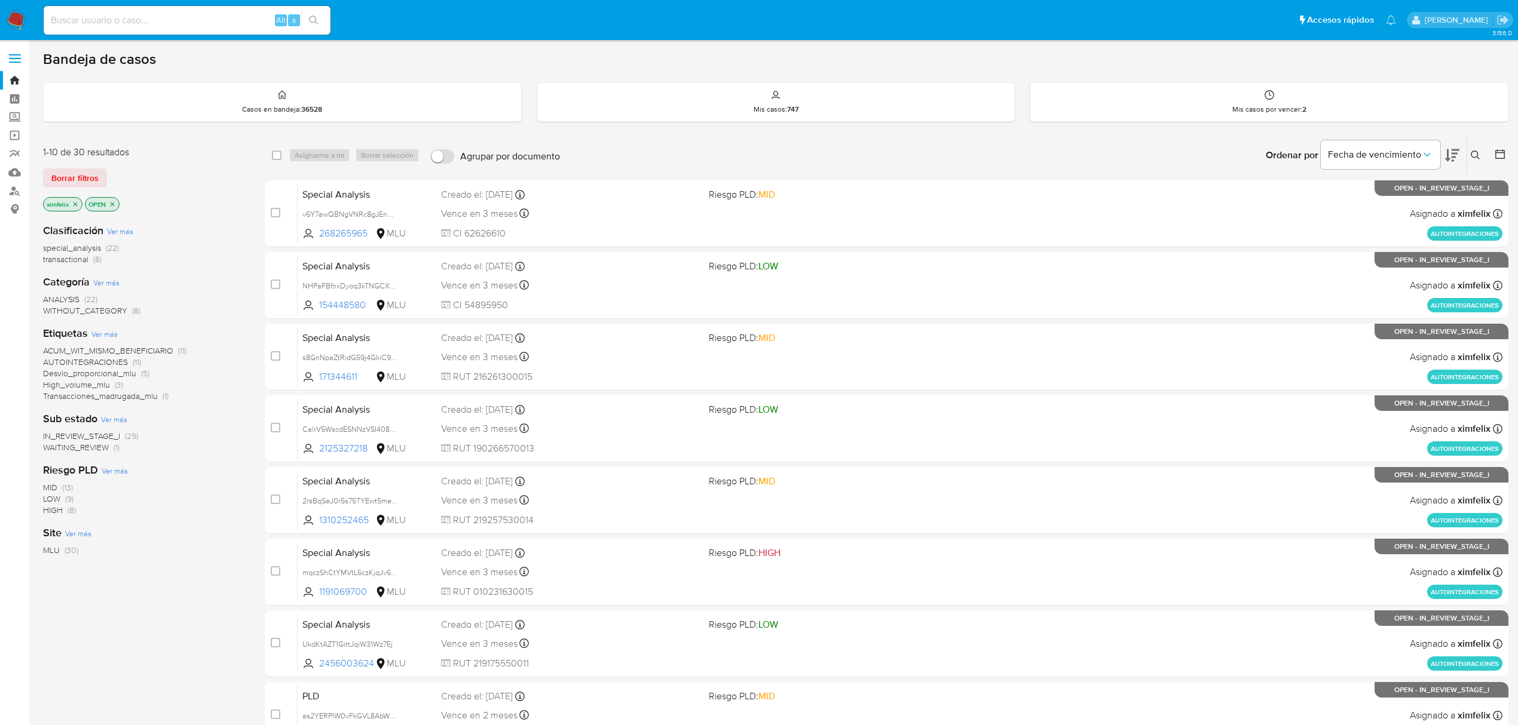
click at [6, 16] on img at bounding box center [16, 20] width 20 height 20
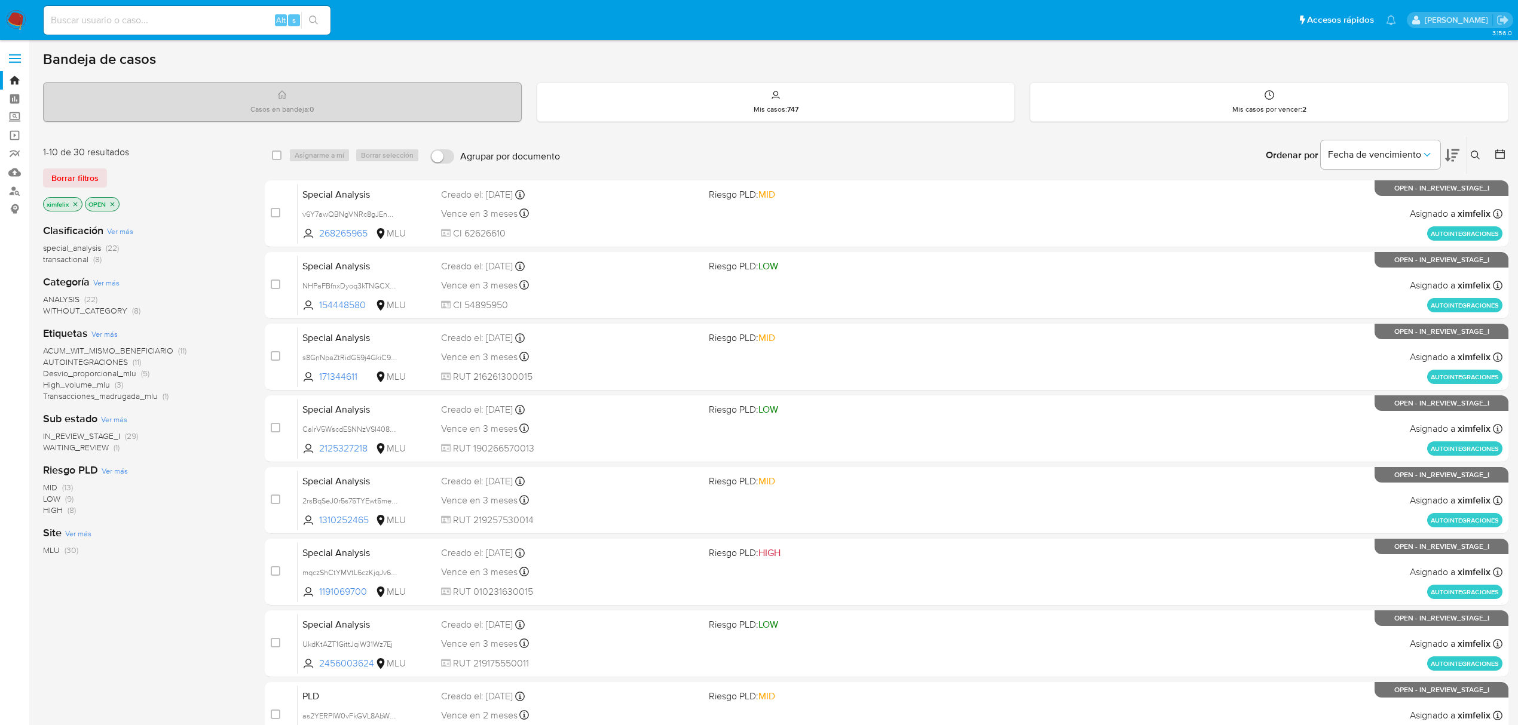
click at [1453, 159] on icon at bounding box center [1452, 155] width 14 height 14
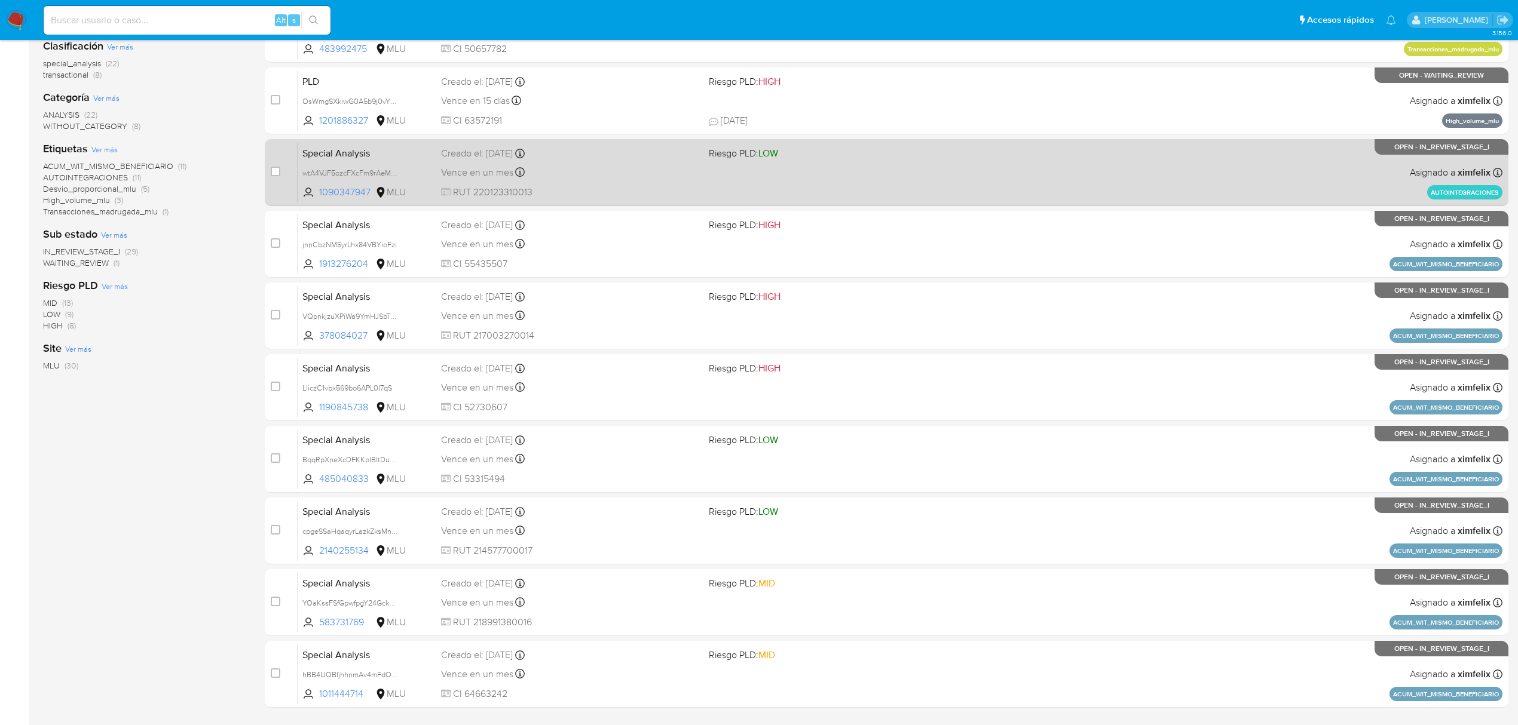
scroll to position [218, 0]
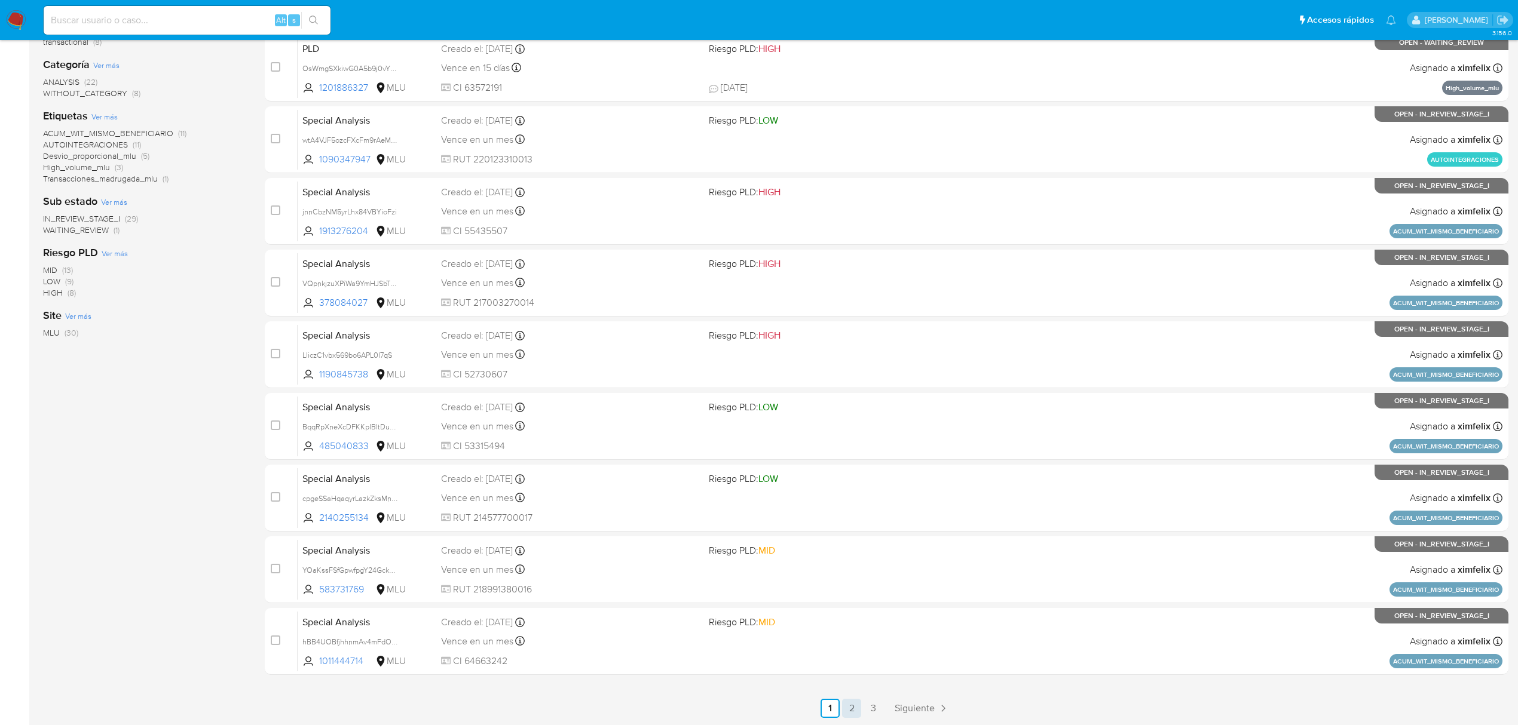
click at [847, 702] on link "2" at bounding box center [851, 708] width 19 height 19
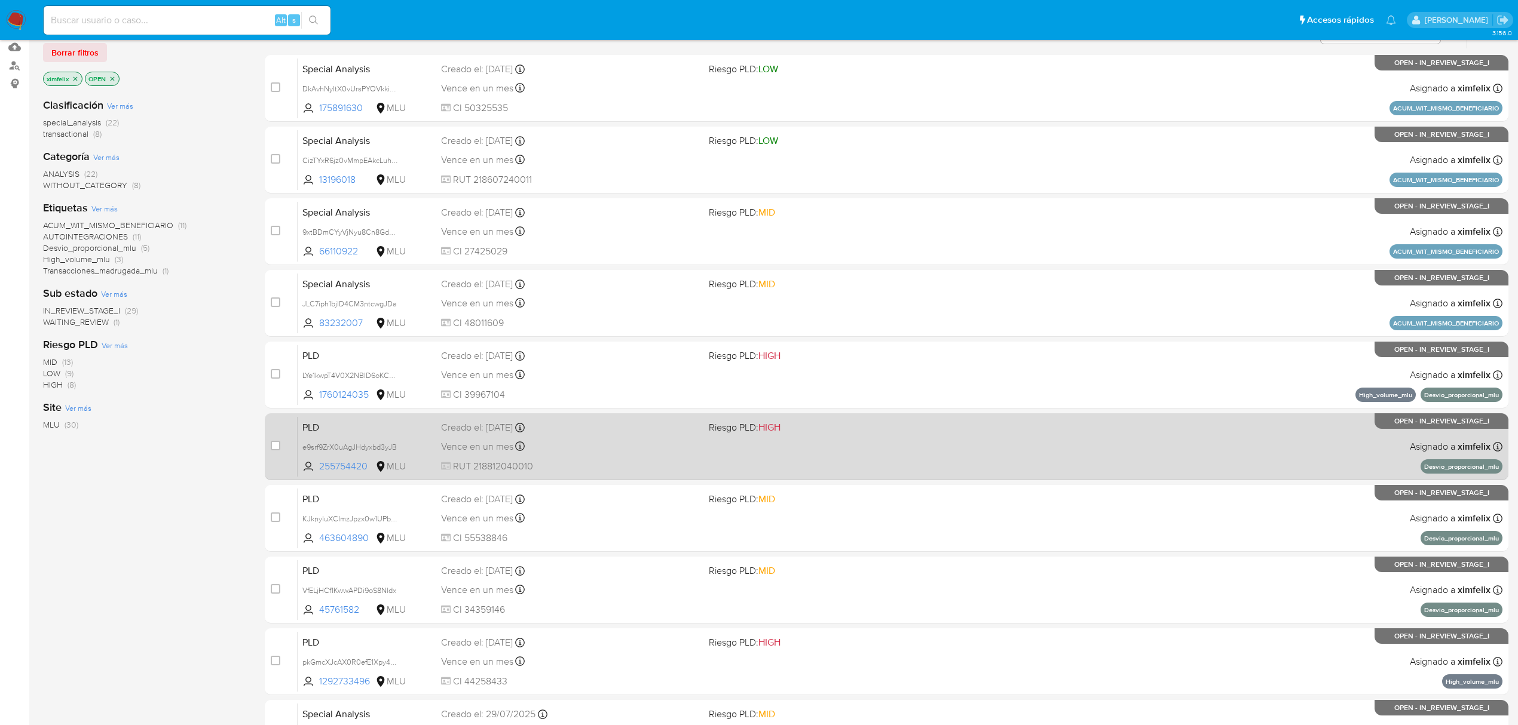
scroll to position [218, 0]
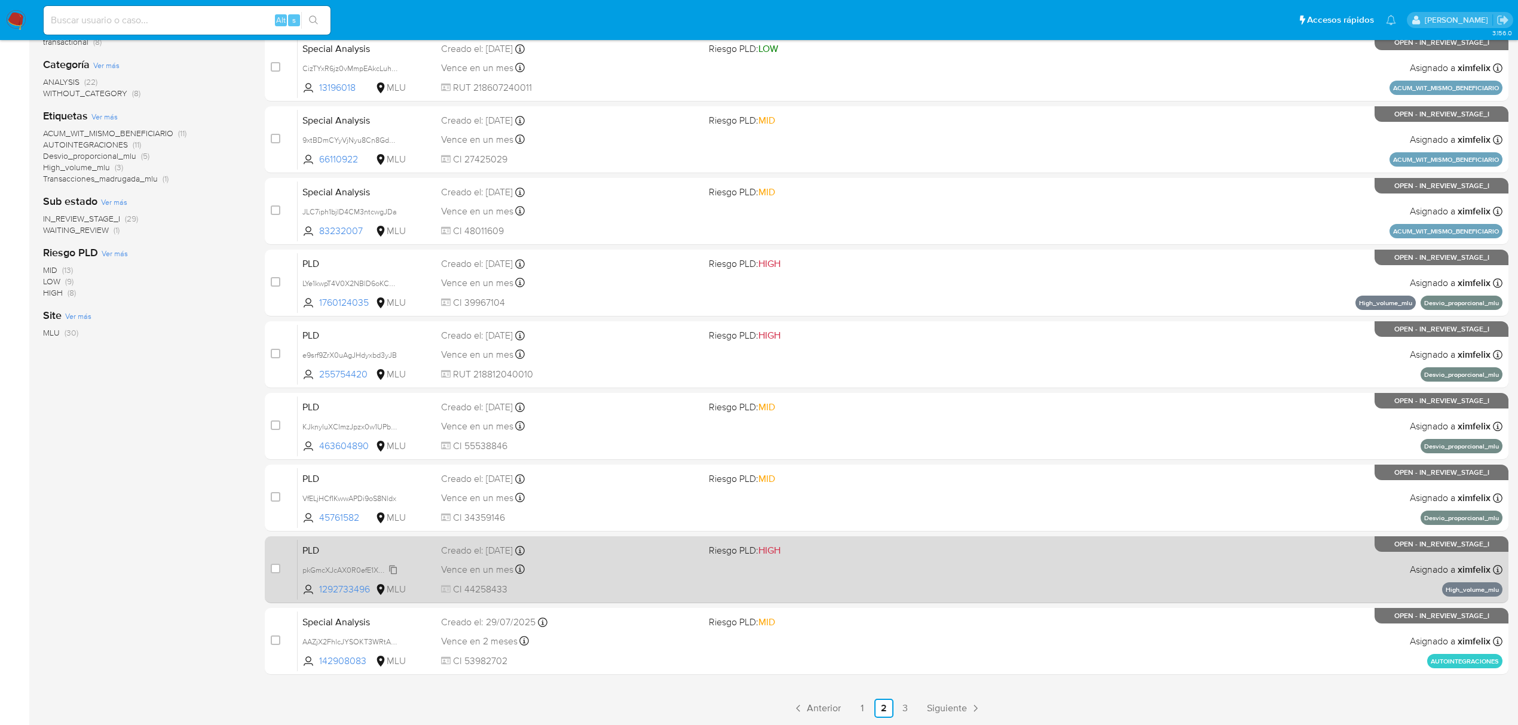
click at [390, 571] on span "pkGmcXJcAX0R0efE1Xpy48vj" at bounding box center [350, 569] width 97 height 13
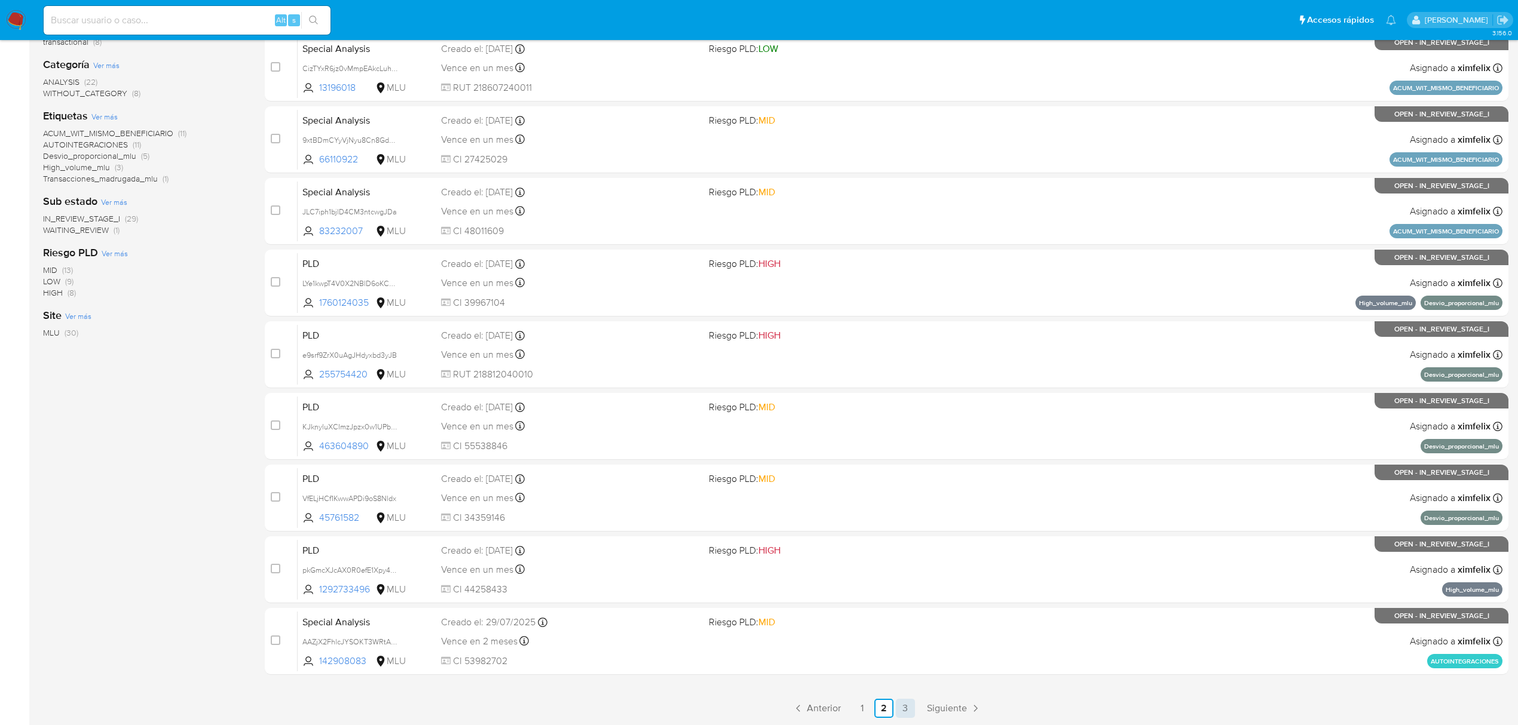
click at [907, 703] on link "3" at bounding box center [905, 708] width 19 height 19
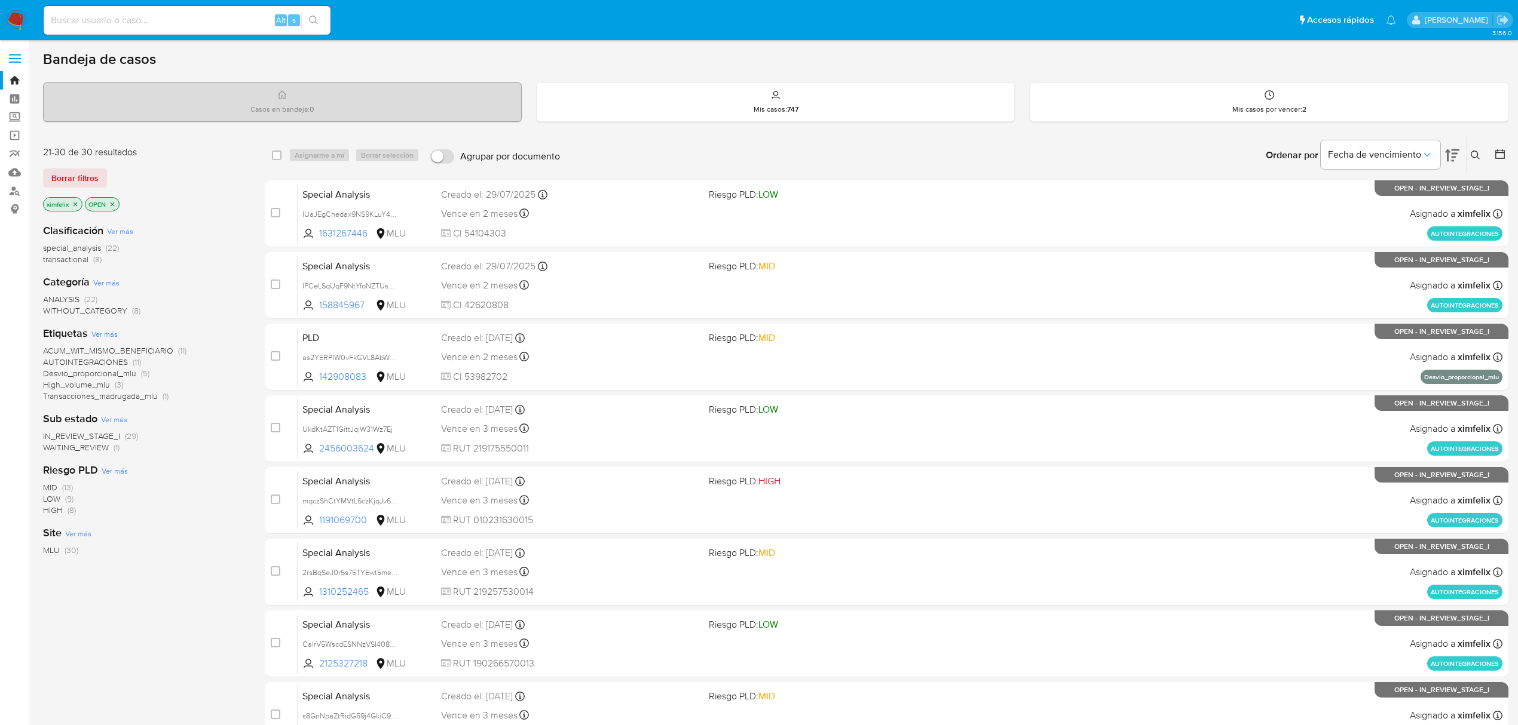
scroll to position [218, 0]
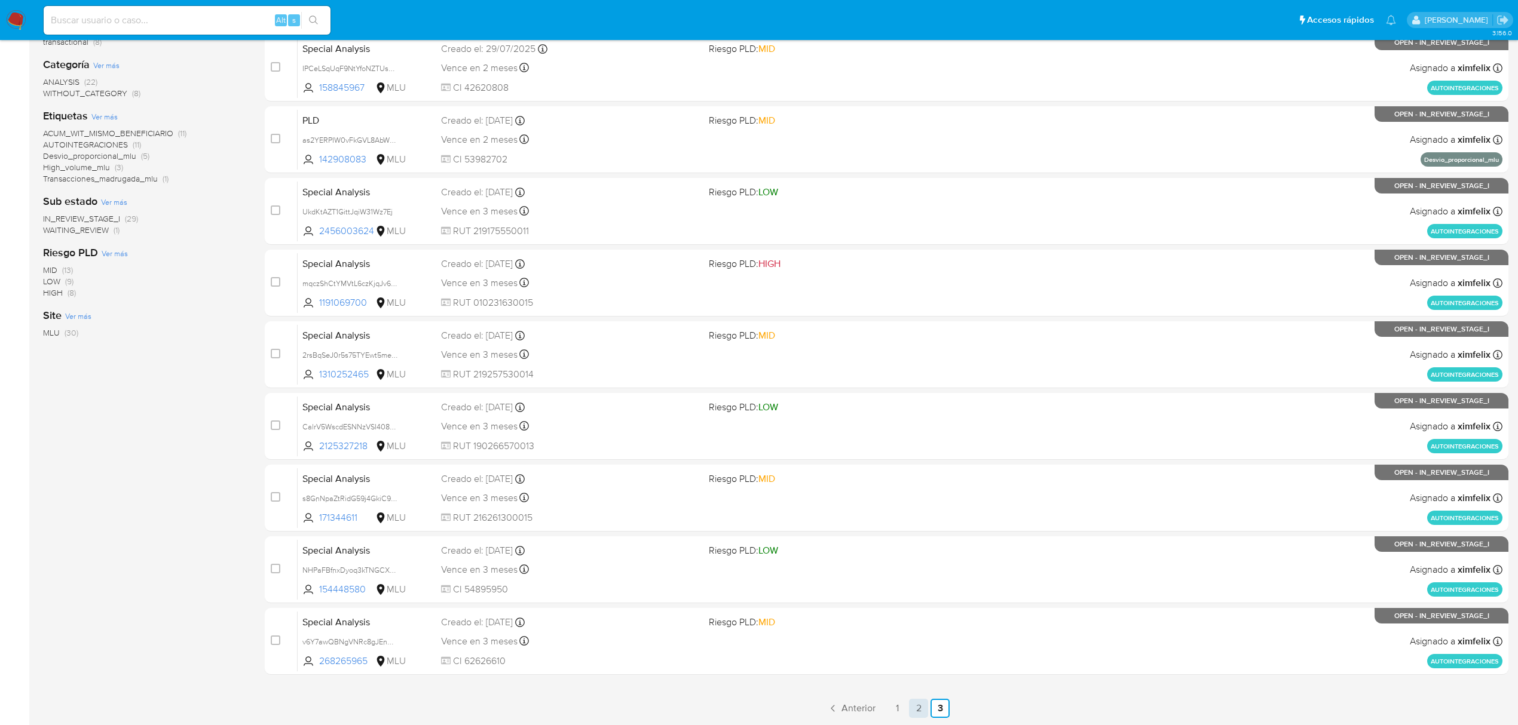
click at [923, 716] on link "2" at bounding box center [918, 708] width 19 height 19
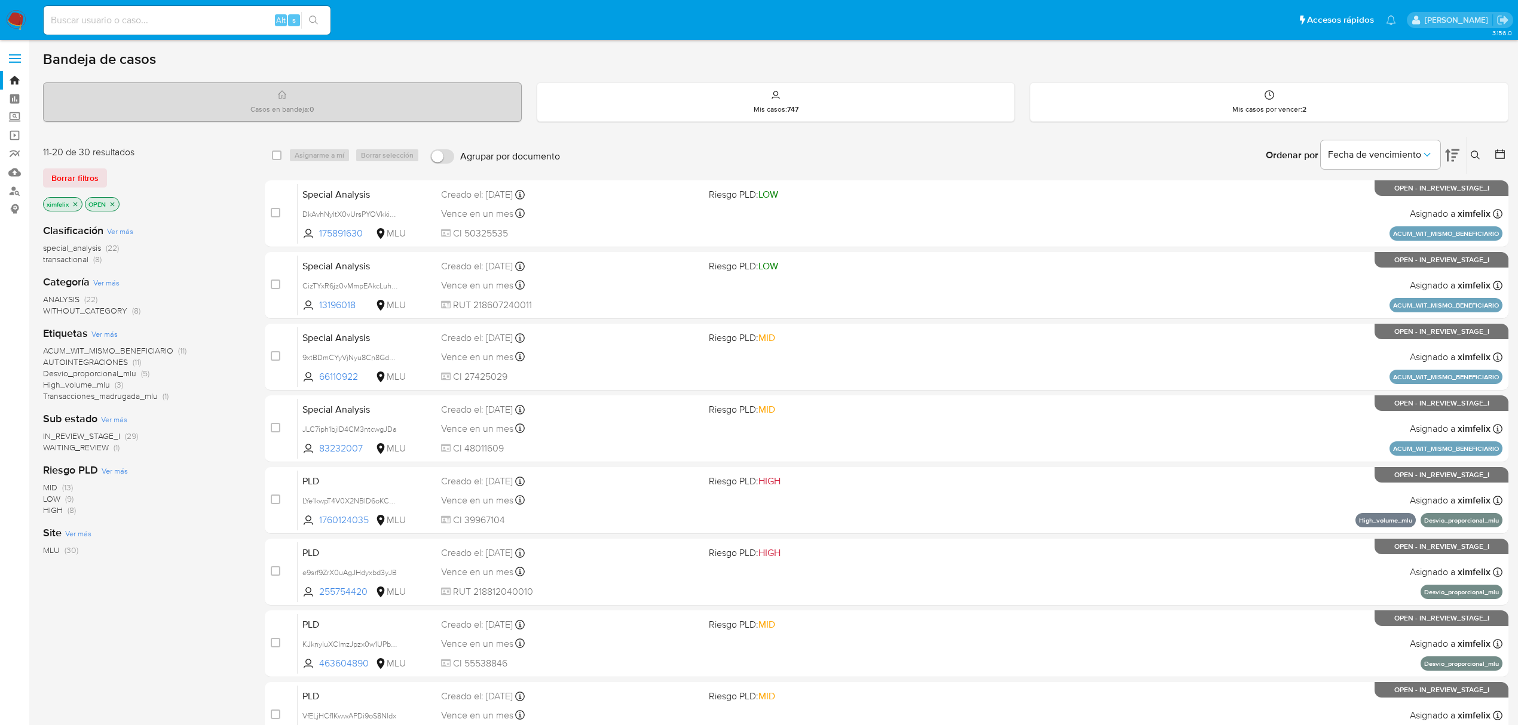
click at [121, 362] on span "AUTOINTEGRACIONES" at bounding box center [85, 362] width 85 height 12
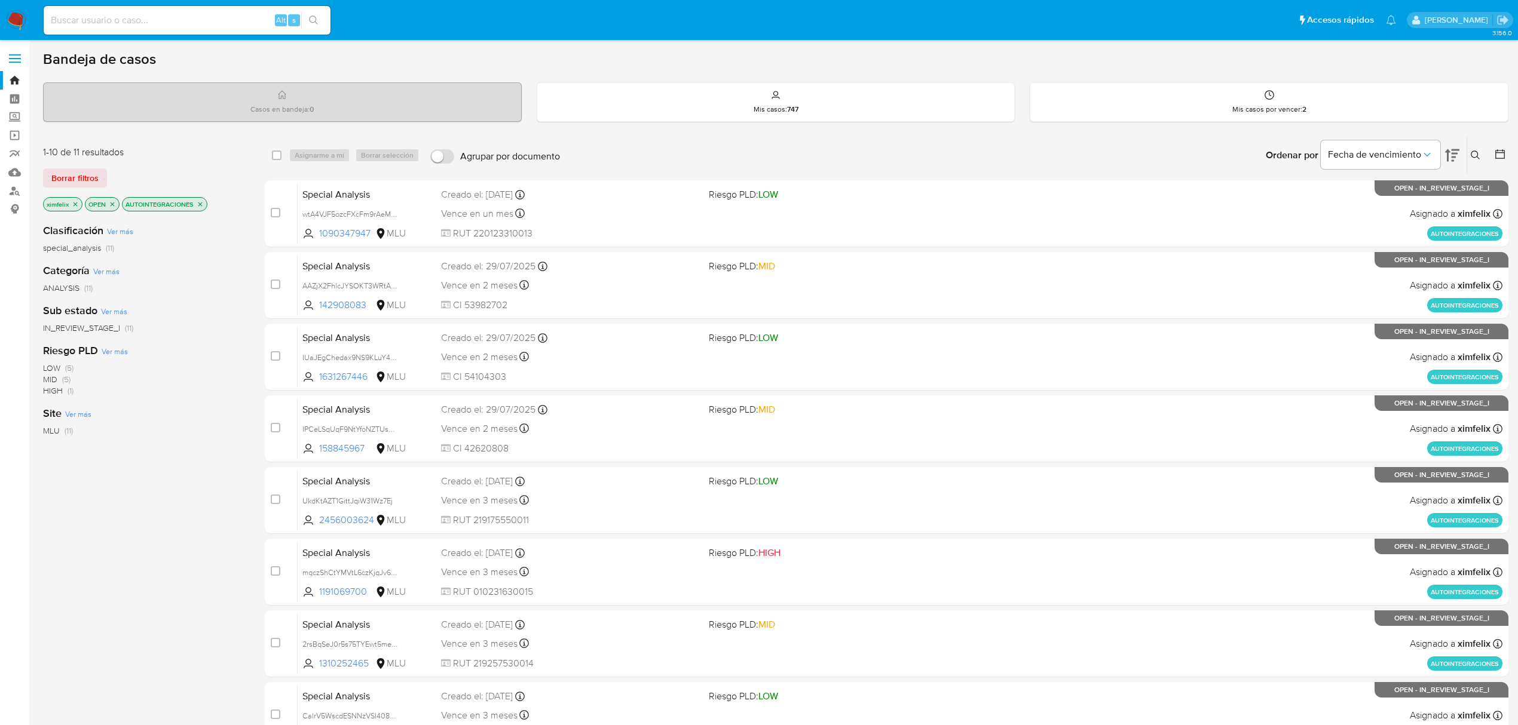
click at [204, 206] on icon "close-filter" at bounding box center [200, 204] width 7 height 7
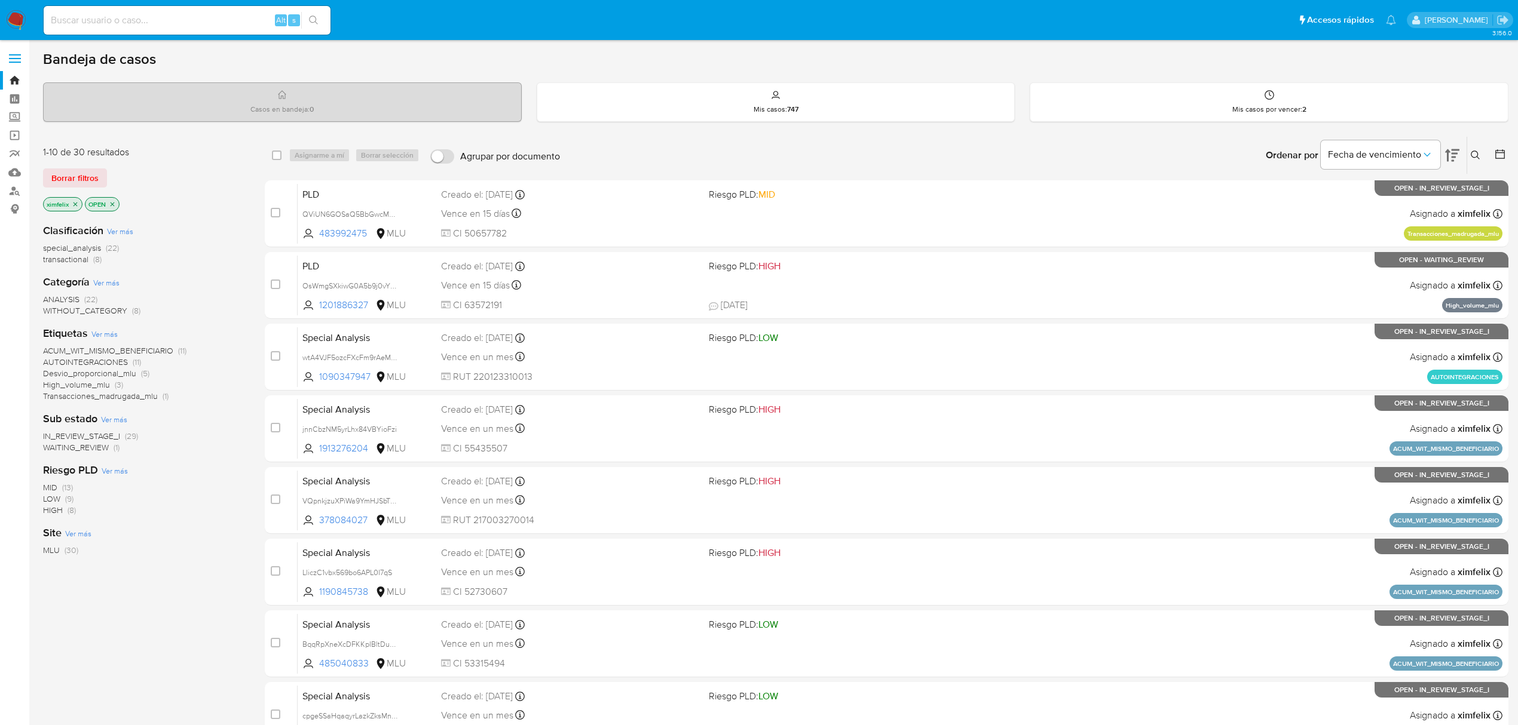
click at [73, 204] on icon "close-filter" at bounding box center [75, 204] width 7 height 7
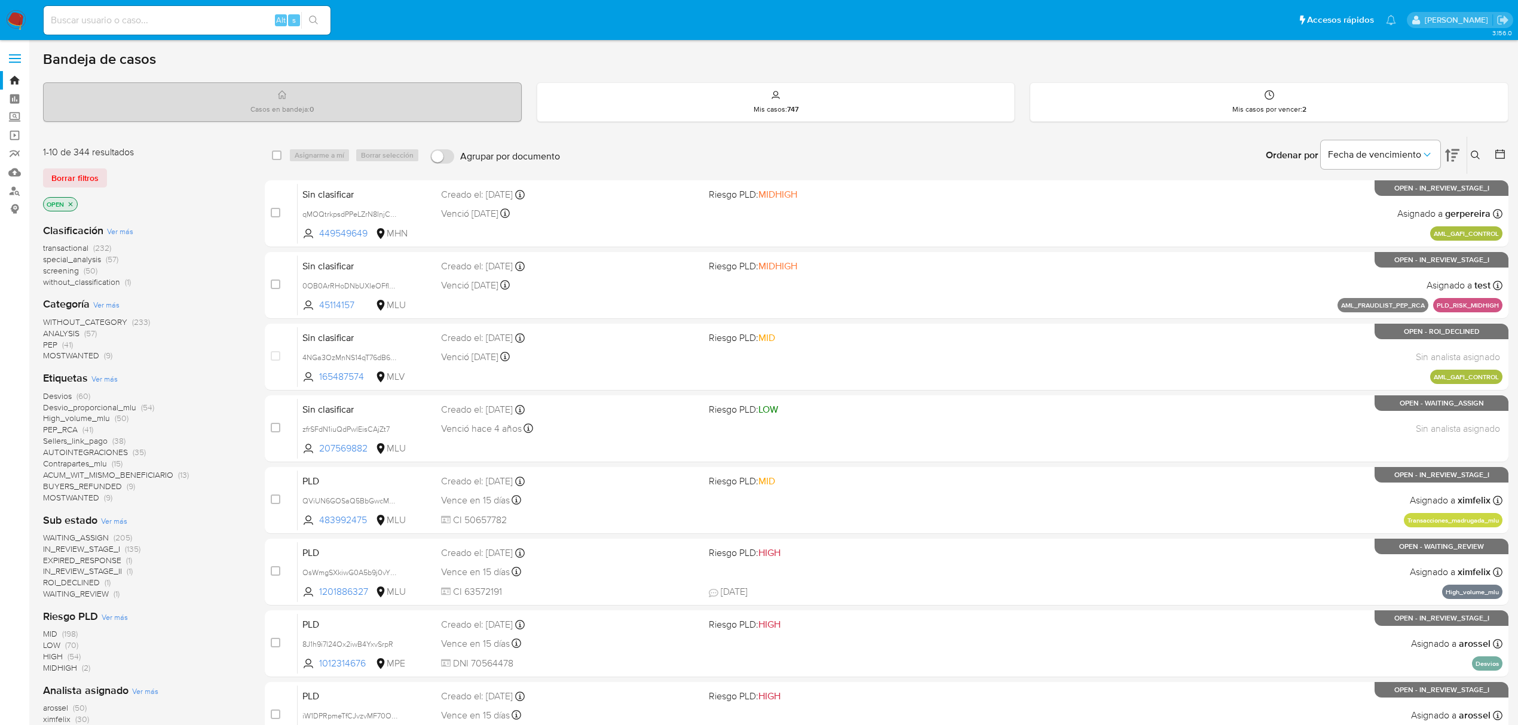
click at [73, 204] on icon "close-filter" at bounding box center [70, 204] width 7 height 7
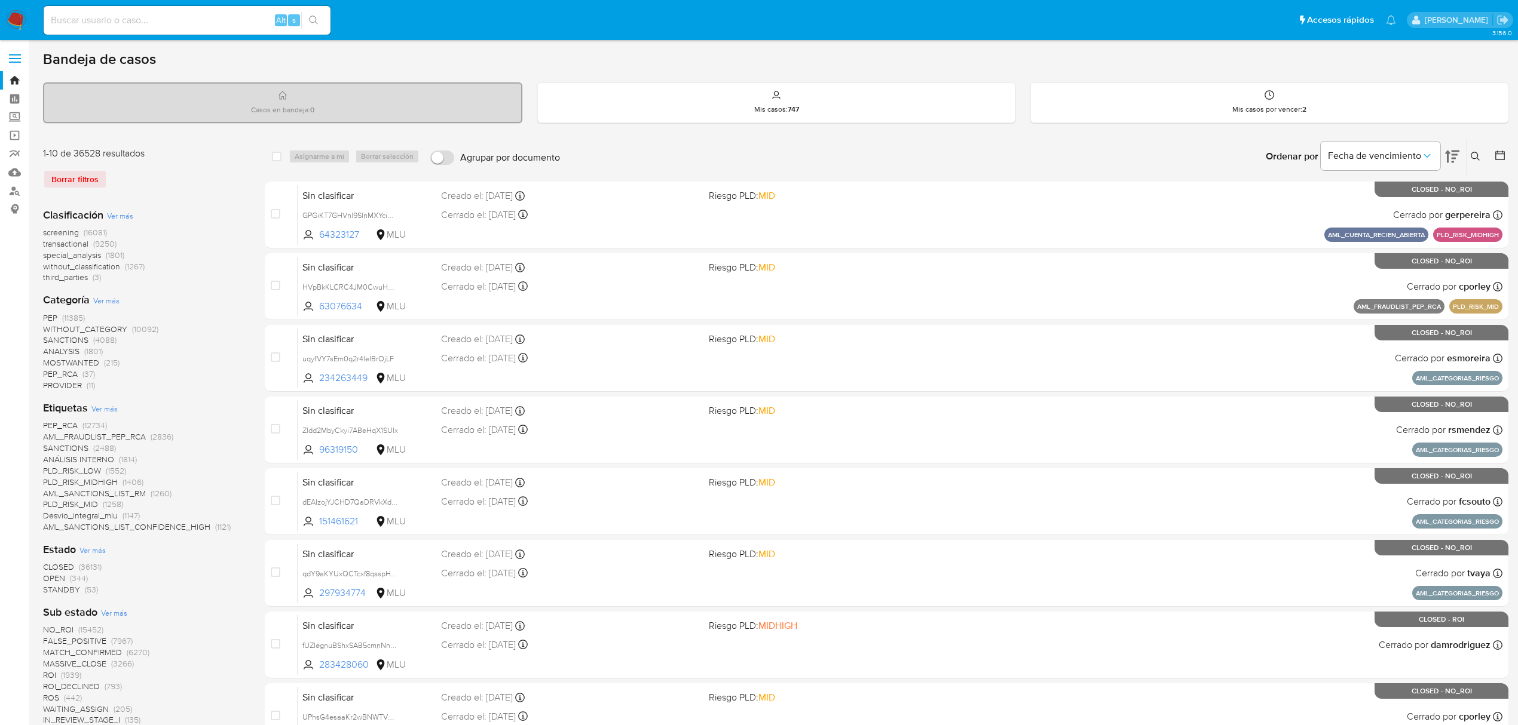
click at [3, 24] on nav "Pausado Ver notificaciones Alt s Accesos rápidos Presiona las siguientes teclas…" at bounding box center [759, 20] width 1518 height 40
click at [11, 20] on img at bounding box center [16, 20] width 20 height 20
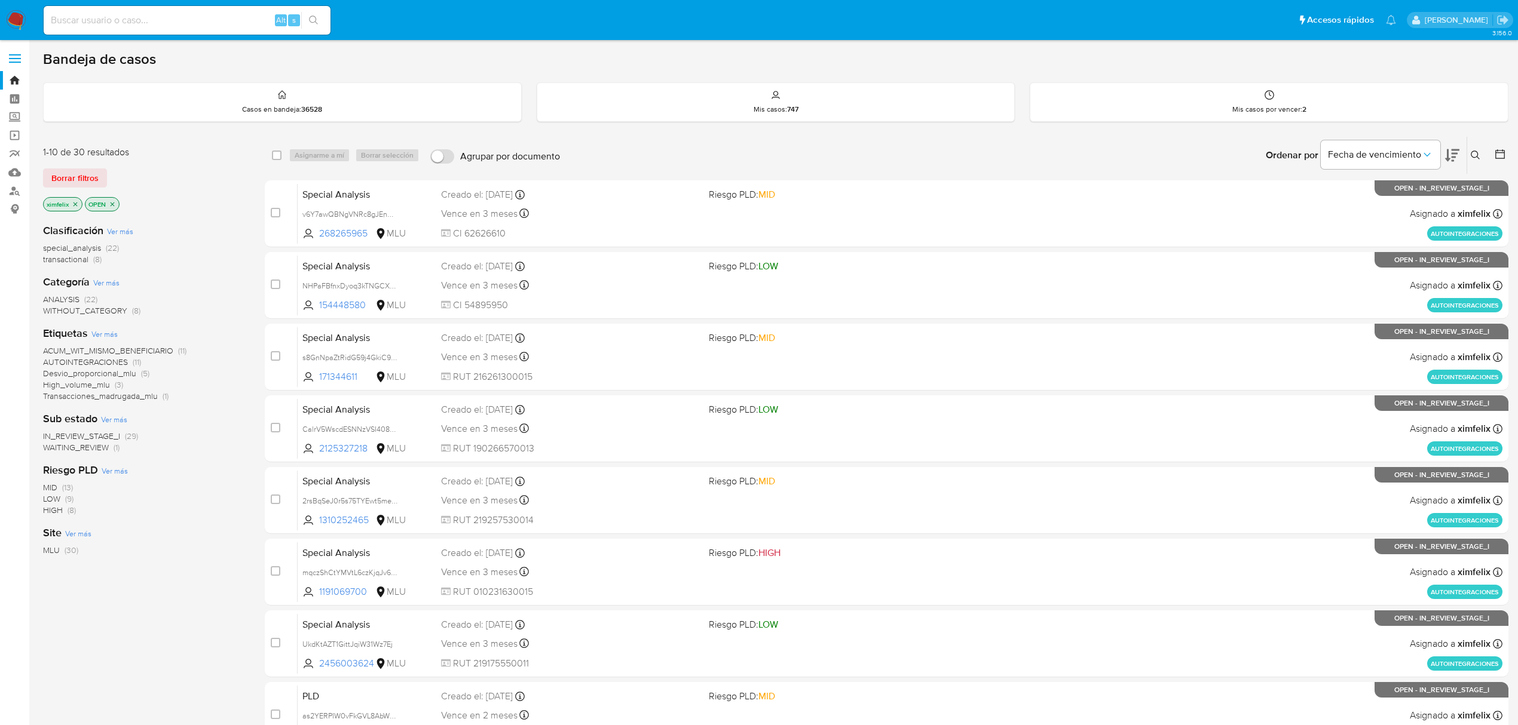
click at [74, 204] on icon "close-filter" at bounding box center [75, 204] width 7 height 7
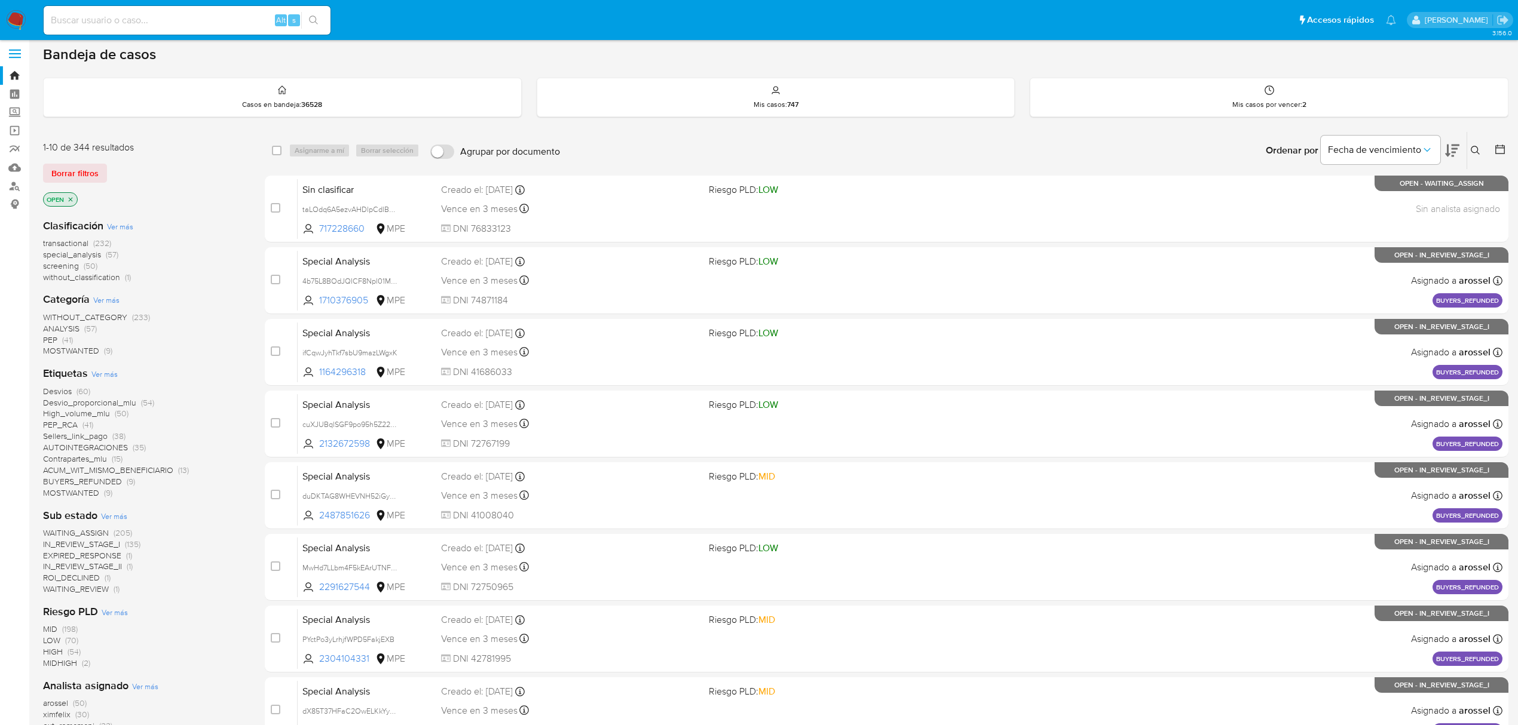
scroll to position [79, 0]
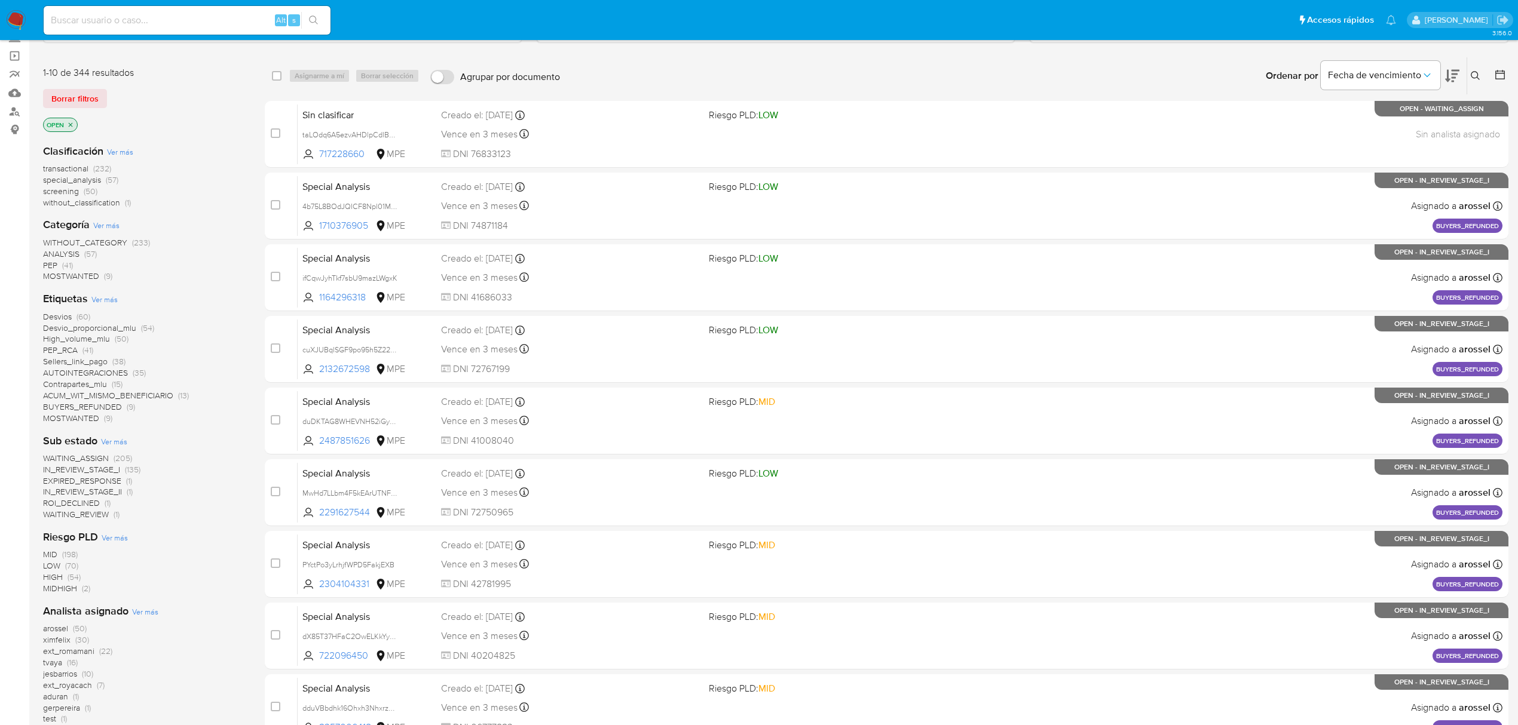
click at [85, 460] on span "WAITING_ASSIGN" at bounding box center [76, 458] width 66 height 12
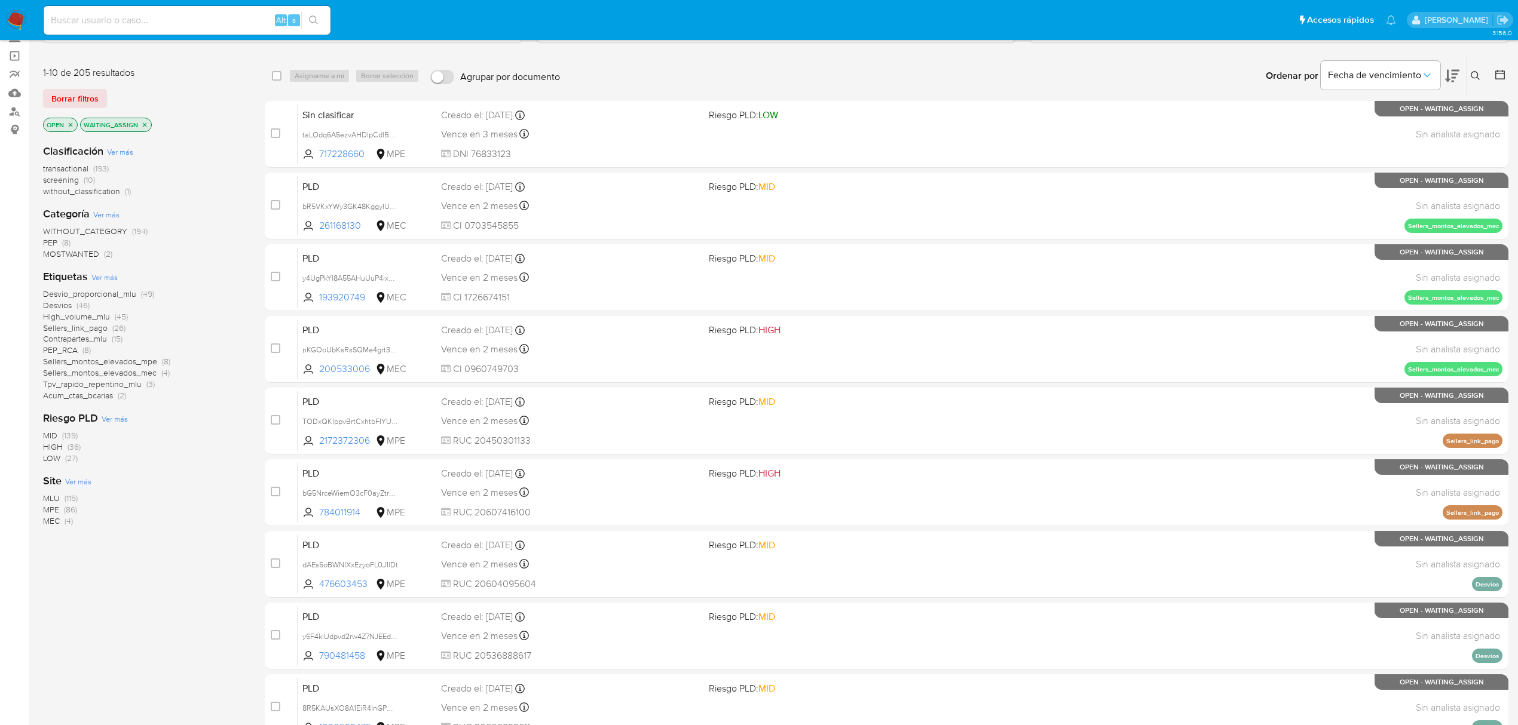
click at [67, 498] on span "(115)" at bounding box center [71, 498] width 13 height 12
click at [1449, 79] on icon at bounding box center [1452, 76] width 14 height 13
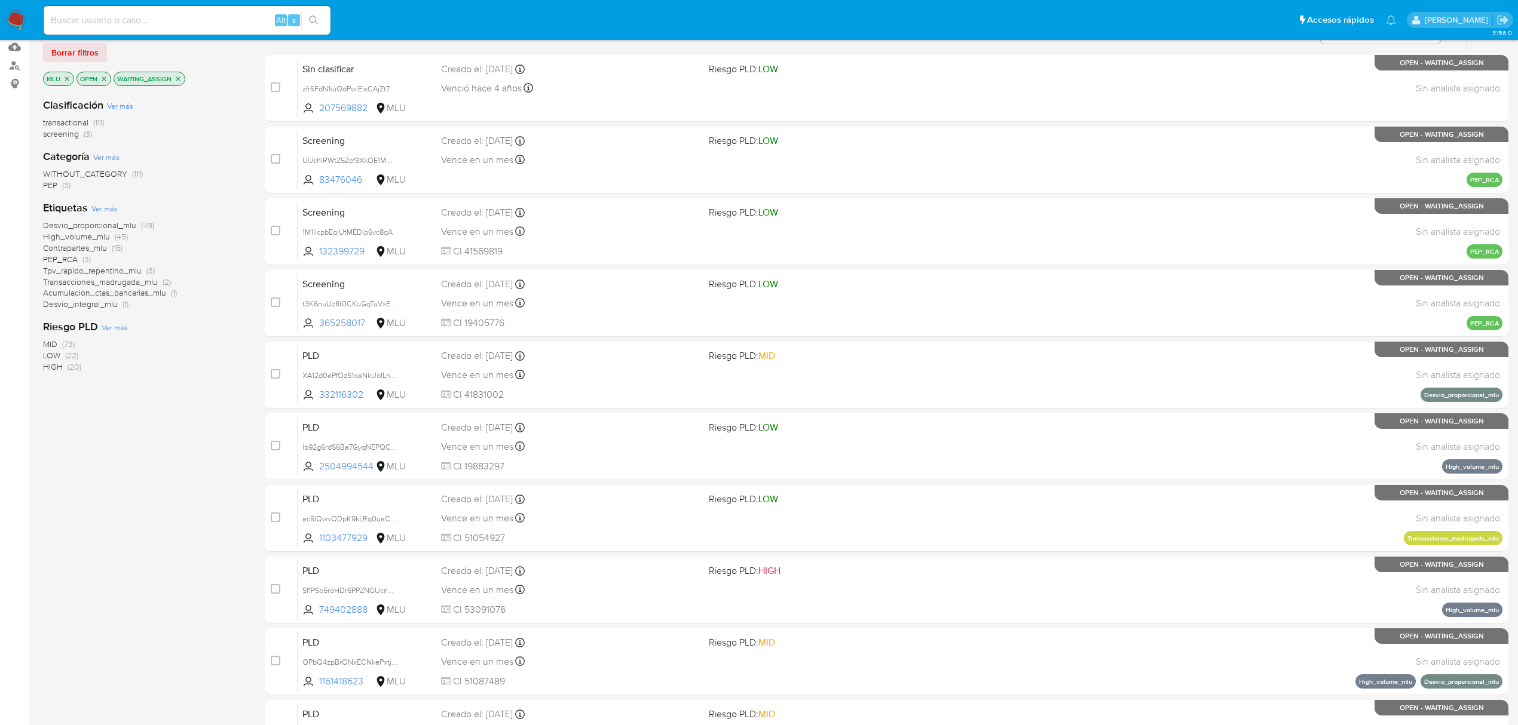
scroll to position [58, 0]
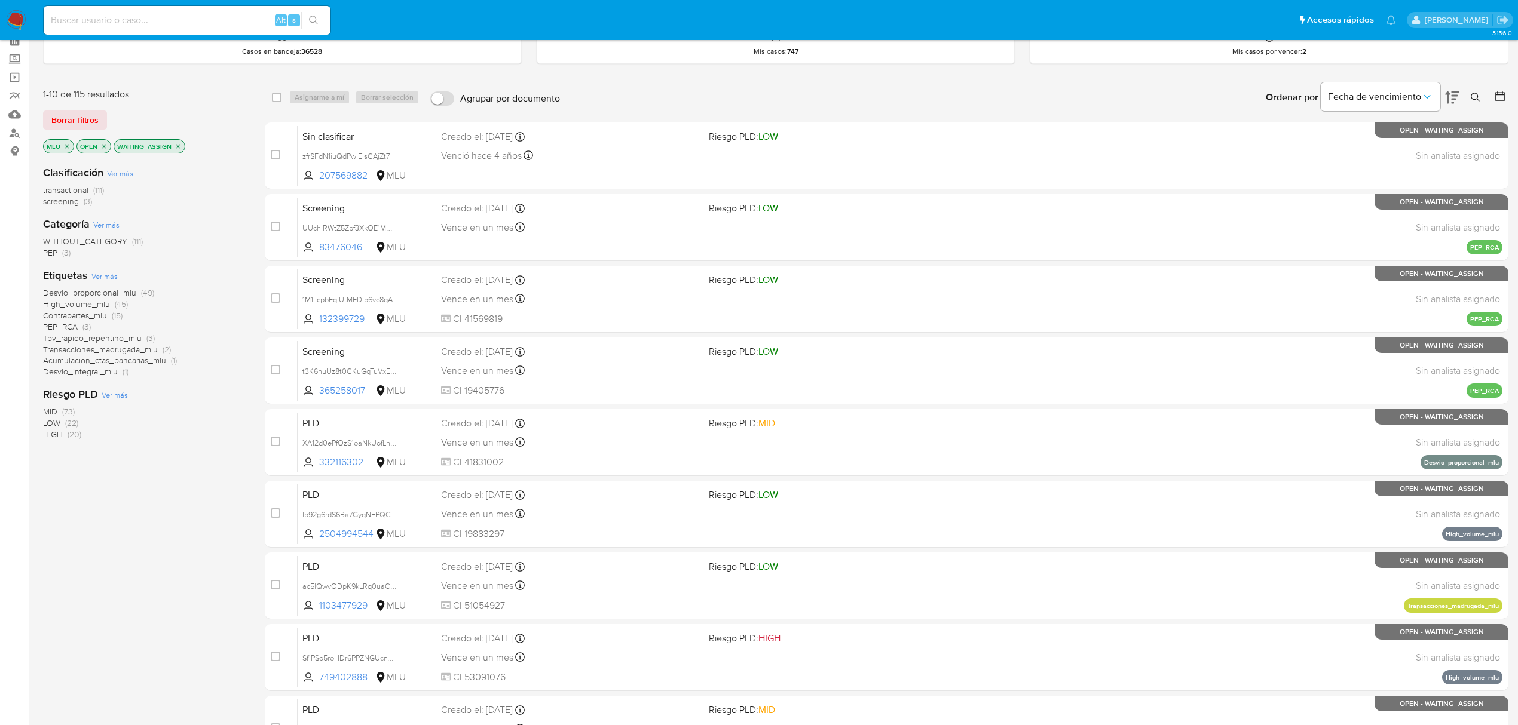
click at [74, 436] on span "(20)" at bounding box center [75, 434] width 14 height 12
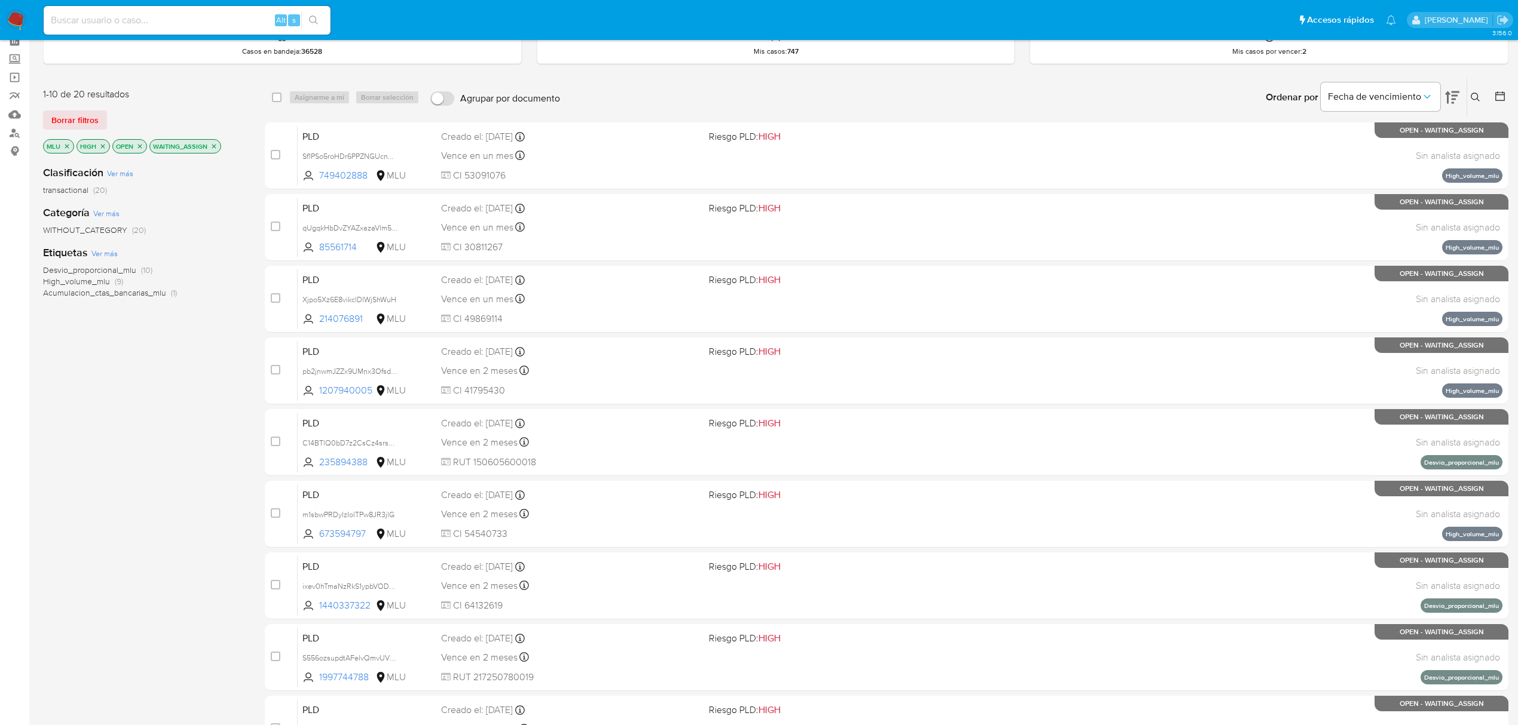
click at [102, 146] on icon "close-filter" at bounding box center [102, 146] width 7 height 7
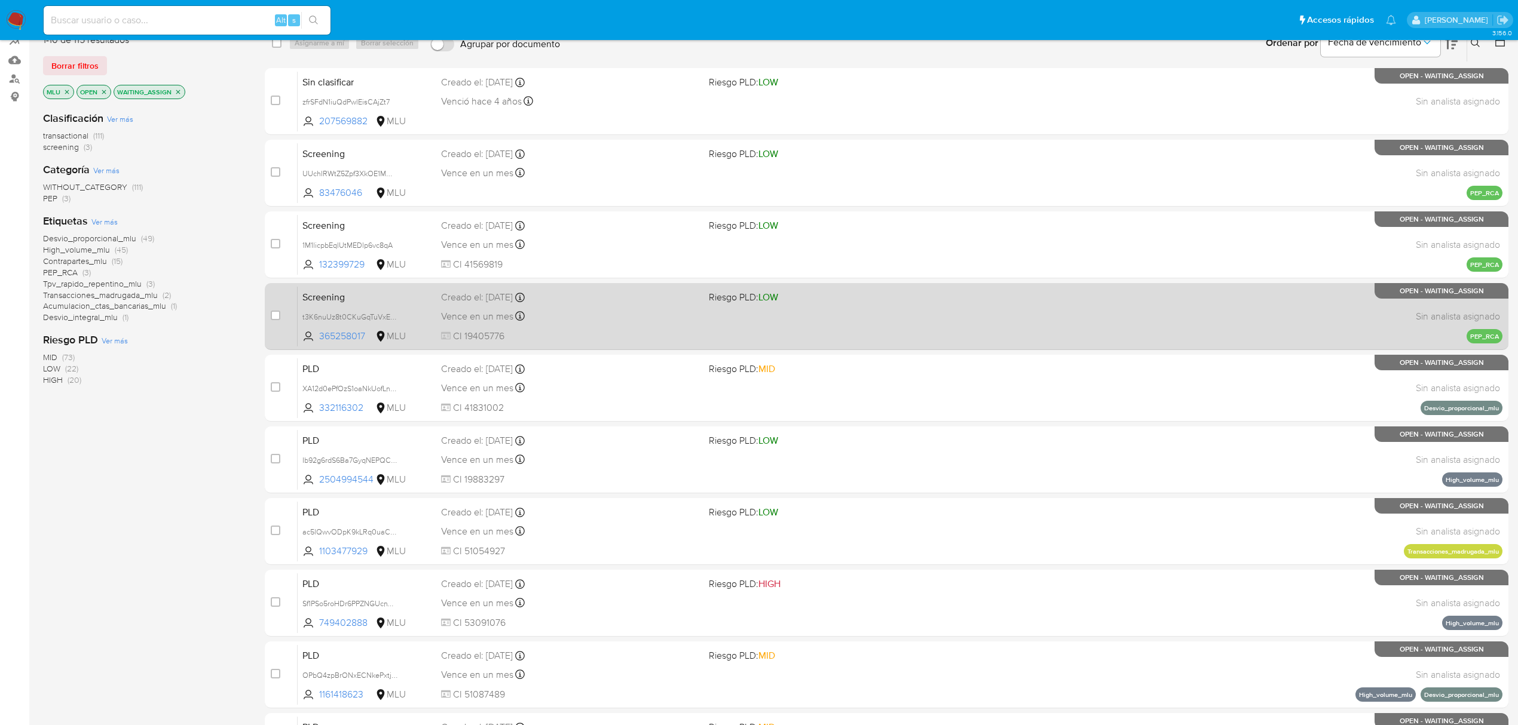
scroll to position [137, 0]
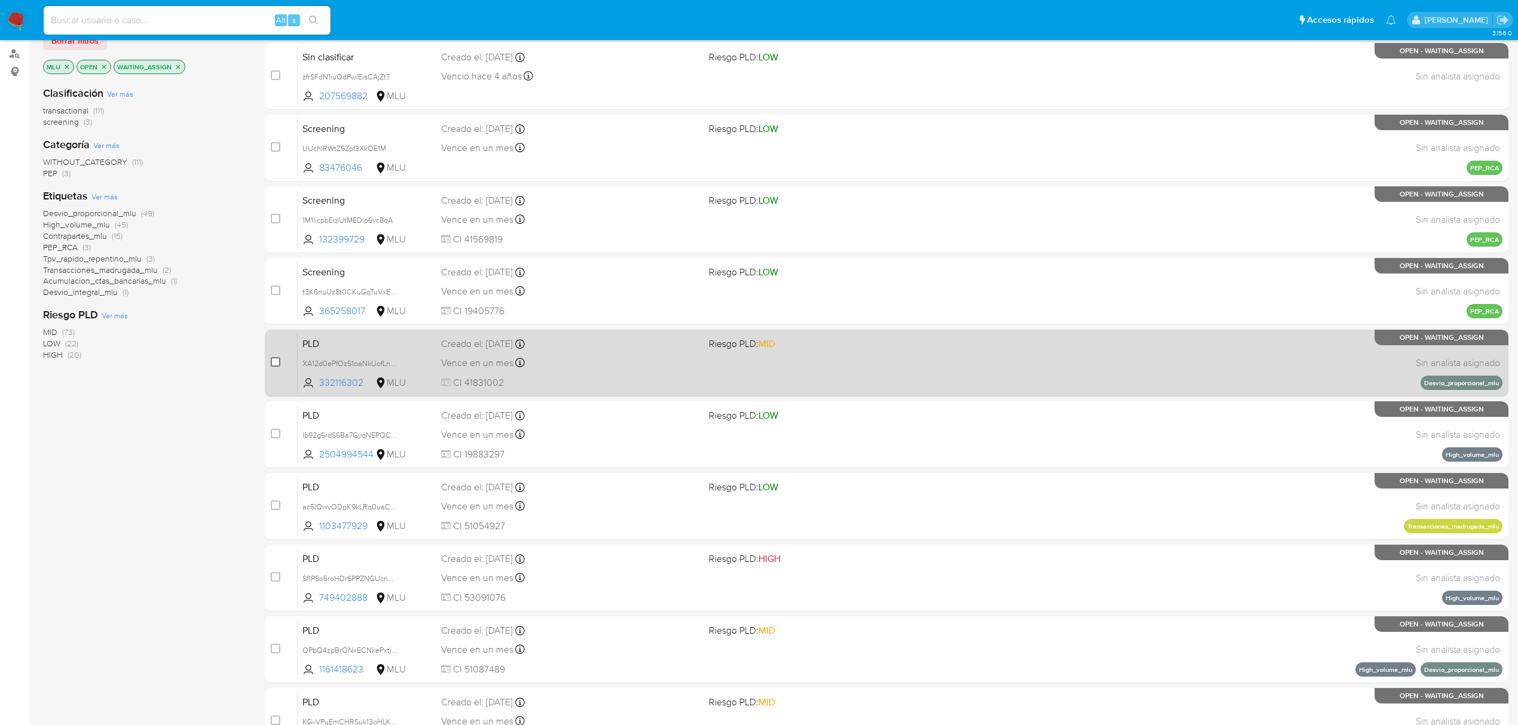
click at [278, 362] on input "checkbox" at bounding box center [276, 362] width 10 height 10
checkbox input "true"
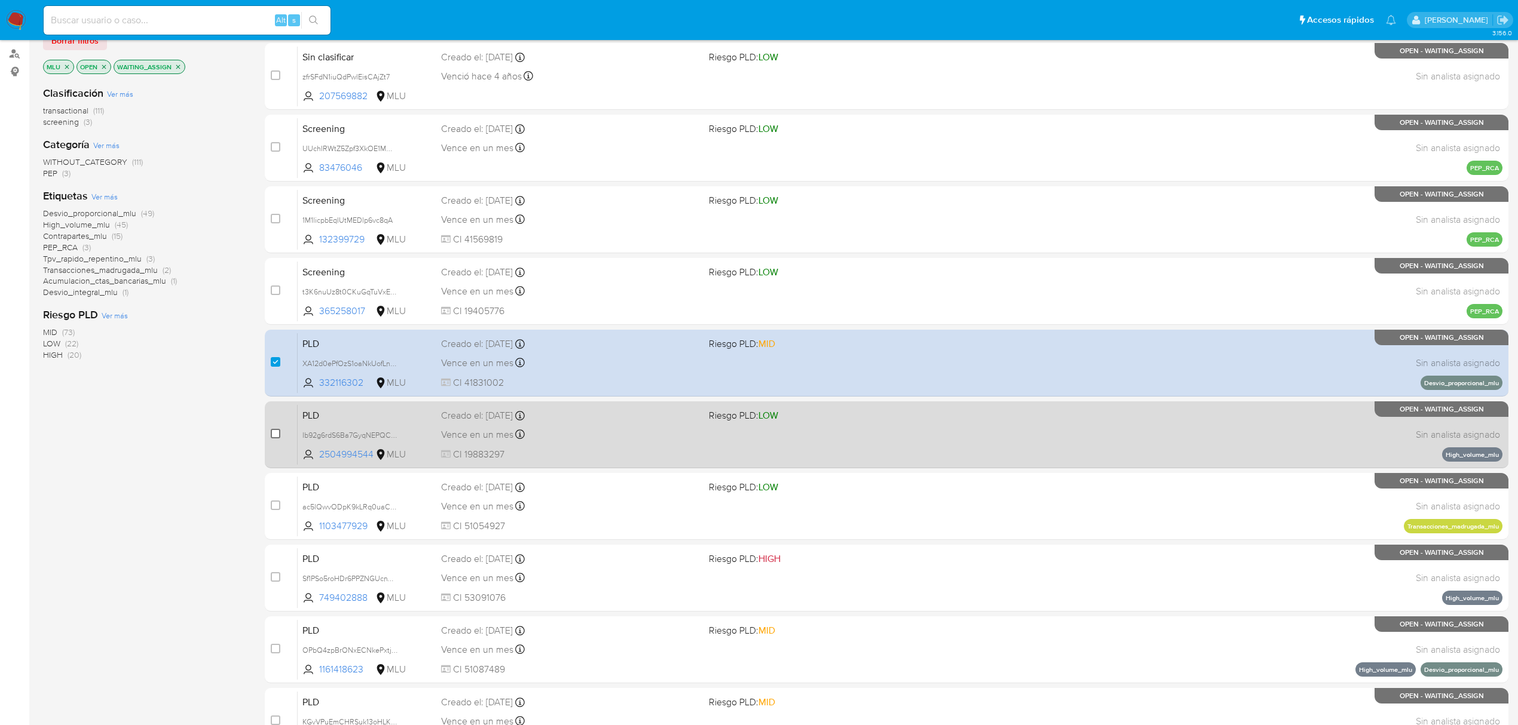
click at [275, 437] on input "checkbox" at bounding box center [276, 434] width 10 height 10
checkbox input "true"
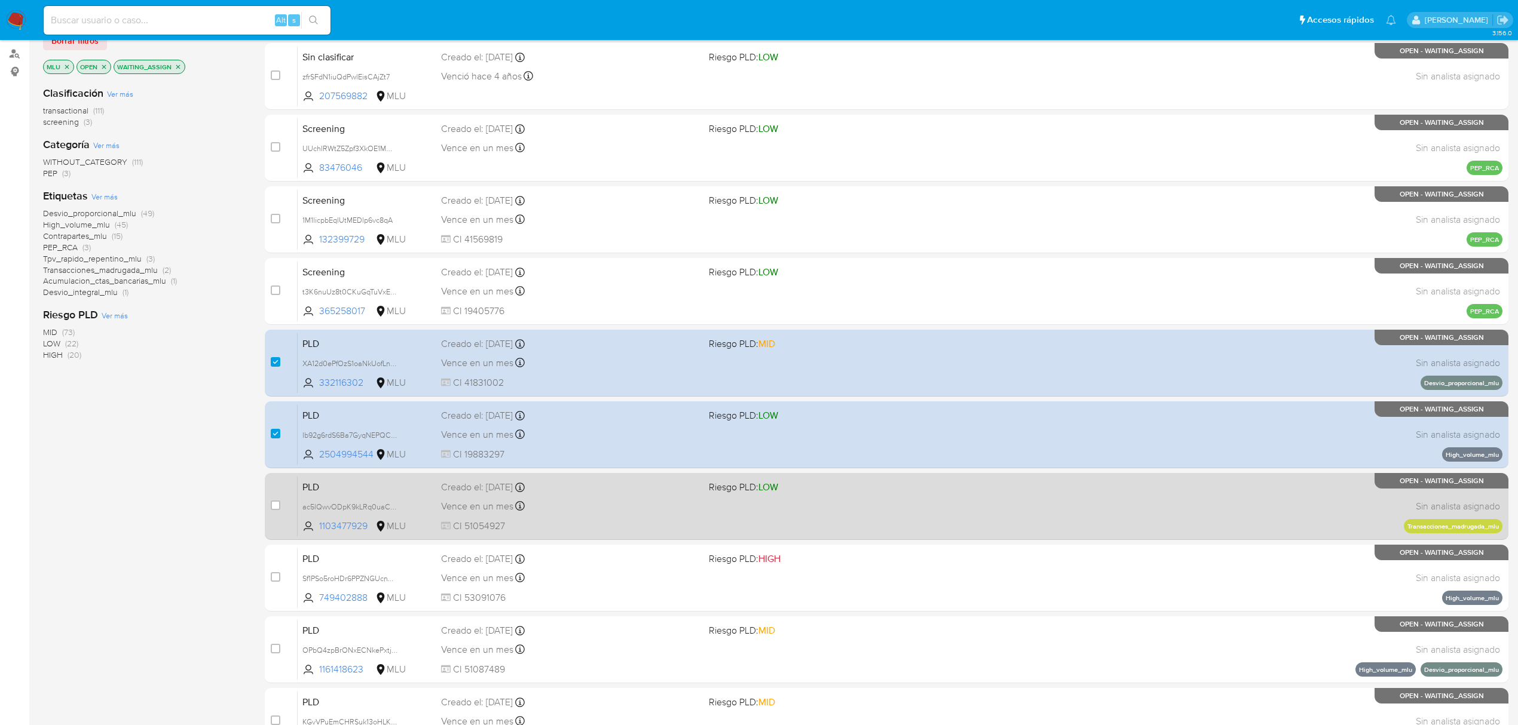
click at [270, 505] on div "case-item-checkbox No es posible asignar el caso PLD ac5lQwvODpK9kLRq0uaCjkx5 1…" at bounding box center [887, 506] width 1244 height 67
click at [278, 505] on input "checkbox" at bounding box center [276, 506] width 10 height 10
checkbox input "true"
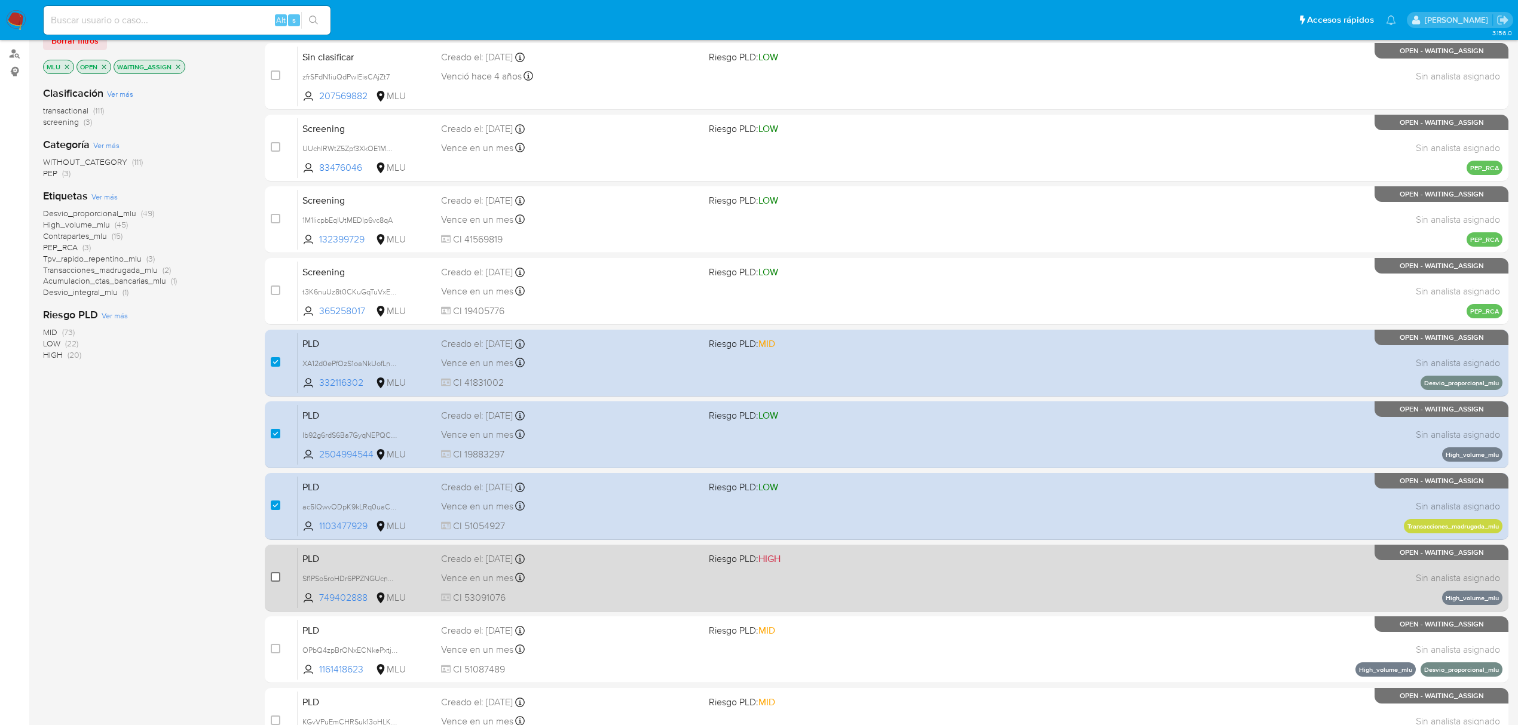
click at [280, 575] on input "checkbox" at bounding box center [276, 577] width 10 height 10
checkbox input "true"
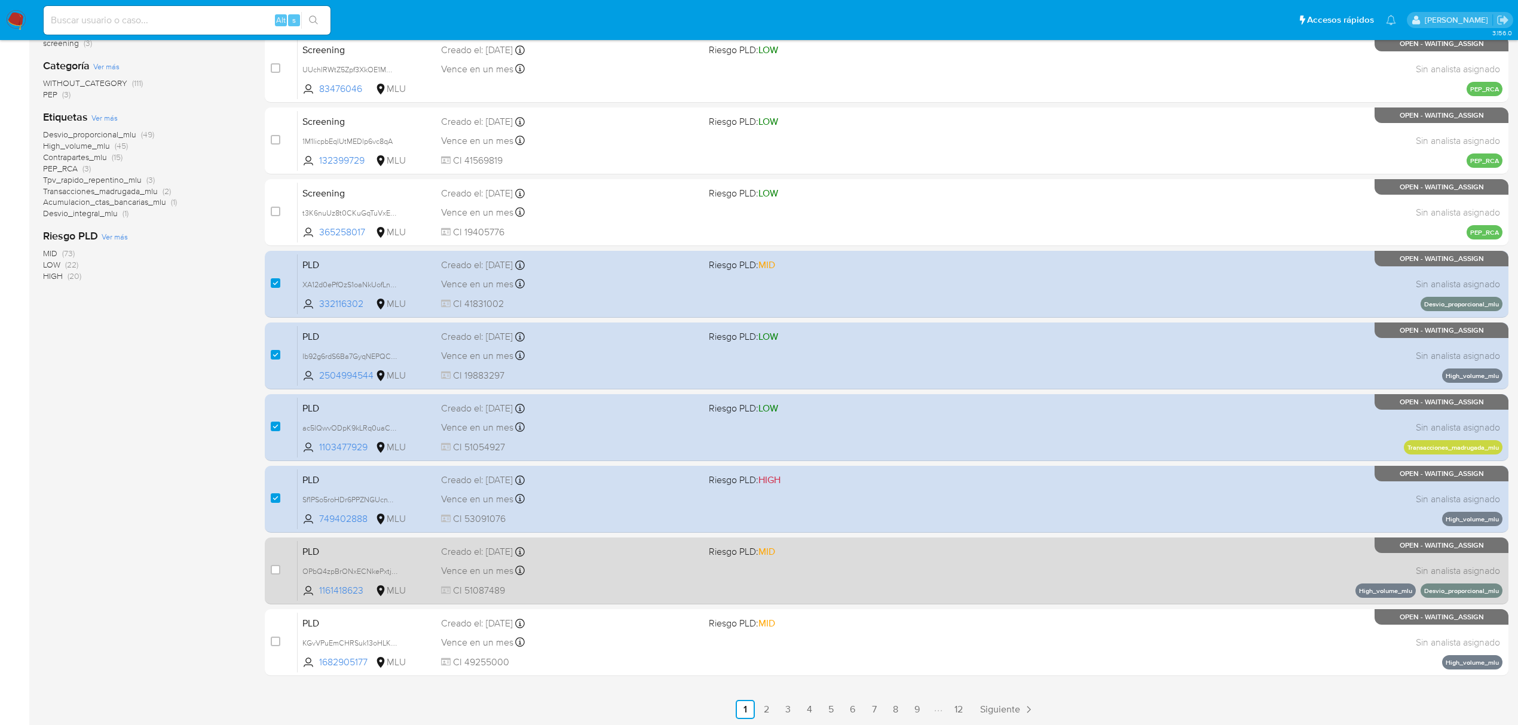
scroll to position [218, 0]
click at [276, 566] on input "checkbox" at bounding box center [276, 569] width 10 height 10
checkbox input "true"
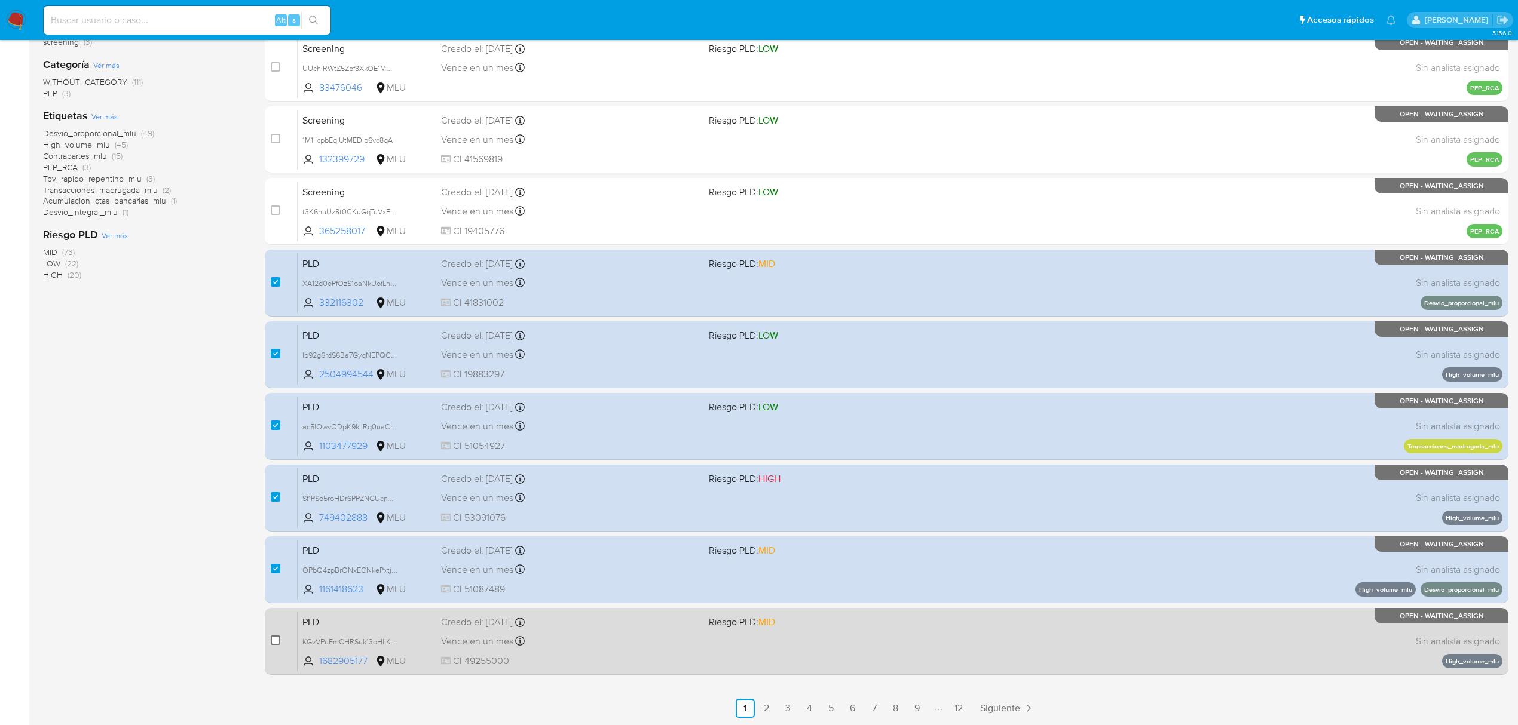
click at [273, 642] on input "checkbox" at bounding box center [276, 641] width 10 height 10
checkbox input "true"
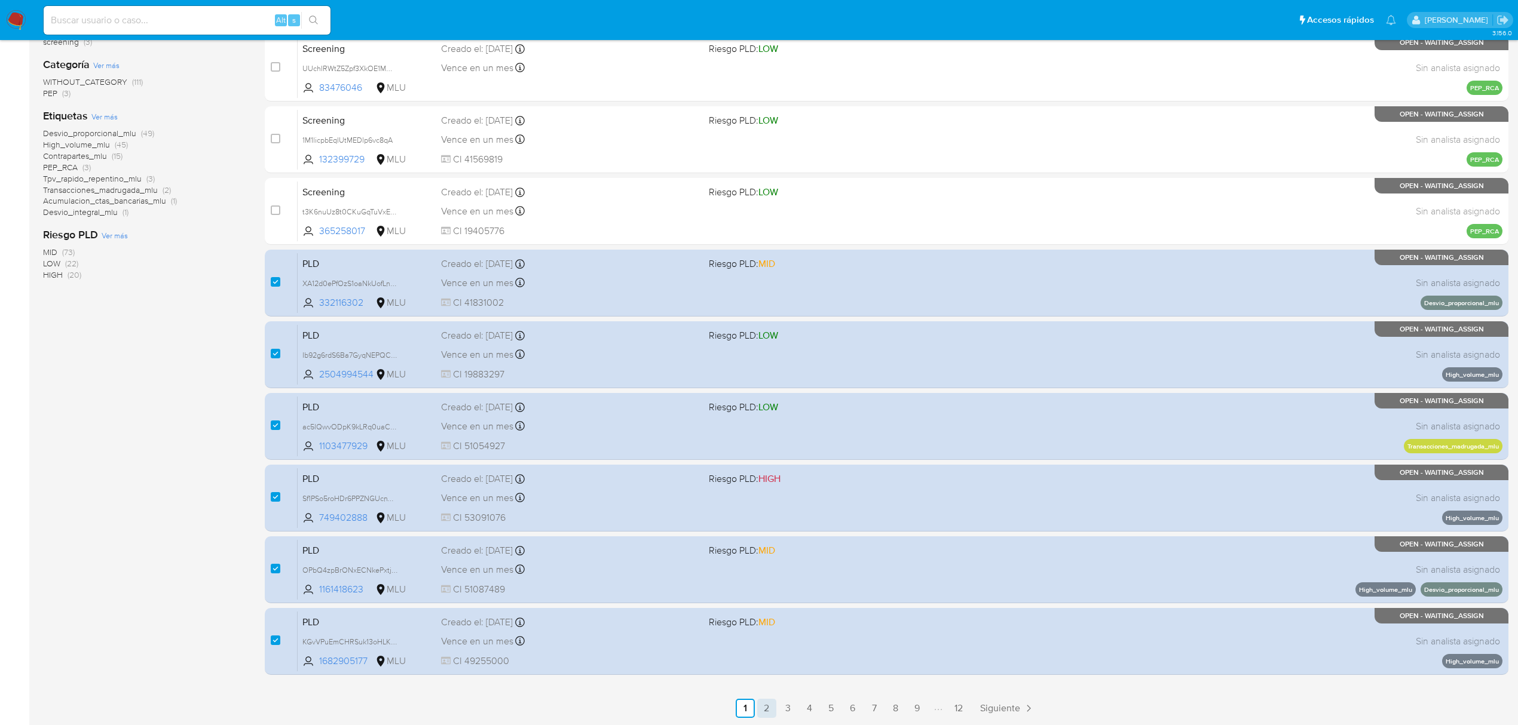
click at [761, 706] on link "2" at bounding box center [766, 708] width 19 height 19
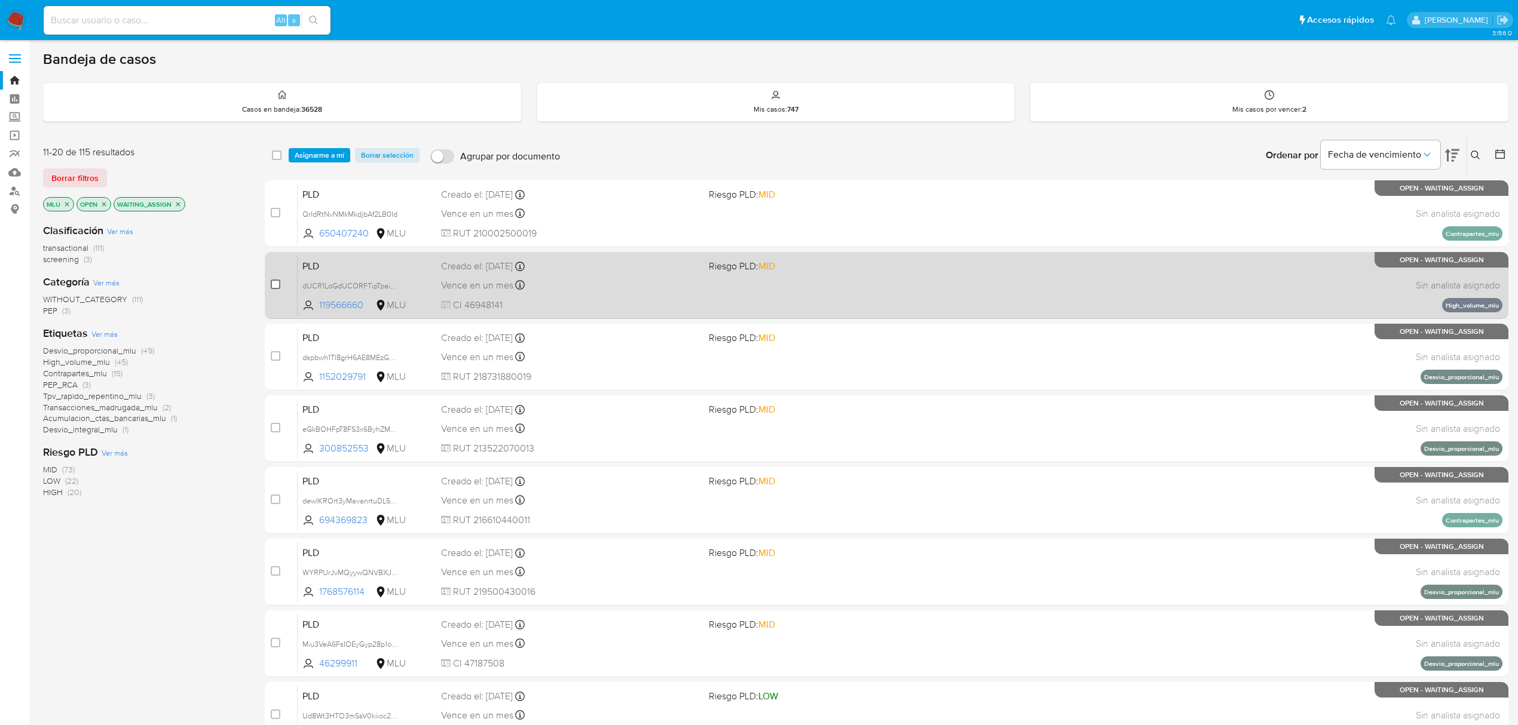
click at [271, 283] on input "checkbox" at bounding box center [276, 285] width 10 height 10
checkbox input "true"
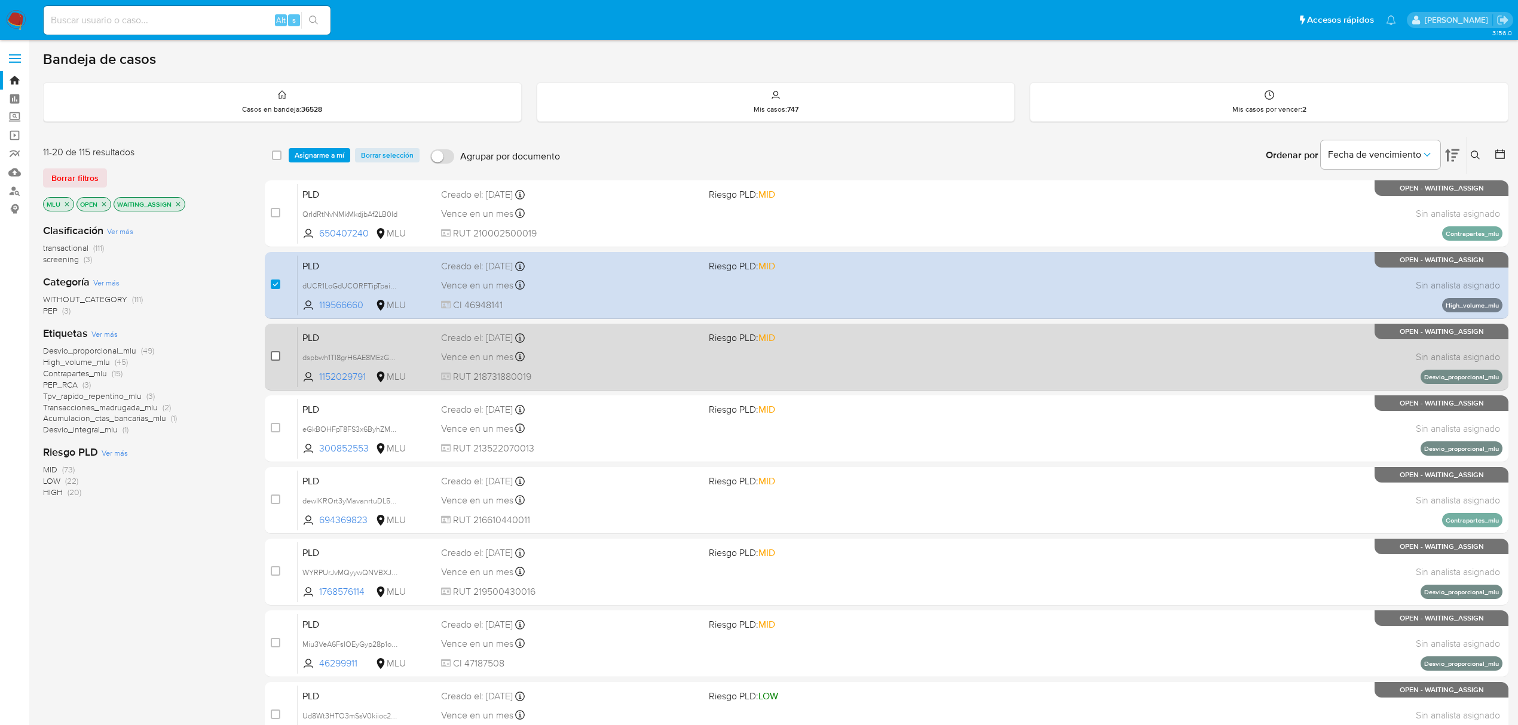
click at [276, 357] on input "checkbox" at bounding box center [276, 356] width 10 height 10
checkbox input "true"
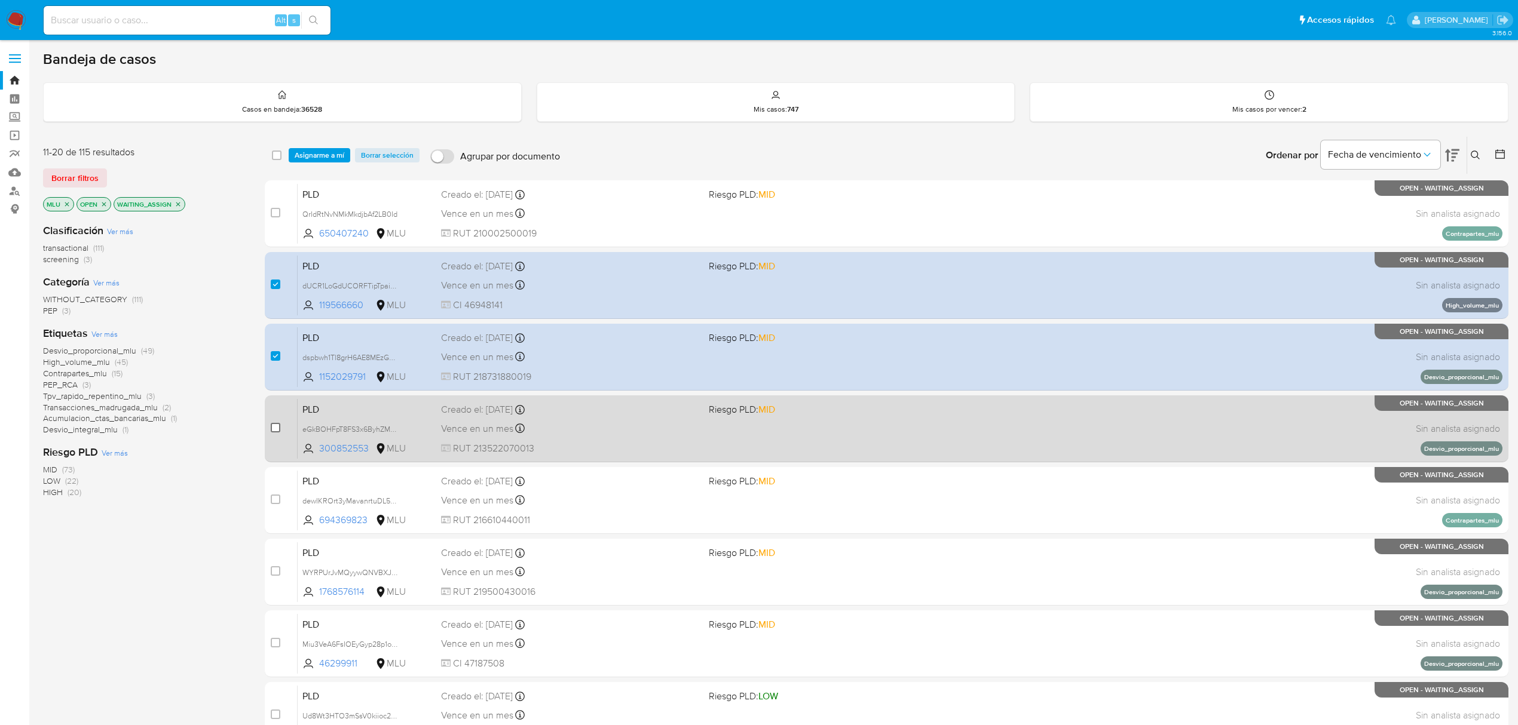
click at [278, 423] on input "checkbox" at bounding box center [276, 428] width 10 height 10
checkbox input "true"
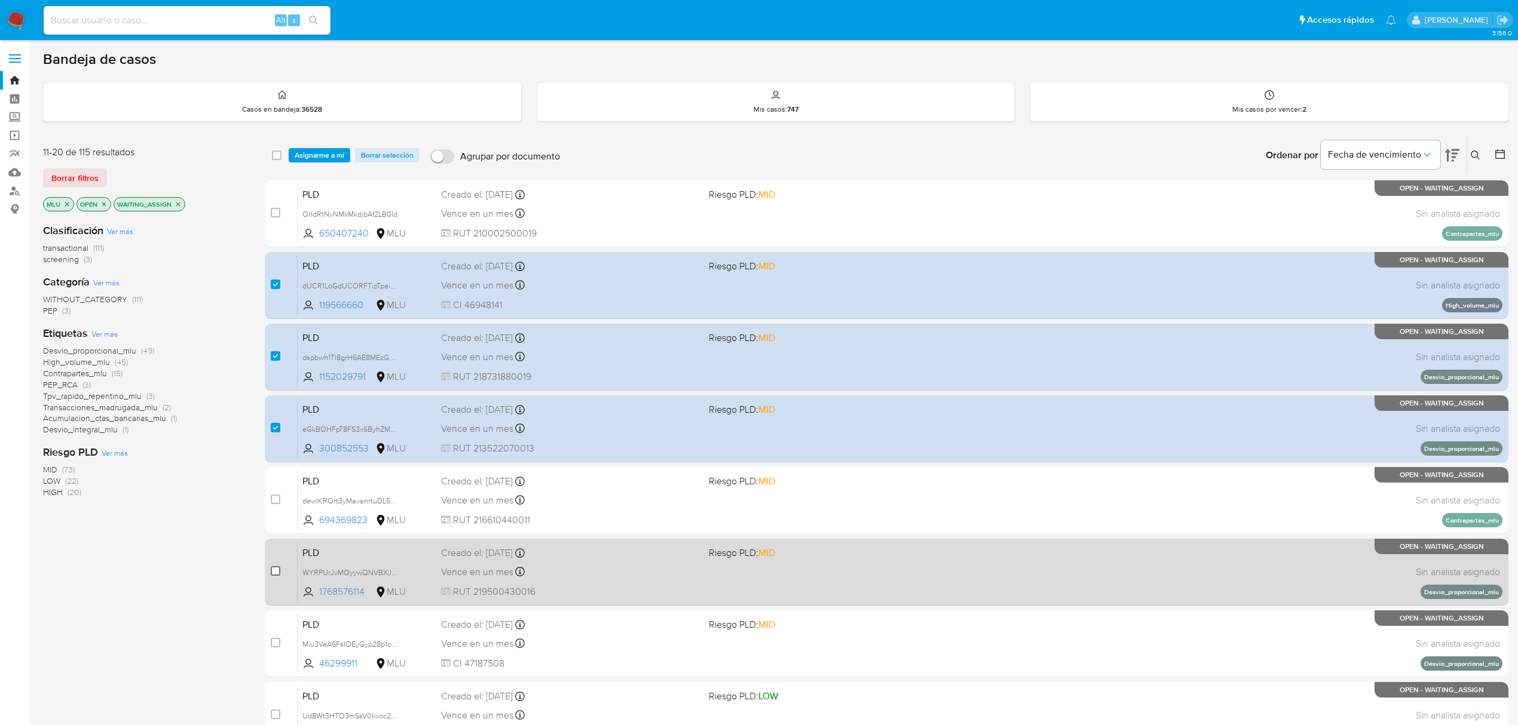
click at [276, 570] on input "checkbox" at bounding box center [276, 571] width 10 height 10
checkbox input "true"
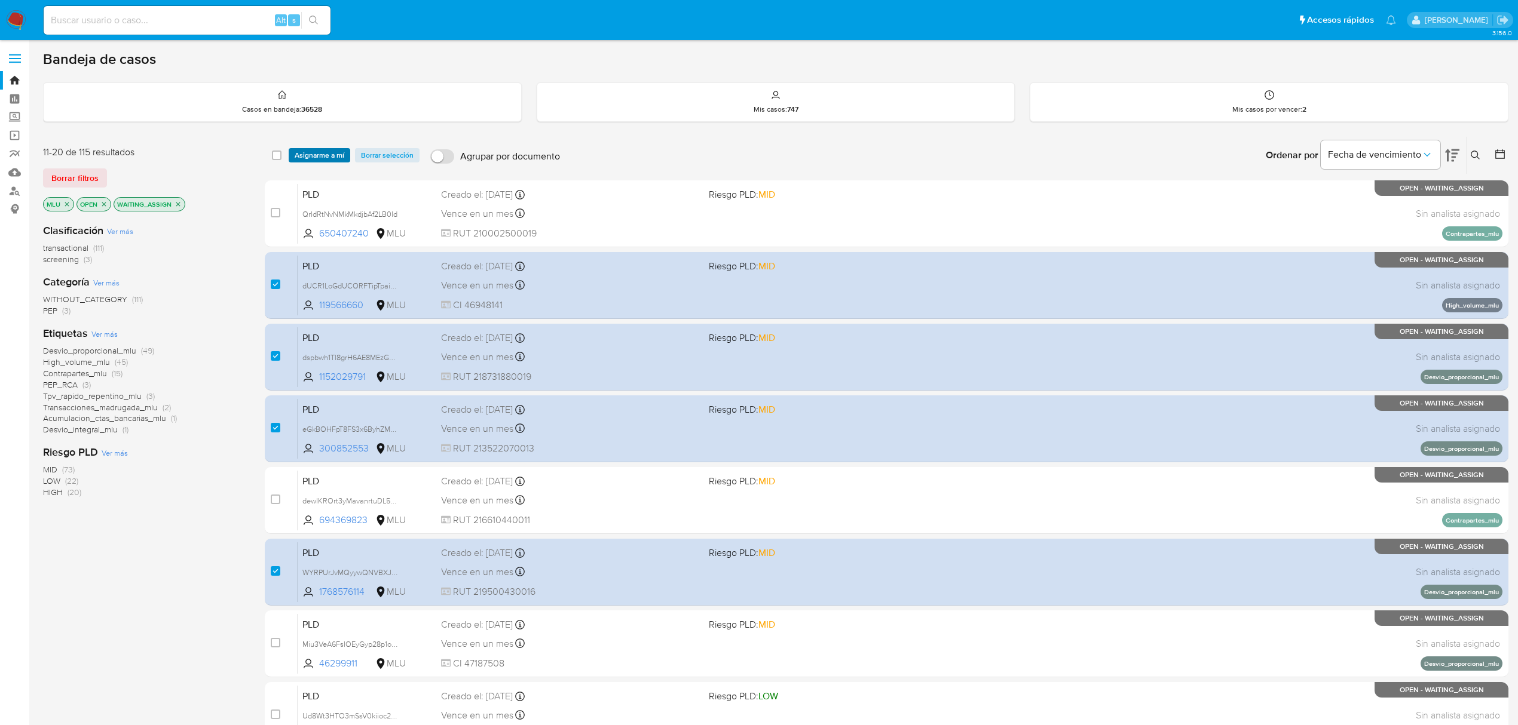
click at [331, 157] on span "Asignarme a mí" at bounding box center [320, 155] width 50 height 12
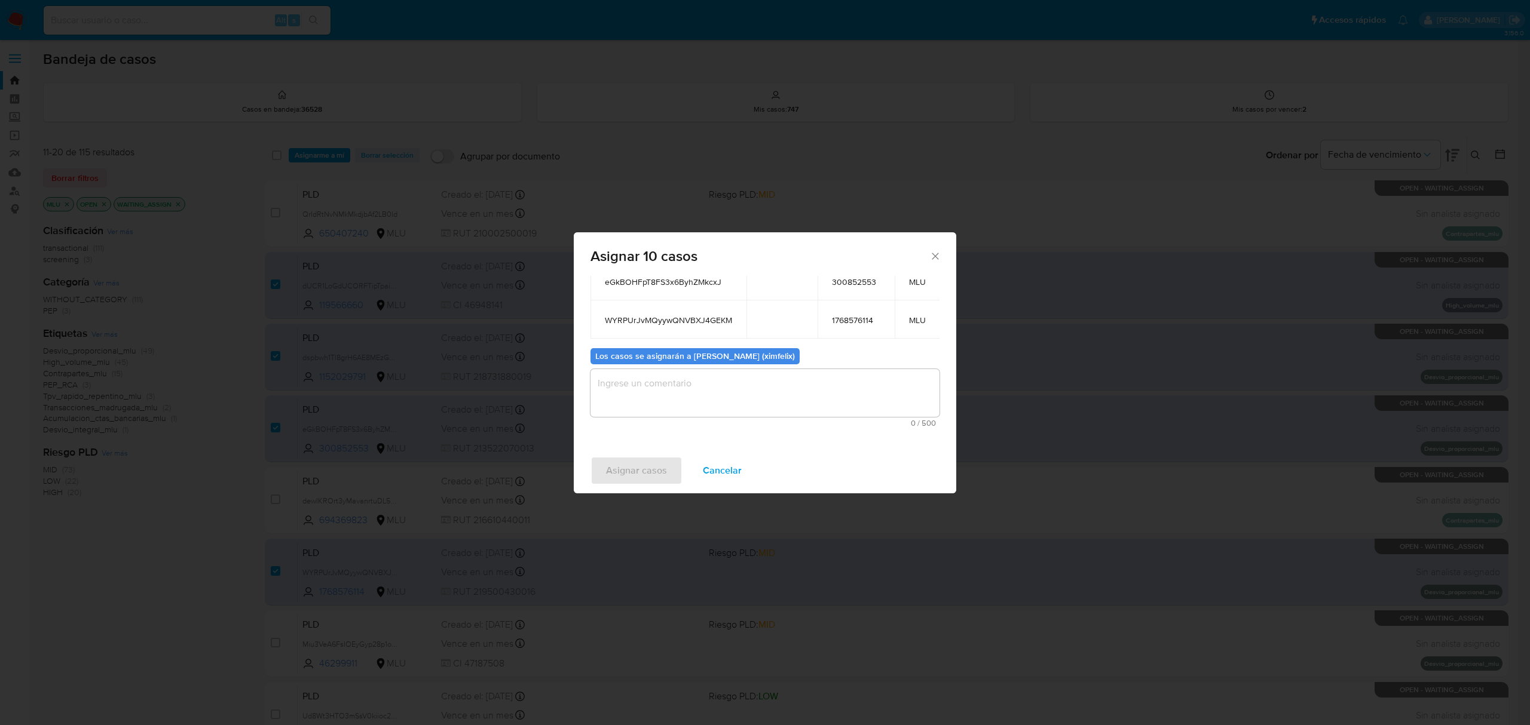
scroll to position [239, 0]
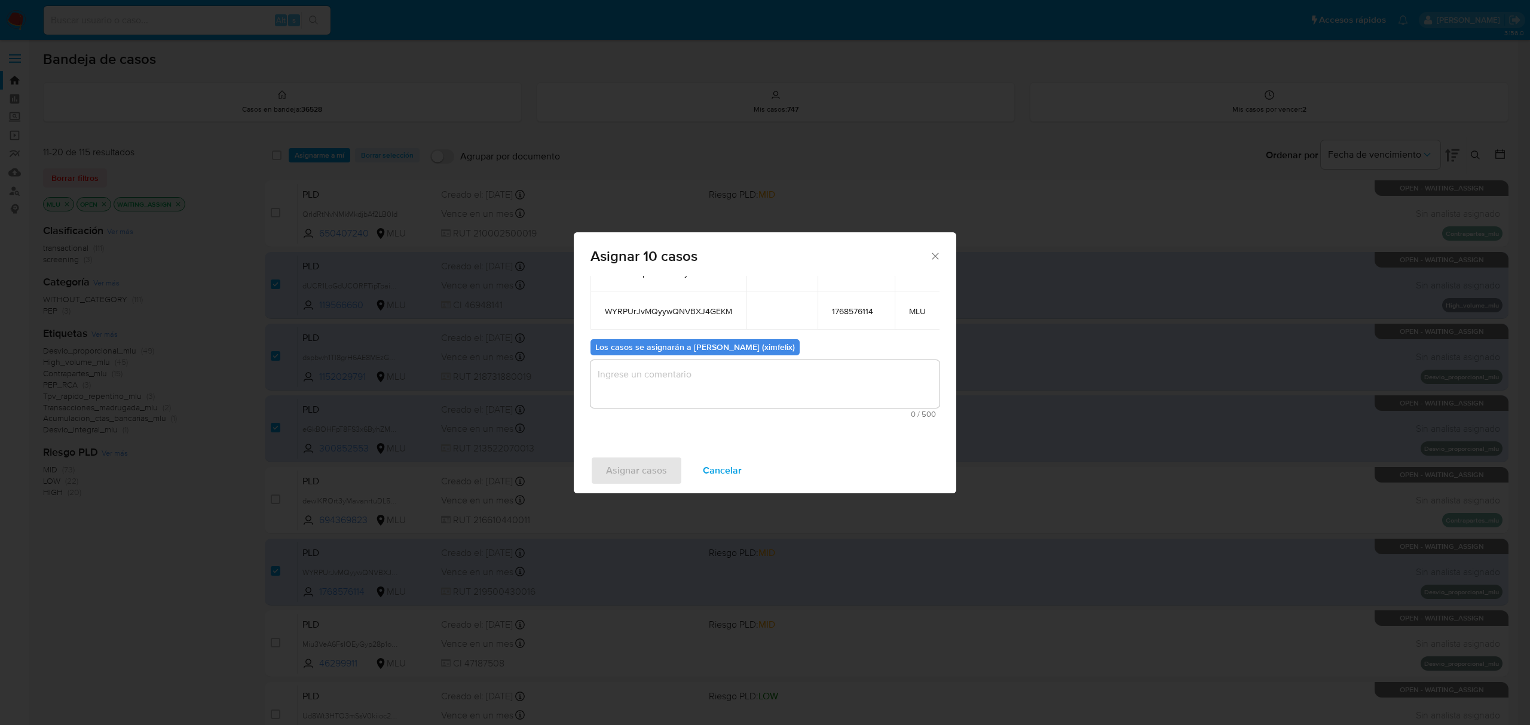
click at [736, 390] on textarea "assign-modal" at bounding box center [764, 384] width 349 height 48
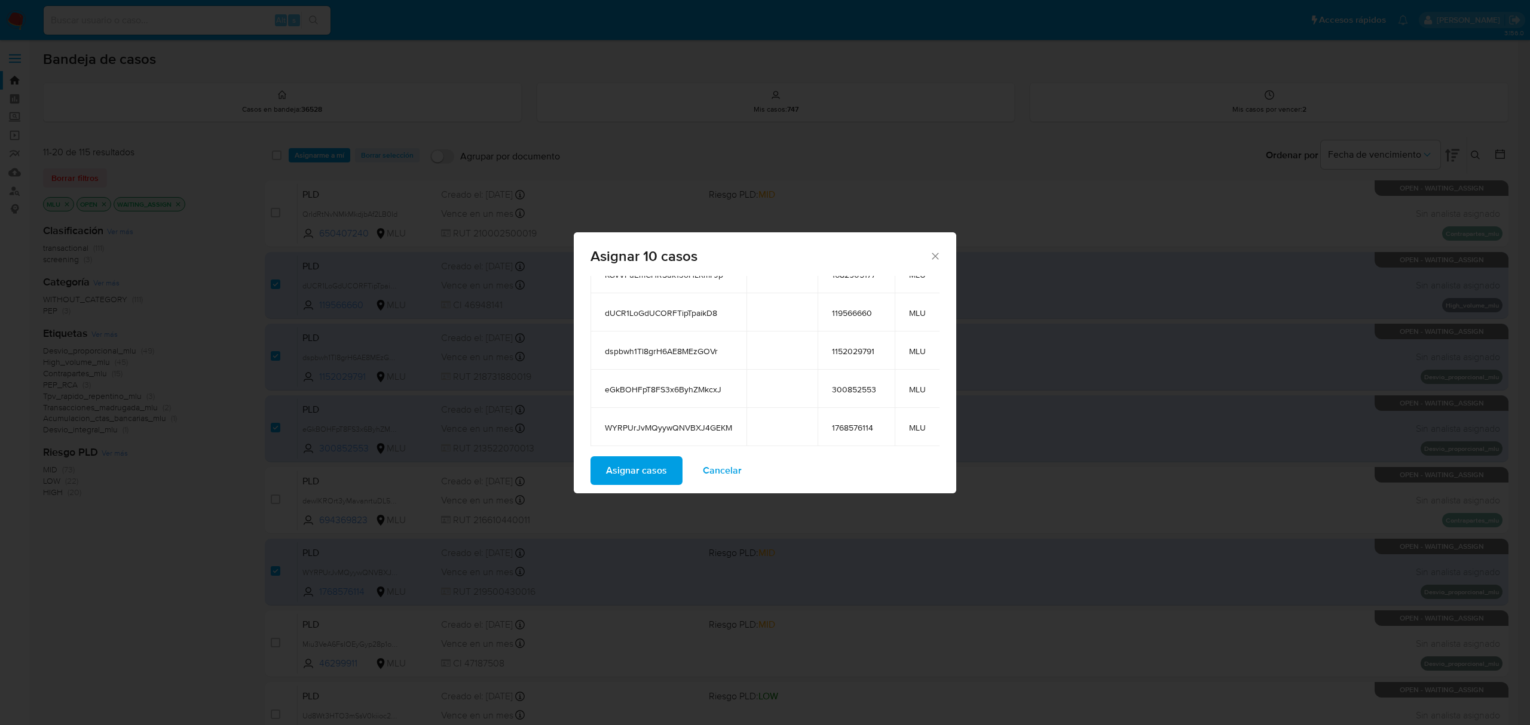
scroll to position [0, 0]
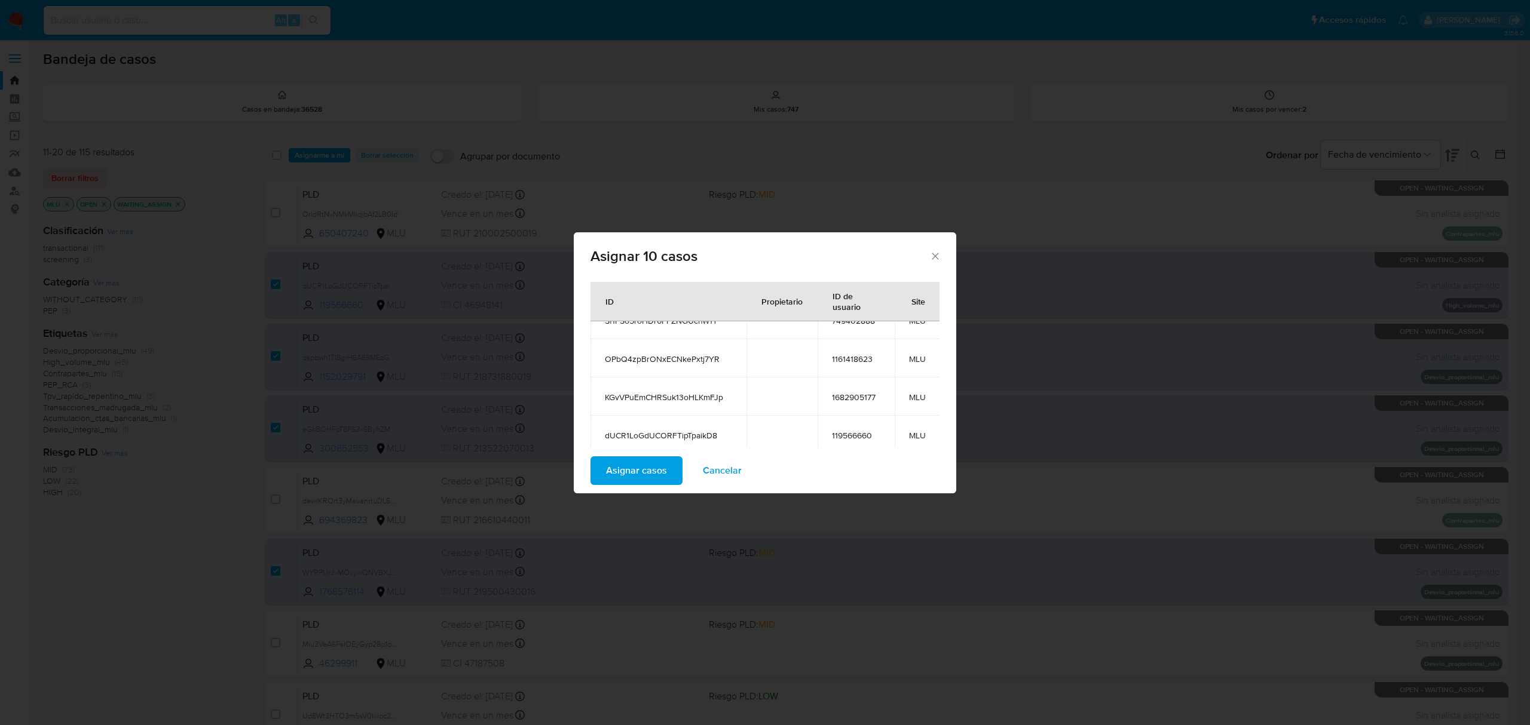
click at [686, 354] on span "OPbQ4zpBrONxECNkePxtj7YR" at bounding box center [668, 359] width 127 height 11
copy span "OPbQ4zpBrONxECNkePxtj7YR"
click at [681, 392] on span "KGvVPuEmCHRSuk13oHLKmFJp" at bounding box center [668, 397] width 127 height 11
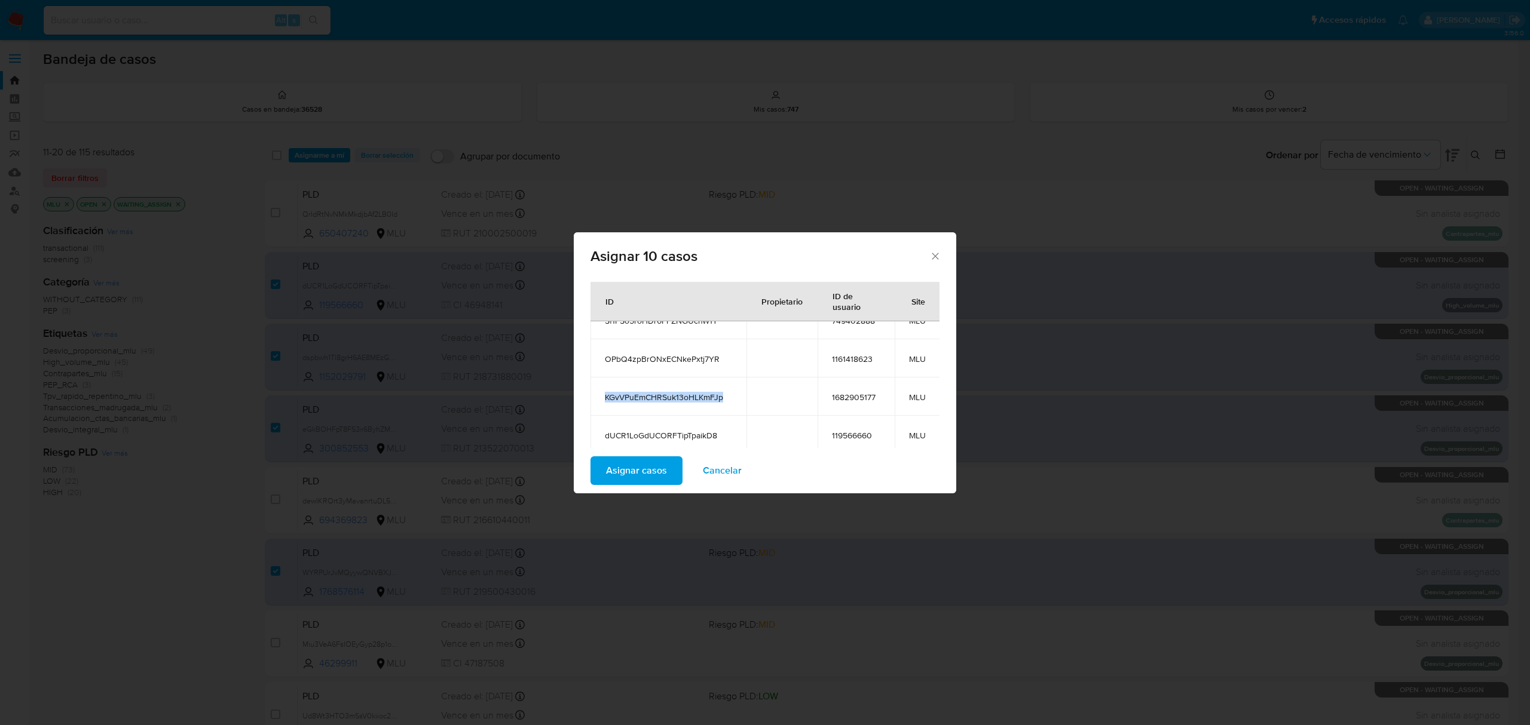
copy span "KGvVPuEmCHRSuk13oHLKmFJp"
click at [690, 430] on span "dUCR1LoGdUCORFTipTpaikD8" at bounding box center [668, 435] width 127 height 11
copy span "dUCR1LoGdUCORFTipTpaikD8"
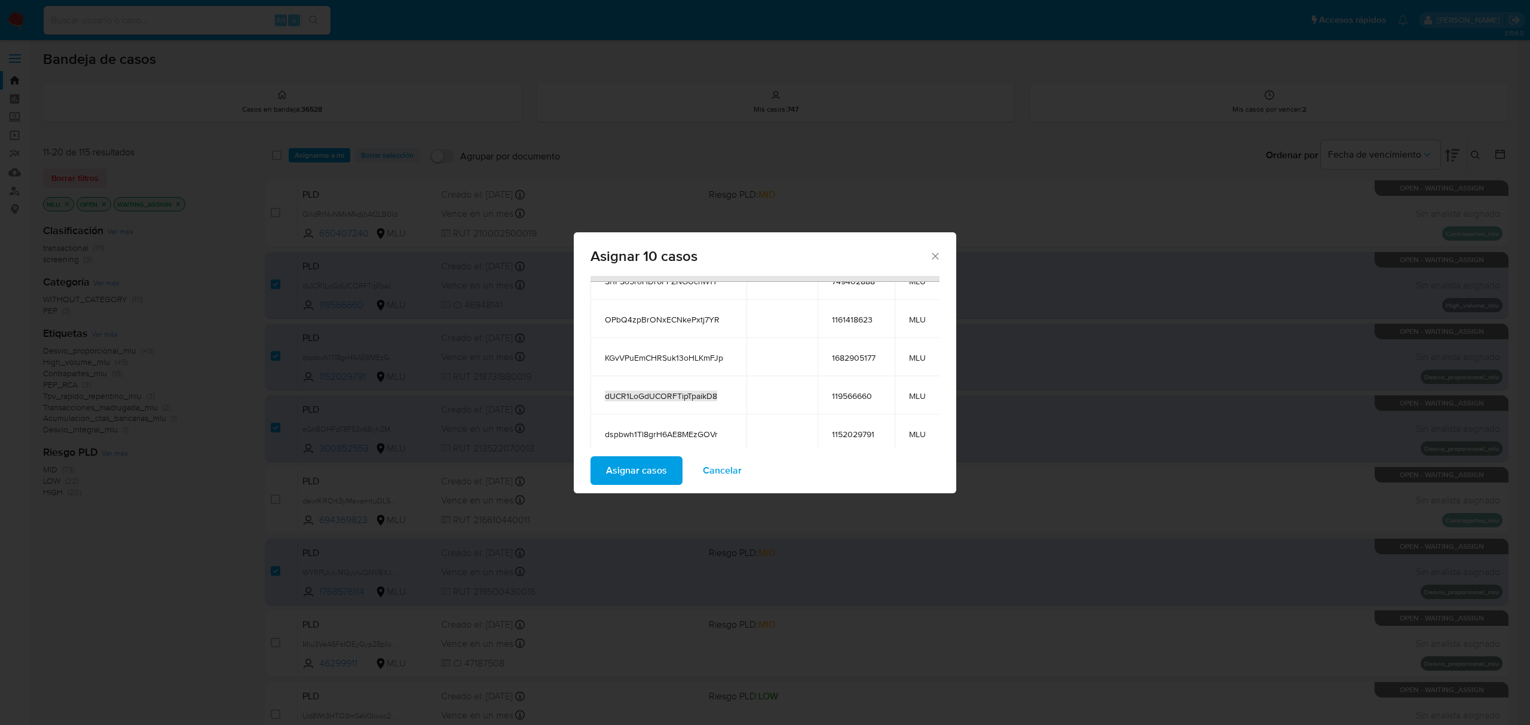
scroll to position [79, 0]
click at [692, 389] on span "dspbwh1Tl8grH6AE8MEzGOVr" at bounding box center [668, 394] width 127 height 11
drag, startPoint x: 692, startPoint y: 384, endPoint x: 689, endPoint y: 378, distance: 6.7
click at [689, 389] on span "dspbwh1Tl8grH6AE8MEzGOVr" at bounding box center [668, 394] width 127 height 11
copy span "dspbwh1Tl8grH6AE8MEzGOVr"
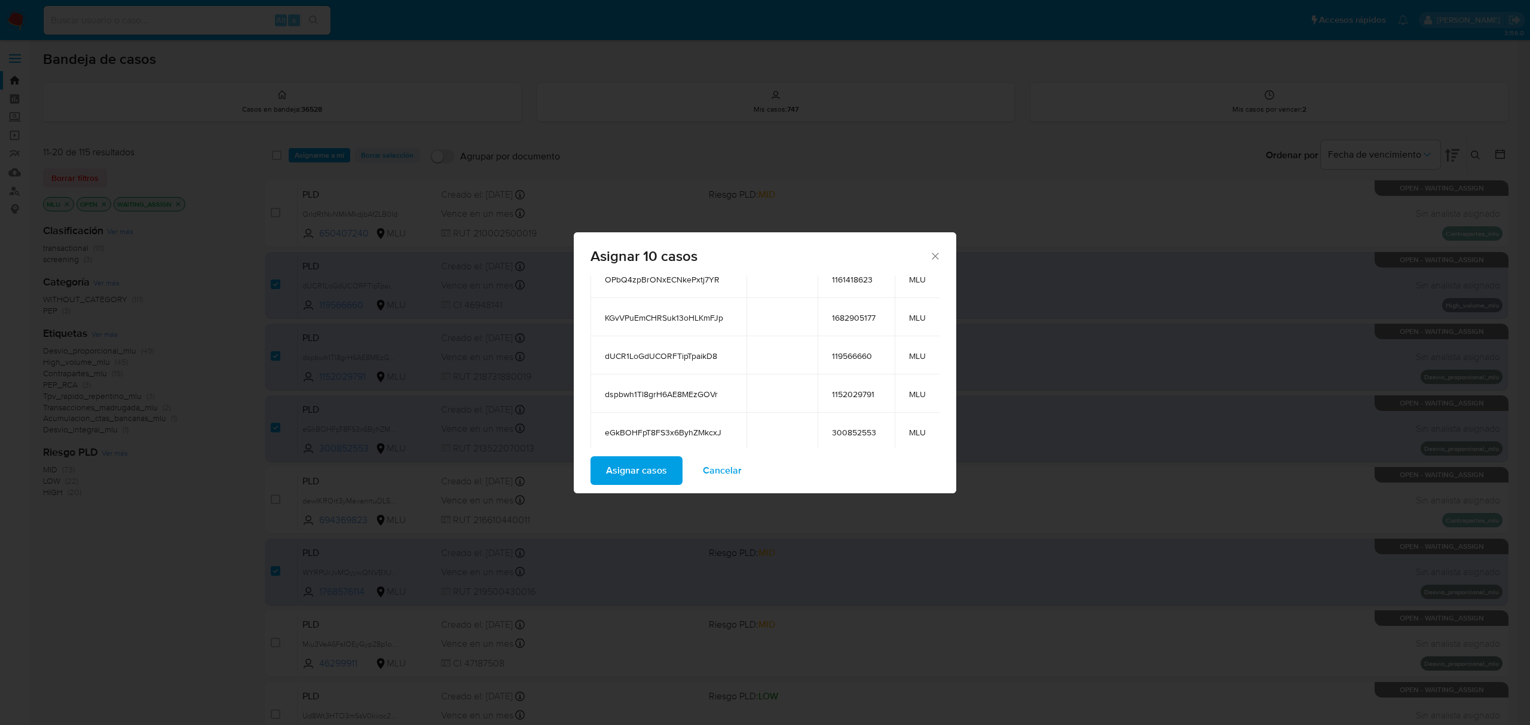
click at [661, 426] on td "eGkBOHFpT8FS3x6ByhZMkcxJ" at bounding box center [668, 432] width 156 height 38
click at [660, 427] on span "eGkBOHFpT8FS3x6ByhZMkcxJ" at bounding box center [668, 432] width 127 height 11
click at [661, 427] on span "eGkBOHFpT8FS3x6ByhZMkcxJ" at bounding box center [668, 432] width 127 height 11
copy span "eGkBOHFpT8FS3x6ByhZMkcxJ"
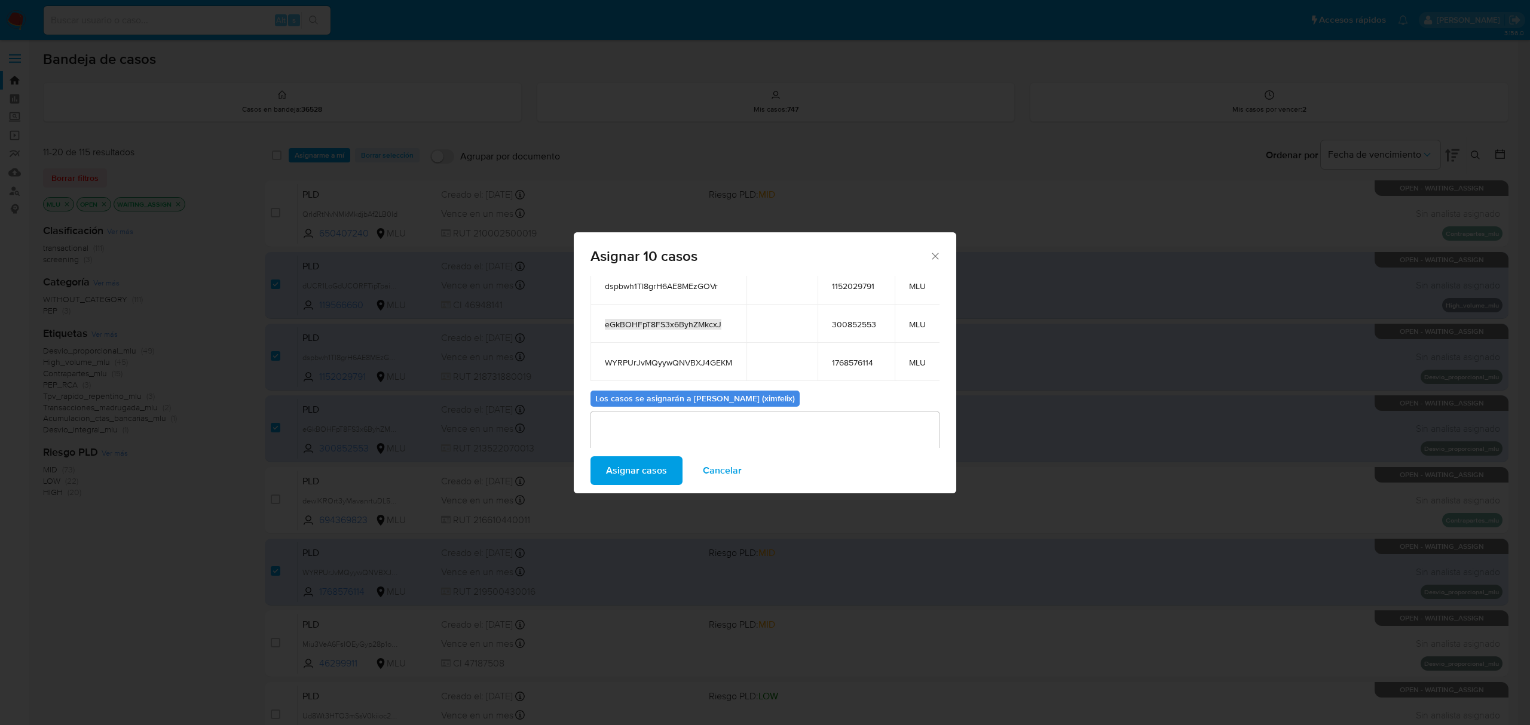
scroll to position [159, 0]
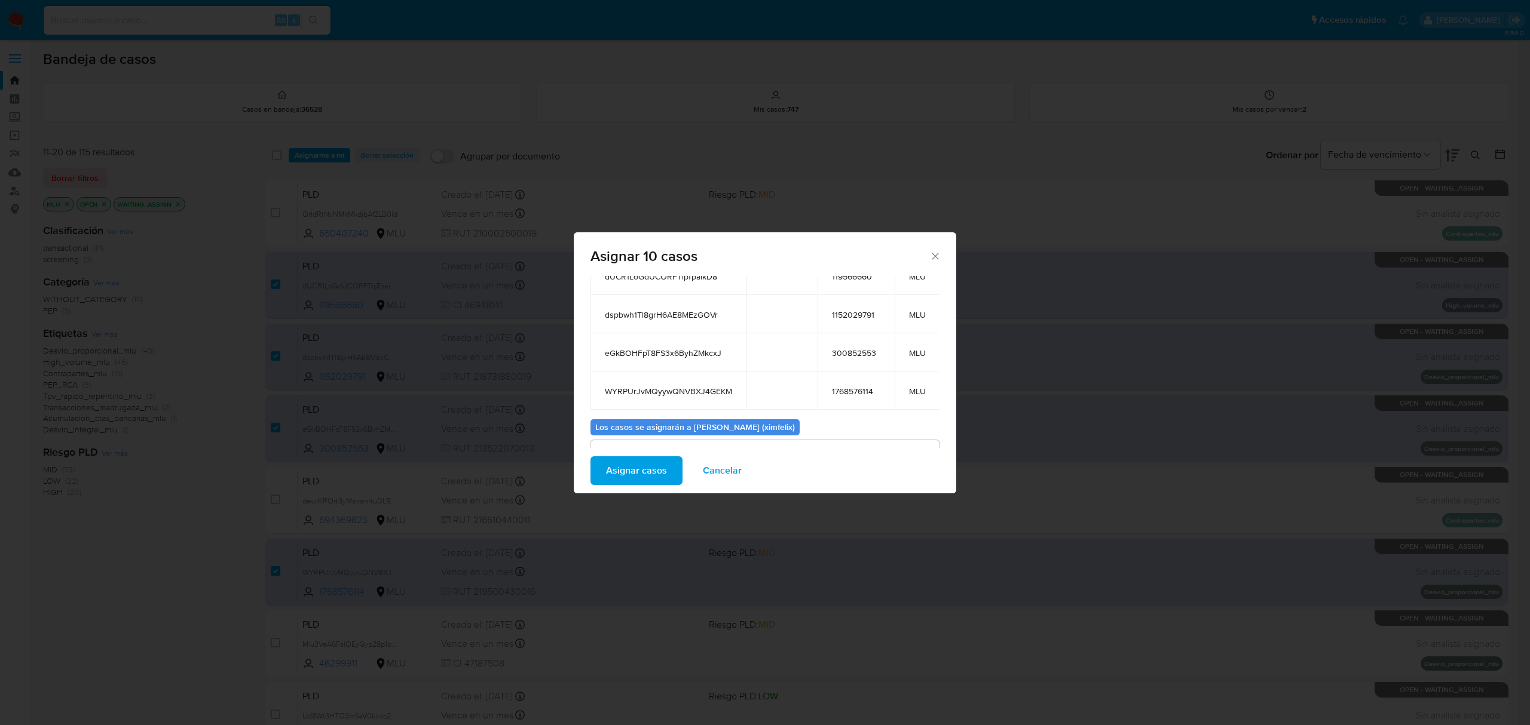
click at [688, 386] on span "WYRPUrJvMQyywQNVBXJ4GEKM" at bounding box center [668, 391] width 127 height 11
copy span "WYRPUrJvMQyywQNVBXJ4GEKM"
drag, startPoint x: 721, startPoint y: 312, endPoint x: 604, endPoint y: 316, distance: 117.2
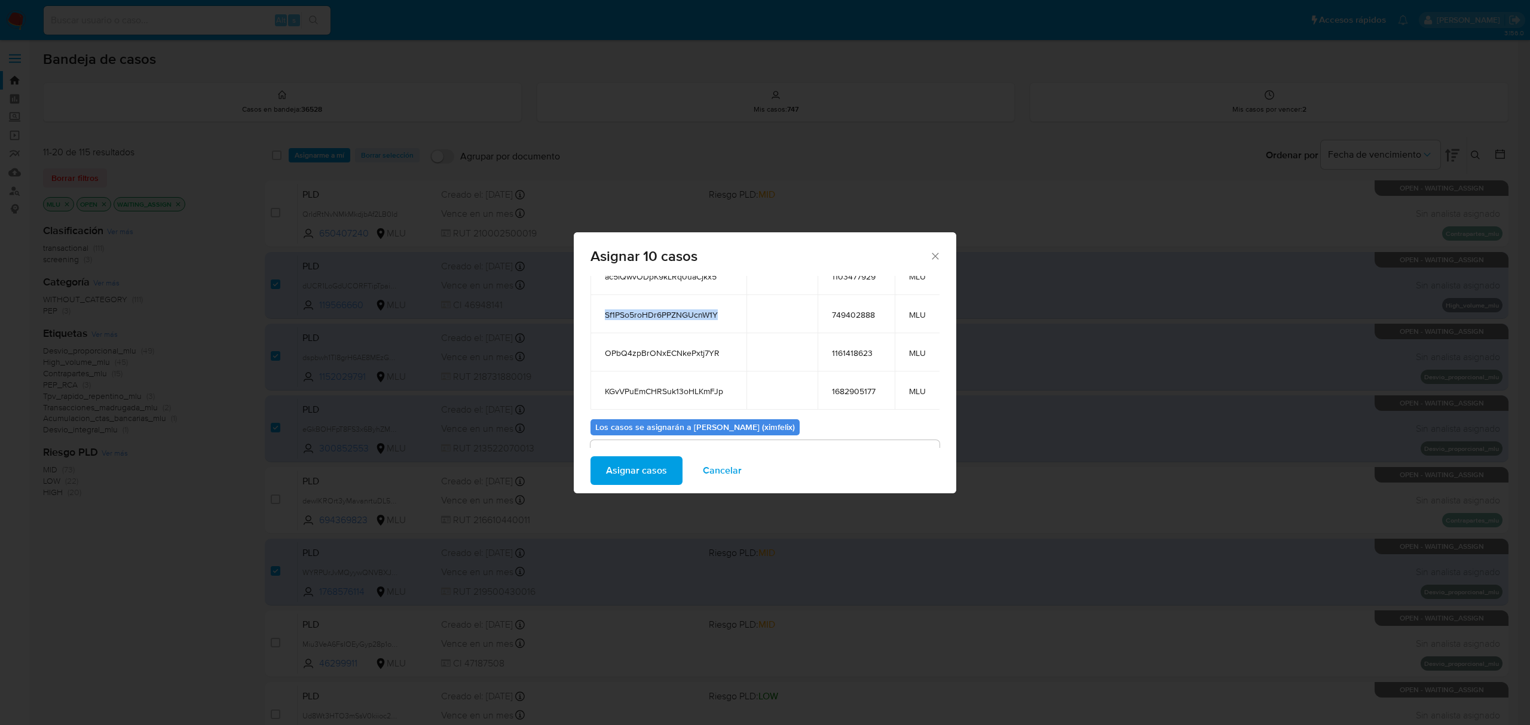
click at [604, 316] on td "Sf1PSo5roHDr6PPZNGUcnW1Y" at bounding box center [668, 314] width 156 height 38
copy span "Sf1PSo5roHDr6PPZNGUcnW1Y"
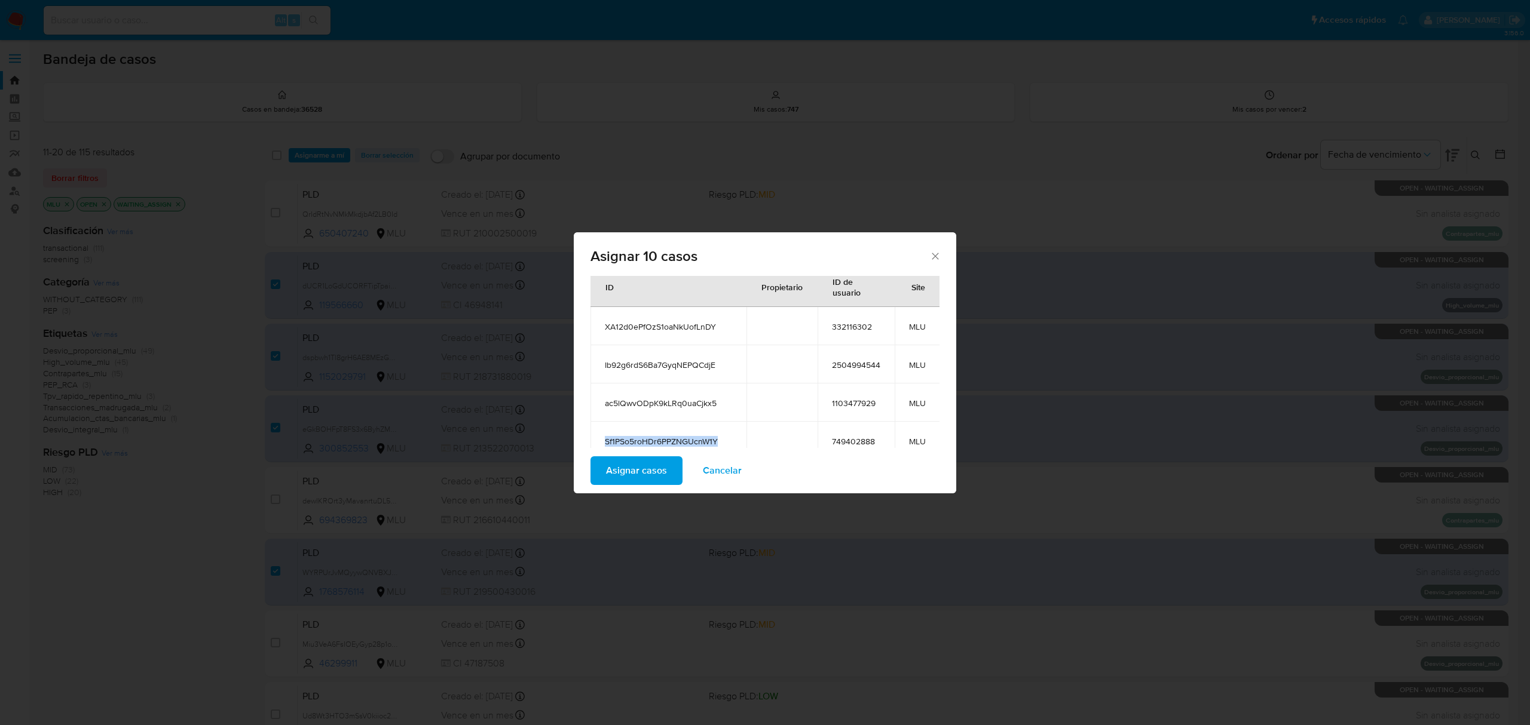
scroll to position [29, 0]
click at [689, 401] on span "ac5lQwvODpK9kLRq0uaCjkx5" at bounding box center [668, 406] width 127 height 11
copy span "ac5lQwvODpK9kLRq0uaCjkx5"
click at [663, 371] on span "Ib92g6rdS6Ba7GyqNEPQCdjE" at bounding box center [668, 368] width 127 height 11
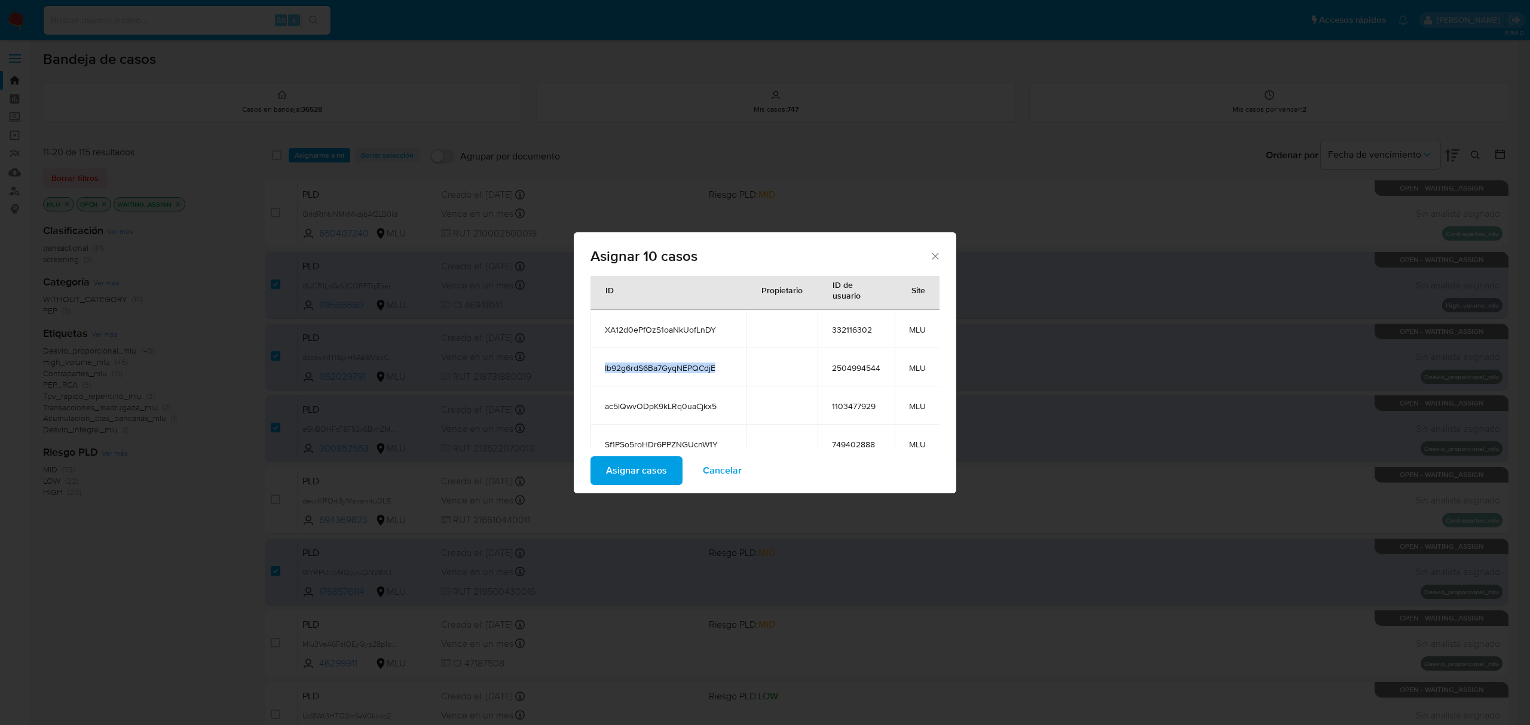
click at [663, 371] on span "Ib92g6rdS6Ba7GyqNEPQCdjE" at bounding box center [668, 368] width 127 height 11
copy span "Ib92g6rdS6Ba7GyqNEPQCdjE"
click at [679, 332] on span "XA12d0ePfOzS1oaNkUofLnDY" at bounding box center [668, 329] width 127 height 11
copy span "XA12d0ePfOzS1oaNkUofLnDY"
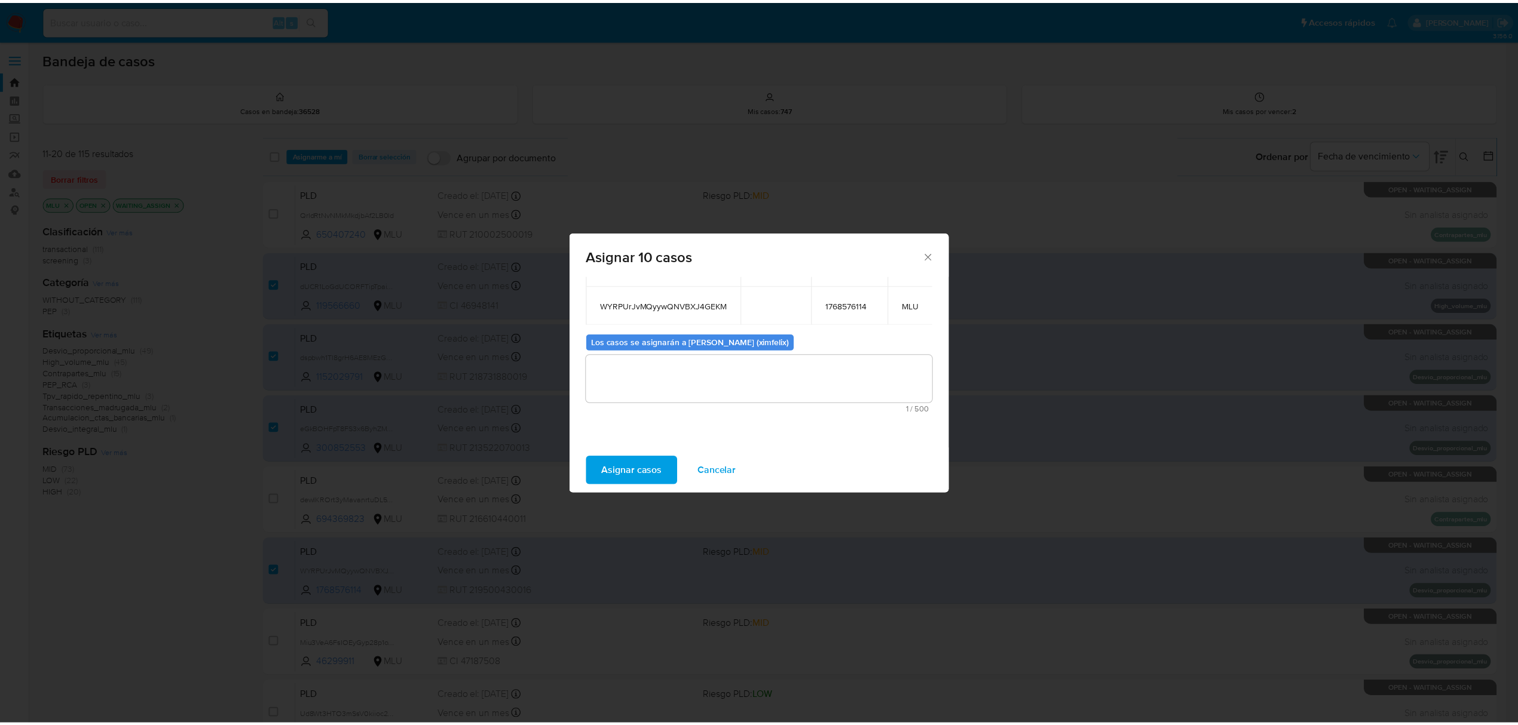
scroll to position [268, 0]
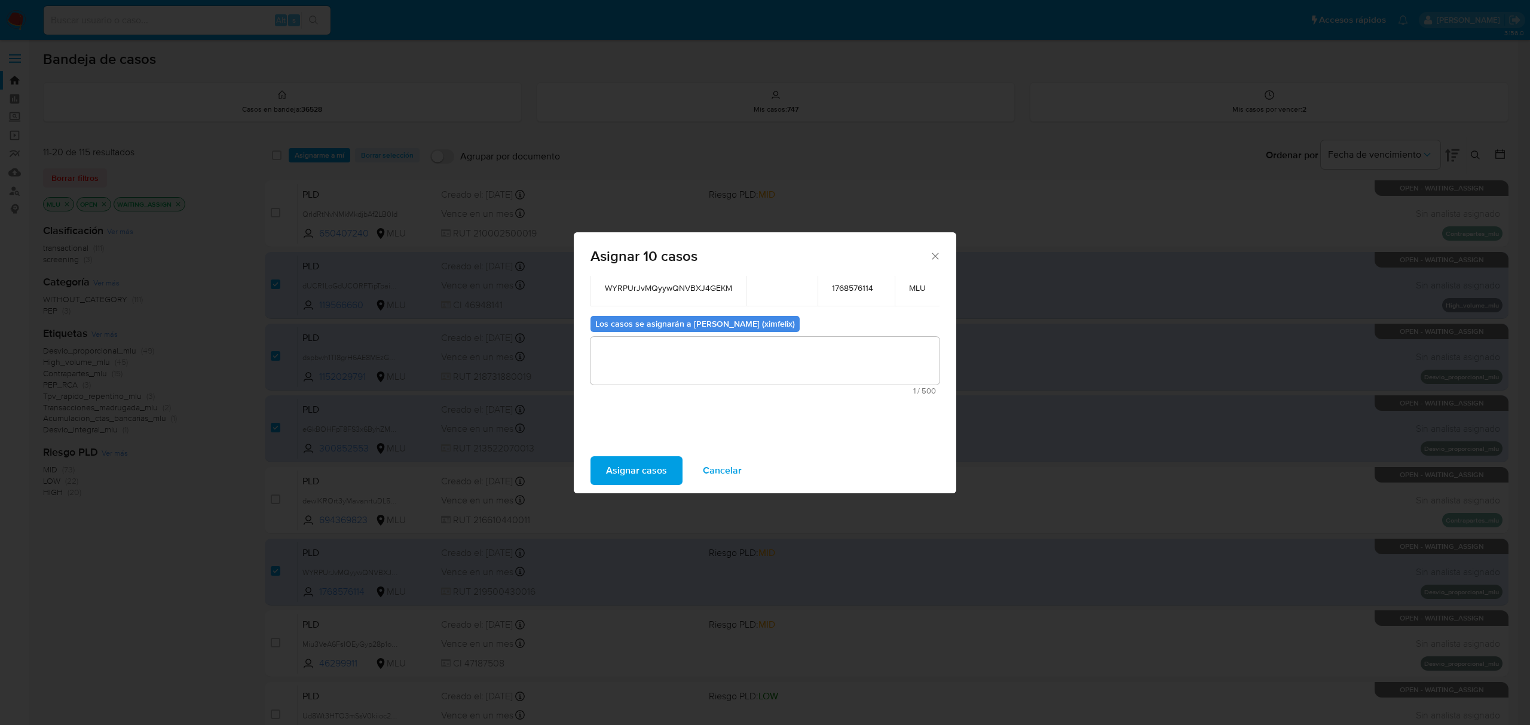
click at [692, 348] on textarea "assign-modal" at bounding box center [764, 361] width 349 height 48
click at [655, 472] on span "Asignar casos" at bounding box center [636, 471] width 61 height 26
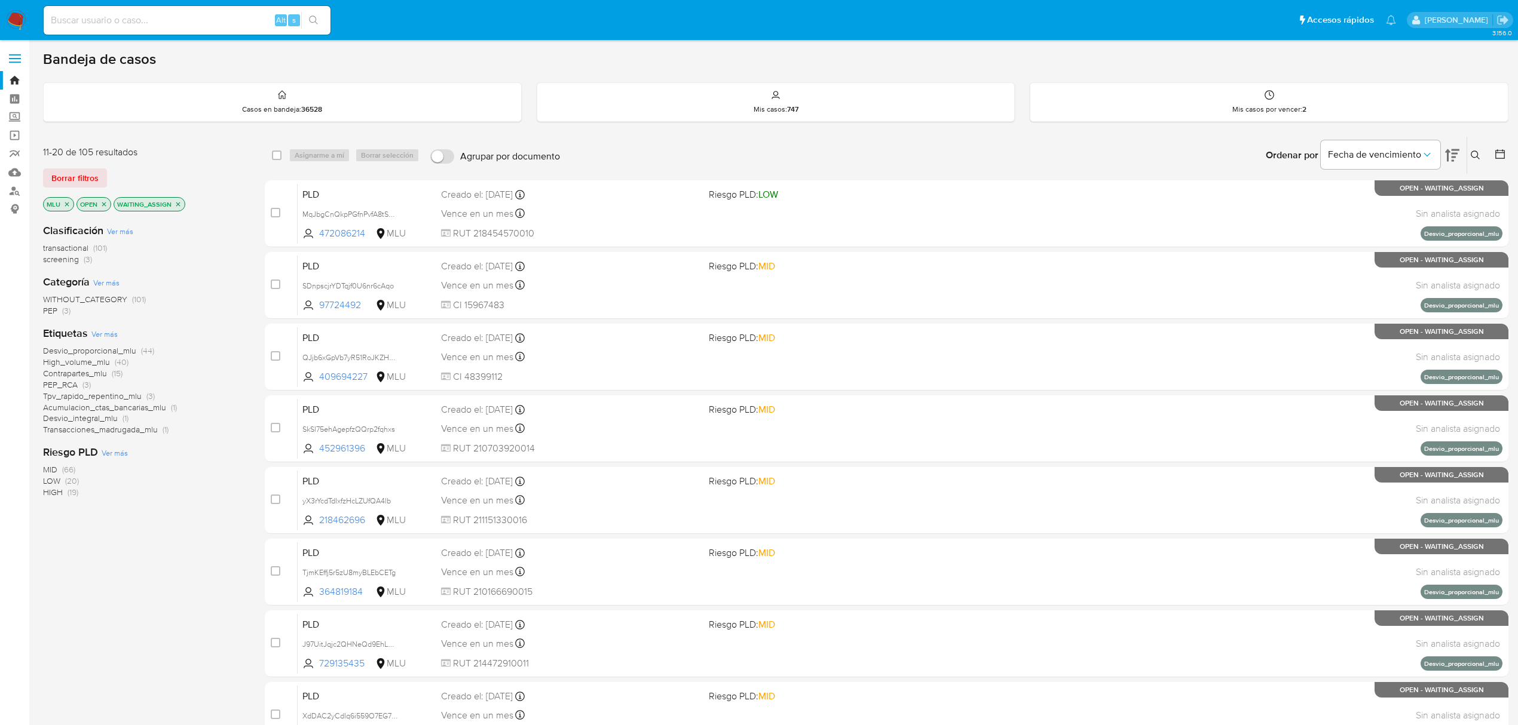
click at [19, 14] on img at bounding box center [16, 20] width 20 height 20
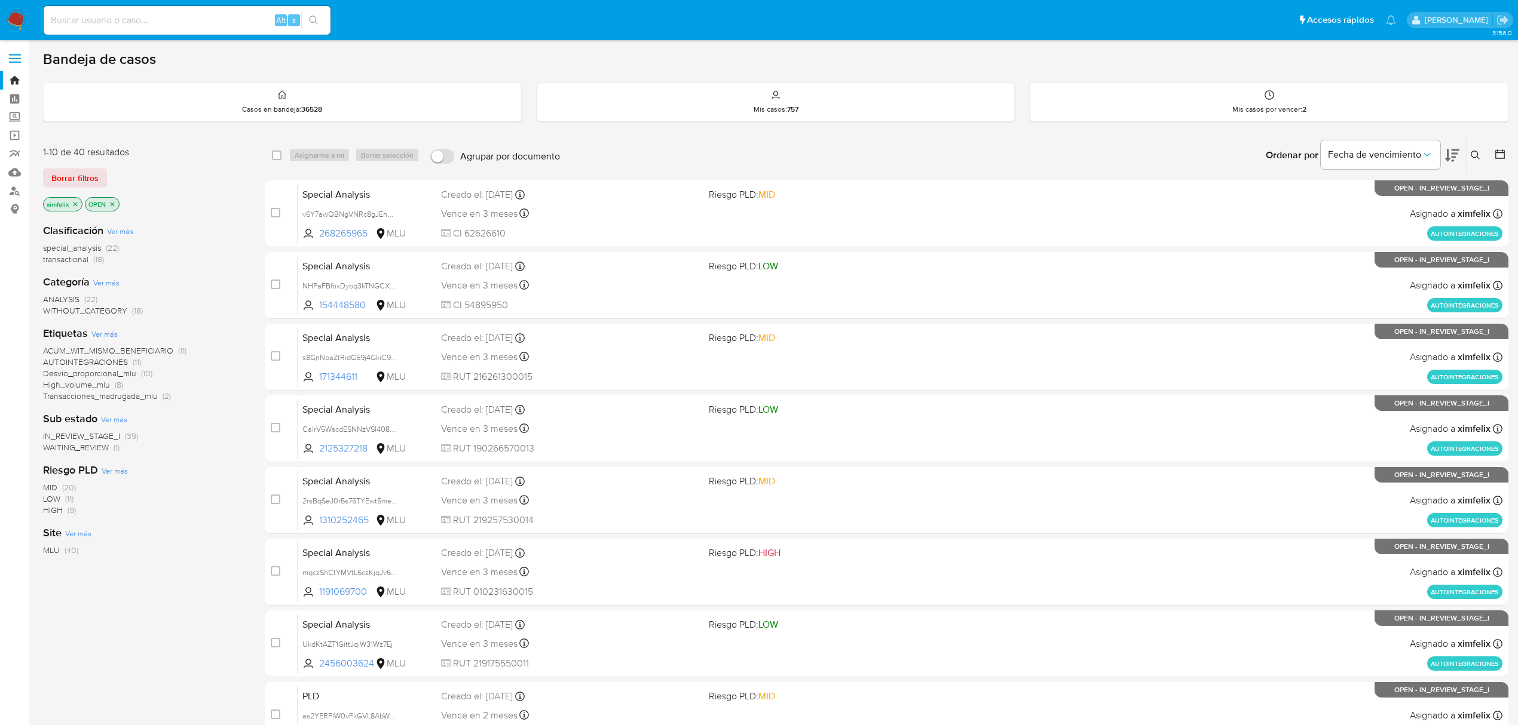
click at [94, 445] on span "WAITING_REVIEW" at bounding box center [76, 448] width 66 height 12
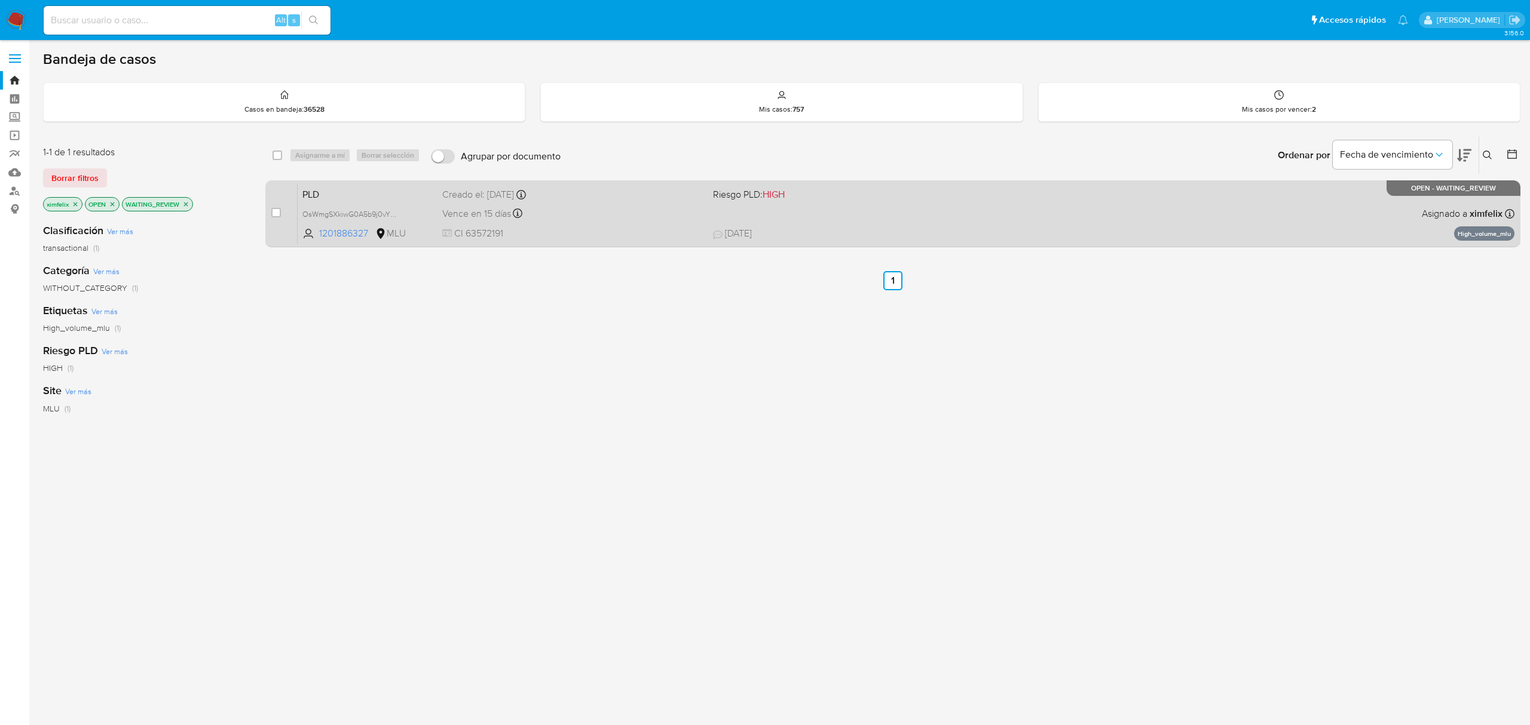
click at [658, 221] on div "Vence en 15 días Vence el 10/09/2025 06:34:33" at bounding box center [572, 214] width 261 height 16
click at [278, 213] on input "checkbox" at bounding box center [276, 213] width 10 height 10
checkbox input "true"
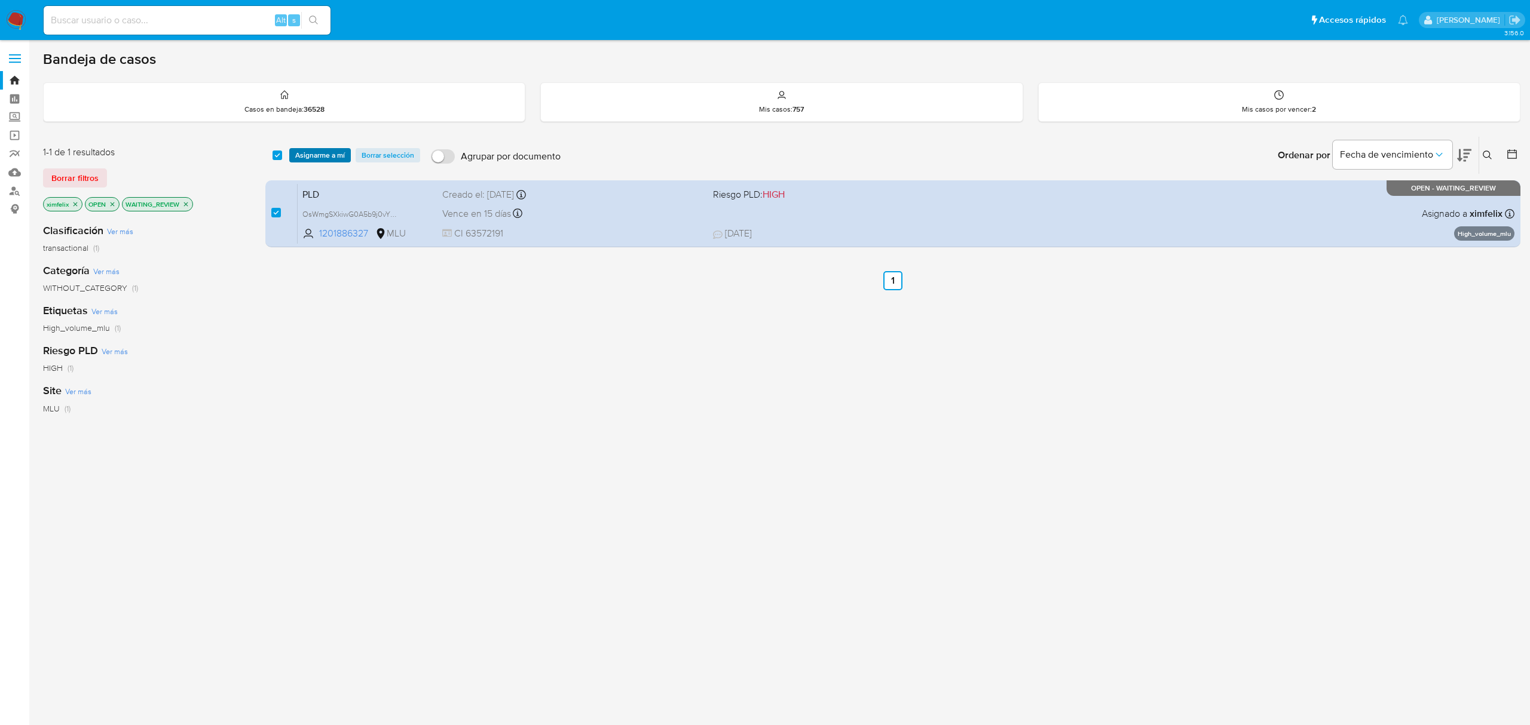
click at [335, 154] on span "Asignarme a mí" at bounding box center [320, 155] width 50 height 12
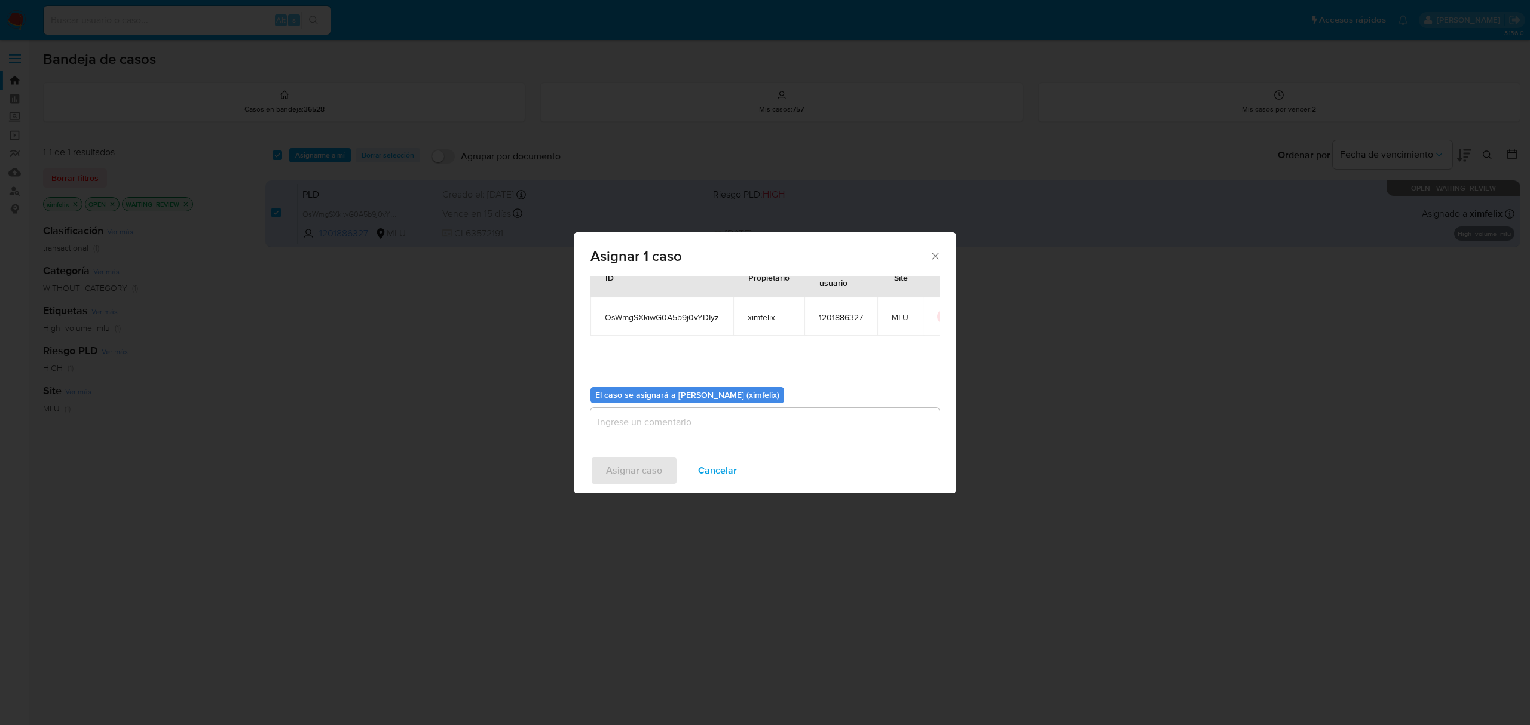
scroll to position [61, 0]
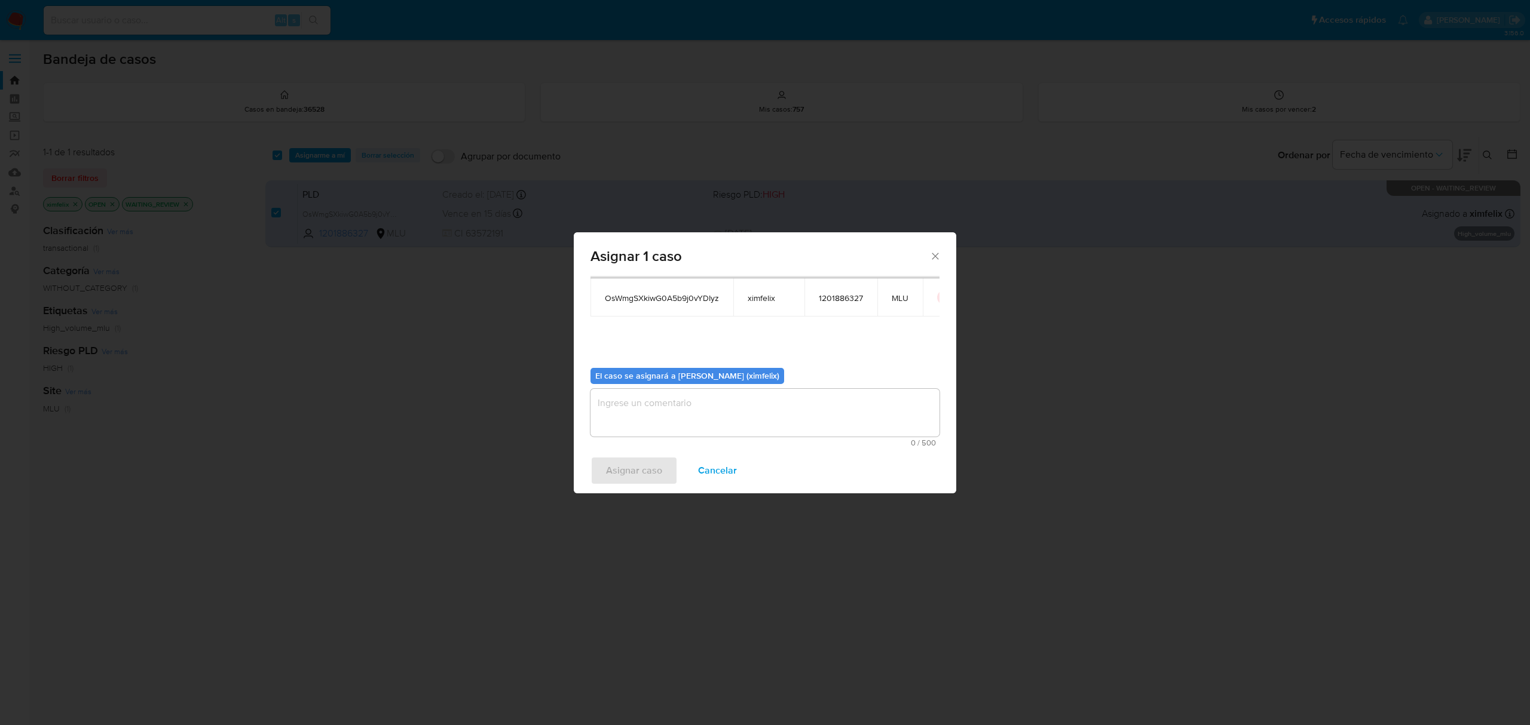
click at [670, 431] on textarea "assign-modal" at bounding box center [764, 413] width 349 height 48
click at [644, 469] on span "Asignar caso" at bounding box center [634, 471] width 56 height 26
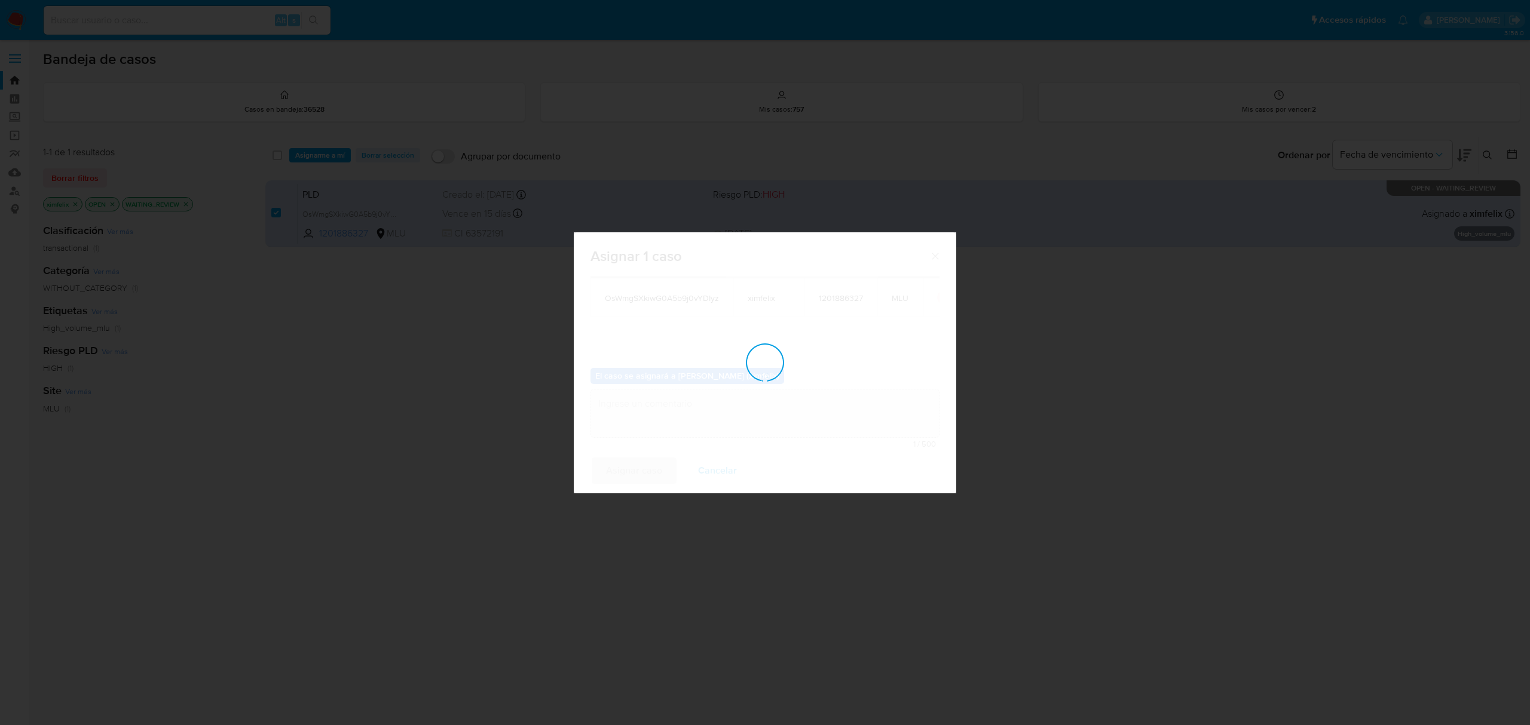
checkbox input "false"
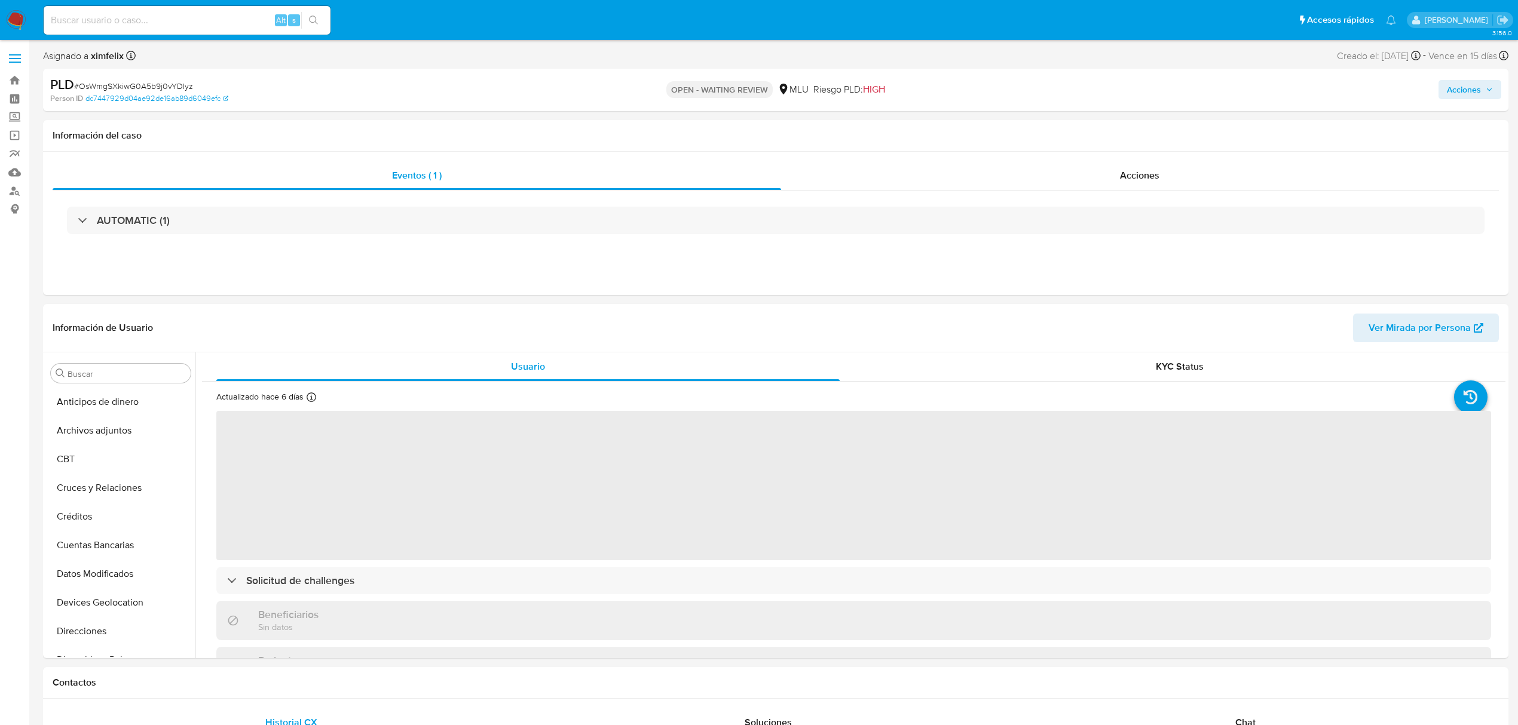
select select "10"
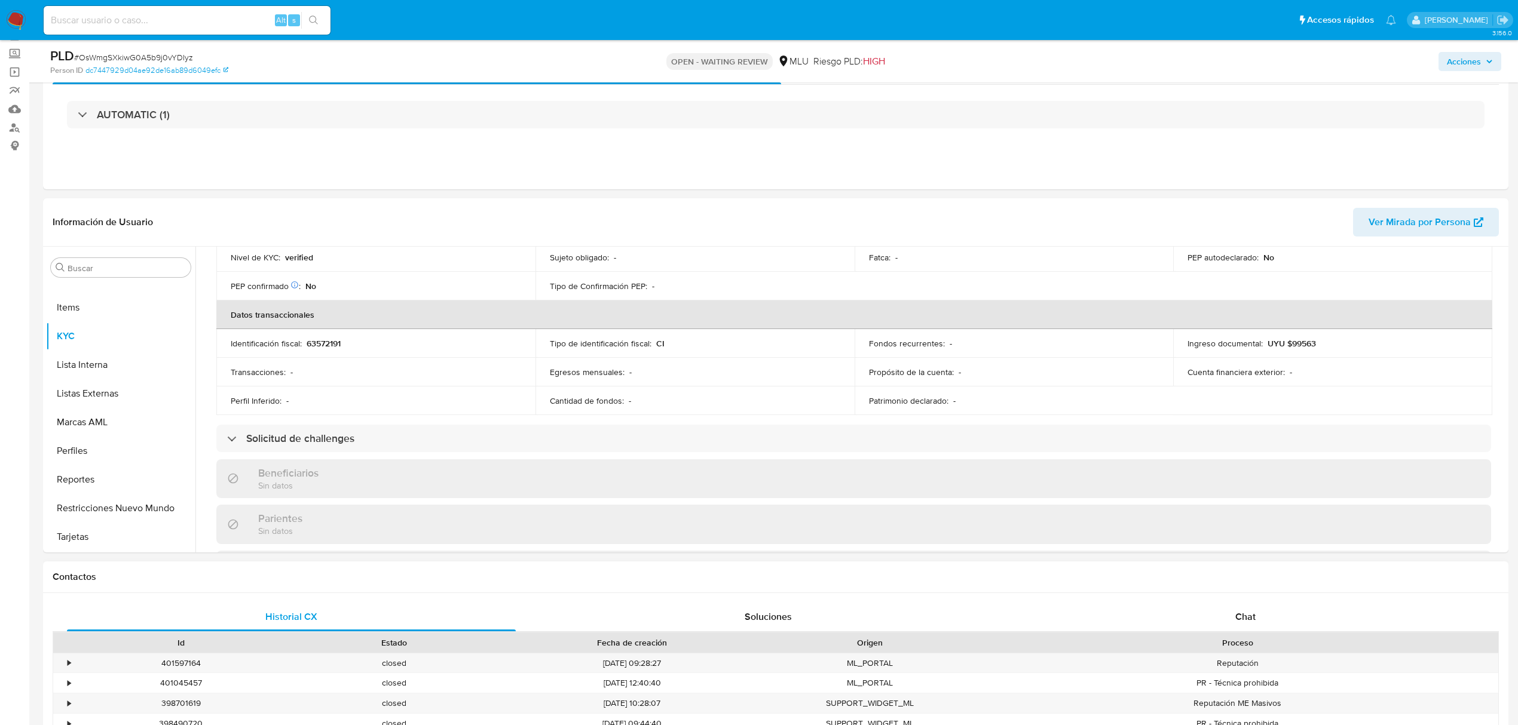
scroll to position [159, 0]
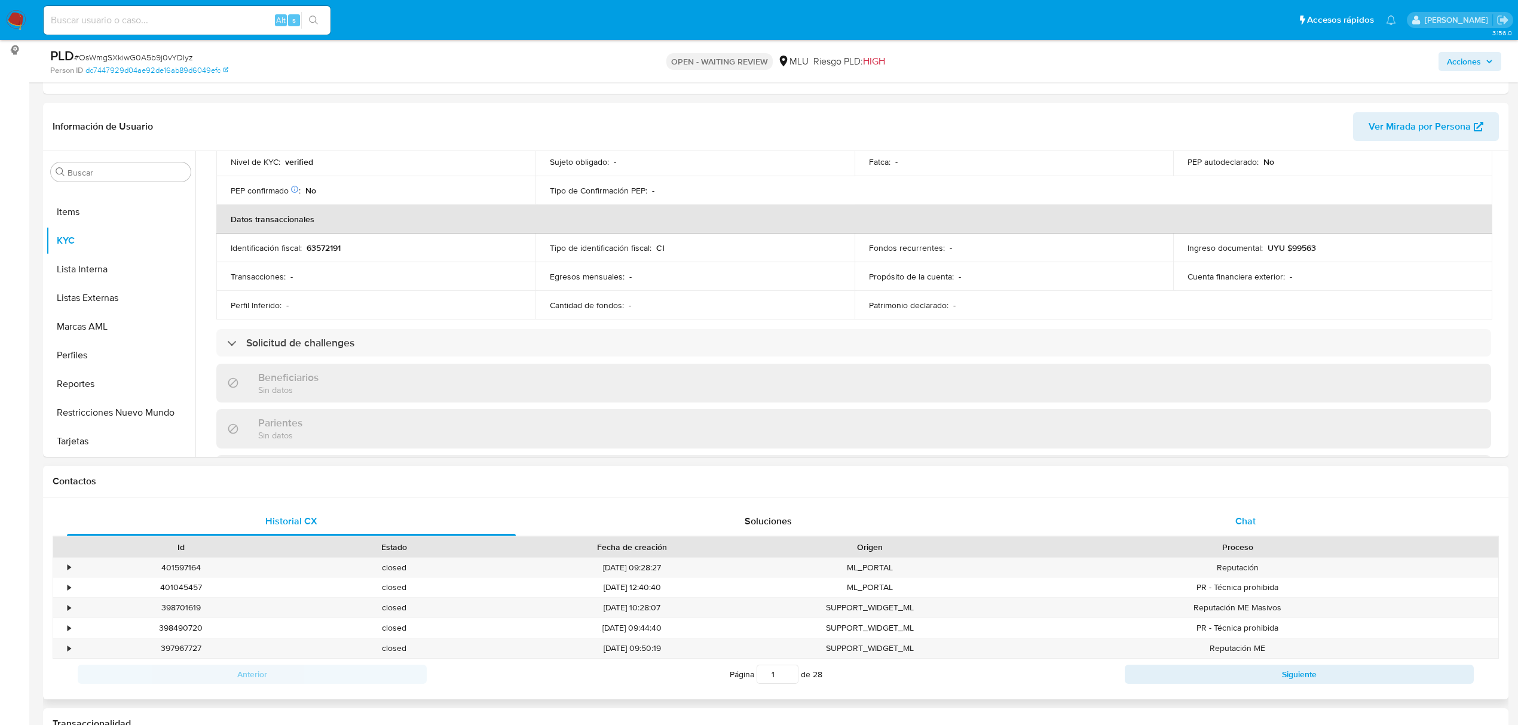
click at [1233, 519] on div "Chat" at bounding box center [1245, 521] width 449 height 29
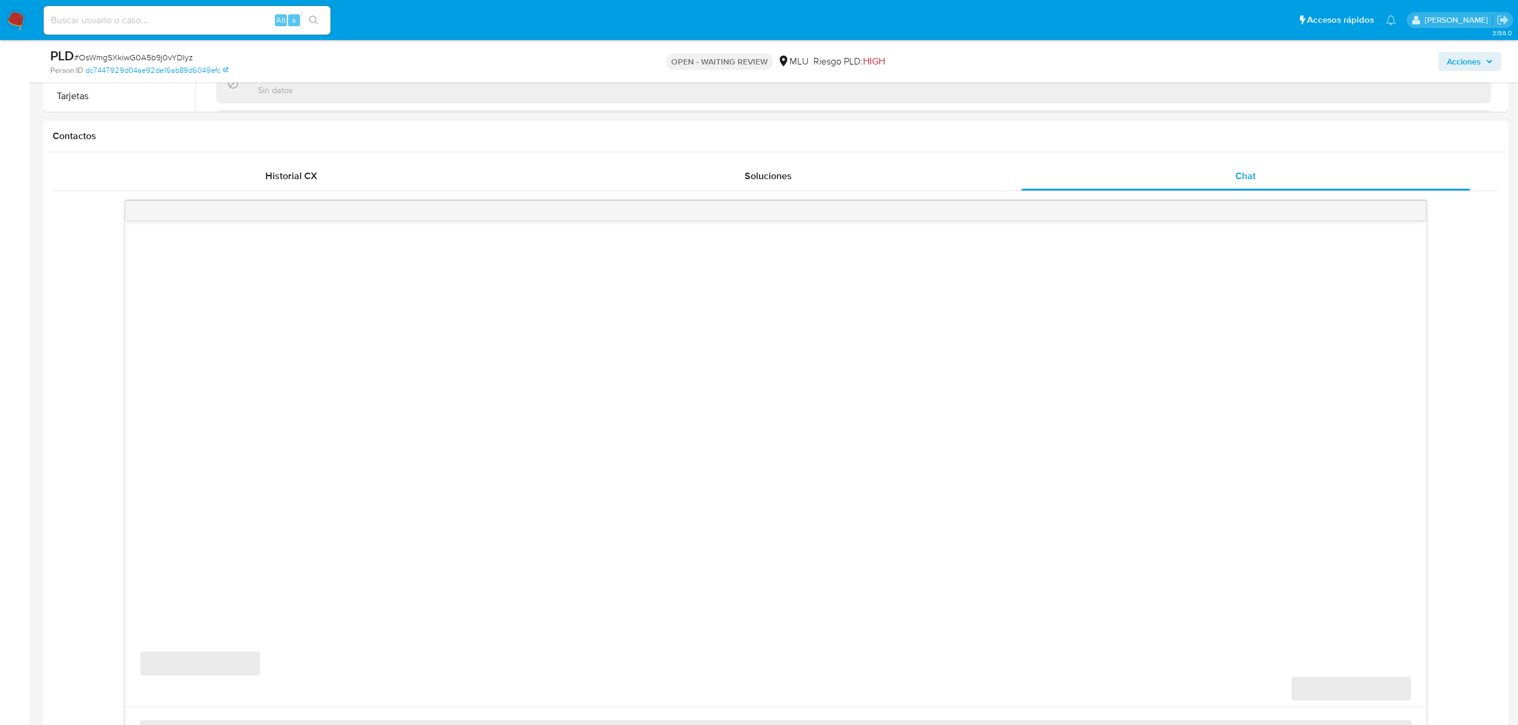
scroll to position [558, 0]
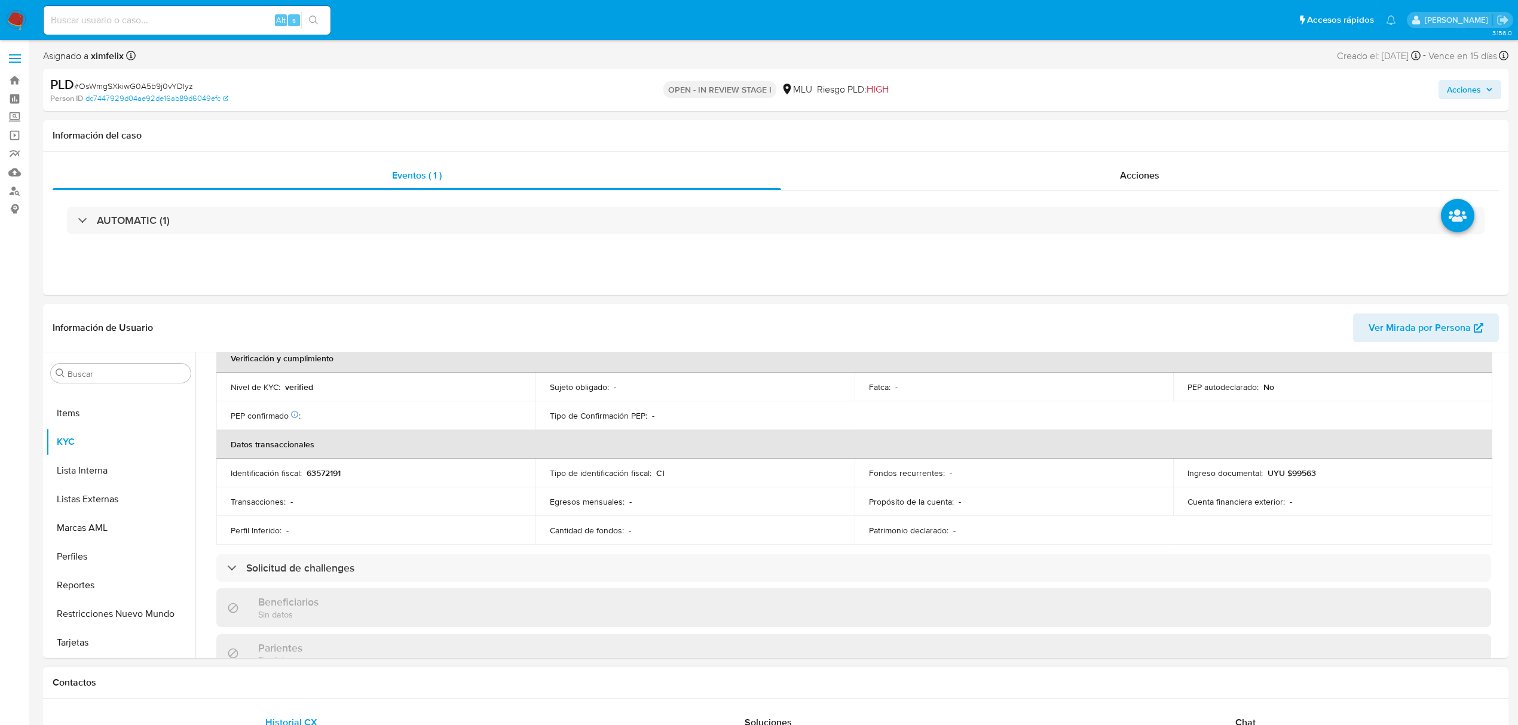
scroll to position [577, 0]
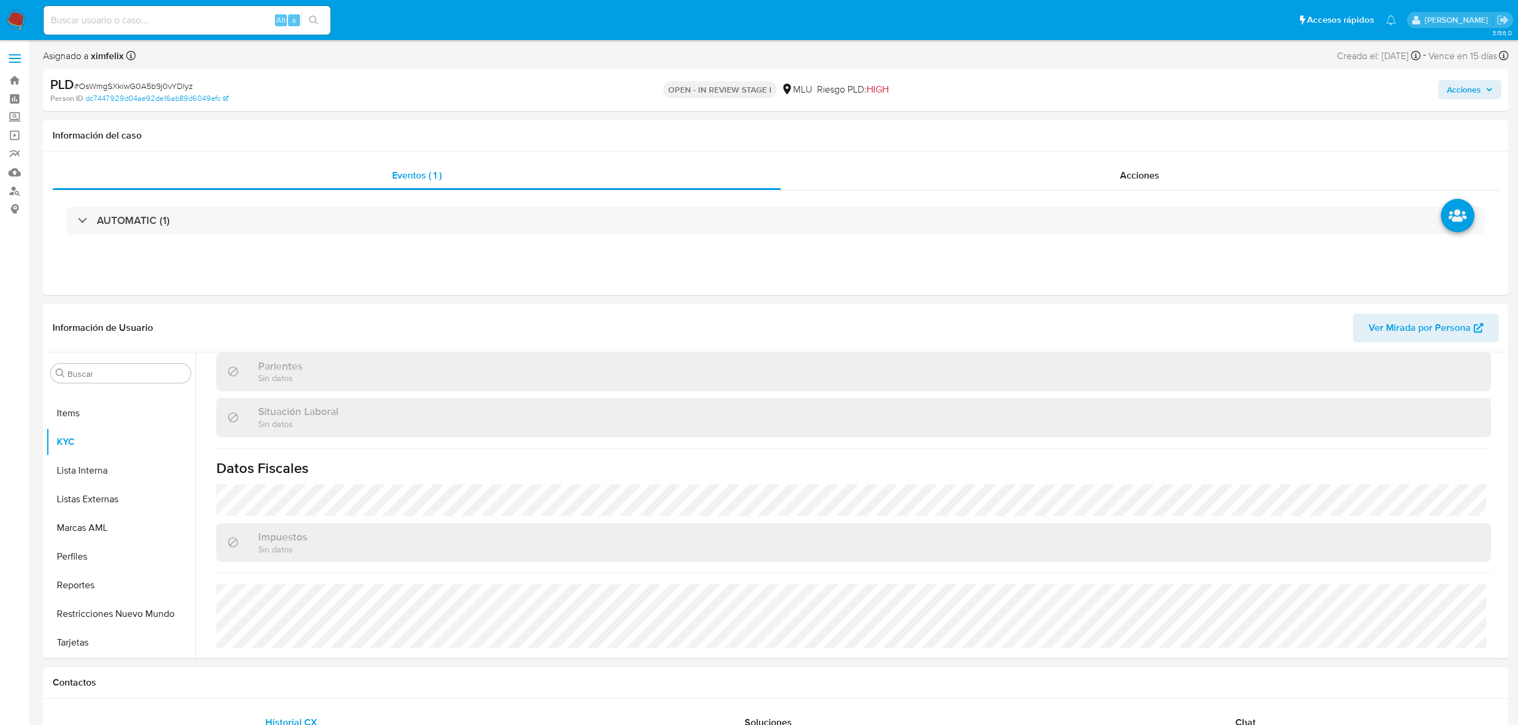
select select "10"
drag, startPoint x: 1263, startPoint y: 708, endPoint x: 1258, endPoint y: 717, distance: 10.5
click at [1254, 718] on span "Chat" at bounding box center [1245, 723] width 20 height 14
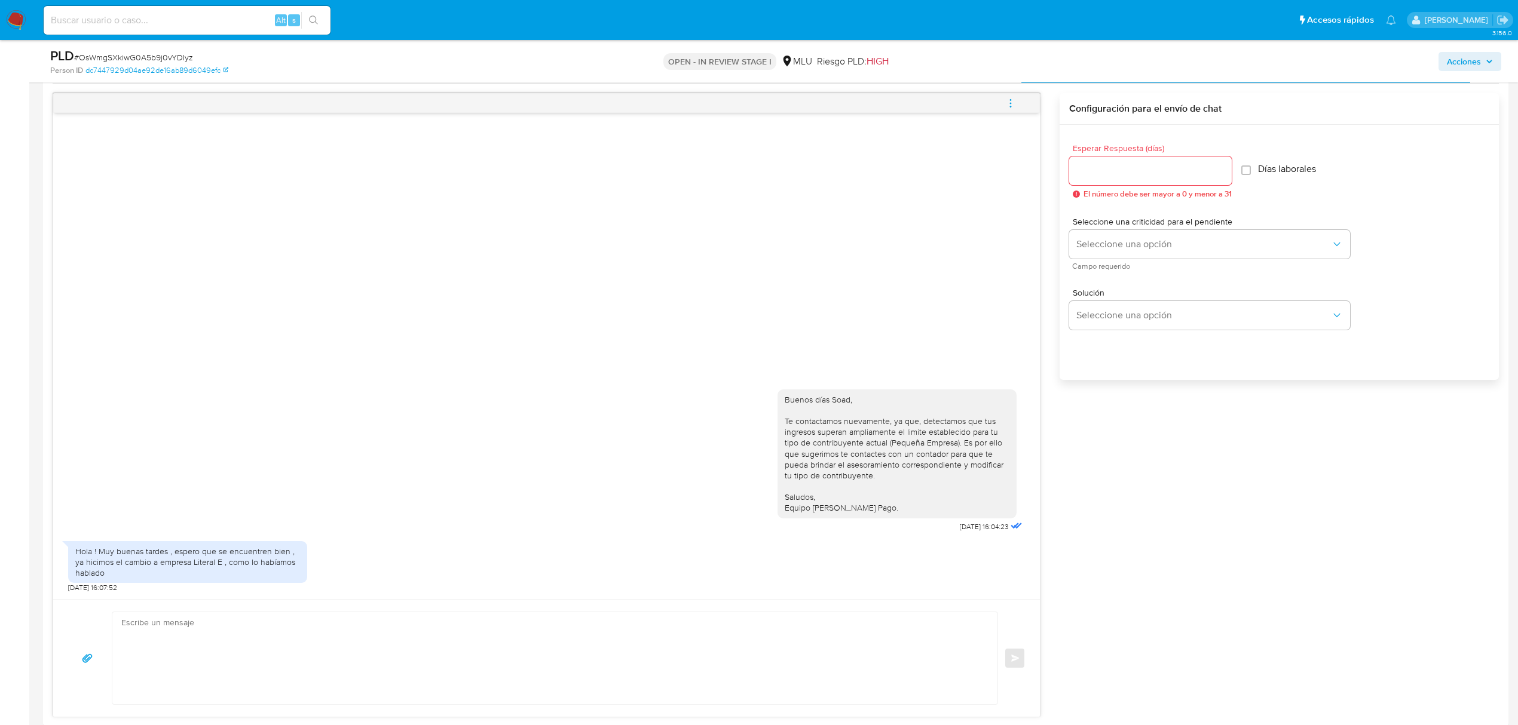
scroll to position [637, 0]
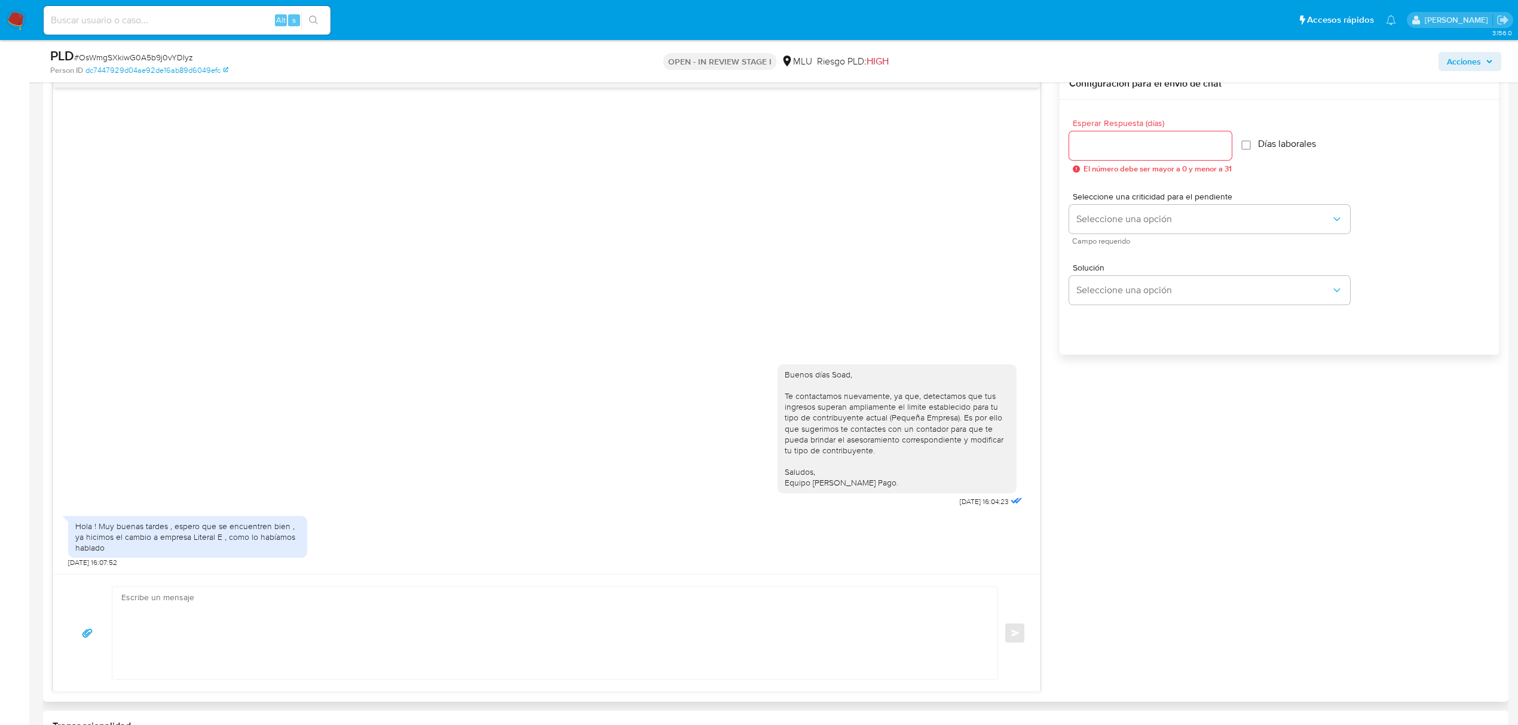
click at [538, 602] on textarea at bounding box center [551, 633] width 861 height 92
type textarea "g"
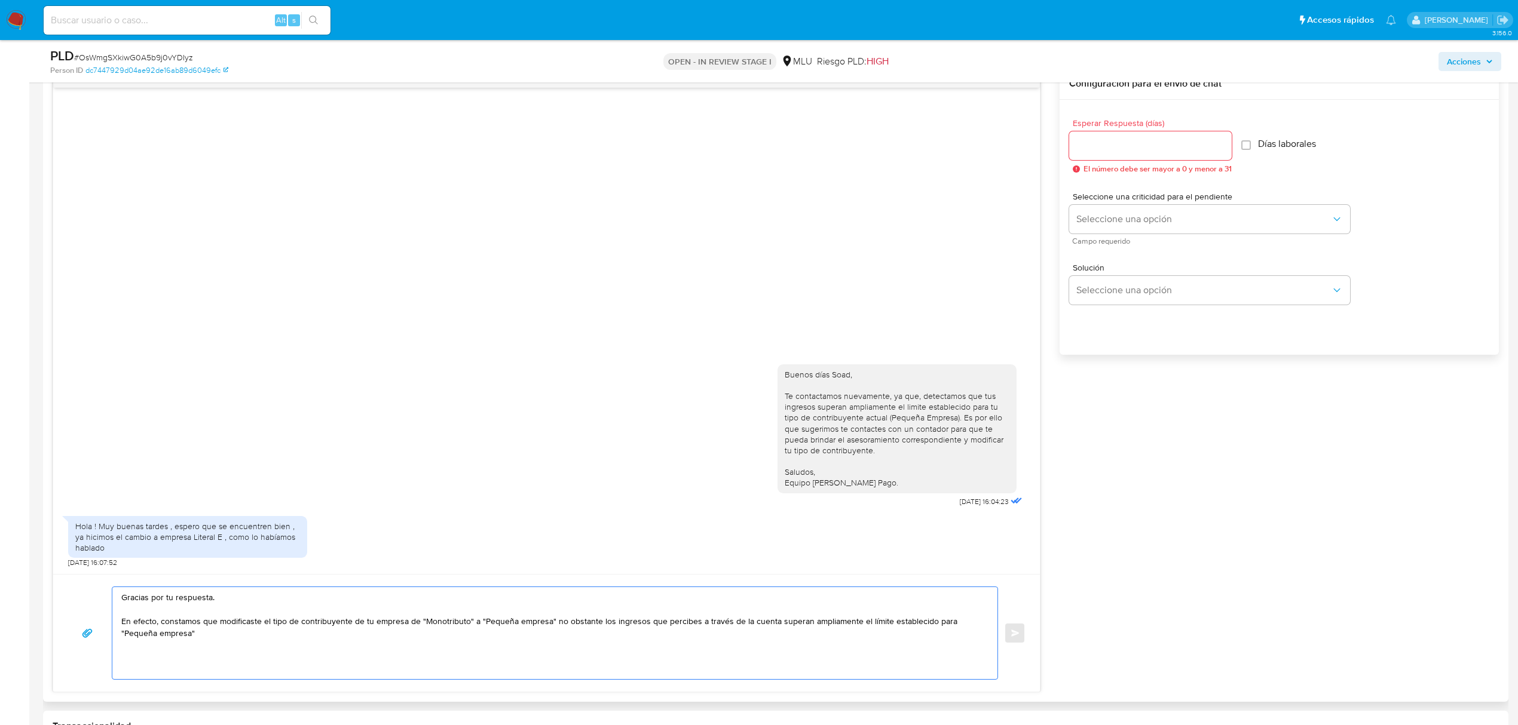
click at [182, 624] on textarea "Gracias por tu respuesta. En efecto, constamos que modificaste el tipo de contr…" at bounding box center [551, 633] width 861 height 92
click at [556, 626] on textarea "Gracias por tu respuesta. En efecto, constatamos que modificaste el tipo de con…" at bounding box center [551, 633] width 861 height 92
click at [497, 637] on textarea "Gracias por tu respuesta. En efecto, constatamos que modificaste el tipo de con…" at bounding box center [551, 633] width 861 height 92
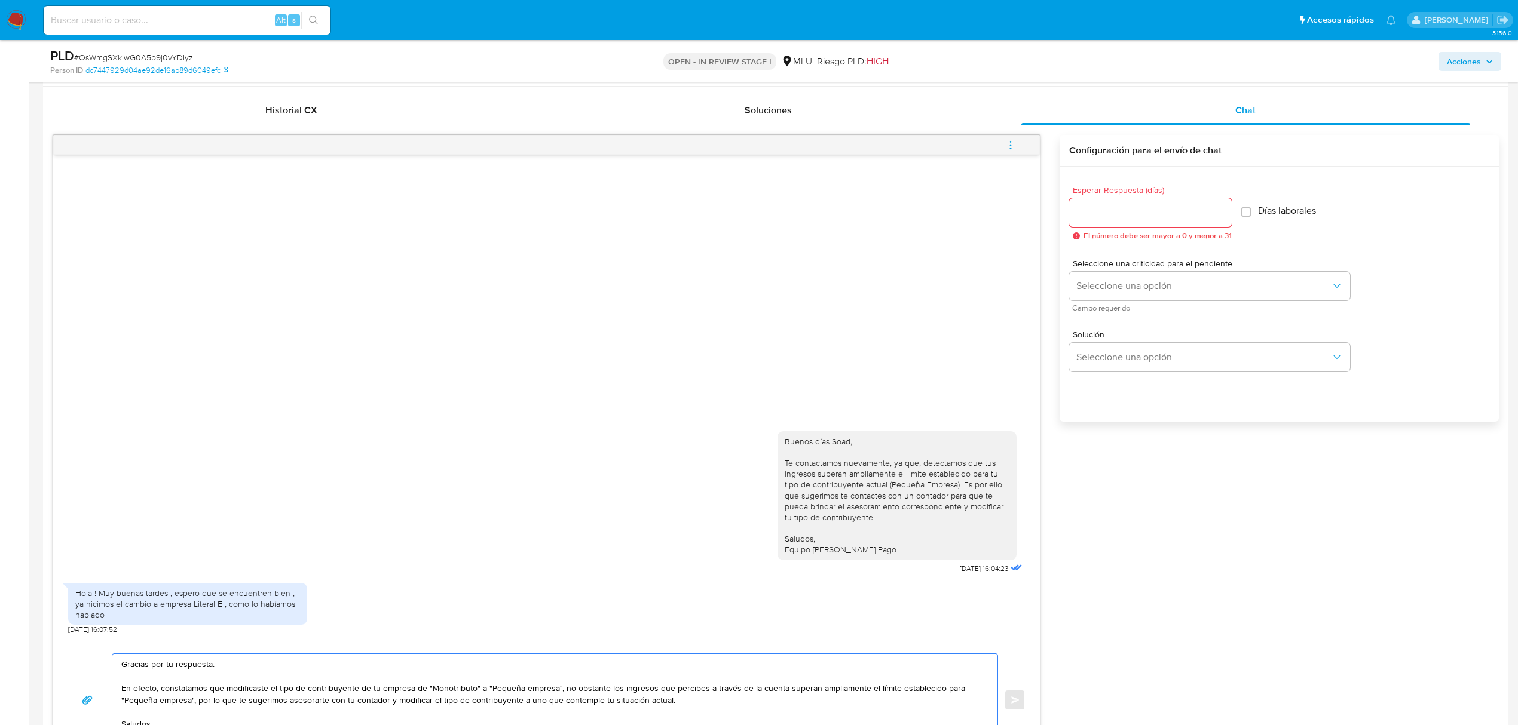
scroll to position [558, 0]
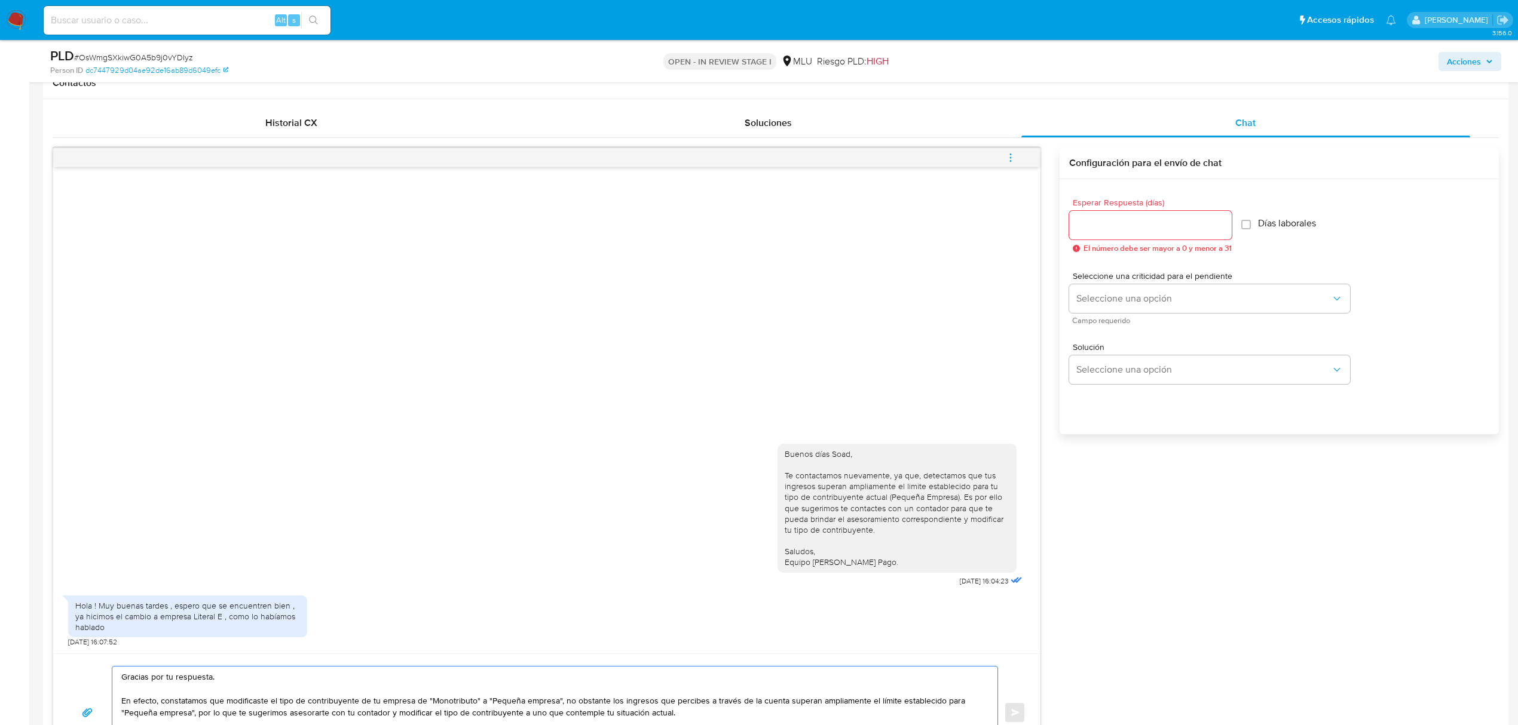
type textarea "Gracias por tu respuesta. En efecto, constatamos que modificaste el tipo de con…"
click at [1116, 221] on input "Esperar Respuesta (días)" at bounding box center [1150, 226] width 163 height 16
type input "3"
click at [1129, 308] on button "Seleccione una opción" at bounding box center [1209, 298] width 281 height 29
click at [1103, 302] on div "LOW" at bounding box center [1207, 300] width 262 height 24
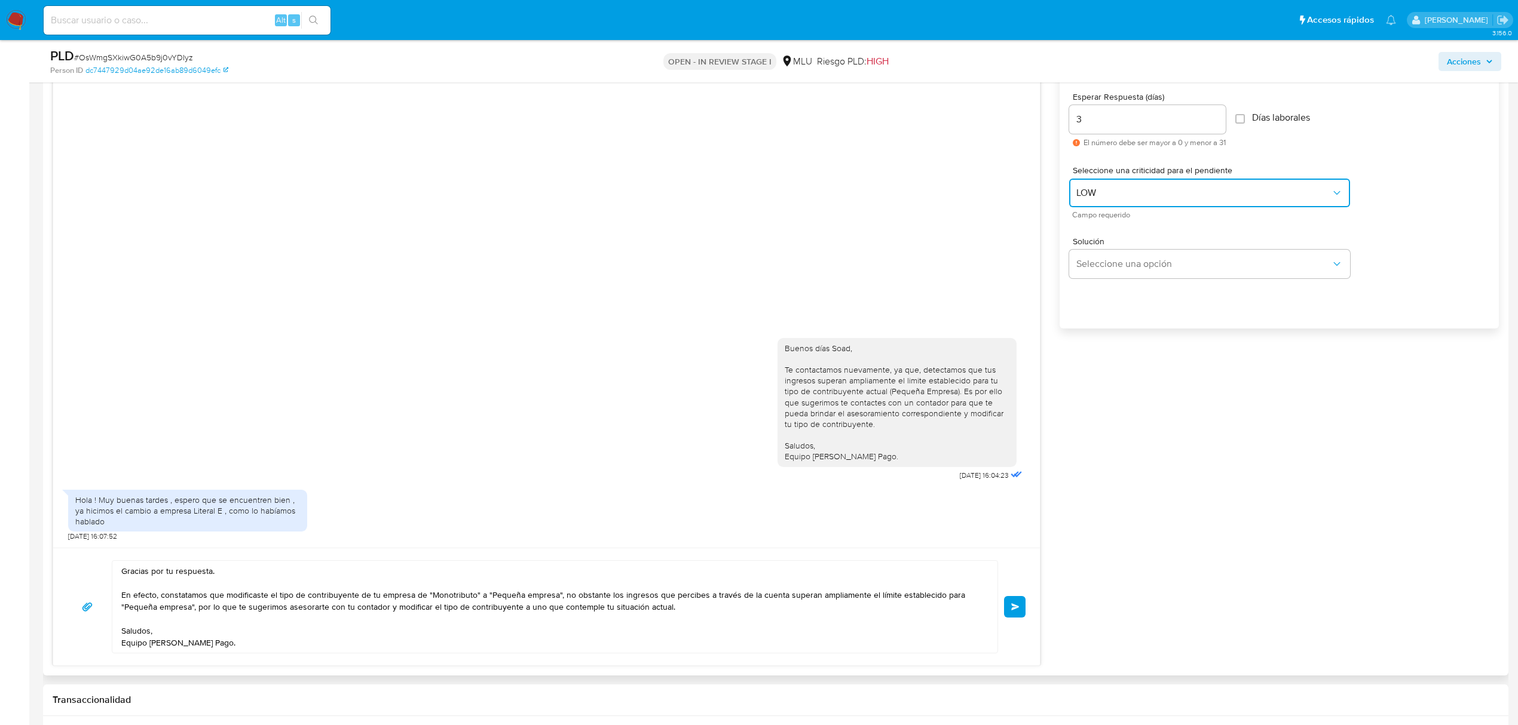
scroll to position [797, 0]
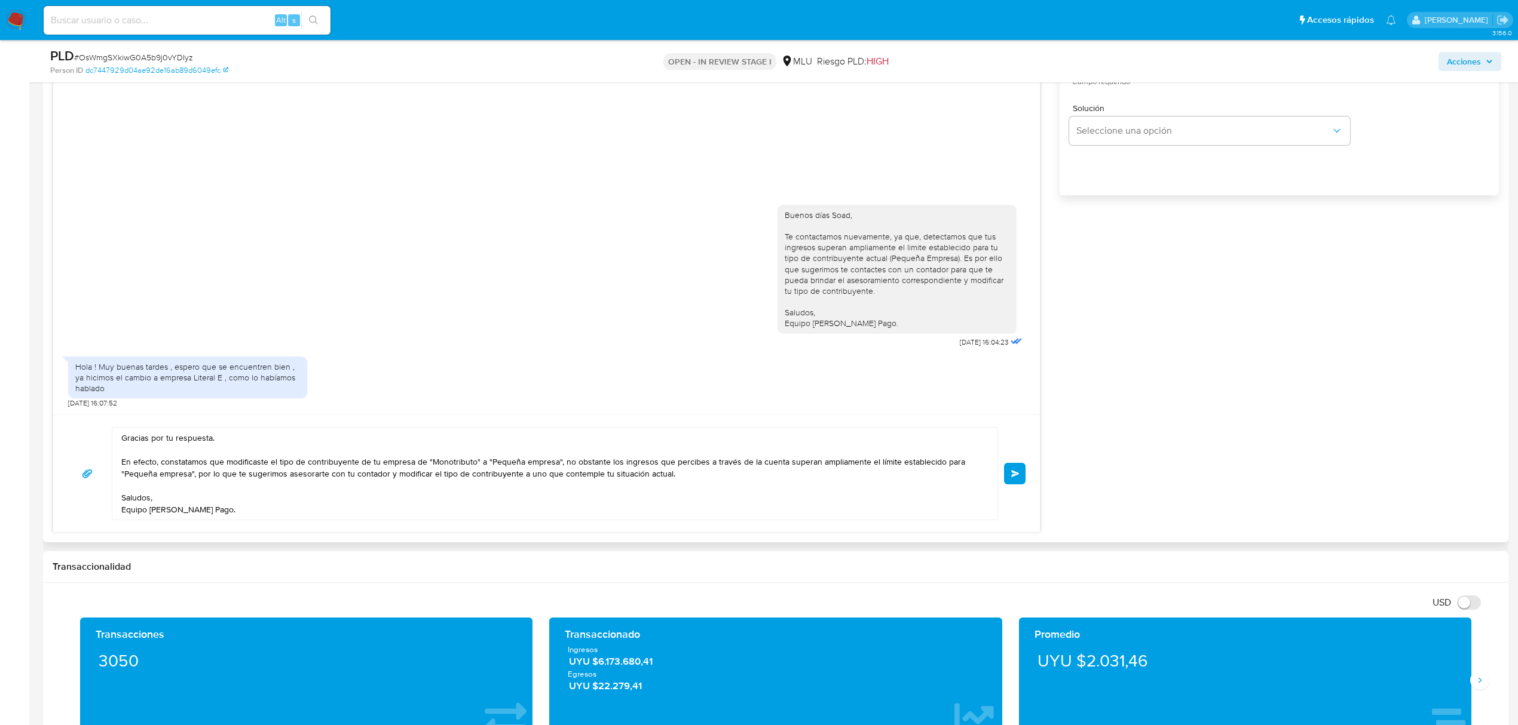
click at [1022, 476] on button "Enviar" at bounding box center [1015, 474] width 22 height 22
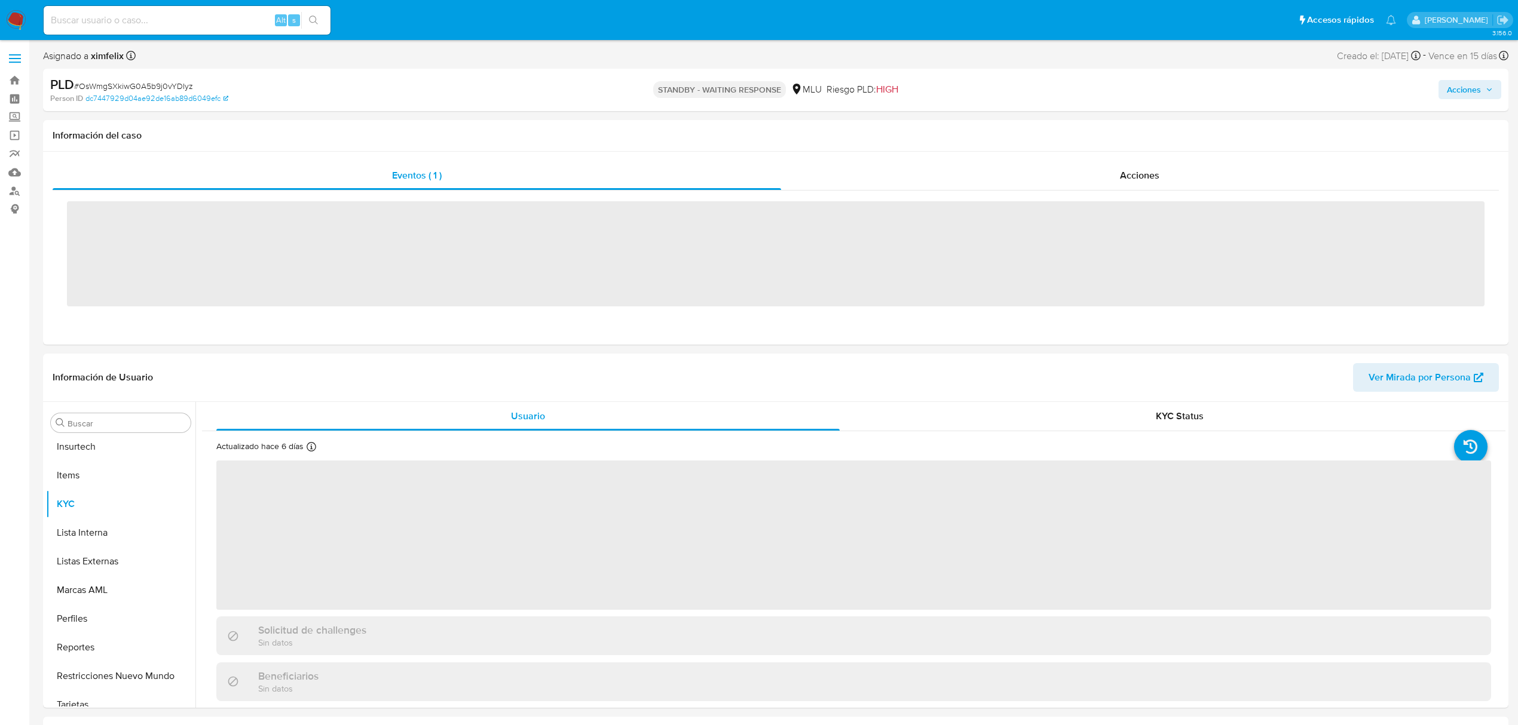
scroll to position [534, 0]
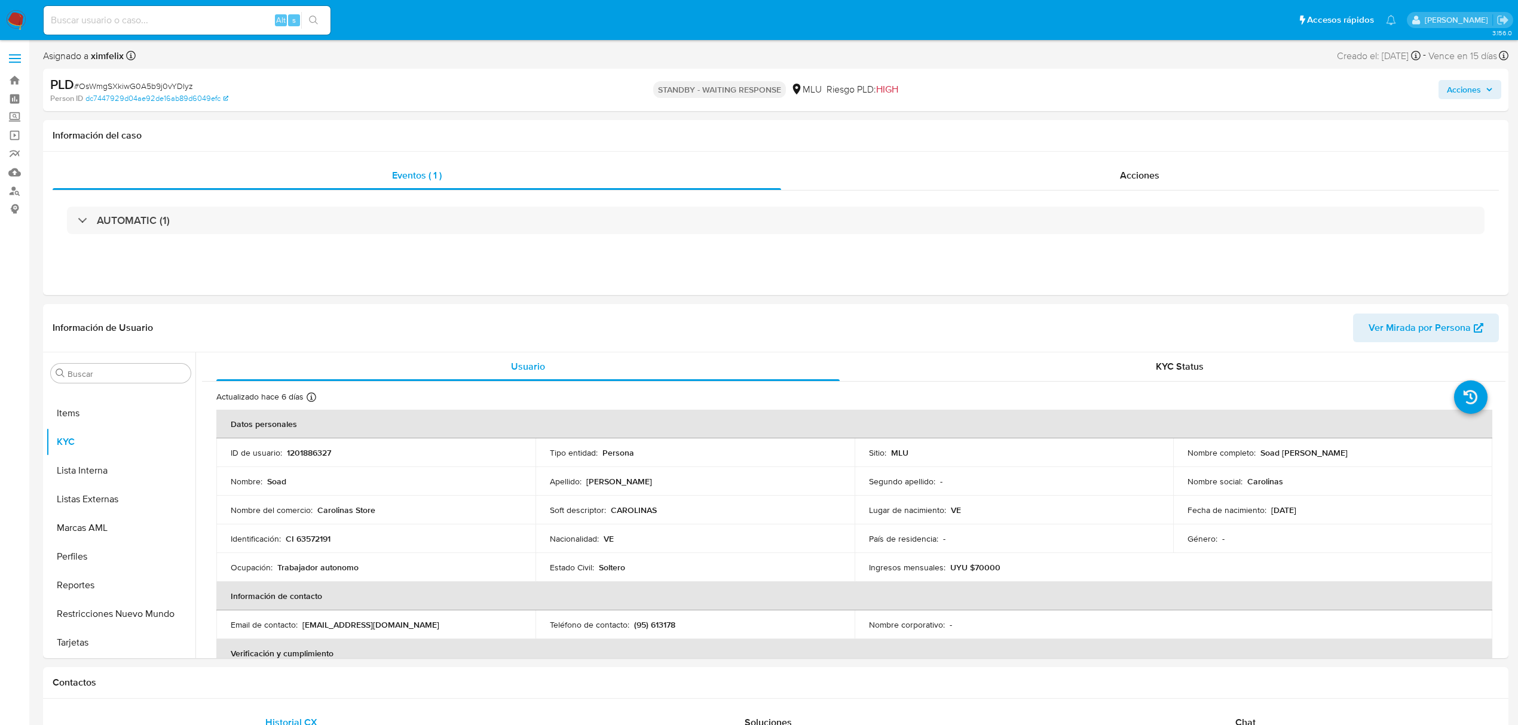
select select "10"
click at [200, 19] on input at bounding box center [187, 21] width 287 height 16
paste input "IUaJEgChedax9NS9KLuY4l9N"
type input "IUaJEgChedax9NS9KLuY4l9N"
click at [116, 20] on input "IUaJEgChedax9NS9KLuY4l9N" at bounding box center [187, 21] width 287 height 16
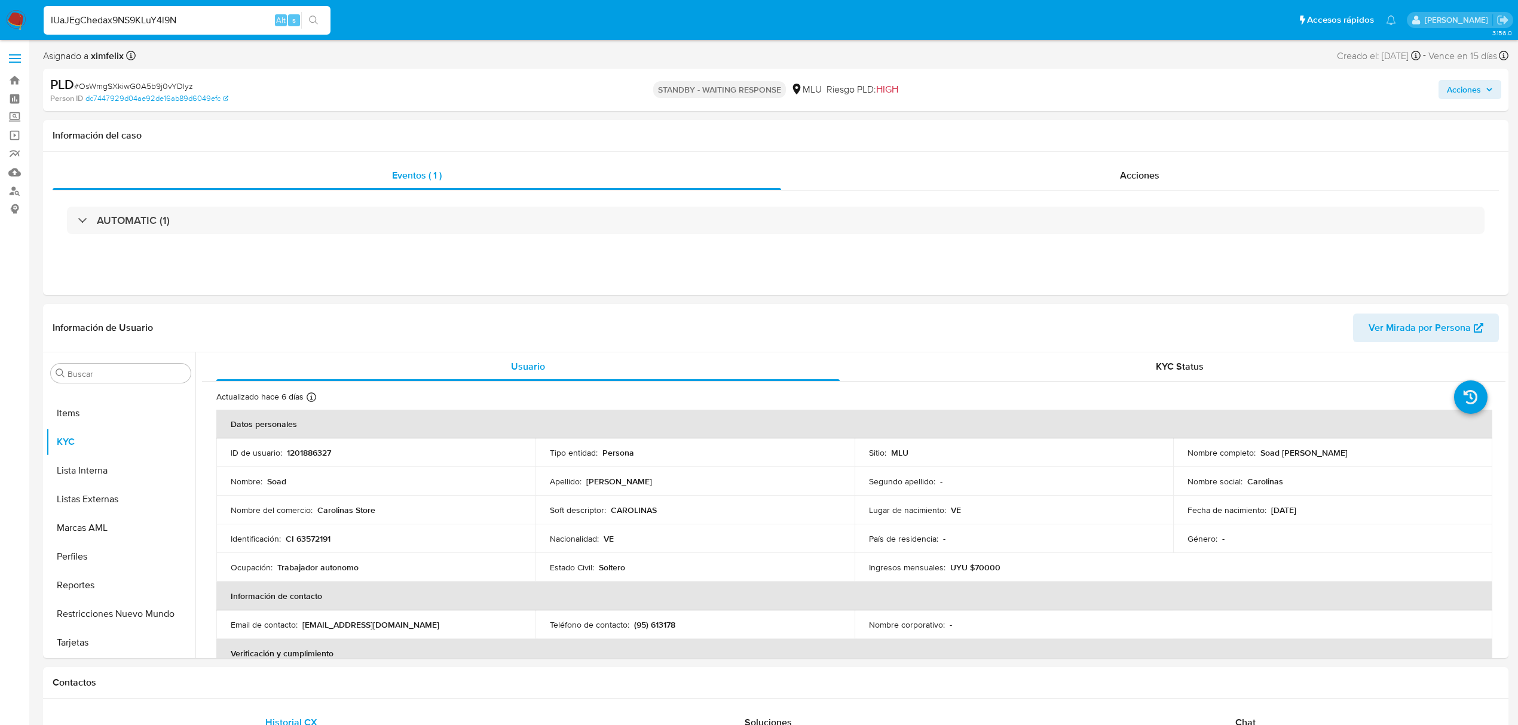
click at [116, 20] on input "IUaJEgChedax9NS9KLuY4l9N" at bounding box center [187, 21] width 287 height 16
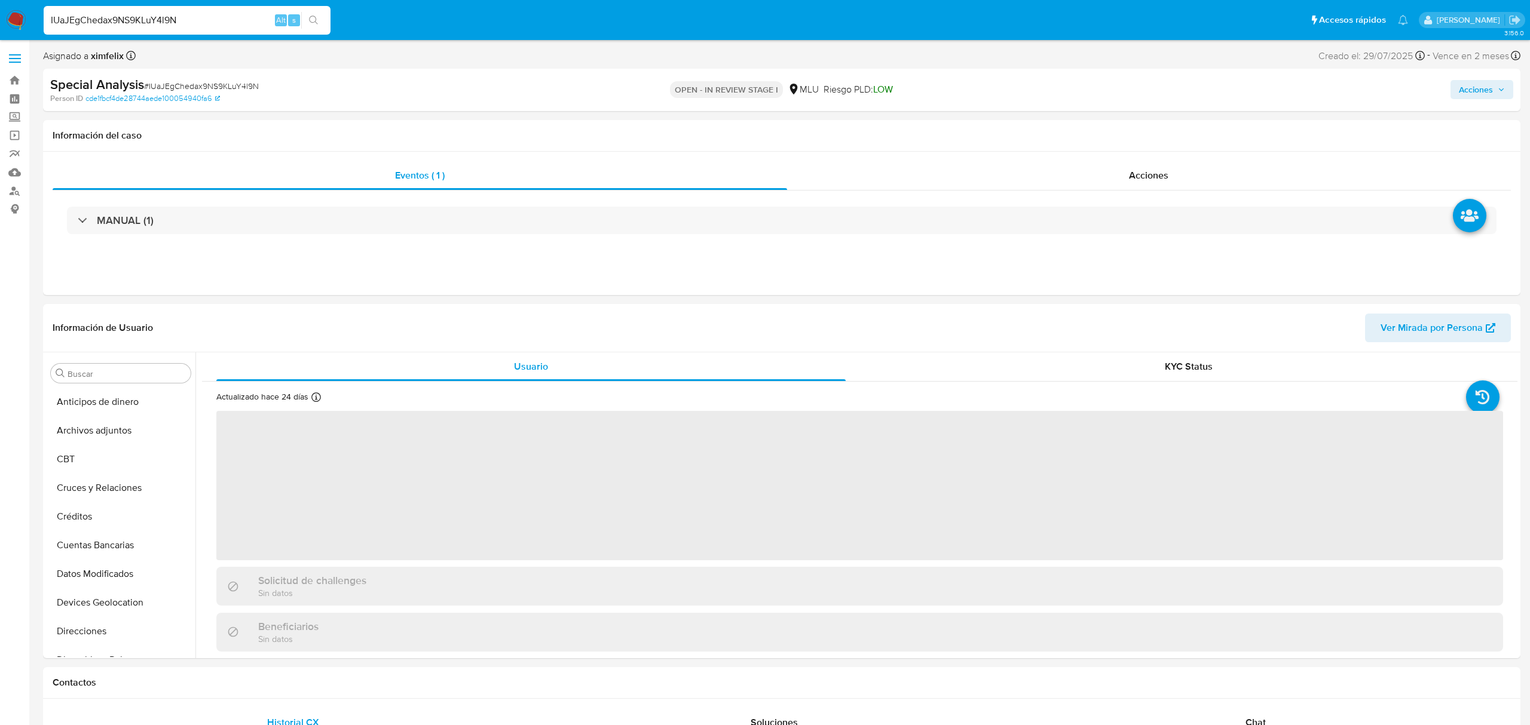
select select "10"
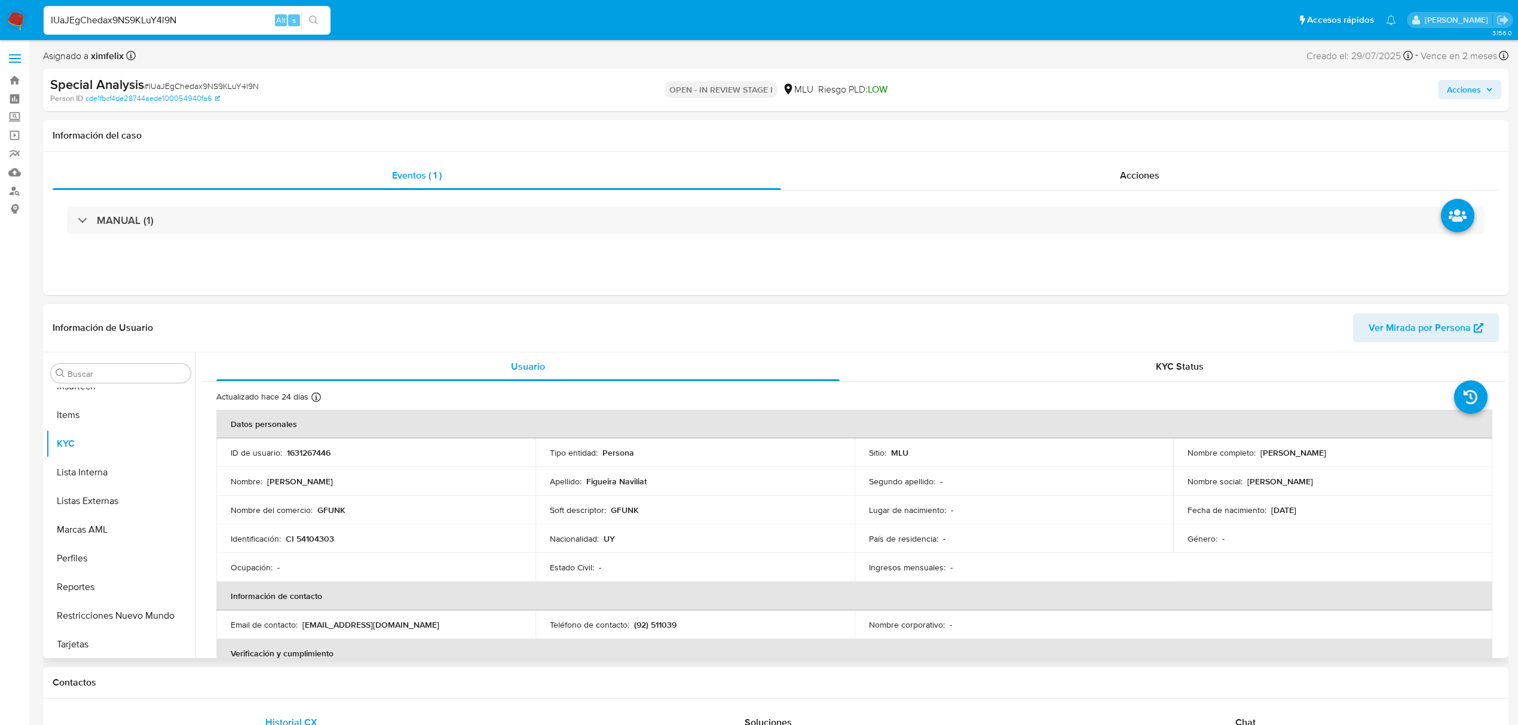
scroll to position [534, 0]
drag, startPoint x: 1355, startPoint y: 449, endPoint x: 1257, endPoint y: 454, distance: 98.1
click at [1257, 454] on div "Nombre completo : [PERSON_NAME]" at bounding box center [1332, 453] width 290 height 11
copy p "[PERSON_NAME]"
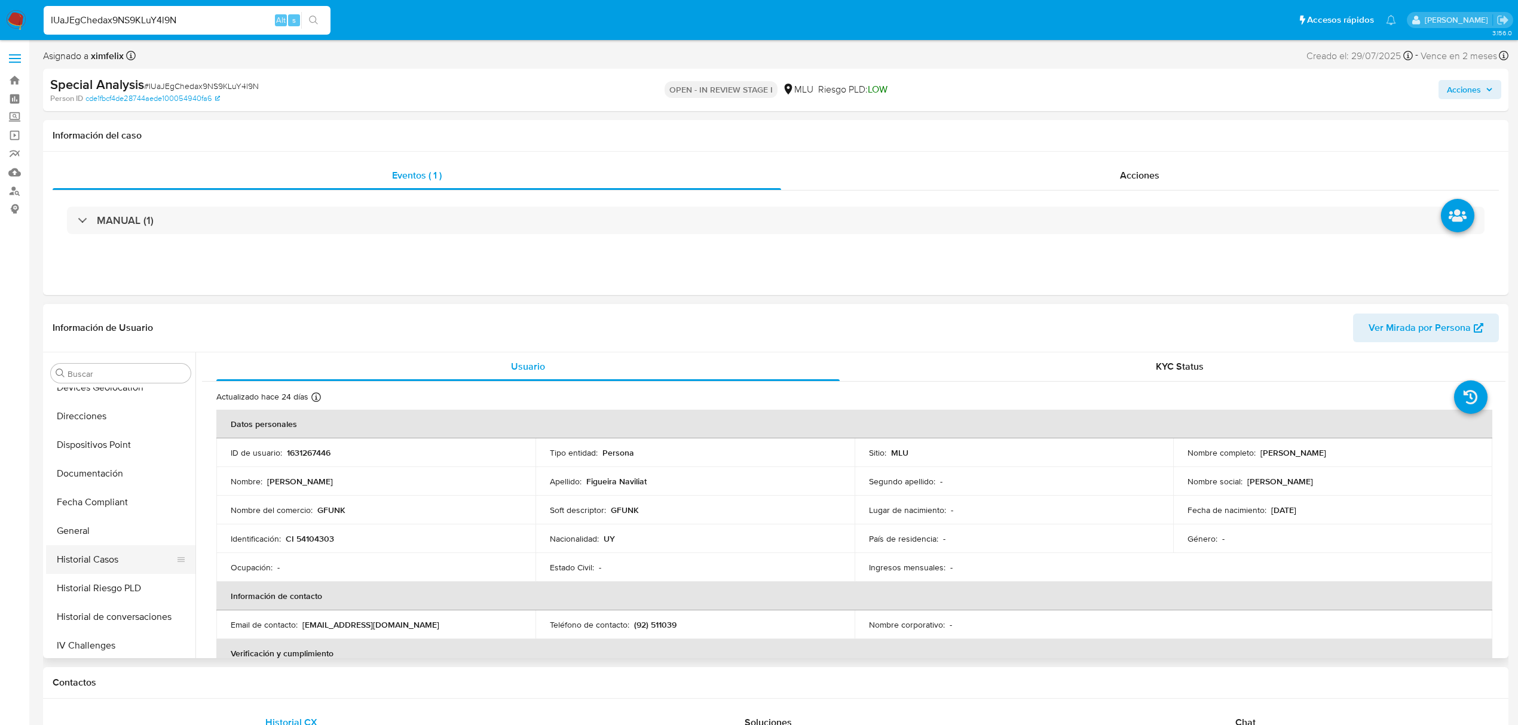
click at [125, 569] on button "Historial Casos" at bounding box center [116, 560] width 140 height 29
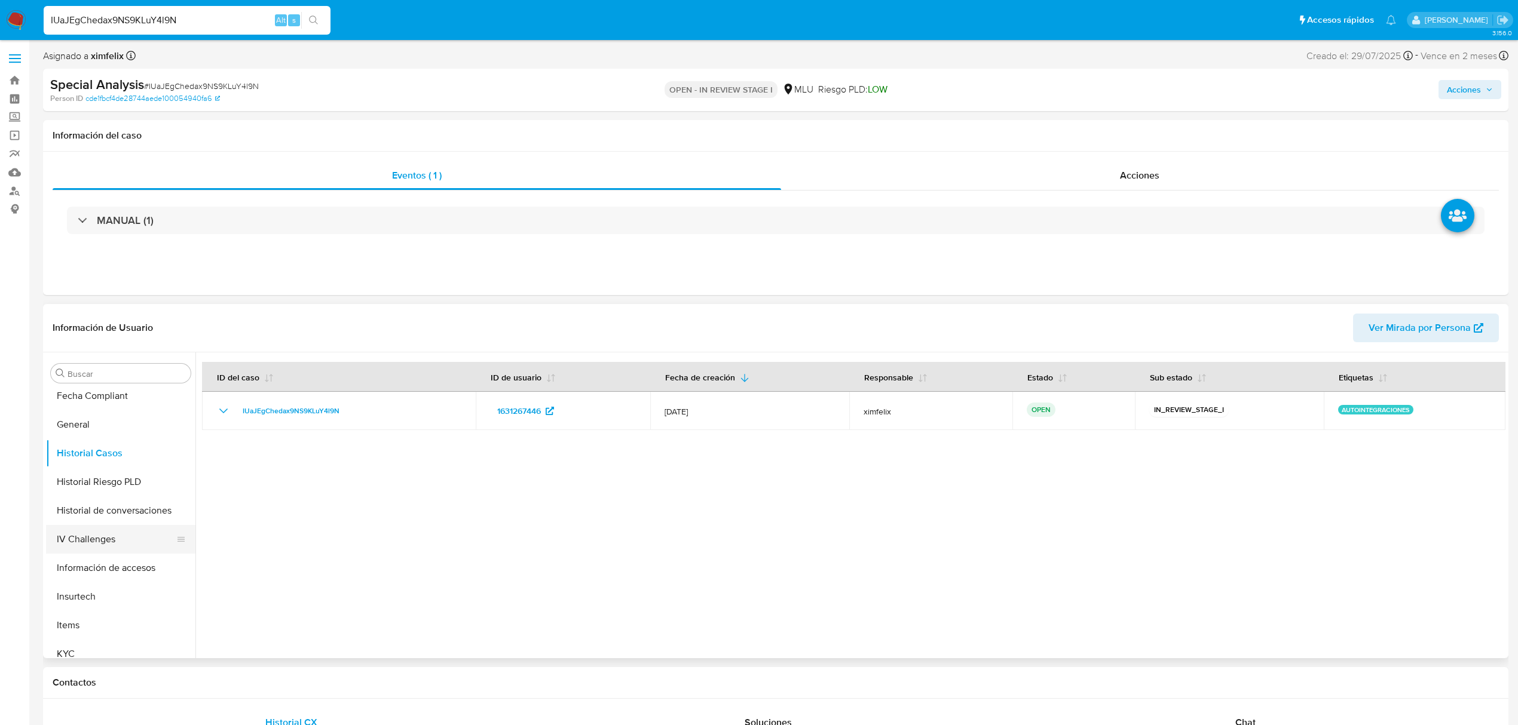
scroll to position [454, 0]
click at [106, 516] on button "KYC" at bounding box center [116, 521] width 140 height 29
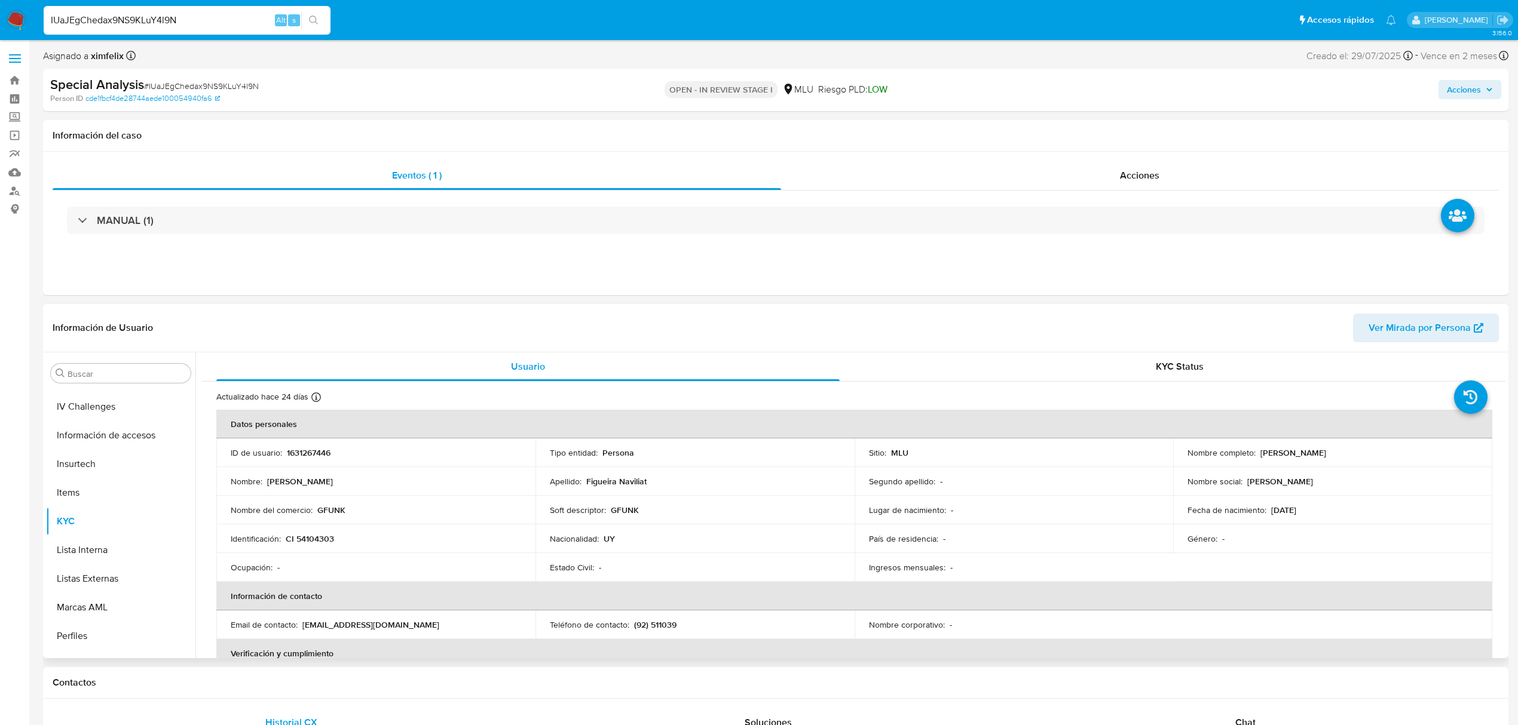
drag, startPoint x: 1349, startPoint y: 455, endPoint x: 1256, endPoint y: 454, distance: 93.2
click at [1256, 454] on div "Nombre completo : Leandro Figueira Naviliat" at bounding box center [1332, 453] width 290 height 11
copy p "Leandro Figueira Naviliat"
click at [1409, 323] on span "Ver Mirada por Persona" at bounding box center [1419, 328] width 102 height 29
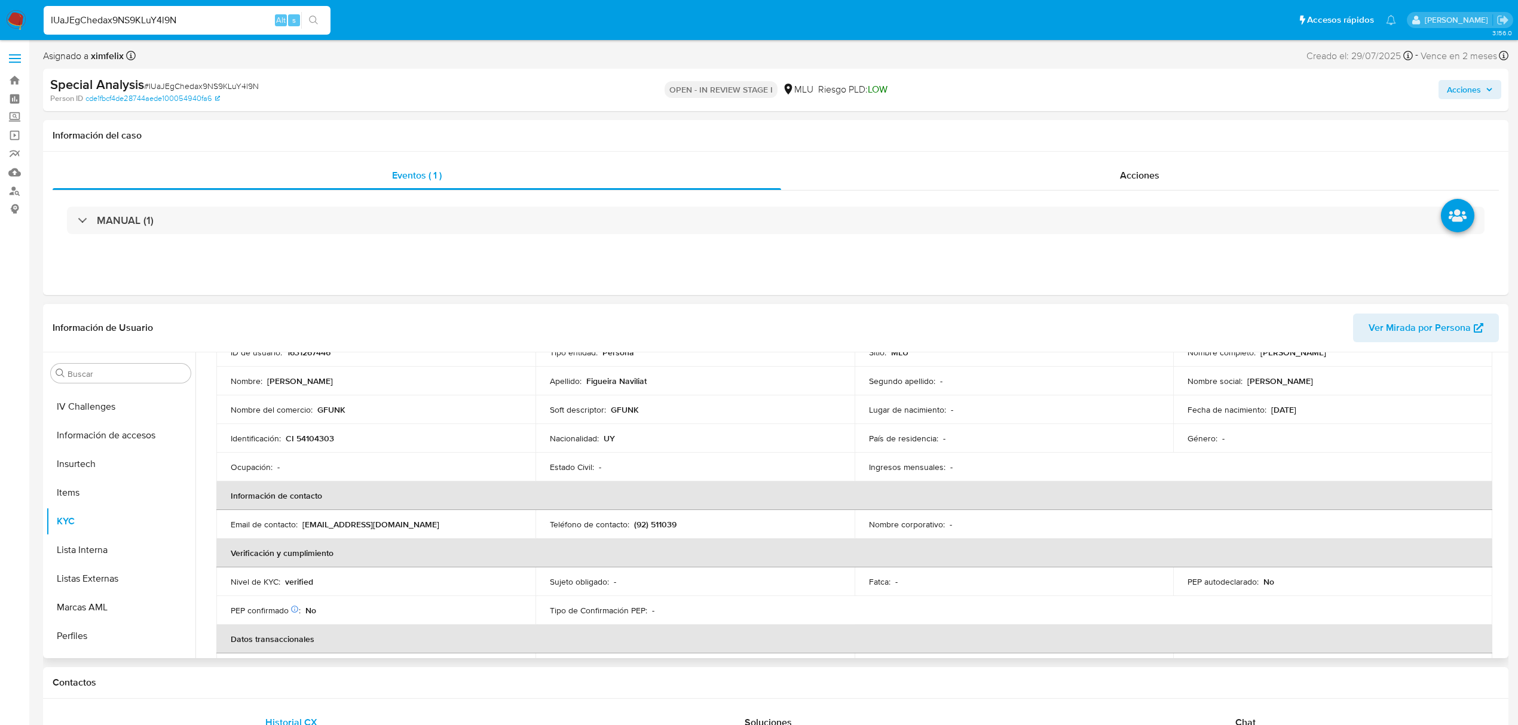
scroll to position [0, 0]
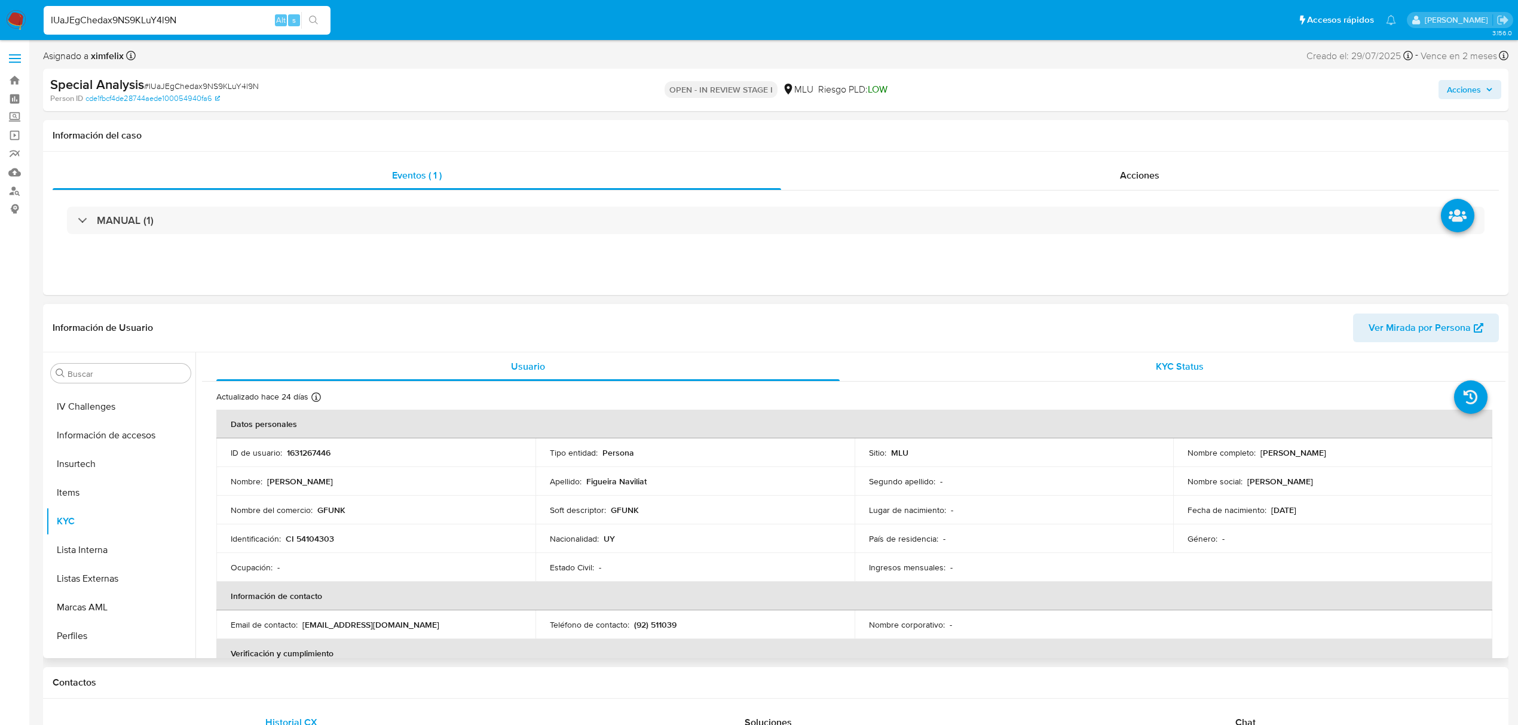
click at [1100, 373] on div "KYC Status" at bounding box center [1179, 367] width 623 height 29
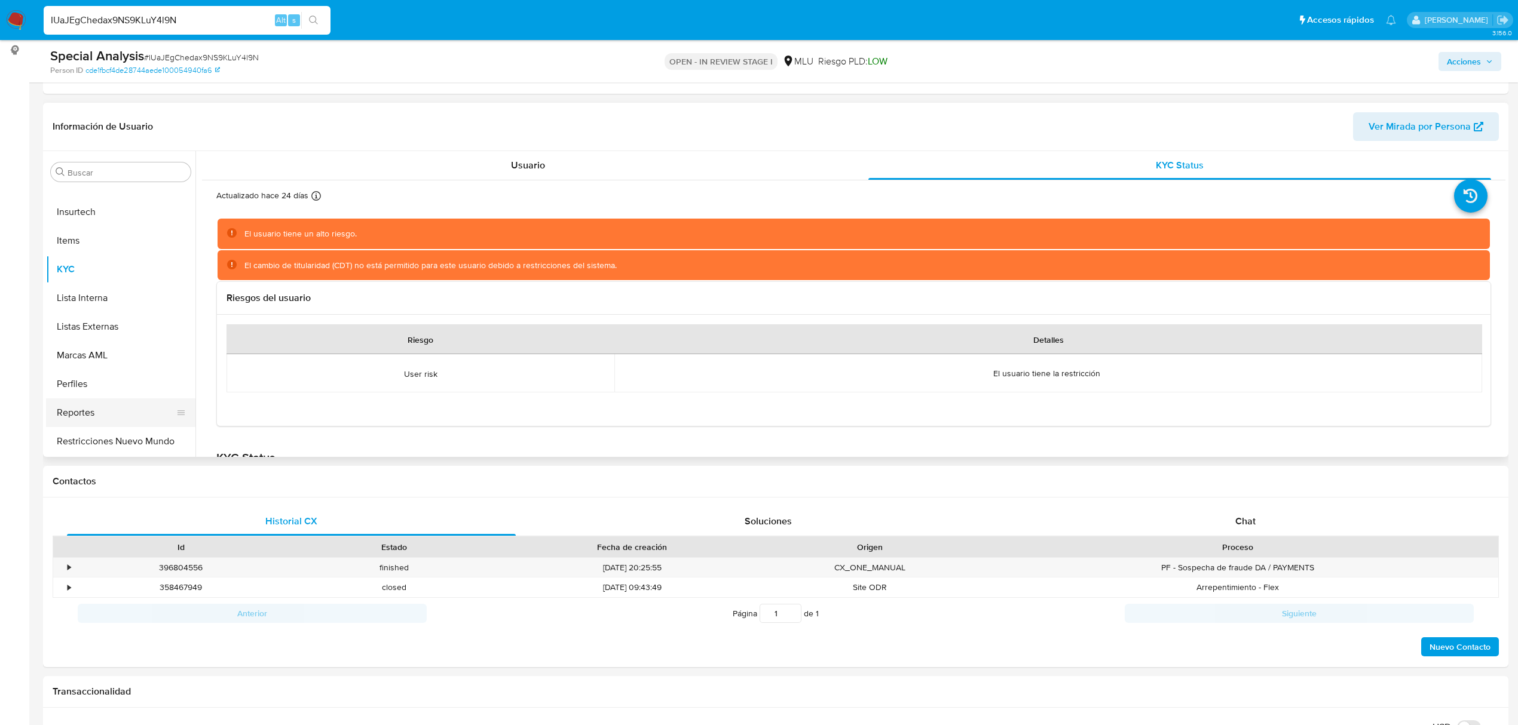
scroll to position [534, 0]
click at [108, 414] on button "Restricciones Nuevo Mundo" at bounding box center [116, 413] width 140 height 29
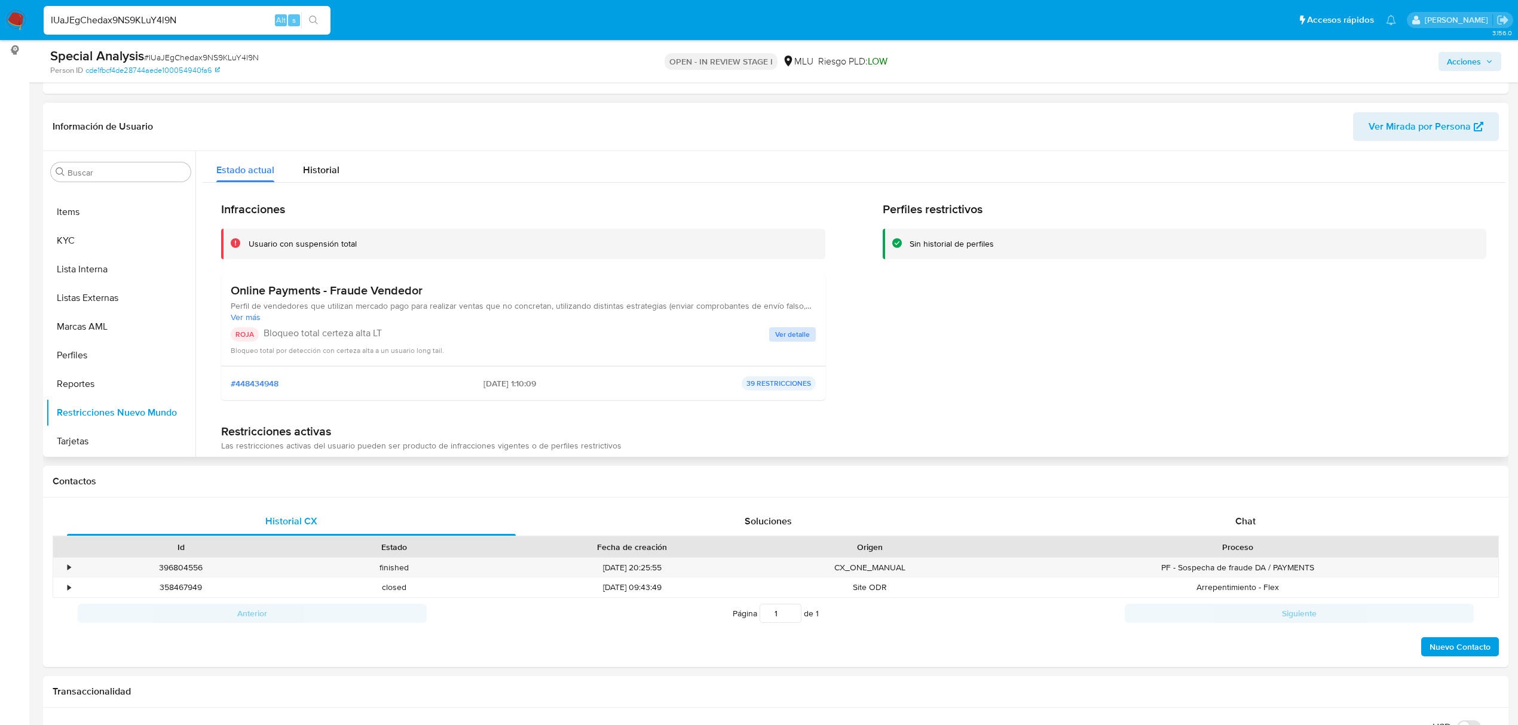
click at [799, 340] on div "ROJA Bloqueo total certeza alta LT Ver detalle Bloqueo total por detección con …" at bounding box center [523, 341] width 585 height 29
click at [797, 333] on span "Ver detalle" at bounding box center [792, 335] width 35 height 12
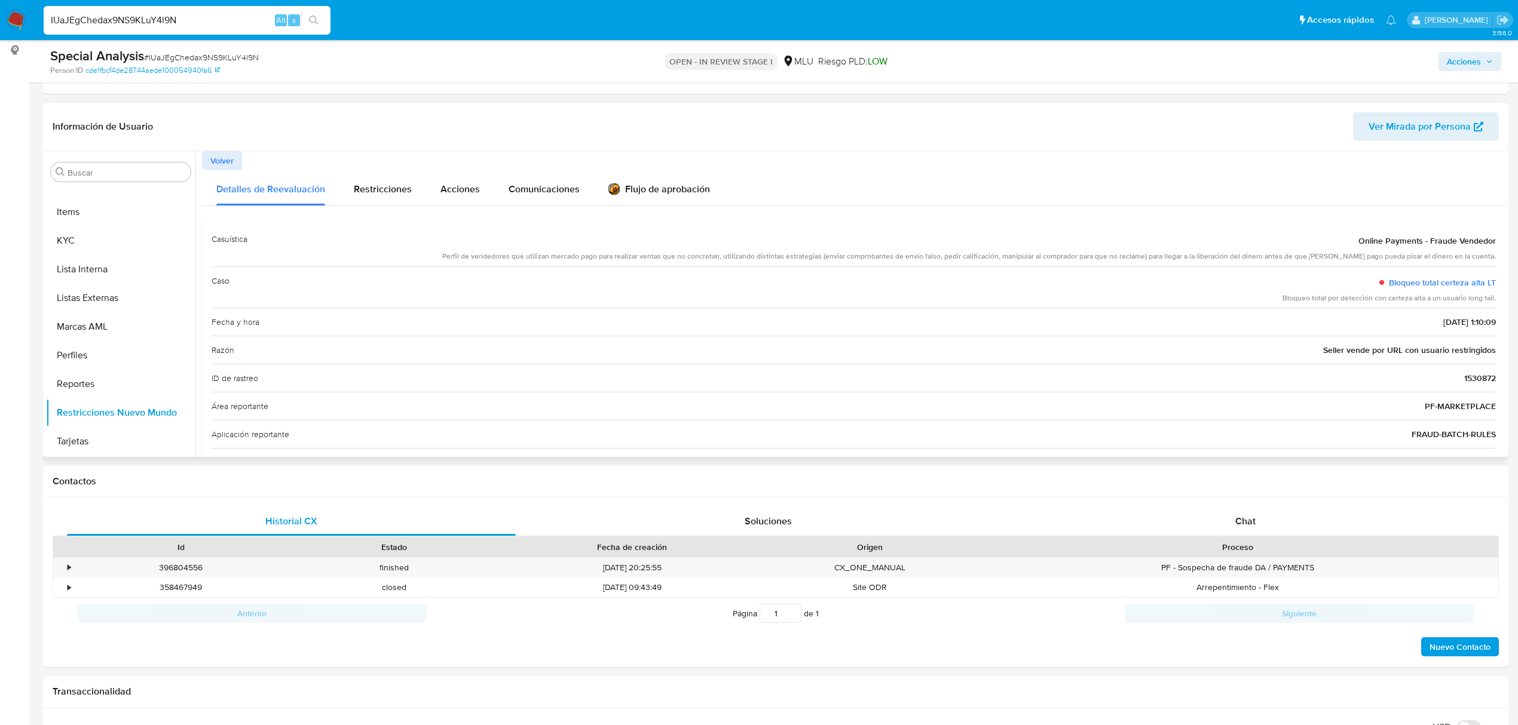
click at [658, 163] on div "Volver" at bounding box center [853, 160] width 1303 height 19
click at [660, 186] on div "Flujo de aprobación" at bounding box center [659, 191] width 102 height 13
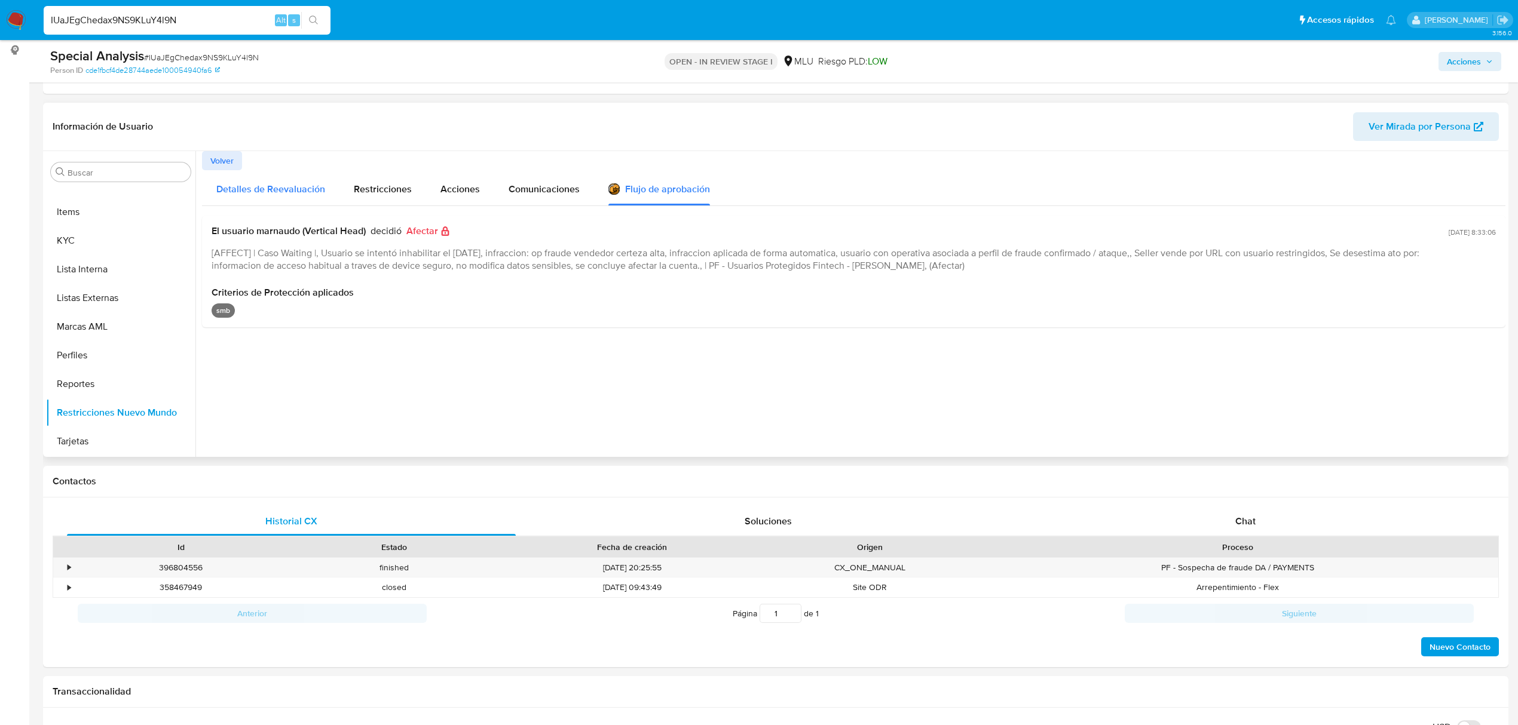
click at [283, 192] on span "Detalles de Reevaluación" at bounding box center [270, 189] width 109 height 14
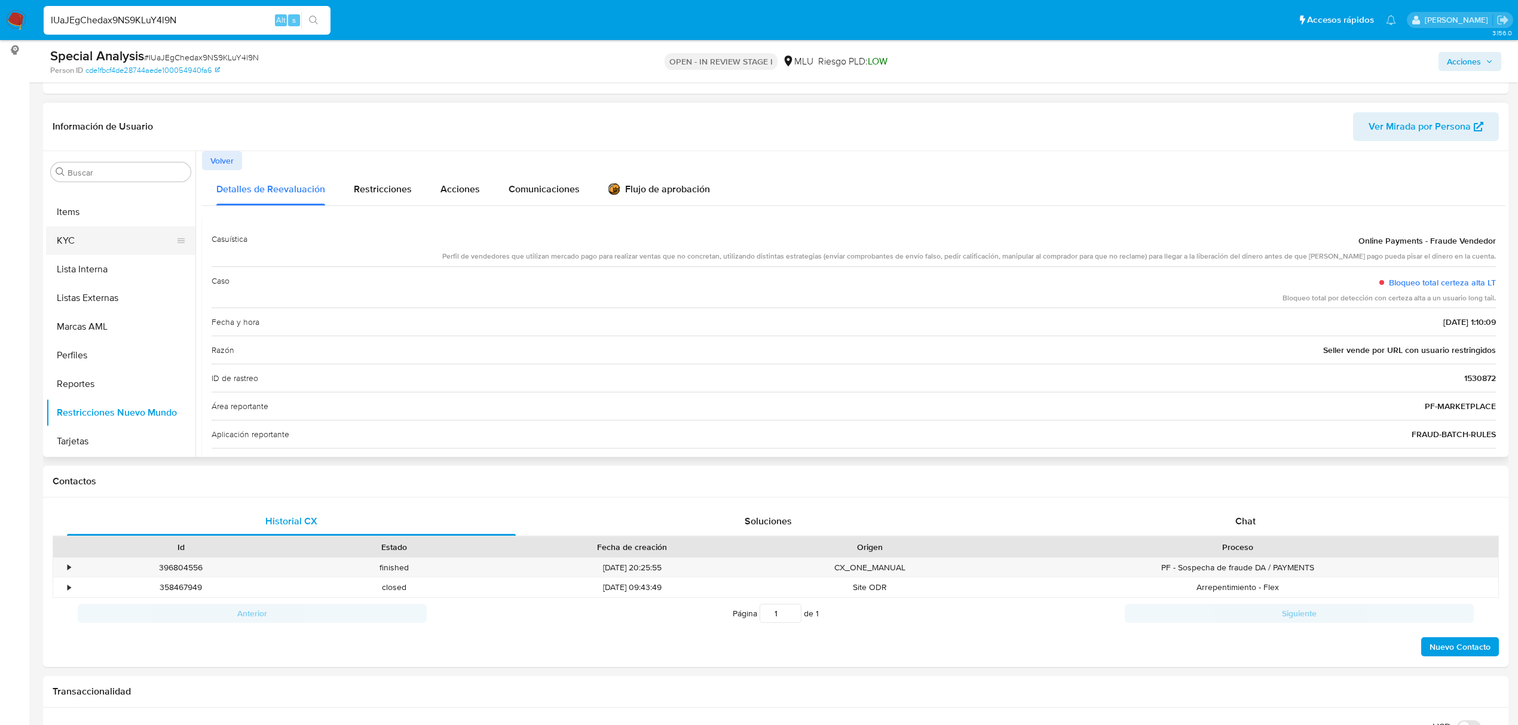
click at [97, 233] on button "KYC" at bounding box center [116, 240] width 140 height 29
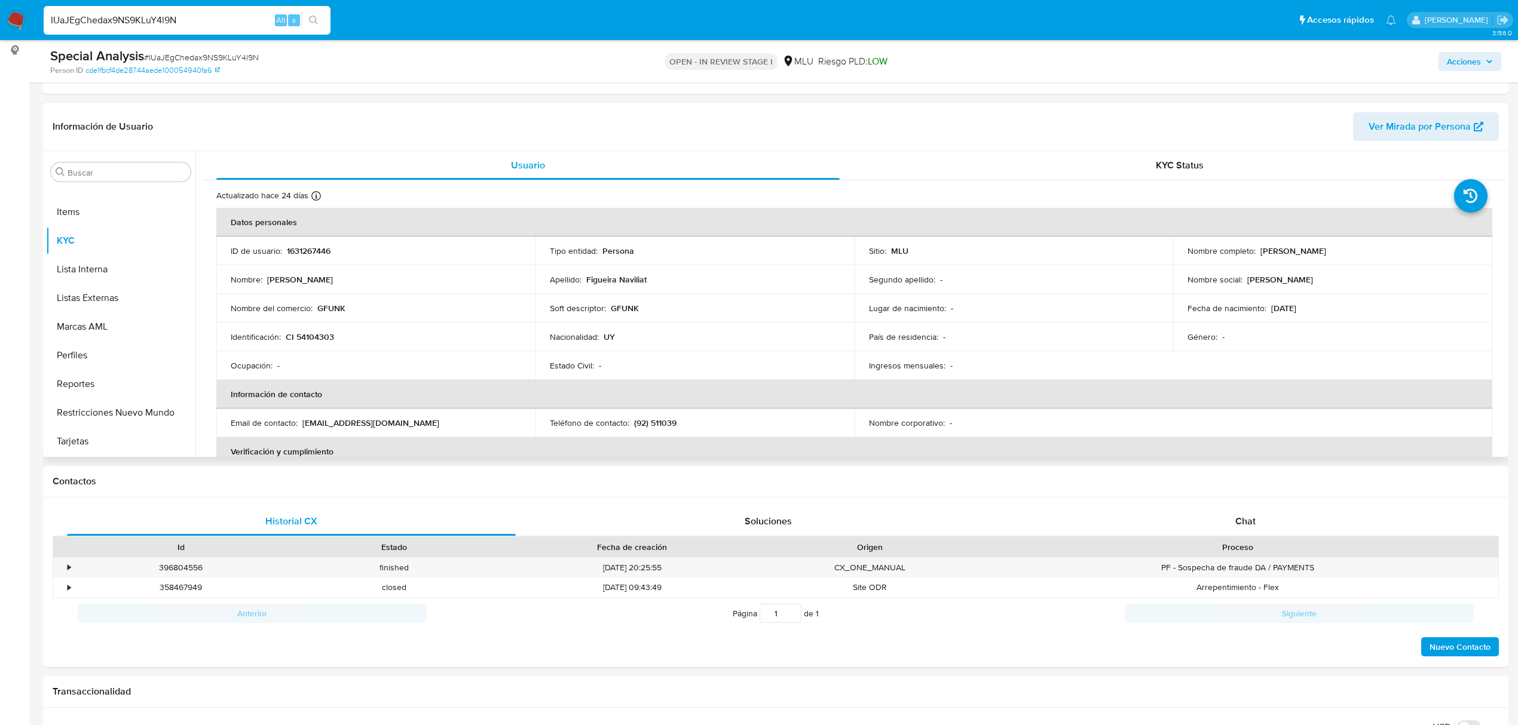
click at [310, 333] on p "CI 54104303" at bounding box center [310, 337] width 48 height 11
copy p "54104303"
drag, startPoint x: 643, startPoint y: 308, endPoint x: 610, endPoint y: 307, distance: 33.5
click at [610, 307] on div "Soft descriptor : GFUNK" at bounding box center [695, 308] width 290 height 11
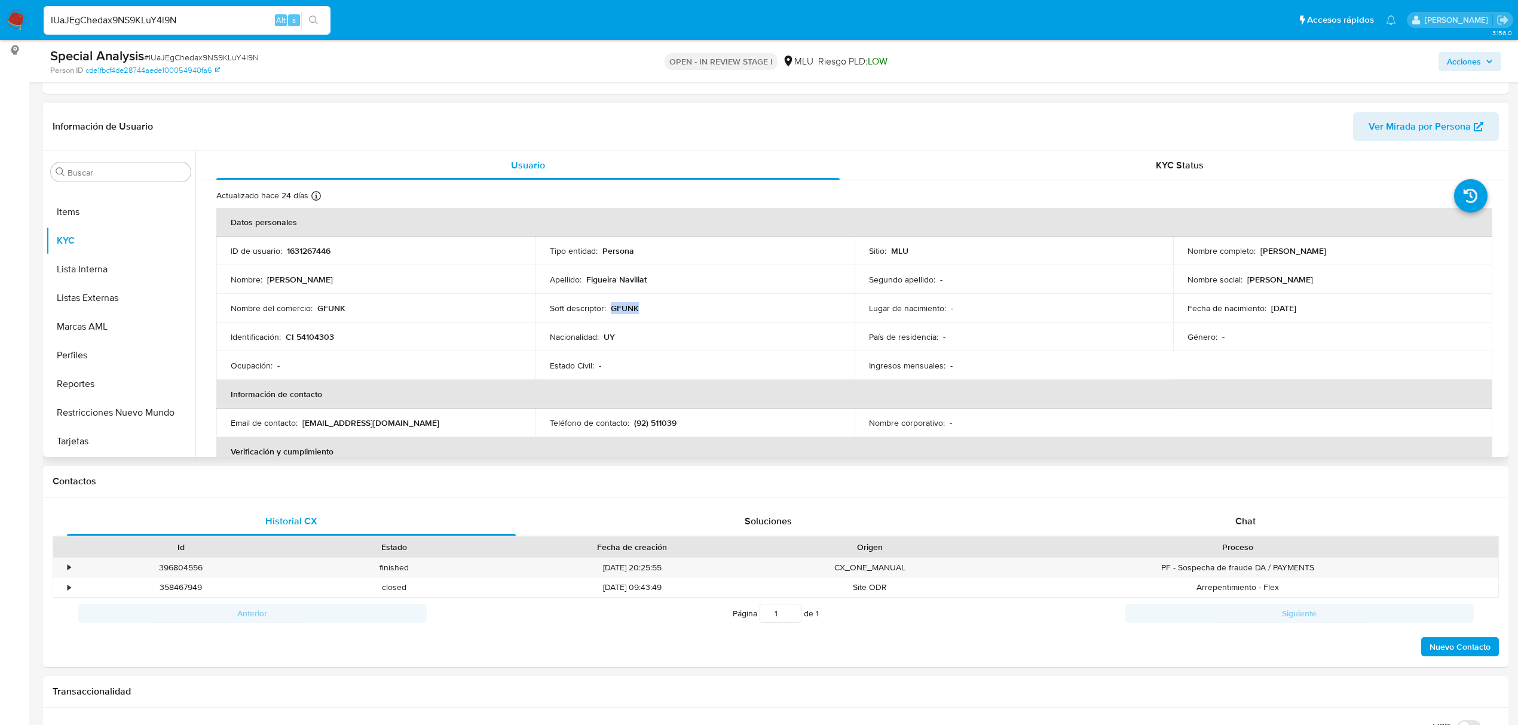
copy p "GFUNK"
click at [161, 22] on input "IUaJEgChedax9NS9KLuY4l9N" at bounding box center [187, 21] width 287 height 16
paste input "PCeLSqUqF9NtYfoNZTUscXg"
type input "IPCeLSqUqF9NtYfoNZTUscXg"
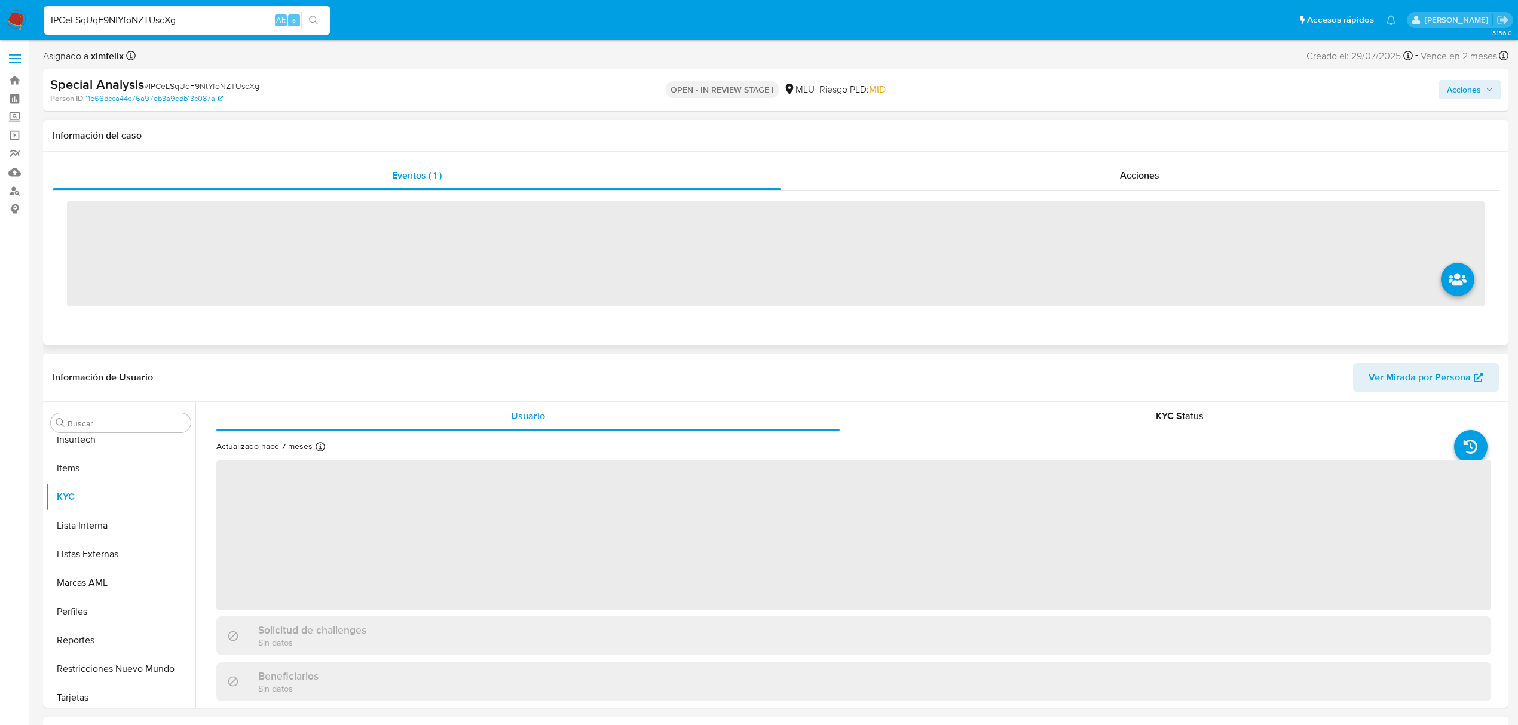
scroll to position [534, 0]
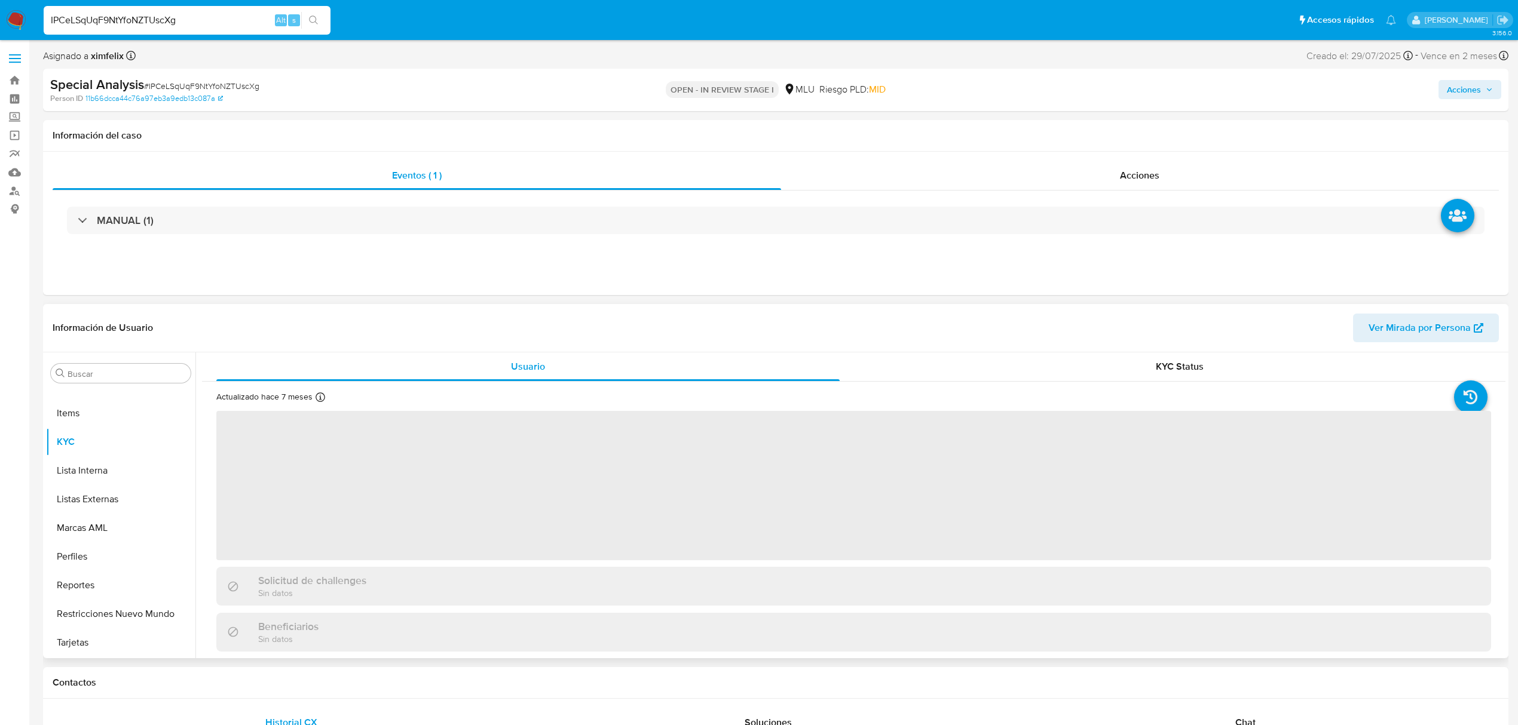
click at [1404, 326] on span "Ver Mirada por Persona" at bounding box center [1419, 328] width 102 height 29
select select "10"
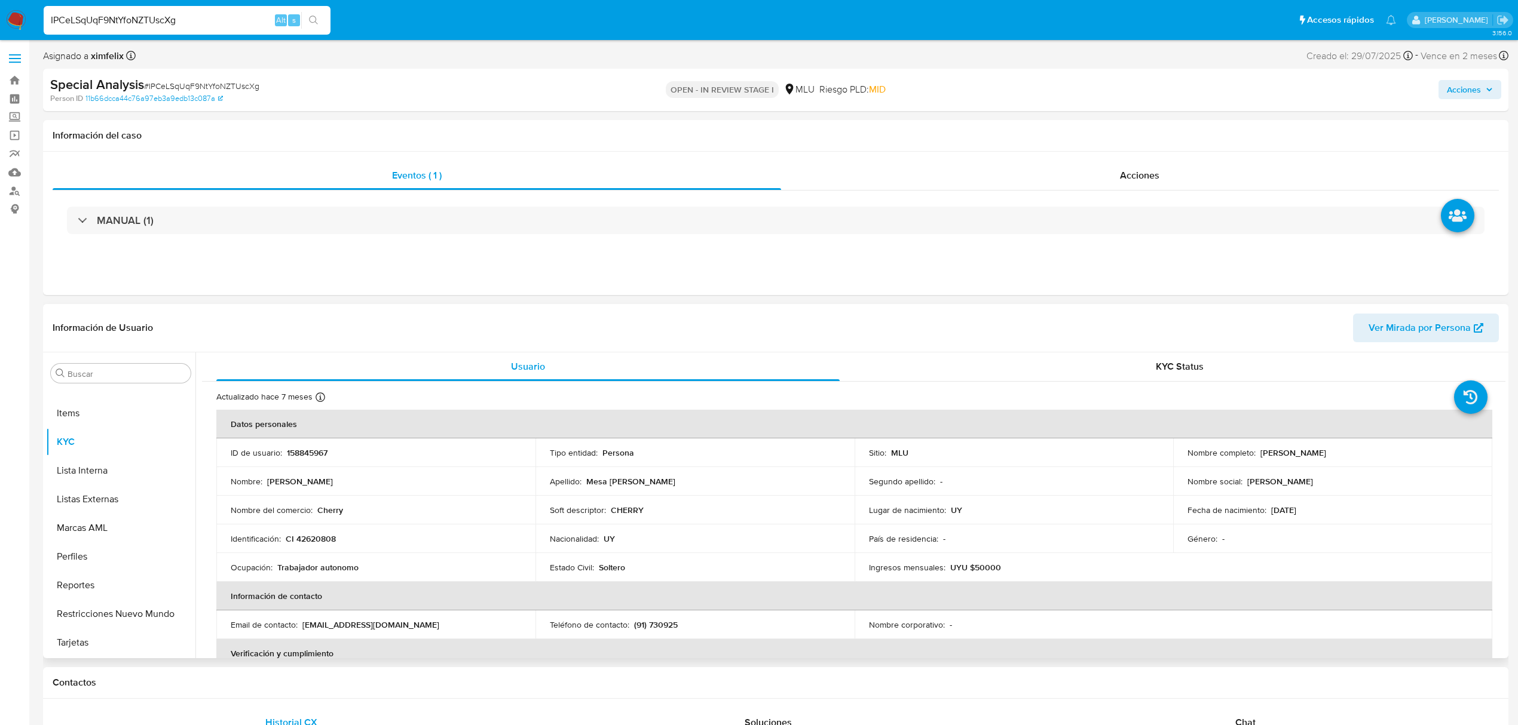
drag, startPoint x: 1356, startPoint y: 453, endPoint x: 1258, endPoint y: 453, distance: 98.0
click at [1258, 453] on div "Nombre completo : Pablo Daniel Mesa Gomez" at bounding box center [1332, 453] width 290 height 11
copy p "Pablo Daniel Mesa Gomez"
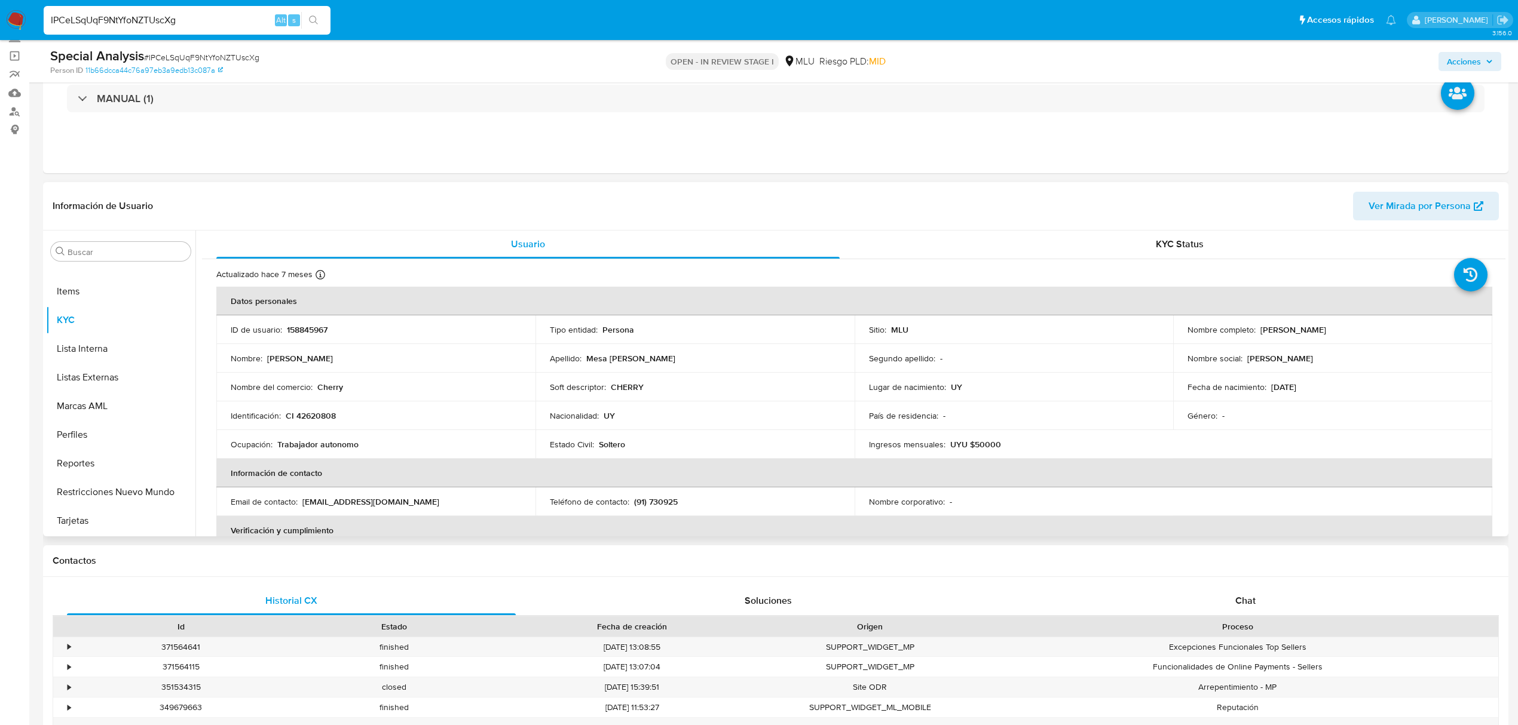
scroll to position [0, 0]
click at [314, 414] on p "CI 42620808" at bounding box center [311, 416] width 50 height 11
copy p "42620808"
click at [331, 385] on p "Cherry" at bounding box center [330, 387] width 26 height 11
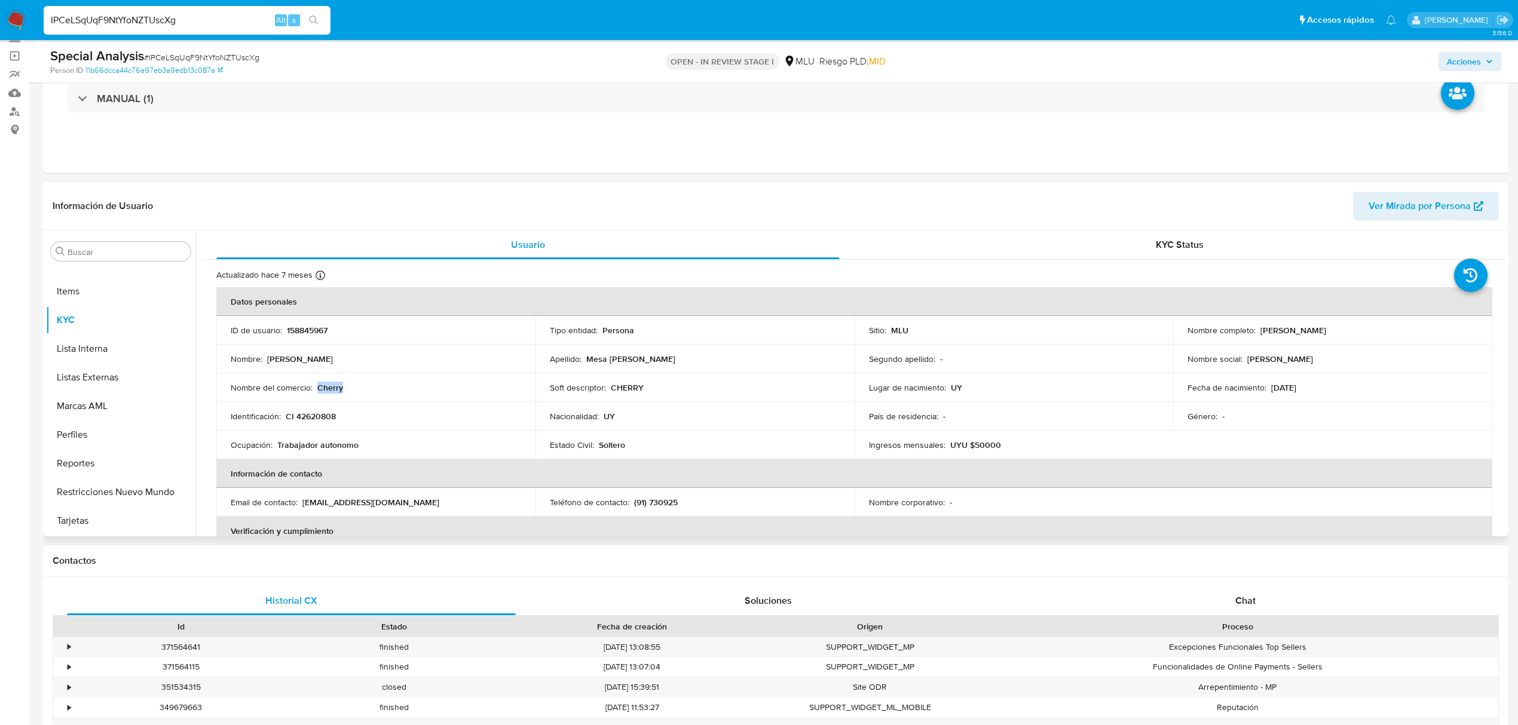
click at [331, 385] on p "Cherry" at bounding box center [330, 387] width 26 height 11
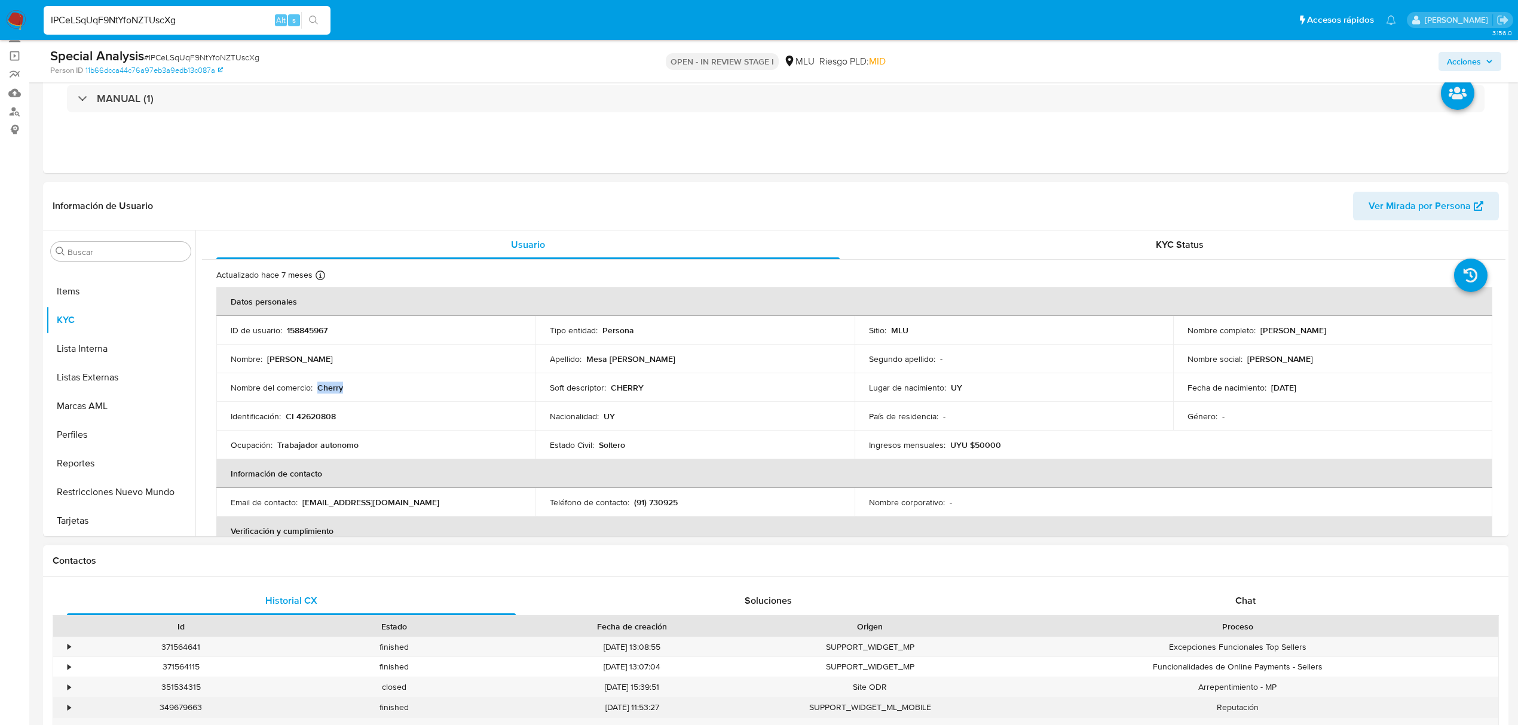
copy p "Cherry"
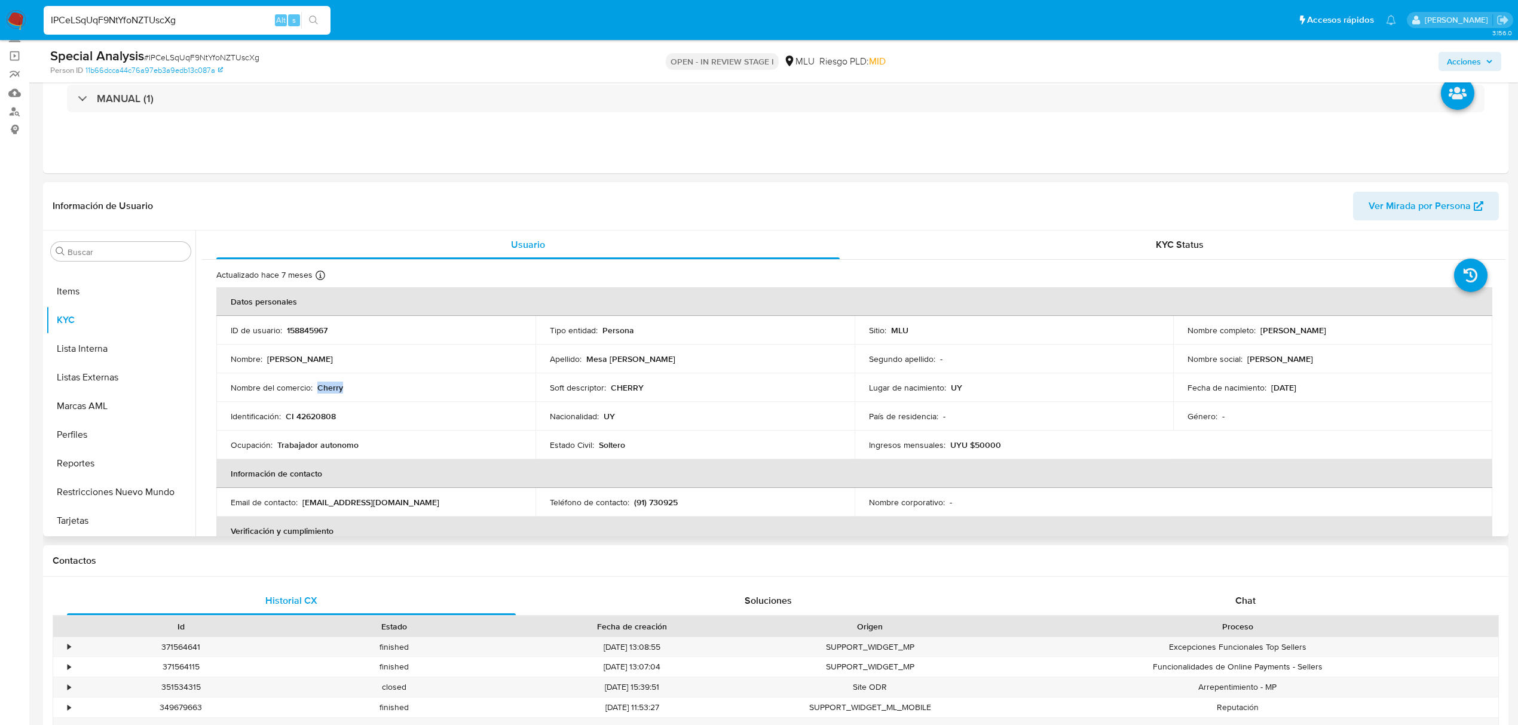
click at [332, 388] on p "Cherry" at bounding box center [330, 387] width 26 height 11
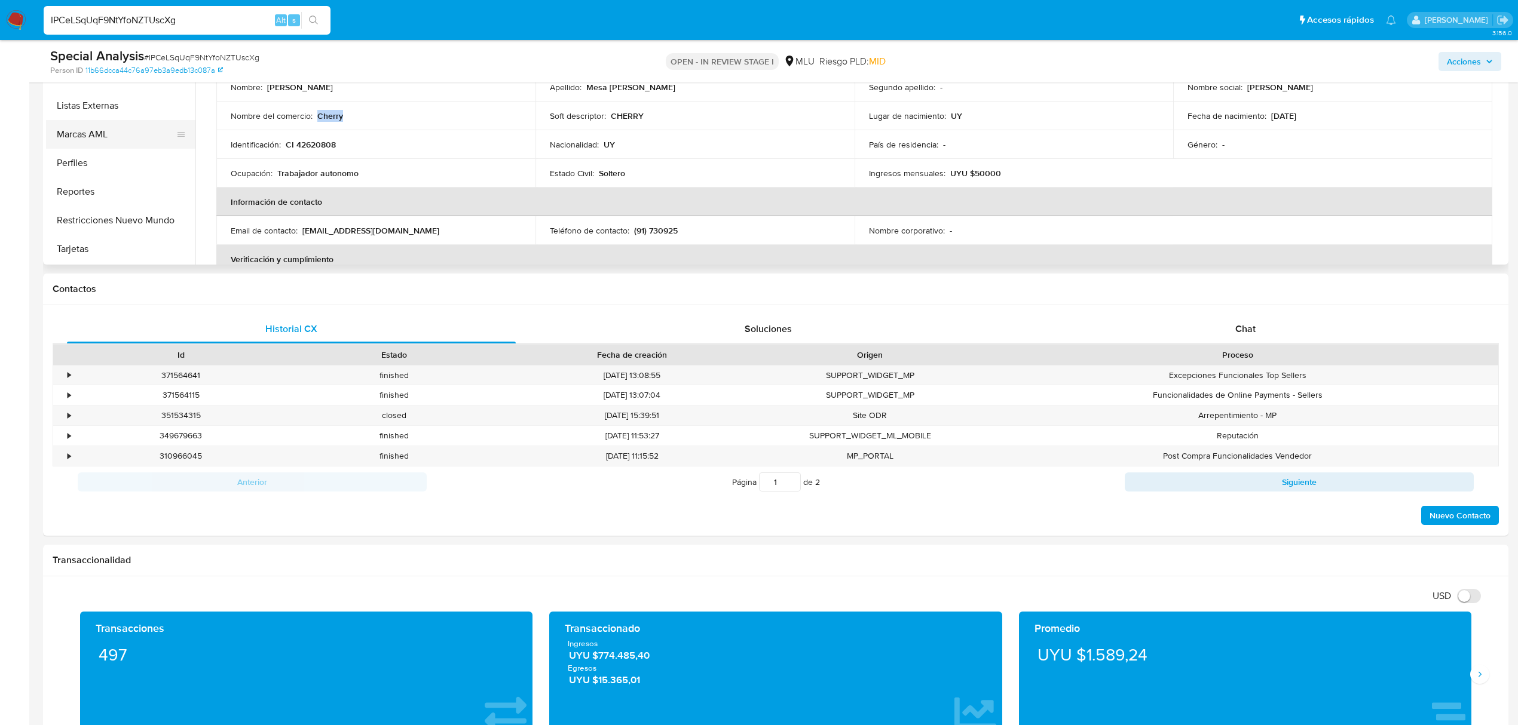
scroll to position [159, 0]
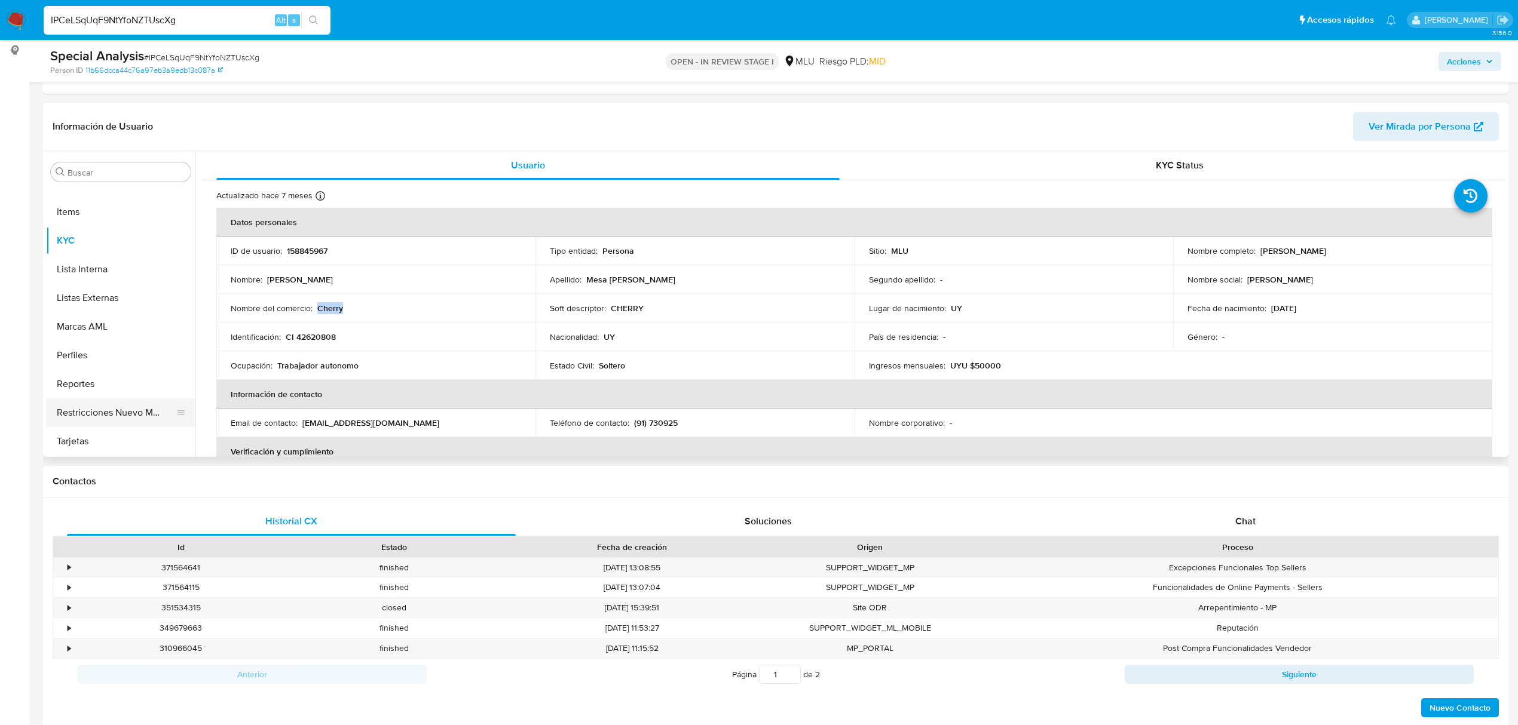
click at [110, 419] on button "Restricciones Nuevo Mundo" at bounding box center [116, 413] width 140 height 29
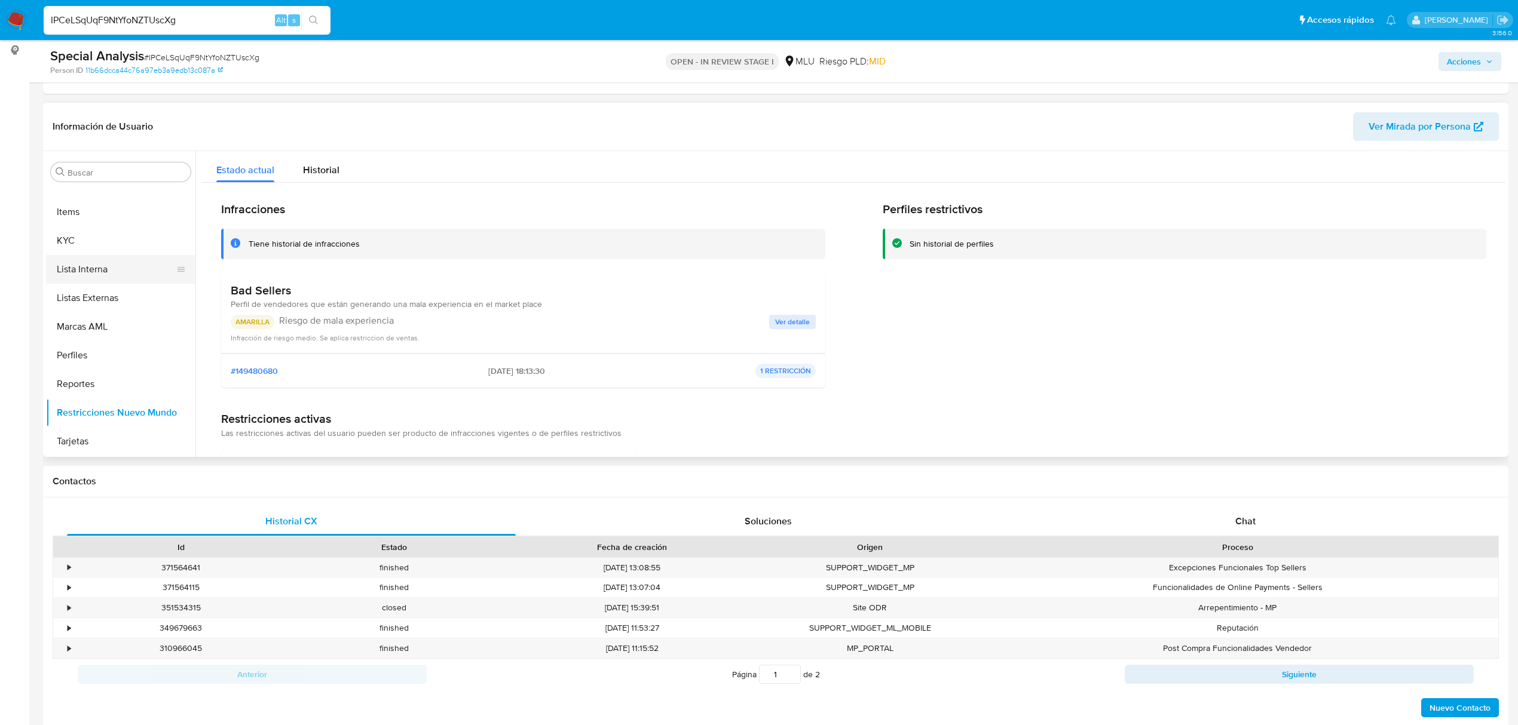
click at [136, 256] on button "Lista Interna" at bounding box center [116, 269] width 140 height 29
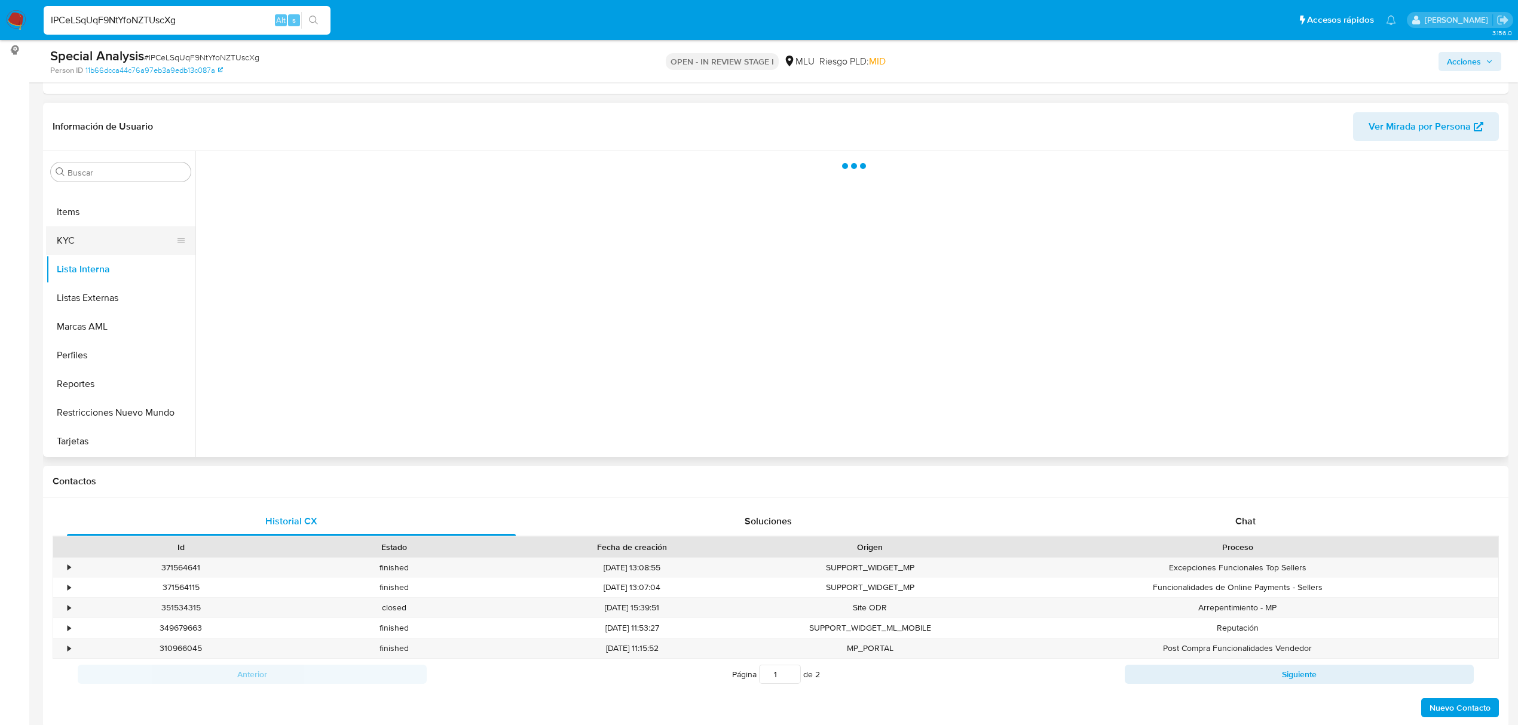
click at [139, 250] on button "KYC" at bounding box center [116, 240] width 140 height 29
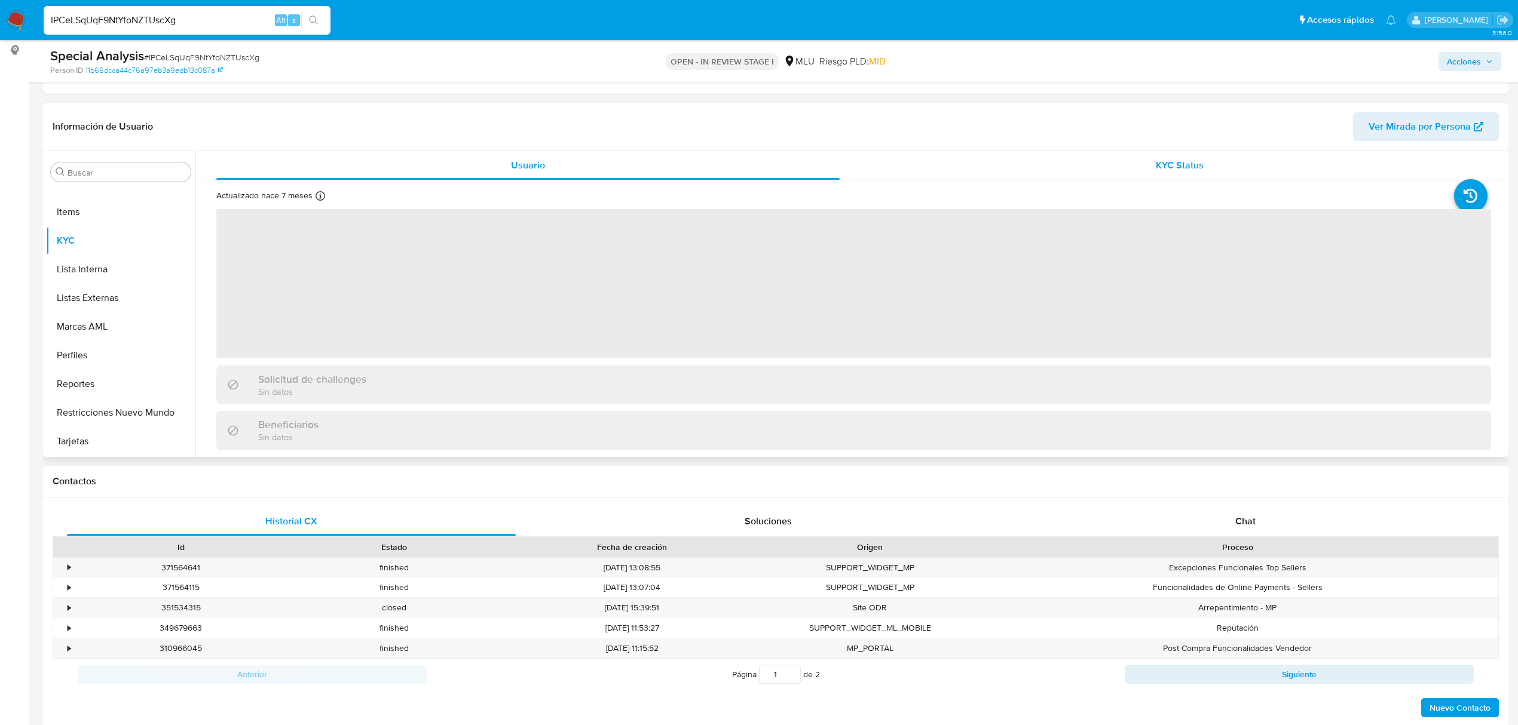
click at [1129, 154] on div "KYC Status" at bounding box center [1179, 165] width 623 height 29
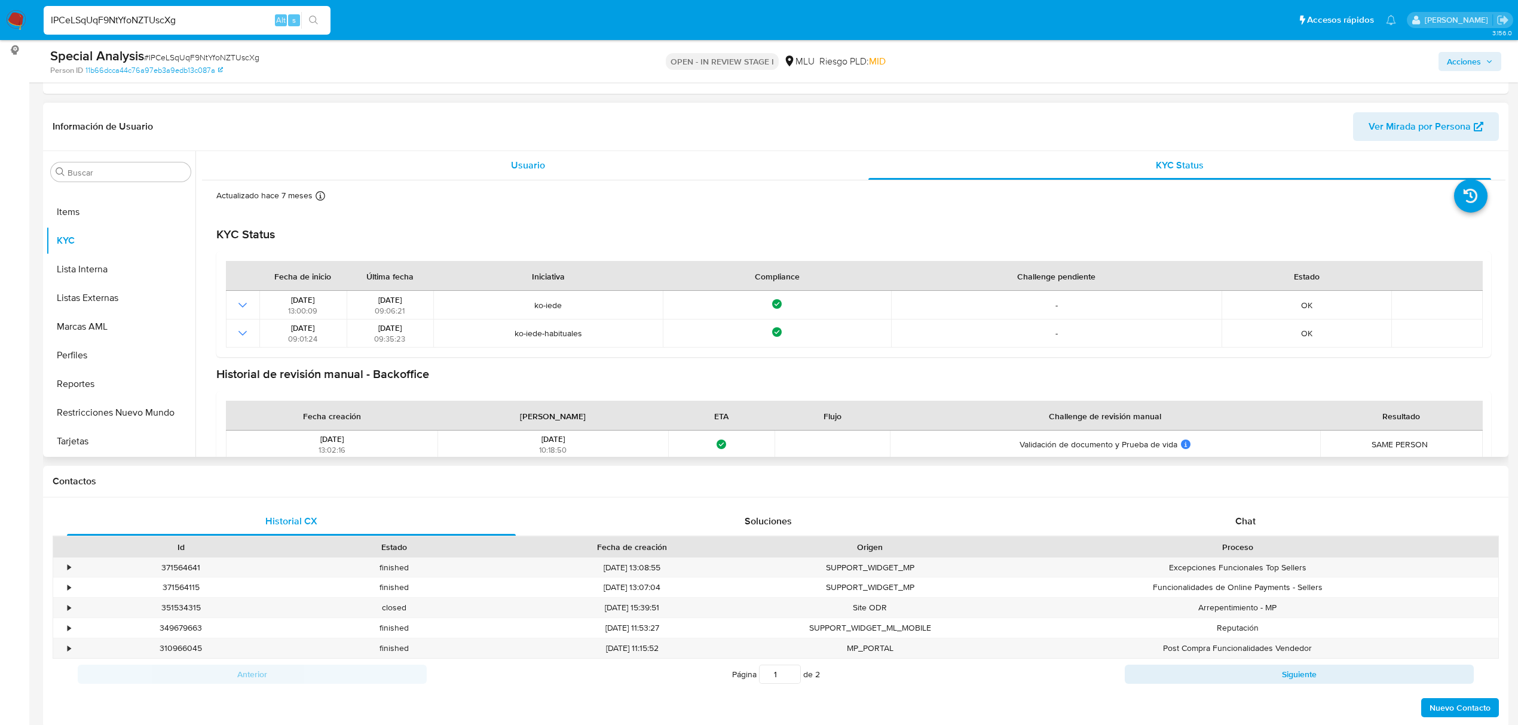
click at [644, 176] on div "Usuario" at bounding box center [527, 165] width 623 height 29
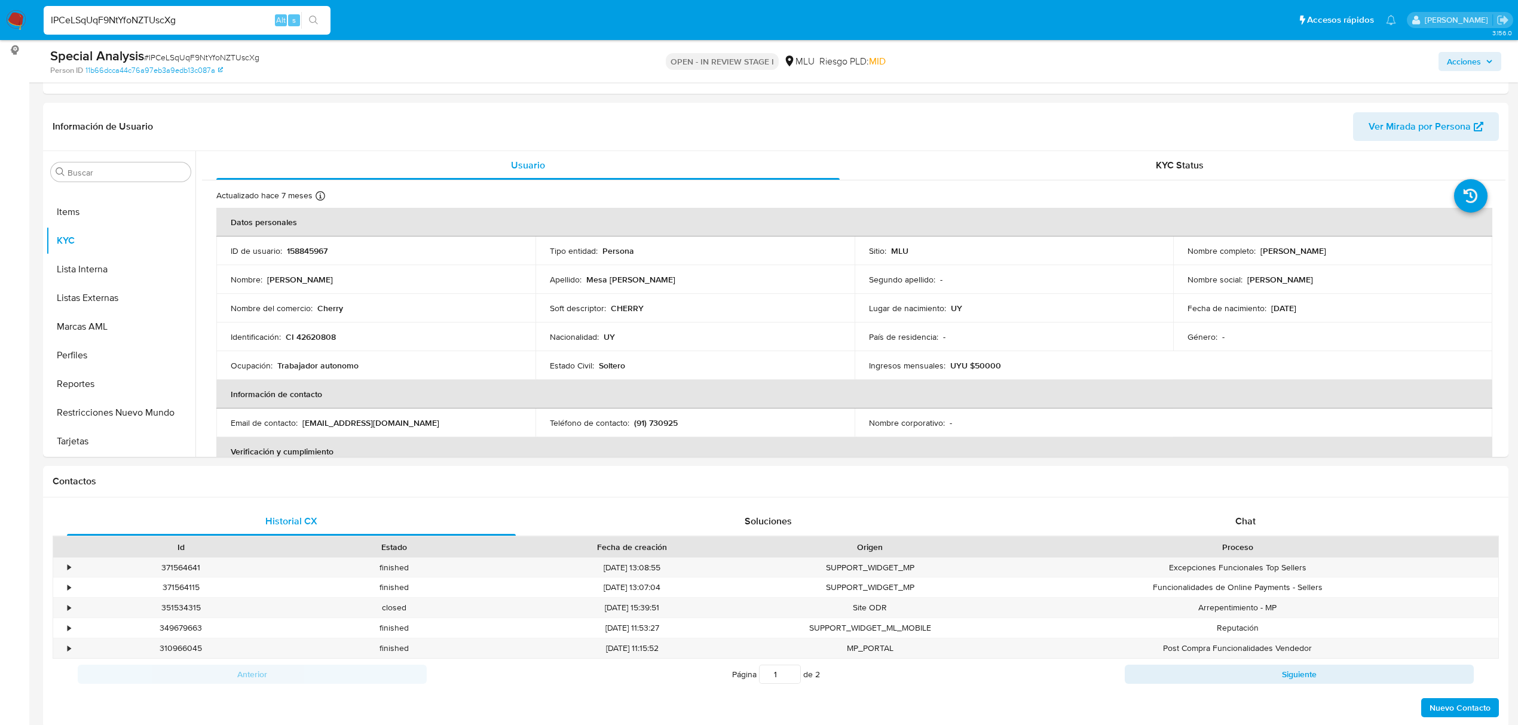
click at [155, 26] on input "IPCeLSqUqF9NtYfoNZTUscXg" at bounding box center [187, 21] width 287 height 16
paste input "UkdKtAZT1GittJqiW31Wz7Ej"
type input "UkdKtAZT1GittJqiW31Wz7Ej"
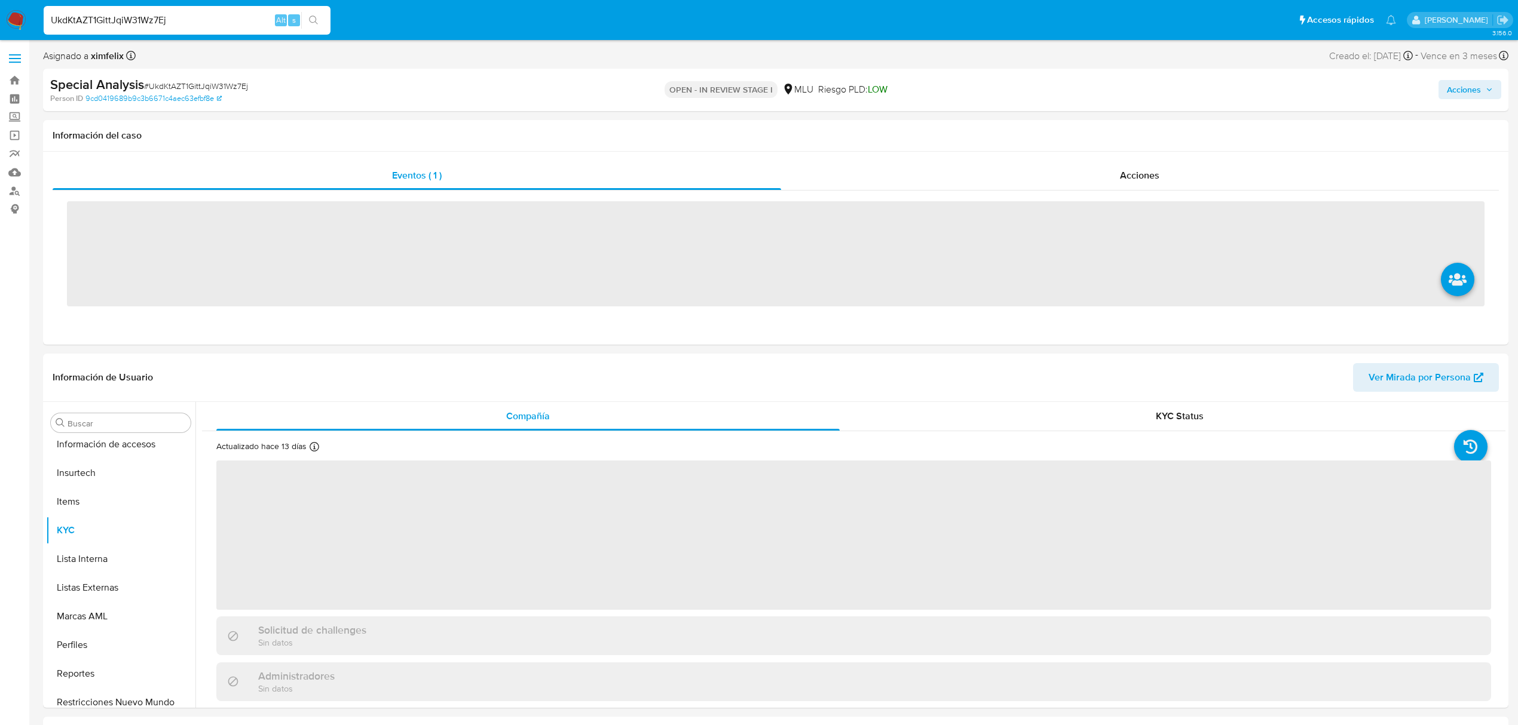
scroll to position [534, 0]
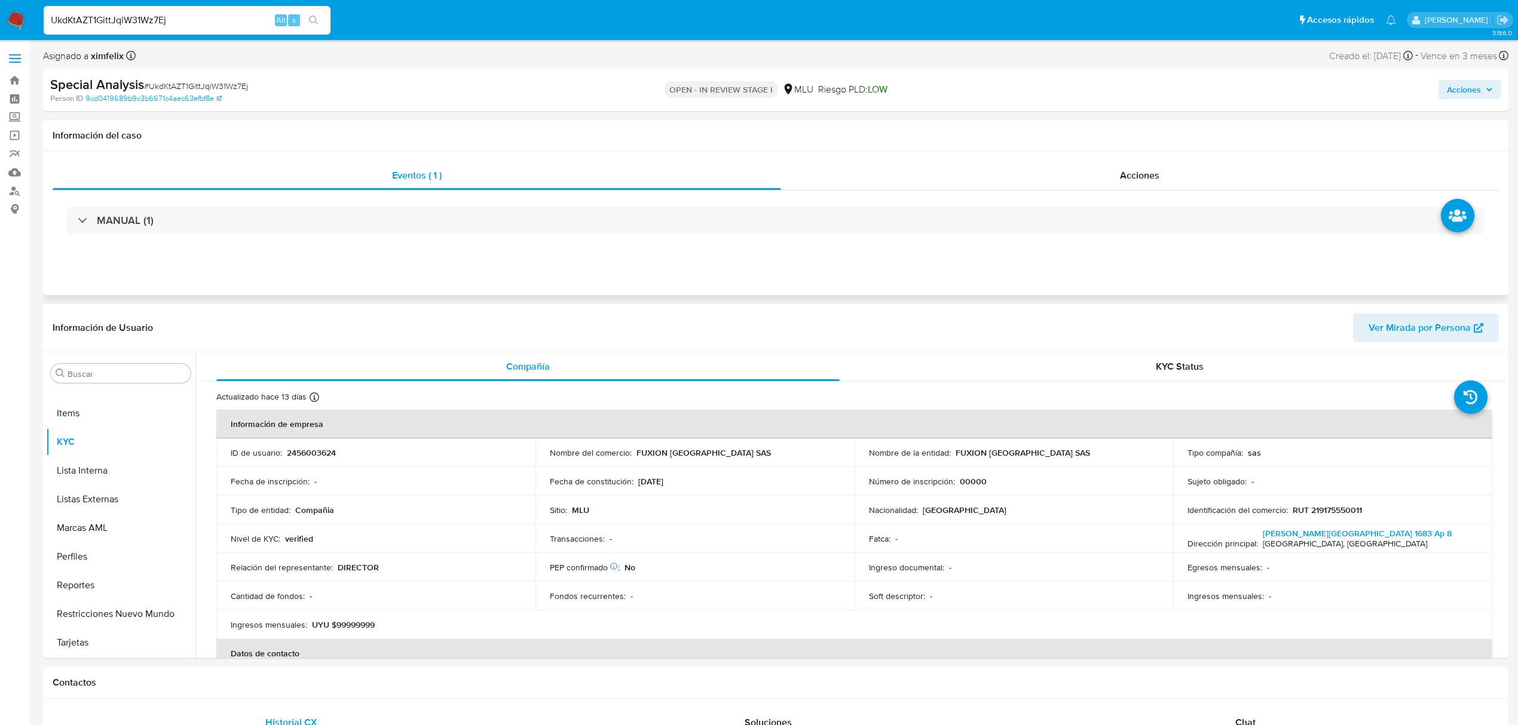
select select "10"
click at [1426, 323] on span "Ver Mirada por Persona" at bounding box center [1419, 328] width 102 height 29
drag, startPoint x: 1043, startPoint y: 451, endPoint x: 954, endPoint y: 452, distance: 89.0
click at [954, 452] on div "Nombre de la entidad : FUXION URUGUAY SAS" at bounding box center [1014, 453] width 290 height 11
copy p "FUXION URUGUAY SAS"
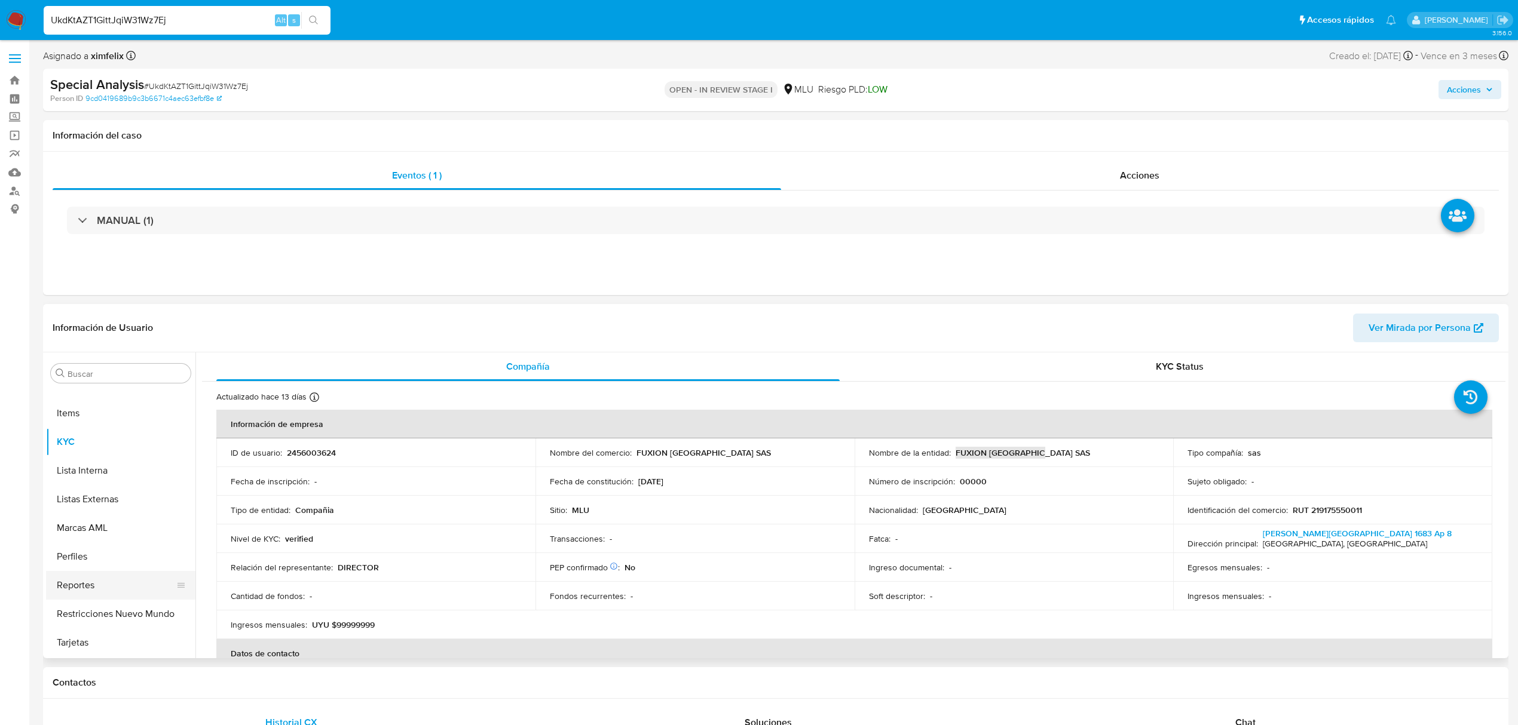
scroll to position [295, 0]
click at [106, 483] on button "Historial Casos" at bounding box center [116, 480] width 140 height 29
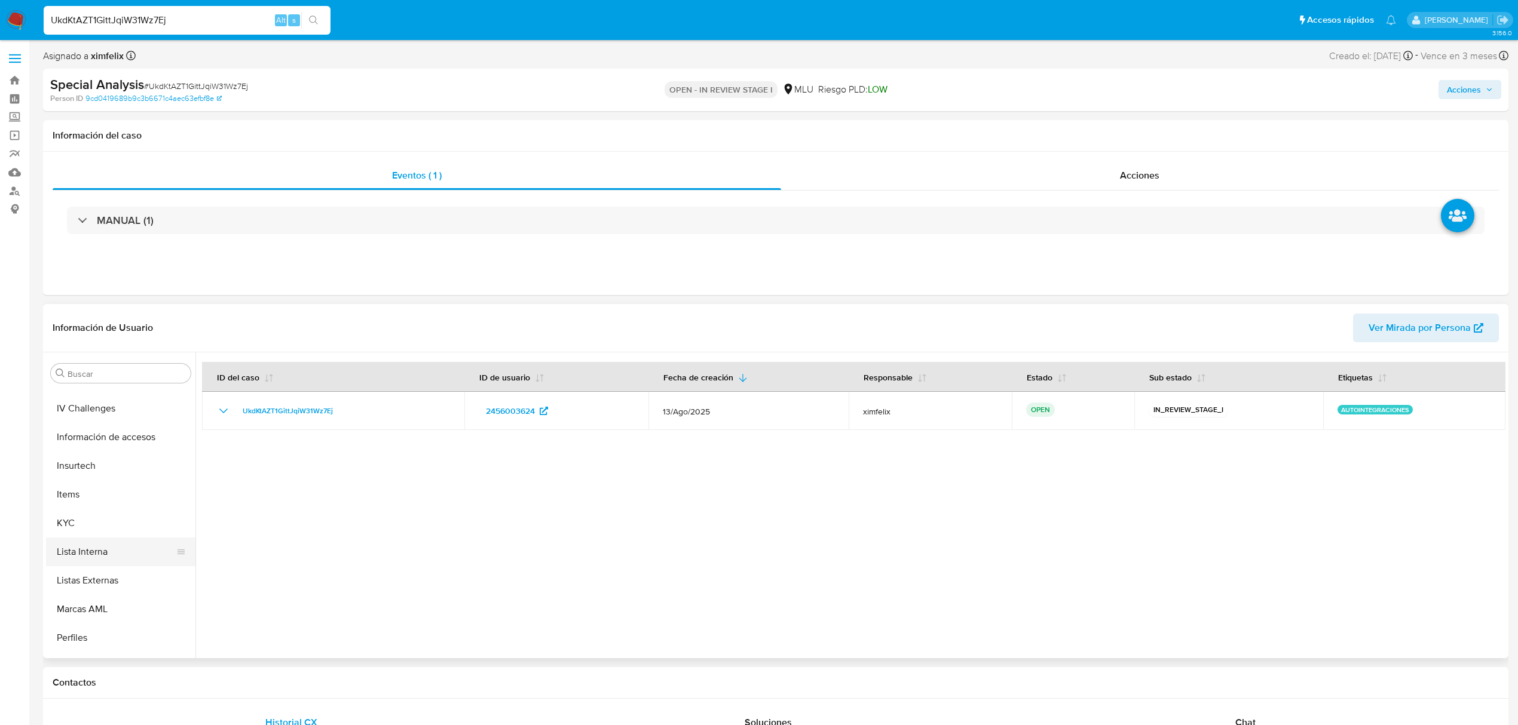
scroll to position [454, 0]
click at [118, 529] on button "KYC" at bounding box center [116, 521] width 140 height 29
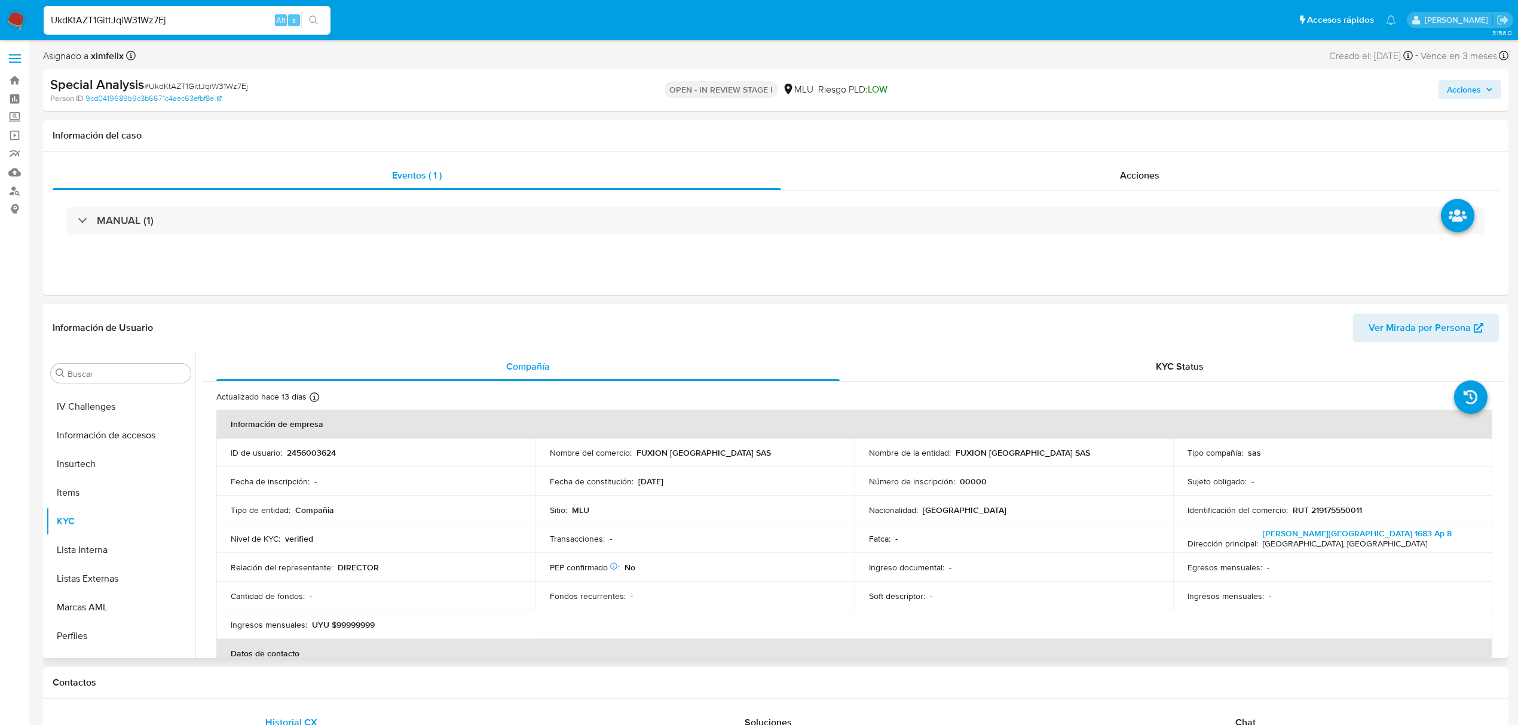
click at [1330, 512] on p "RUT 219175550011" at bounding box center [1327, 510] width 69 height 11
copy p "219175550011"
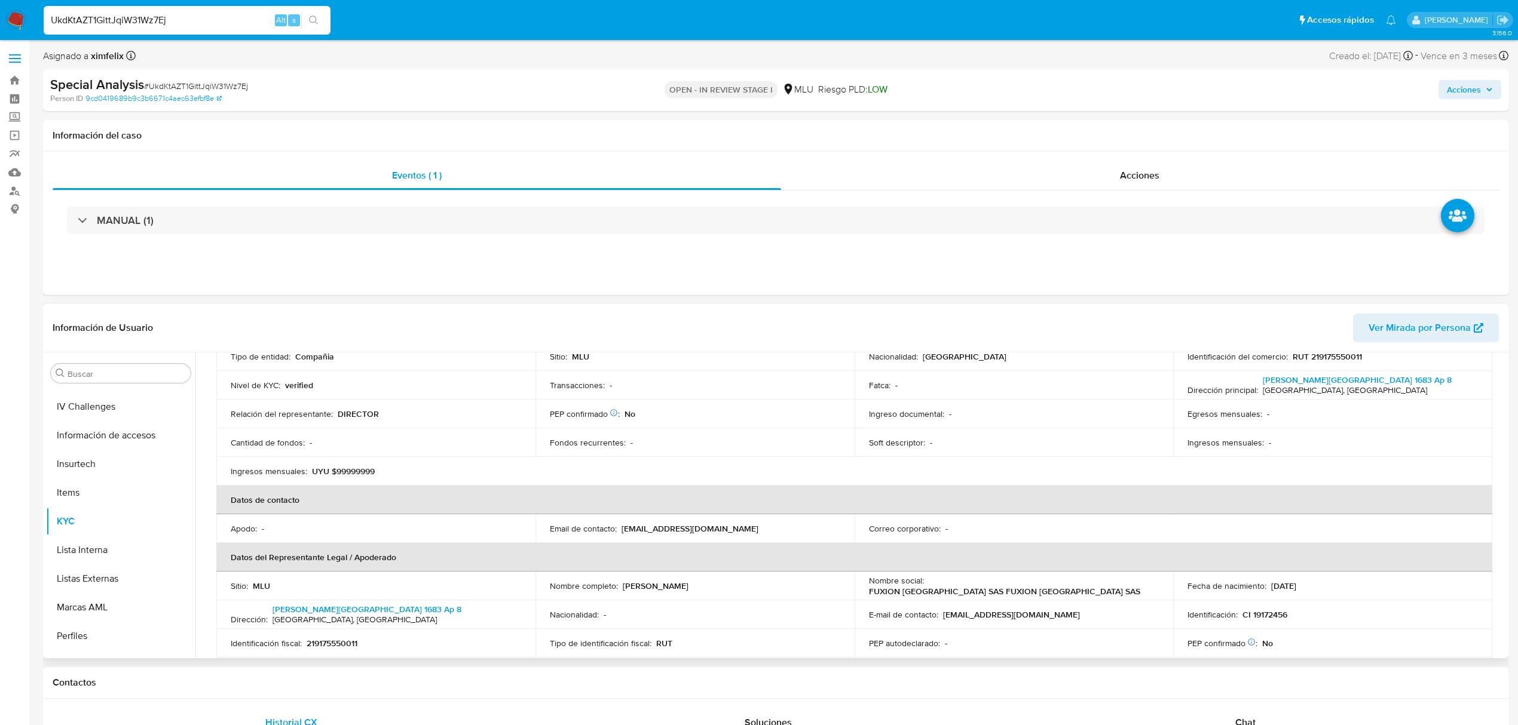
scroll to position [0, 0]
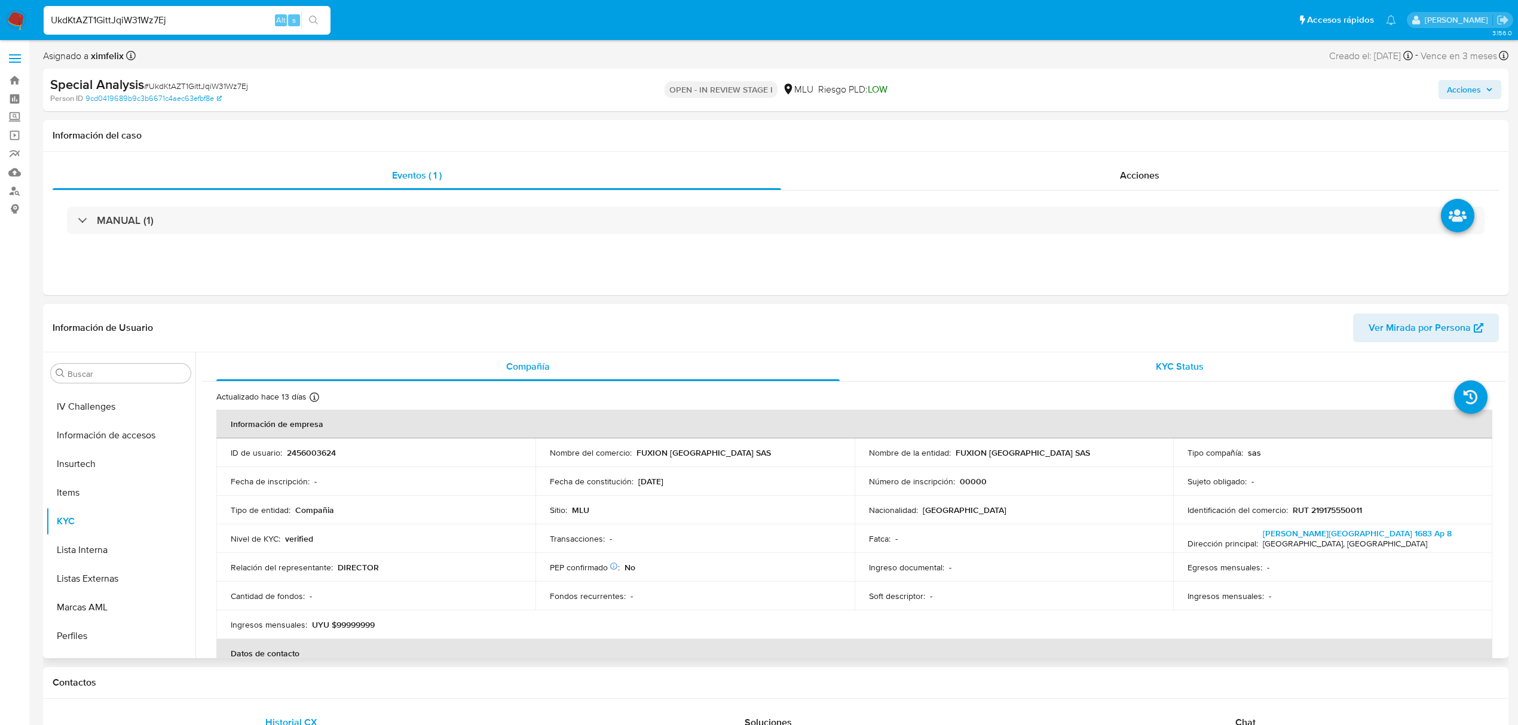
click at [1156, 368] on span "KYC Status" at bounding box center [1180, 367] width 48 height 14
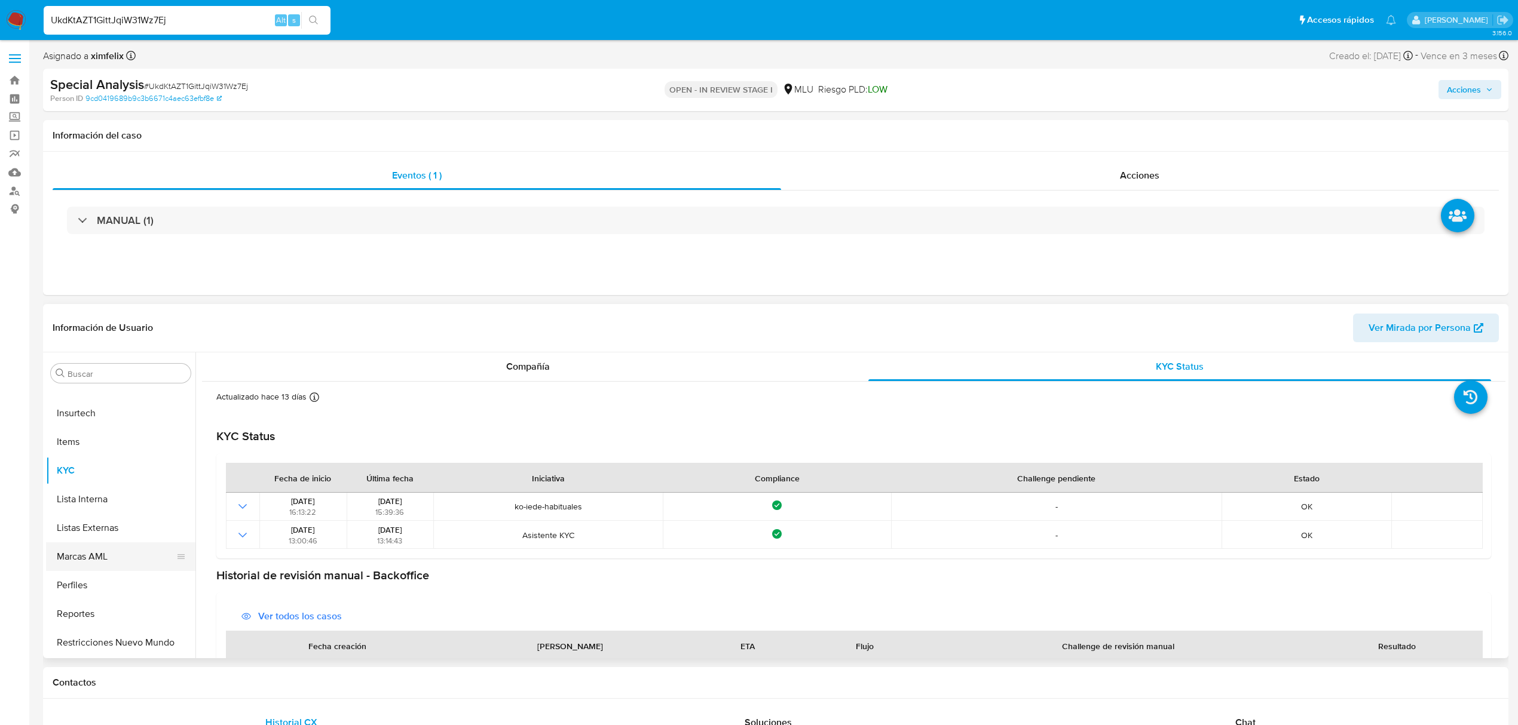
scroll to position [534, 0]
click at [120, 614] on button "Restricciones Nuevo Mundo" at bounding box center [116, 614] width 140 height 29
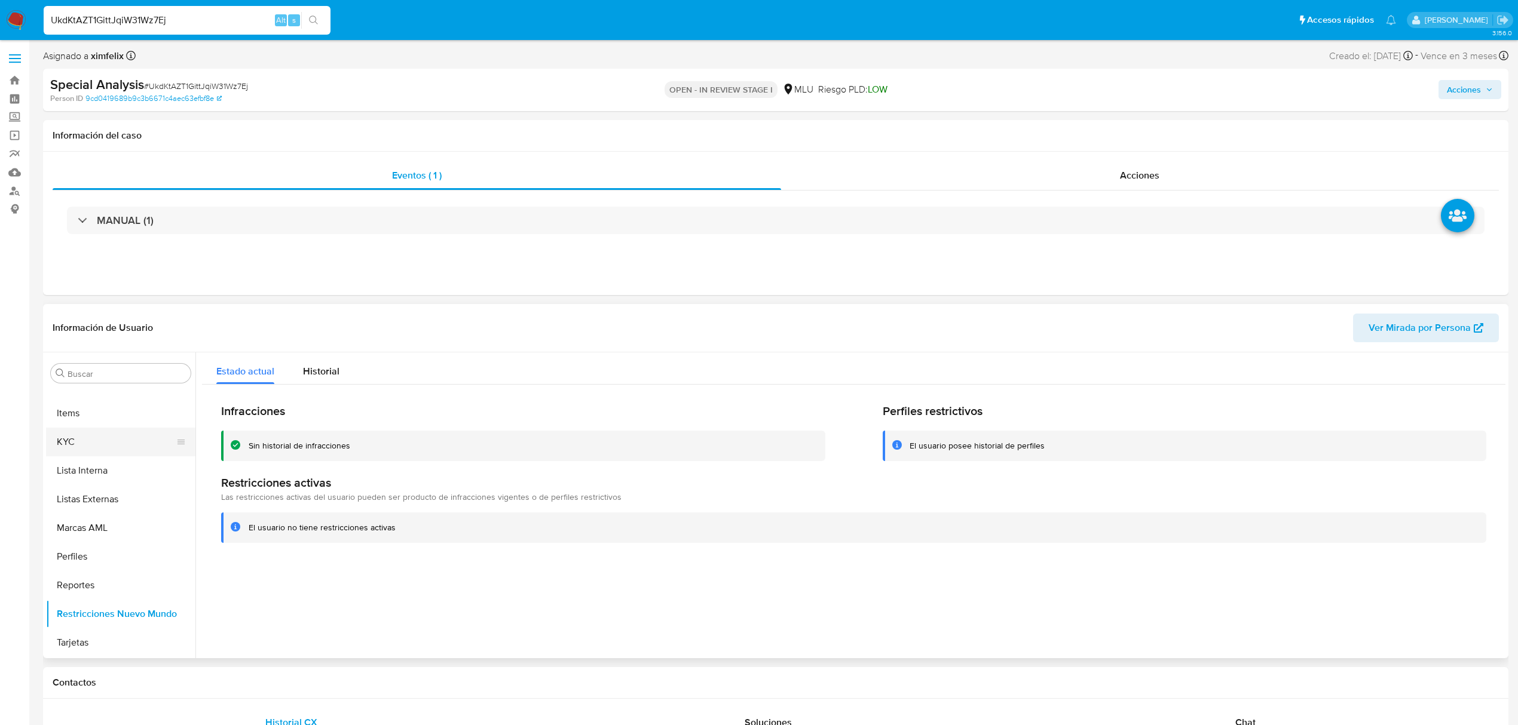
click at [87, 431] on button "KYC" at bounding box center [116, 442] width 140 height 29
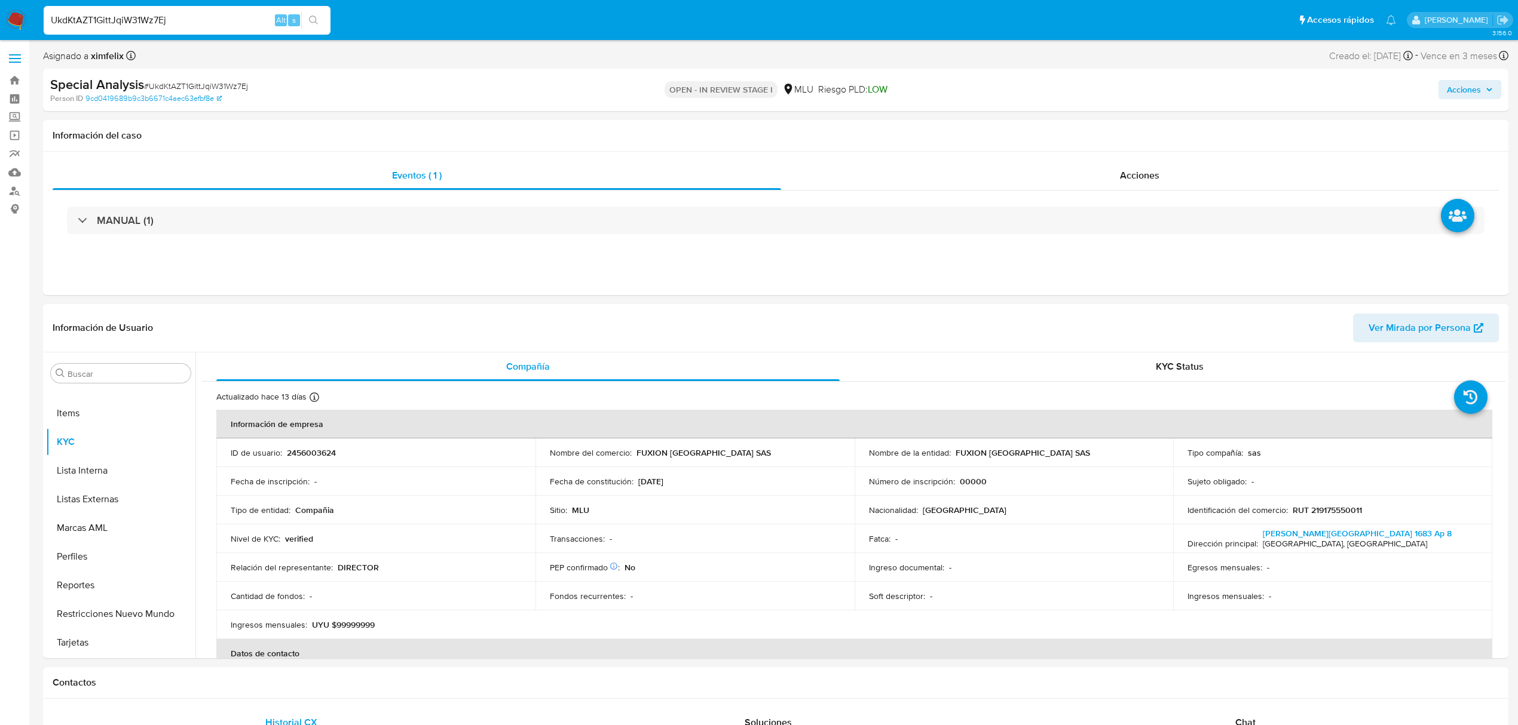
drag, startPoint x: 146, startPoint y: 27, endPoint x: 153, endPoint y: 23, distance: 8.1
click at [146, 27] on div "UkdKtAZT1GittJqiW31Wz7Ej Alt s" at bounding box center [187, 20] width 287 height 29
click at [153, 23] on input "UkdKtAZT1GittJqiW31Wz7Ej" at bounding box center [187, 21] width 287 height 16
click at [153, 20] on input "UkdKtAZT1GittJqiW31Wz7Ej" at bounding box center [187, 21] width 287 height 16
paste input "mqczShCtYMVtL6czKjqJv6CK"
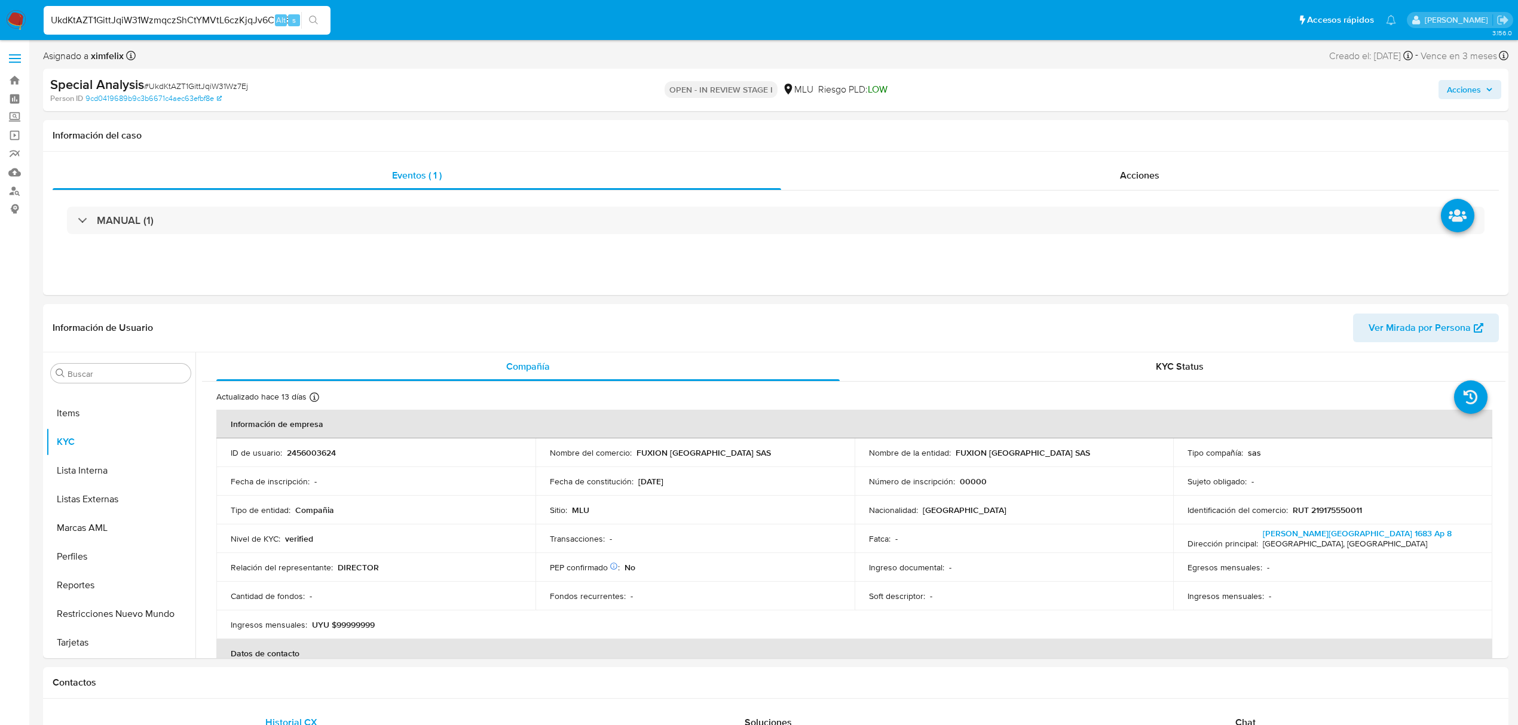
click at [153, 20] on input "UkdKtAZT1GittJqiW31WzmqczShCtYMVtL6czKjqJv6CK7Ej" at bounding box center [187, 21] width 287 height 16
paste input "mqczShCtYMVtL6czKjqJv6CK"
type input "mqczShCtYMVtL6czKjqJv6CK"
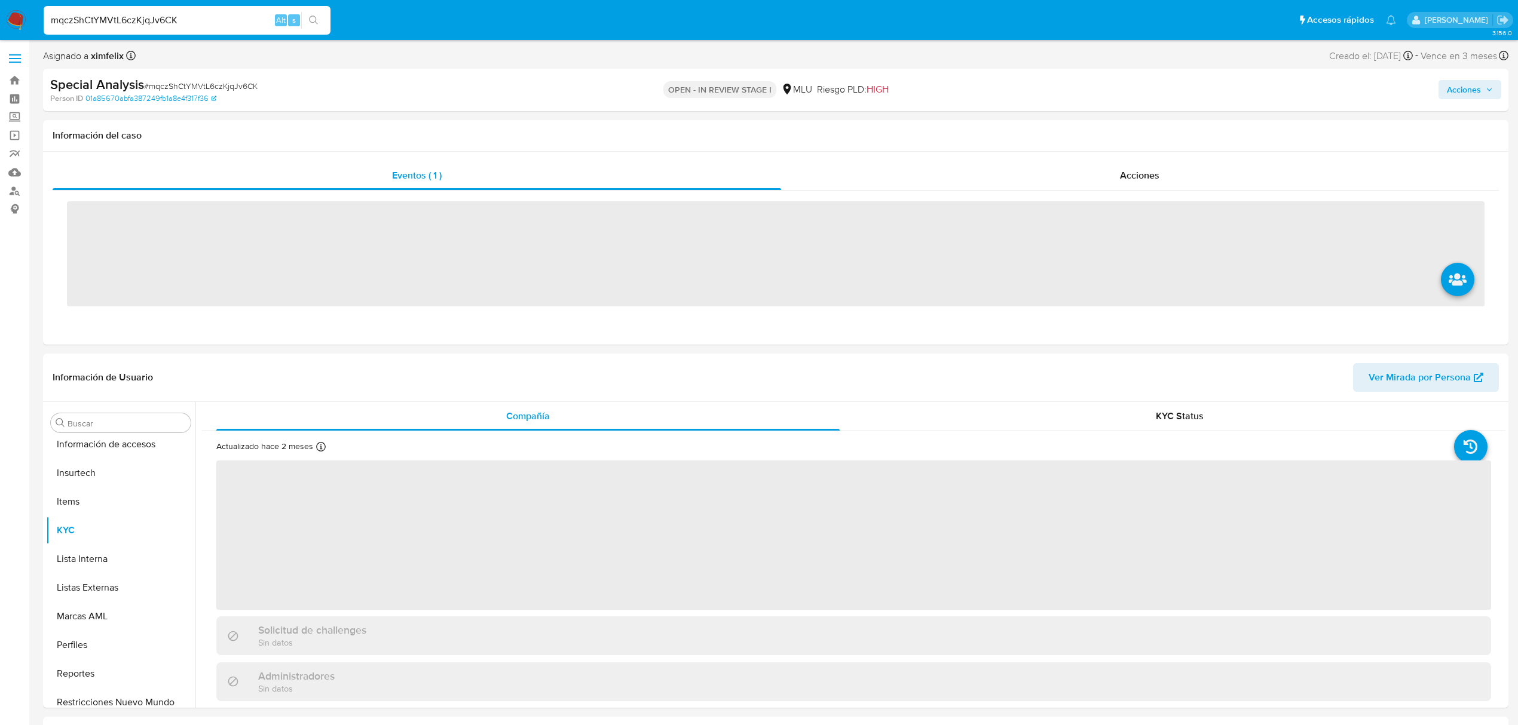
scroll to position [534, 0]
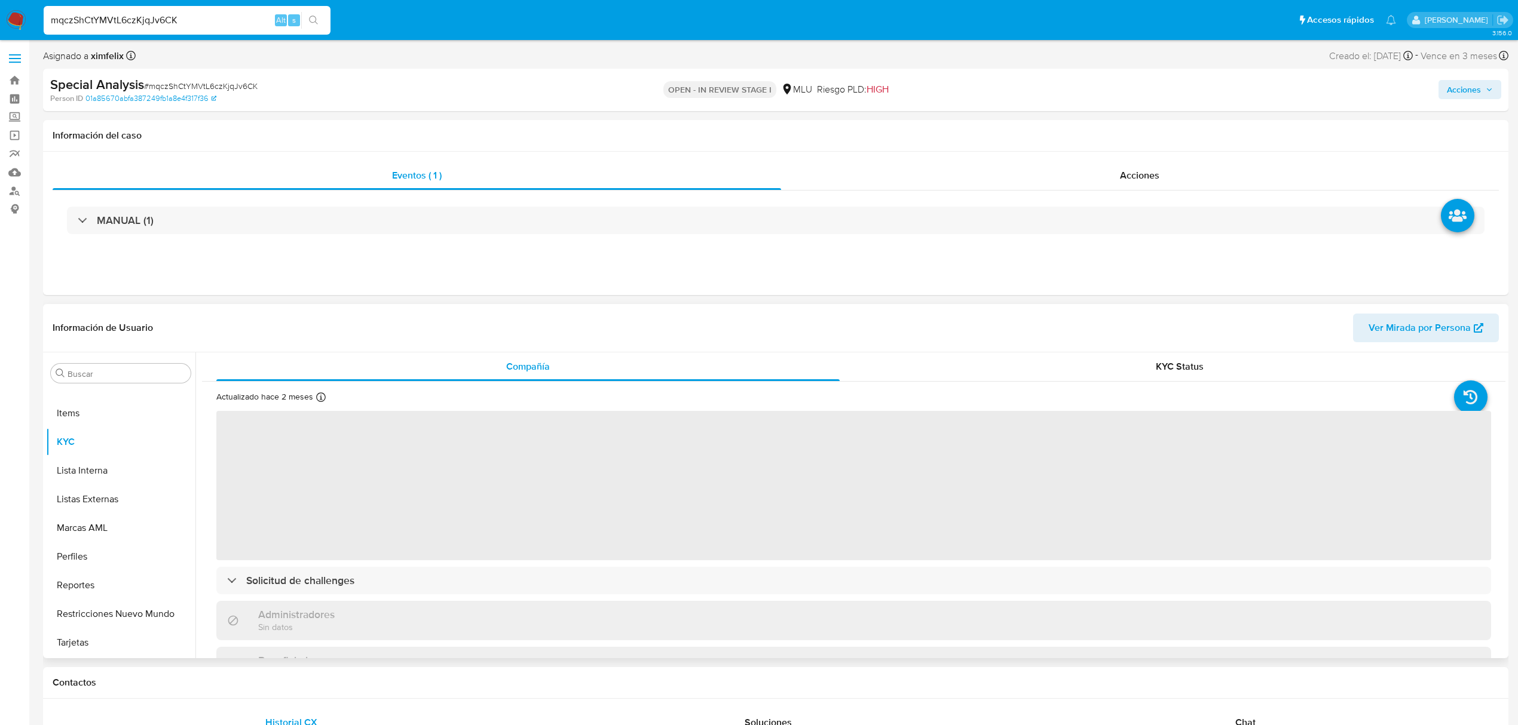
click at [1411, 321] on span "Ver Mirada por Persona" at bounding box center [1419, 328] width 102 height 29
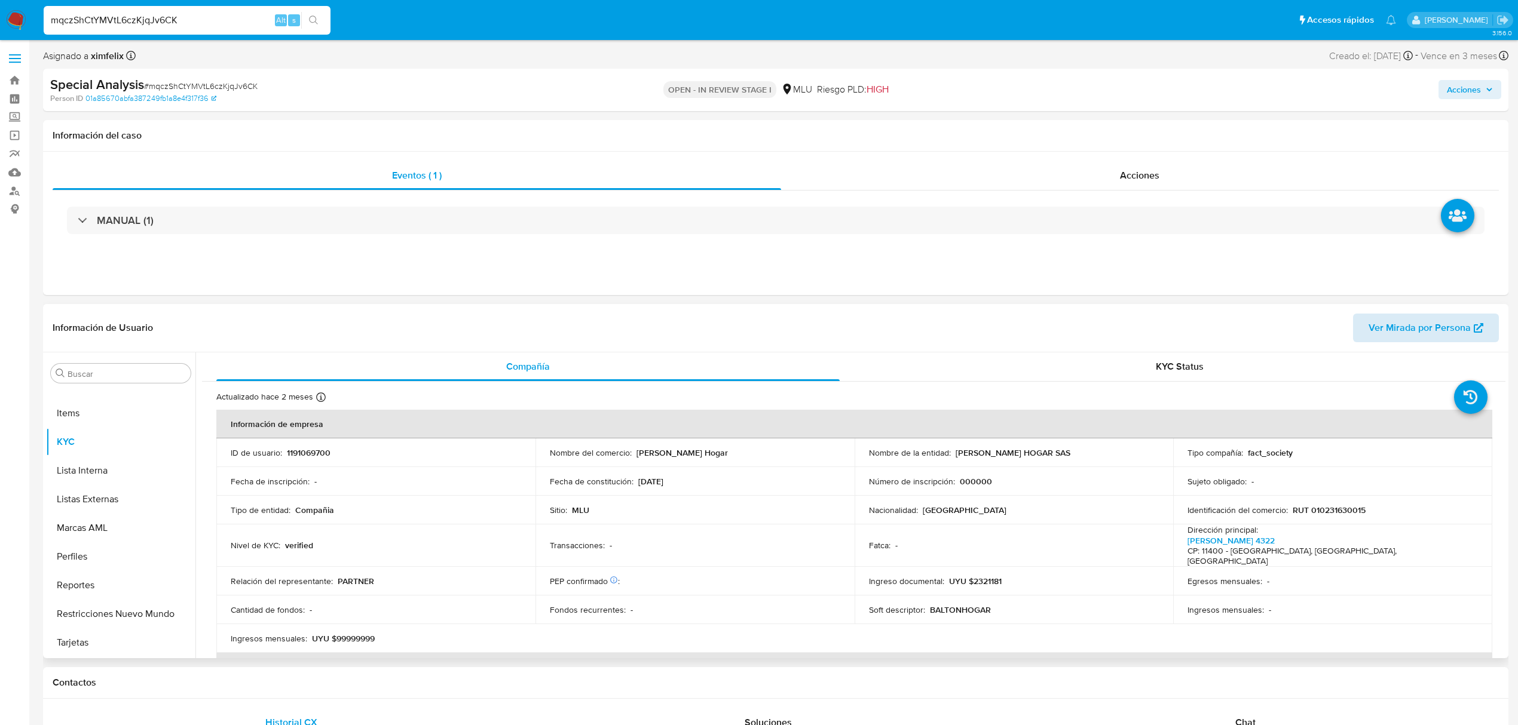
select select "10"
drag, startPoint x: 1033, startPoint y: 448, endPoint x: 954, endPoint y: 453, distance: 78.4
click at [956, 453] on p "BALTON HOGAR SAS" at bounding box center [1013, 453] width 115 height 11
copy p "BALTON HOGAR SAS"
click at [1319, 509] on p "RUT 010231630015" at bounding box center [1329, 510] width 73 height 11
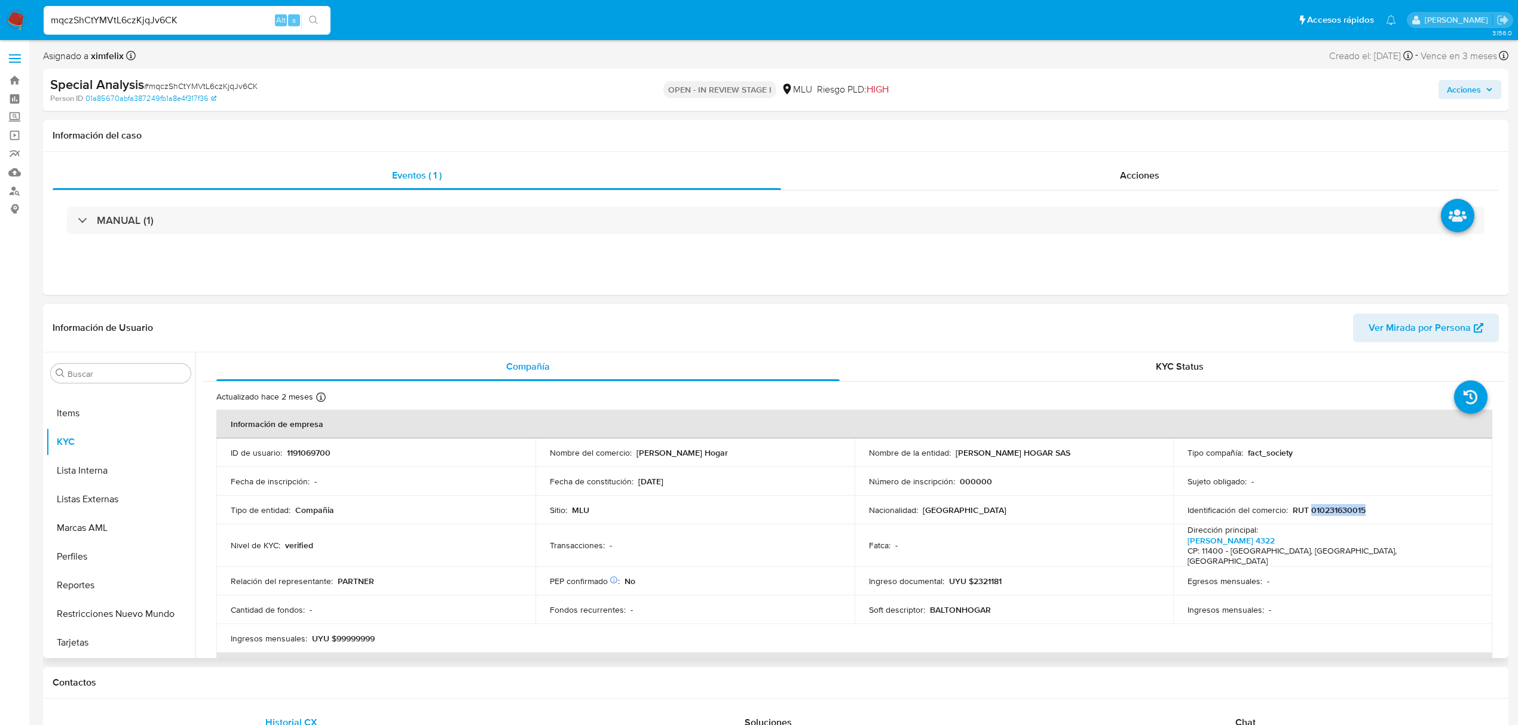
click at [1319, 509] on p "RUT 010231630015" at bounding box center [1329, 510] width 73 height 11
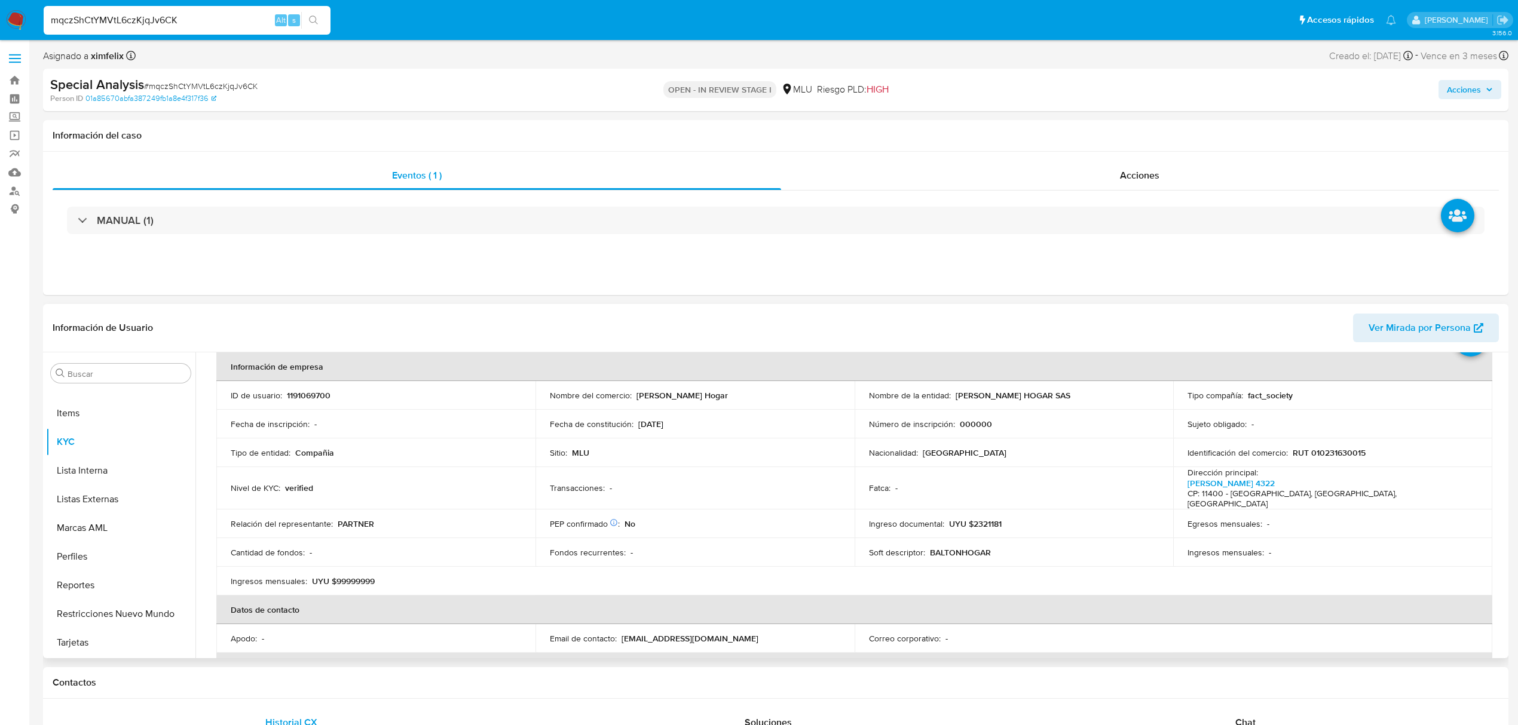
scroll to position [0, 0]
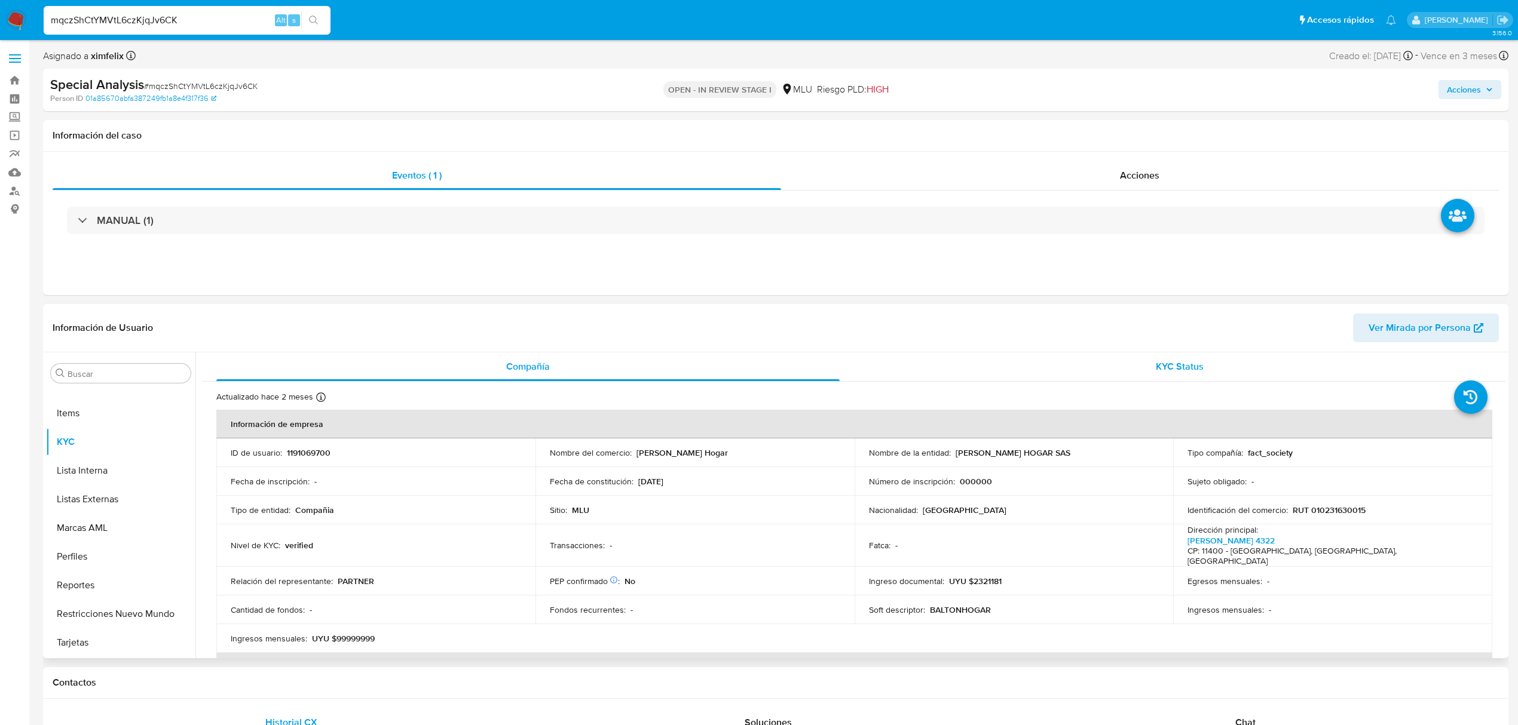
click at [1156, 360] on span "KYC Status" at bounding box center [1180, 367] width 48 height 14
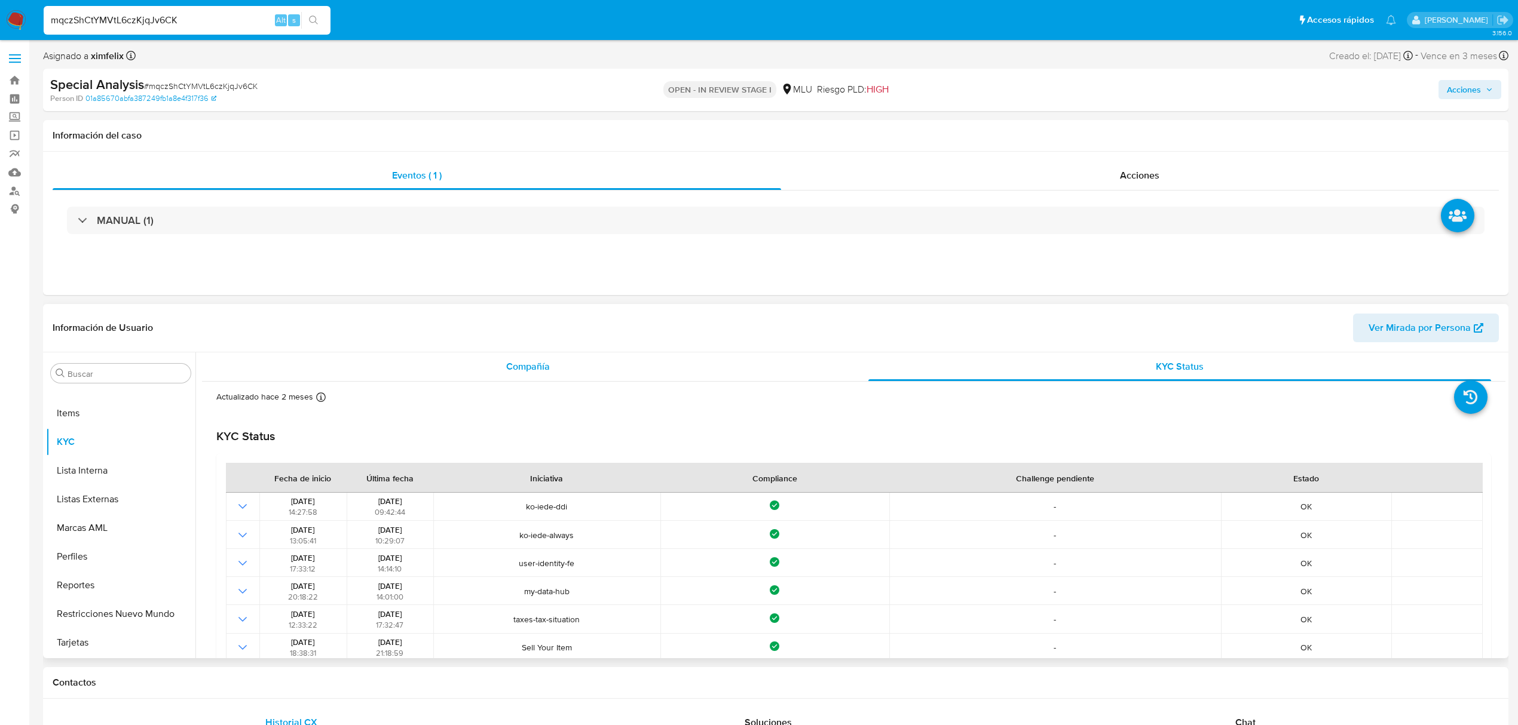
click at [545, 374] on div "Compañía" at bounding box center [527, 367] width 623 height 29
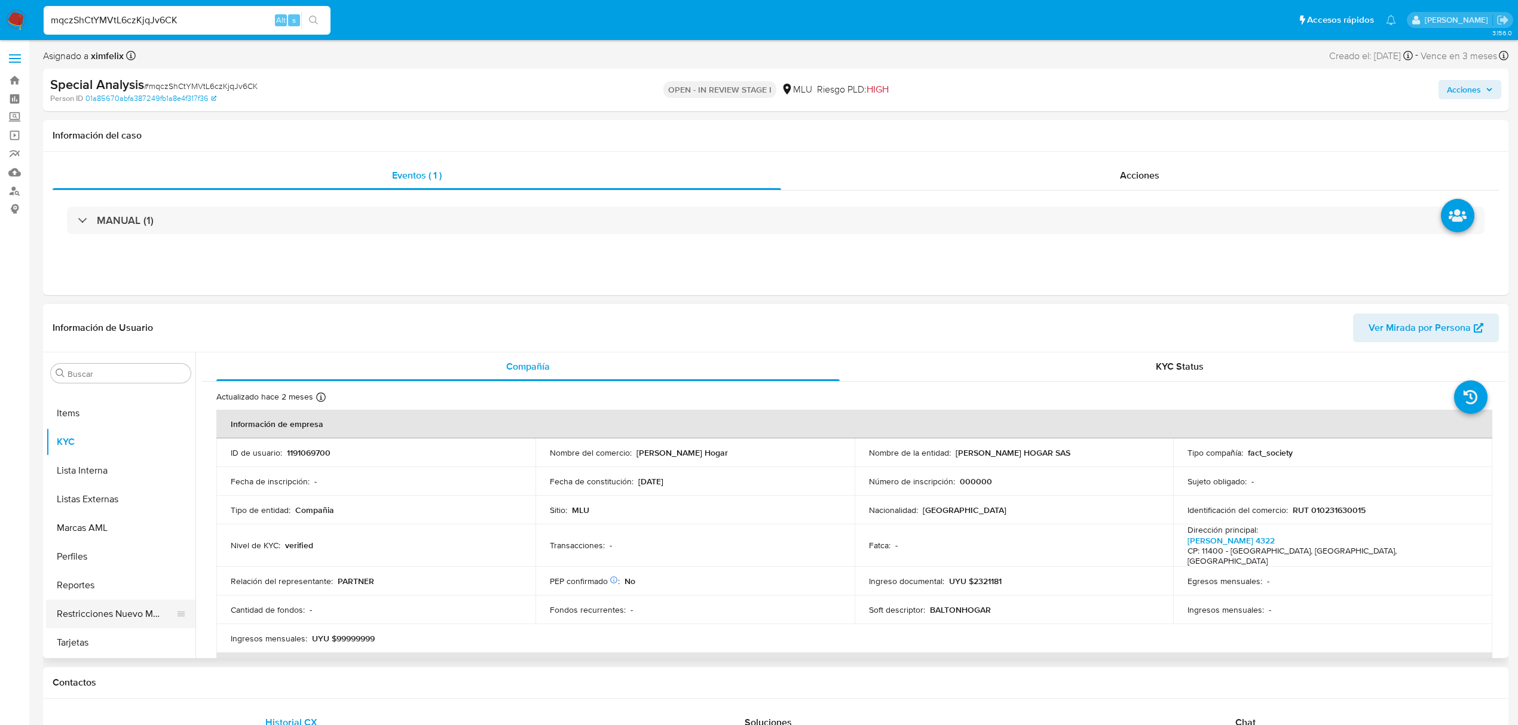
click at [115, 620] on button "Restricciones Nuevo Mundo" at bounding box center [116, 614] width 140 height 29
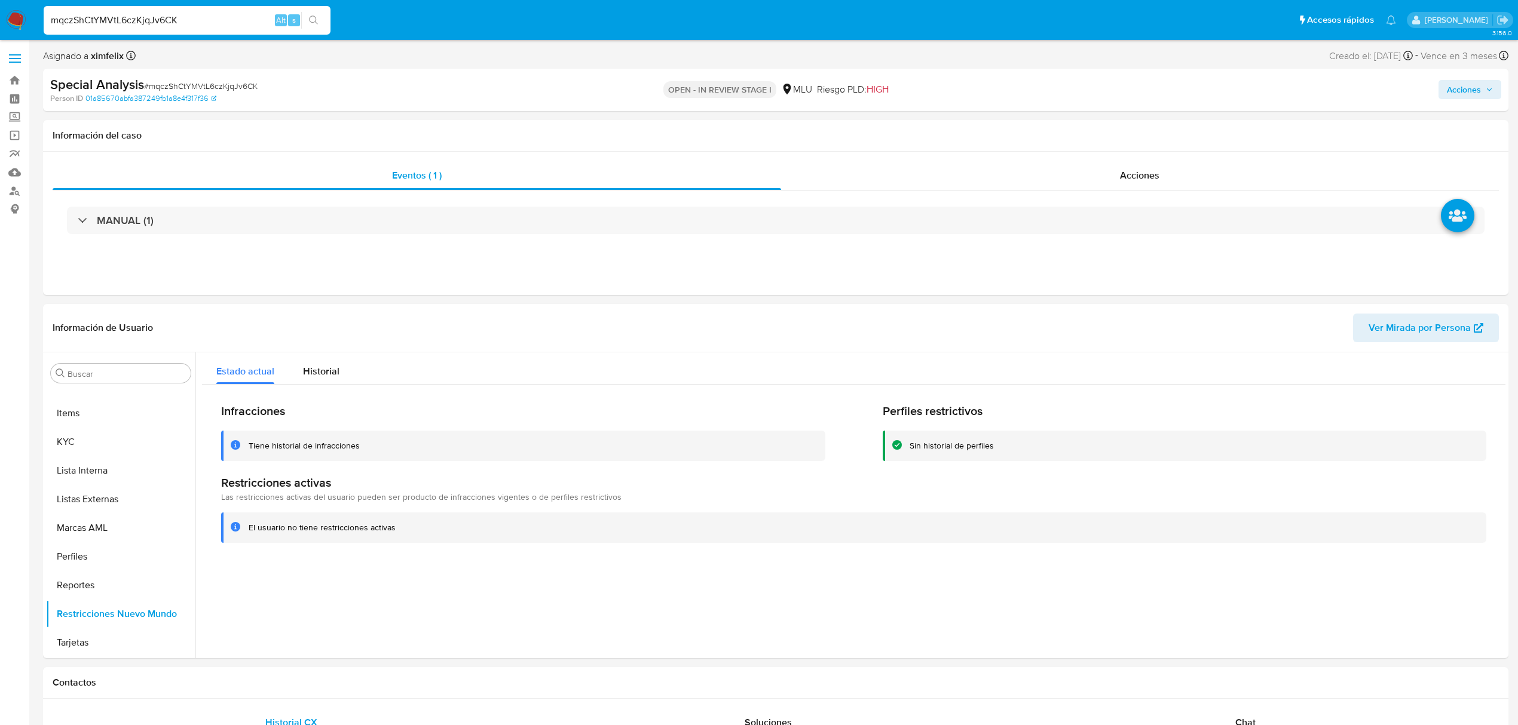
click at [159, 22] on input "mqczShCtYMVtL6czKjqJv6CK" at bounding box center [187, 21] width 287 height 16
paste input "2rsBqSeJ0r5s75TYEwt5mebn"
type input "2rsBqSeJ0r5s75TYEwt5mebn"
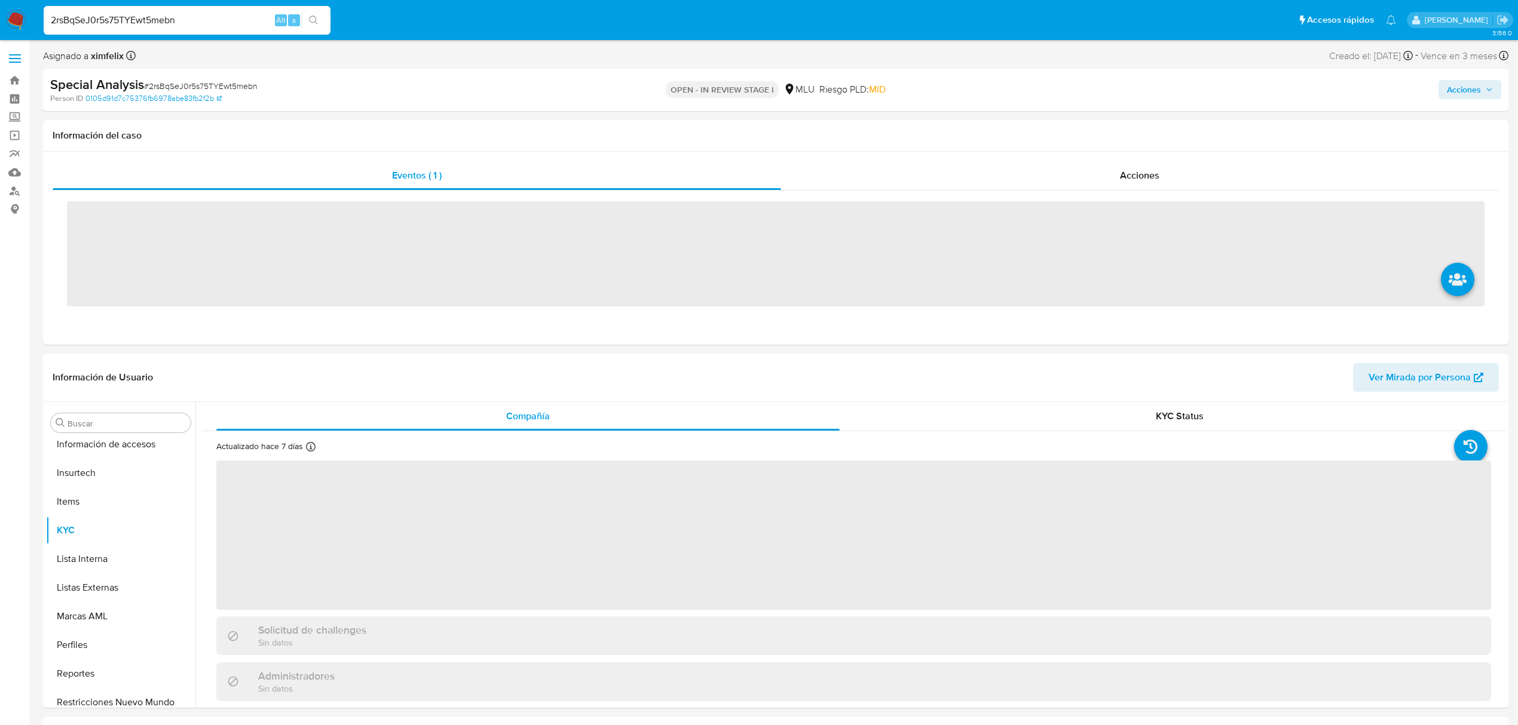
scroll to position [534, 0]
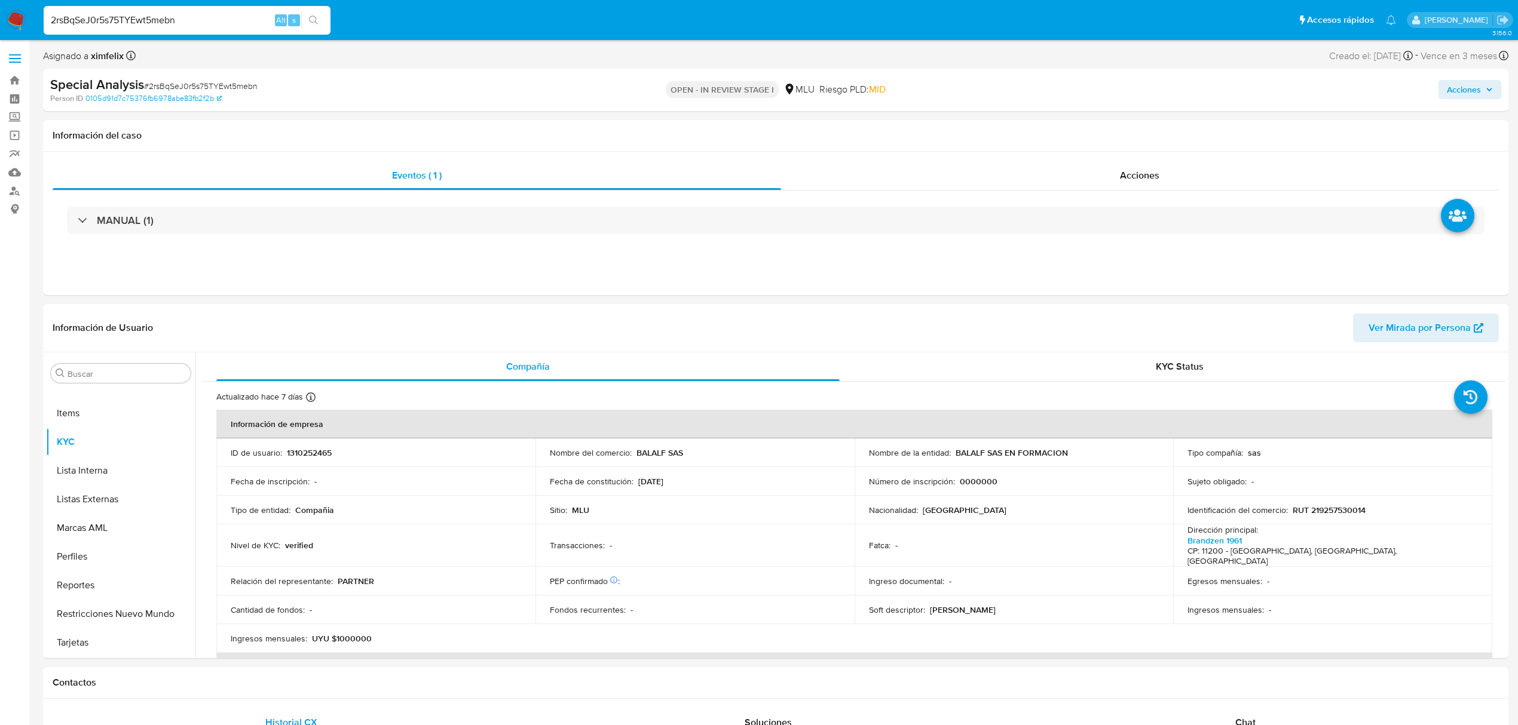
select select "10"
drag, startPoint x: 1064, startPoint y: 453, endPoint x: 954, endPoint y: 457, distance: 110.6
click at [954, 457] on div "Nombre de la entidad : BALALF SAS EN FORMACION" at bounding box center [1014, 453] width 290 height 11
click at [104, 553] on button "Historial Casos" at bounding box center [116, 560] width 140 height 29
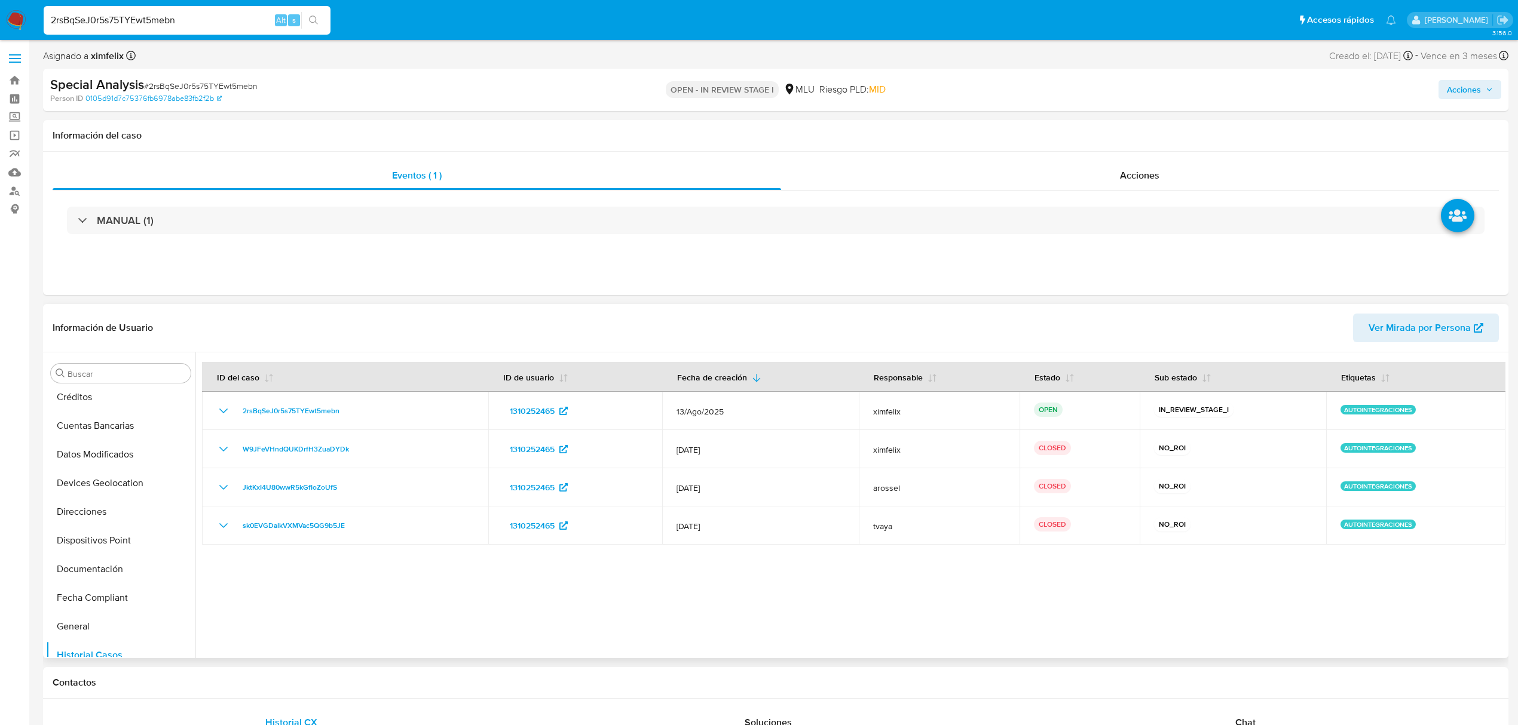
scroll to position [0, 0]
click at [103, 431] on button "Archivos adjuntos" at bounding box center [116, 431] width 140 height 29
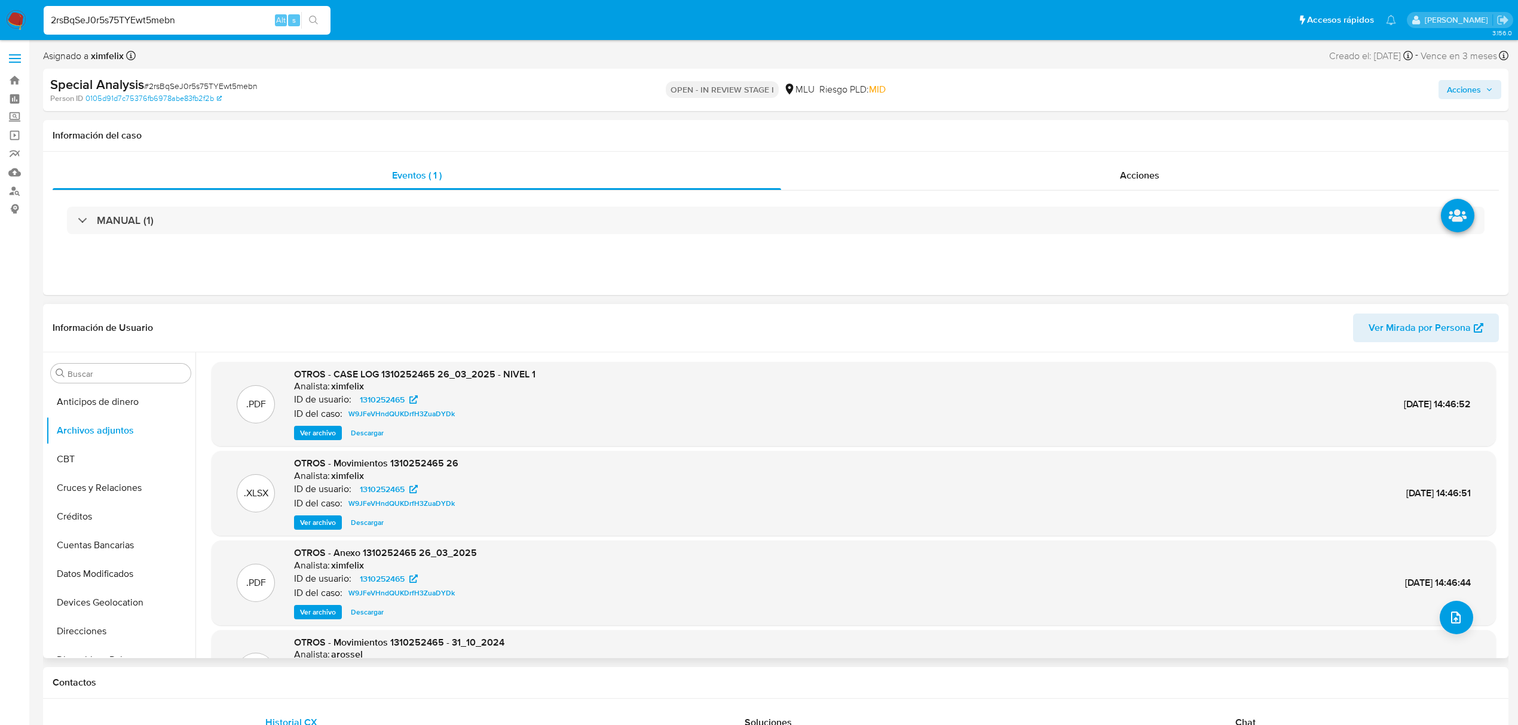
click at [327, 431] on span "Ver archivo" at bounding box center [318, 433] width 36 height 12
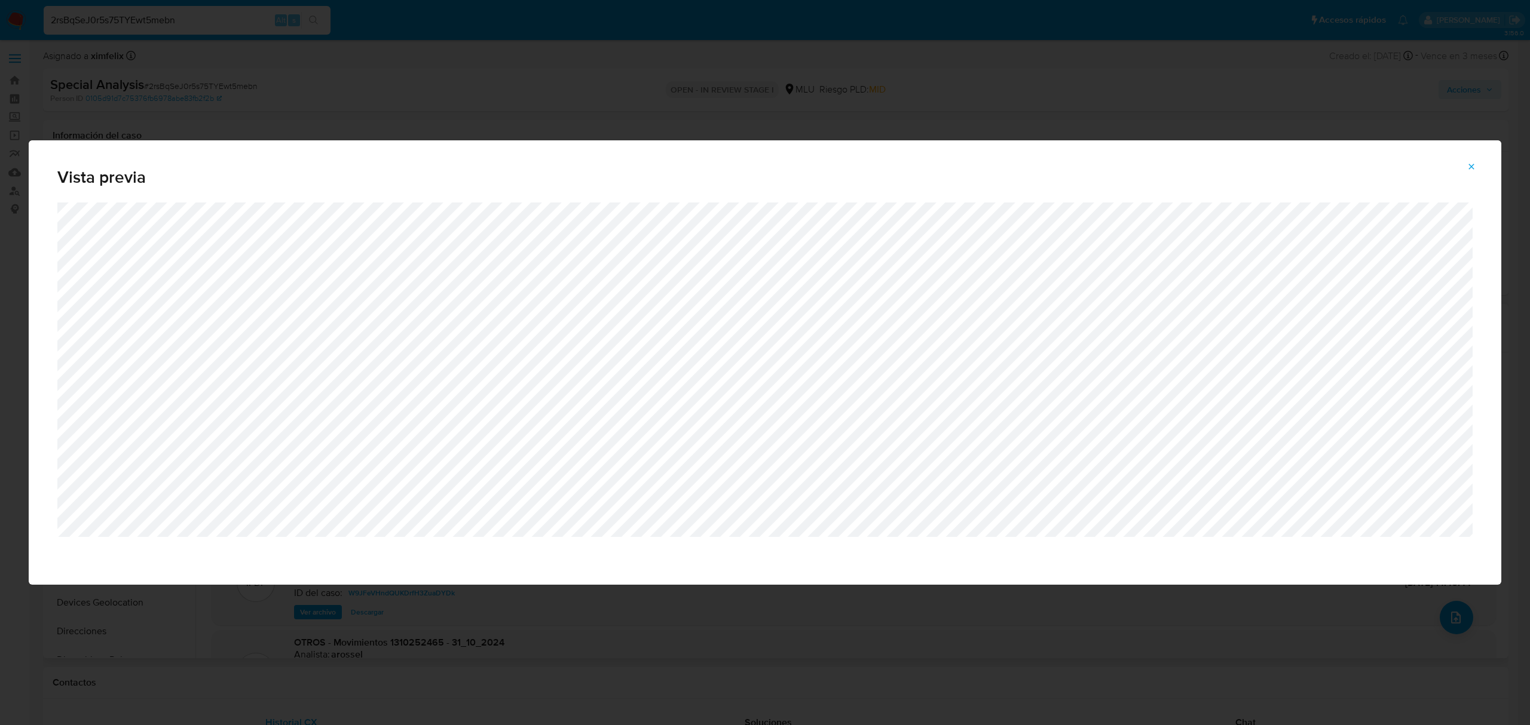
click at [1469, 168] on icon "Attachment preview" at bounding box center [1471, 167] width 10 height 10
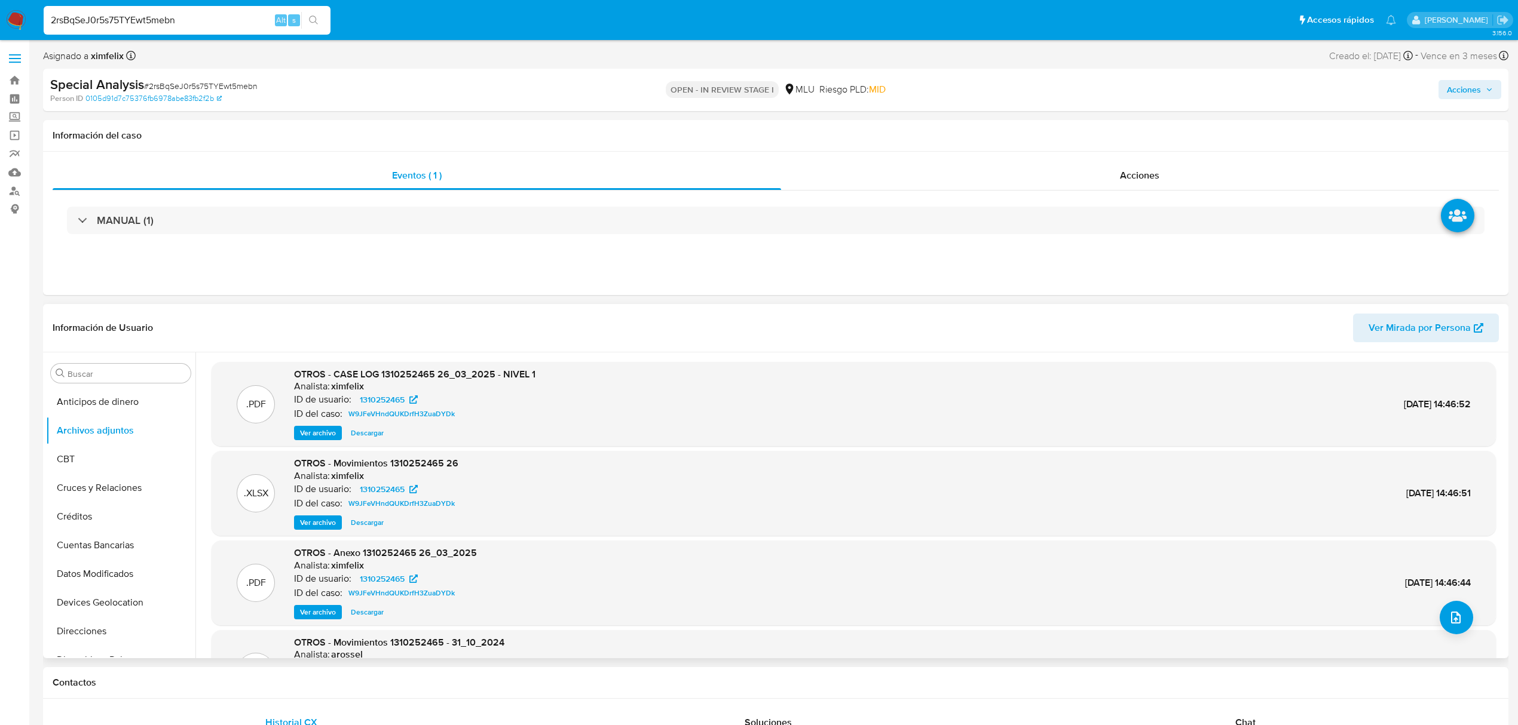
click at [1445, 321] on span "Ver Mirada por Persona" at bounding box center [1419, 328] width 102 height 29
click at [109, 572] on button "KYC" at bounding box center [116, 578] width 140 height 29
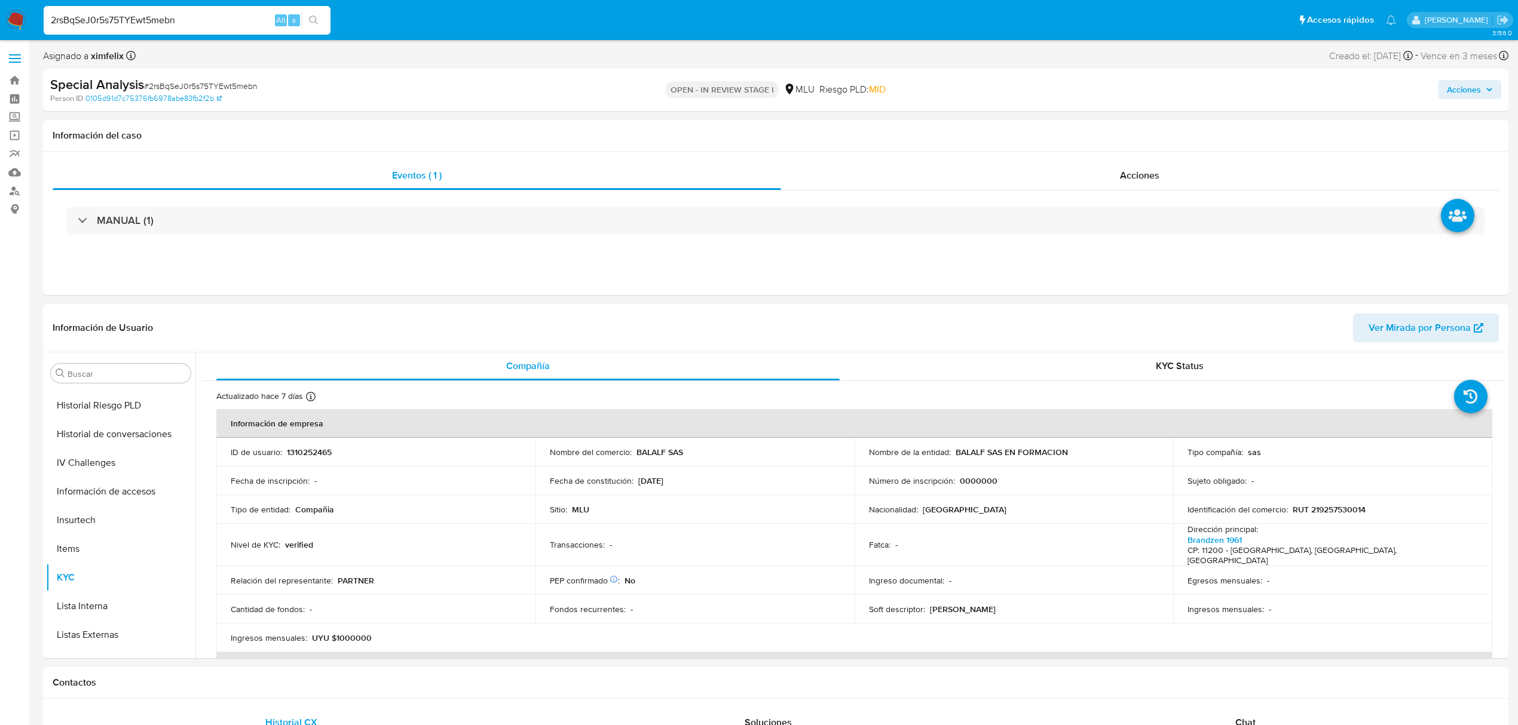
scroll to position [0, 0]
click at [1330, 510] on p "RUT 219257530014" at bounding box center [1329, 510] width 73 height 11
click at [158, 19] on input "2rsBqSeJ0r5s75TYEwt5mebn" at bounding box center [187, 21] width 287 height 16
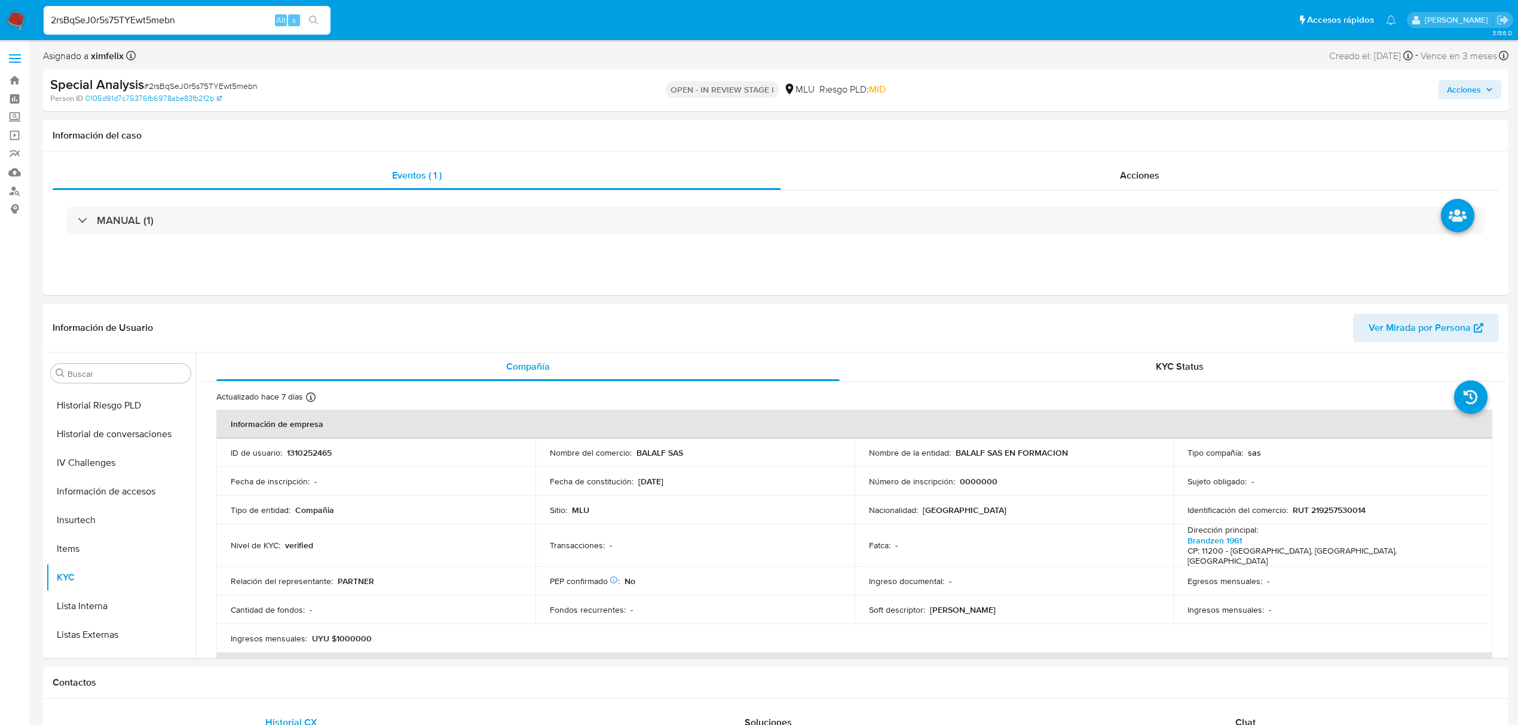
paste input "OPbQ4zpBrONxECNkePxtj7YR"
type input "OPbQ4zpBrONxECNkePxtj7YR"
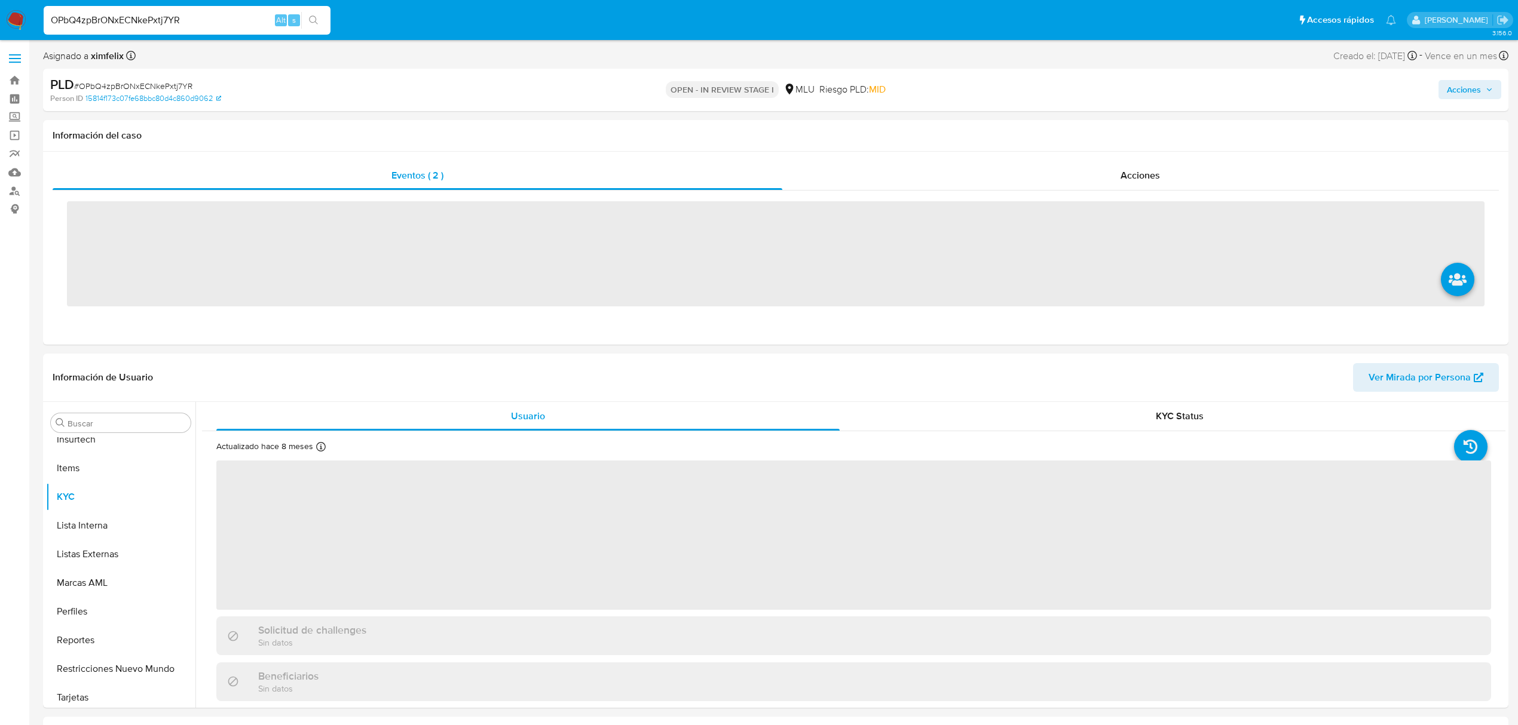
scroll to position [534, 0]
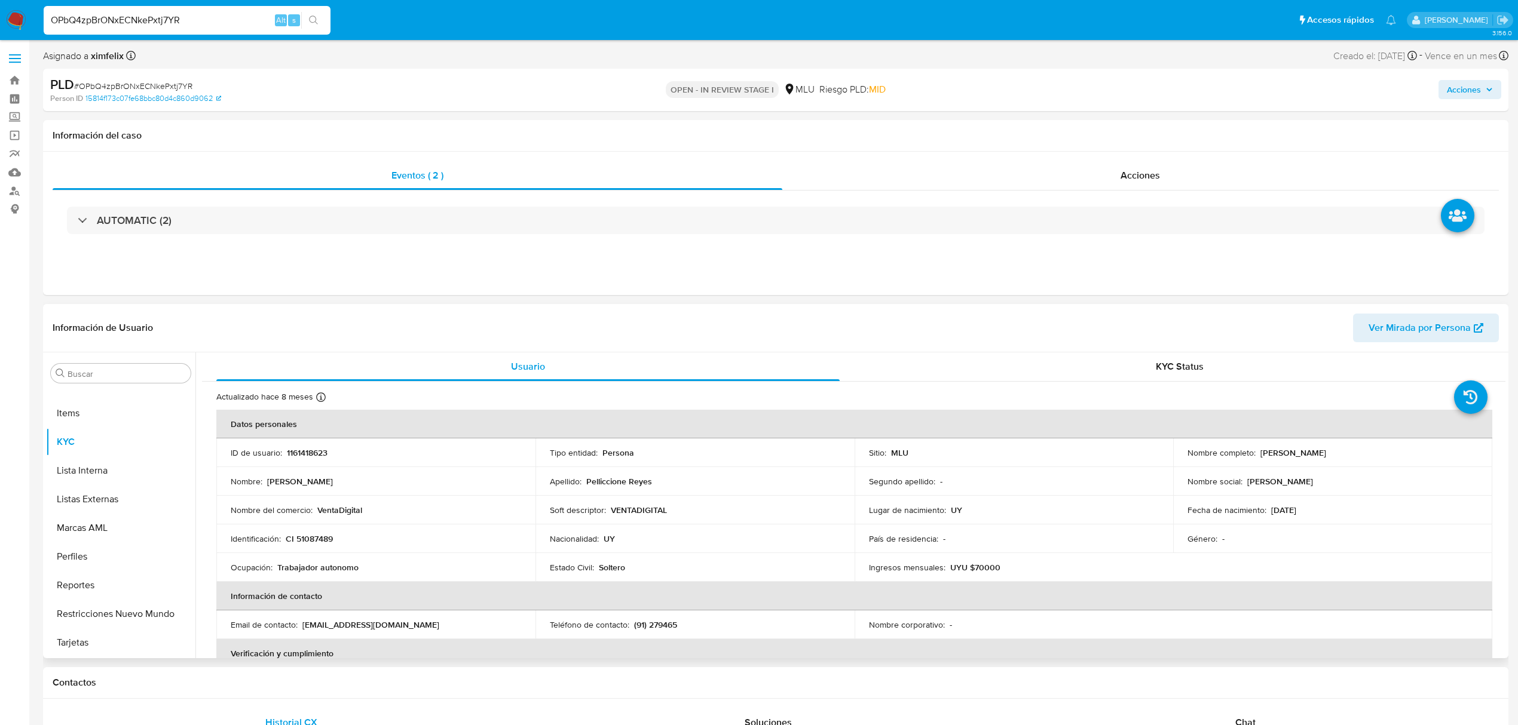
select select "10"
drag, startPoint x: 1415, startPoint y: 455, endPoint x: 1252, endPoint y: 457, distance: 162.5
click at [1256, 455] on div "Nombre completo : Massimo Alessandro Pelliccione Reyes" at bounding box center [1332, 453] width 290 height 11
click at [312, 455] on p "1161418623" at bounding box center [307, 453] width 41 height 11
click at [311, 453] on p "1161418623" at bounding box center [307, 453] width 41 height 11
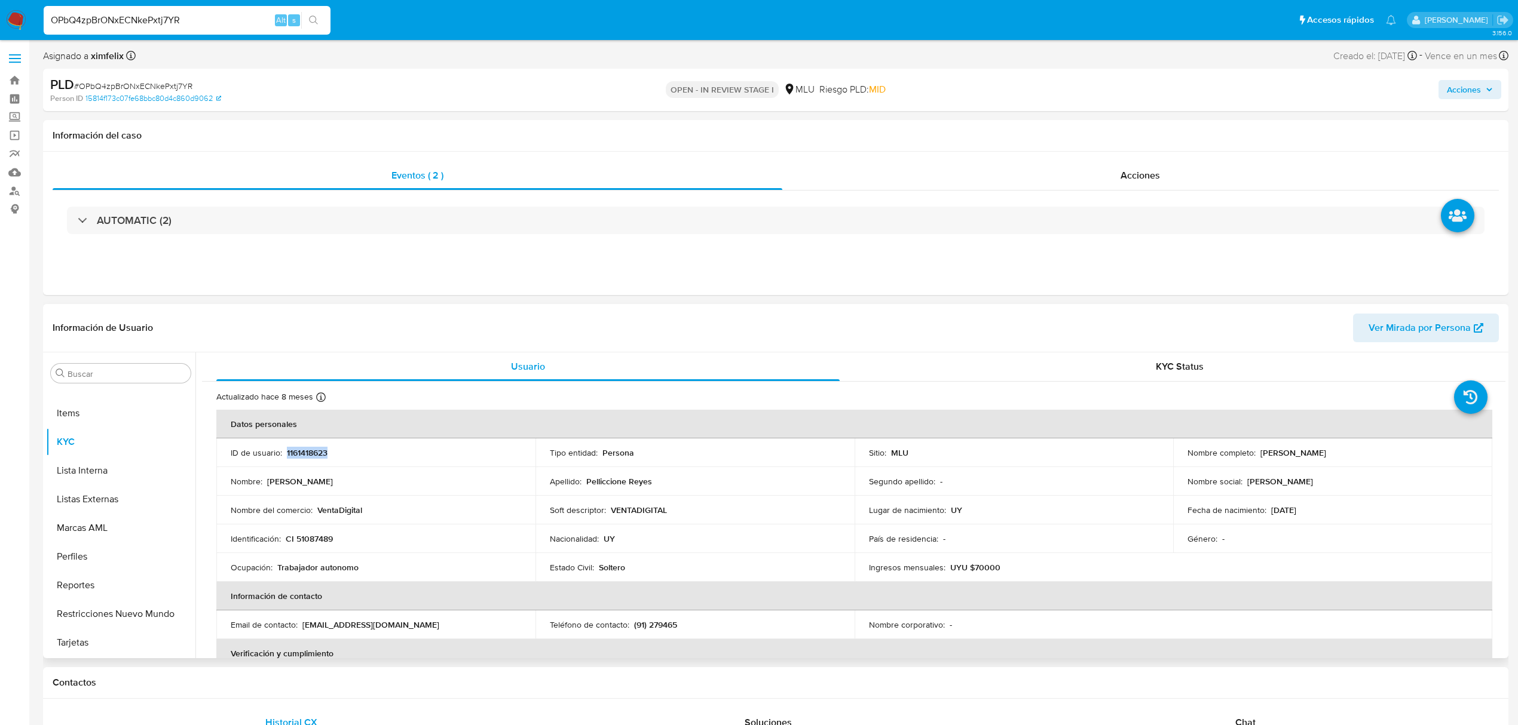
click at [1385, 321] on span "Ver Mirada por Persona" at bounding box center [1419, 328] width 102 height 29
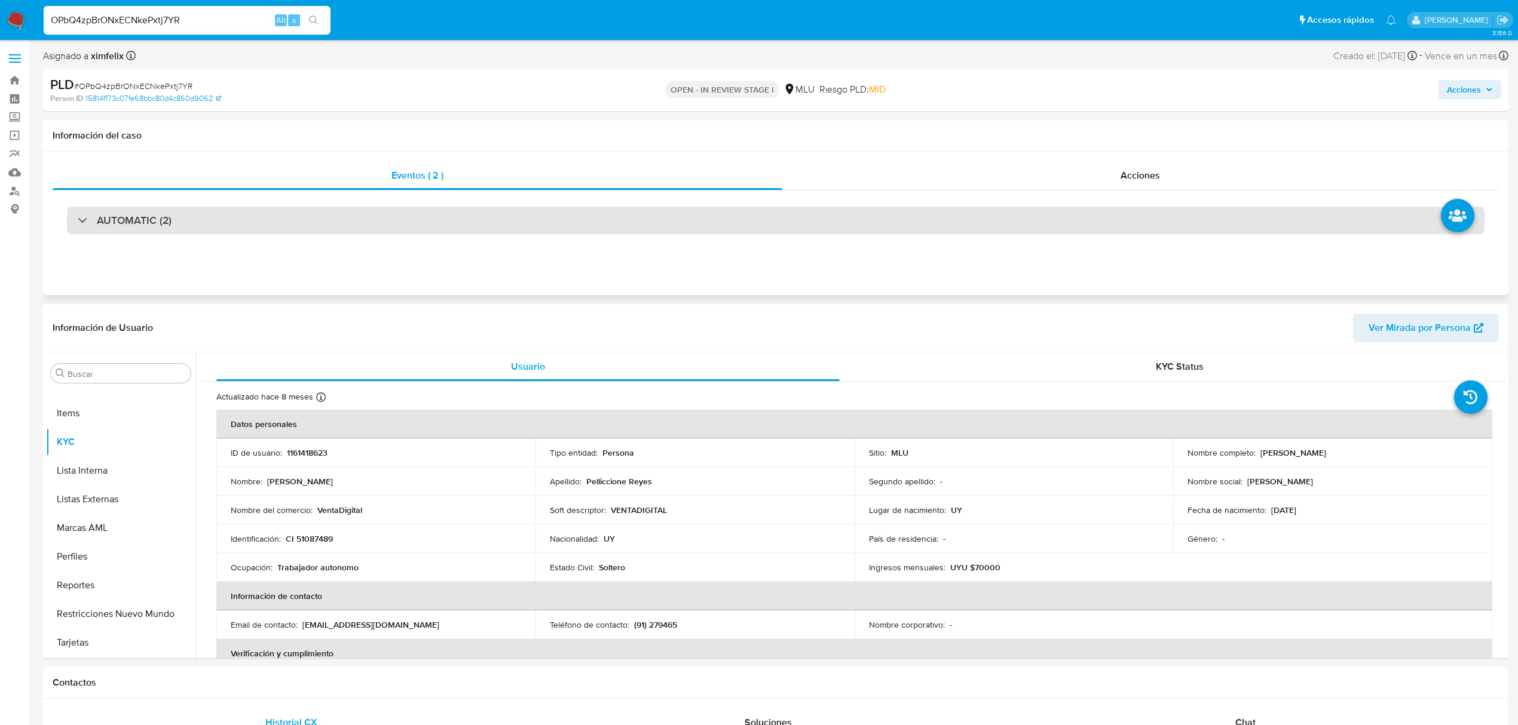
click at [330, 219] on div "AUTOMATIC (2)" at bounding box center [775, 220] width 1417 height 27
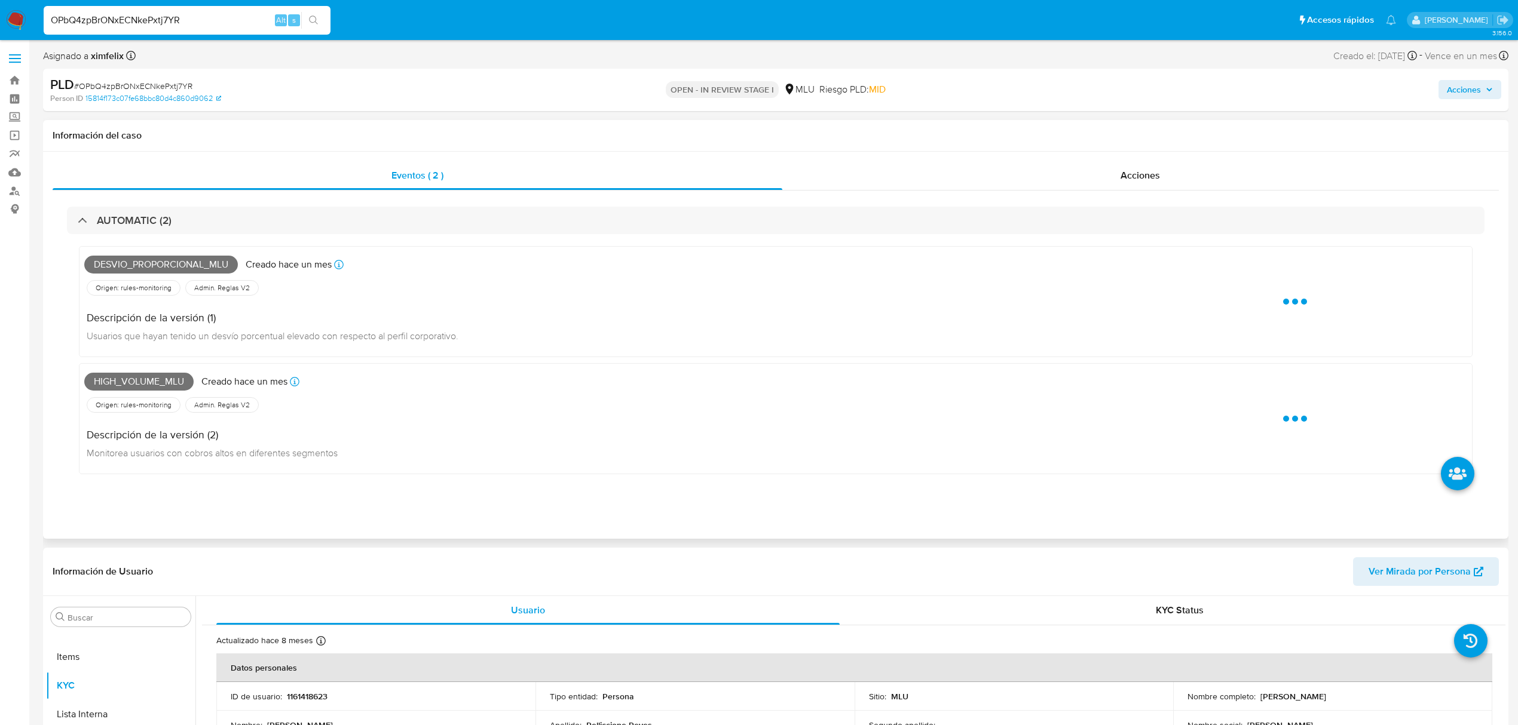
click at [170, 259] on span "Desvio_proporcional_mlu" at bounding box center [161, 265] width 154 height 18
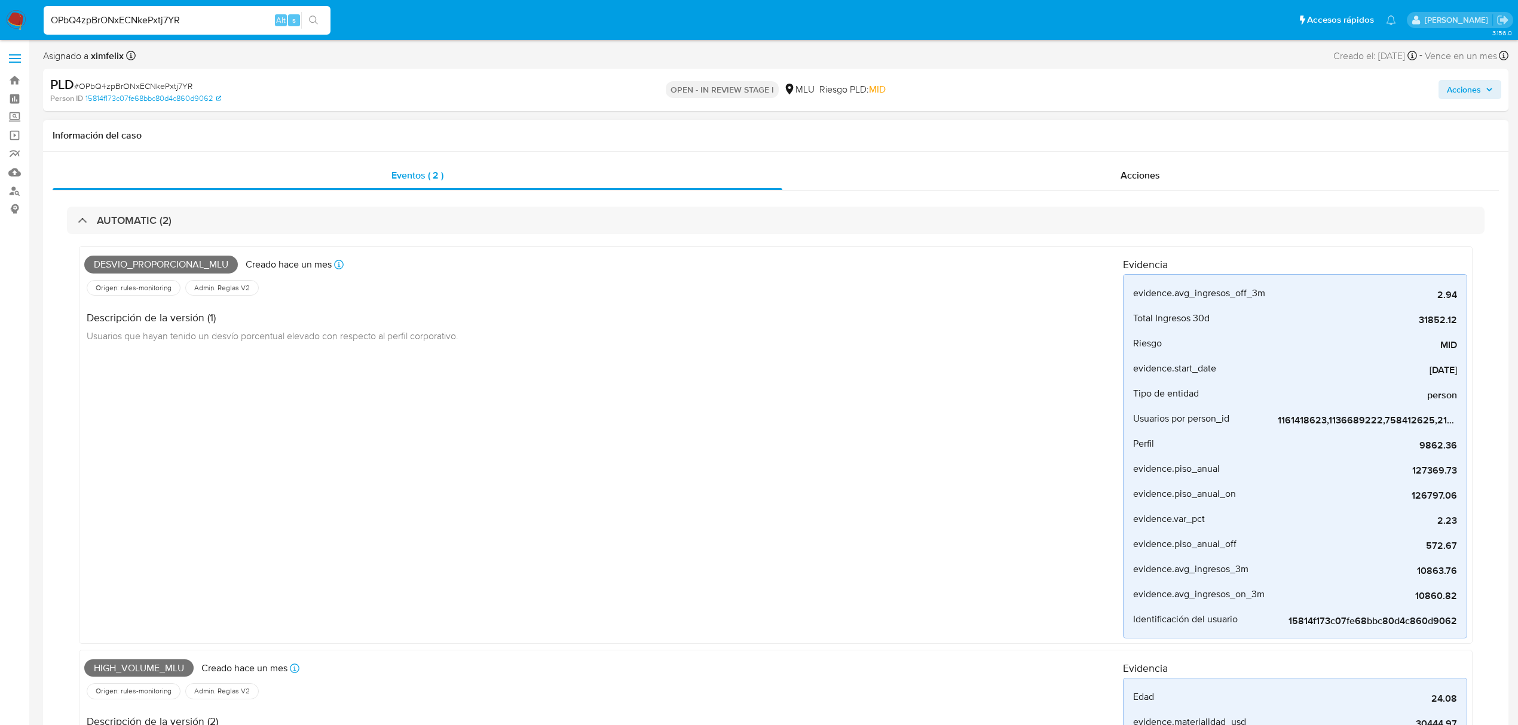
click at [153, 665] on span "High_volume_mlu" at bounding box center [138, 669] width 109 height 18
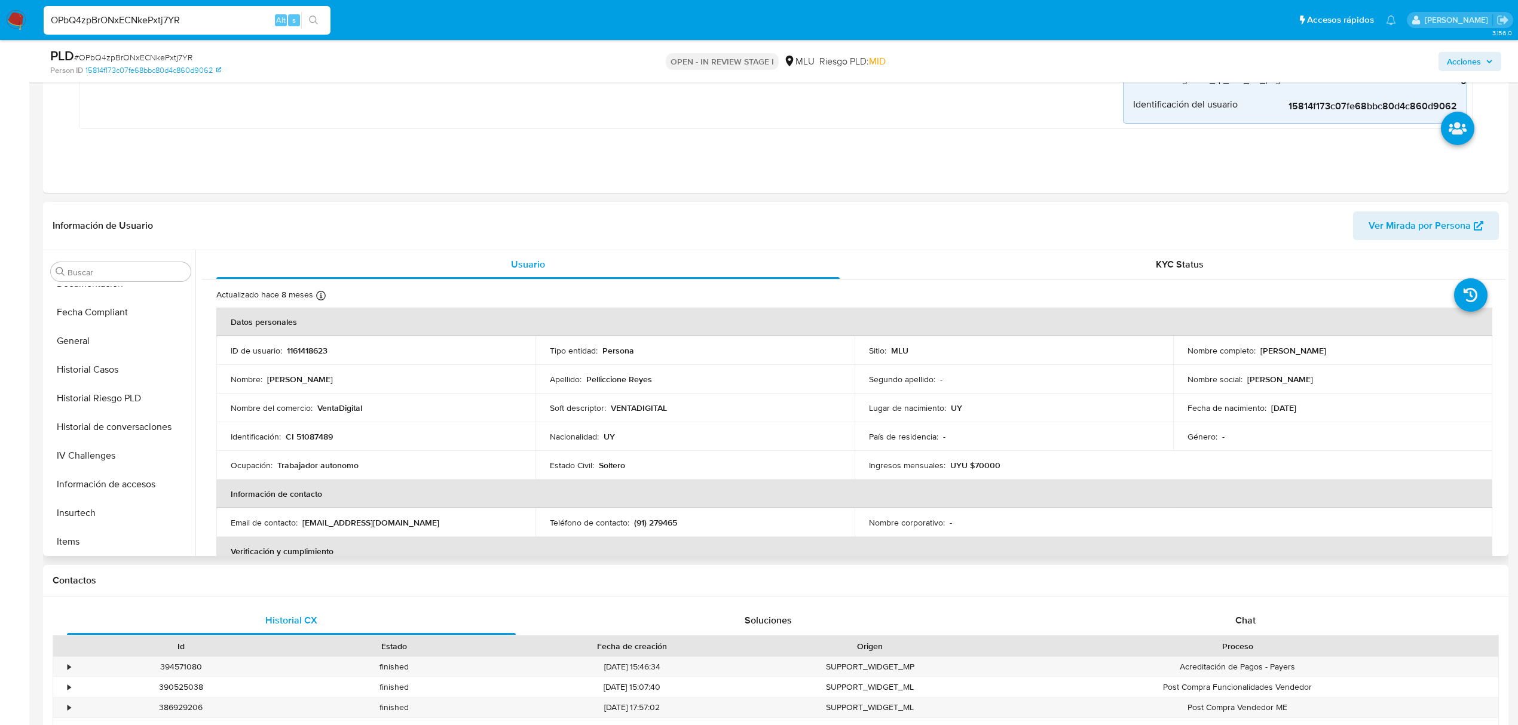
scroll to position [295, 0]
click at [125, 372] on button "Historial Casos" at bounding box center [116, 379] width 140 height 29
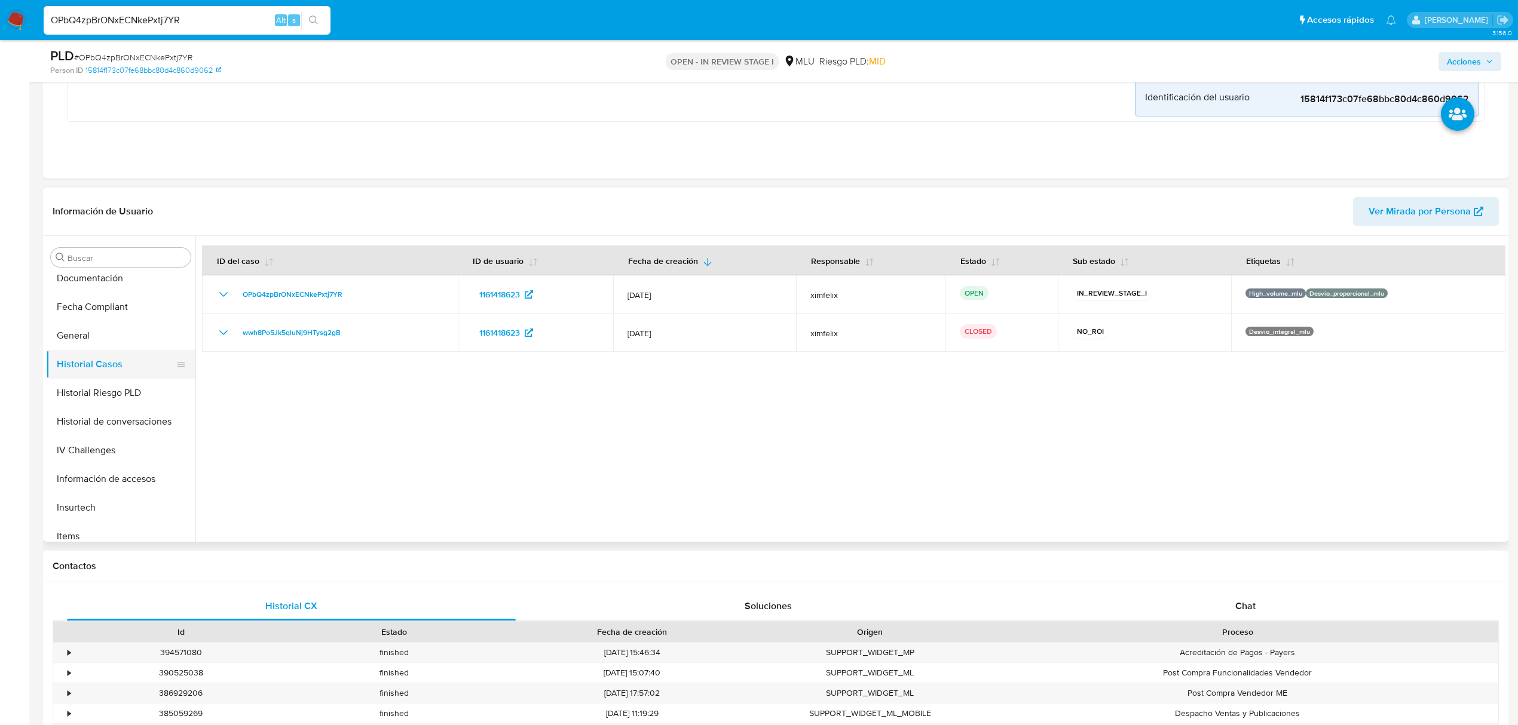
scroll to position [0, 0]
click at [113, 314] on button "Archivos adjuntos" at bounding box center [116, 315] width 140 height 29
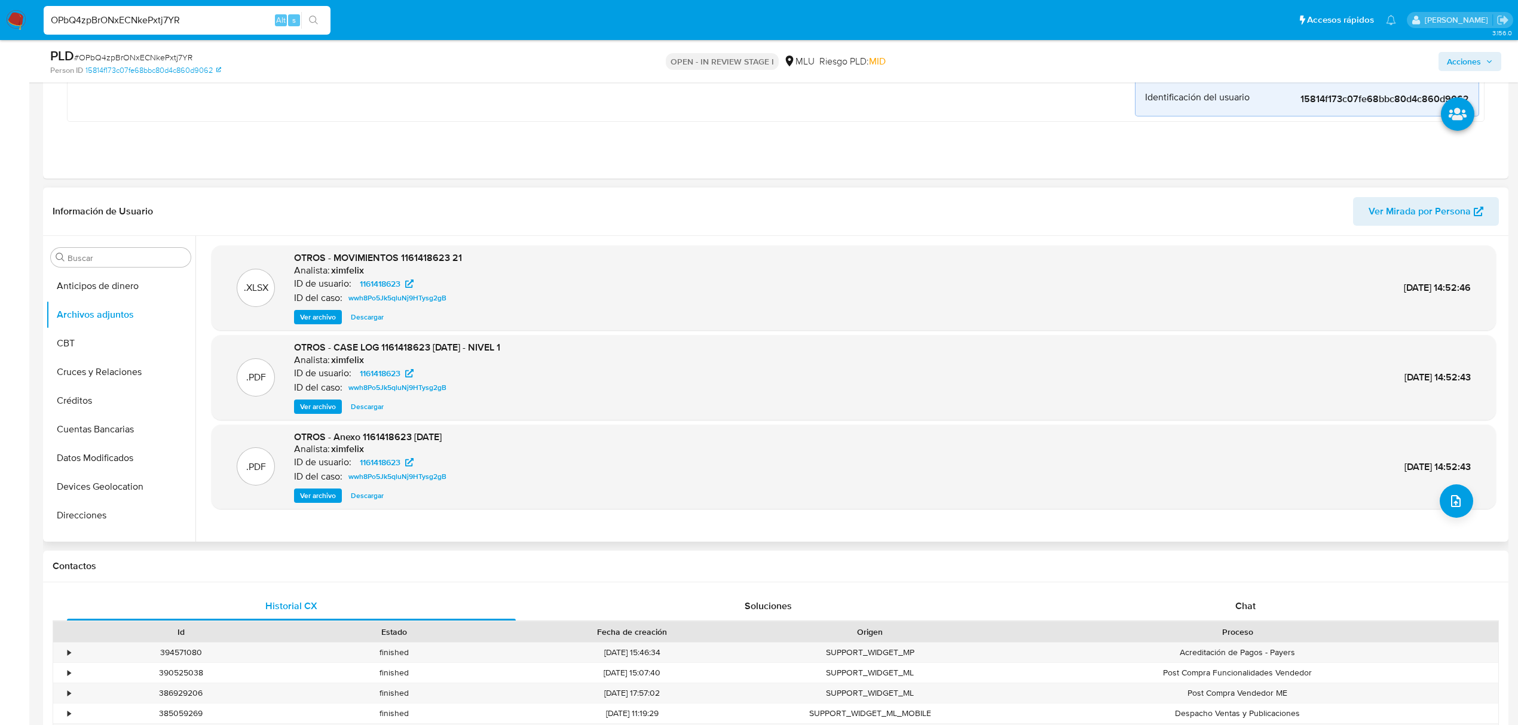
click at [324, 409] on span "Ver archivo" at bounding box center [318, 407] width 36 height 12
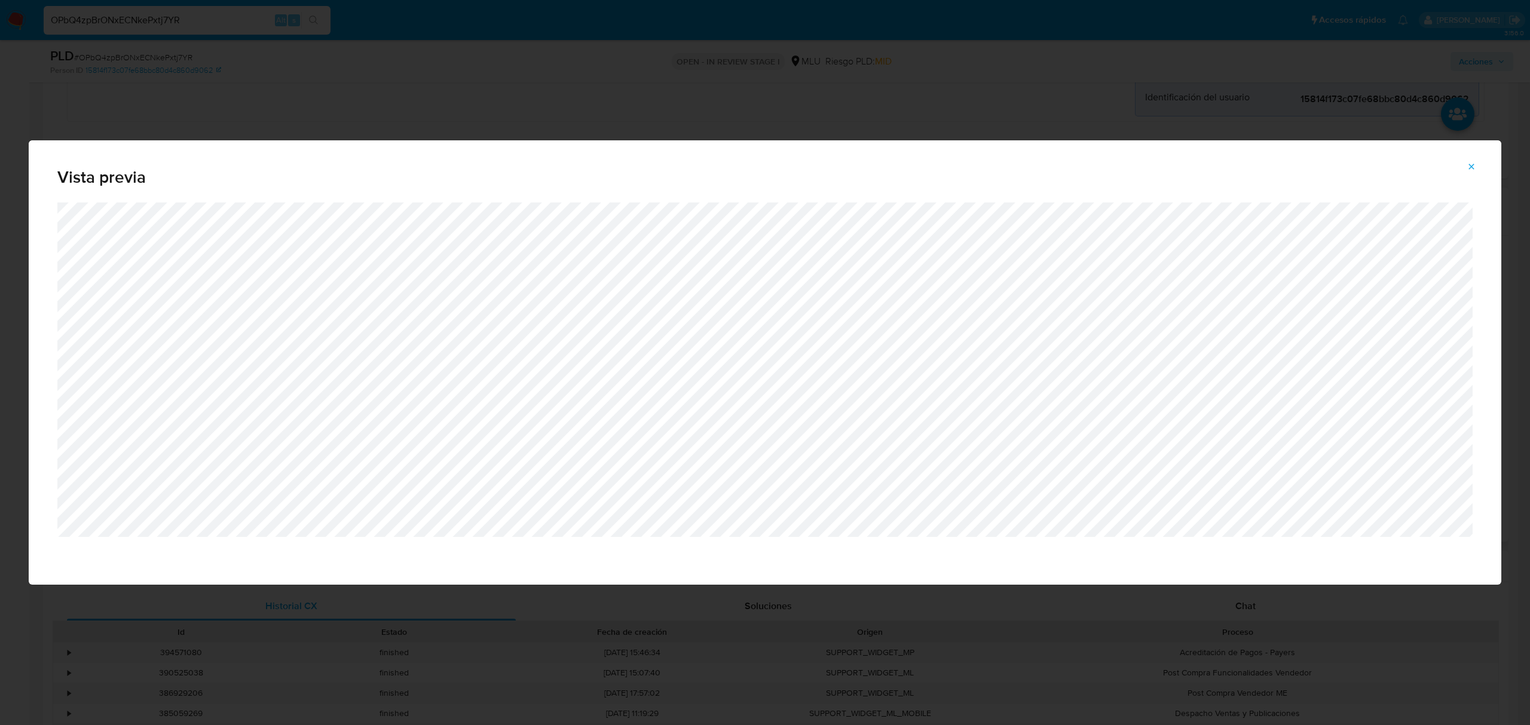
click at [1463, 170] on button "Attachment preview" at bounding box center [1471, 166] width 26 height 19
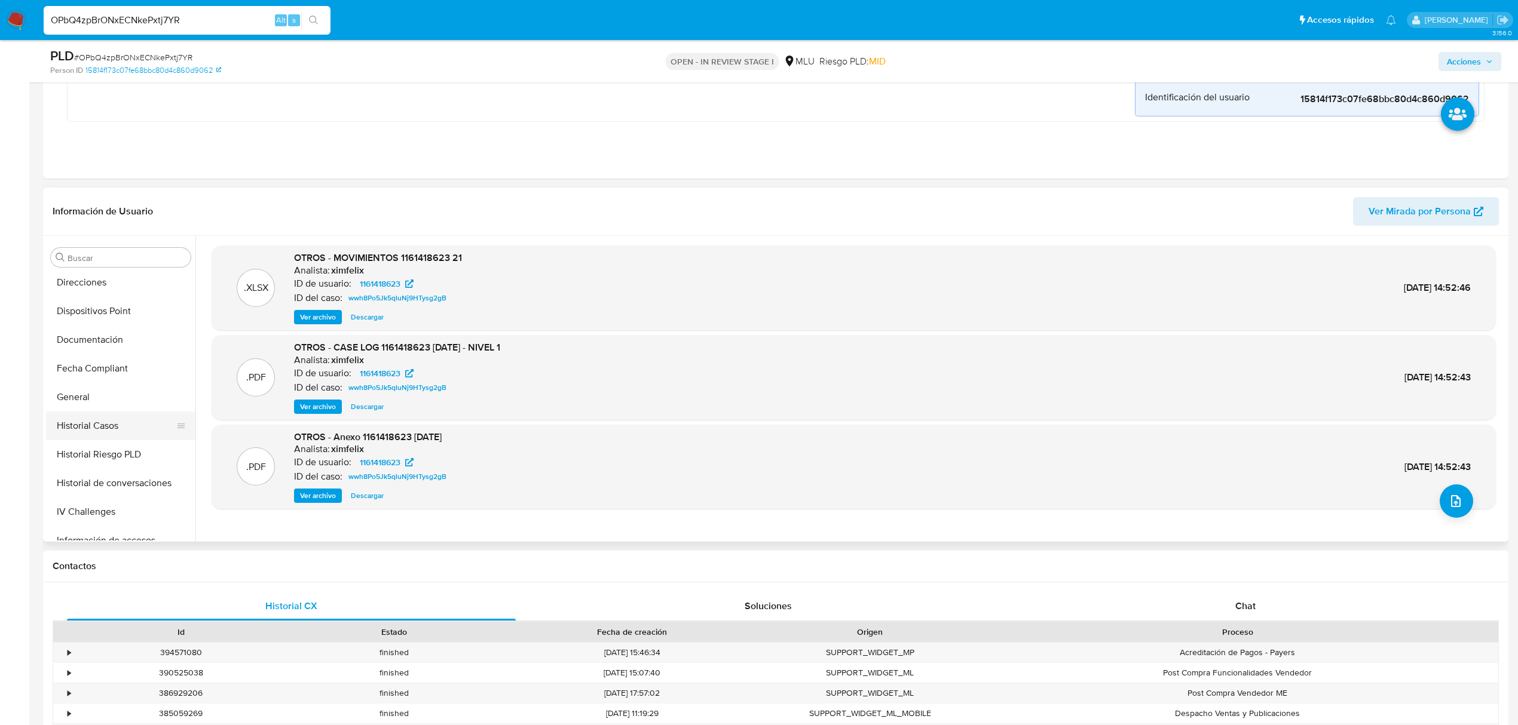
scroll to position [239, 0]
click at [102, 396] on button "General" at bounding box center [116, 391] width 140 height 29
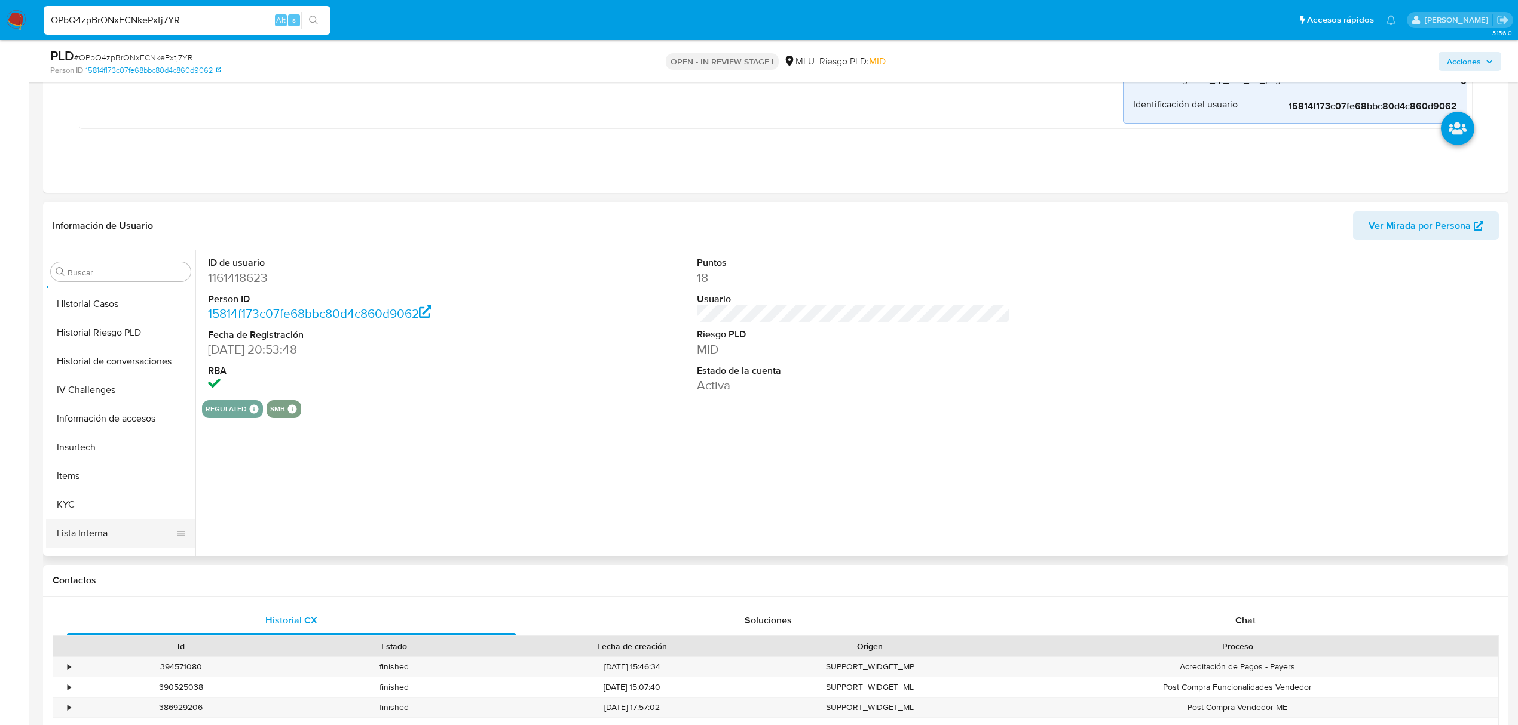
scroll to position [398, 0]
click at [108, 470] on button "KYC" at bounding box center [116, 476] width 140 height 29
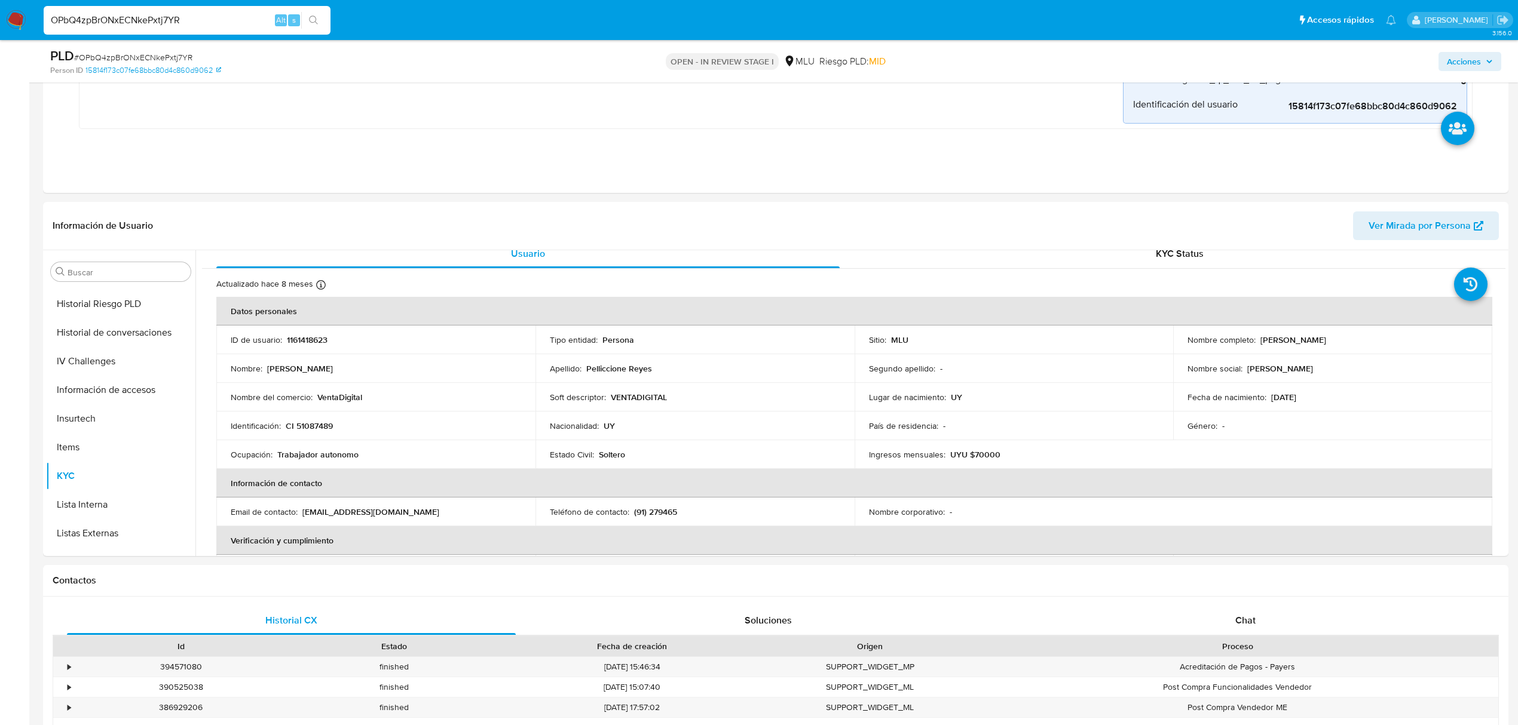
scroll to position [0, 0]
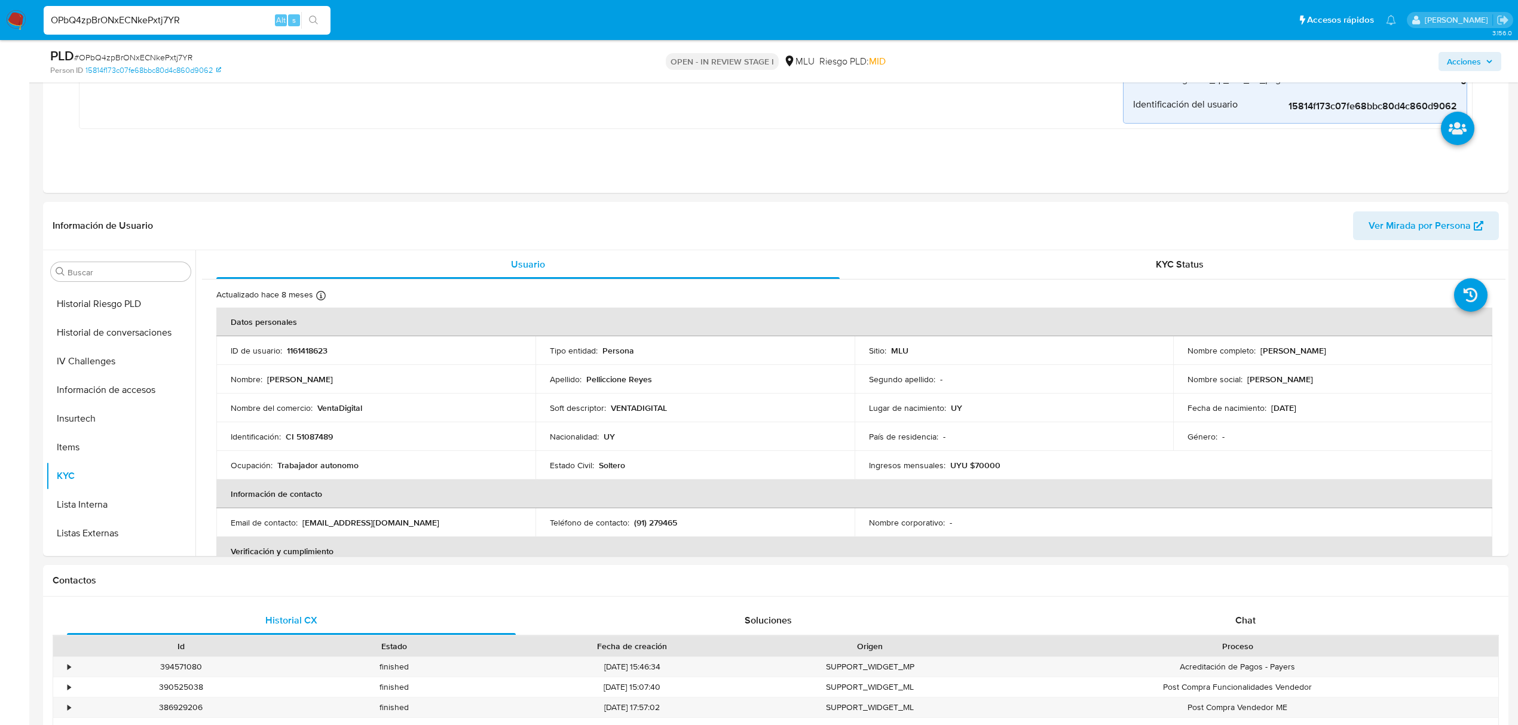
click at [316, 435] on p "CI 51087489" at bounding box center [309, 436] width 47 height 11
click at [344, 408] on p "VentaDigital" at bounding box center [339, 408] width 45 height 11
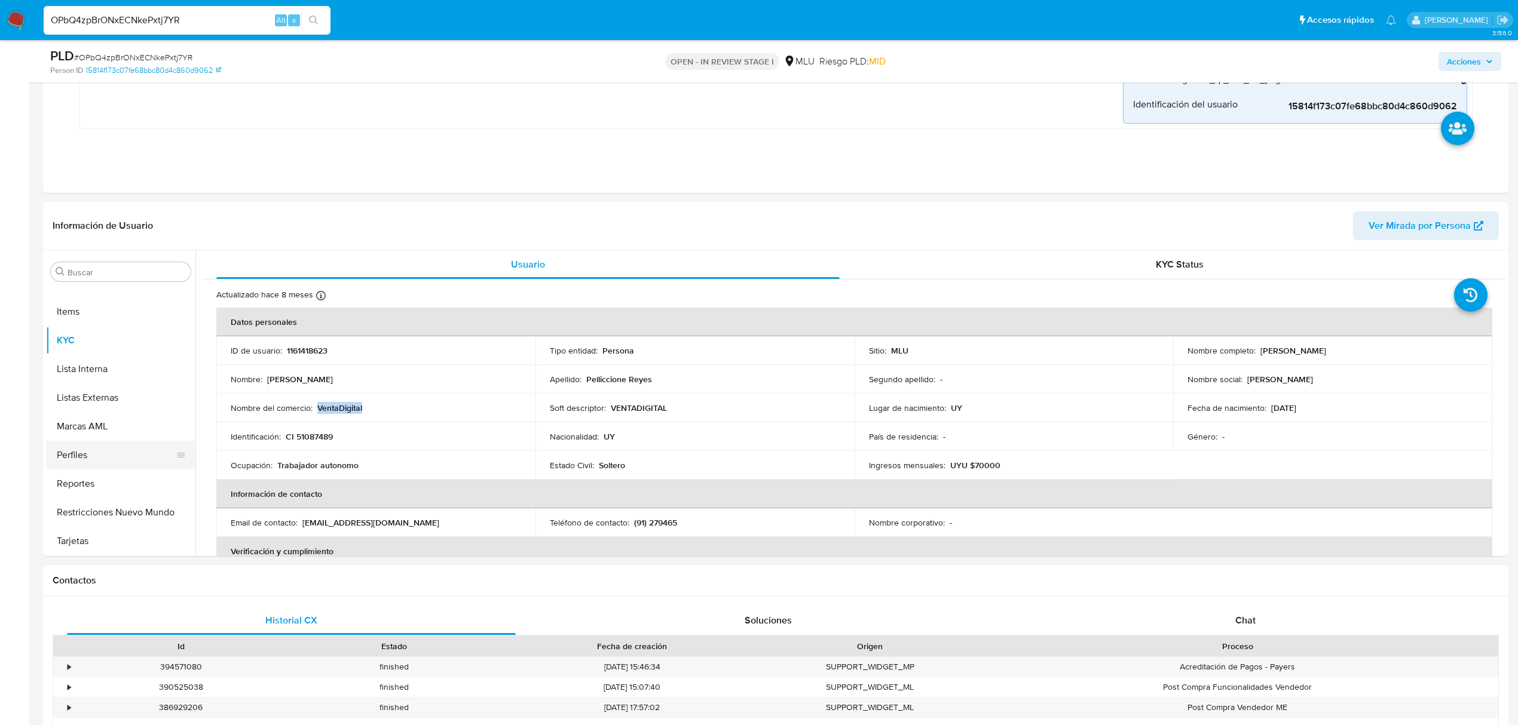
click at [132, 465] on button "Perfiles" at bounding box center [116, 455] width 140 height 29
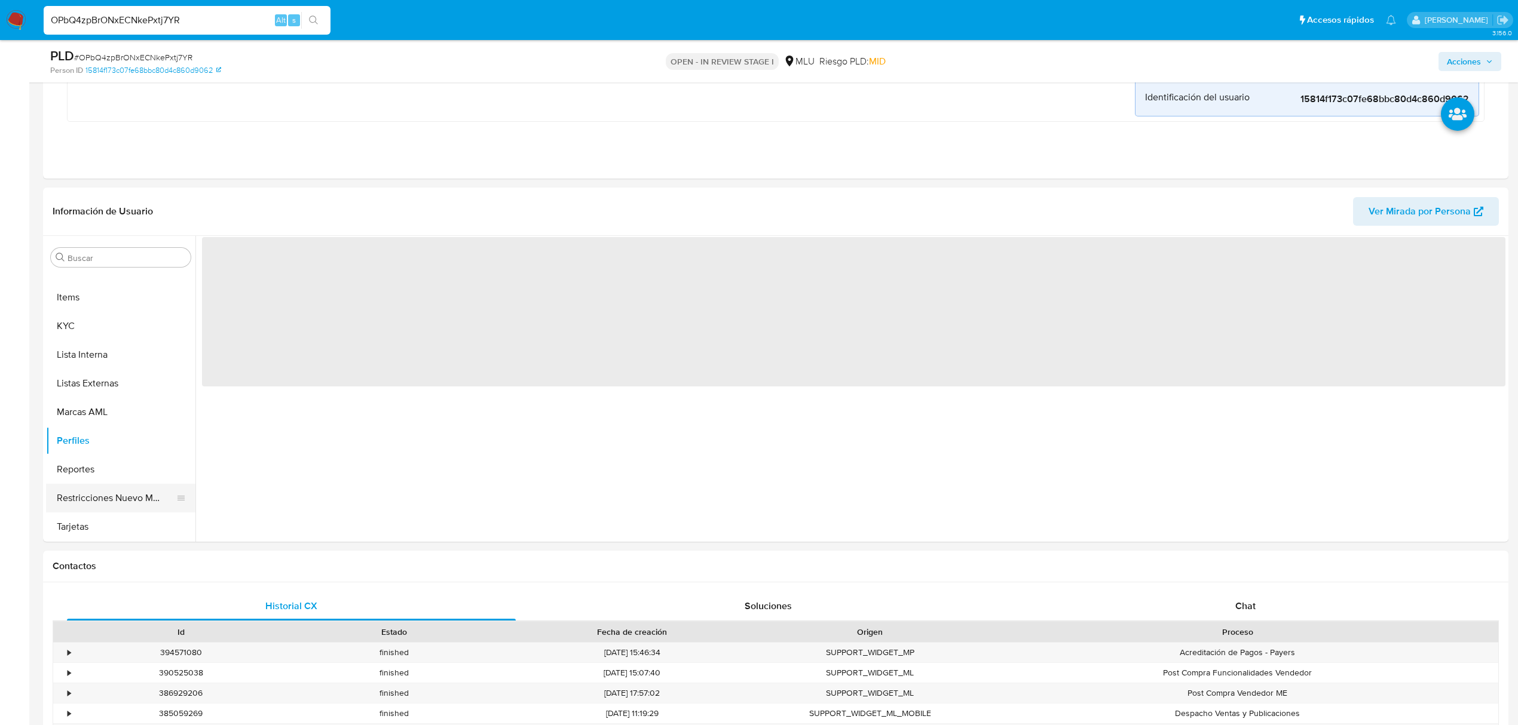
click at [120, 495] on button "Restricciones Nuevo Mundo" at bounding box center [116, 498] width 140 height 29
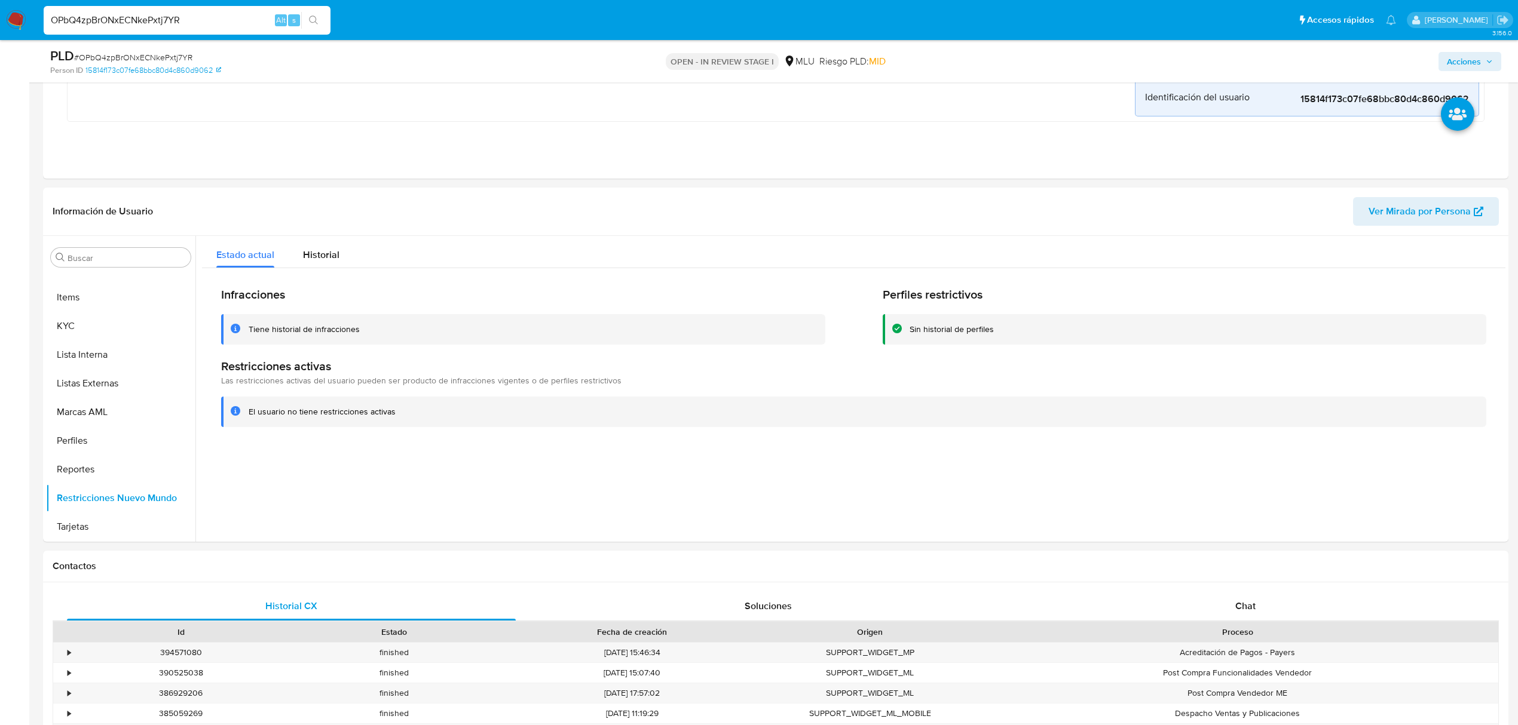
click at [172, 22] on input "OPbQ4zpBrONxECNkePxtj7YR" at bounding box center [187, 21] width 287 height 16
paste input "KGvVPuEmCHRSuk13oHLKmFJp"
type input "KGvVPuEmCHRSuk13oHLKmFJp"
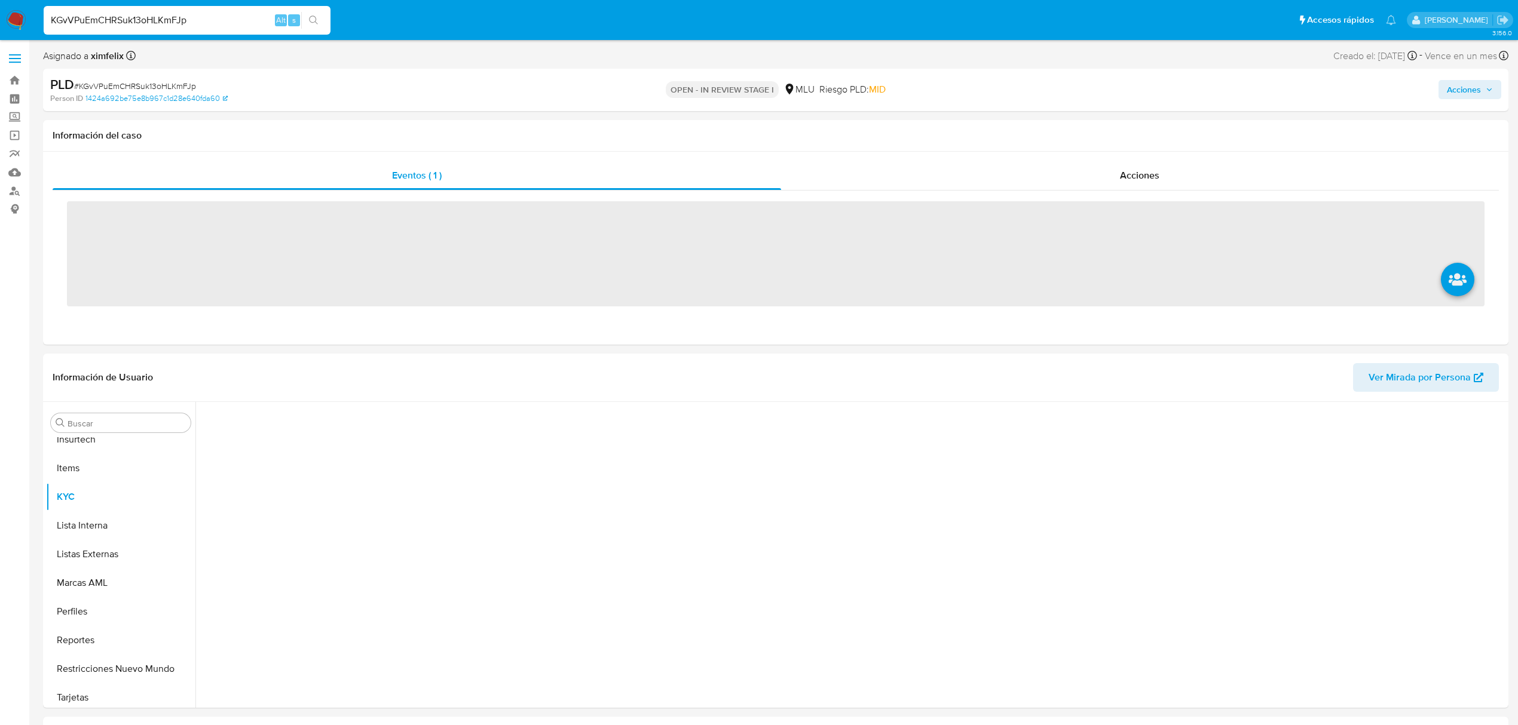
scroll to position [534, 0]
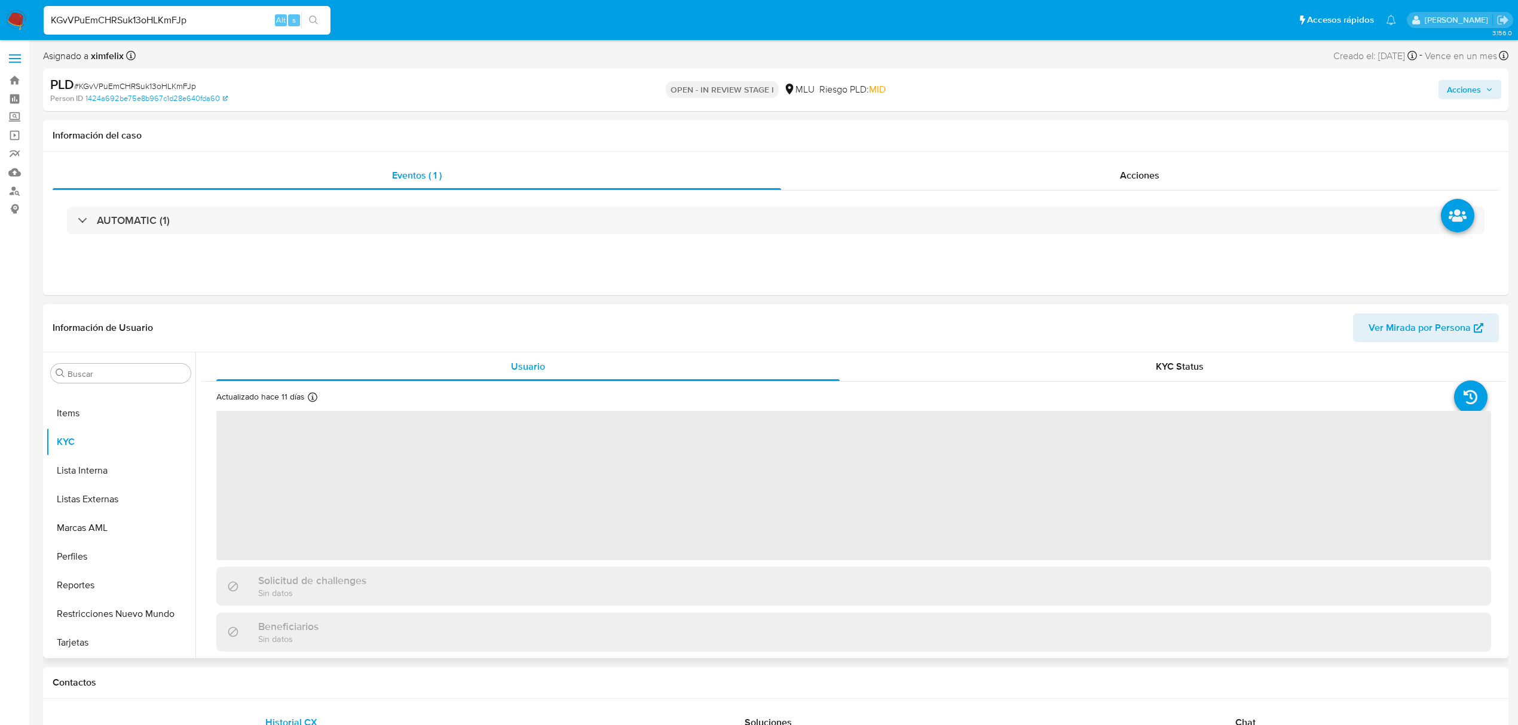
select select "10"
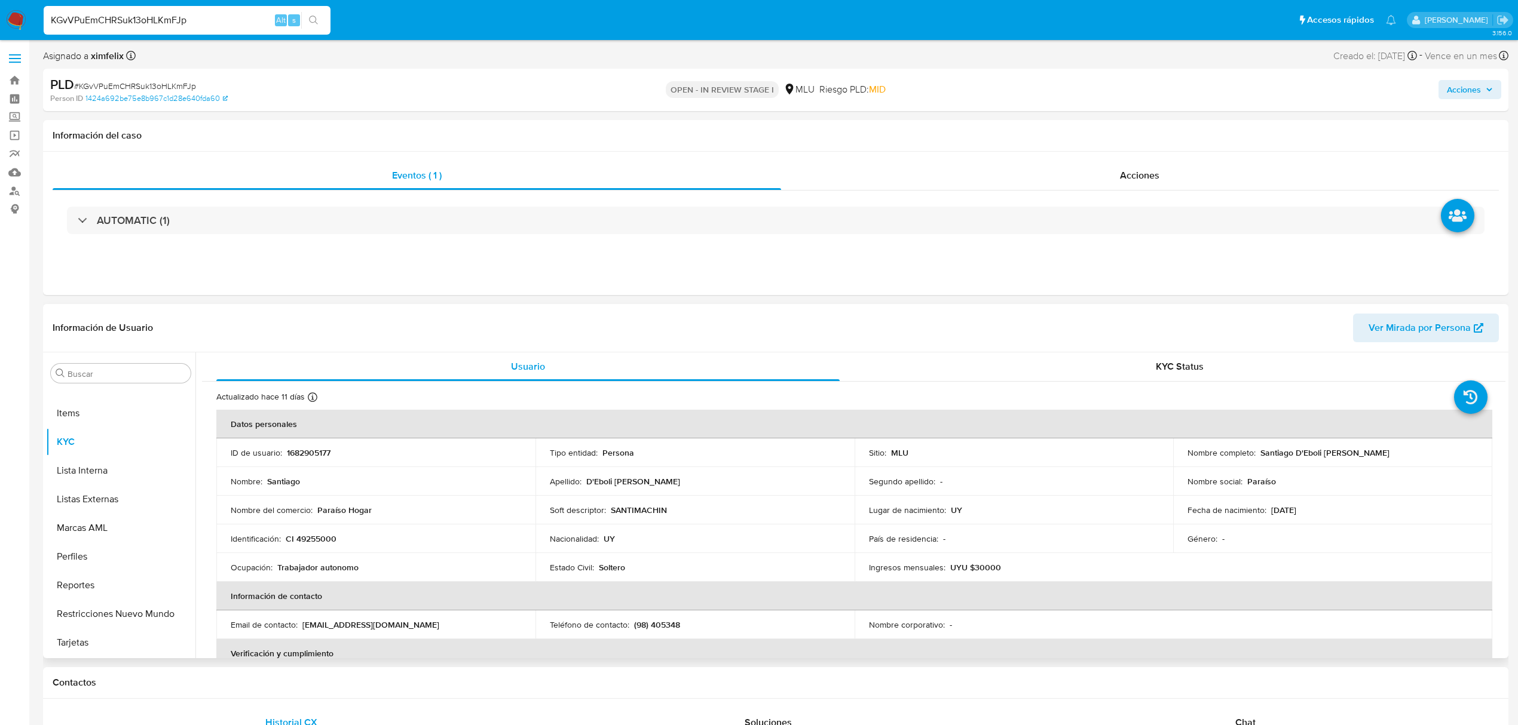
click at [1382, 335] on span "Ver Mirada por Persona" at bounding box center [1419, 328] width 102 height 29
drag, startPoint x: 1337, startPoint y: 448, endPoint x: 1352, endPoint y: 454, distance: 16.1
click at [1316, 451] on p "Santiago D'Eboli Machin" at bounding box center [1324, 453] width 129 height 11
click at [1359, 451] on div "Nombre completo : Santiago D'Eboli Machin" at bounding box center [1332, 453] width 290 height 11
drag, startPoint x: 1328, startPoint y: 448, endPoint x: 1257, endPoint y: 453, distance: 70.7
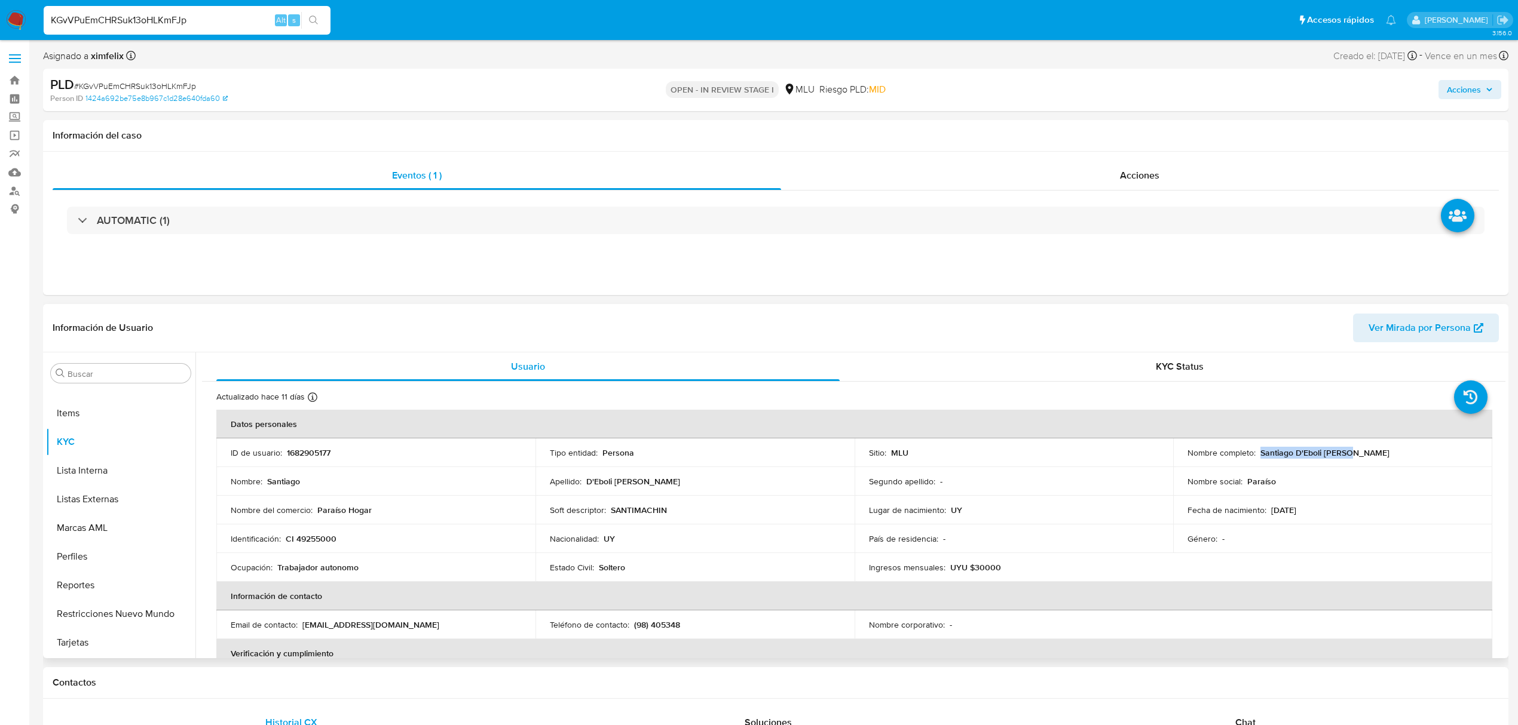
click at [1257, 453] on td "Nombre completo : Santiago D'Eboli Machin" at bounding box center [1332, 453] width 319 height 29
click at [316, 452] on p "1682905177" at bounding box center [309, 453] width 44 height 11
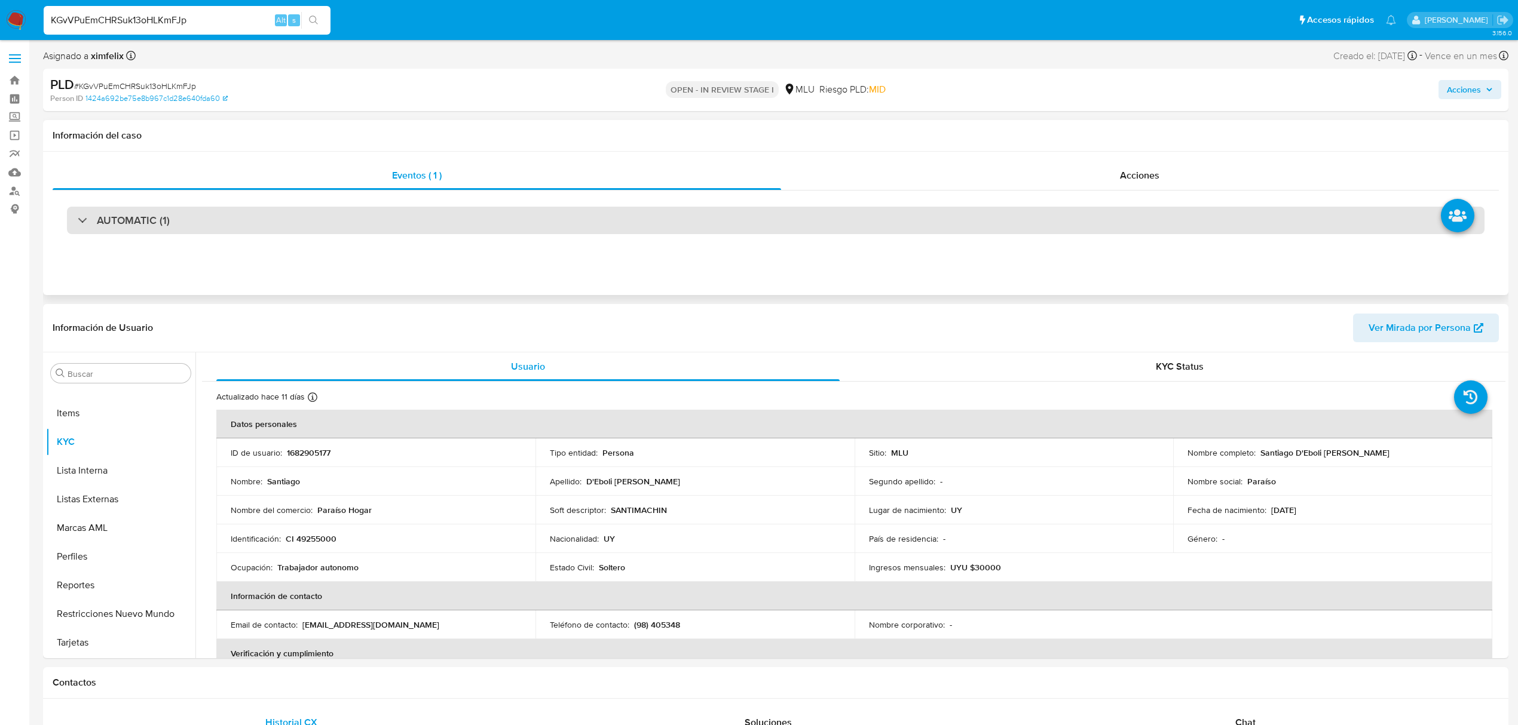
click at [256, 209] on div "AUTOMATIC (1)" at bounding box center [775, 220] width 1417 height 27
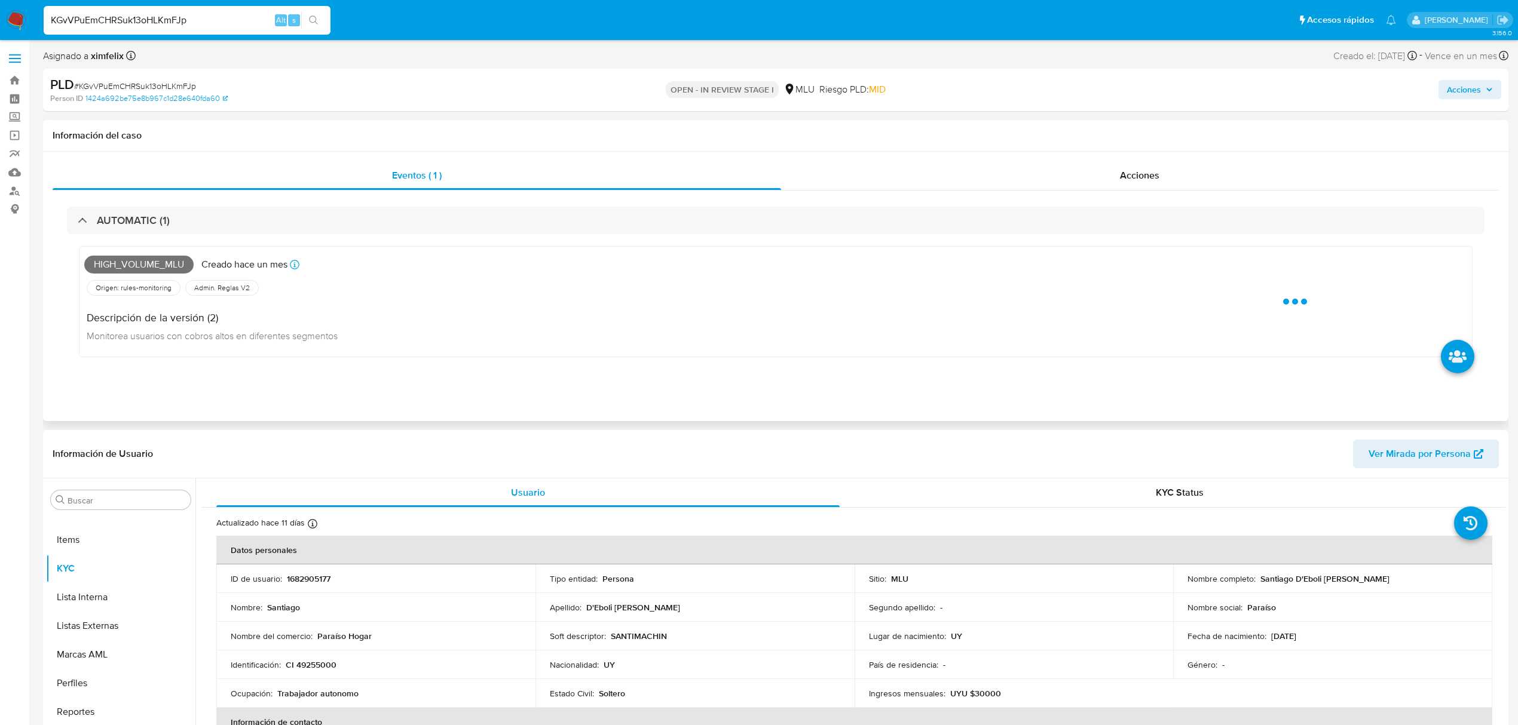
click at [127, 263] on span "High_volume_mlu" at bounding box center [138, 265] width 109 height 18
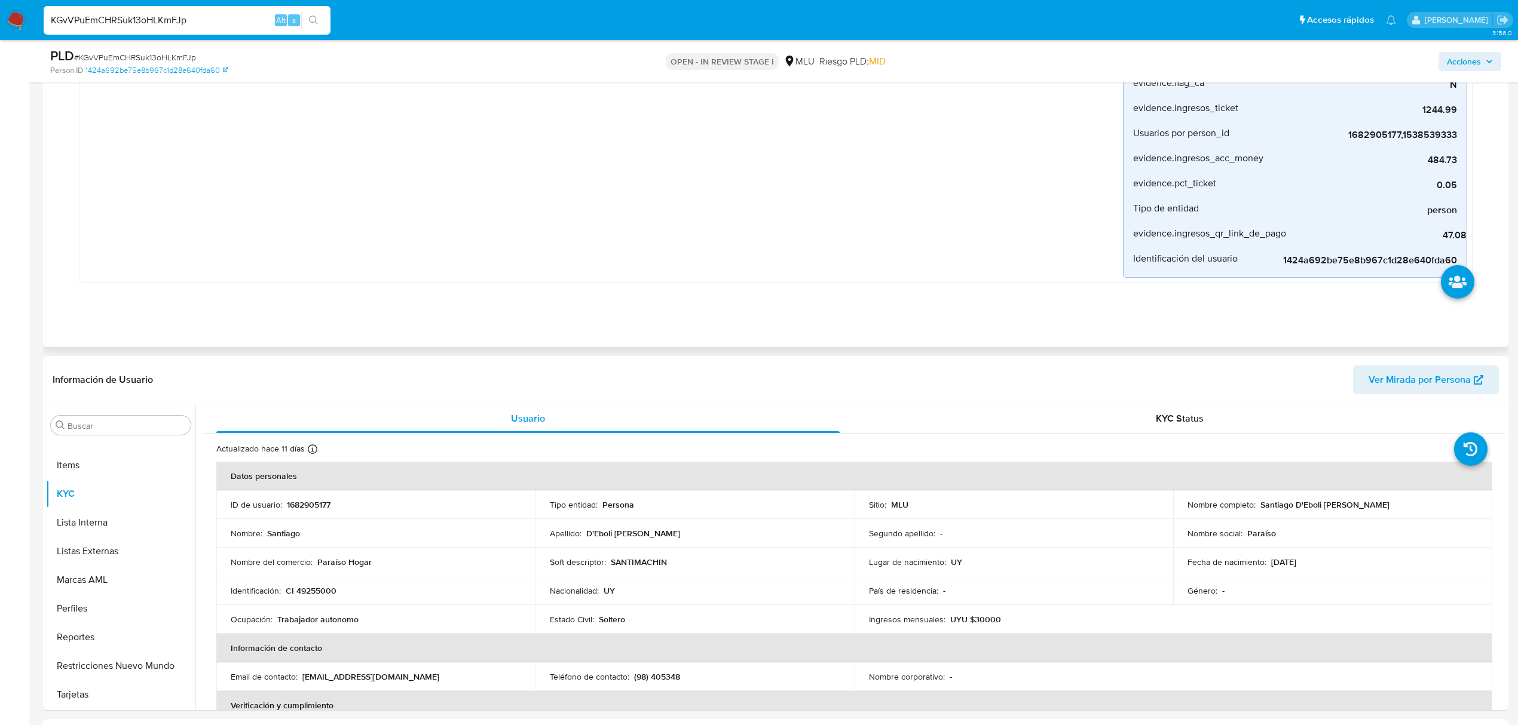
scroll to position [478, 0]
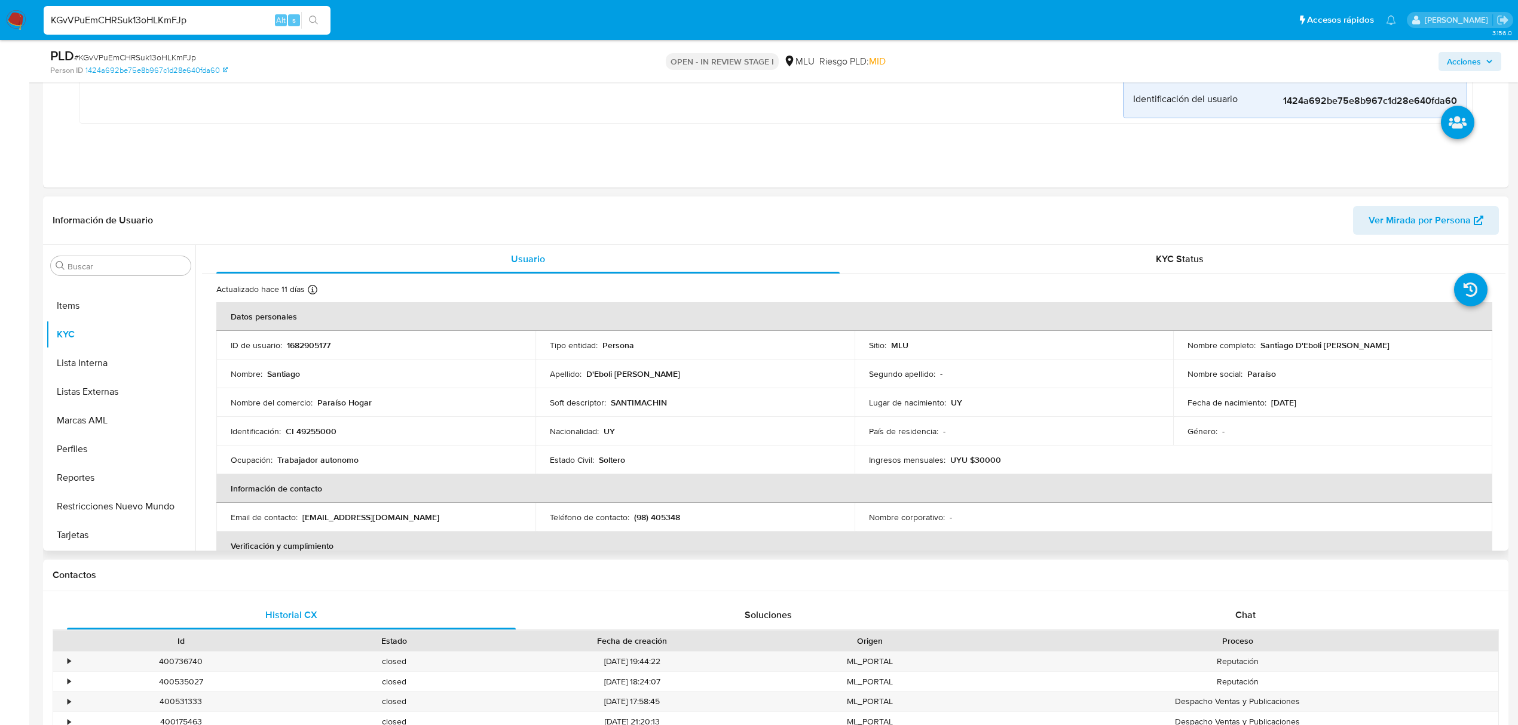
click at [323, 428] on p "CI 49255000" at bounding box center [311, 431] width 51 height 11
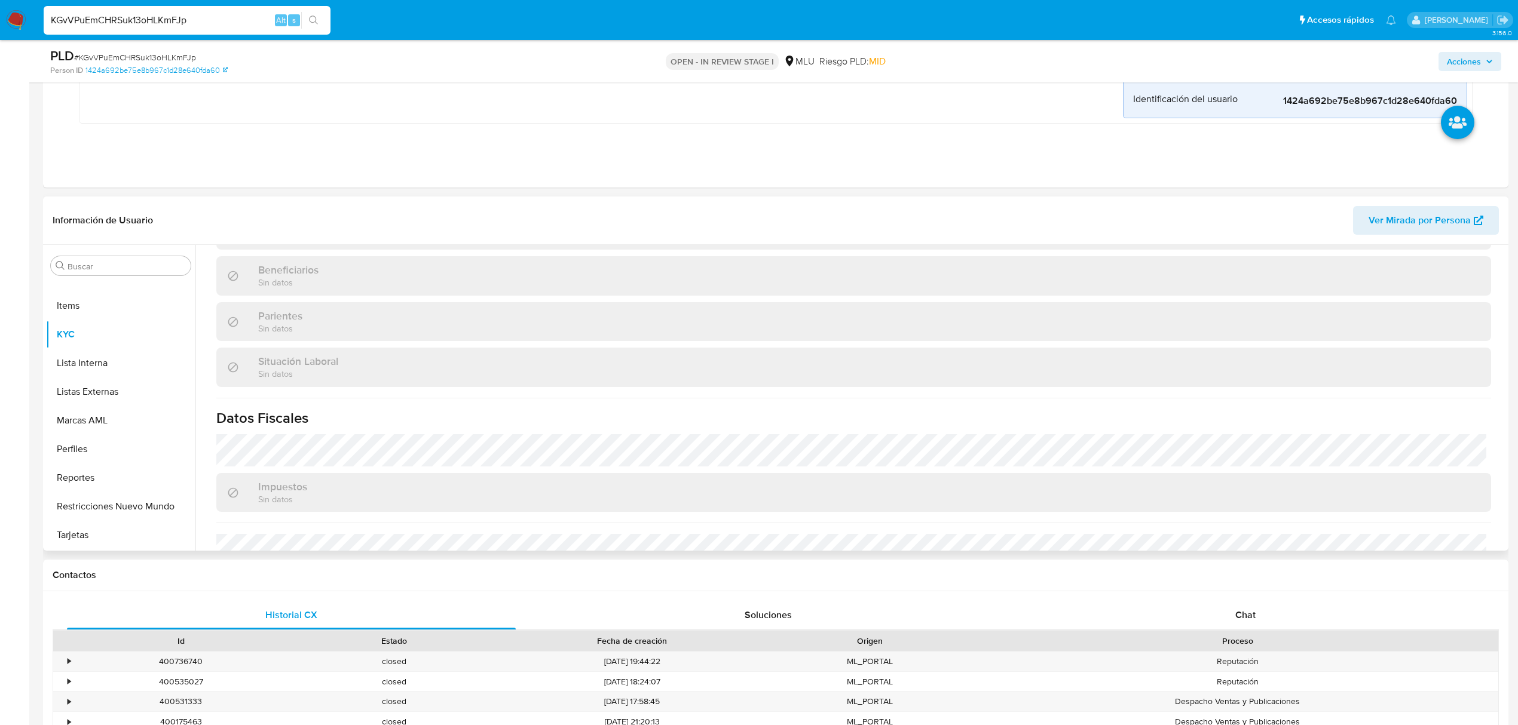
scroll to position [589, 0]
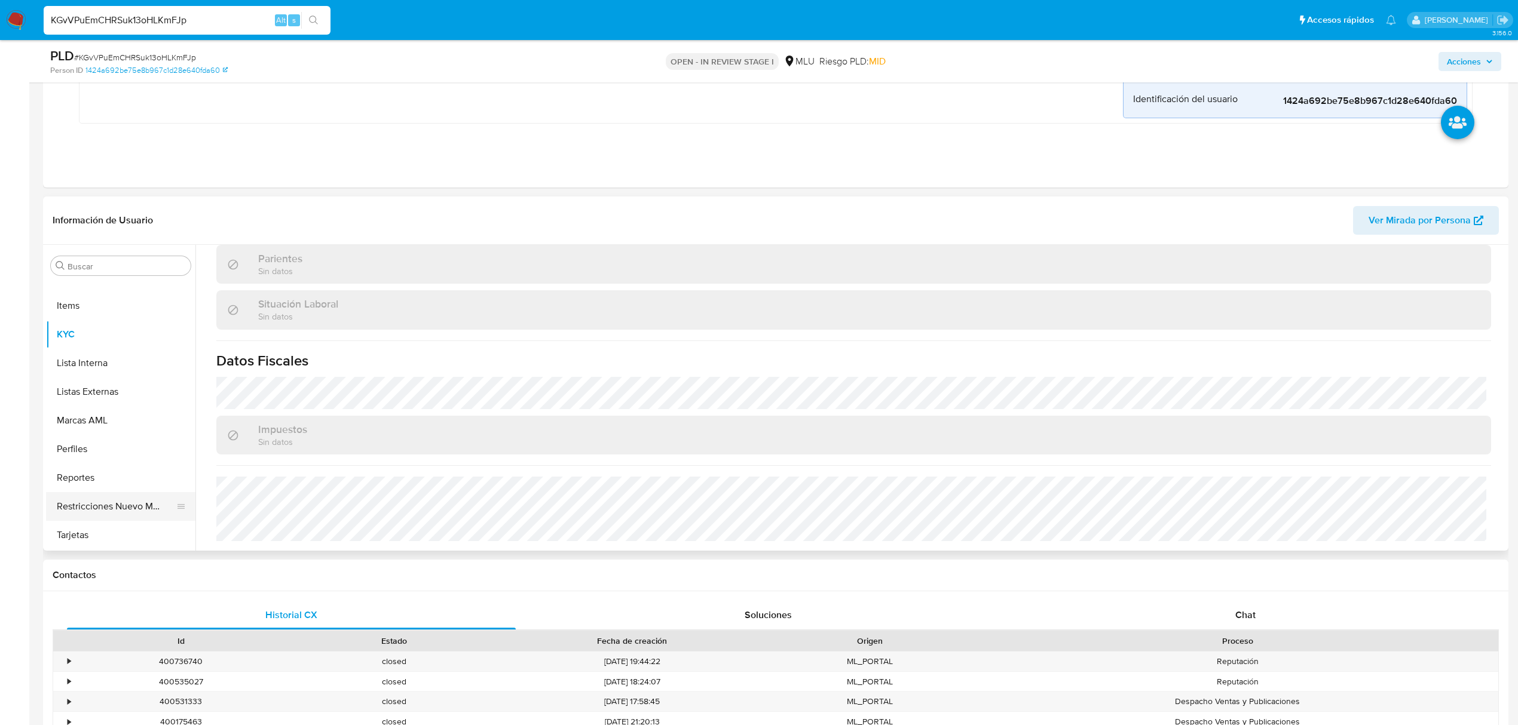
click at [117, 515] on button "Restricciones Nuevo Mundo" at bounding box center [116, 506] width 140 height 29
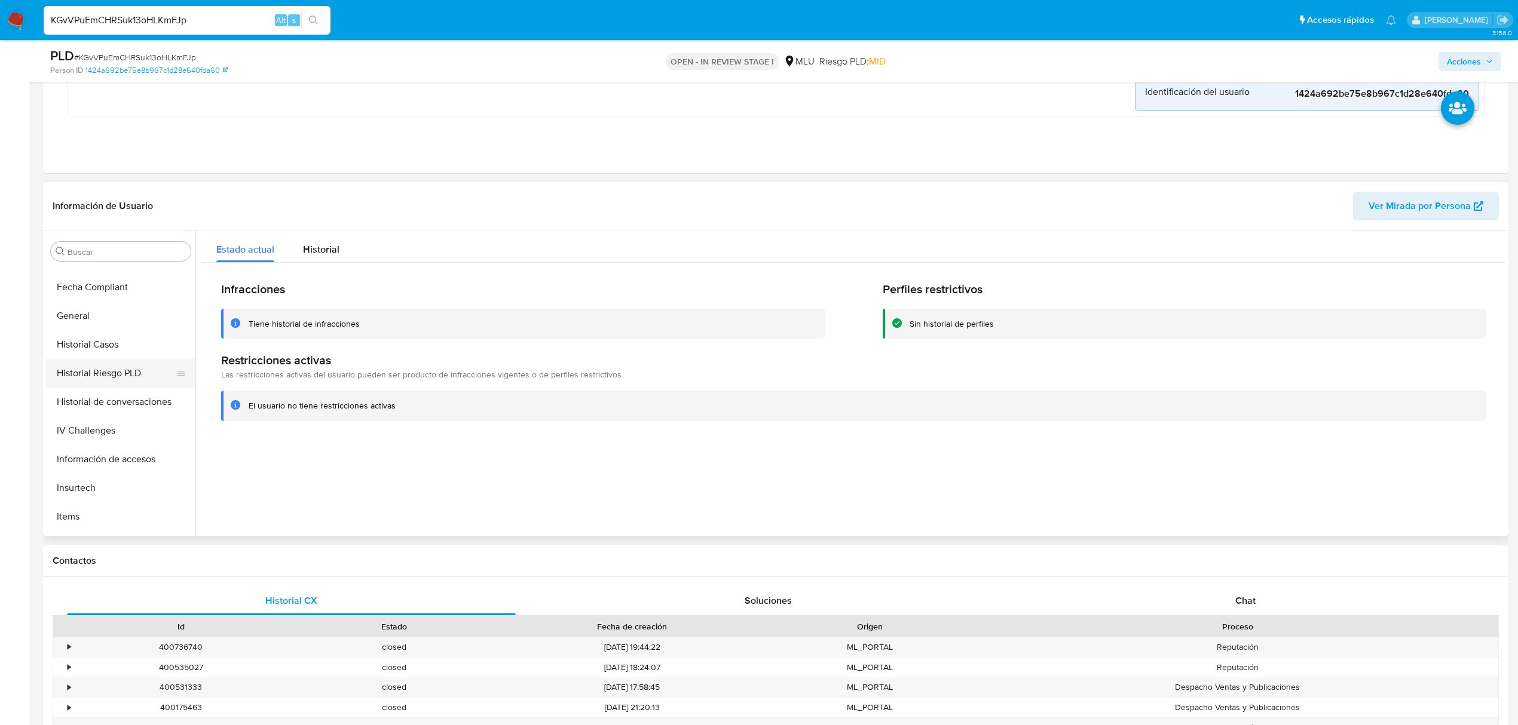
scroll to position [295, 0]
click at [140, 364] on button "Historial Casos" at bounding box center [116, 358] width 140 height 29
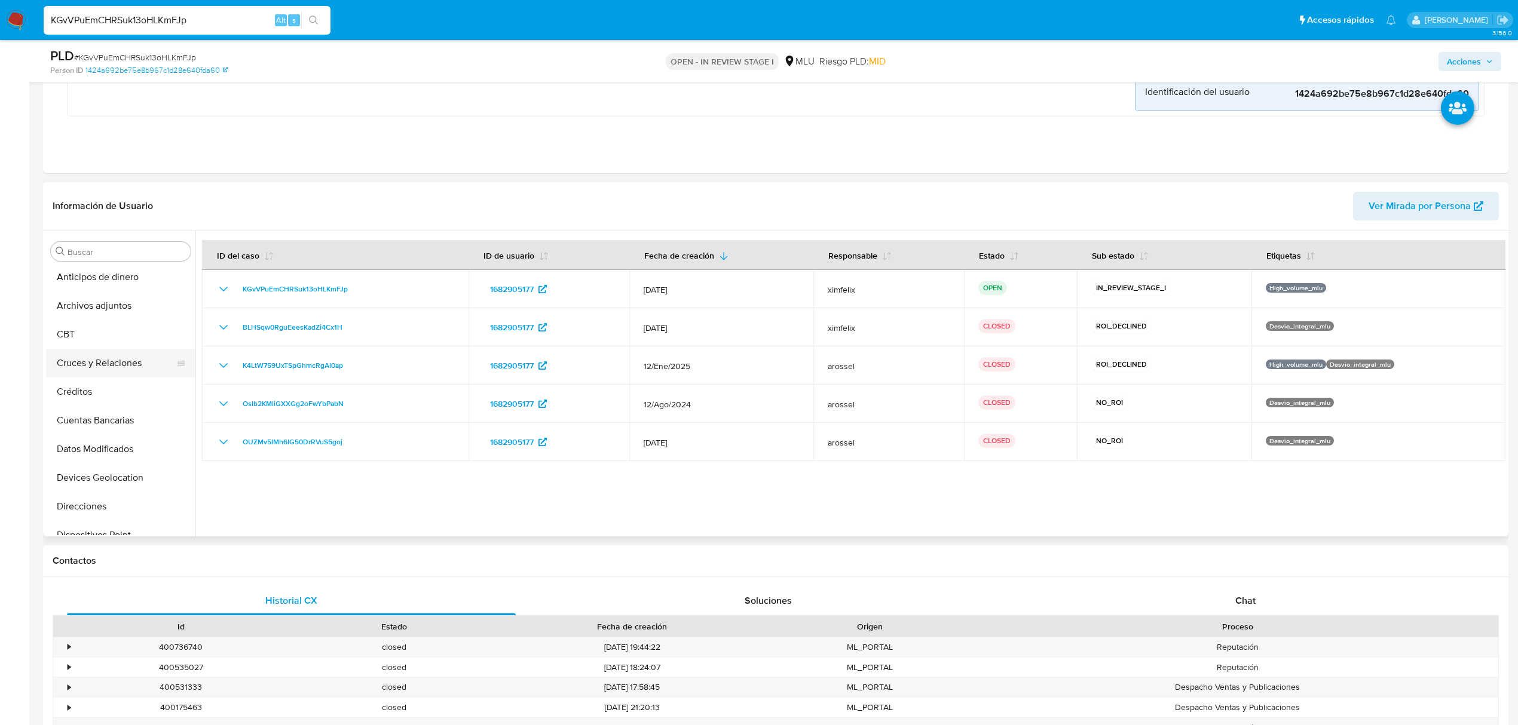
scroll to position [0, 0]
click at [129, 304] on button "Archivos adjuntos" at bounding box center [116, 309] width 140 height 29
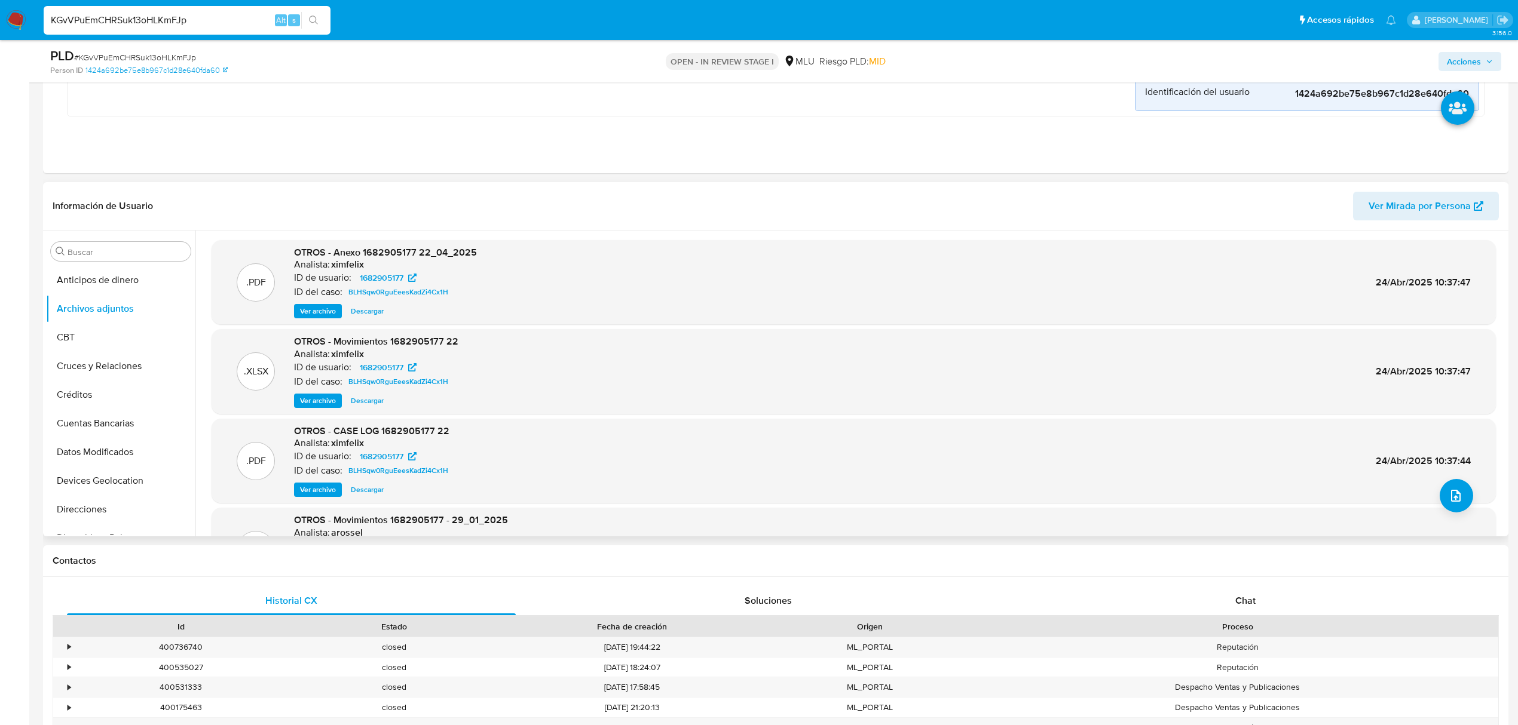
click at [331, 489] on span "Ver archivo" at bounding box center [318, 490] width 36 height 12
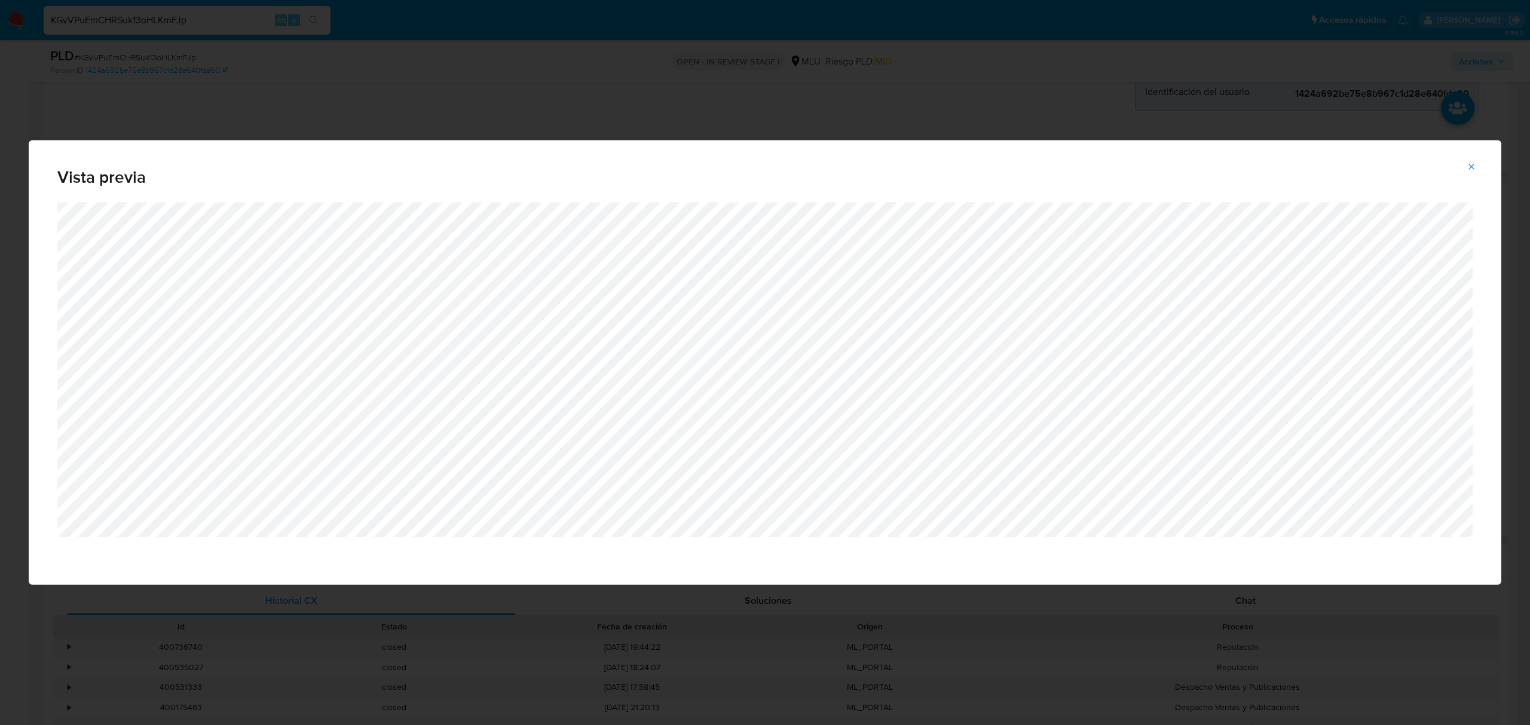
click at [1471, 167] on icon "Attachment preview" at bounding box center [1471, 166] width 5 height 5
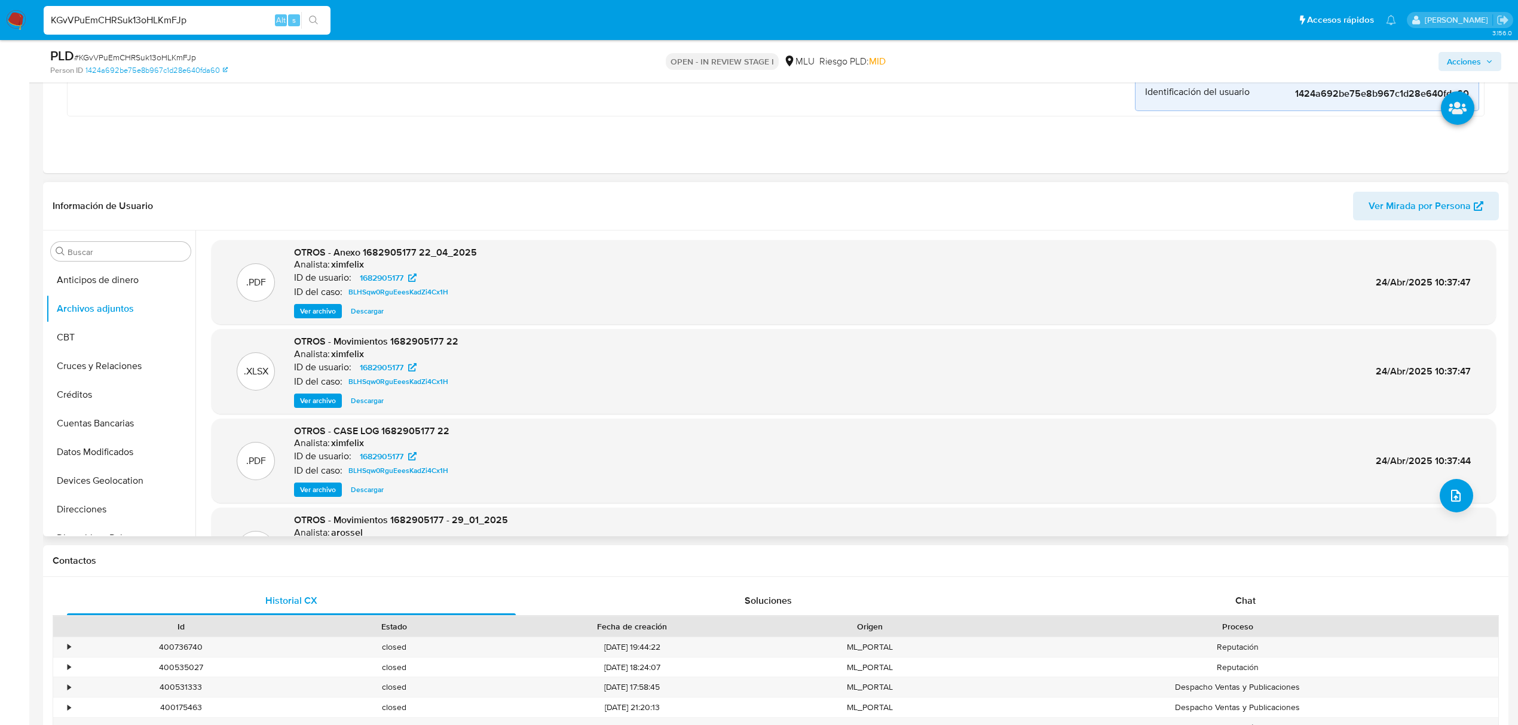
click at [148, 20] on input "KGvVPuEmCHRSuk13oHLKmFJp" at bounding box center [187, 21] width 287 height 16
paste input "dUCR1LoGdUCORFTipTpaikD8"
type input "dUCR1LoGdUCORFTipTpaikD8"
click at [318, 22] on icon "search-icon" at bounding box center [314, 21] width 10 height 10
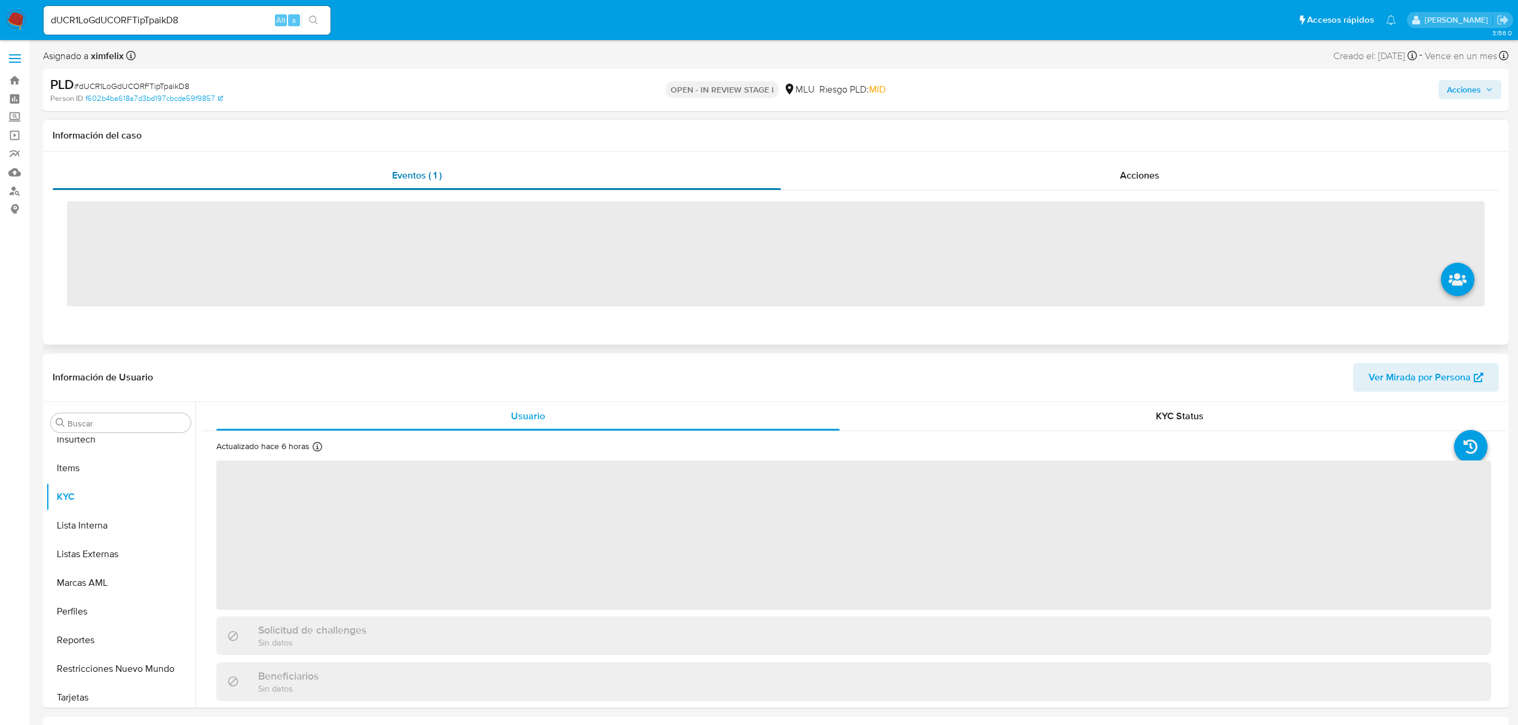
scroll to position [534, 0]
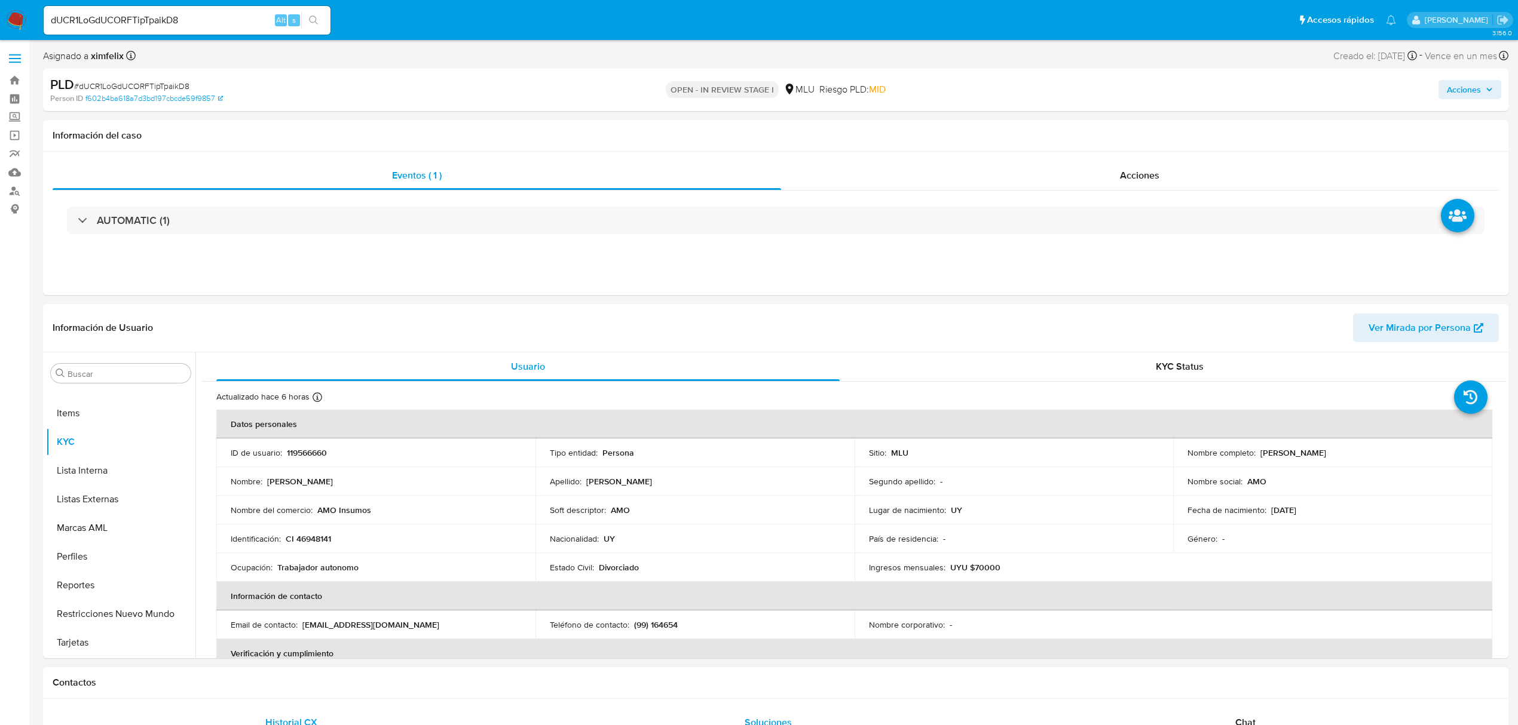
select select "10"
drag, startPoint x: 1378, startPoint y: 451, endPoint x: 1257, endPoint y: 453, distance: 120.7
click at [1257, 453] on div "Nombre completo : Paola Lorena Marquez Sopeña" at bounding box center [1332, 453] width 290 height 11
click at [302, 453] on p "119566660" at bounding box center [307, 453] width 40 height 11
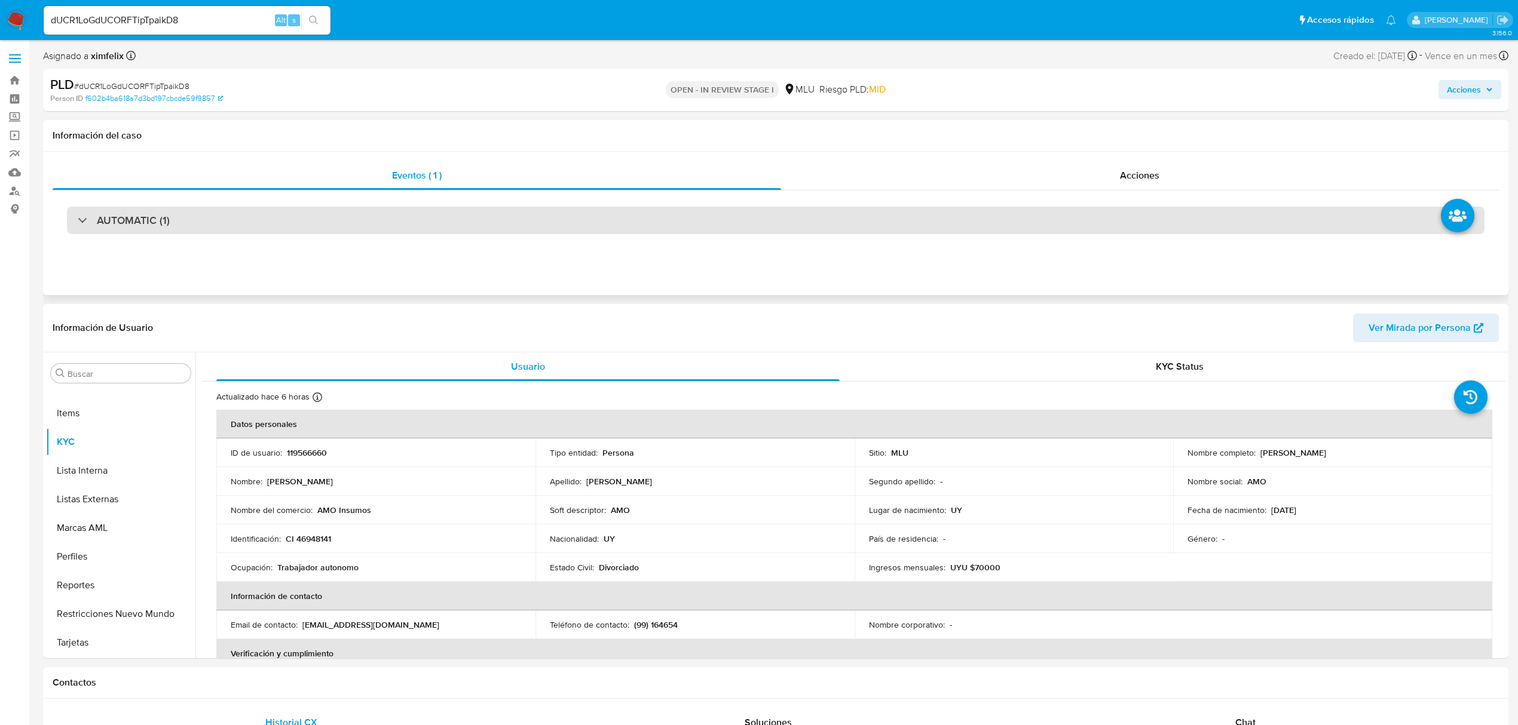
click at [338, 214] on div "AUTOMATIC (1)" at bounding box center [775, 220] width 1417 height 27
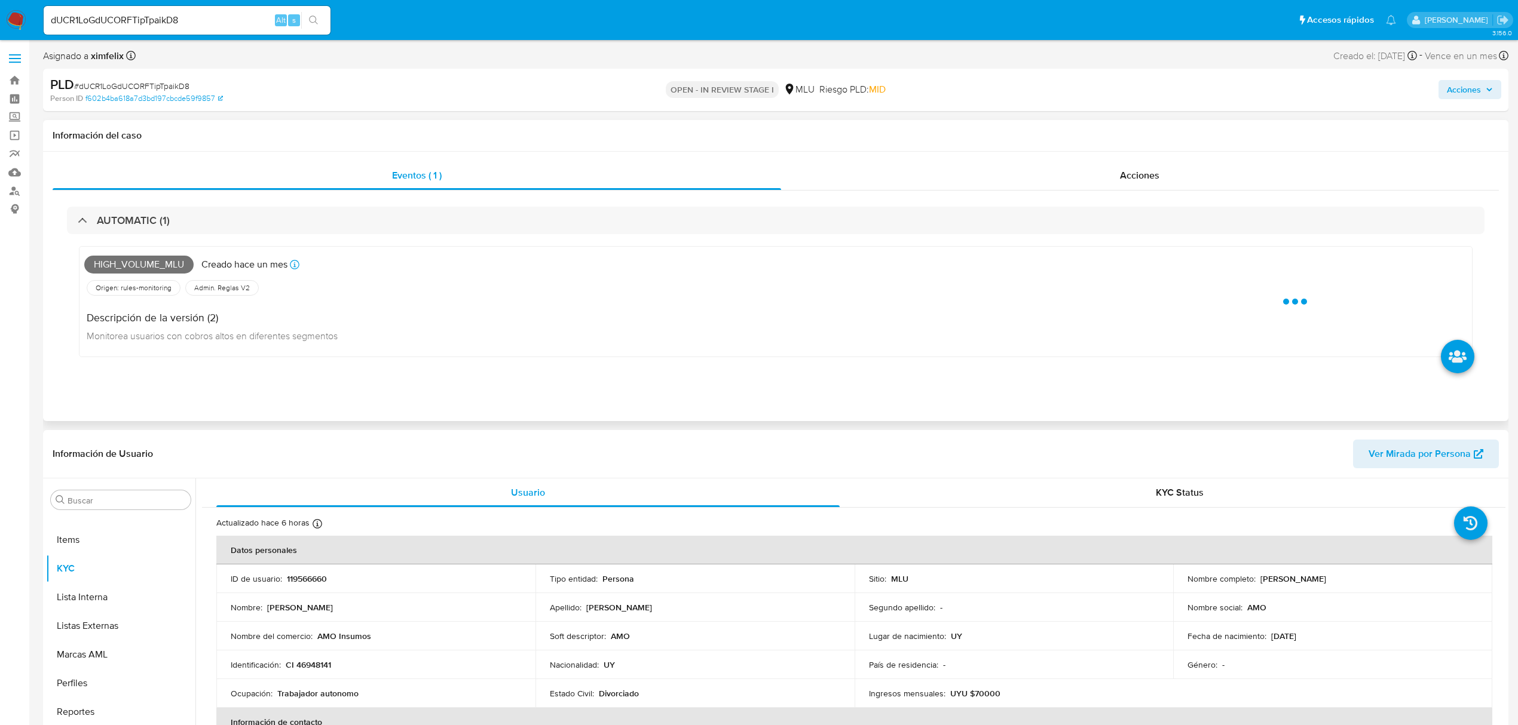
click at [159, 261] on span "High_volume_mlu" at bounding box center [138, 265] width 109 height 18
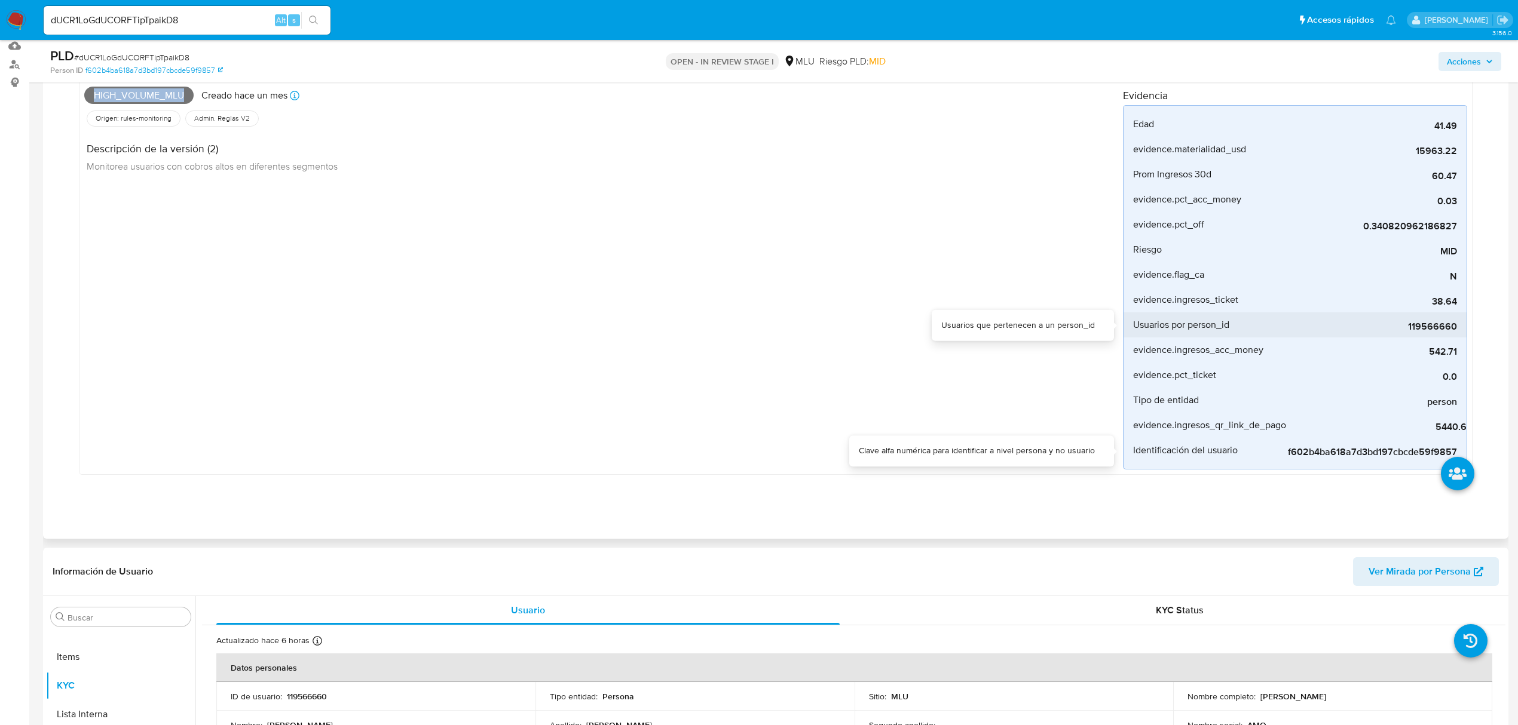
scroll to position [319, 0]
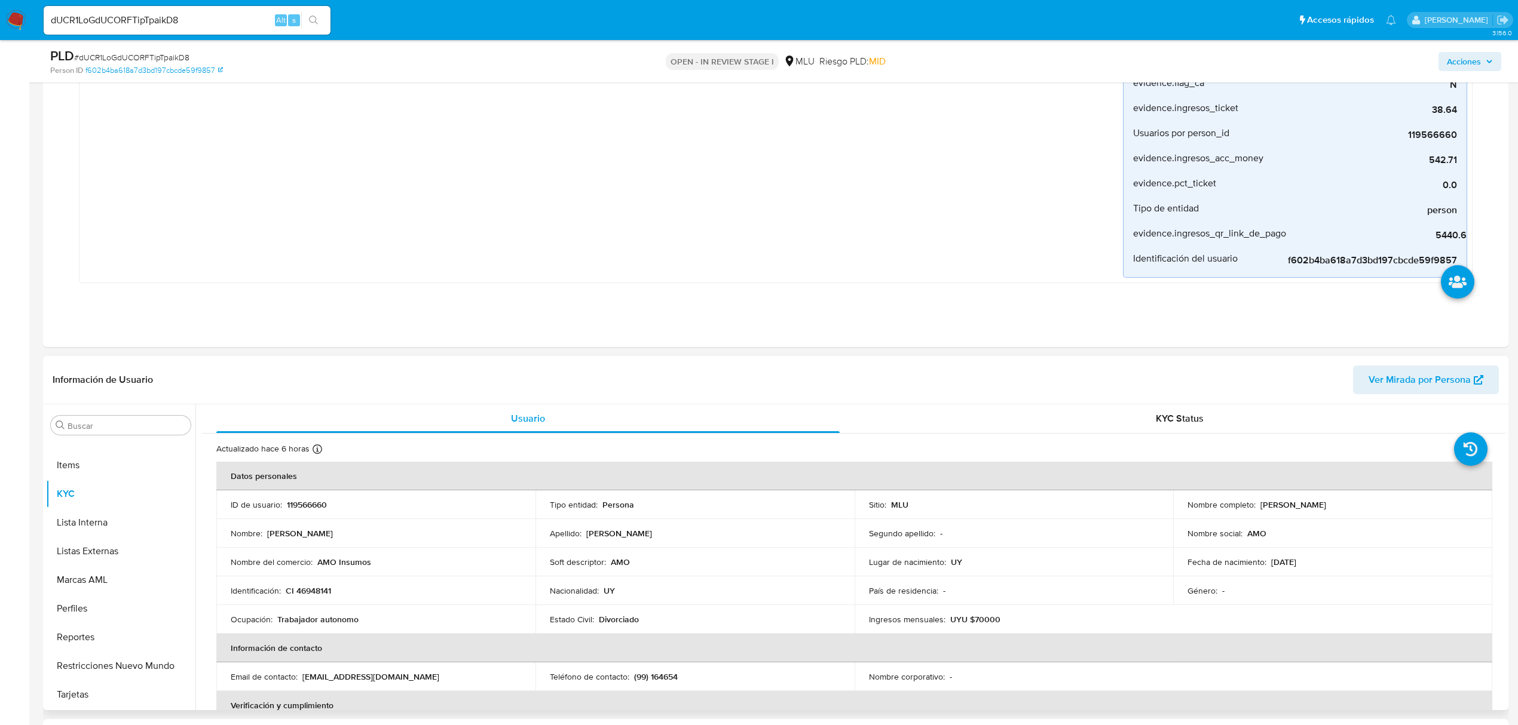
click at [1413, 392] on span "Ver Mirada por Persona" at bounding box center [1419, 380] width 102 height 29
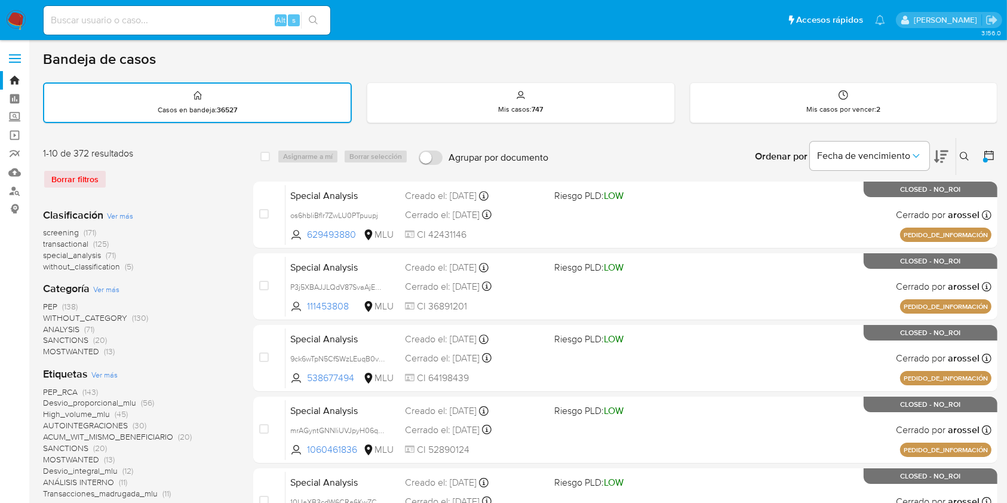
click at [989, 160] on icon at bounding box center [990, 155] width 12 height 12
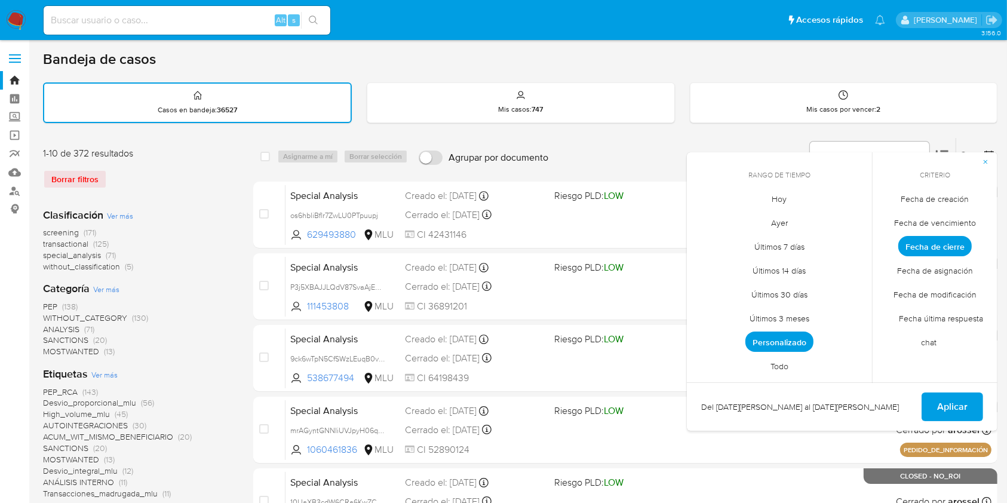
click at [789, 337] on span "Personalizado" at bounding box center [780, 342] width 68 height 20
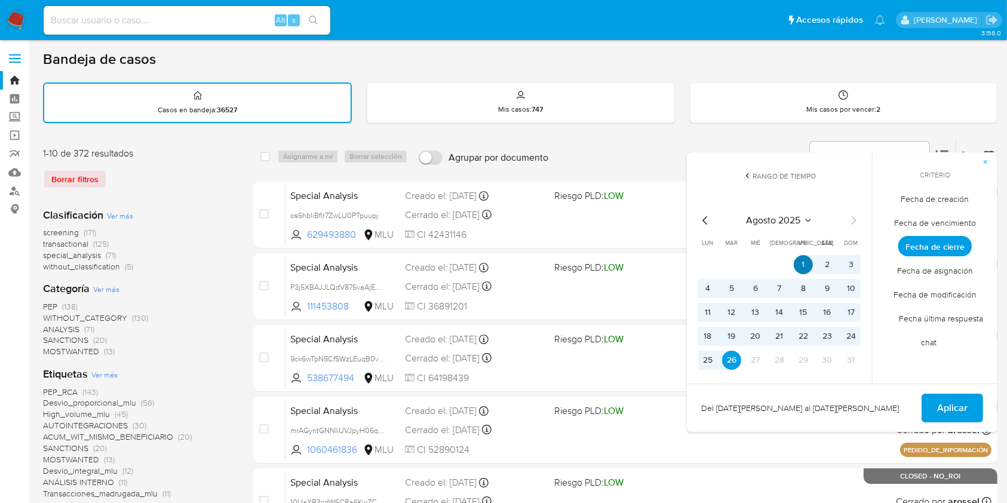
click at [806, 271] on button "1" at bounding box center [803, 264] width 19 height 19
drag, startPoint x: 728, startPoint y: 362, endPoint x: 755, endPoint y: 358, distance: 27.1
click at [729, 362] on button "26" at bounding box center [731, 360] width 19 height 19
click at [956, 406] on span "Aplicar" at bounding box center [953, 408] width 30 height 26
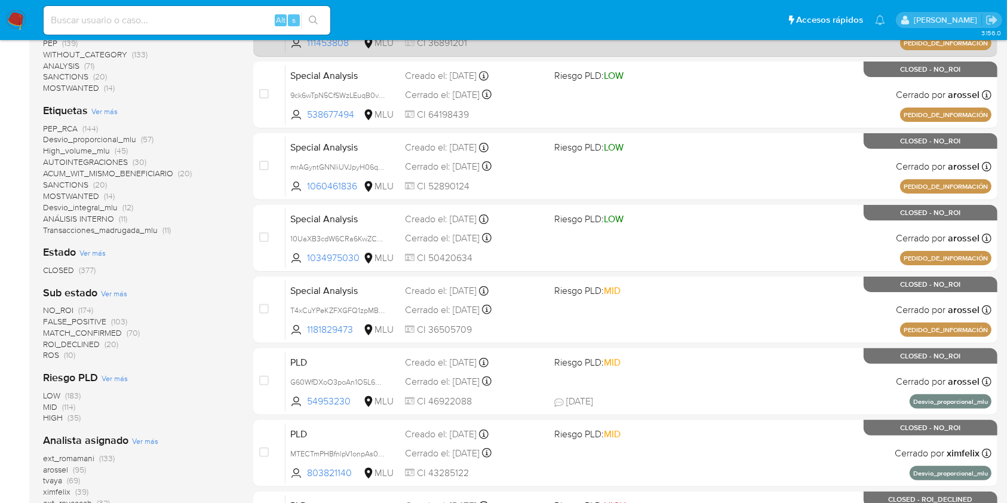
scroll to position [319, 0]
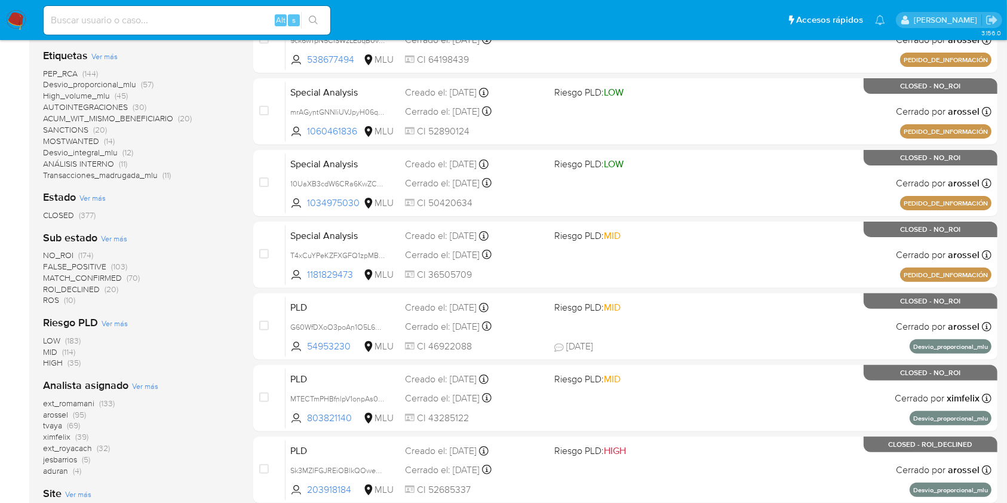
click at [0, 182] on aside "Bandeja Tablero Screening Búsqueda en Listas Watchlist Herramientas Operaciones…" at bounding box center [14, 153] width 29 height 945
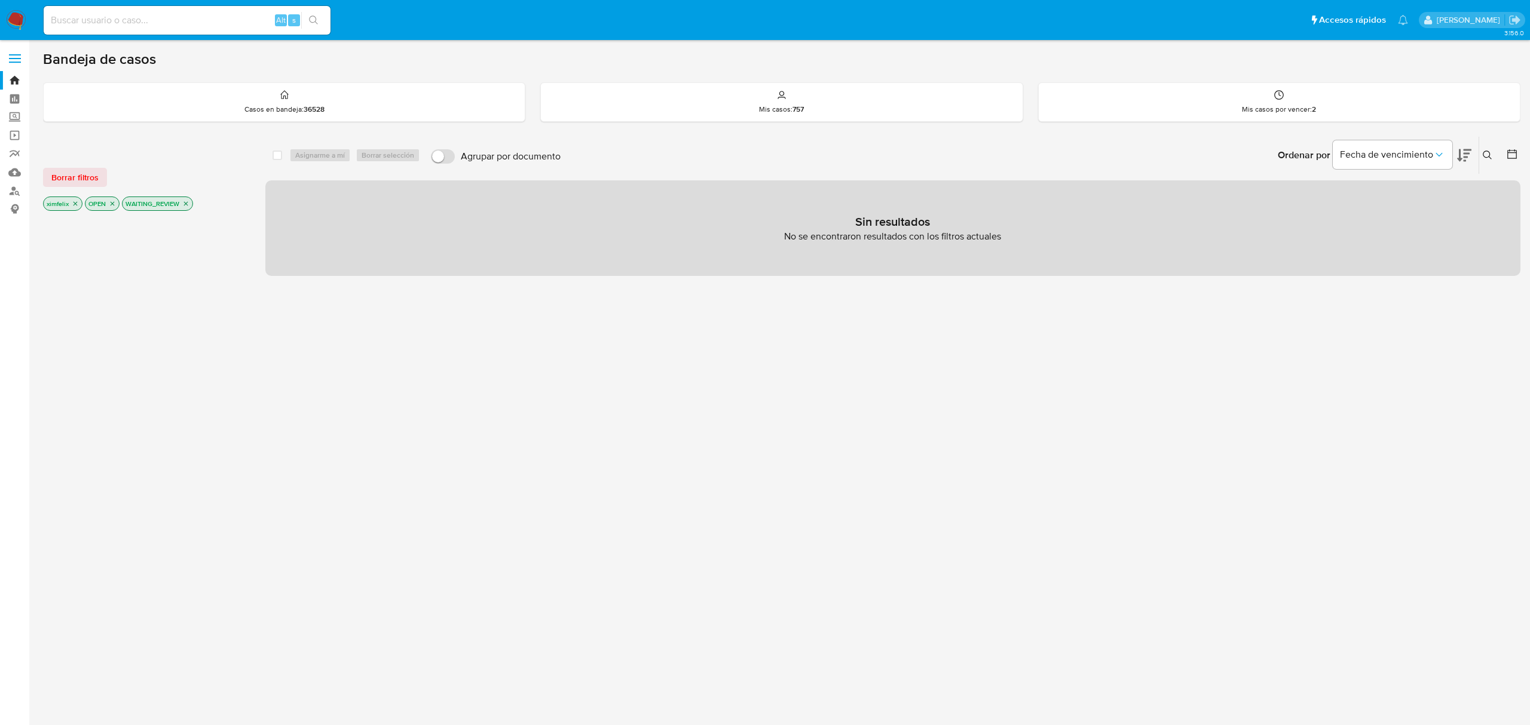
click at [1, 13] on nav "Pausado Ver notificaciones Alt s Accesos rápidos Presiona las siguientes teclas…" at bounding box center [765, 20] width 1530 height 40
click at [20, 25] on img at bounding box center [16, 20] width 20 height 20
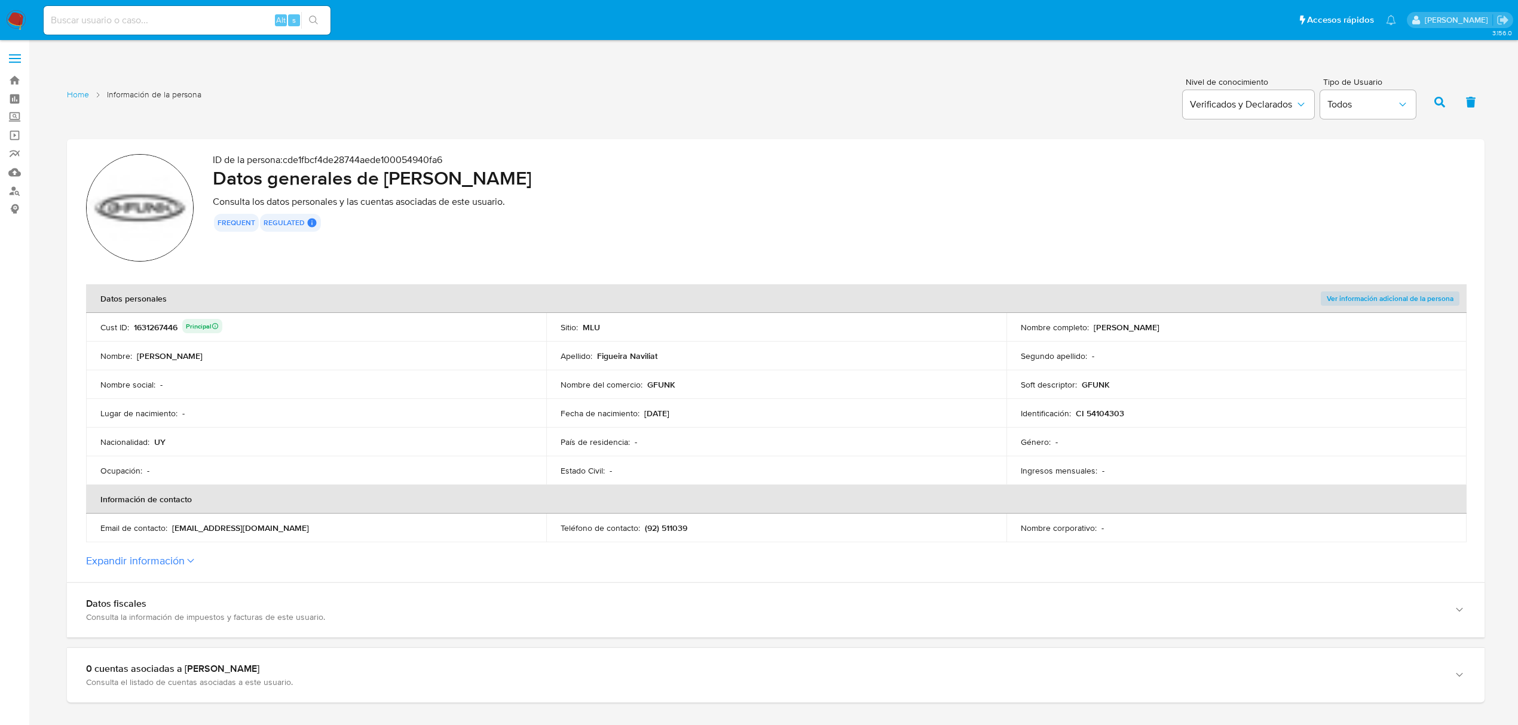
scroll to position [79, 0]
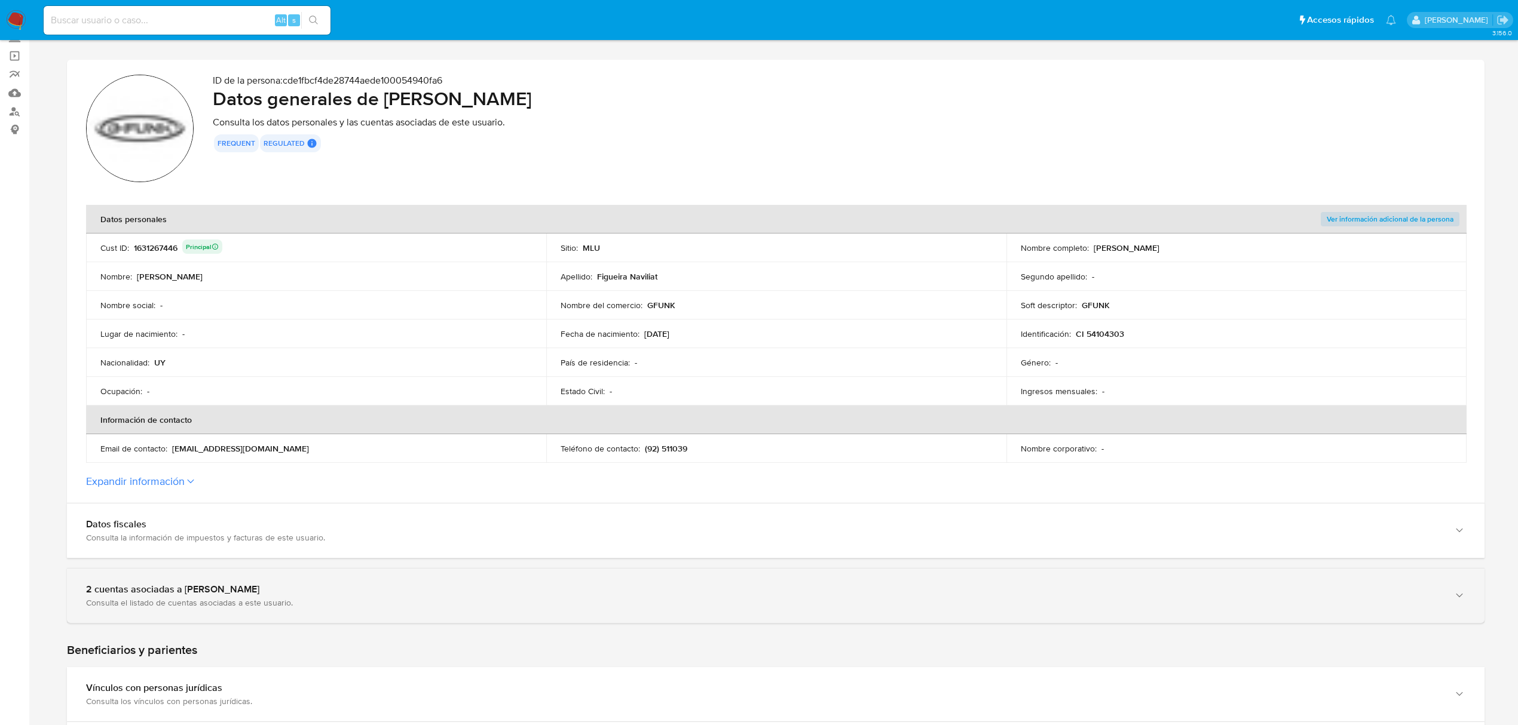
click at [350, 595] on div "2 cuentas asociadas a Leandro Figueira Naviliat" at bounding box center [763, 590] width 1355 height 12
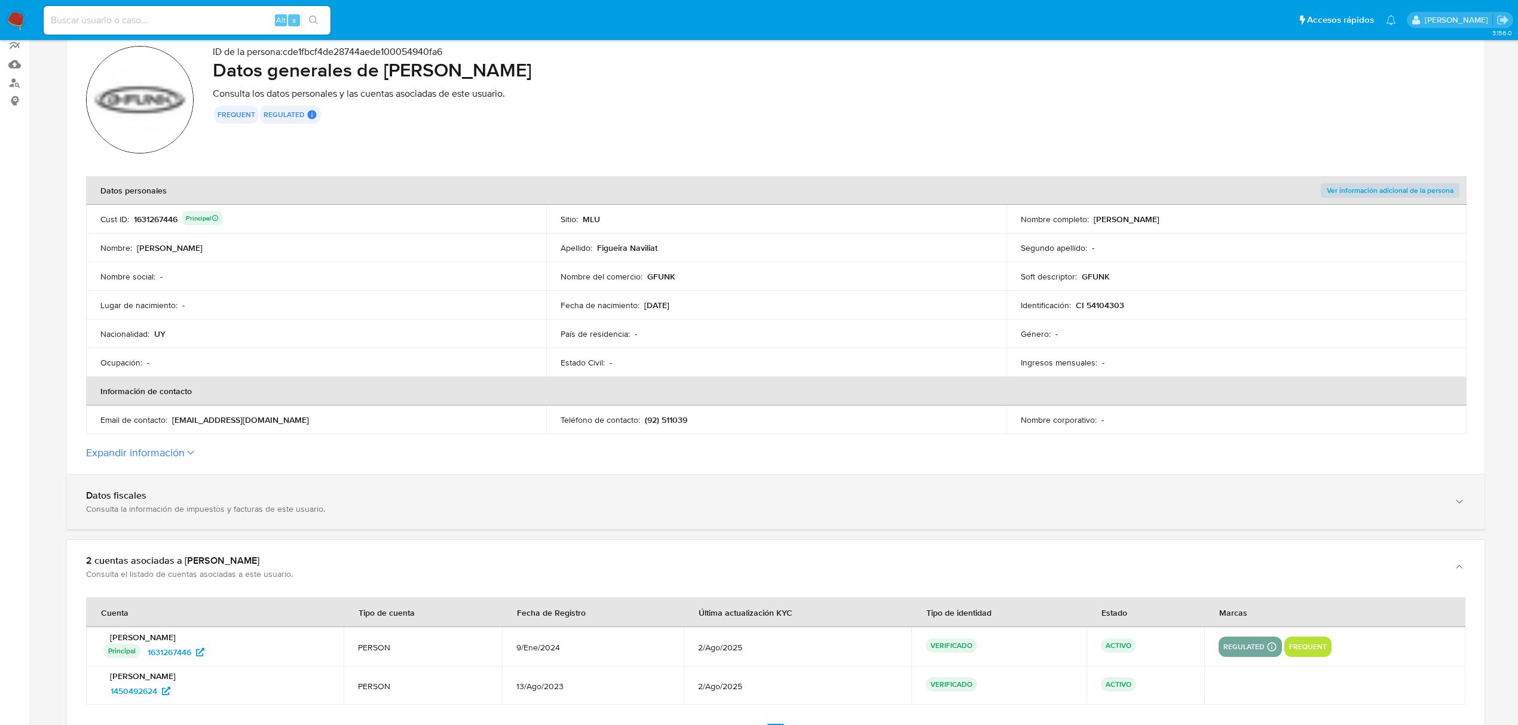
scroll to position [159, 0]
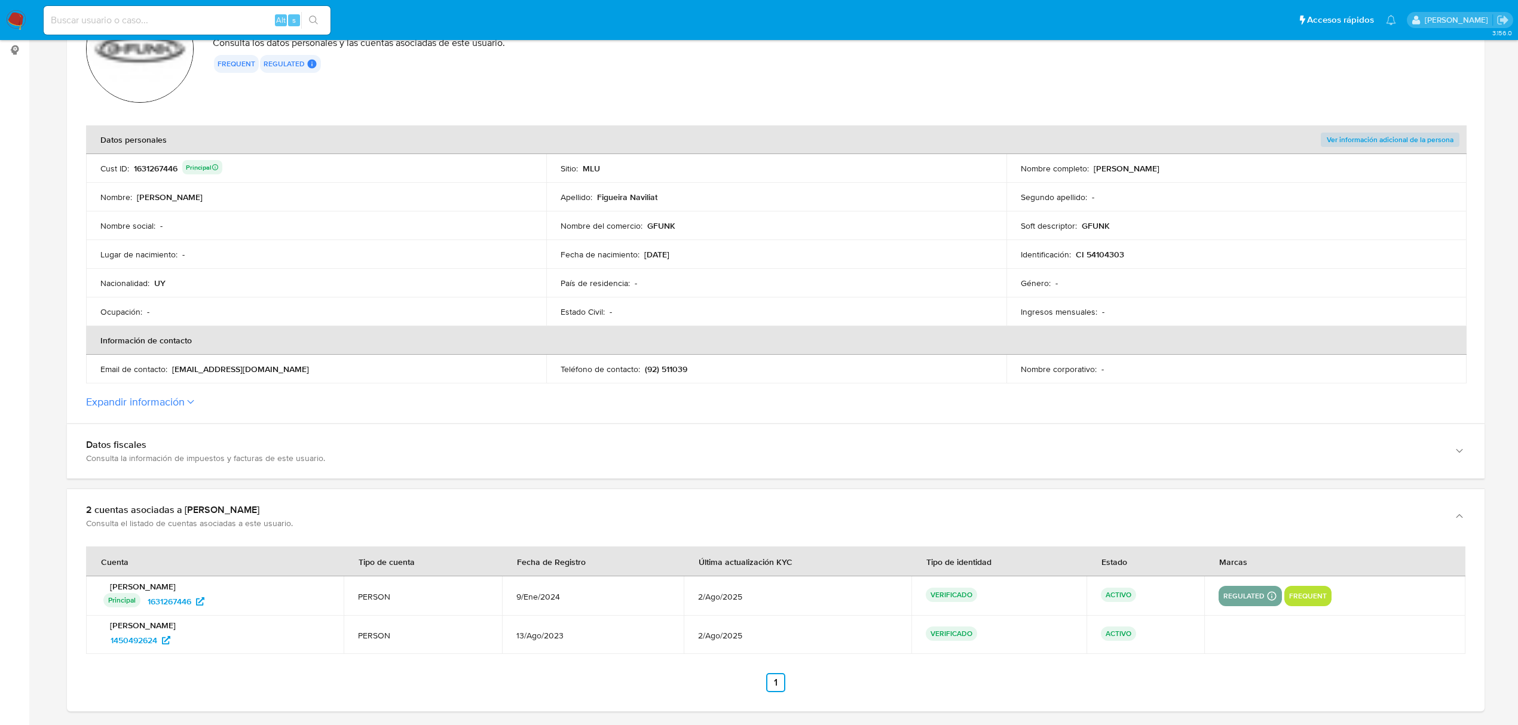
drag, startPoint x: 219, startPoint y: 645, endPoint x: 91, endPoint y: 651, distance: 127.4
click at [91, 651] on td "Leandro Figueira Naviliat 1450492624" at bounding box center [215, 635] width 258 height 38
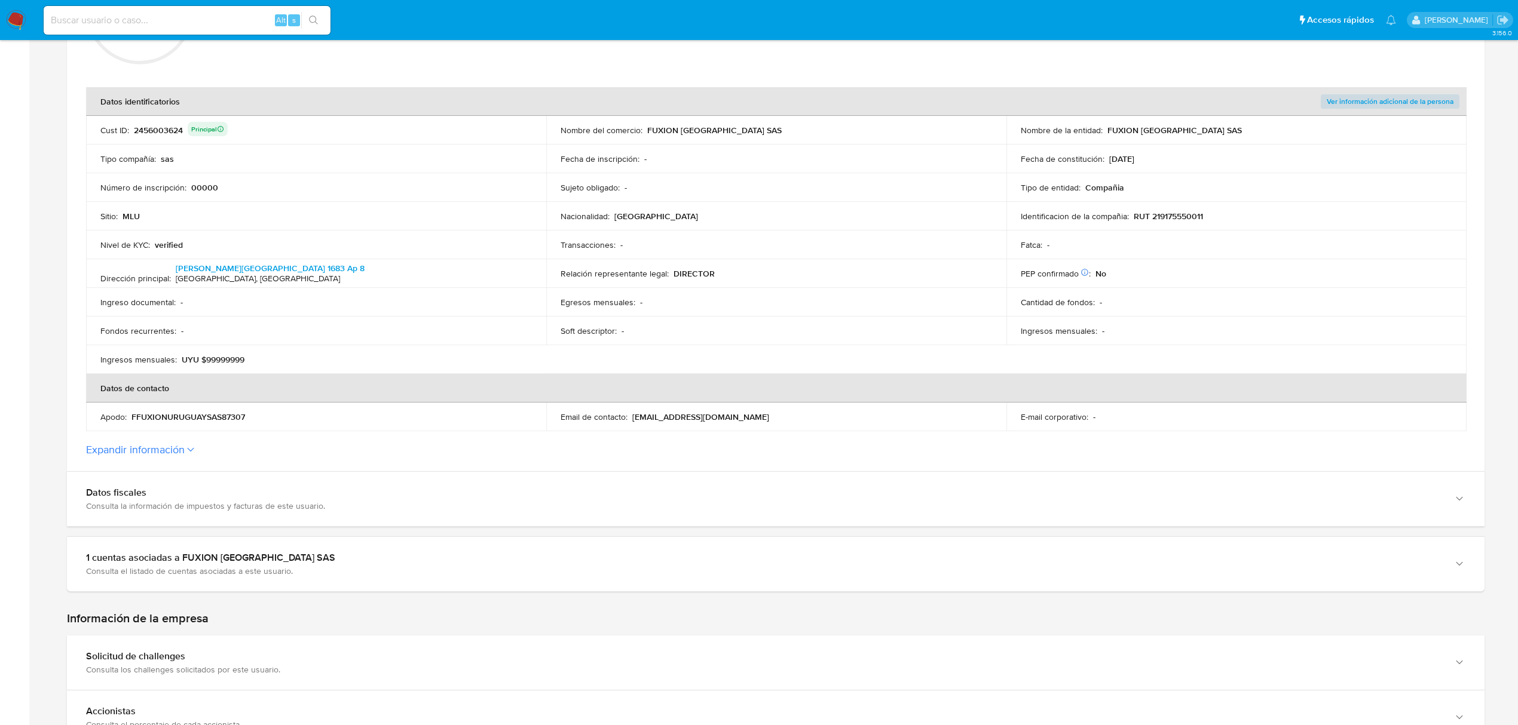
scroll to position [239, 0]
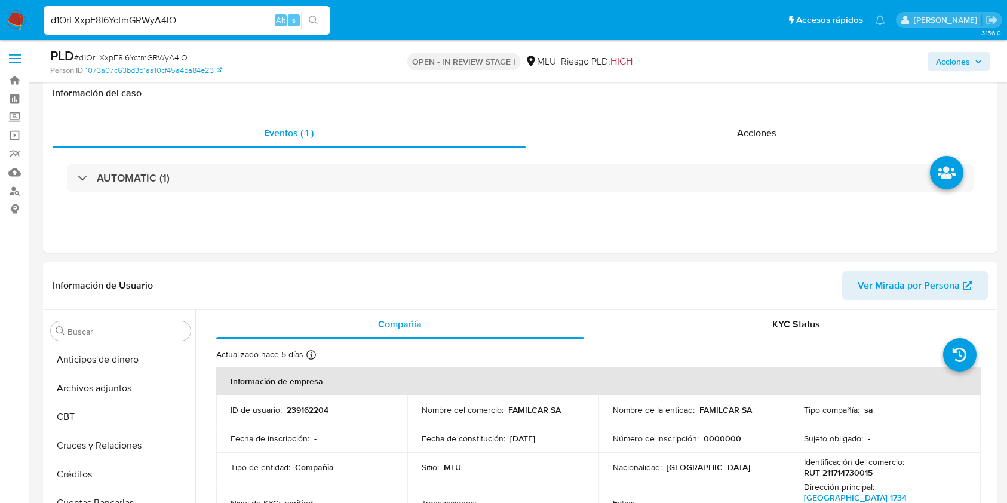
select select "10"
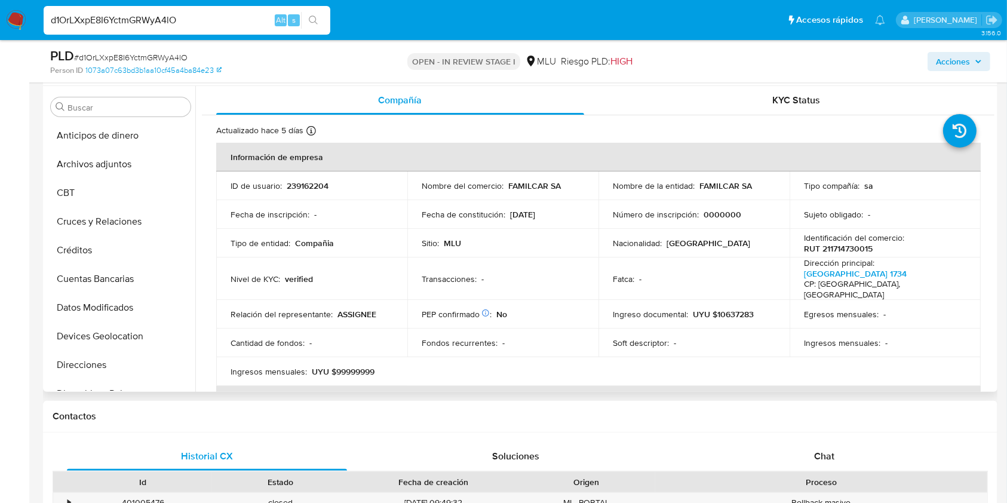
scroll to position [239, 0]
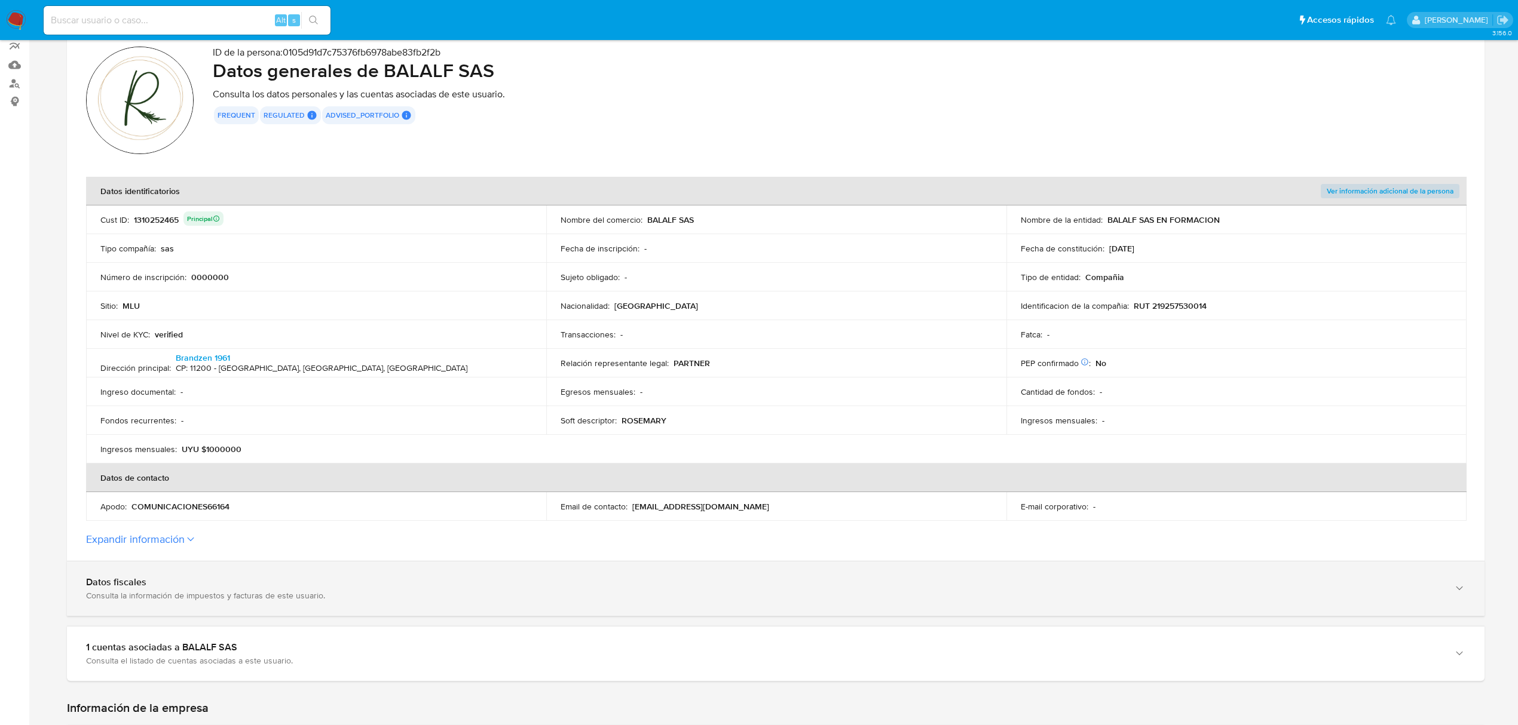
scroll to position [79, 0]
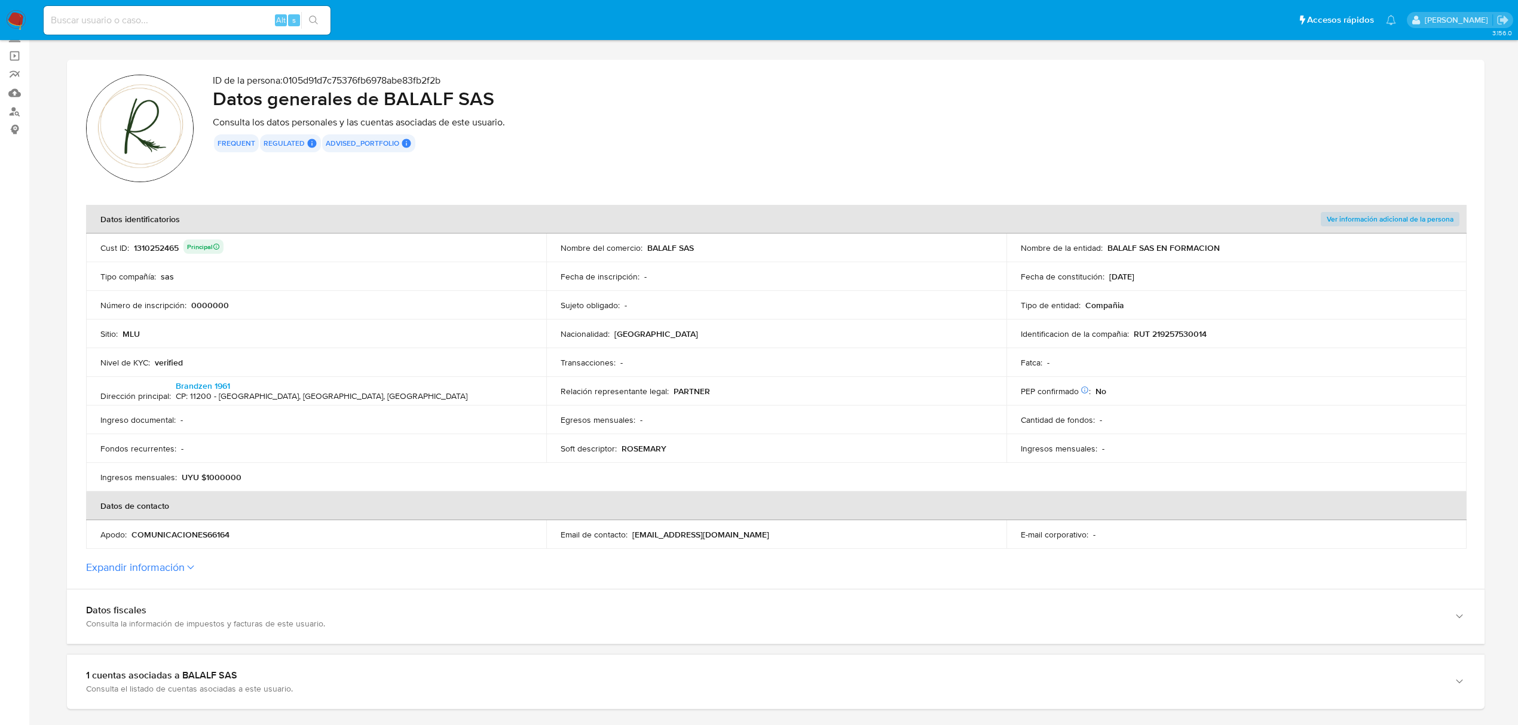
drag, startPoint x: 698, startPoint y: 245, endPoint x: 645, endPoint y: 240, distance: 52.8
click at [645, 240] on td "Nombre del comercio : BALALF SAS" at bounding box center [776, 248] width 460 height 29
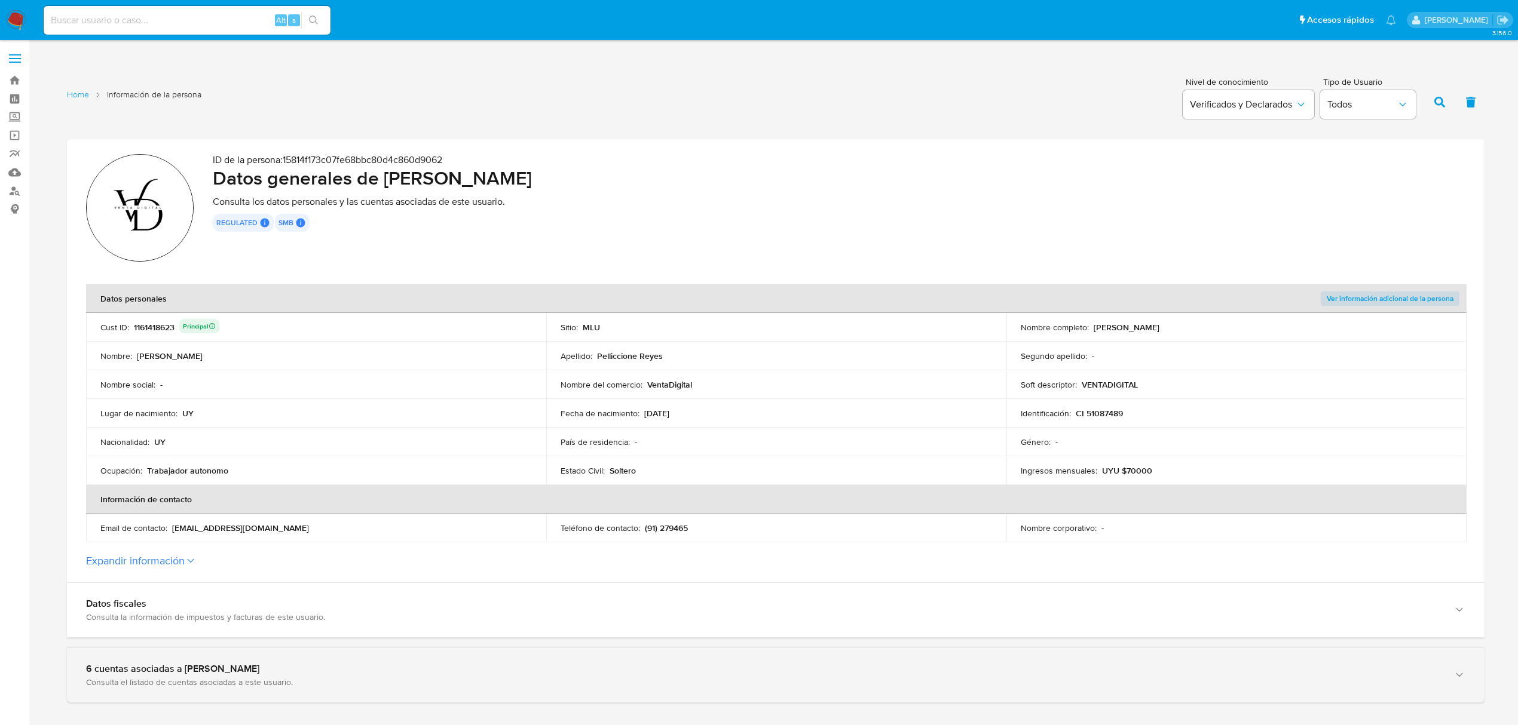
click at [354, 682] on div "Consulta el listado de cuentas asociadas a este usuario." at bounding box center [763, 682] width 1355 height 11
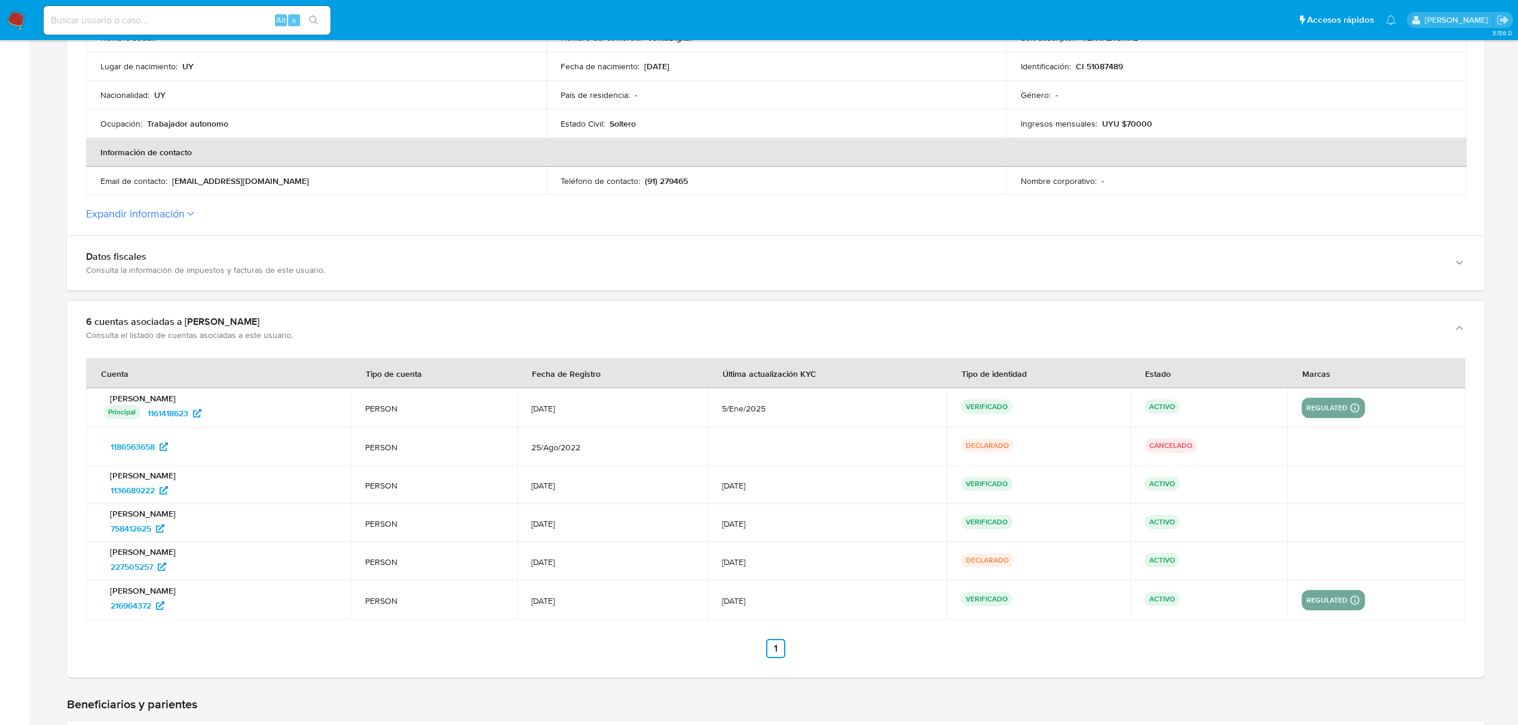
scroll to position [398, 0]
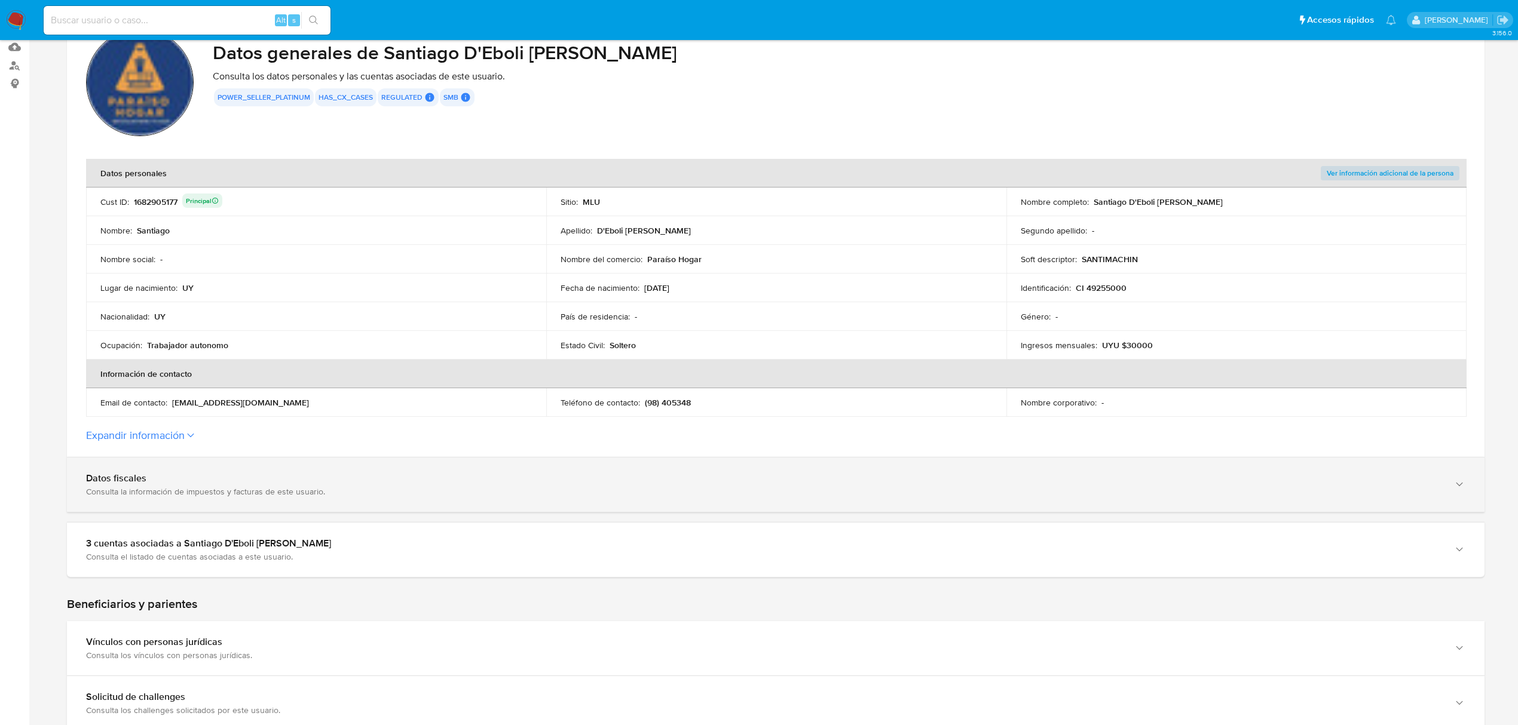
scroll to position [159, 0]
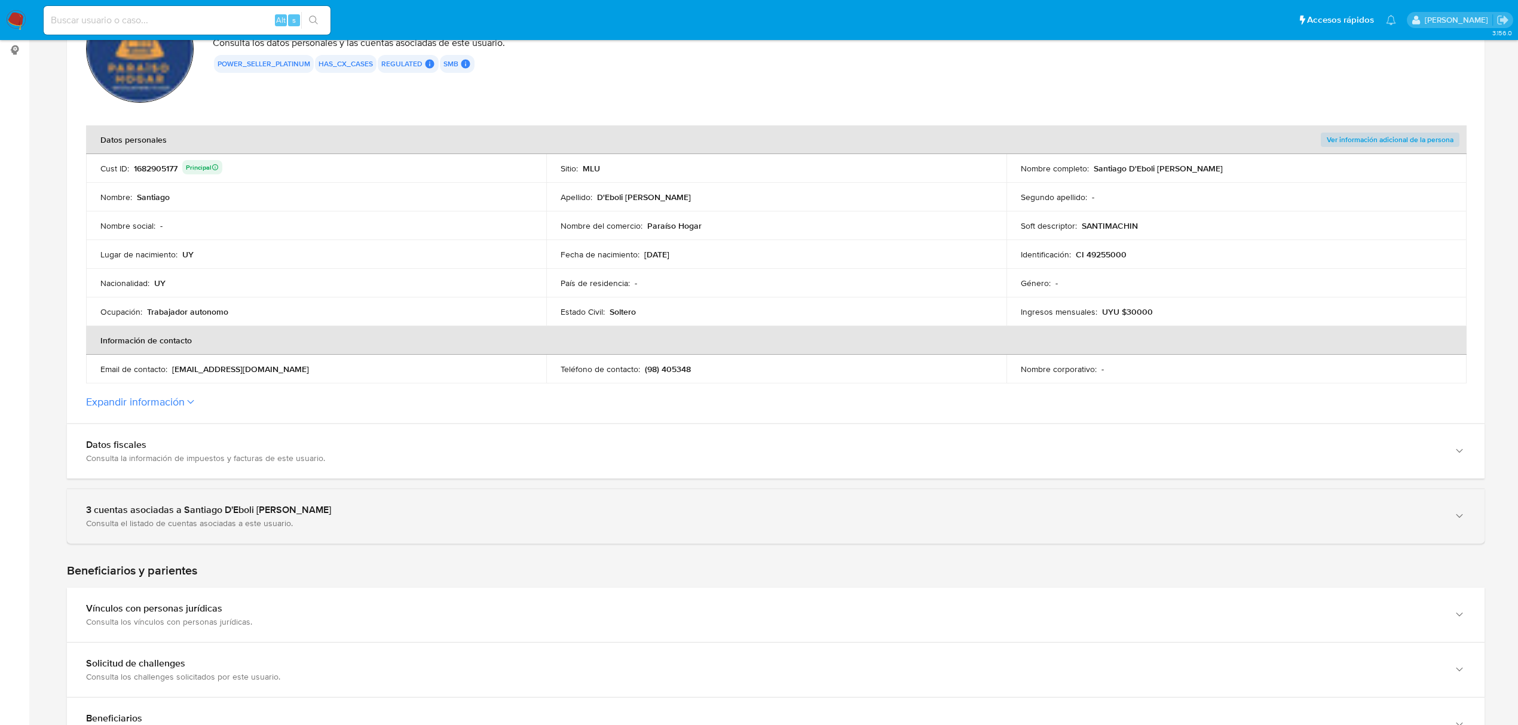
drag, startPoint x: 283, startPoint y: 517, endPoint x: 296, endPoint y: 547, distance: 33.4
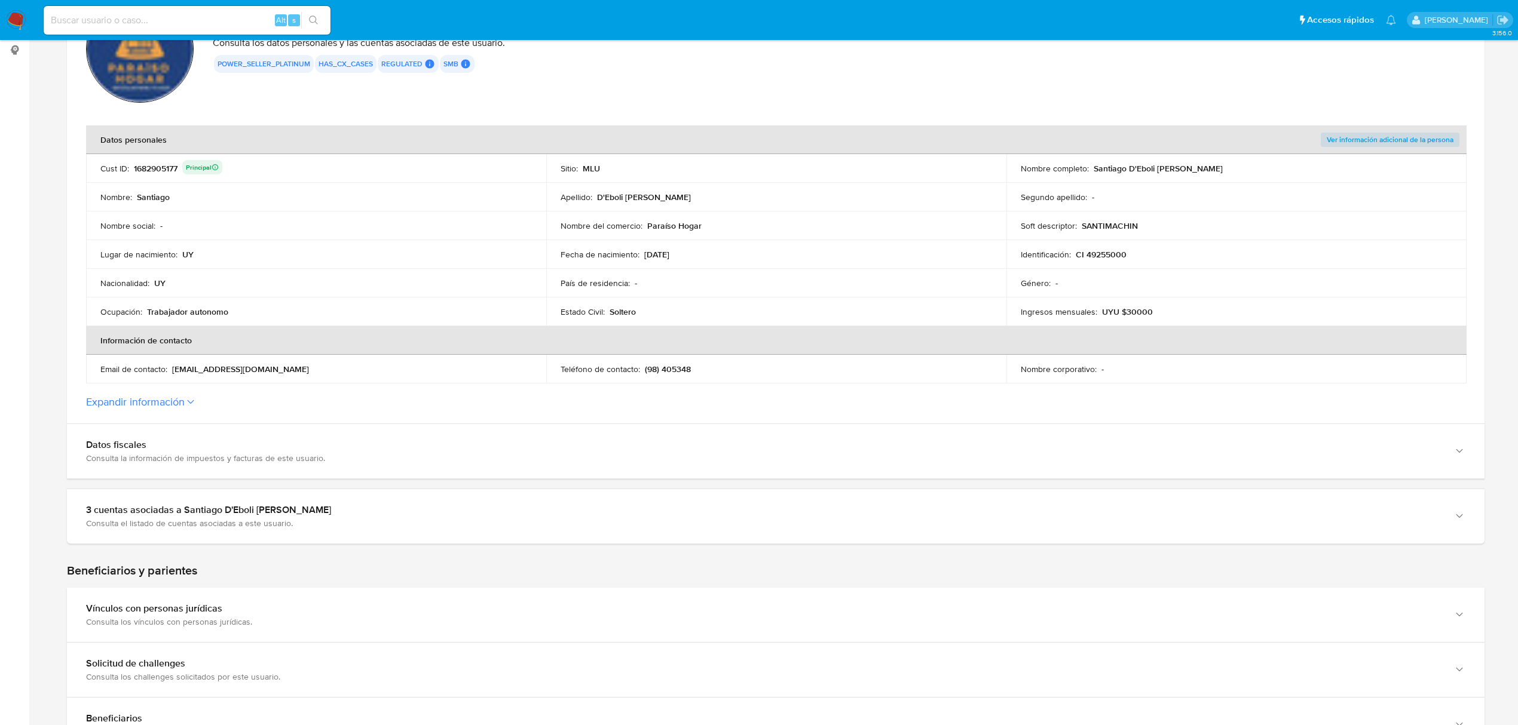
click at [283, 516] on div "3 cuentas asociadas a Santiago D'Eboli [PERSON_NAME] Consulta el listado de cue…" at bounding box center [763, 516] width 1355 height 25
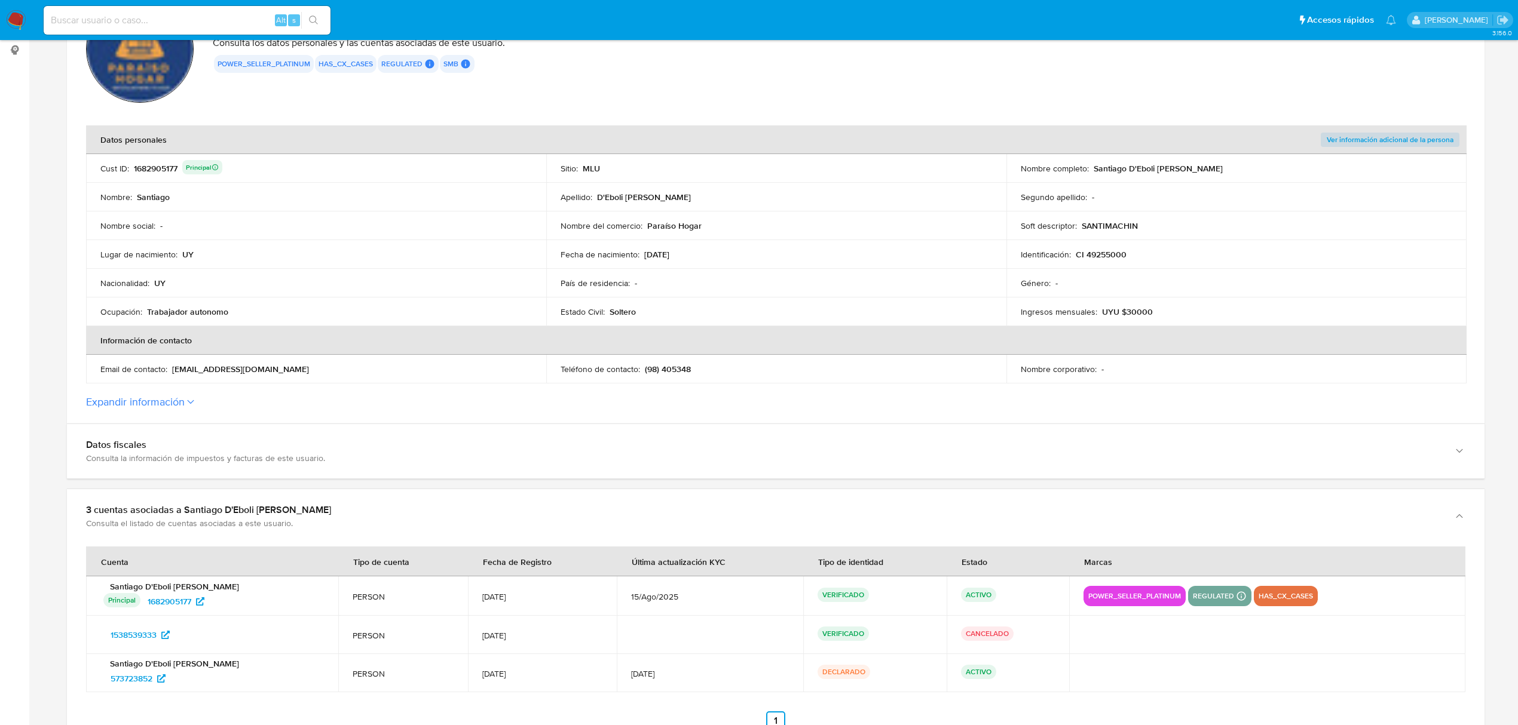
scroll to position [239, 0]
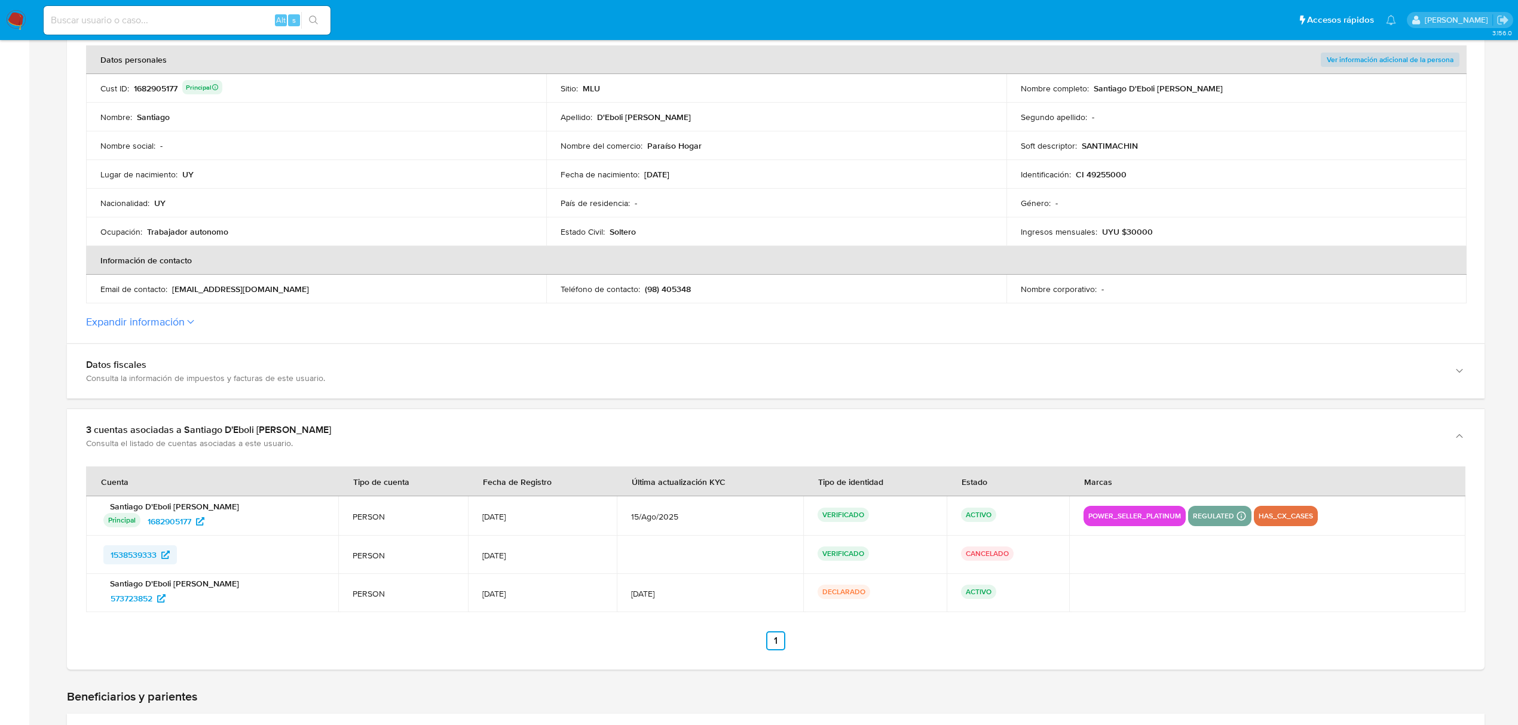
drag, startPoint x: 201, startPoint y: 550, endPoint x: 108, endPoint y: 553, distance: 93.3
click at [108, 553] on div "1538539333" at bounding box center [213, 555] width 221 height 19
drag, startPoint x: 153, startPoint y: 601, endPoint x: 103, endPoint y: 601, distance: 50.2
click at [103, 601] on div "573723852" at bounding box center [213, 598] width 221 height 19
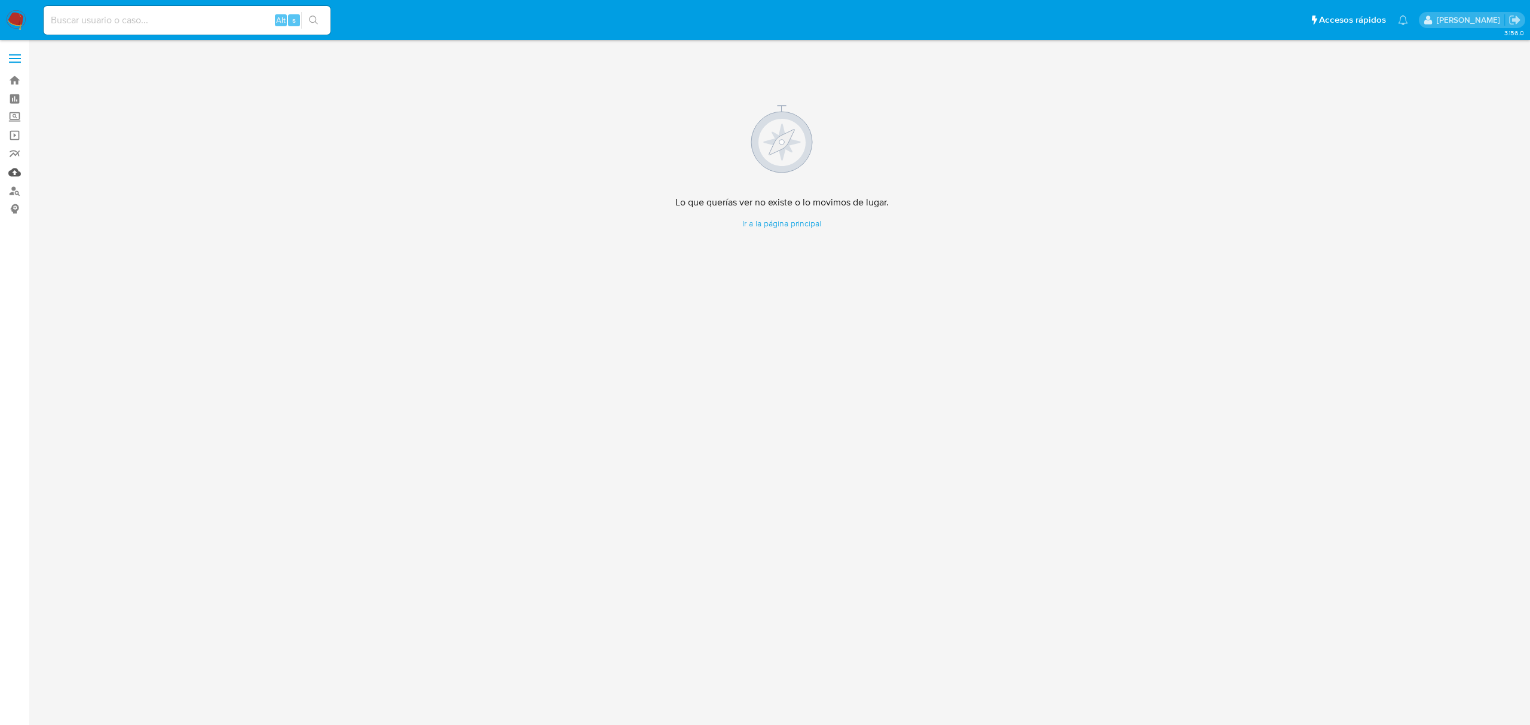
click at [18, 170] on link "Mulan" at bounding box center [71, 172] width 142 height 19
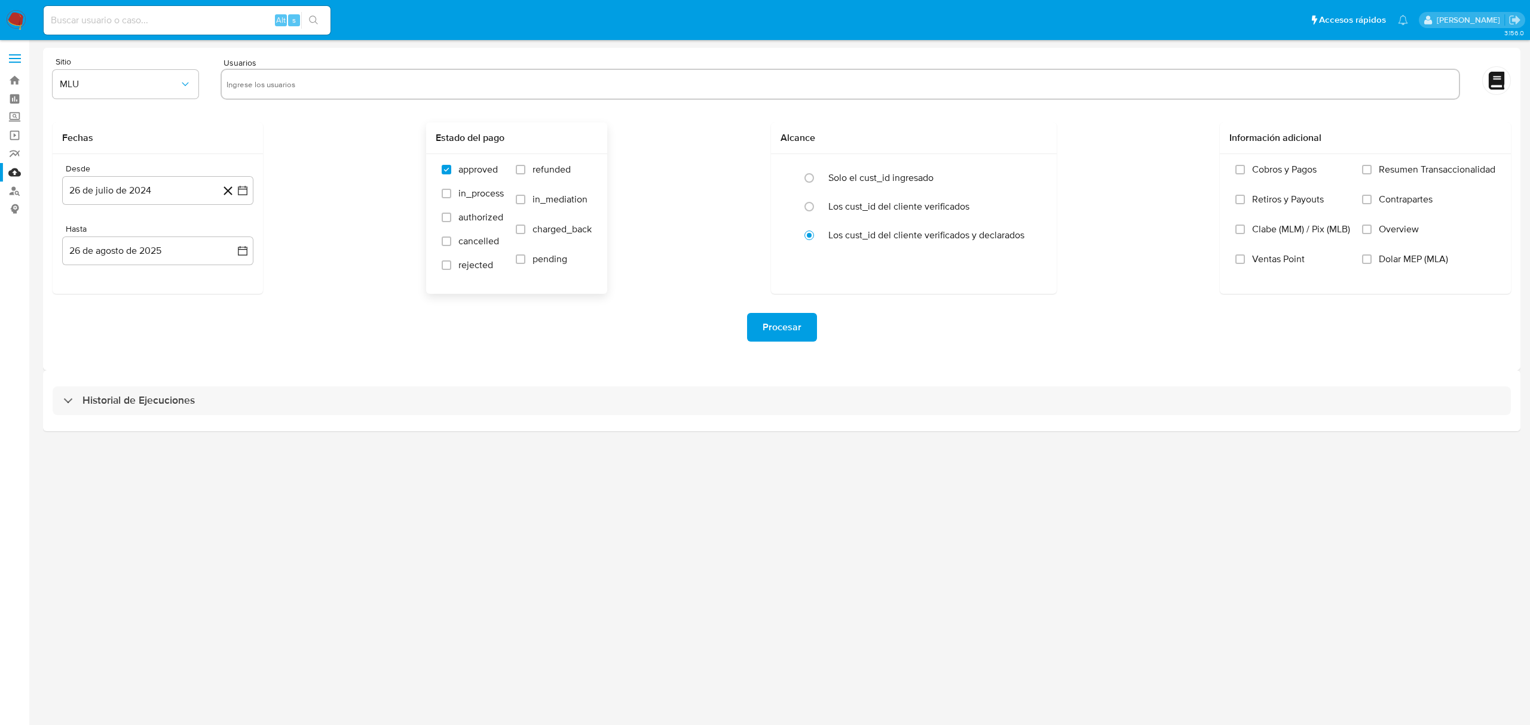
click at [541, 164] on span "refunded" at bounding box center [551, 170] width 38 height 12
click at [525, 165] on input "refunded" at bounding box center [521, 170] width 10 height 10
checkbox input "true"
click at [541, 232] on span "charged_back" at bounding box center [561, 229] width 59 height 12
click at [525, 232] on input "charged_back" at bounding box center [521, 230] width 10 height 10
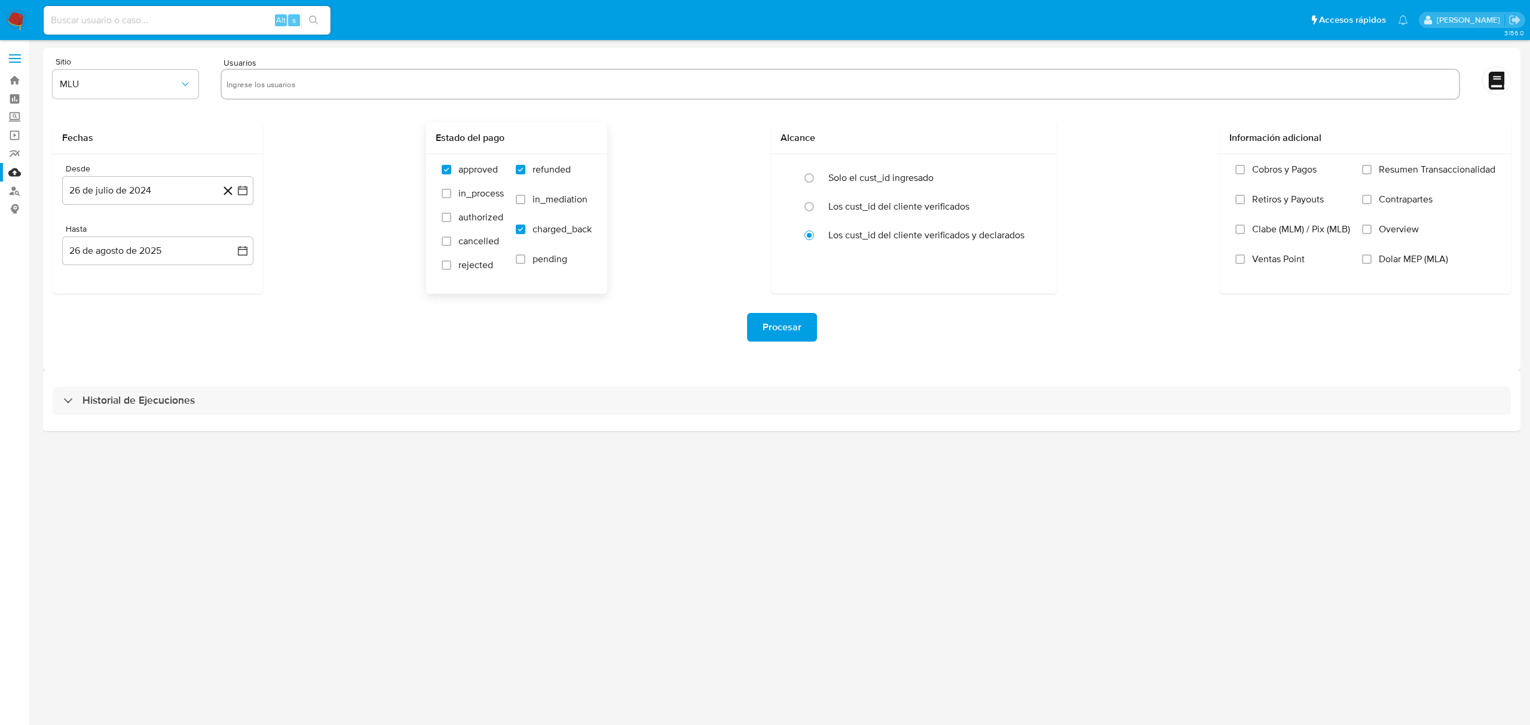
checkbox input "true"
click at [158, 192] on button "26 de julio de 2024" at bounding box center [157, 190] width 191 height 29
drag, startPoint x: 235, startPoint y: 233, endPoint x: 229, endPoint y: 267, distance: 33.9
click at [235, 237] on icon "Mes siguiente" at bounding box center [232, 234] width 14 height 14
click at [75, 373] on div "agosto 2024 agosto 2024 lun lunes mar martes mié miércoles jue jueves vie viern…" at bounding box center [157, 303] width 191 height 189
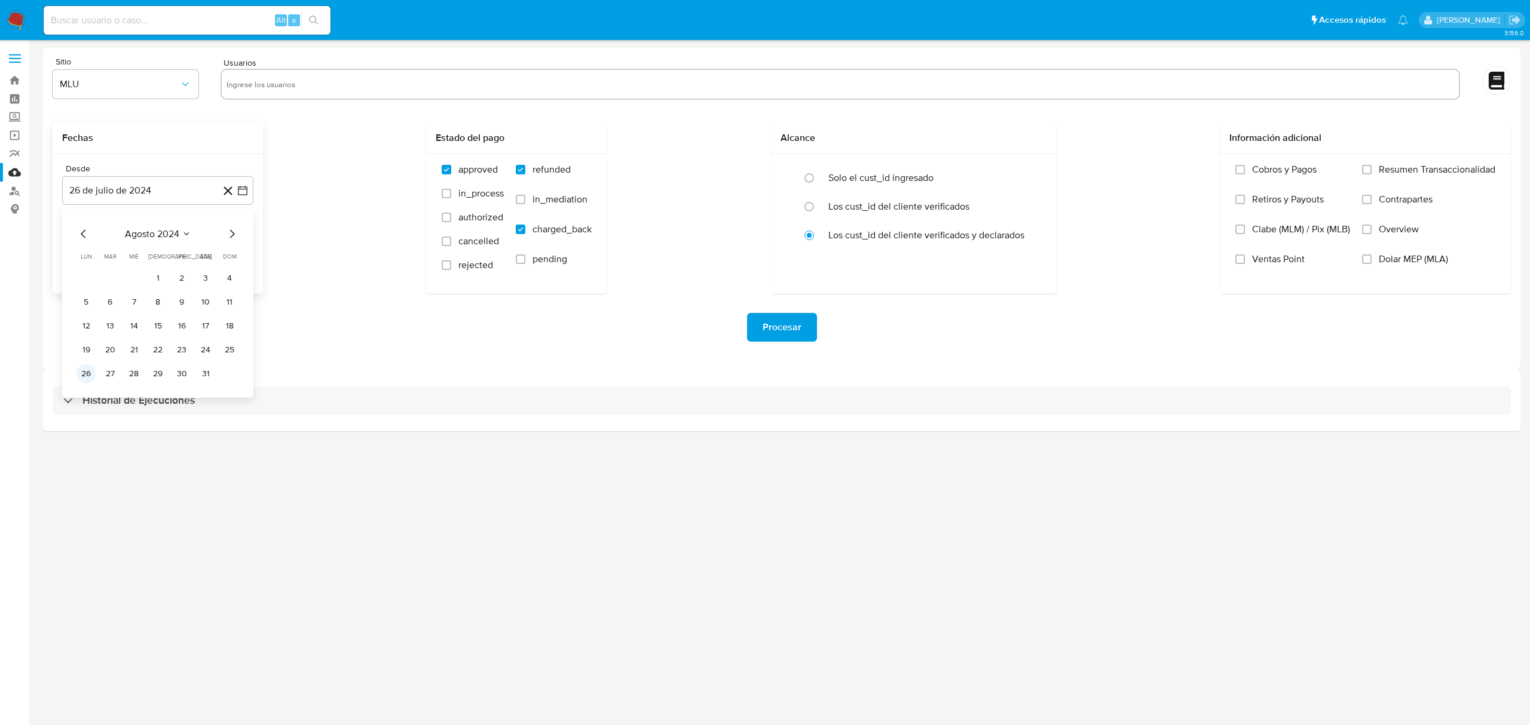
click at [81, 370] on button "26" at bounding box center [85, 374] width 19 height 19
click at [130, 257] on button "26 de agosto de 2025" at bounding box center [157, 251] width 191 height 29
click at [87, 425] on button "25" at bounding box center [85, 434] width 19 height 19
click at [289, 89] on input "text" at bounding box center [839, 84] width 1227 height 19
type input "1161418623"
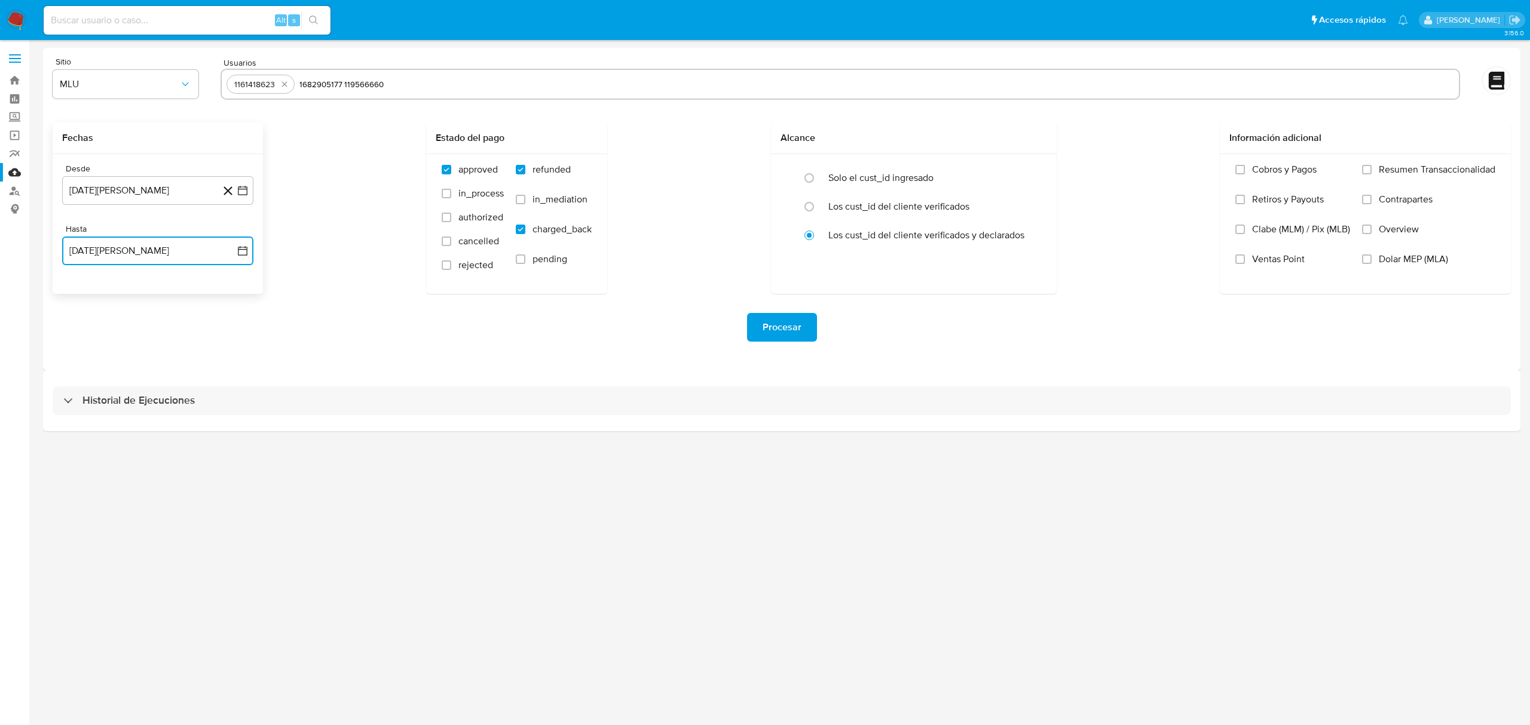
type input "1682905177"
type input "119566660"
click at [790, 330] on span "Procesar" at bounding box center [781, 327] width 39 height 26
